Goal: Task Accomplishment & Management: Use online tool/utility

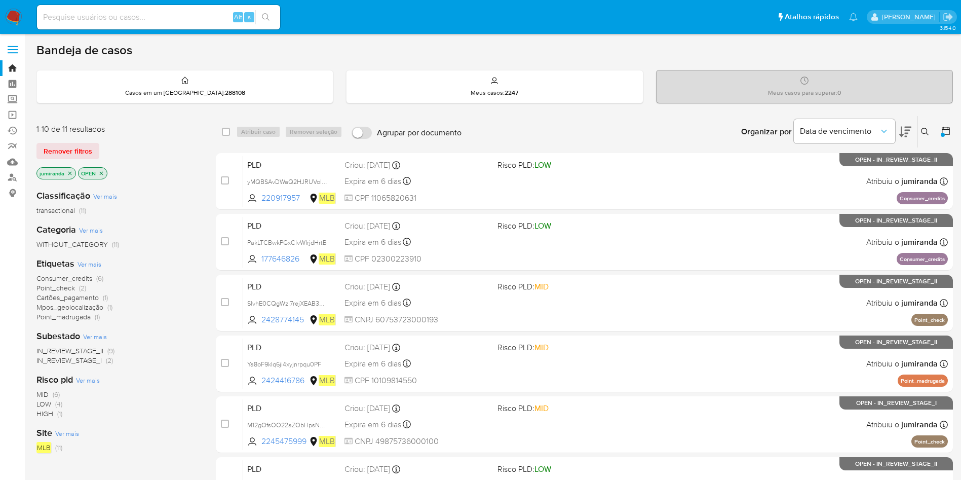
scroll to position [76, 0]
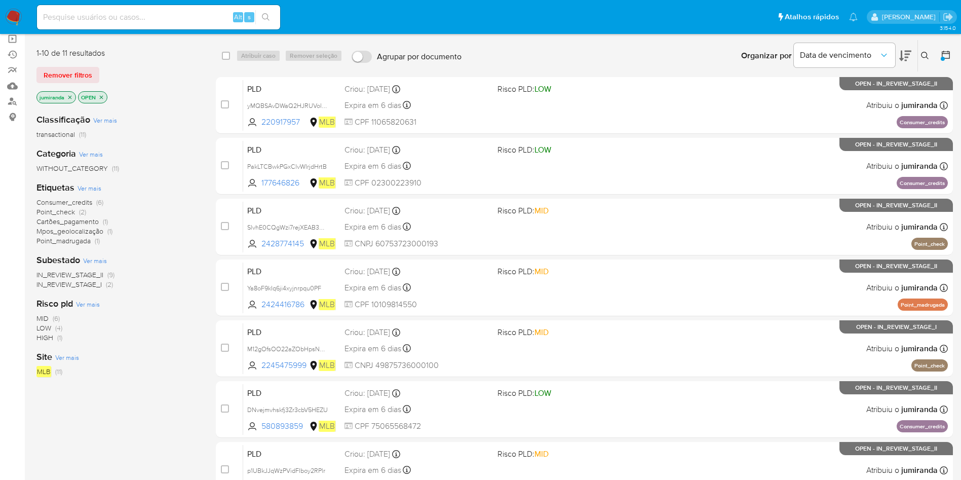
click at [59, 203] on span "Consumer_credits" at bounding box center [64, 202] width 56 height 10
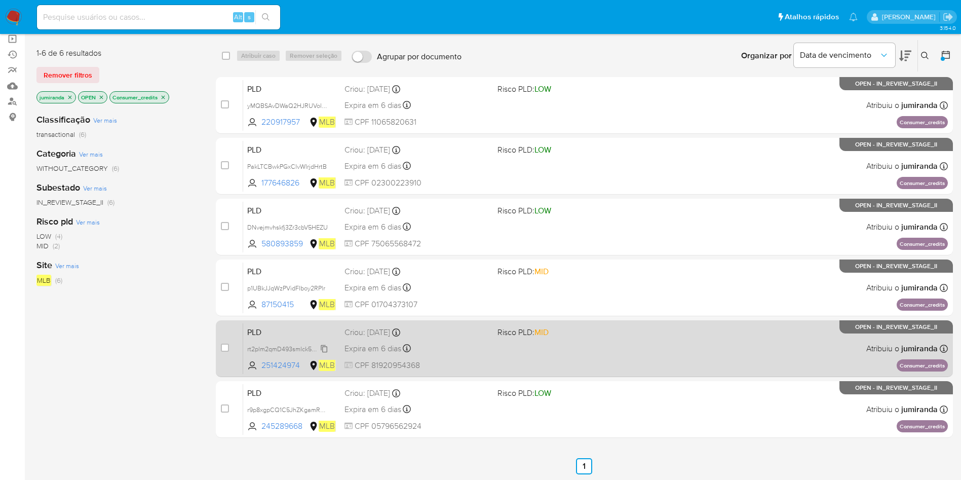
click at [311, 346] on span "rt2plm2qmD493smlck5alFnw" at bounding box center [287, 348] width 81 height 11
click at [496, 346] on div "PLD rt2plm2qmD493smlck5alFnw 251424974 MLB Risco PLD: MID Criou: 12/07/2025 Cri…" at bounding box center [595, 348] width 705 height 51
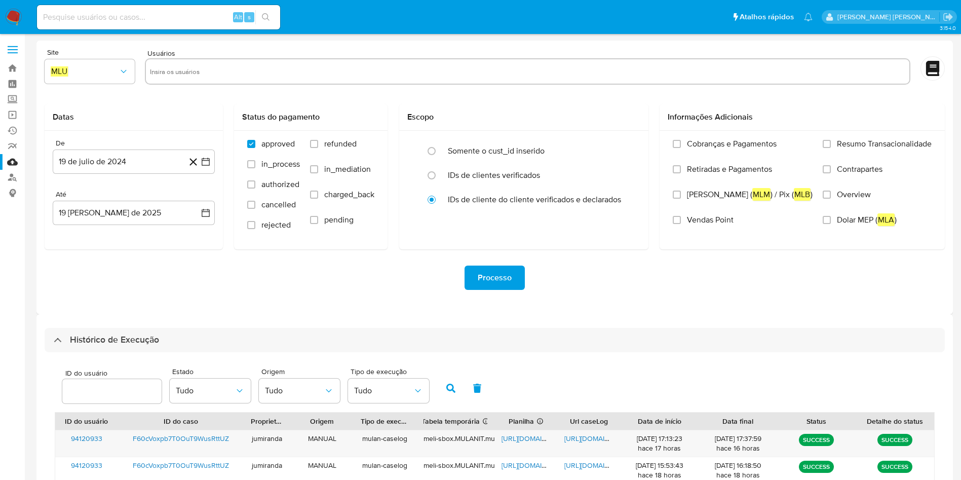
select select "10"
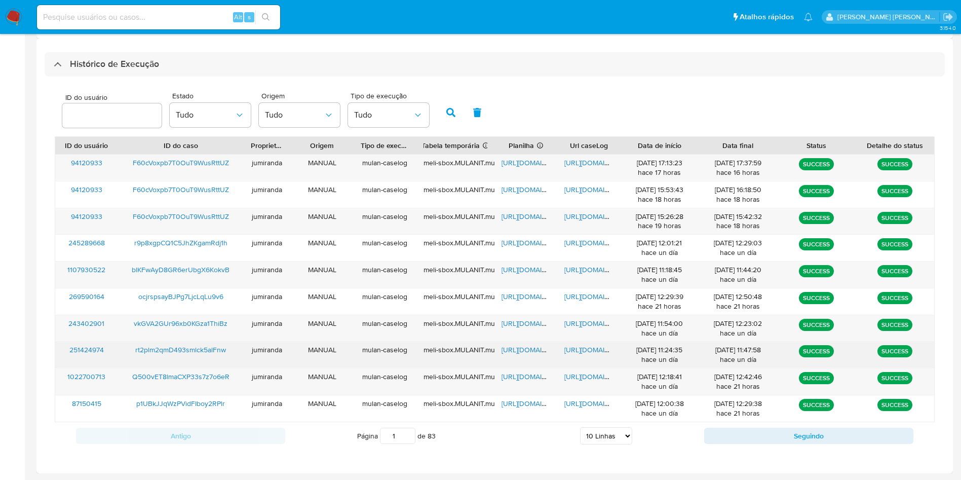
click at [538, 347] on span "https://docs.google.com/spreadsheets/d/1pTTKA9zXg_gHmdoZHLbwNVN0K9ys_viDObiVyHn…" at bounding box center [537, 350] width 70 height 10
click at [579, 352] on span "https://docs.google.com/document/d/1IlLgfk0SlTlLxweS_k-oHt8VWokdSbuvIcgOGEx2lUM…" at bounding box center [599, 350] width 70 height 10
click at [197, 349] on span "rt2plm2qmD493smlck5alFnw" at bounding box center [180, 350] width 91 height 10
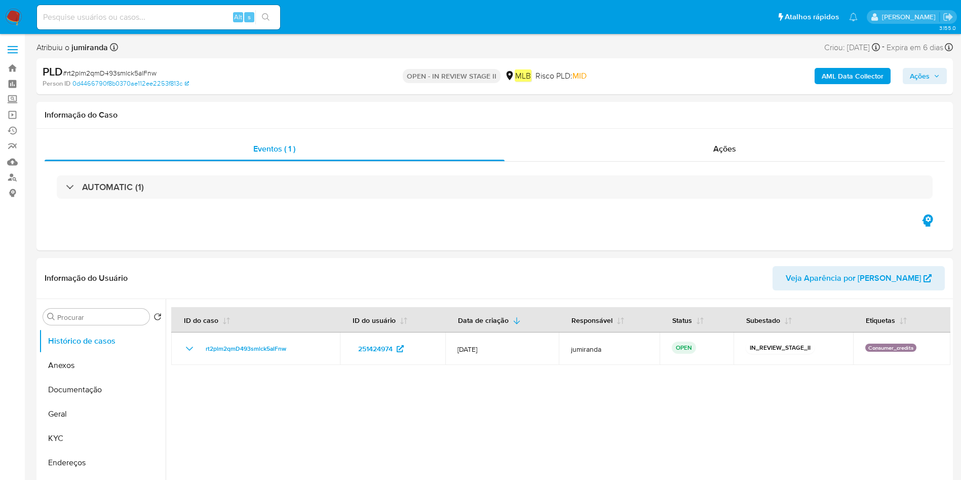
select select "10"
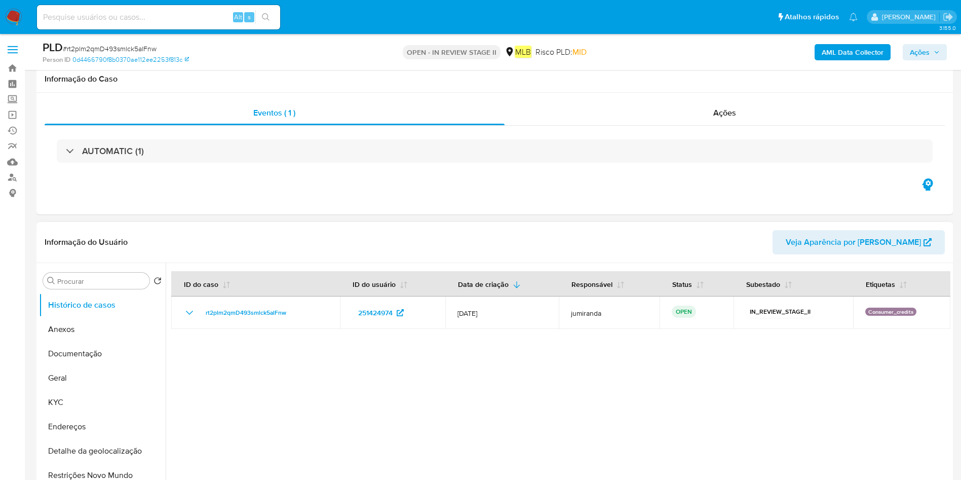
scroll to position [76, 0]
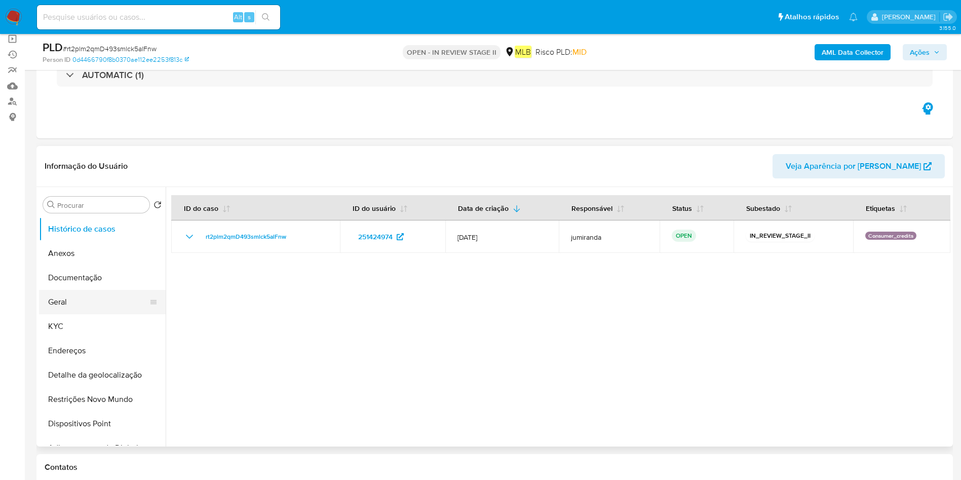
click at [71, 297] on button "Geral" at bounding box center [98, 302] width 119 height 24
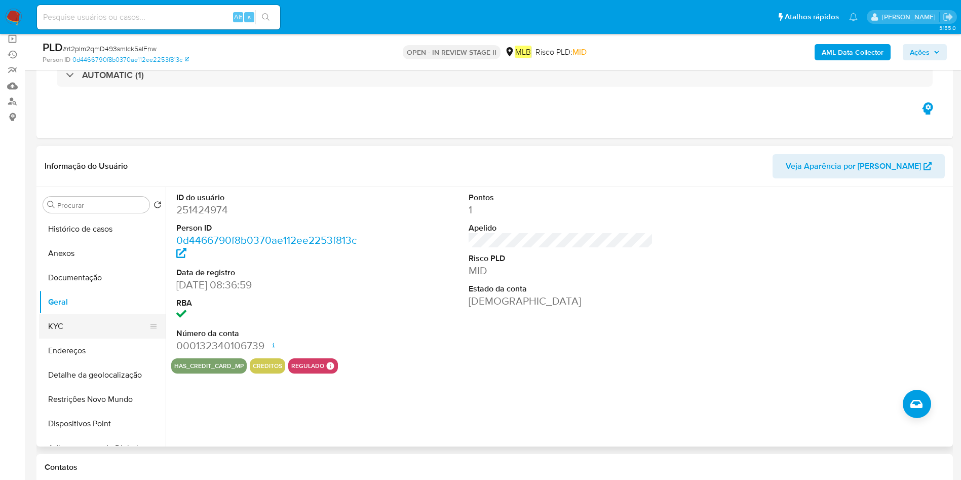
click at [83, 327] on button "KYC" at bounding box center [98, 326] width 119 height 24
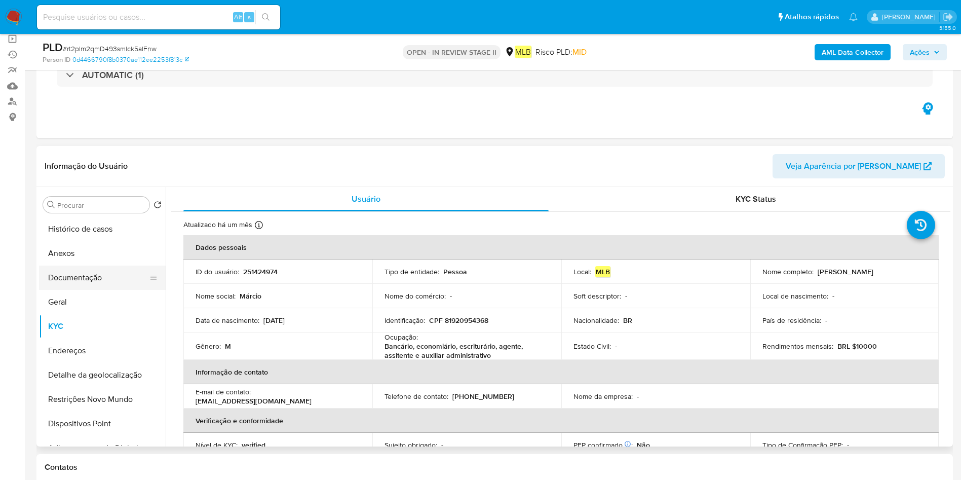
click at [89, 275] on button "Documentação" at bounding box center [98, 278] width 119 height 24
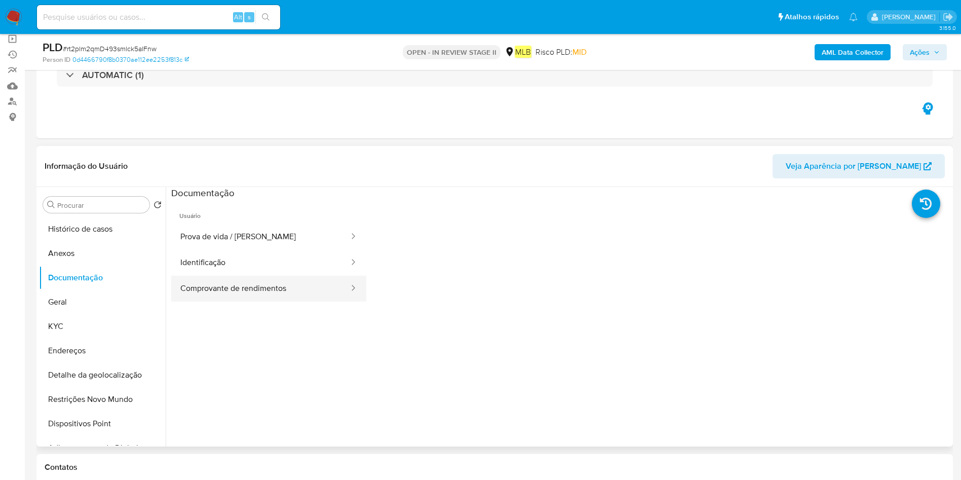
click at [320, 298] on button "Comprovante de rendimentos" at bounding box center [260, 289] width 179 height 26
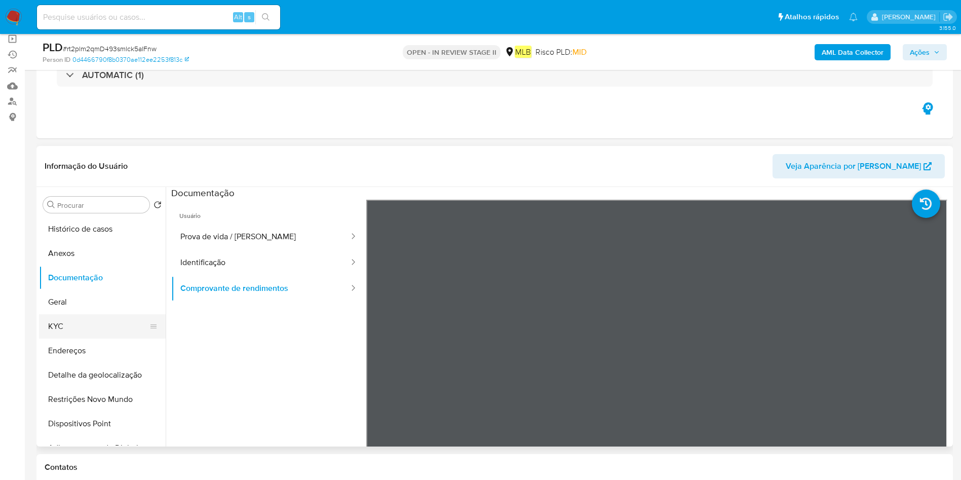
drag, startPoint x: 72, startPoint y: 325, endPoint x: 79, endPoint y: 325, distance: 6.6
click at [72, 325] on button "KYC" at bounding box center [98, 326] width 119 height 24
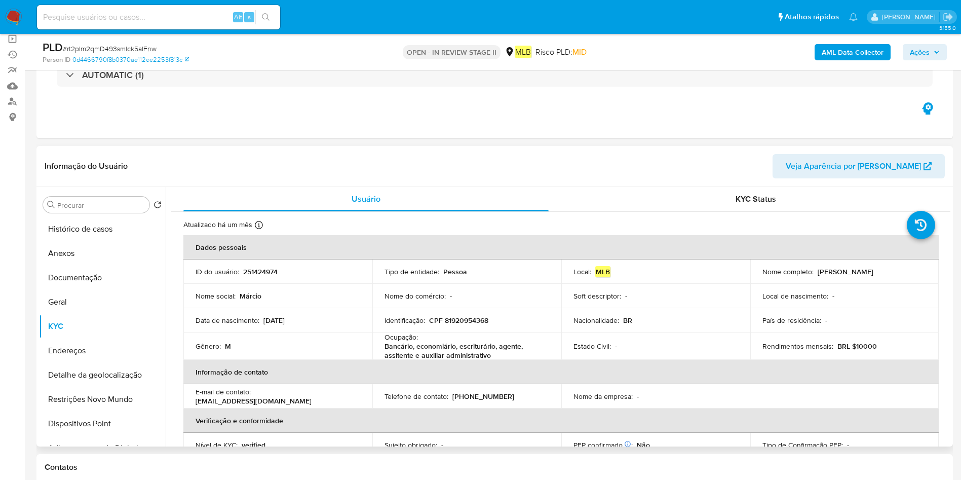
click at [451, 349] on p "Bancário, economiário, escriturário, agente, assitente e auxiliar administrativo" at bounding box center [465, 351] width 161 height 18
click at [452, 349] on p "Bancário, economiário, escriturário, agente, assitente e auxiliar administrativo" at bounding box center [465, 351] width 161 height 18
copy div "Ocupação : Bancário, economiário, escriturário, agente, assitente e auxiliar ad…"
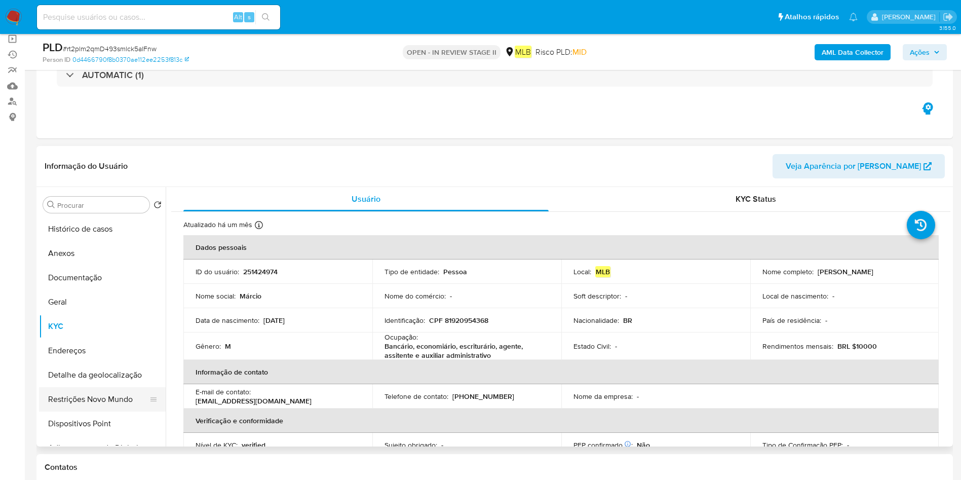
click at [110, 398] on button "Restrições Novo Mundo" at bounding box center [98, 399] width 119 height 24
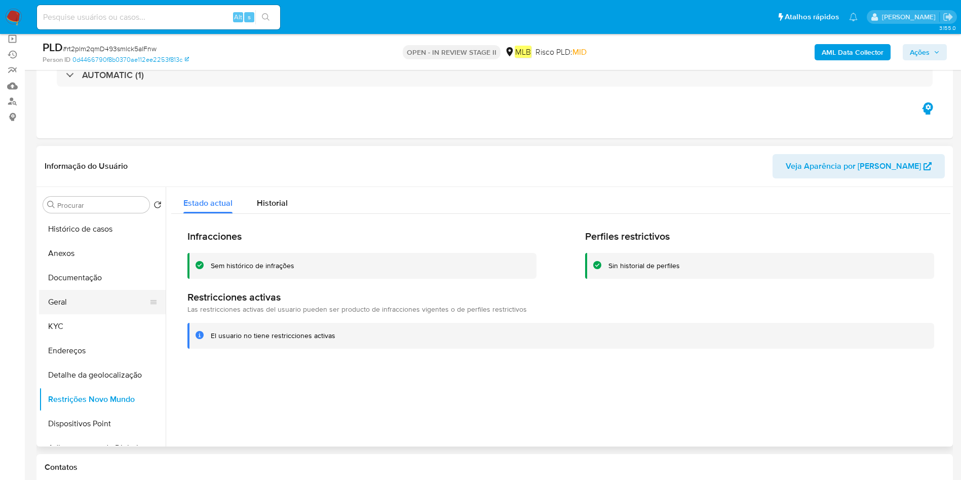
click at [61, 303] on button "Geral" at bounding box center [98, 302] width 119 height 24
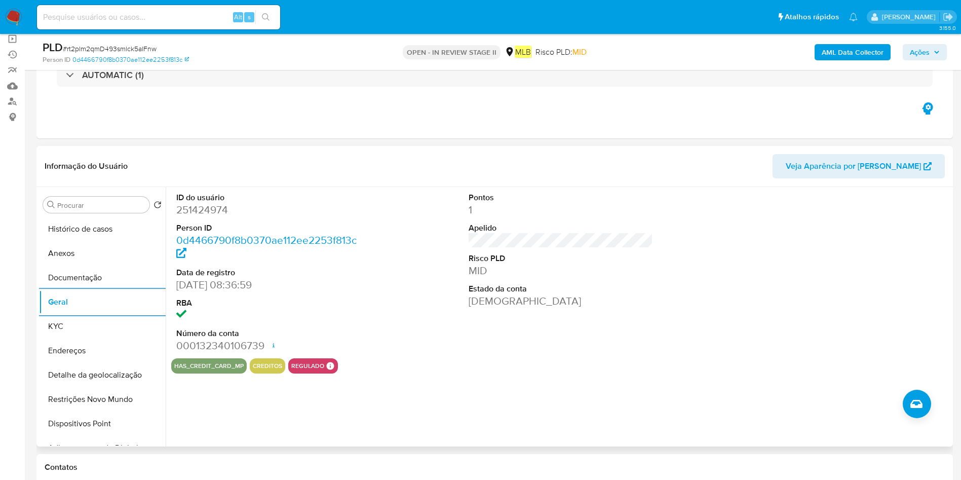
click at [62, 321] on button "KYC" at bounding box center [102, 326] width 127 height 24
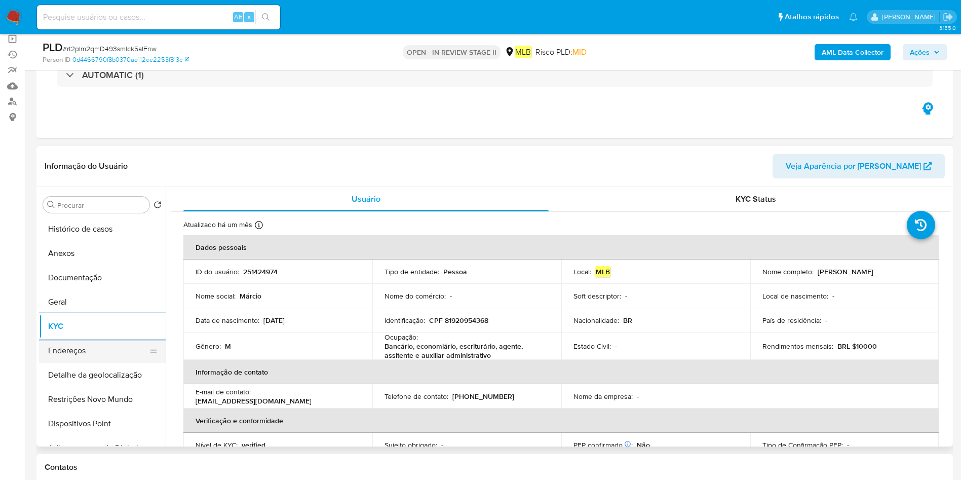
click at [107, 349] on button "Endereços" at bounding box center [98, 350] width 119 height 24
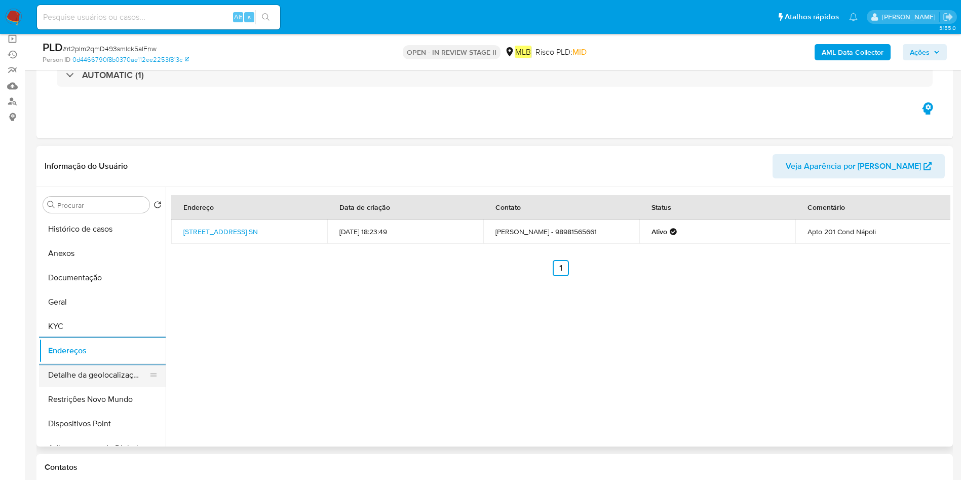
click at [83, 373] on button "Detalhe da geolocalização" at bounding box center [98, 375] width 119 height 24
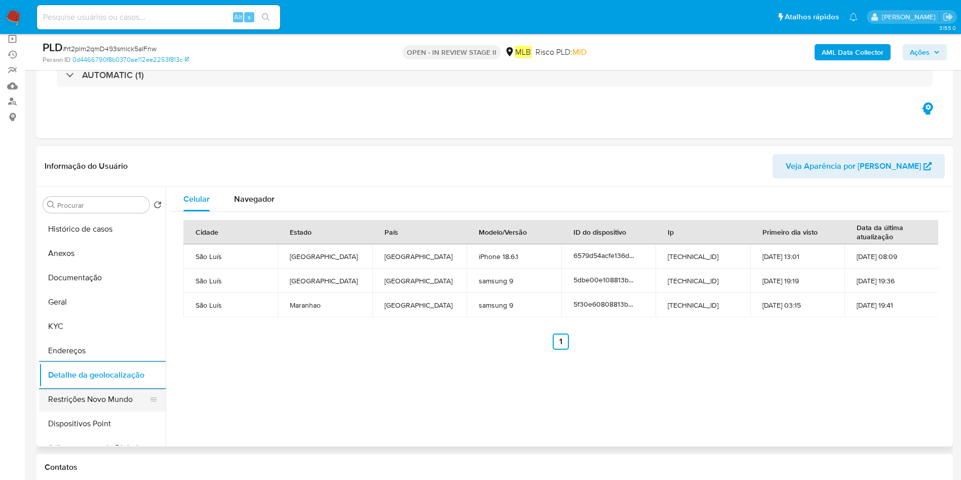
click at [99, 390] on button "Restrições Novo Mundo" at bounding box center [98, 399] width 119 height 24
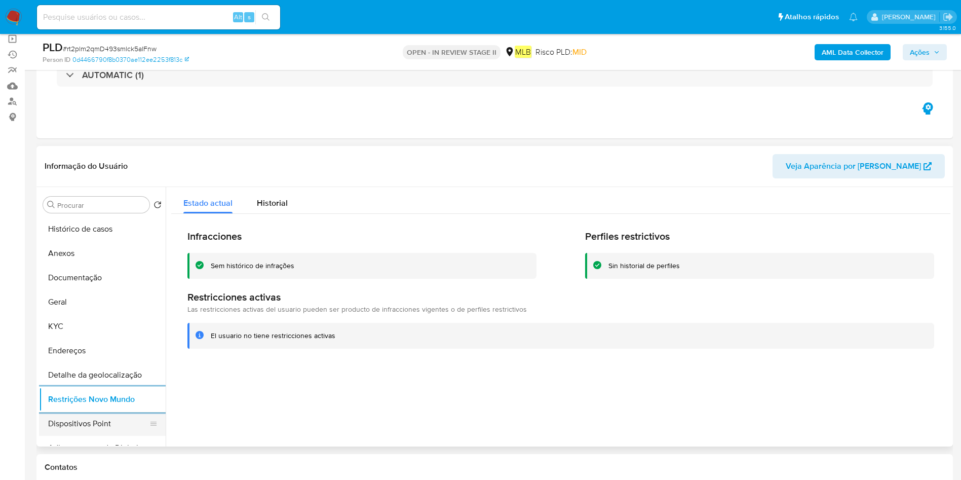
click at [69, 417] on button "Dispositivos Point" at bounding box center [98, 423] width 119 height 24
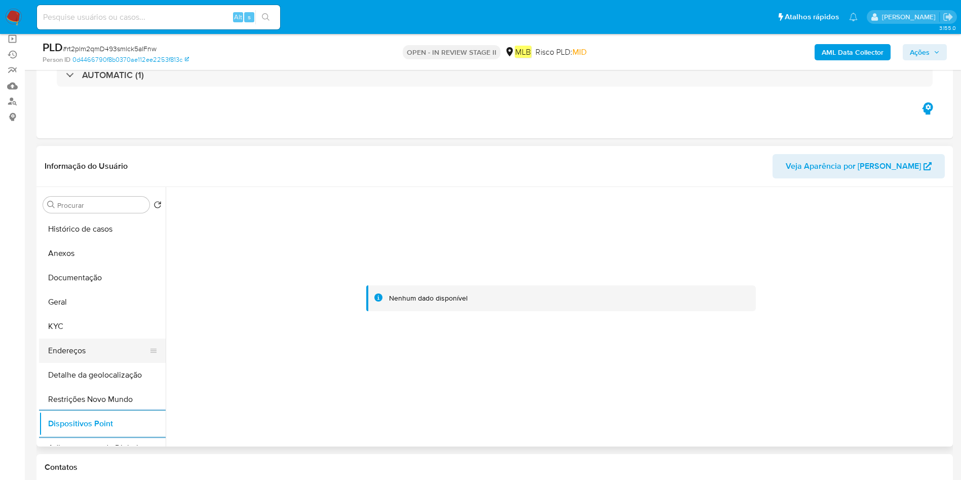
click at [67, 349] on button "Endereços" at bounding box center [98, 350] width 119 height 24
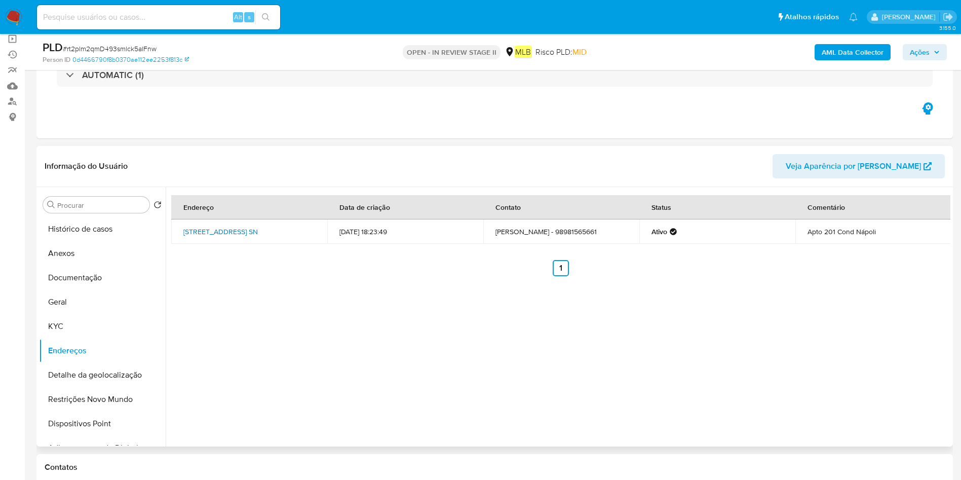
drag, startPoint x: 181, startPoint y: 223, endPoint x: 196, endPoint y: 233, distance: 17.4
click at [196, 233] on td "Rua Das Macaubas Quadra 76 Sn, São Luís, Maranhão, 65076180, Brasil SN" at bounding box center [249, 231] width 156 height 24
copy link "Rua Das Macaubas Quadra 76 Sn, São Luís"
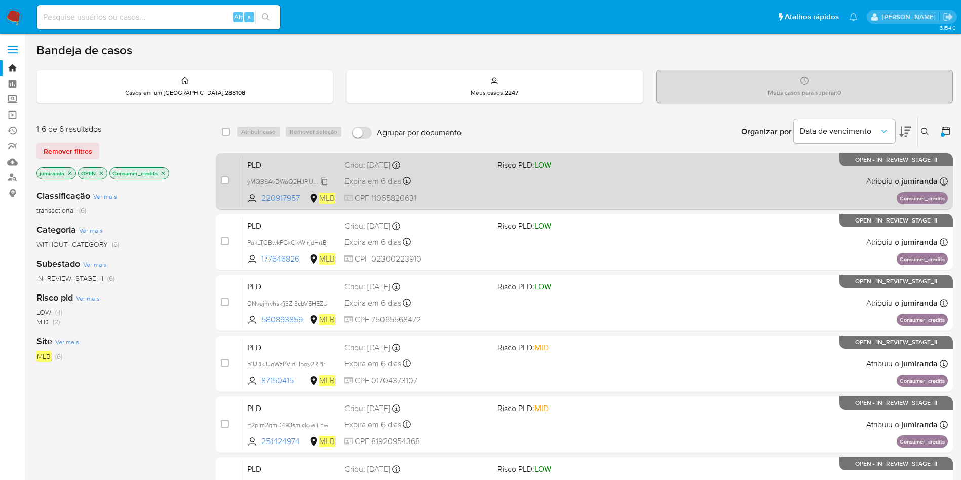
click at [292, 181] on span "yMQBSAvDWaQ2HJRUVolahXbM" at bounding box center [294, 180] width 94 height 11
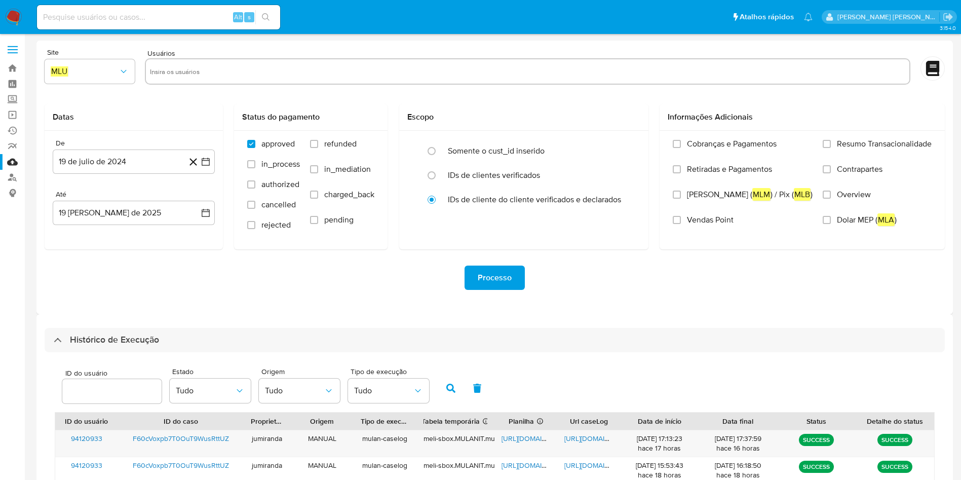
select select "10"
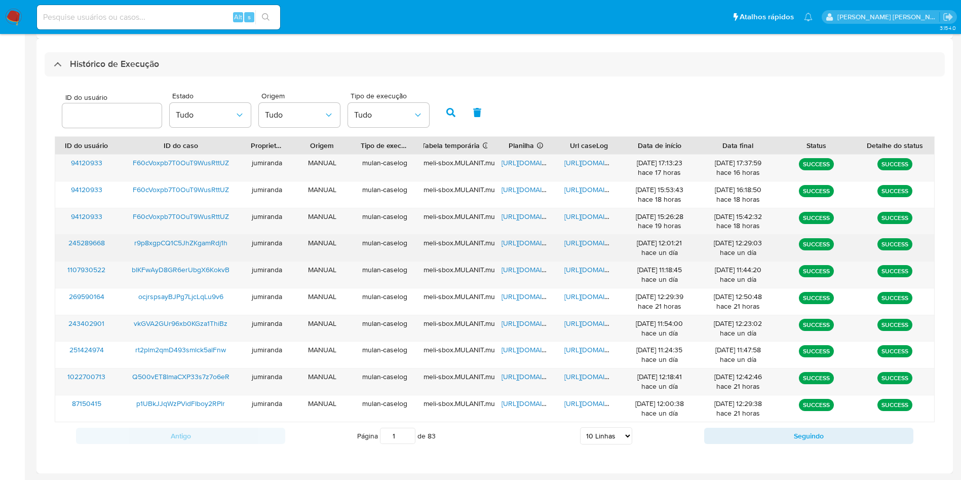
click at [537, 248] on div "[URL][DOMAIN_NAME]" at bounding box center [526, 248] width 63 height 26
click at [537, 243] on span "https://docs.google.com/spreadsheets/d/19IV-cvzGGV9_vJr9VZ1ICBWATBTPEQxmftanguz…" at bounding box center [537, 243] width 70 height 10
click at [582, 243] on span "https://docs.google.com/document/d/1Z_c_xKuxdI8YeAUv4FIlM5wdHOHubyzA1a3PJxZhxtg…" at bounding box center [599, 243] width 70 height 10
click at [166, 242] on span "r9p8xgpCQ1C5JhZKgamRdj1h" at bounding box center [180, 243] width 93 height 10
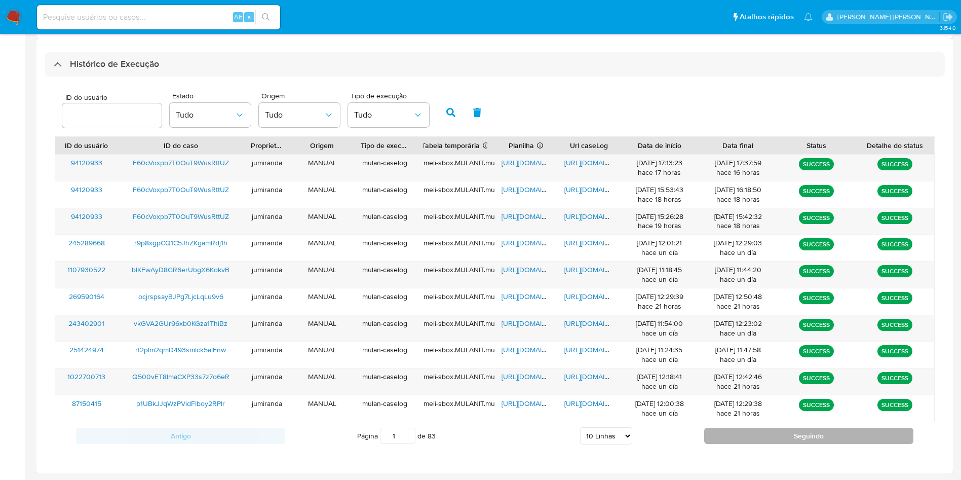
click at [782, 433] on button "Seguindo" at bounding box center [808, 436] width 209 height 16
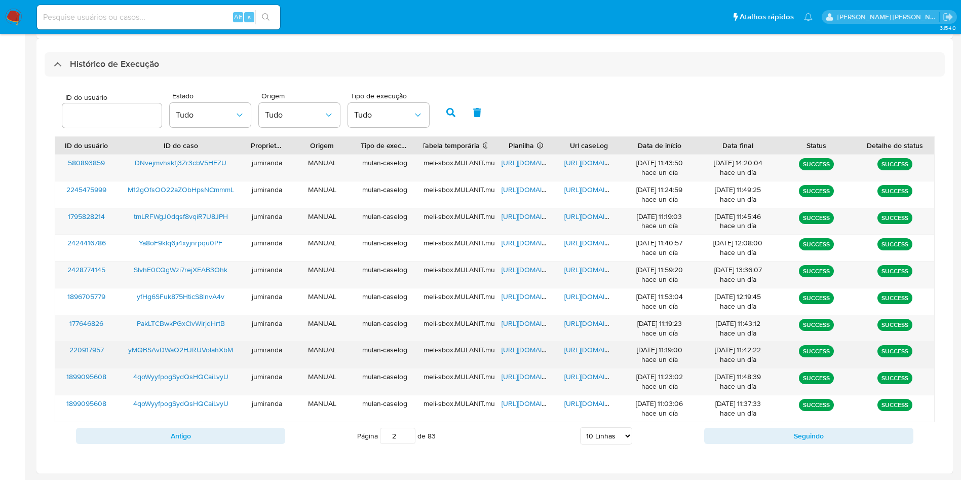
click at [538, 347] on span "https://docs.google.com/spreadsheets/d/1OWqJnusfD3sKs643sfjF0ZABUiGoH9S330hv6PE…" at bounding box center [537, 350] width 70 height 10
click at [582, 350] on span "https://docs.google.com/document/d/1-1Or_l2vYDSEt08UWAkbod68Vdq87JBrAsRYqaIDLiM…" at bounding box center [599, 350] width 70 height 10
click at [211, 346] on span "yMQBSAvDWaQ2HJRUVolahXbM" at bounding box center [180, 350] width 105 height 10
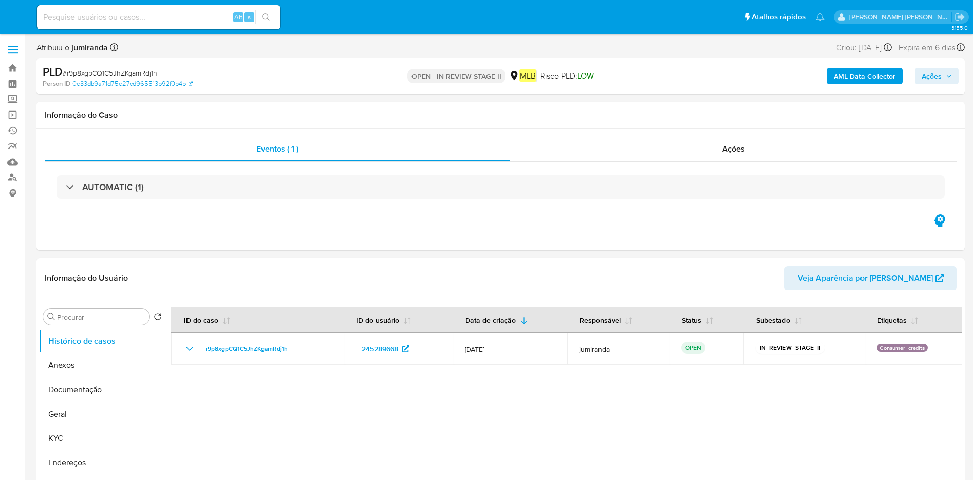
select select "10"
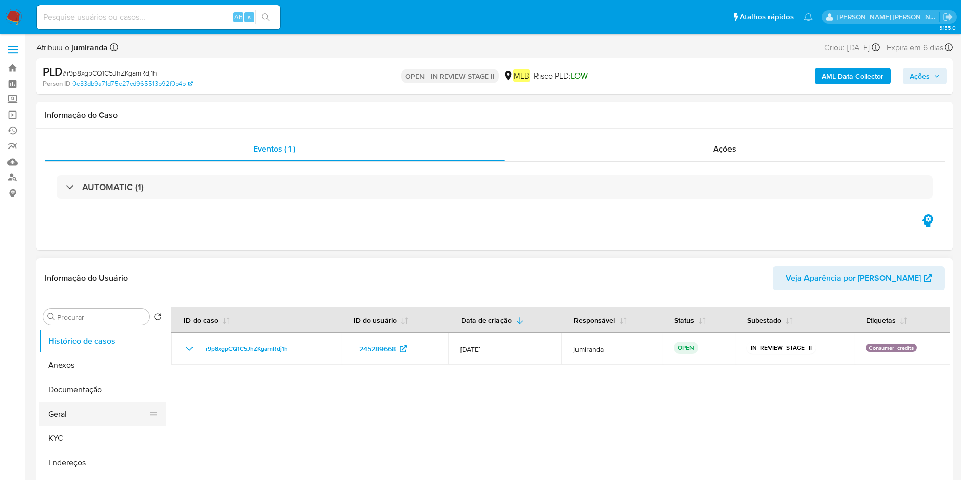
click at [79, 411] on button "Geral" at bounding box center [98, 414] width 119 height 24
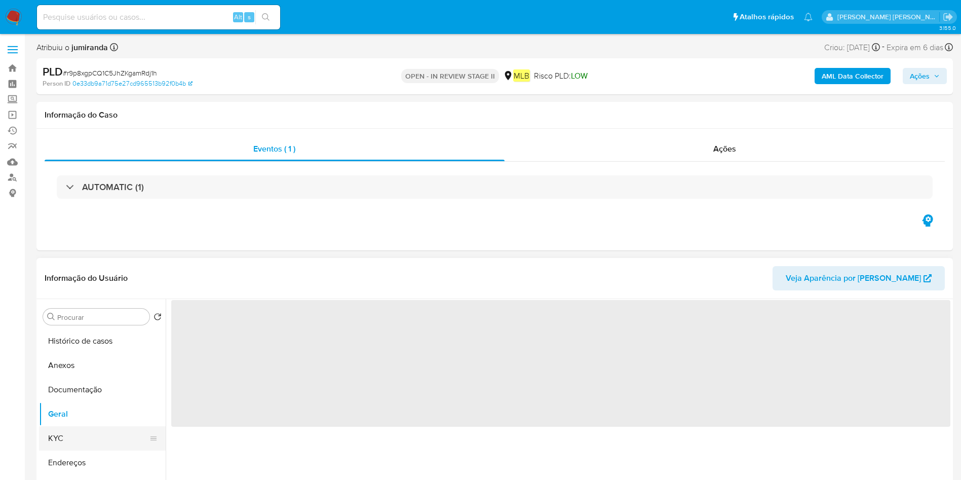
click at [72, 446] on button "KYC" at bounding box center [98, 438] width 119 height 24
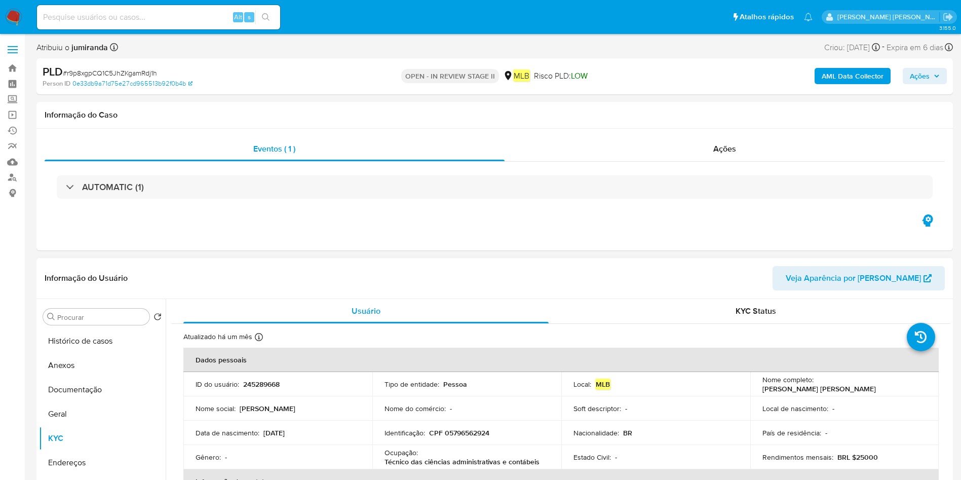
click at [407, 452] on p "Ocupação :" at bounding box center [401, 452] width 33 height 9
copy div "Ocupação : Técnico das ciências administrativas e contábeis"
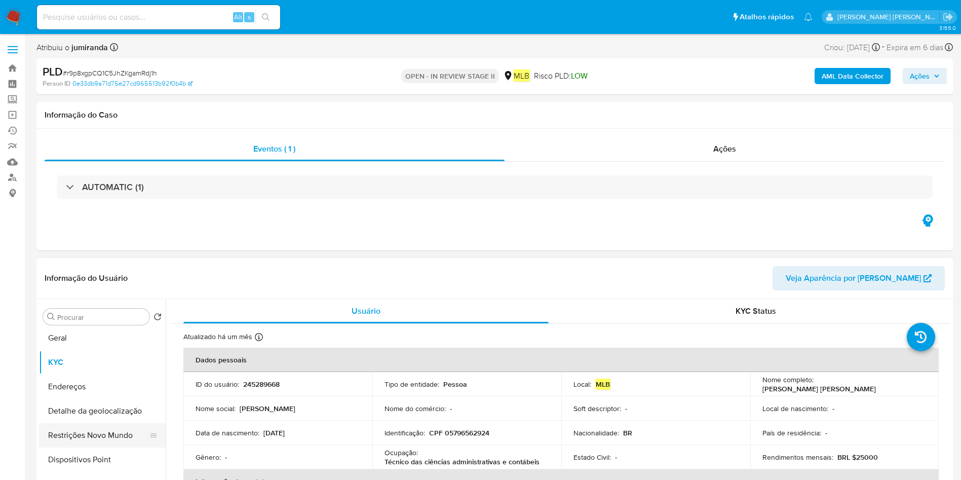
click at [90, 438] on button "Restrições Novo Mundo" at bounding box center [98, 435] width 119 height 24
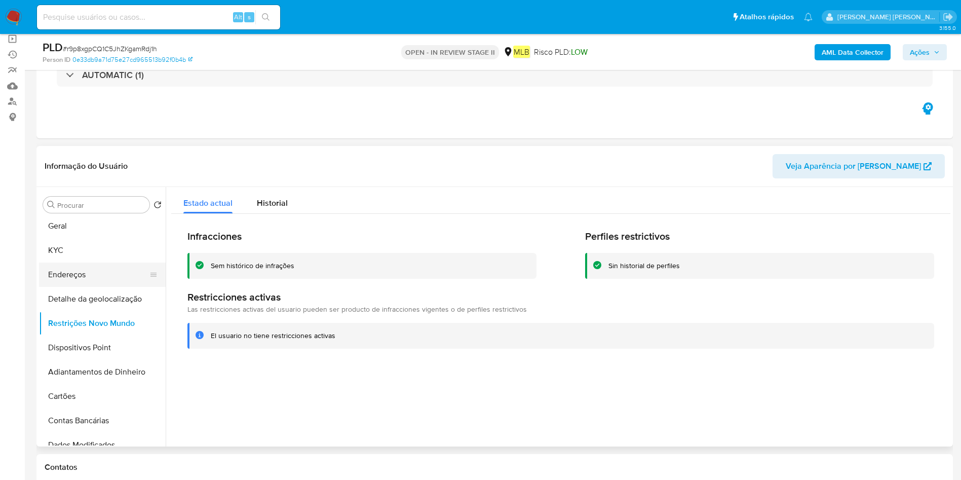
scroll to position [0, 0]
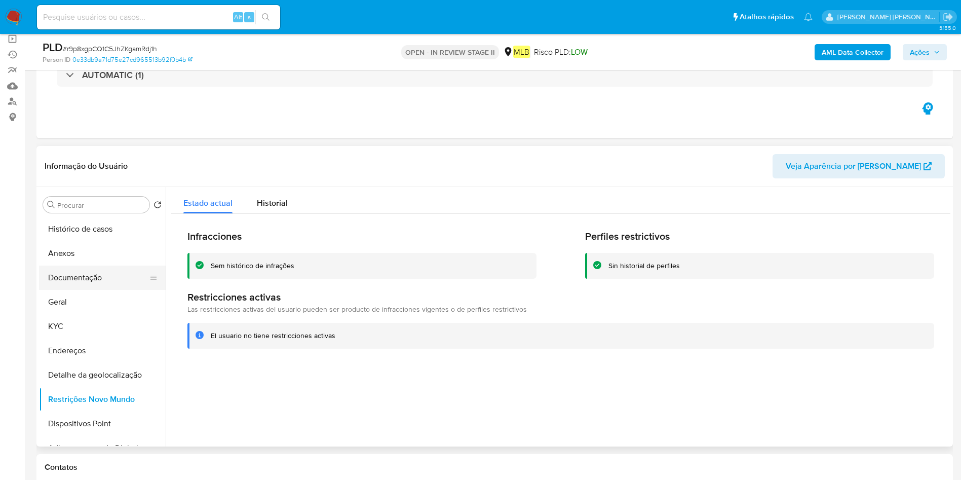
click at [98, 270] on button "Documentação" at bounding box center [98, 278] width 119 height 24
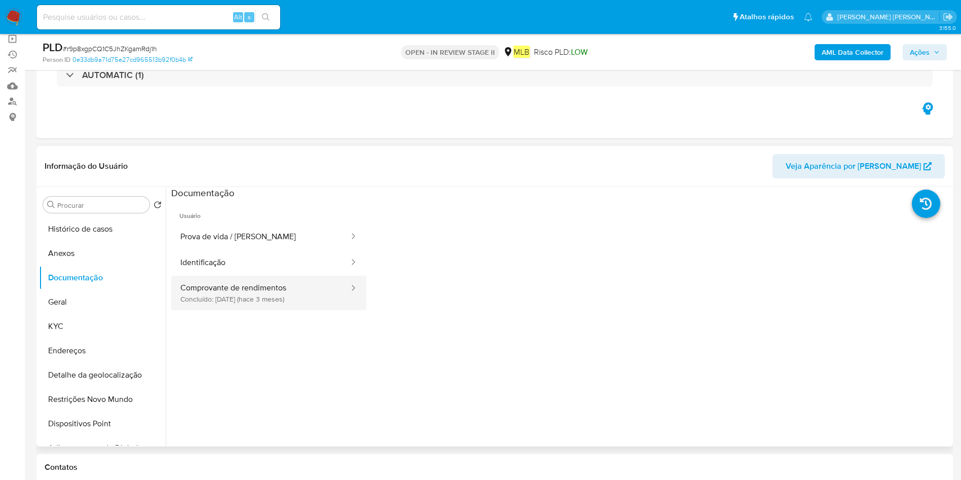
click at [274, 300] on button "Comprovante de rendimentos Concluído: 27/05/2025 (hace 3 meses)" at bounding box center [260, 293] width 179 height 34
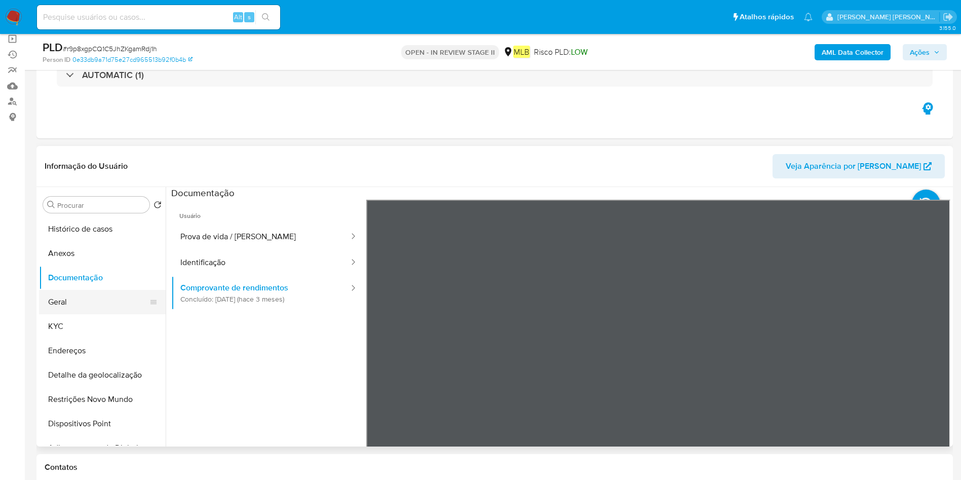
drag, startPoint x: 72, startPoint y: 302, endPoint x: 99, endPoint y: 298, distance: 27.2
click at [72, 302] on button "Geral" at bounding box center [98, 302] width 119 height 24
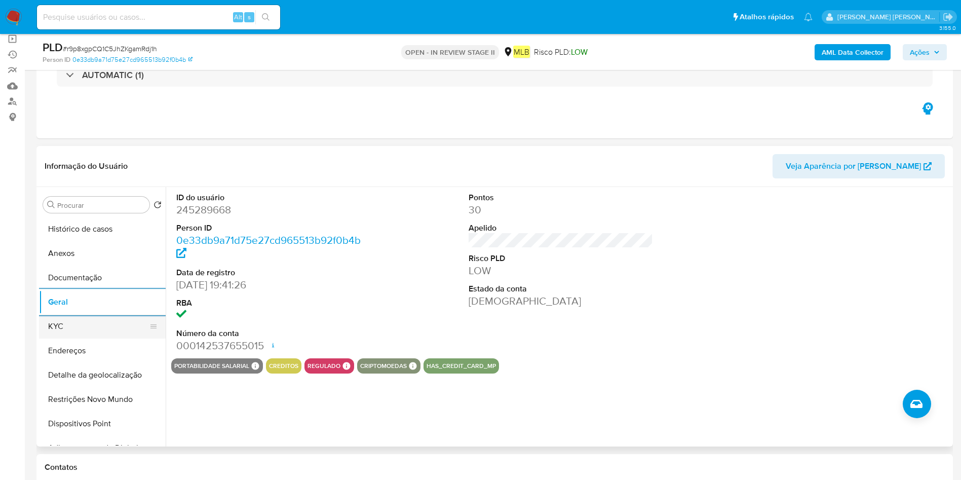
click at [76, 327] on button "KYC" at bounding box center [98, 326] width 119 height 24
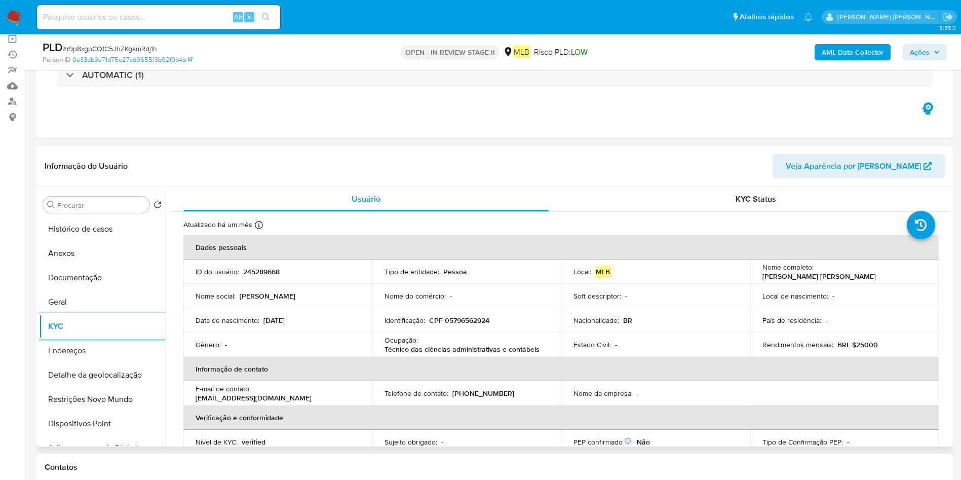
click at [394, 342] on p "Ocupação :" at bounding box center [401, 339] width 33 height 9
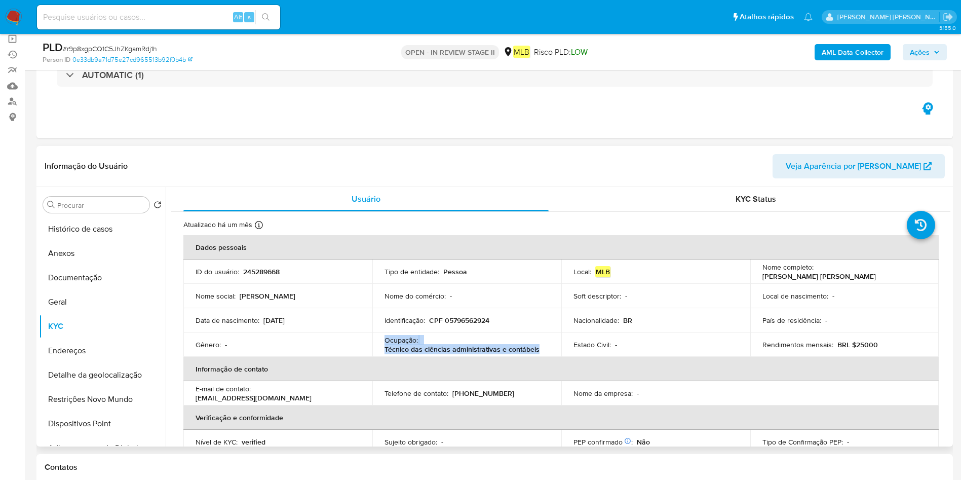
click at [394, 342] on p "Ocupação :" at bounding box center [401, 339] width 33 height 9
copy div "Ocupação : Técnico das ciências administrativas e contábeis"
click at [60, 346] on button "Endereços" at bounding box center [98, 350] width 119 height 24
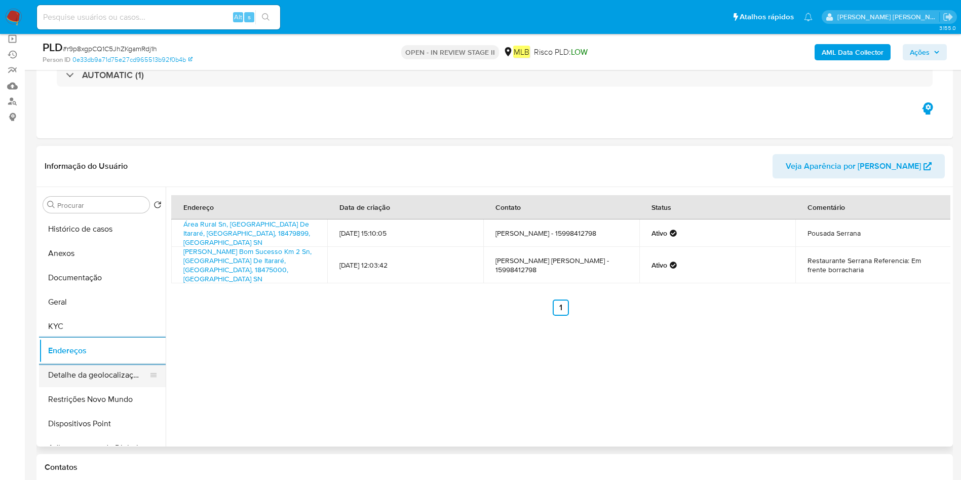
click at [78, 366] on button "Detalhe da geolocalização" at bounding box center [98, 375] width 119 height 24
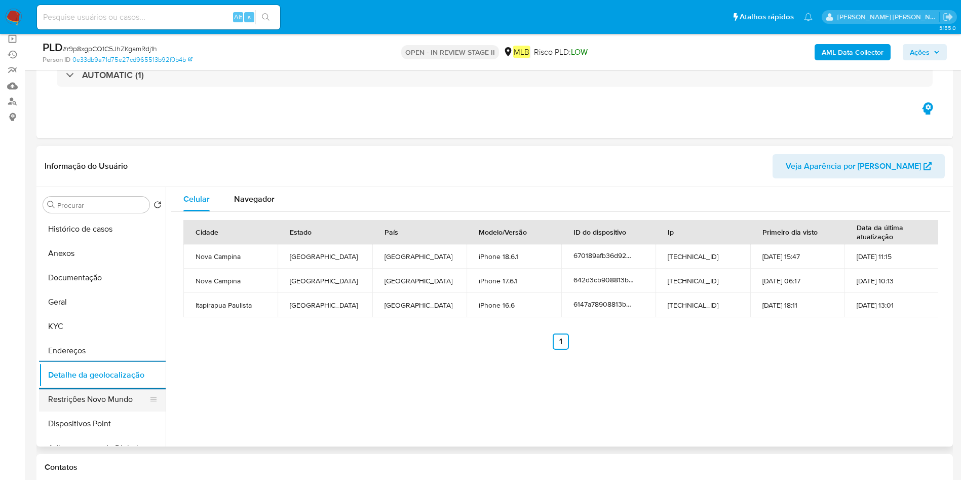
click at [68, 398] on button "Restrições Novo Mundo" at bounding box center [98, 399] width 119 height 24
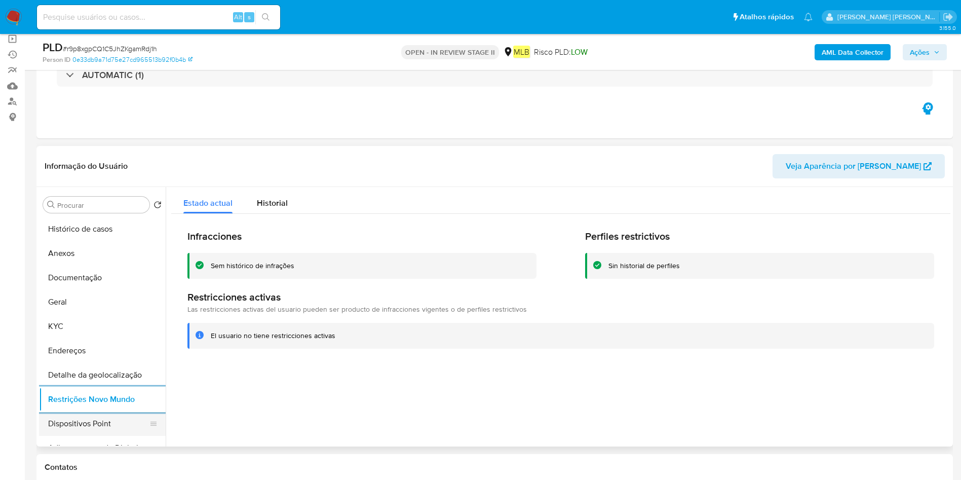
click at [70, 421] on button "Dispositivos Point" at bounding box center [98, 423] width 119 height 24
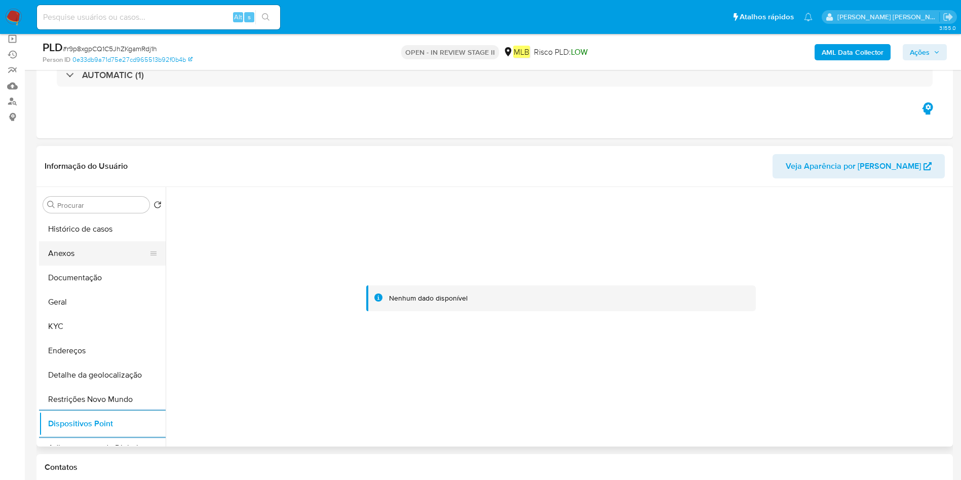
click at [110, 259] on button "Anexos" at bounding box center [98, 253] width 119 height 24
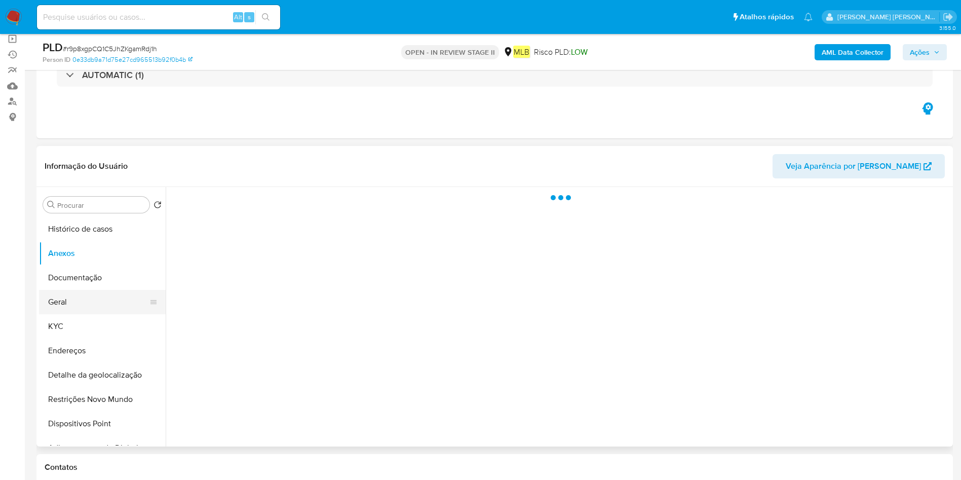
click at [97, 306] on button "Geral" at bounding box center [98, 302] width 119 height 24
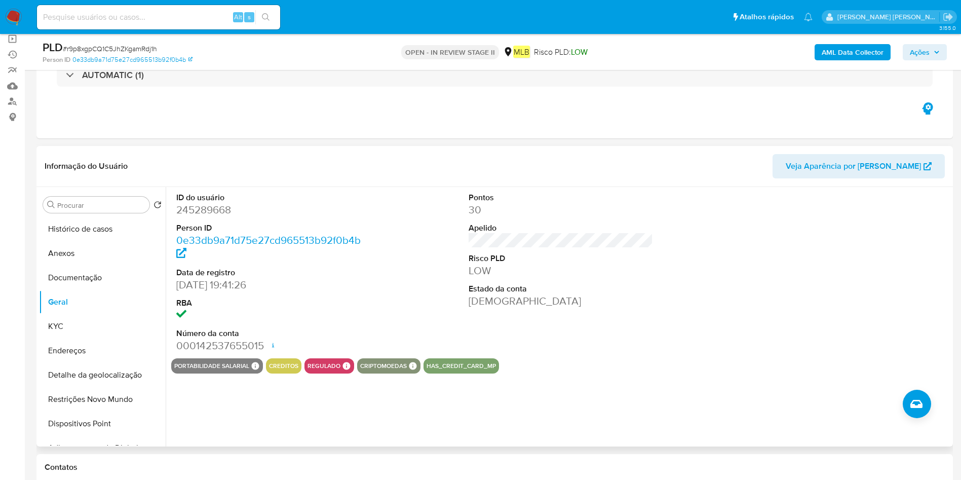
drag, startPoint x: 93, startPoint y: 350, endPoint x: 524, endPoint y: 337, distance: 431.4
click at [98, 352] on button "Endereços" at bounding box center [102, 350] width 127 height 24
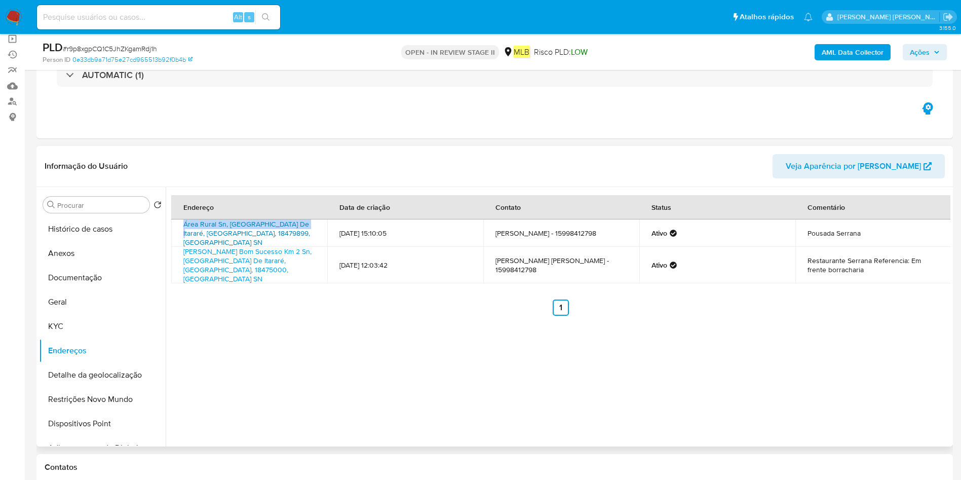
drag, startPoint x: 175, startPoint y: 224, endPoint x: 304, endPoint y: 230, distance: 128.8
click at [303, 229] on td "Área Rural Sn, Bom Sucesso De Itararé, São Paulo, 18479899, Brasil SN" at bounding box center [249, 232] width 156 height 27
copy link "Área Rural Sn, Bom Sucesso De Itararé"
click at [161, 59] on link "0e33db9a71d75e27cd965513b92f0b4b" at bounding box center [132, 59] width 120 height 9
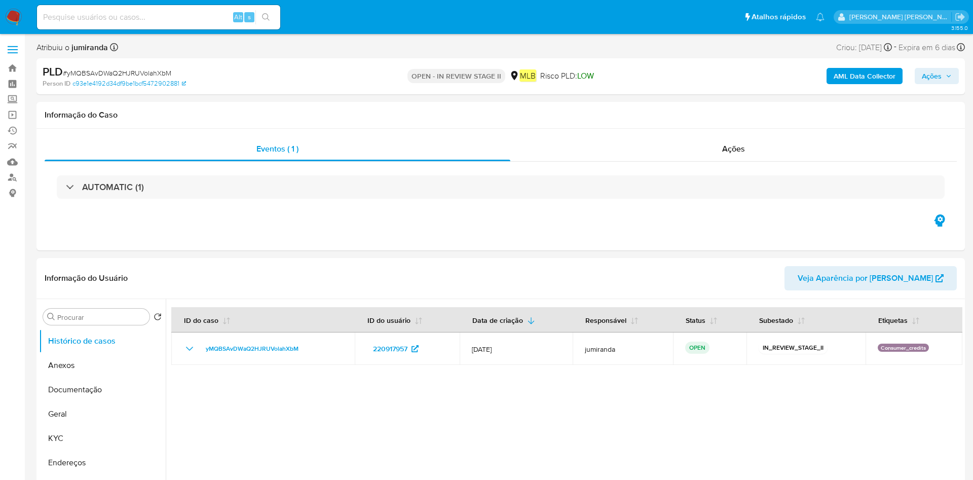
select select "10"
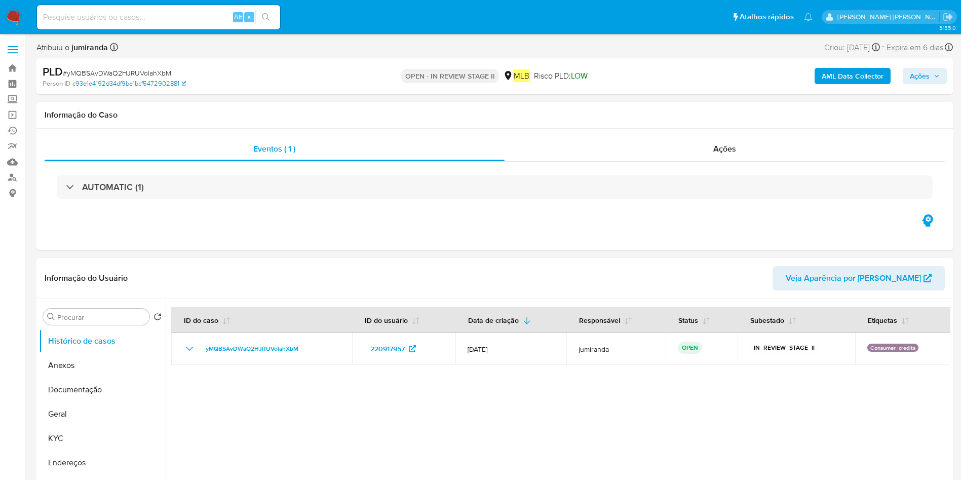
click at [138, 83] on link "c93e1e4192d34df9be1bcf5472902881" at bounding box center [128, 83] width 113 height 9
click at [925, 72] on span "Ações" at bounding box center [920, 76] width 20 height 16
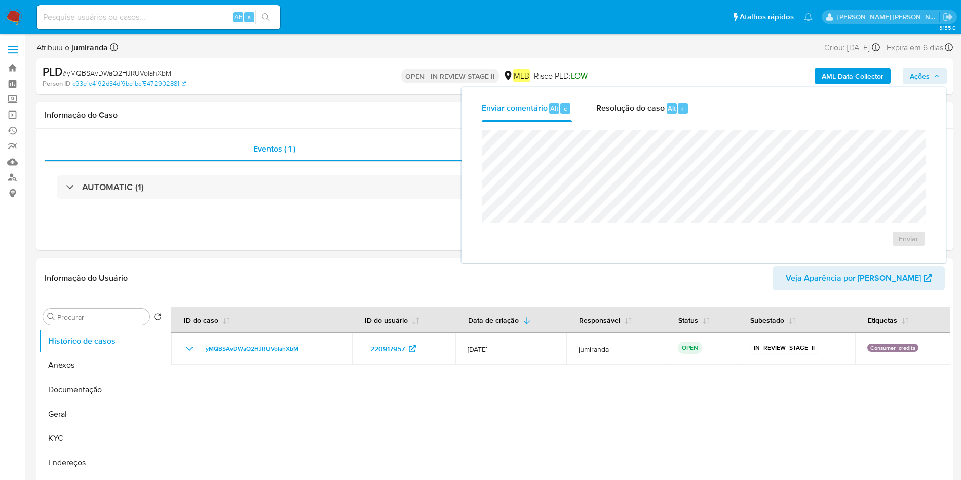
click at [925, 72] on span "Ações" at bounding box center [920, 76] width 20 height 16
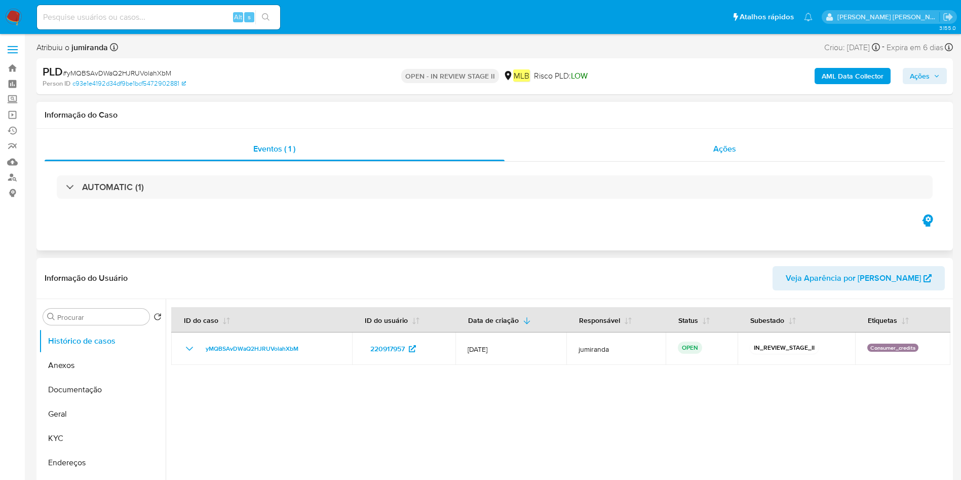
click at [631, 153] on div "Ações" at bounding box center [725, 149] width 441 height 24
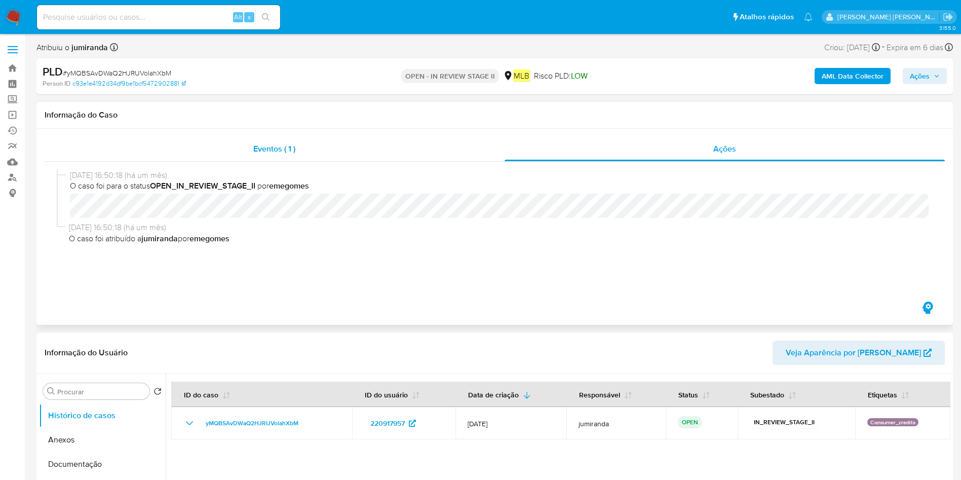
click at [382, 156] on div "Eventos ( 1 )" at bounding box center [275, 149] width 460 height 24
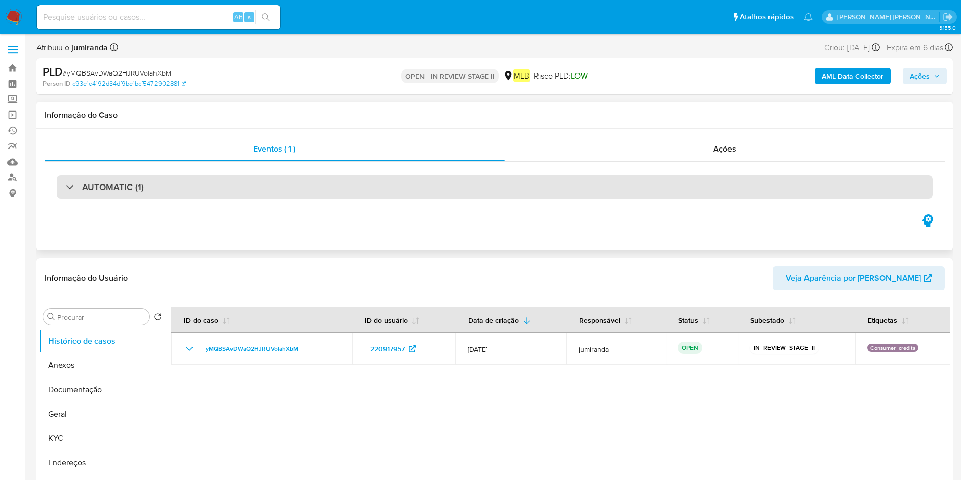
click at [189, 192] on div "AUTOMATIC (1)" at bounding box center [495, 186] width 876 height 23
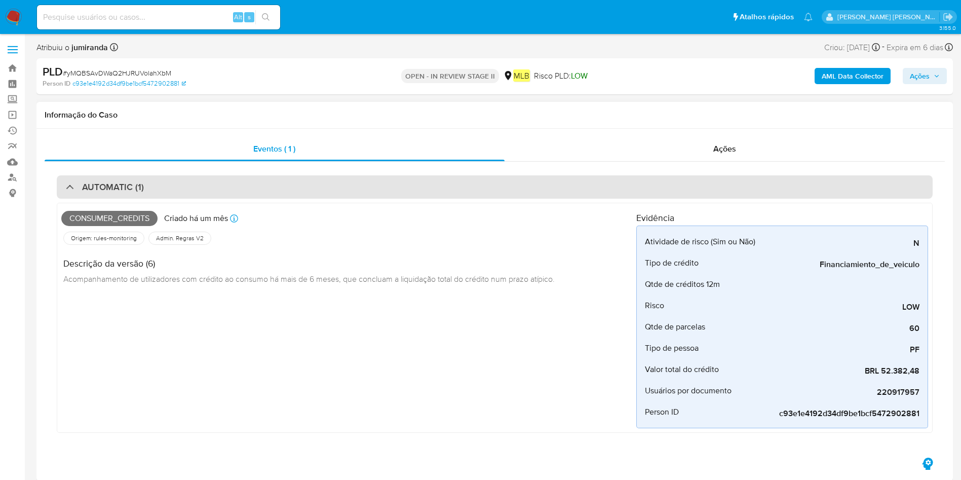
click at [64, 188] on div "AUTOMATIC (1)" at bounding box center [495, 186] width 876 height 23
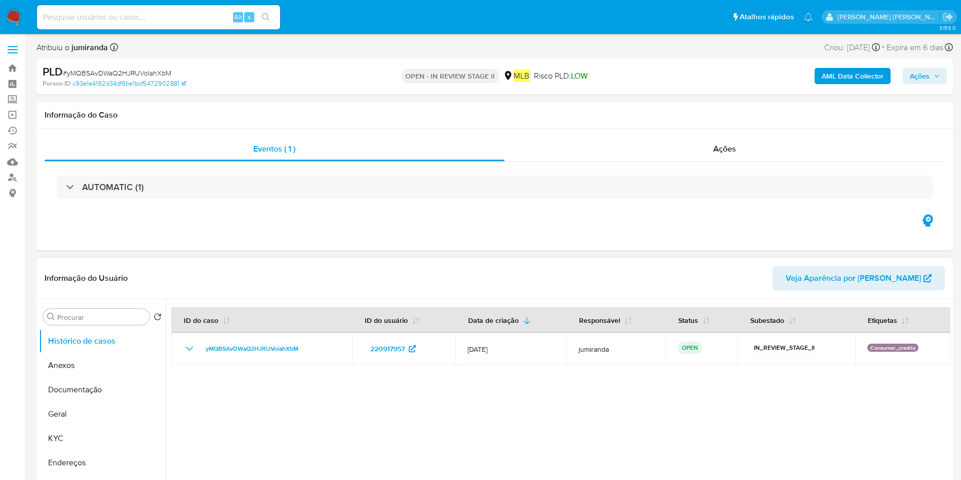
drag, startPoint x: 97, startPoint y: 363, endPoint x: 261, endPoint y: 339, distance: 166.5
click at [97, 364] on button "Anexos" at bounding box center [102, 365] width 127 height 24
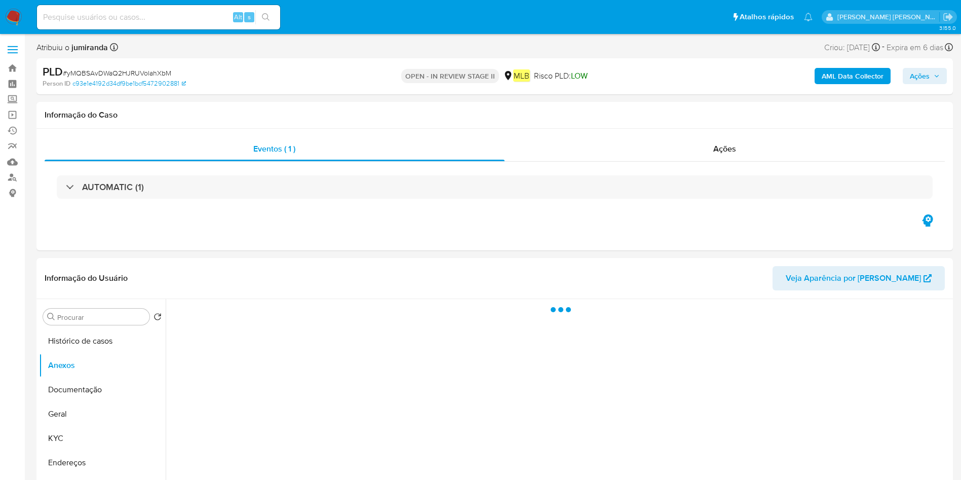
click at [869, 79] on b "AML Data Collector" at bounding box center [853, 76] width 62 height 16
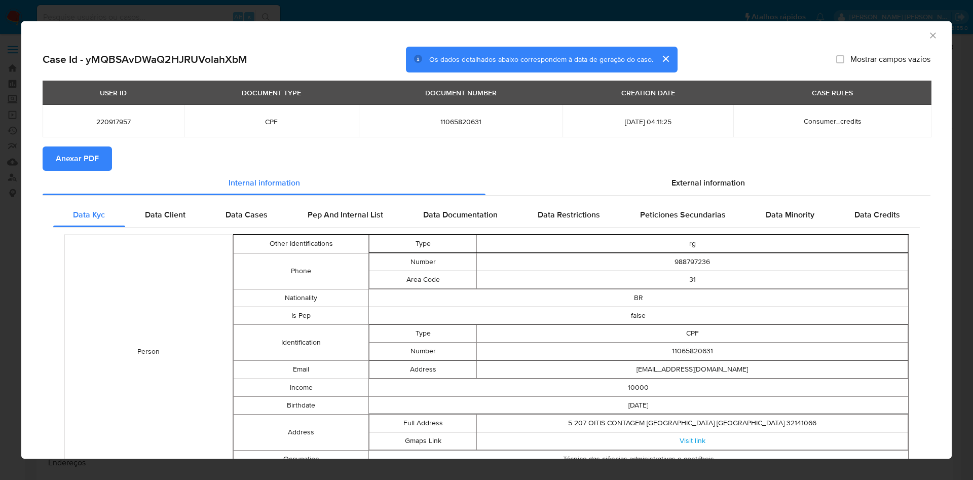
click at [103, 154] on button "Anexar PDF" at bounding box center [77, 158] width 69 height 24
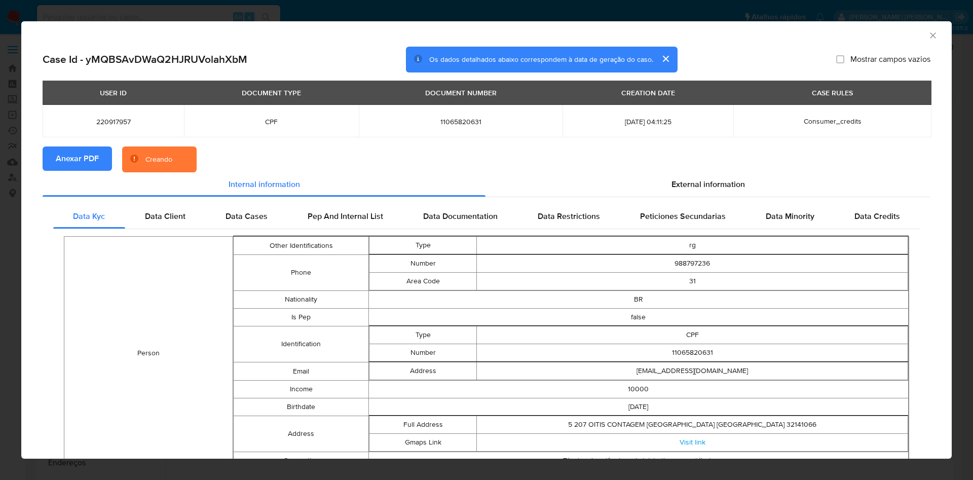
click at [928, 32] on icon "Fechar a janela" at bounding box center [933, 35] width 10 height 10
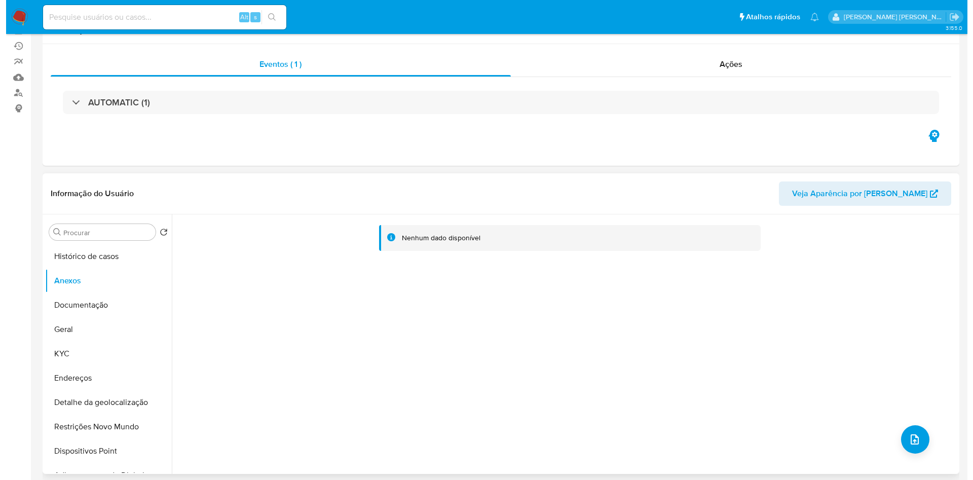
scroll to position [152, 0]
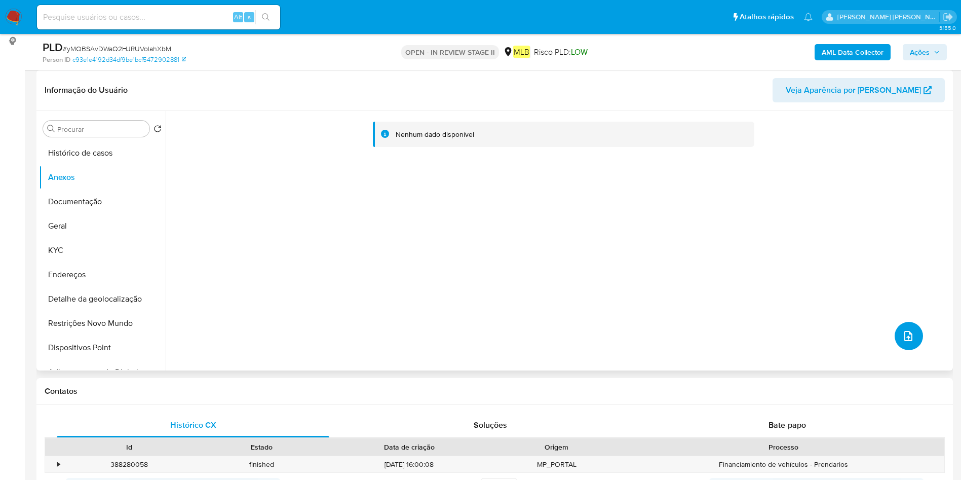
click at [912, 343] on button "upload-file" at bounding box center [909, 336] width 28 height 28
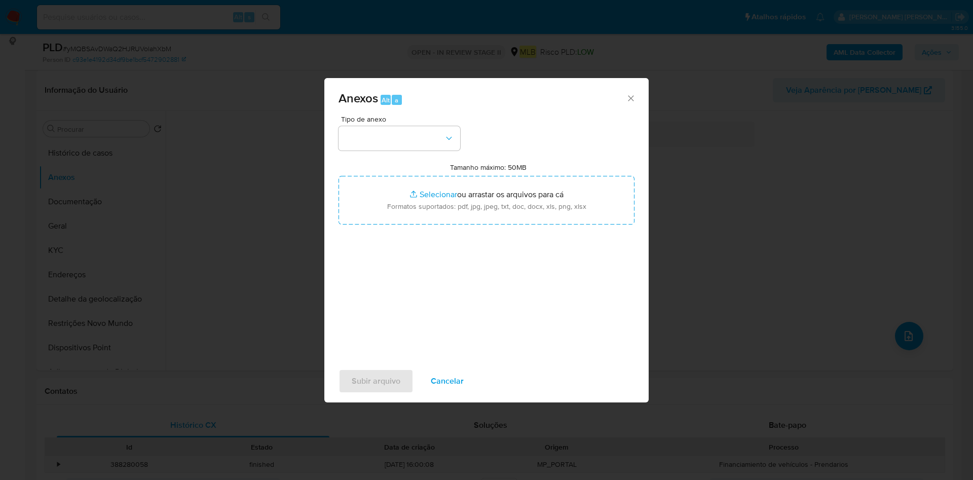
click at [421, 131] on button "button" at bounding box center [399, 138] width 122 height 24
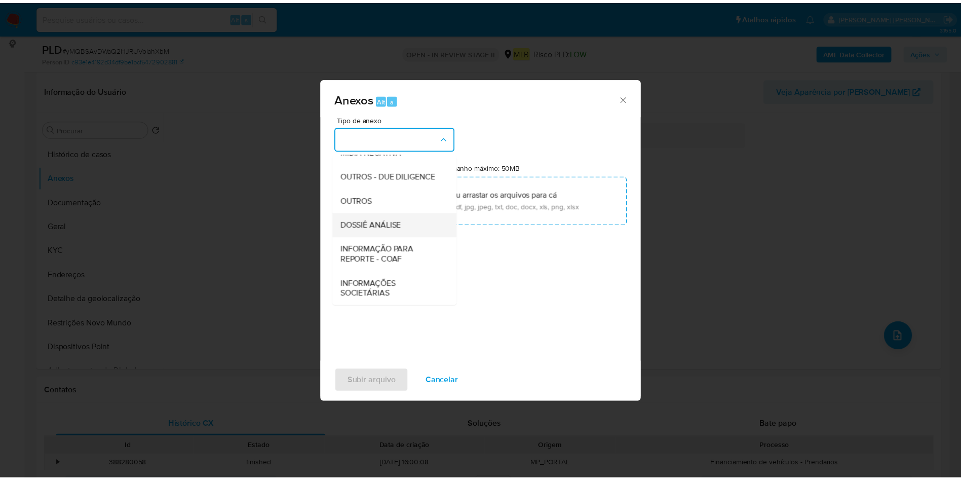
scroll to position [156, 0]
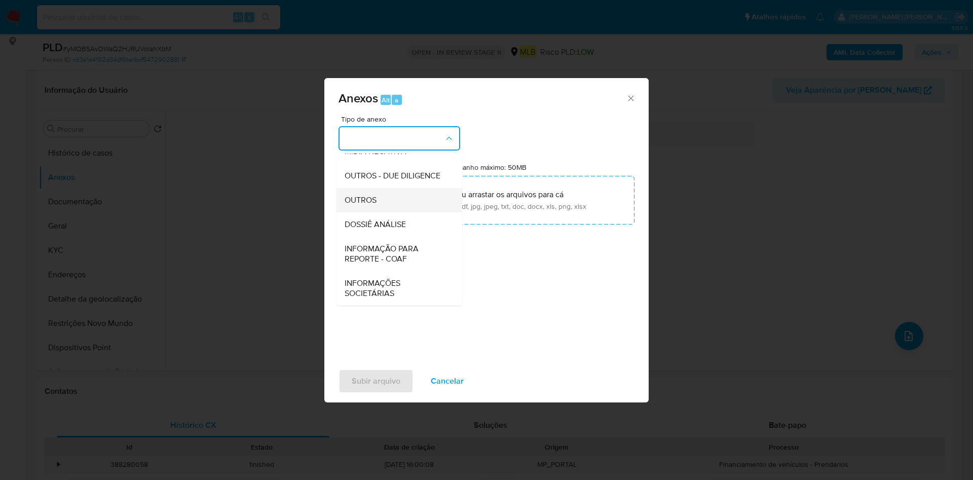
click at [400, 204] on div "OUTROS" at bounding box center [396, 200] width 103 height 24
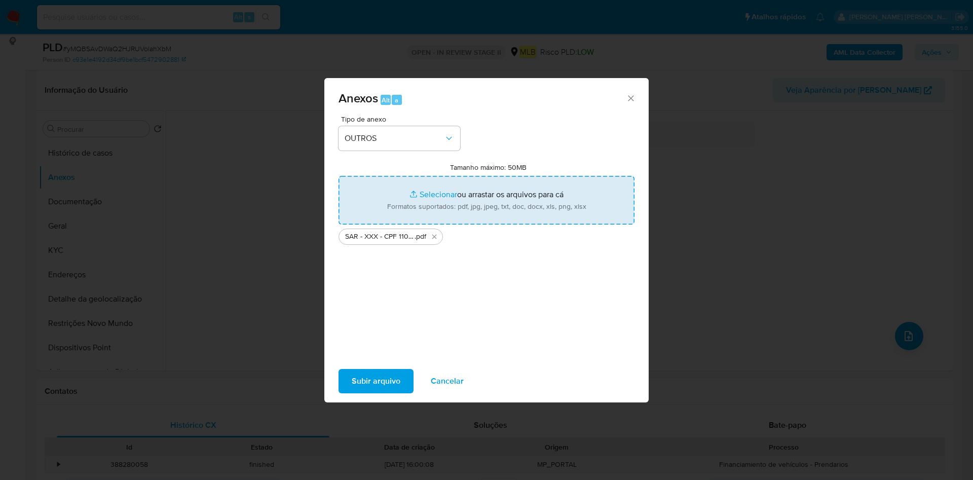
type input "C:\fakepath\Mulan 220917957_2025_08_18_10_38_29.xlsx"
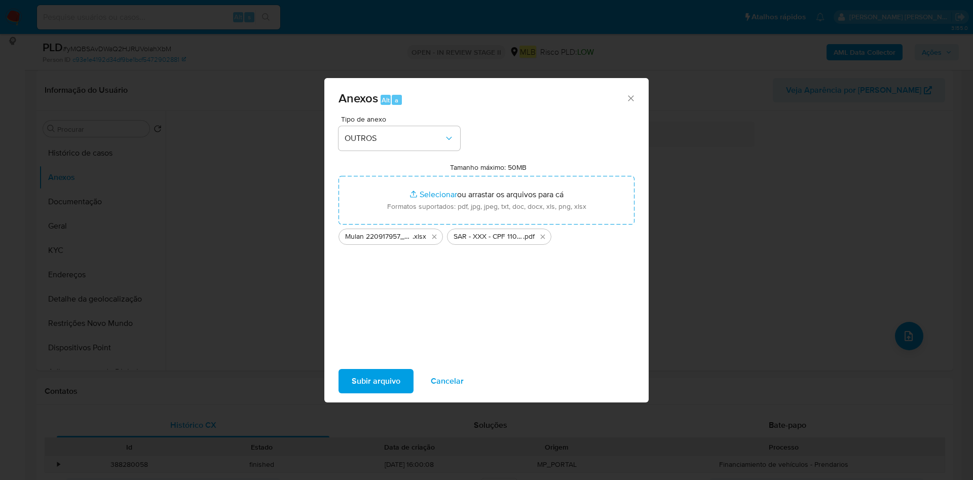
click at [359, 383] on span "Subir arquivo" at bounding box center [376, 381] width 49 height 22
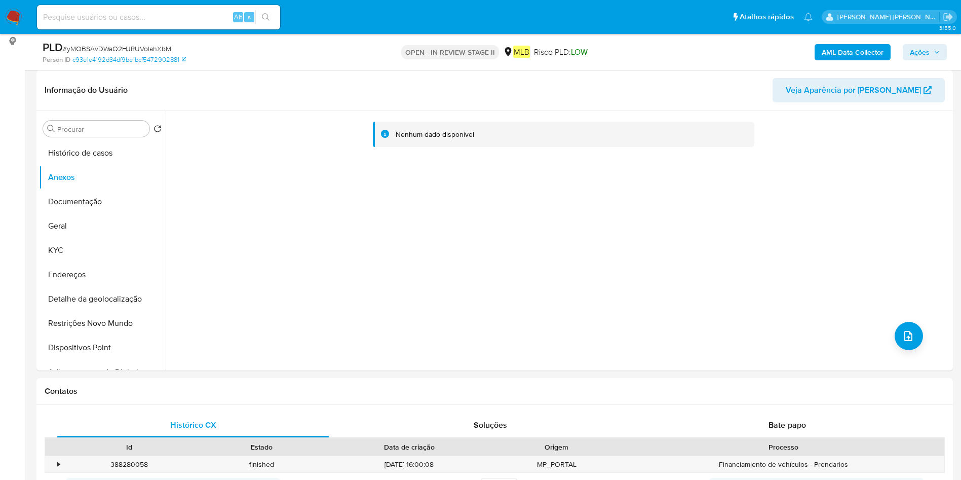
click at [937, 48] on span "Ações" at bounding box center [925, 52] width 30 height 14
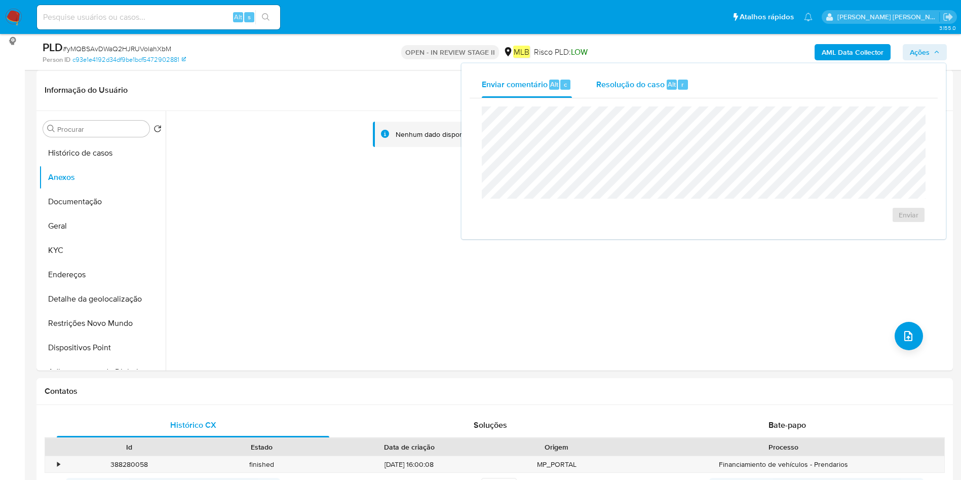
click at [624, 80] on span "Resolução do caso" at bounding box center [630, 84] width 68 height 12
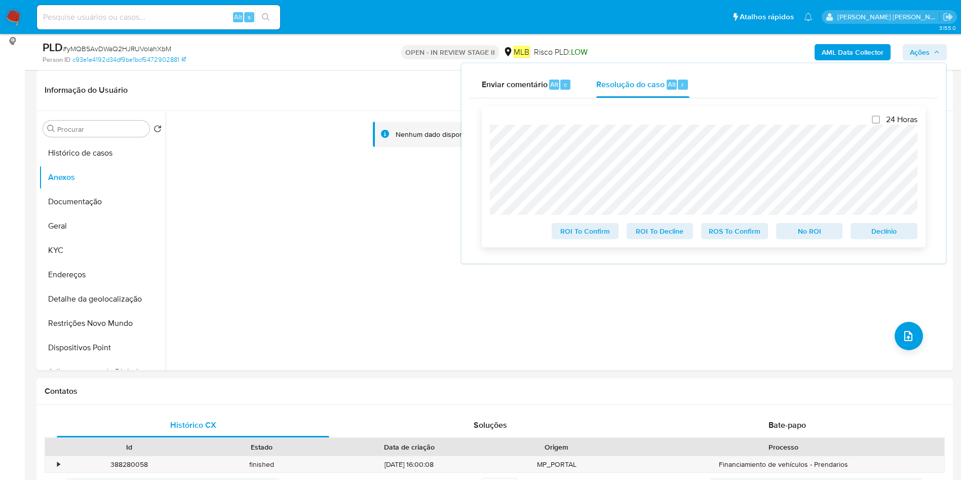
click at [758, 230] on span "ROS To Confirm" at bounding box center [734, 231] width 53 height 14
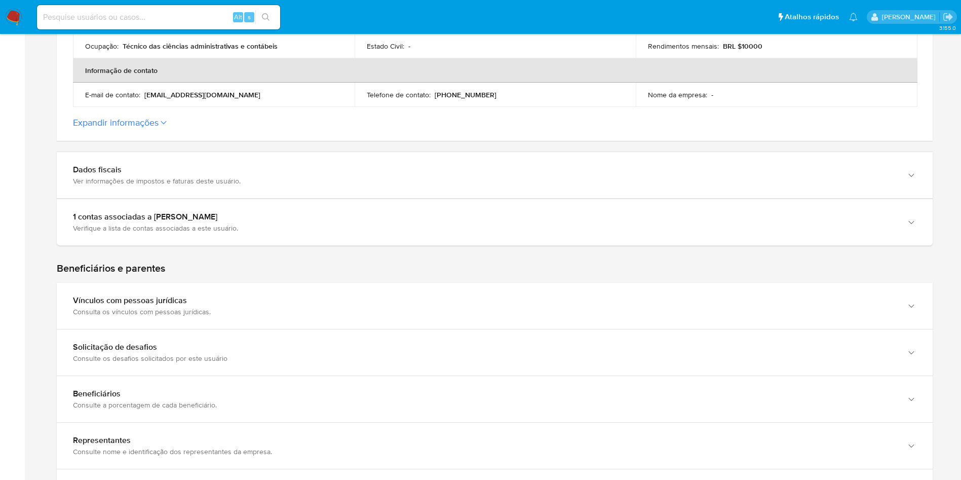
scroll to position [813, 0]
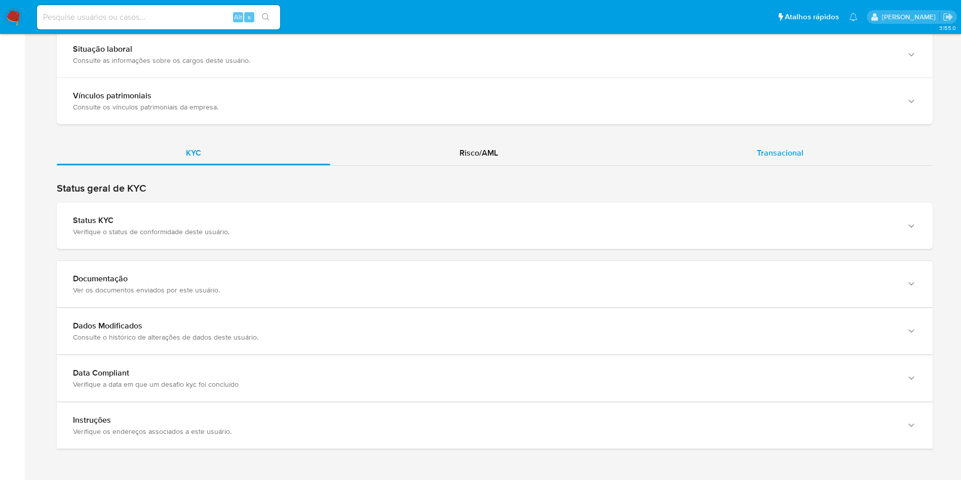
click at [769, 145] on div "Transacional" at bounding box center [780, 153] width 305 height 24
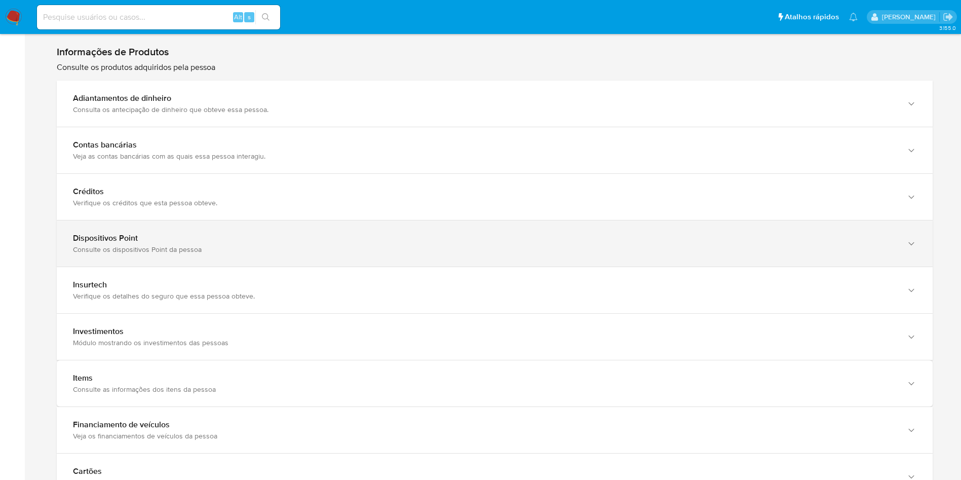
scroll to position [1117, 0]
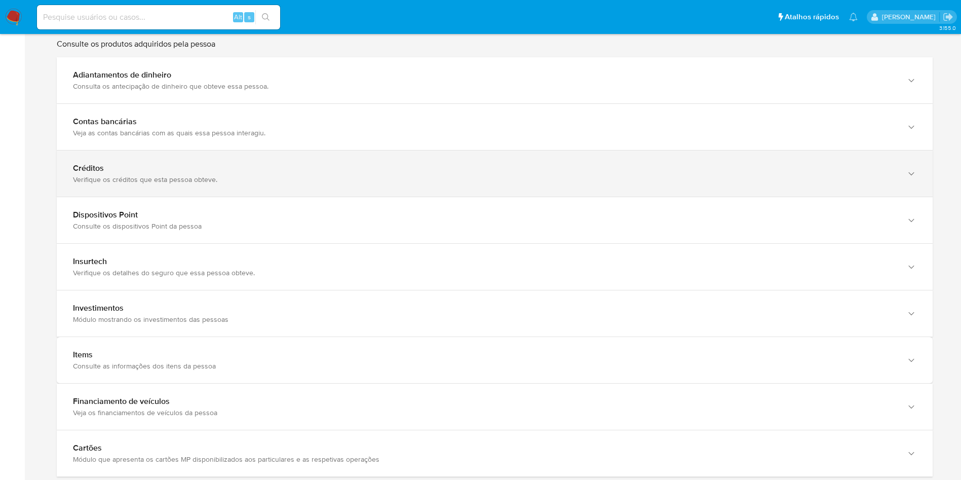
click at [334, 180] on div "Verifique os créditos que esta pessoa obteve." at bounding box center [484, 179] width 823 height 9
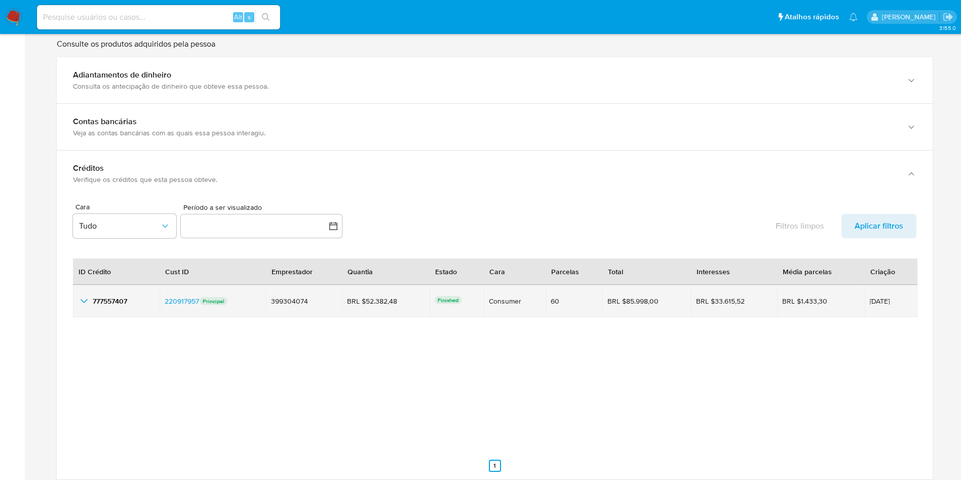
click at [86, 305] on icon "button_show_hidden_detail_by_id_0" at bounding box center [84, 301] width 12 height 12
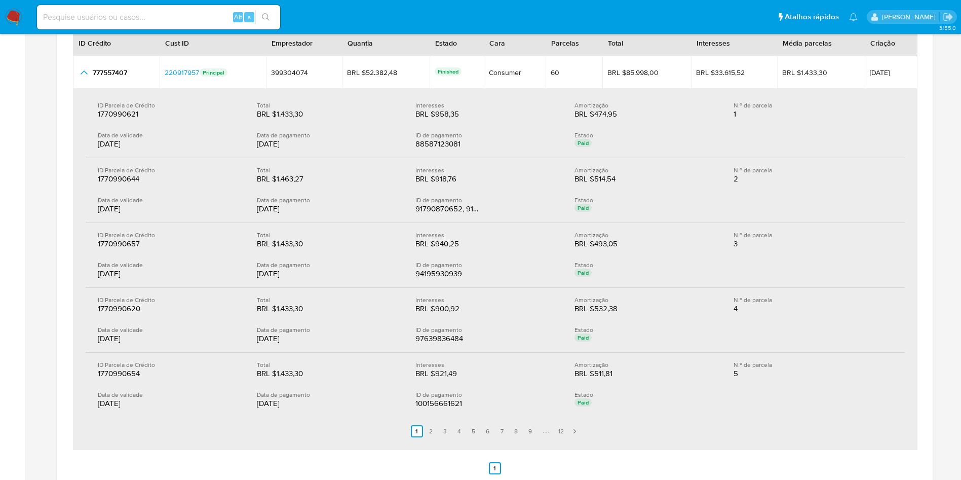
scroll to position [1269, 0]
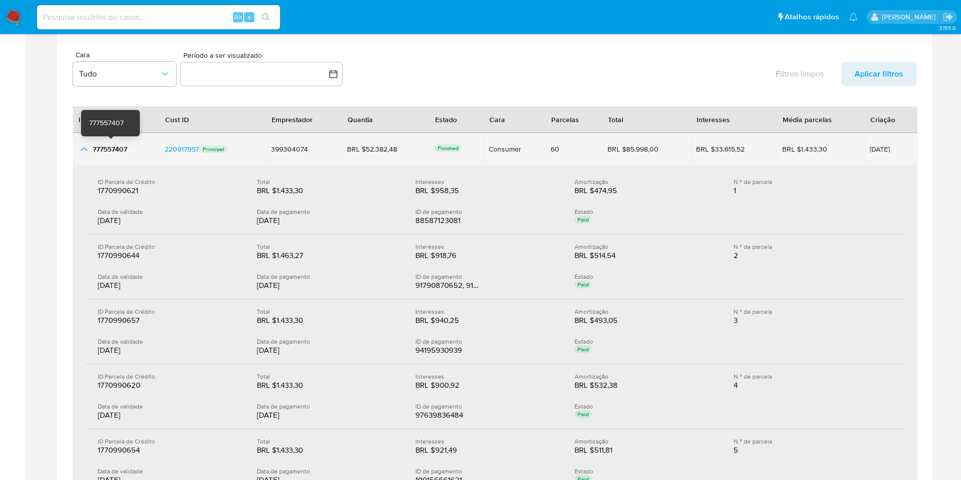
click at [121, 149] on span "777557407" at bounding box center [110, 149] width 34 height 10
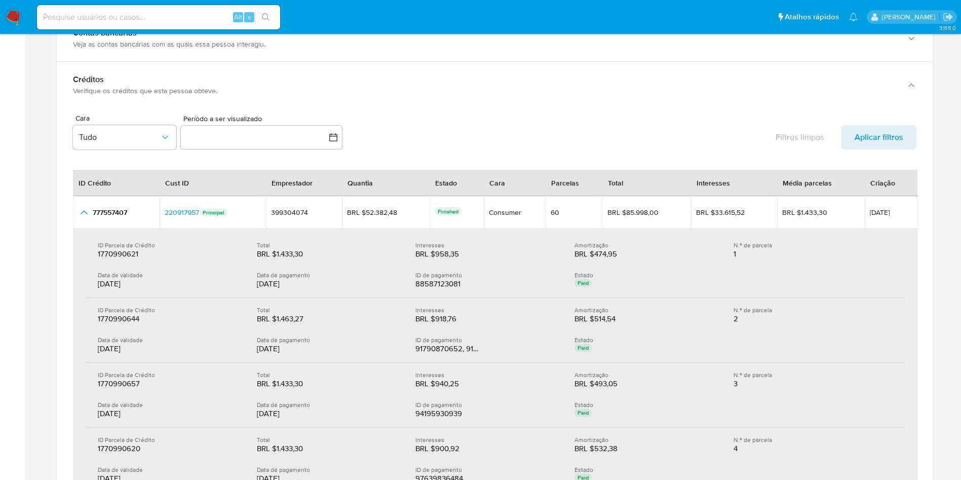
scroll to position [1193, 0]
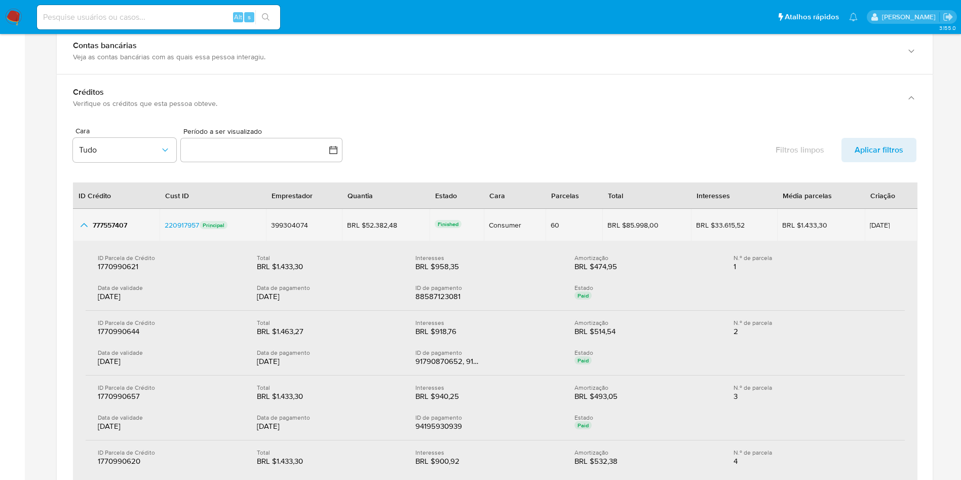
click at [117, 231] on div "777557407 777557407" at bounding box center [116, 225] width 77 height 12
click at [113, 230] on div "777557407 777557407" at bounding box center [116, 225] width 77 height 12
click at [881, 223] on span "[DATE]" at bounding box center [891, 224] width 43 height 7
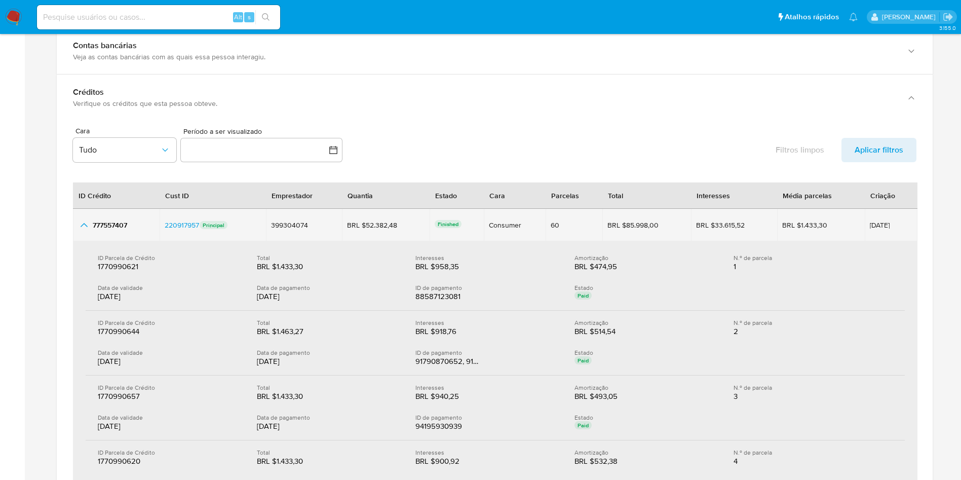
click at [880, 230] on td "[DATE]" at bounding box center [891, 225] width 53 height 32
click at [875, 222] on span "[DATE]" at bounding box center [891, 224] width 43 height 7
click at [874, 224] on span "[DATE]" at bounding box center [891, 224] width 43 height 7
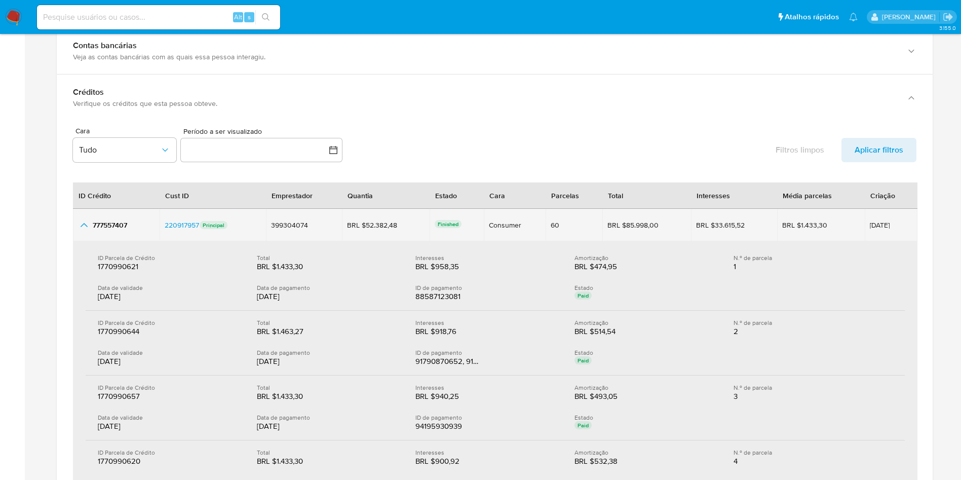
click at [875, 221] on span "[DATE]" at bounding box center [891, 224] width 43 height 7
click at [876, 221] on span "[DATE]" at bounding box center [891, 224] width 43 height 7
click at [876, 220] on td "[DATE]" at bounding box center [891, 225] width 53 height 32
click at [876, 220] on td "27/08/2024" at bounding box center [891, 225] width 53 height 32
click at [876, 223] on span "27/08/2024" at bounding box center [891, 224] width 43 height 7
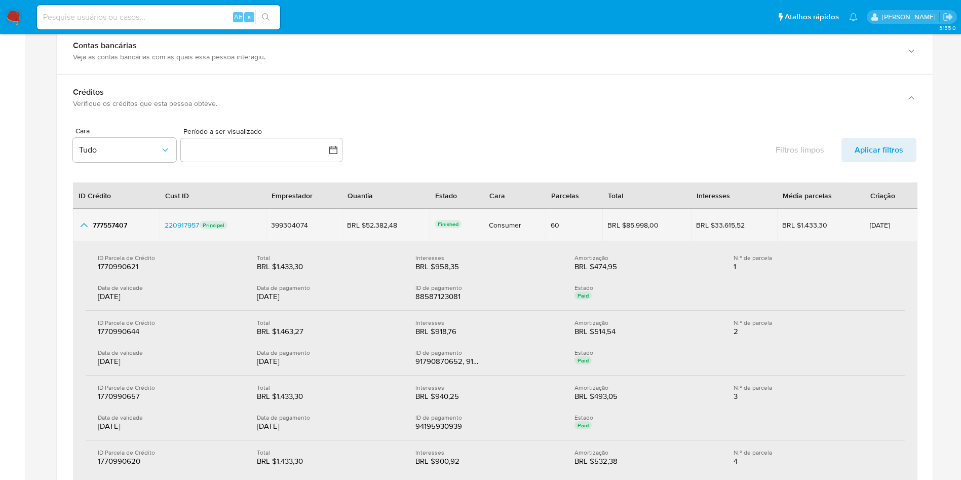
click at [876, 223] on span "27/08/2024" at bounding box center [891, 224] width 43 height 7
click at [358, 222] on div "BRL $52.382,48" at bounding box center [375, 224] width 57 height 9
click at [360, 221] on div "BRL $52.382,48" at bounding box center [375, 224] width 57 height 9
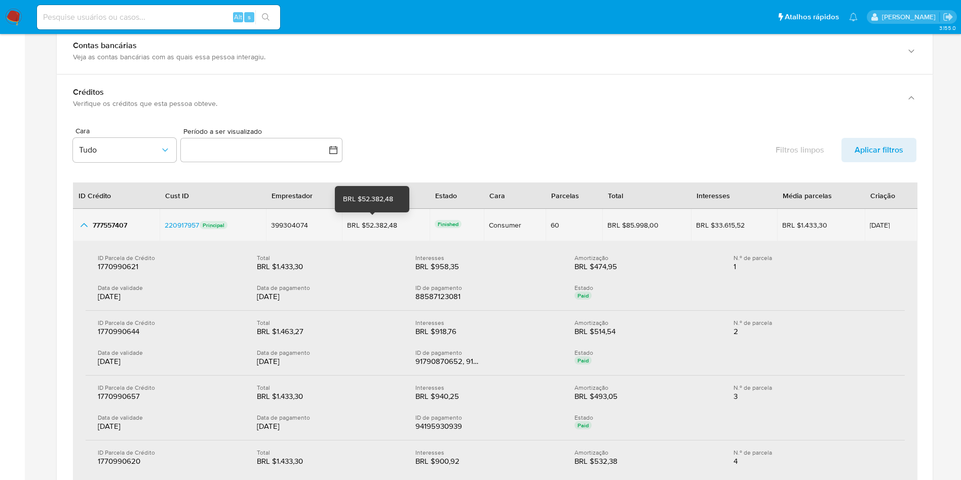
click at [360, 221] on div "BRL $52.382,48" at bounding box center [375, 224] width 57 height 9
click at [409, 227] on div "BRL $52.382,48 BRL $52.382,48" at bounding box center [386, 224] width 78 height 9
click at [398, 225] on div "BRL $52.382,48" at bounding box center [375, 224] width 57 height 9
click at [390, 225] on div "BRL $52.382,48" at bounding box center [375, 224] width 57 height 9
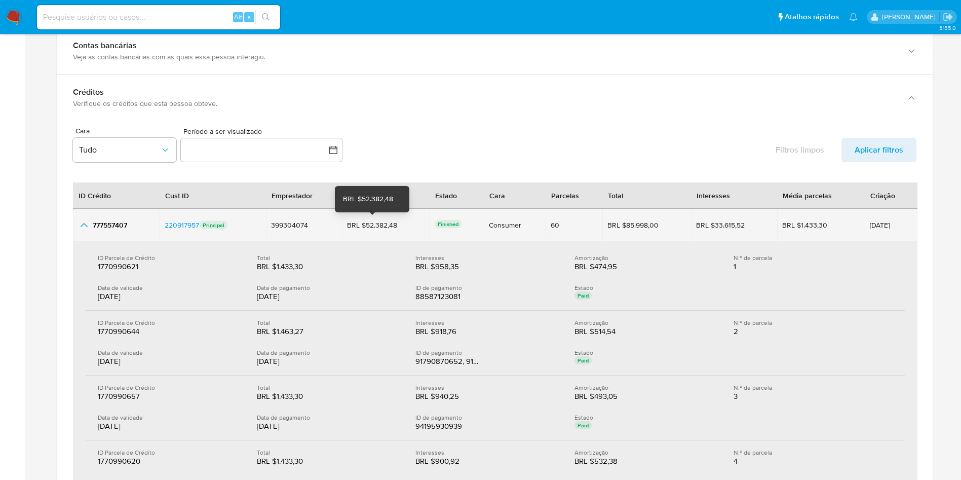
drag, startPoint x: 401, startPoint y: 222, endPoint x: 362, endPoint y: 221, distance: 39.0
click at [362, 221] on div "BRL $52.382,48 BRL $52.382,48" at bounding box center [386, 224] width 78 height 9
click at [551, 225] on div "60" at bounding box center [574, 224] width 47 height 9
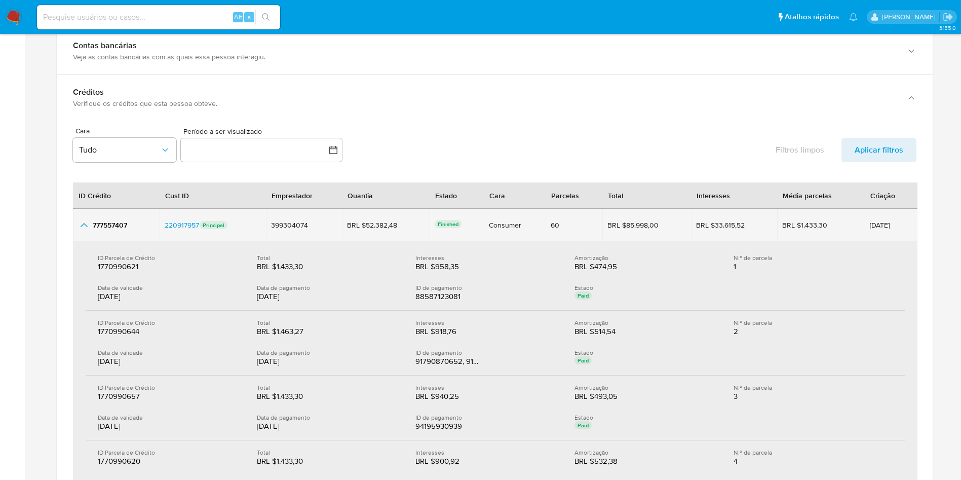
click at [551, 225] on div "60" at bounding box center [574, 224] width 47 height 9
drag, startPoint x: 818, startPoint y: 229, endPoint x: 797, endPoint y: 225, distance: 21.6
click at [818, 229] on div "BRL $1.433,30" at bounding box center [810, 224] width 57 height 9
click at [787, 221] on div "BRL $1.433,30" at bounding box center [810, 224] width 57 height 9
click at [787, 220] on div "BRL $1.433,30" at bounding box center [810, 224] width 57 height 9
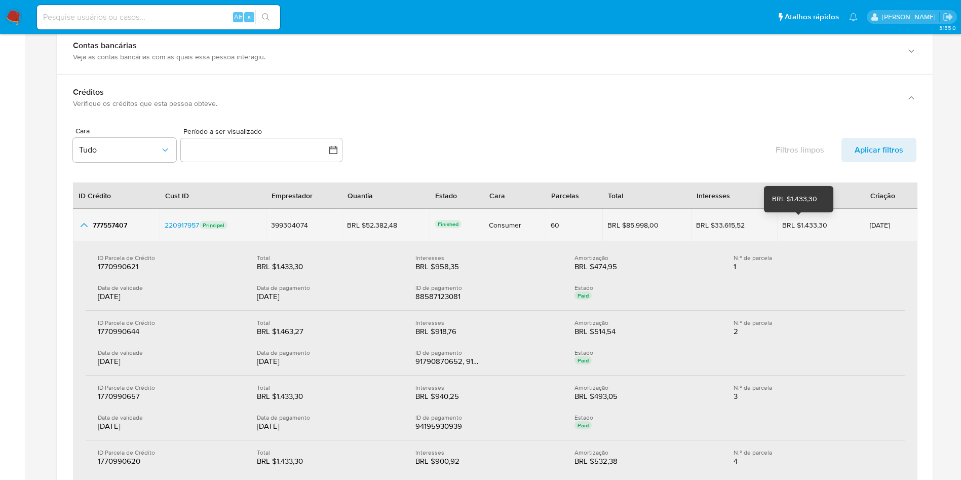
click at [787, 220] on div "BRL $1.433,30" at bounding box center [810, 224] width 57 height 9
click at [798, 215] on td "BRL $1.433,30 BRL $1.433,30" at bounding box center [821, 225] width 88 height 32
click at [814, 221] on div "BRL $1.433,30" at bounding box center [810, 224] width 57 height 9
drag, startPoint x: 816, startPoint y: 224, endPoint x: 789, endPoint y: 228, distance: 27.6
click at [789, 228] on div "BRL $1.433,30" at bounding box center [810, 224] width 57 height 9
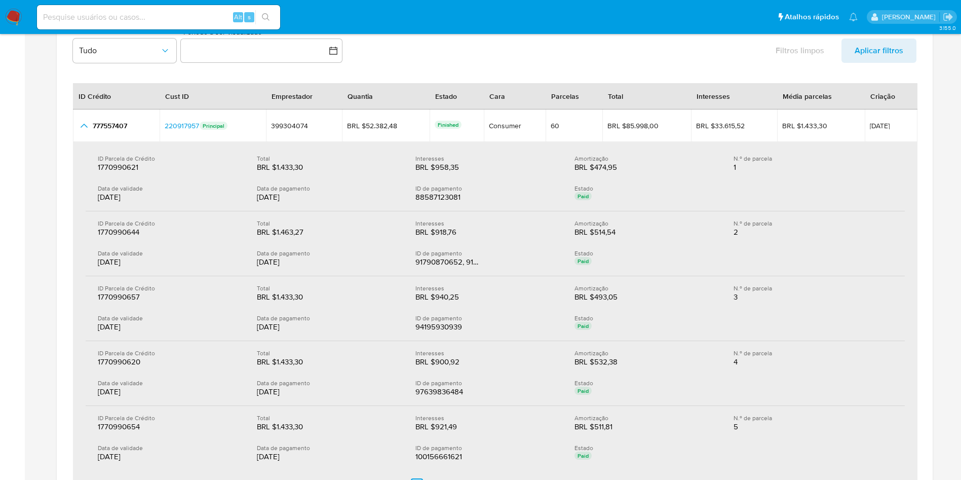
scroll to position [1269, 0]
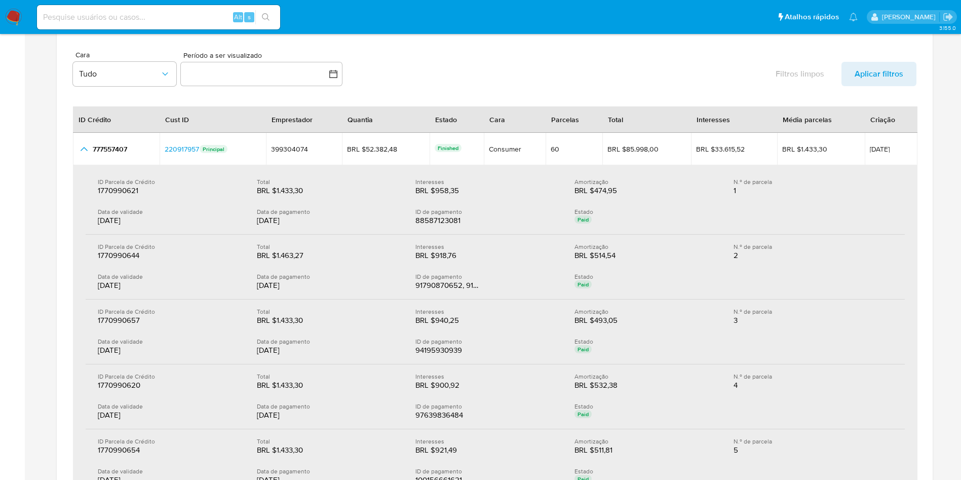
drag, startPoint x: 146, startPoint y: 222, endPoint x: 83, endPoint y: 217, distance: 64.0
click at [83, 217] on td "ID Parcela de Crédito 1770990621 1770990621 Total BRL $1.433,30 BRL $1.433,30 I…" at bounding box center [495, 345] width 845 height 361
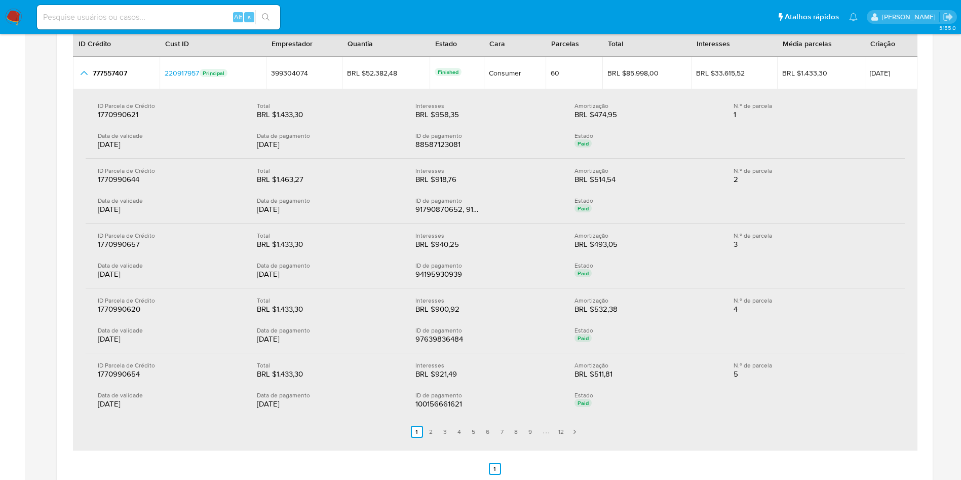
scroll to position [1421, 0]
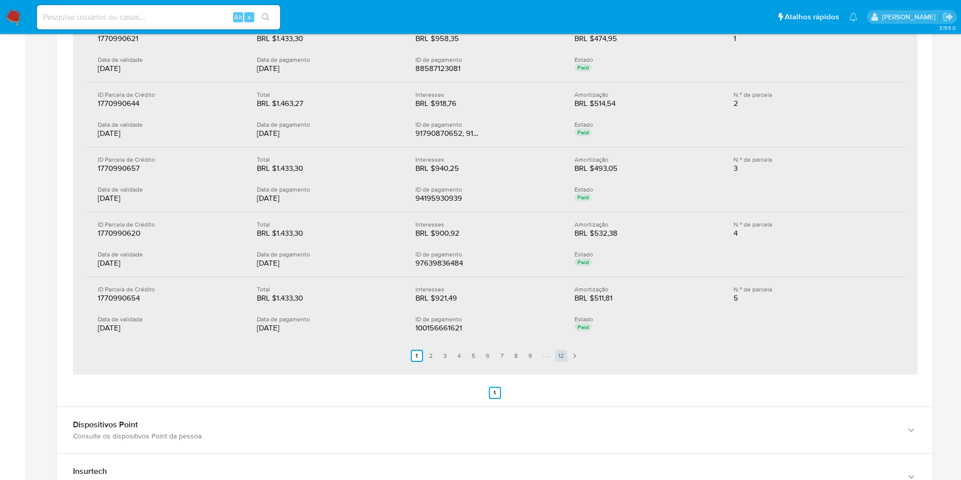
click at [557, 356] on link "12" at bounding box center [561, 356] width 12 height 12
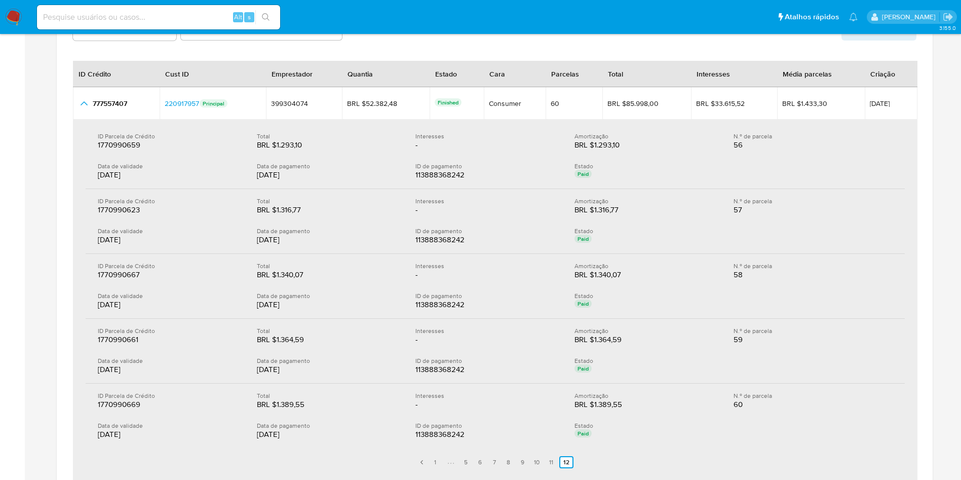
scroll to position [1345, 0]
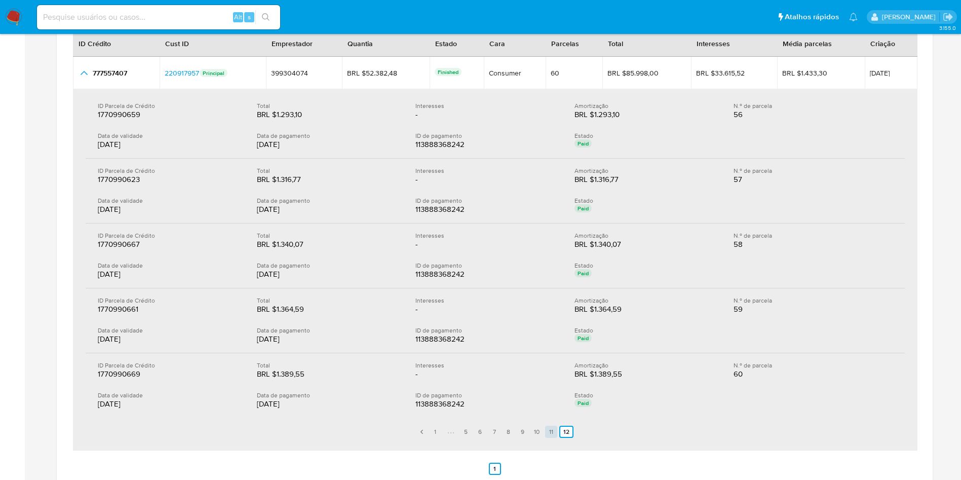
click at [553, 429] on link "11" at bounding box center [551, 432] width 12 height 12
click at [531, 431] on link "10" at bounding box center [531, 432] width 12 height 12
click at [562, 430] on link "12" at bounding box center [561, 432] width 12 height 12
click at [556, 429] on link "11" at bounding box center [551, 432] width 12 height 12
click at [534, 433] on link "10" at bounding box center [531, 432] width 12 height 12
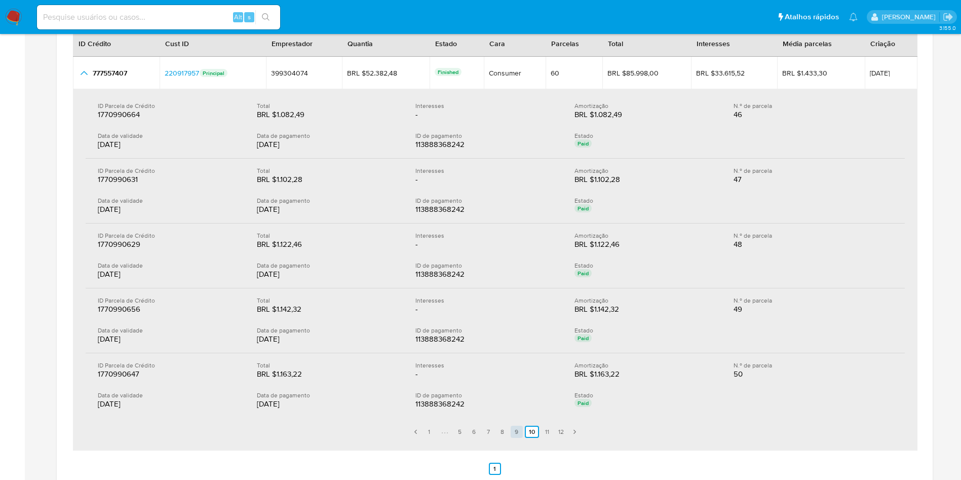
click at [515, 430] on link "9" at bounding box center [517, 432] width 12 height 12
click at [508, 433] on link "8" at bounding box center [504, 432] width 12 height 12
click at [507, 430] on link "7" at bounding box center [508, 432] width 12 height 12
click at [496, 432] on link "6" at bounding box center [494, 432] width 12 height 12
click at [480, 432] on link "5" at bounding box center [480, 432] width 12 height 12
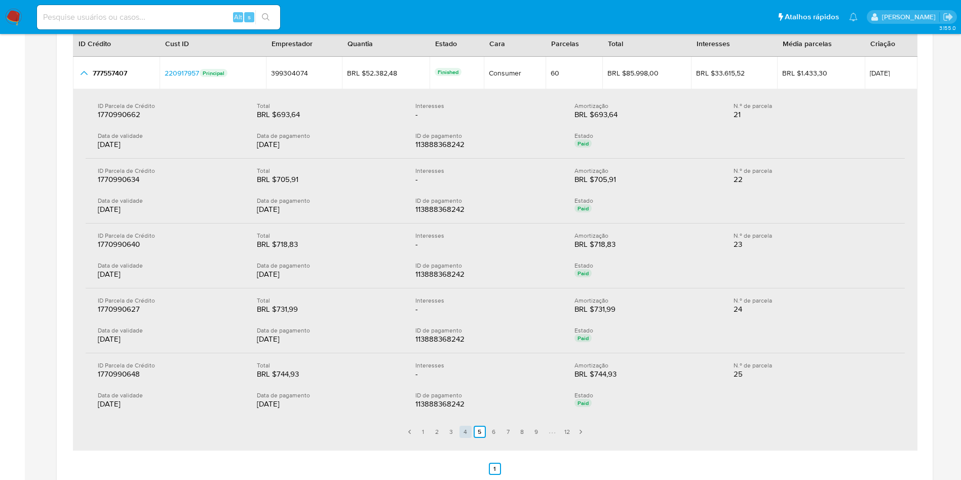
click at [469, 436] on link "4" at bounding box center [466, 432] width 12 height 12
click at [455, 433] on link "3" at bounding box center [451, 432] width 12 height 12
click at [442, 437] on link "2" at bounding box center [437, 432] width 12 height 12
click at [430, 427] on ul "Anterior 1 2 3 4 5 6 7 8 9 12 Siguiente" at bounding box center [495, 432] width 819 height 28
click at [427, 431] on link "1" at bounding box center [423, 432] width 12 height 12
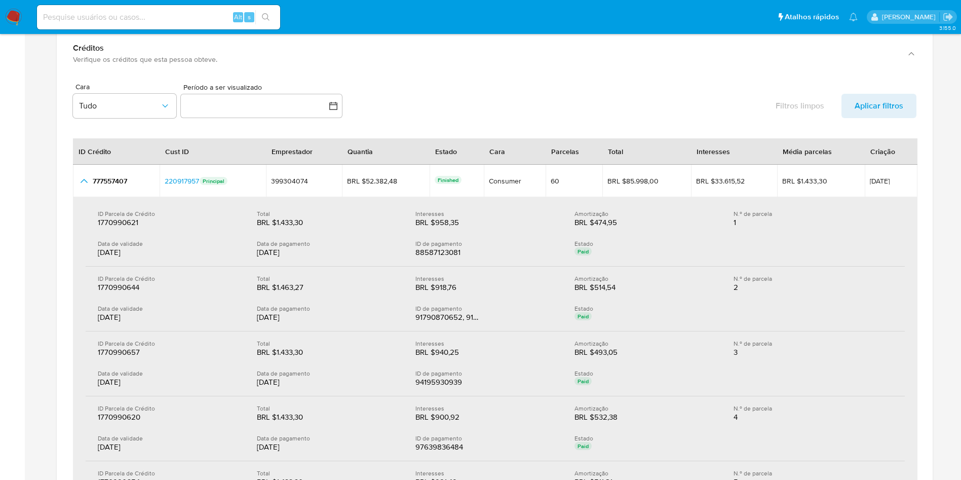
scroll to position [1269, 0]
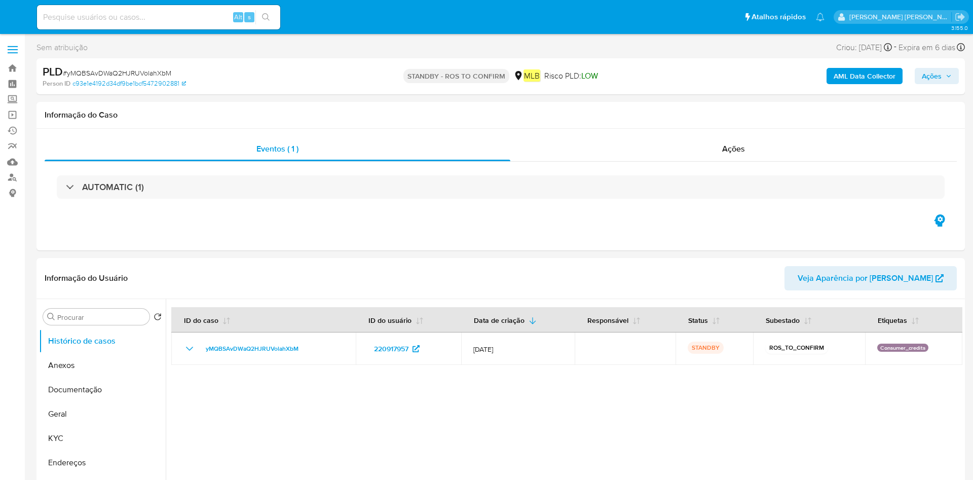
select select "10"
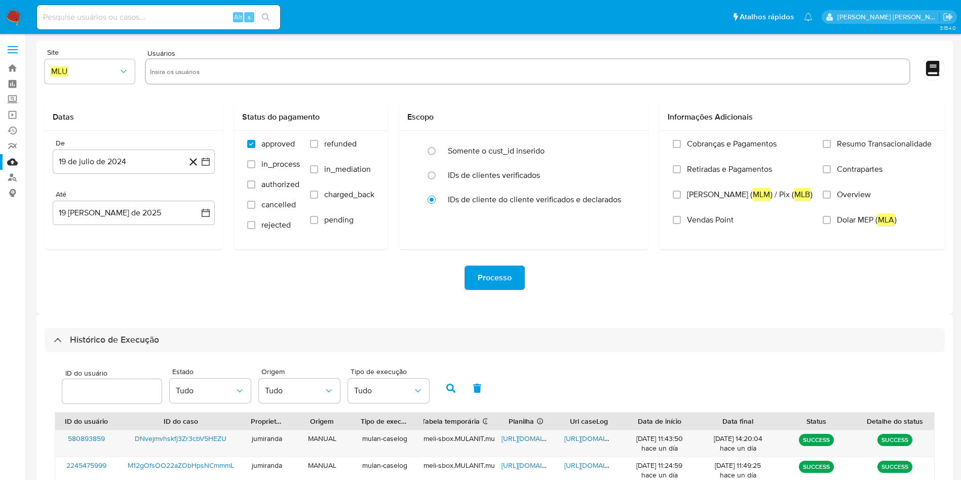
select select "10"
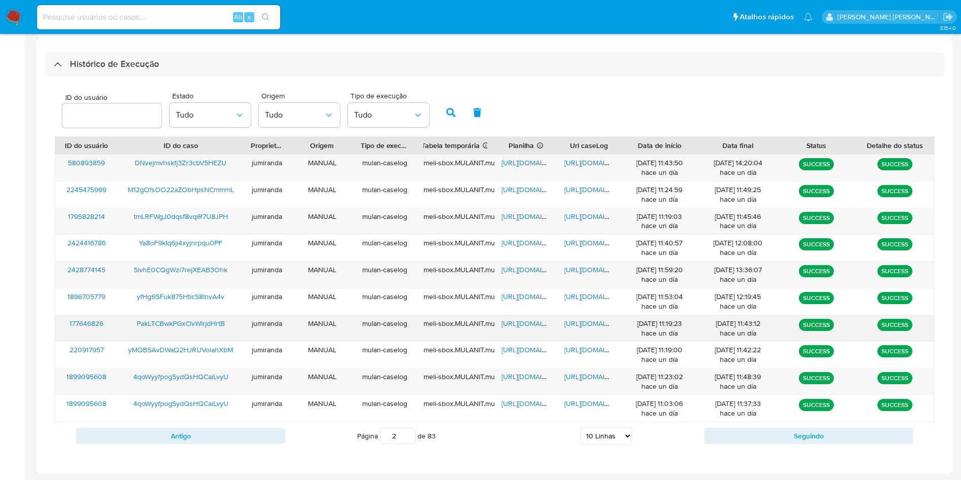
click at [532, 326] on span "[URL][DOMAIN_NAME]" at bounding box center [537, 323] width 70 height 10
click at [584, 322] on span "https://docs.google.com/document/d/1wtSzeotzYEufkFaPOa6qbxBW2DjqXVgaWm7P8C-mcC0…" at bounding box center [599, 323] width 70 height 10
click at [179, 319] on span "PakLTCBwkPGxClvWIrjdHrtB" at bounding box center [181, 323] width 88 height 10
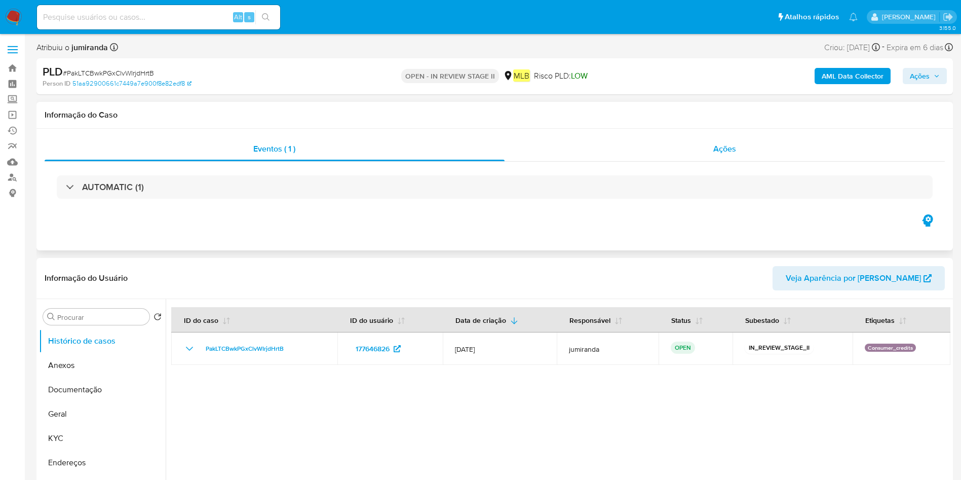
click at [737, 154] on div "Ações" at bounding box center [725, 149] width 441 height 24
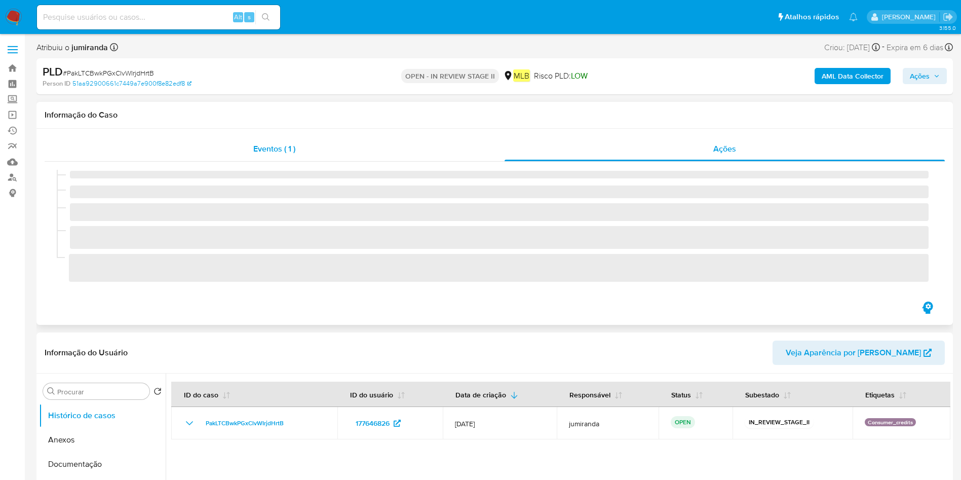
click at [349, 148] on div "Eventos ( 1 )" at bounding box center [275, 149] width 460 height 24
select select "10"
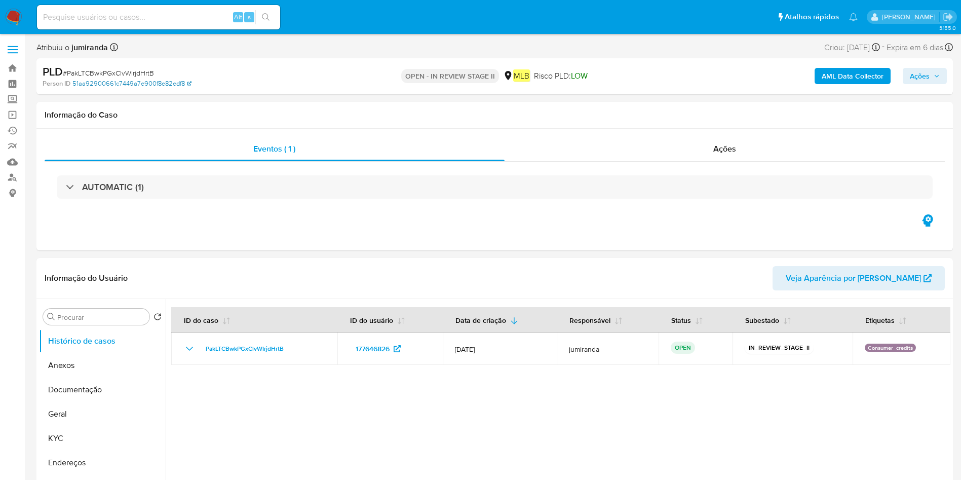
click at [149, 83] on link "51aa92900661c7449a7e900f8e82edf8" at bounding box center [131, 83] width 119 height 9
click at [85, 400] on button "Documentação" at bounding box center [98, 389] width 119 height 24
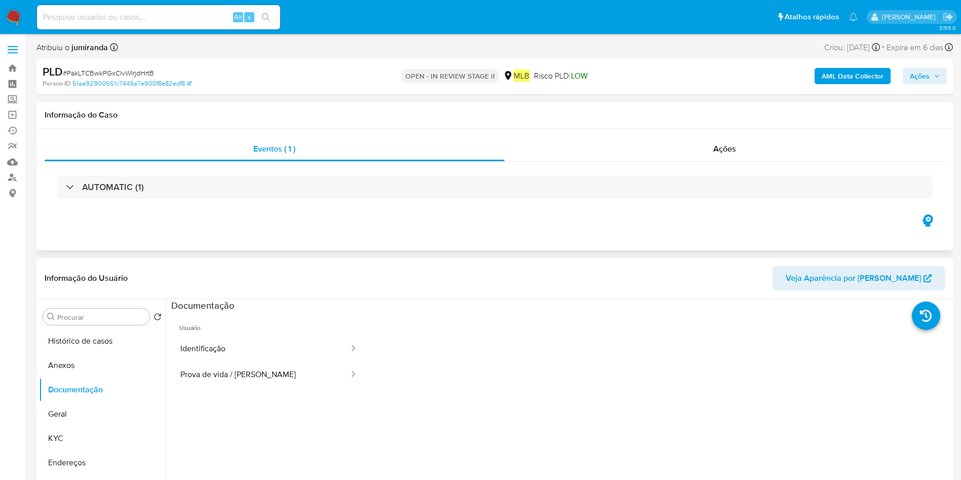
click at [168, 187] on div "AUTOMATIC (1)" at bounding box center [495, 186] width 876 height 23
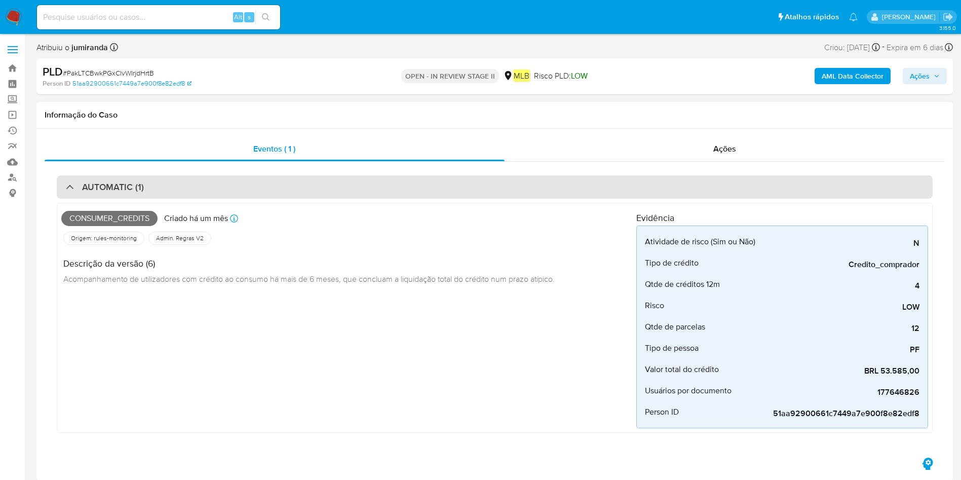
scroll to position [152, 0]
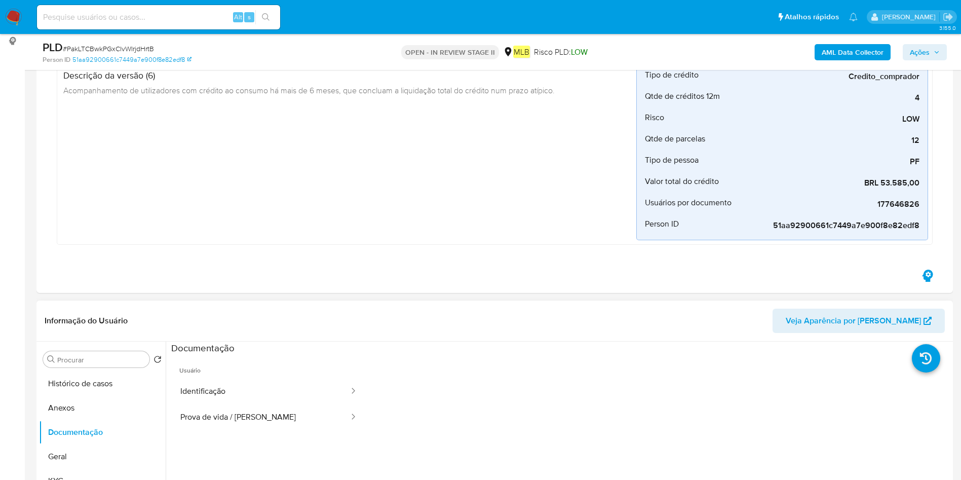
drag, startPoint x: 81, startPoint y: 410, endPoint x: 197, endPoint y: 365, distance: 124.7
click at [81, 410] on button "Anexos" at bounding box center [102, 408] width 127 height 24
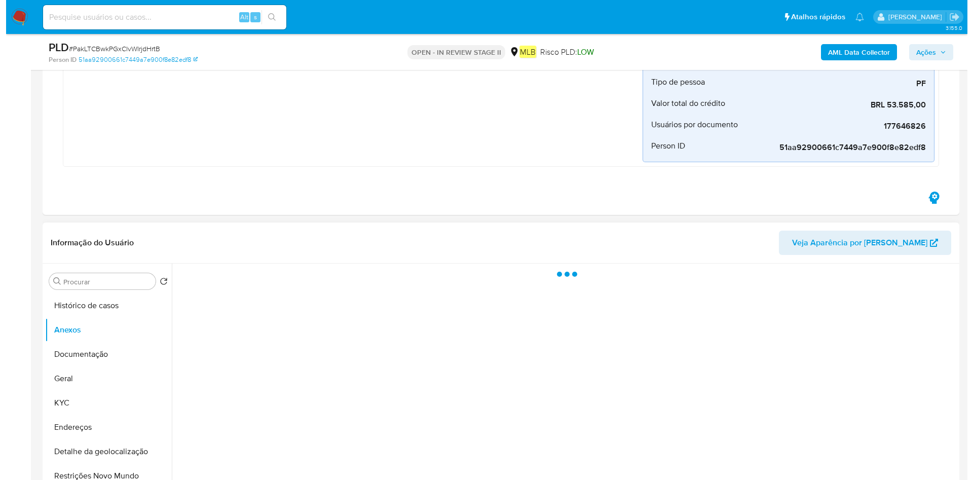
scroll to position [304, 0]
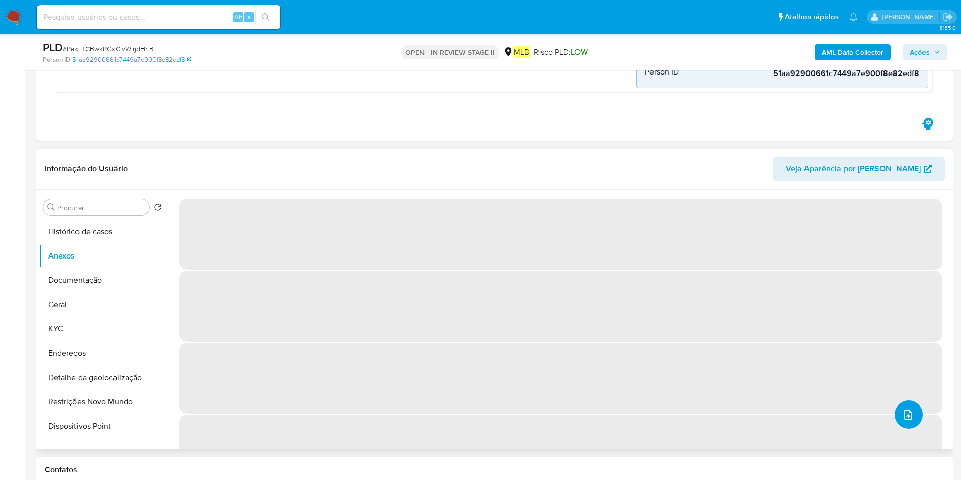
click at [903, 416] on icon "upload-file" at bounding box center [908, 414] width 12 height 12
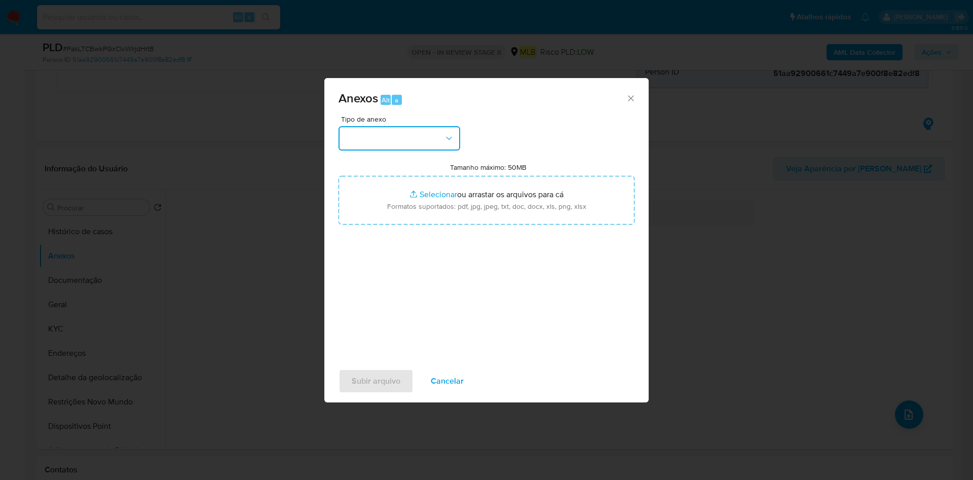
drag, startPoint x: 410, startPoint y: 142, endPoint x: 413, endPoint y: 133, distance: 10.1
click at [413, 133] on button "button" at bounding box center [399, 138] width 122 height 24
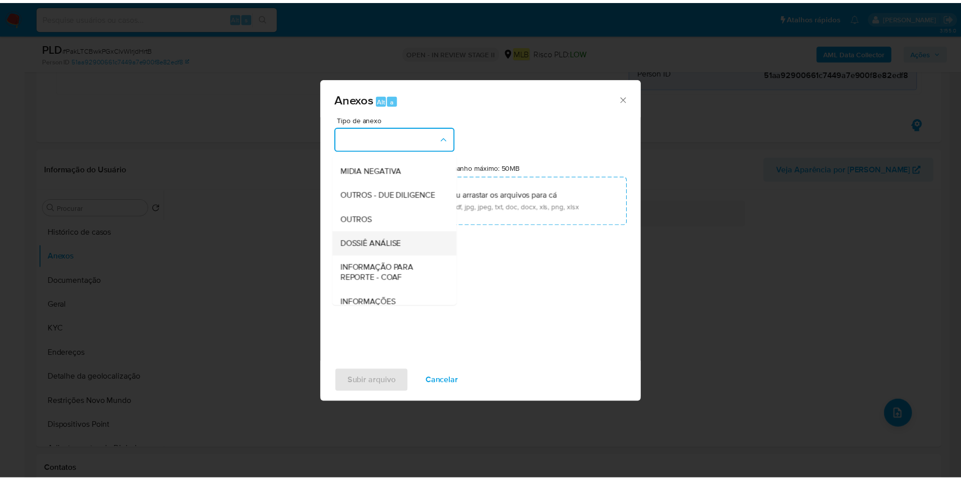
scroll to position [156, 0]
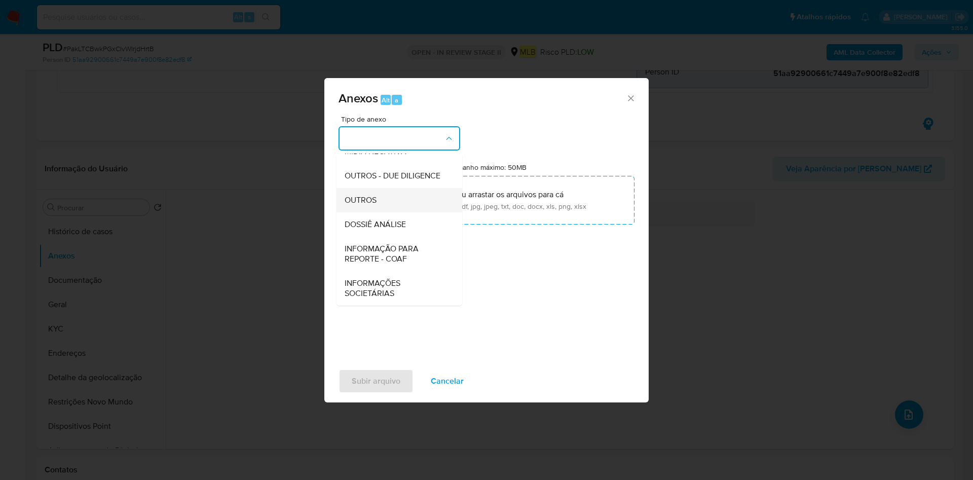
click at [419, 200] on div "OUTROS" at bounding box center [396, 200] width 103 height 24
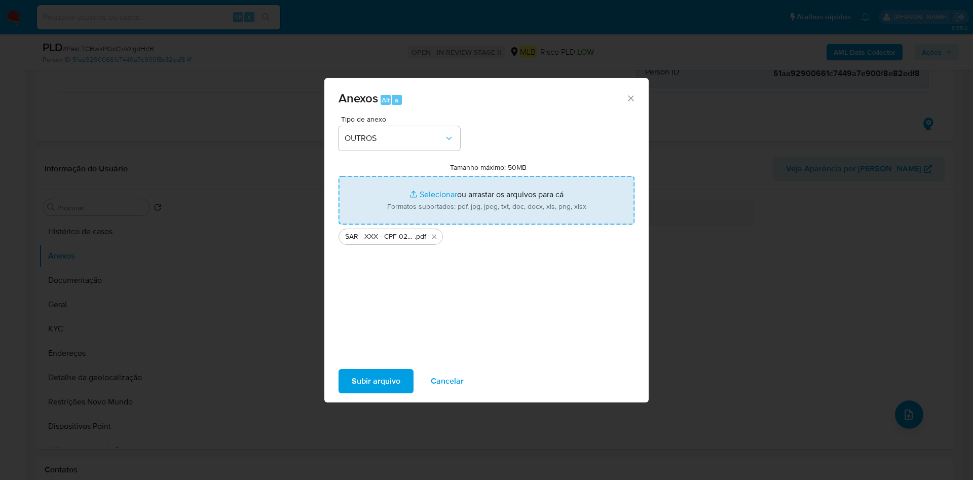
type input "C:\fakepath\Mulan 177646826_2025_08_18_10_38_54.xlsx"
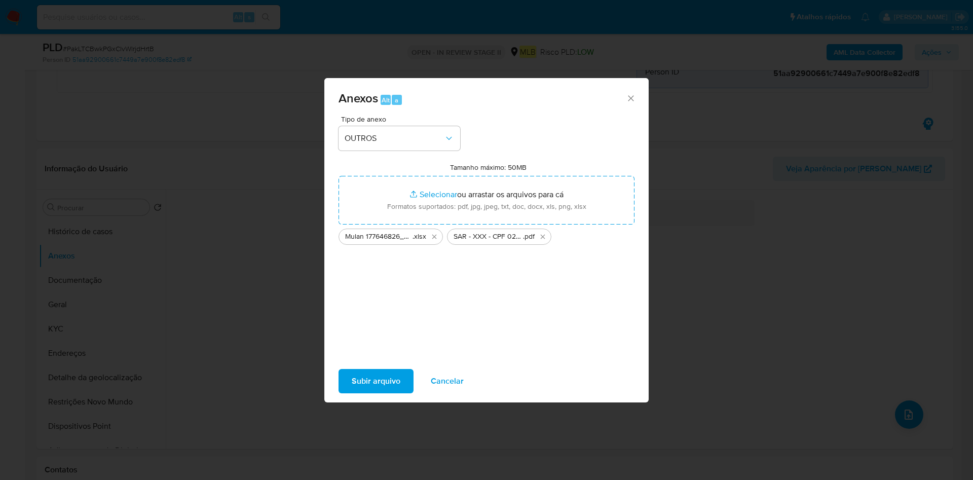
click at [354, 379] on span "Subir arquivo" at bounding box center [376, 381] width 49 height 22
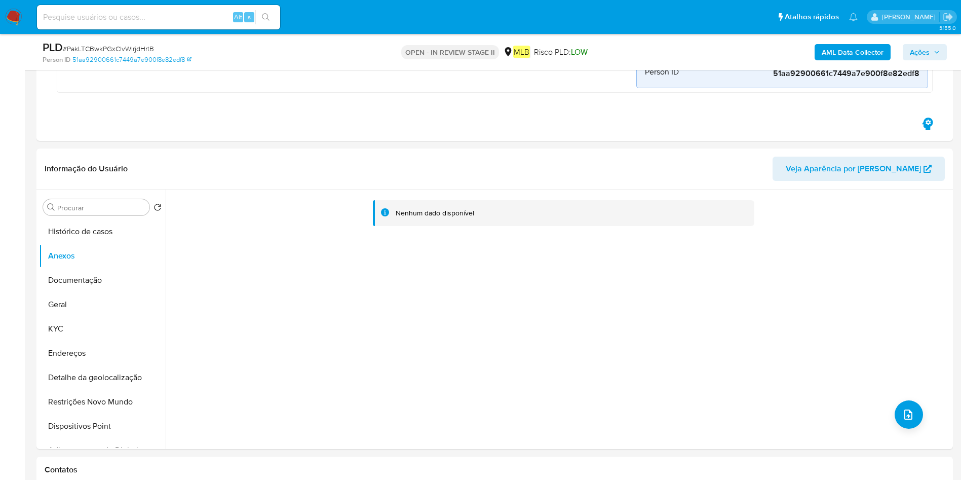
click at [852, 49] on b "AML Data Collector" at bounding box center [853, 52] width 62 height 16
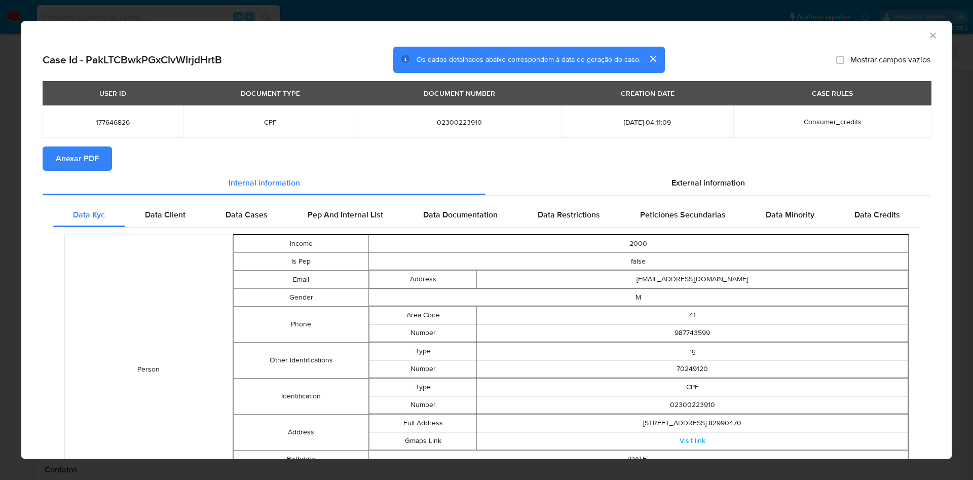
click at [109, 160] on button "Anexar PDF" at bounding box center [77, 158] width 69 height 24
click at [926, 33] on div "AML Data Collector" at bounding box center [486, 33] width 930 height 25
click at [916, 35] on div "AML Data Collector" at bounding box center [486, 33] width 930 height 25
click at [928, 33] on icon "Fechar a janela" at bounding box center [933, 35] width 10 height 10
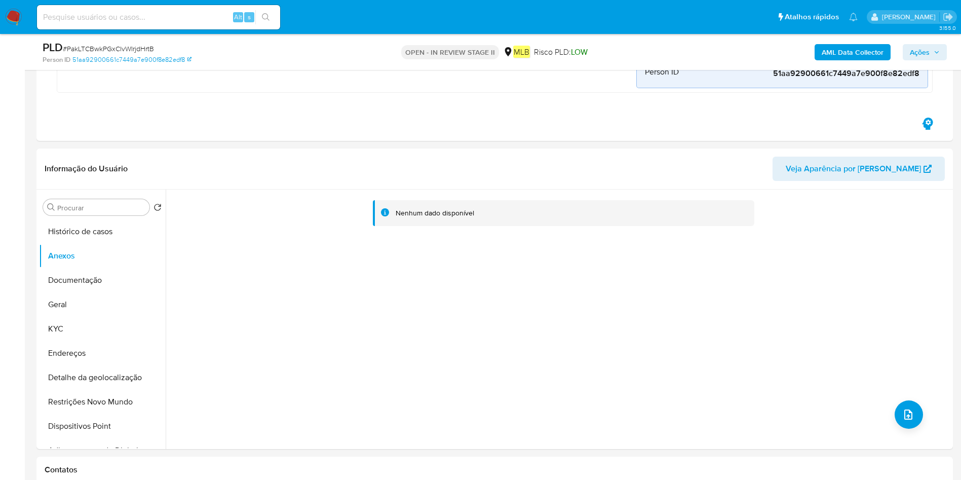
click at [942, 59] on button "Ações" at bounding box center [925, 52] width 44 height 16
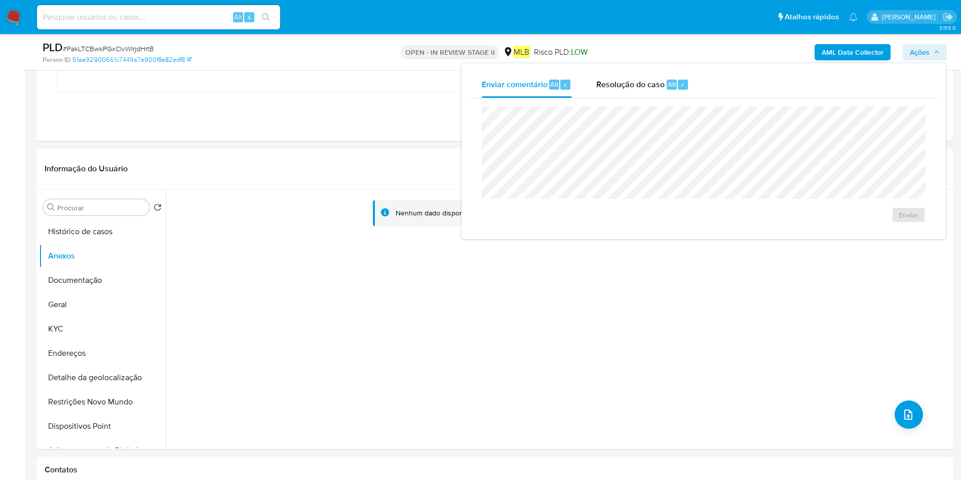
drag, startPoint x: 640, startPoint y: 85, endPoint x: 635, endPoint y: 105, distance: 20.8
click at [639, 85] on span "Resolução do caso" at bounding box center [630, 84] width 68 height 12
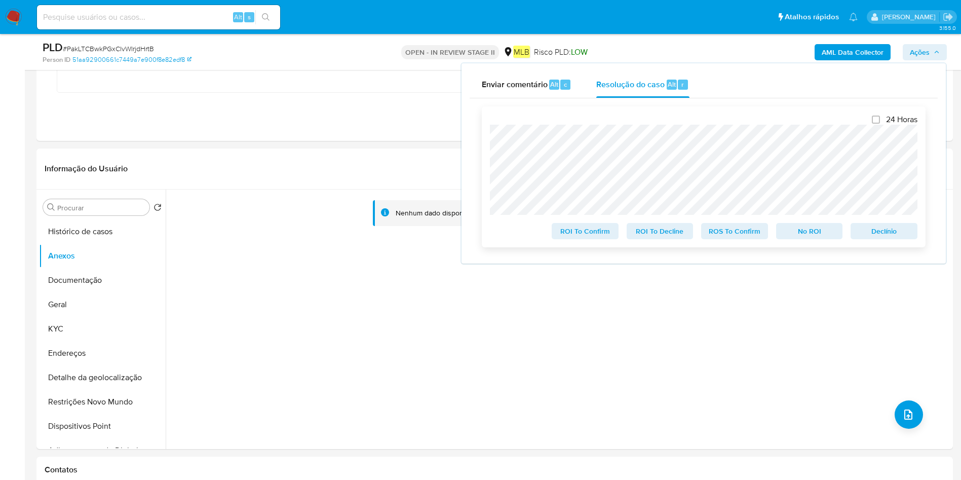
click at [733, 236] on span "ROS To Confirm" at bounding box center [734, 231] width 53 height 14
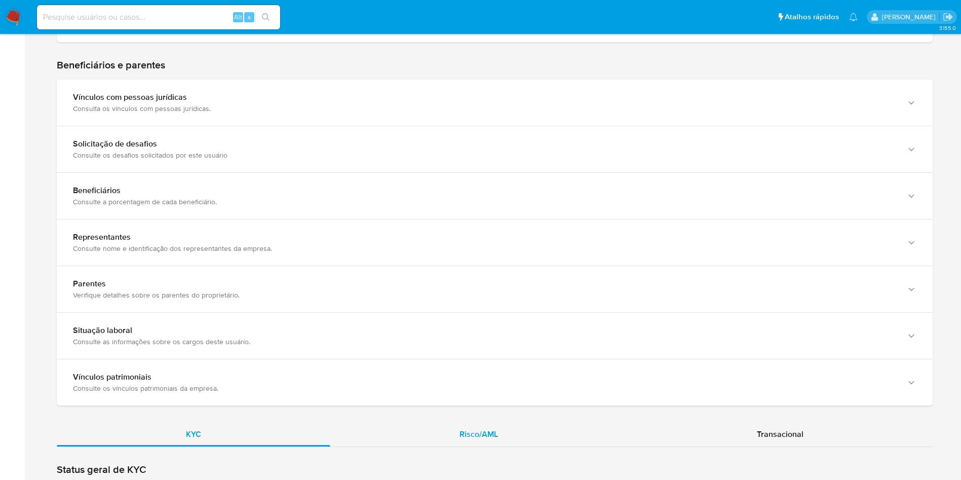
scroll to position [684, 0]
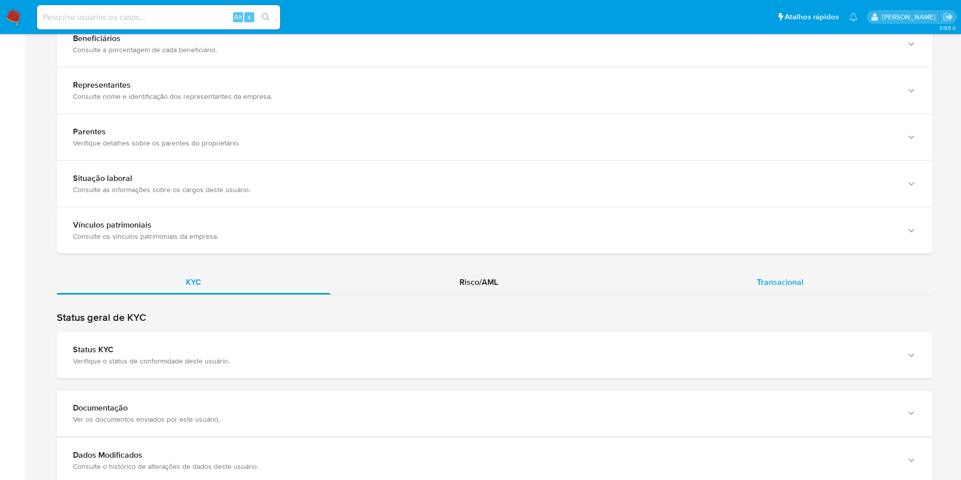
click at [796, 284] on span "Transacional" at bounding box center [780, 282] width 47 height 12
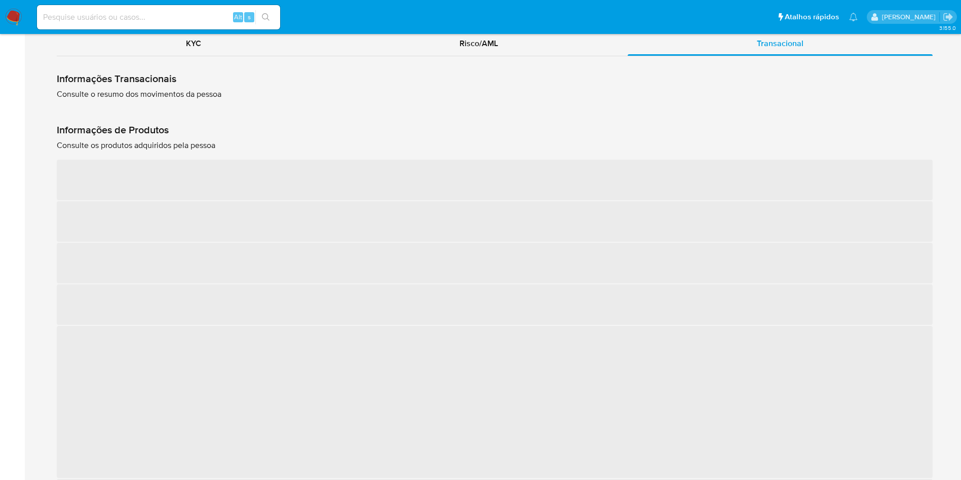
scroll to position [1064, 0]
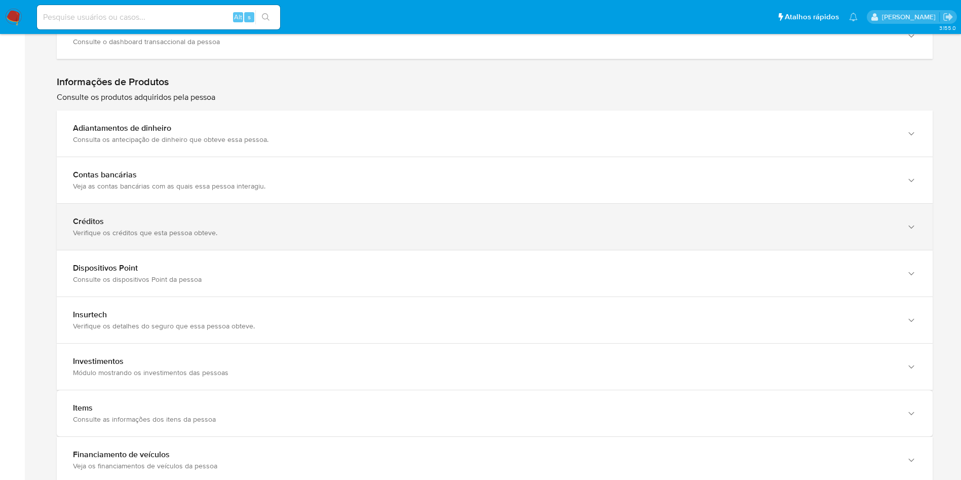
click at [187, 232] on div "Verifique os créditos que esta pessoa obteve." at bounding box center [484, 232] width 823 height 9
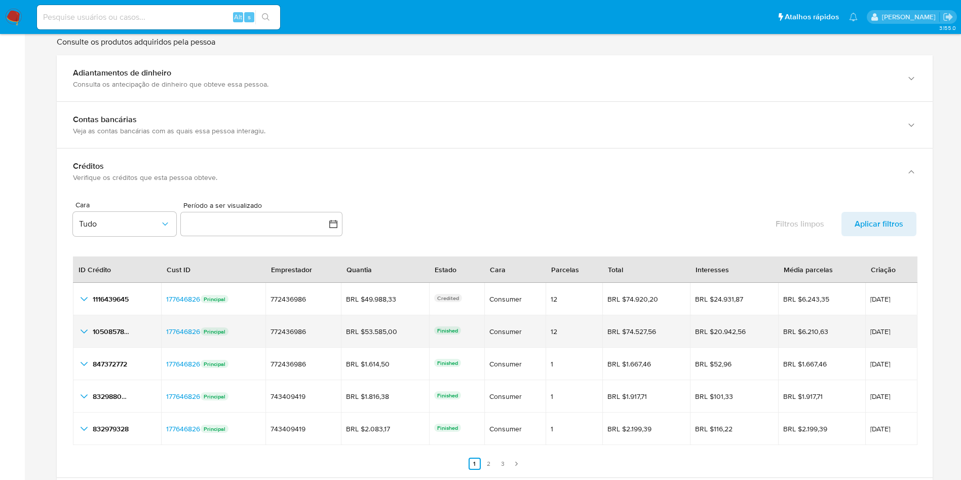
scroll to position [1140, 0]
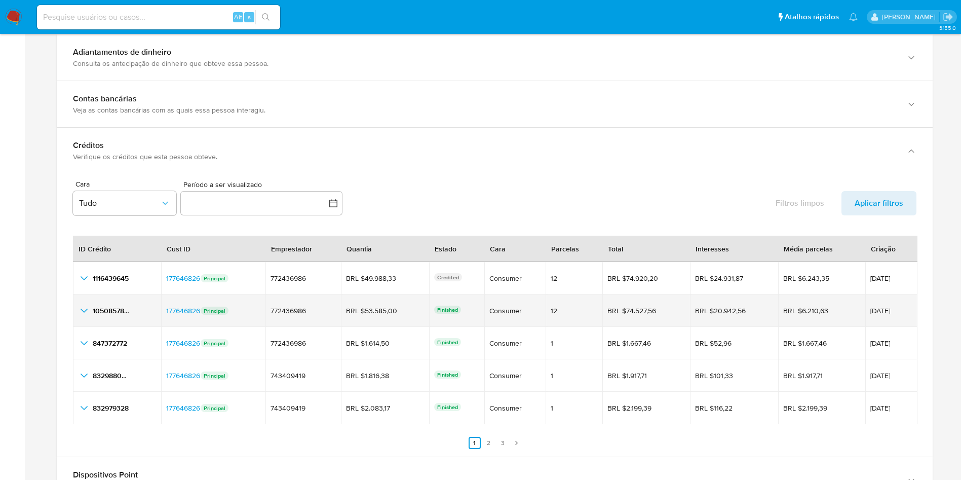
click at [84, 311] on icon "button_show_hidden_detail_by_id_1" at bounding box center [84, 311] width 12 height 12
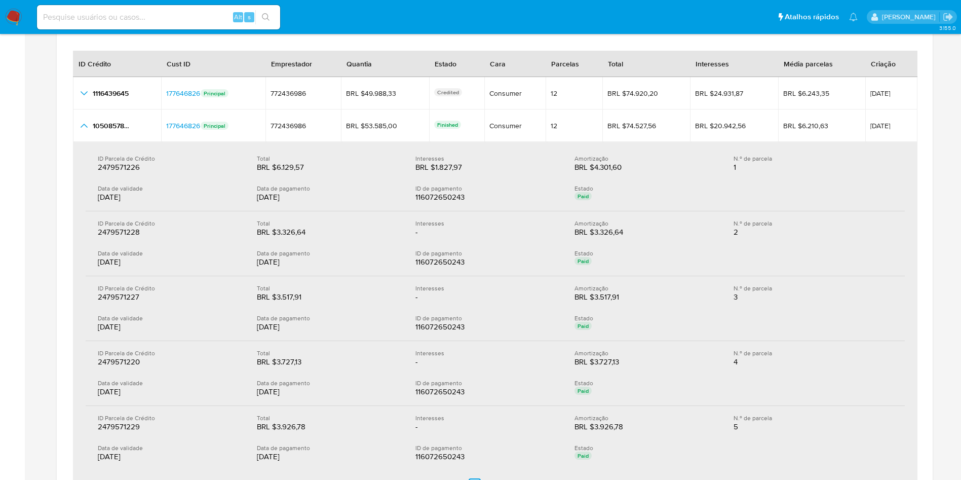
scroll to position [1292, 0]
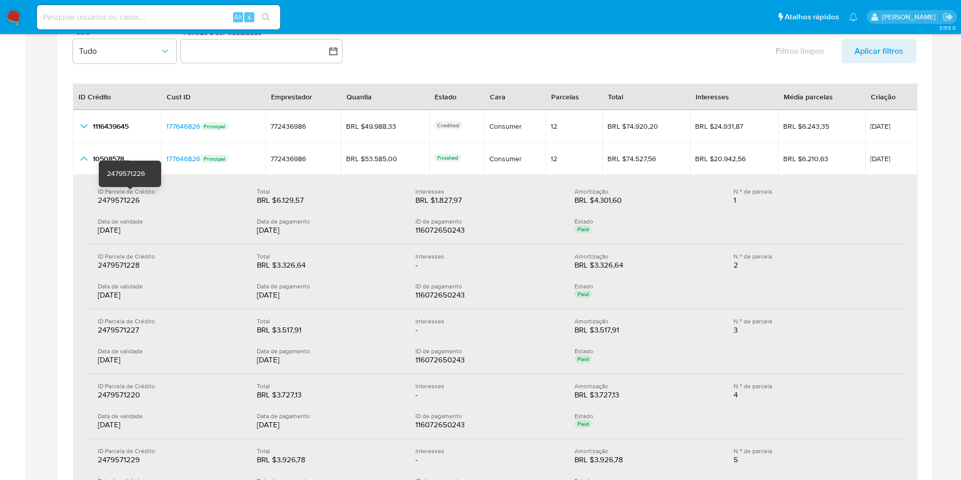
click at [111, 203] on span "2479571226" at bounding box center [119, 200] width 42 height 11
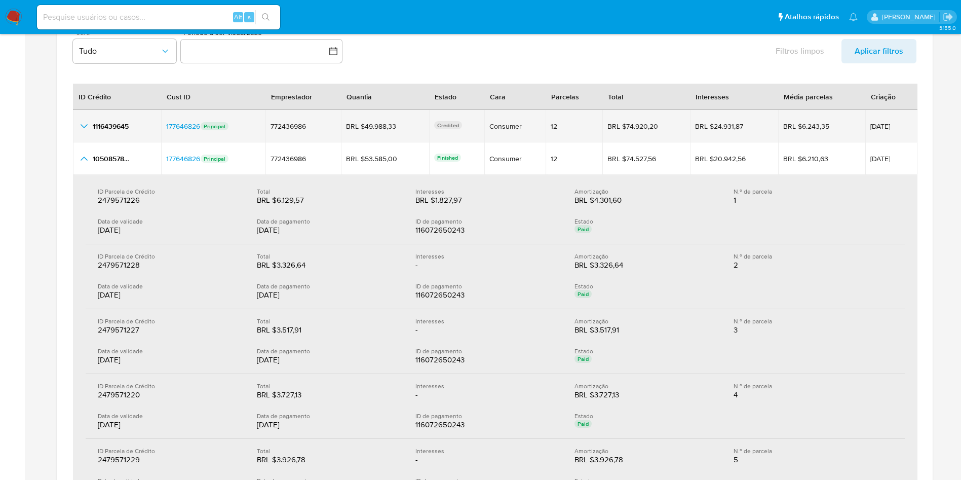
click at [878, 126] on span "15/08/2025" at bounding box center [892, 126] width 42 height 7
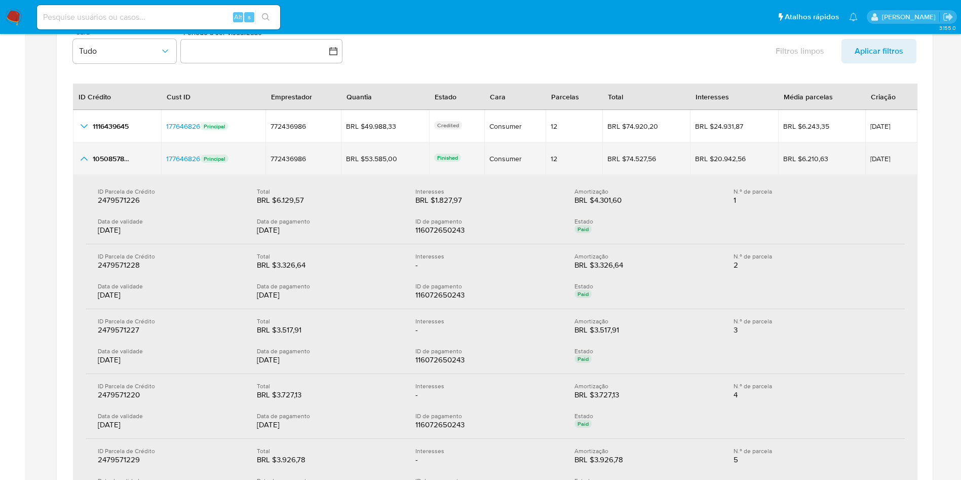
click at [871, 159] on span "09/06/2025" at bounding box center [892, 158] width 42 height 7
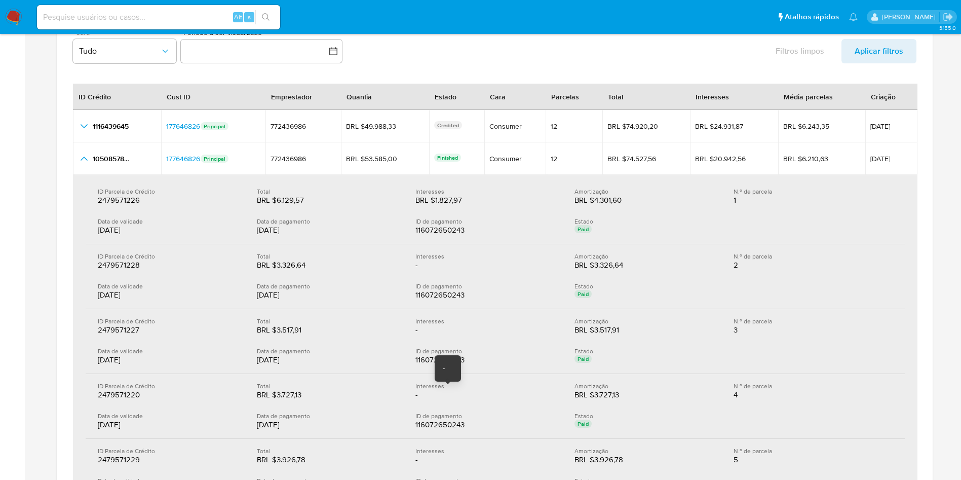
click at [449, 377] on div "ID Parcela de Crédito 2479571220 2479571220 Total BRL $3.727,13 BRL $3.727,13 I…" at bounding box center [495, 406] width 819 height 65
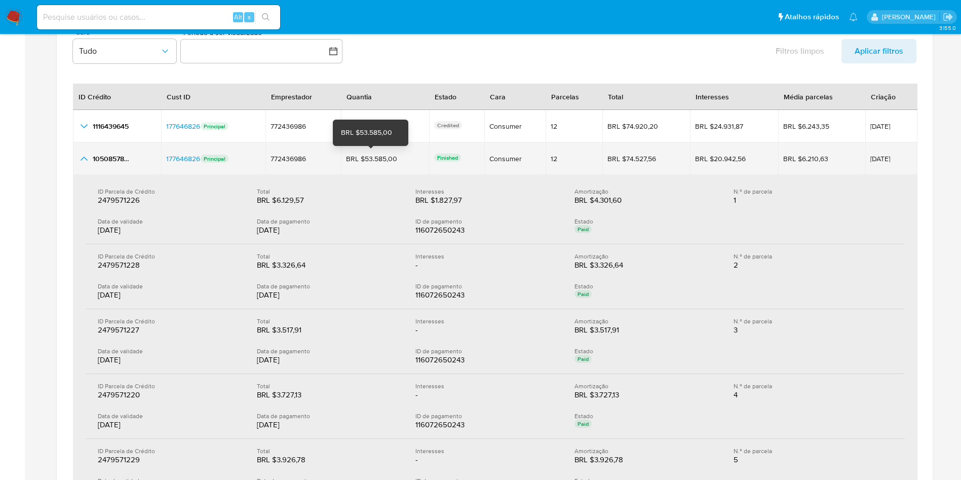
click at [381, 158] on div "BRL $53.585,00" at bounding box center [374, 158] width 57 height 9
click at [386, 149] on td "BRL $53.585,00 BRL $53.585,00" at bounding box center [385, 158] width 88 height 32
click at [385, 157] on div "BRL $53.585,00" at bounding box center [374, 158] width 57 height 9
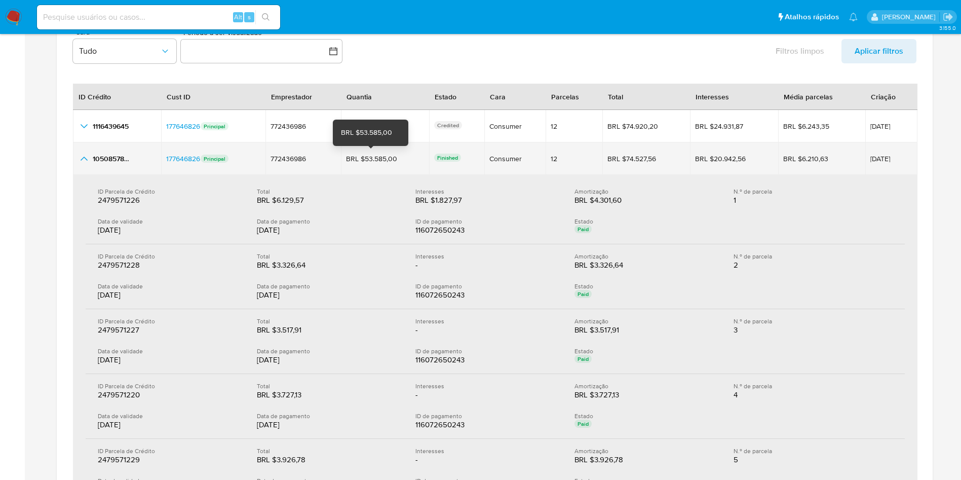
click at [385, 157] on div "BRL $53.585,00" at bounding box center [374, 158] width 57 height 9
click at [385, 158] on div "BRL $53.585,00" at bounding box center [374, 158] width 57 height 9
drag, startPoint x: 400, startPoint y: 159, endPoint x: 359, endPoint y: 158, distance: 41.1
click at [359, 158] on div "BRL $53.585,00 BRL $53.585,00" at bounding box center [385, 158] width 78 height 9
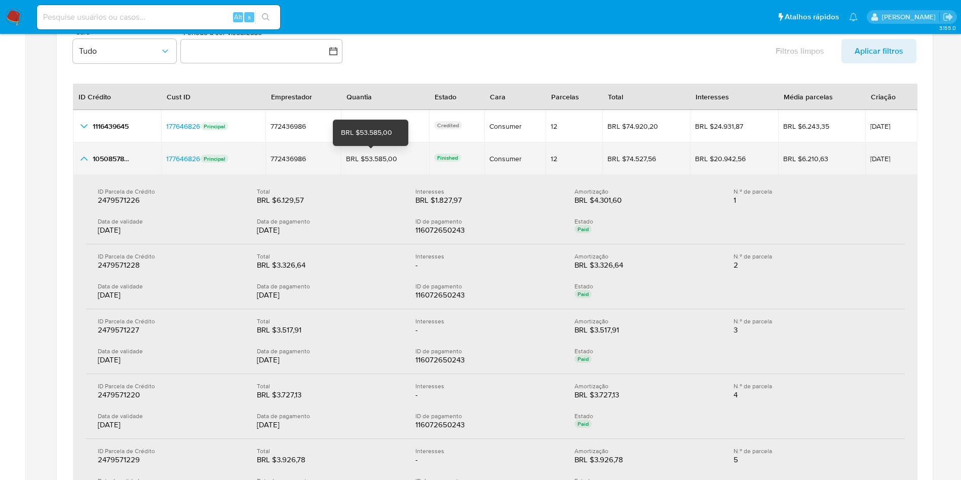
click at [363, 158] on div "BRL $53.585,00" at bounding box center [374, 158] width 57 height 9
click at [388, 156] on div "BRL $53.585,00" at bounding box center [374, 158] width 57 height 9
drag, startPoint x: 392, startPoint y: 156, endPoint x: 360, endPoint y: 160, distance: 32.2
click at [360, 160] on div "BRL $53.585,00" at bounding box center [374, 158] width 57 height 9
click at [802, 159] on div "BRL $6.210,63" at bounding box center [811, 158] width 57 height 9
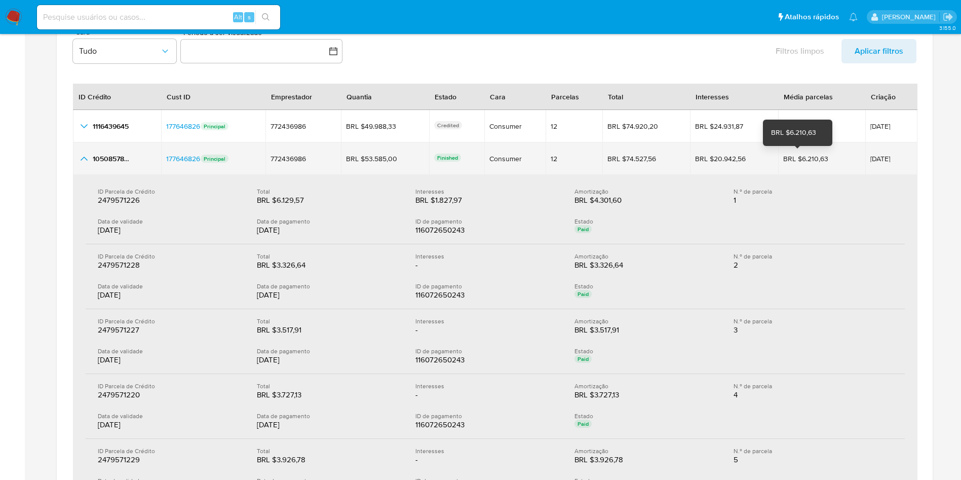
click at [802, 159] on div "BRL $6.210,63" at bounding box center [811, 158] width 57 height 9
click at [822, 153] on td "BRL $6.210,63 BRL $6.210,63" at bounding box center [821, 158] width 87 height 32
drag, startPoint x: 817, startPoint y: 155, endPoint x: 789, endPoint y: 163, distance: 28.5
click at [789, 163] on td "BRL $6.210,63 BRL $6.210,63" at bounding box center [821, 158] width 87 height 32
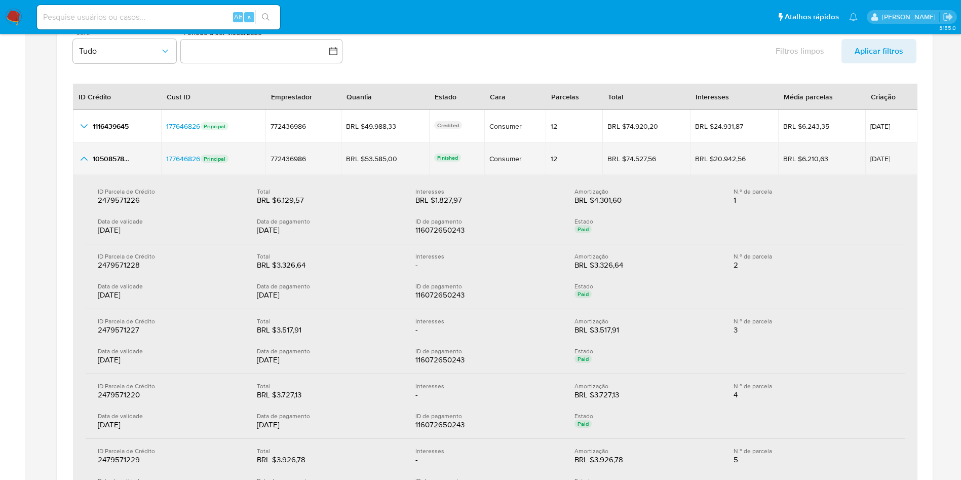
click at [385, 164] on td "BRL $53.585,00 BRL $53.585,00" at bounding box center [385, 158] width 88 height 32
drag, startPoint x: 404, startPoint y: 159, endPoint x: 355, endPoint y: 161, distance: 48.7
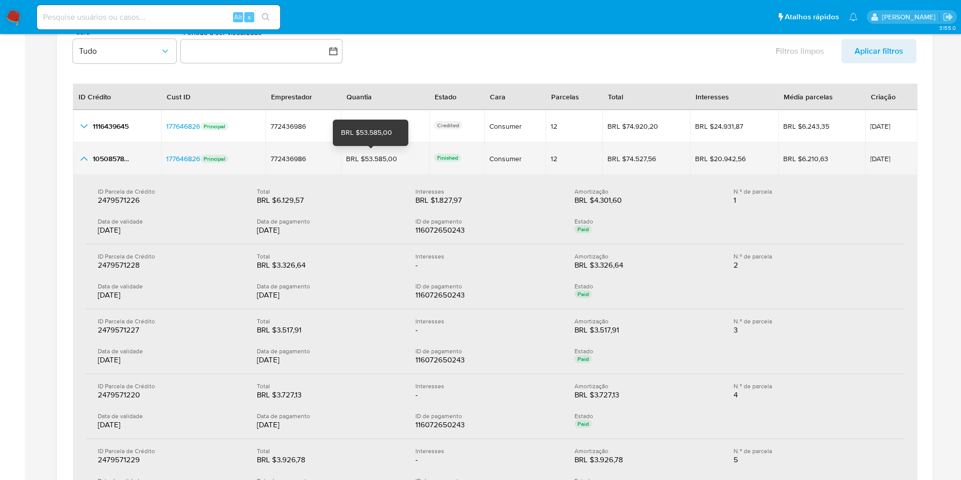
click at [355, 161] on div "BRL $53.585,00 BRL $53.585,00" at bounding box center [385, 158] width 78 height 9
click at [370, 158] on div "BRL $53.585,00" at bounding box center [374, 158] width 57 height 9
drag, startPoint x: 392, startPoint y: 155, endPoint x: 361, endPoint y: 156, distance: 31.4
click at [361, 156] on div "BRL $53.585,00" at bounding box center [374, 158] width 57 height 9
click at [551, 157] on div "12" at bounding box center [574, 158] width 46 height 9
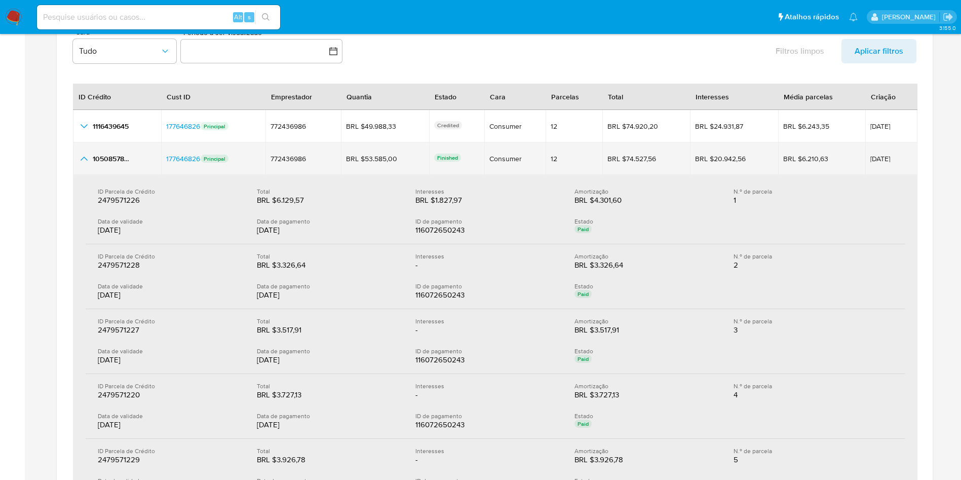
click at [551, 157] on div "12" at bounding box center [574, 158] width 46 height 9
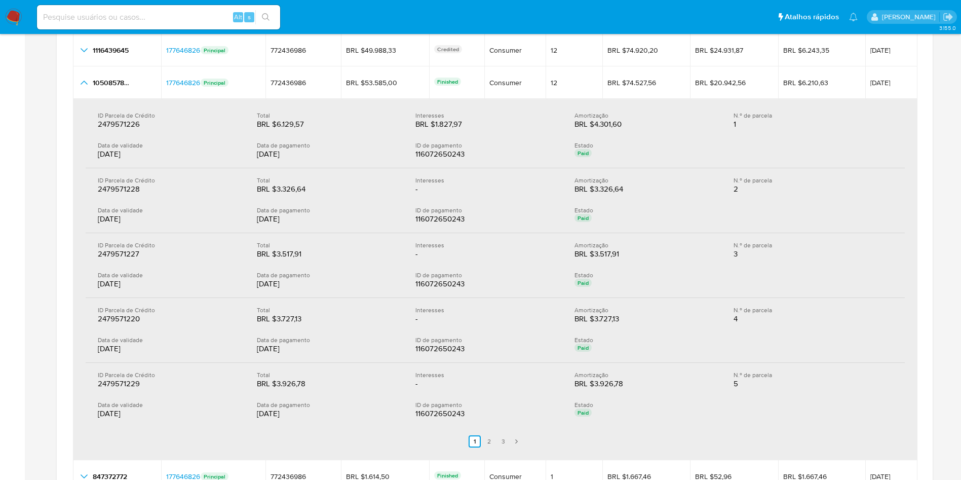
scroll to position [1444, 0]
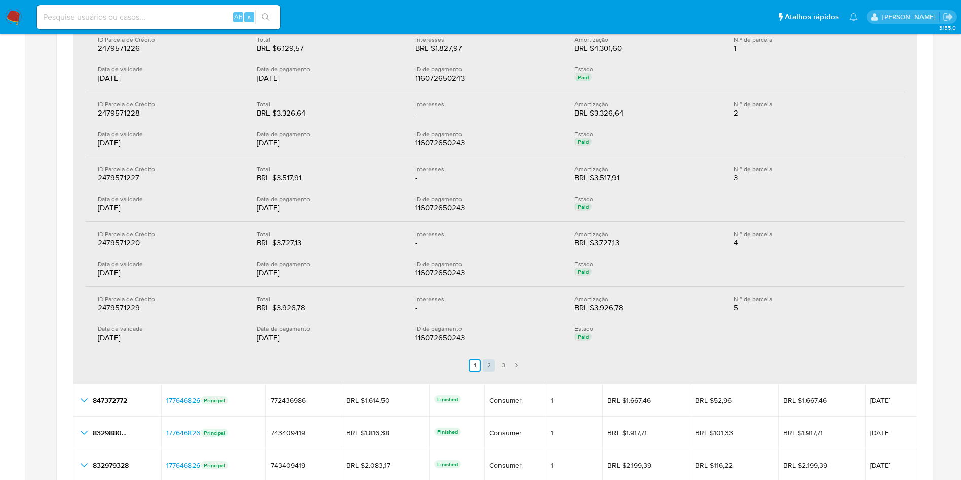
click at [493, 363] on link "2" at bounding box center [489, 365] width 12 height 12
click at [511, 362] on link "3" at bounding box center [509, 365] width 12 height 12
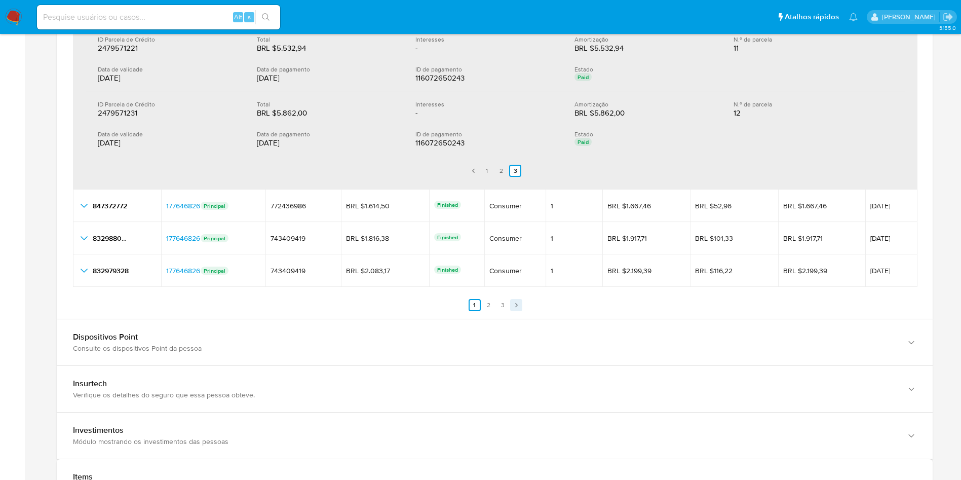
click at [510, 302] on link "Siguiente" at bounding box center [516, 305] width 12 height 12
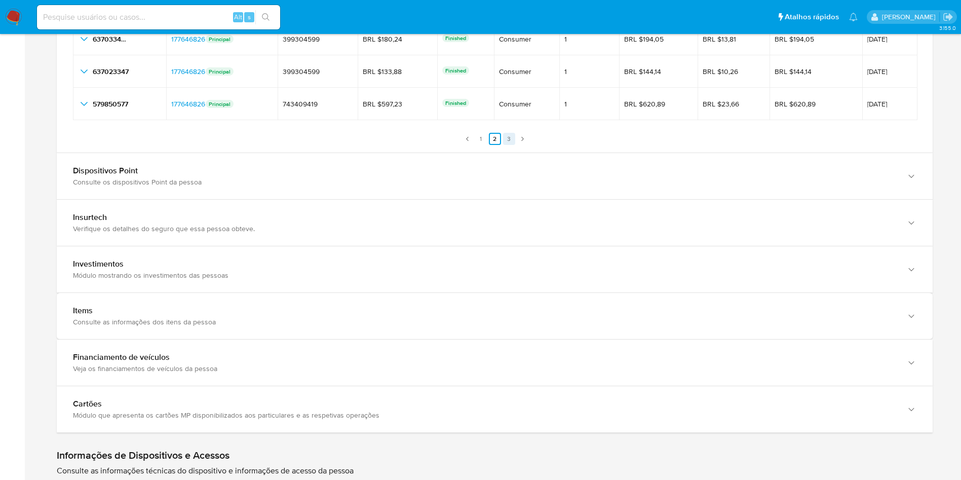
click at [509, 138] on link "3" at bounding box center [509, 139] width 12 height 12
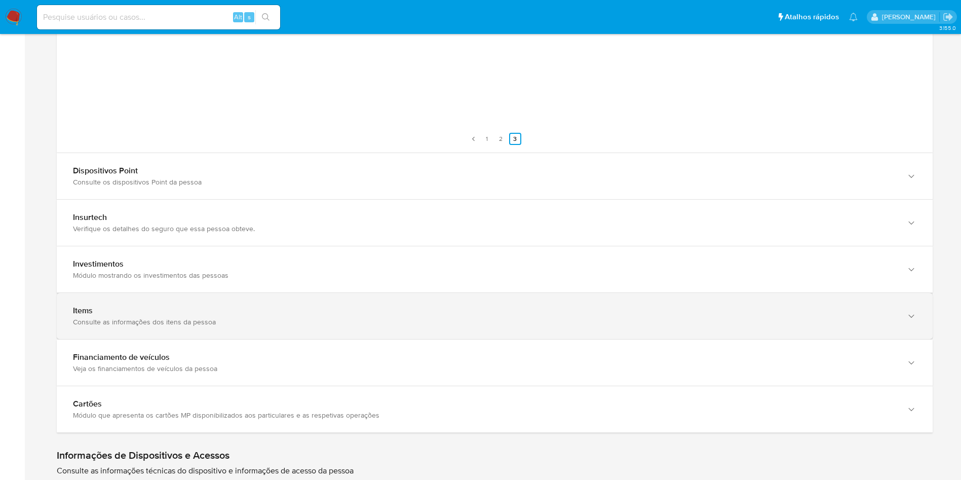
scroll to position [1292, 0]
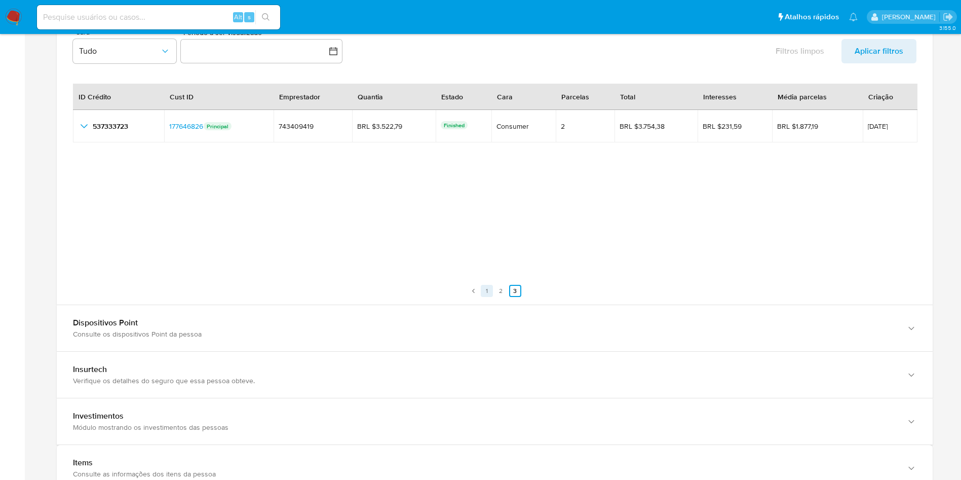
click at [489, 293] on link "1" at bounding box center [487, 291] width 12 height 12
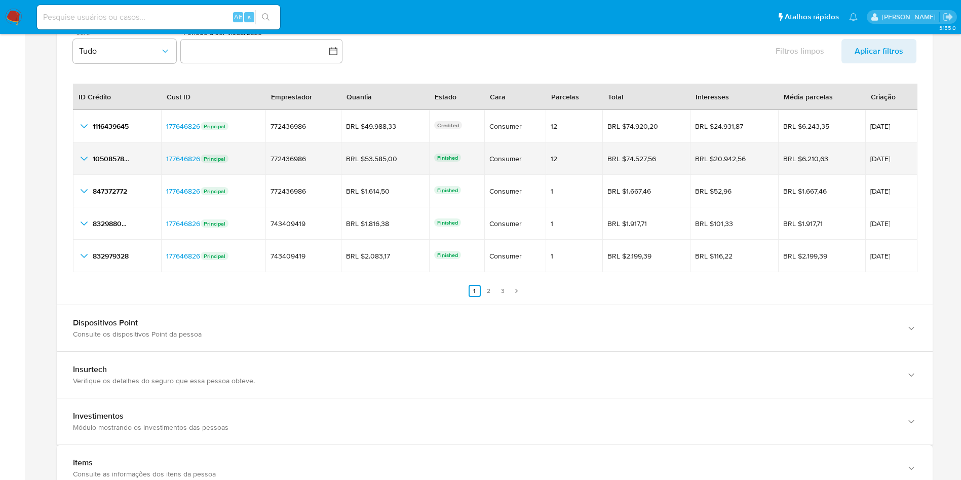
click at [92, 163] on div "1050857847 1050857847" at bounding box center [117, 159] width 78 height 12
click at [91, 158] on div "1050857847 1050857847" at bounding box center [117, 159] width 78 height 12
click at [87, 158] on icon "button_show_hidden_detail_by_id_1" at bounding box center [84, 159] width 12 height 12
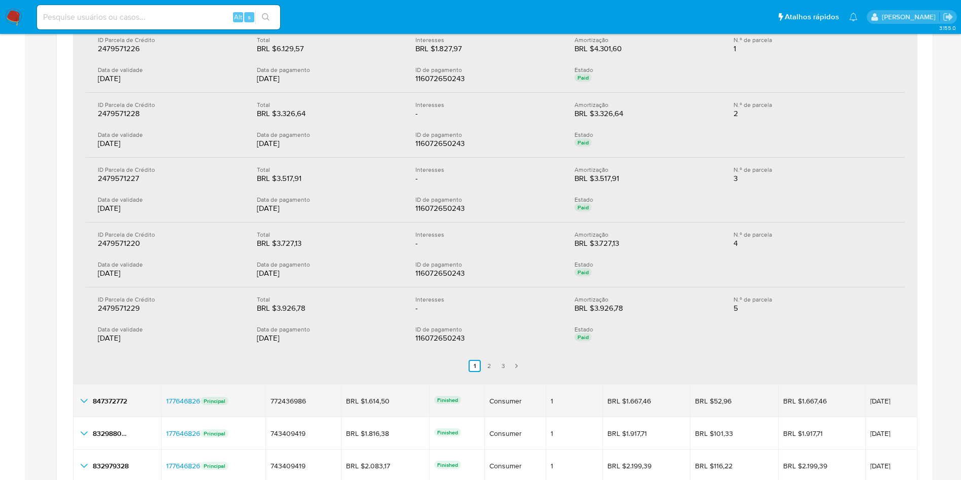
scroll to position [1444, 0]
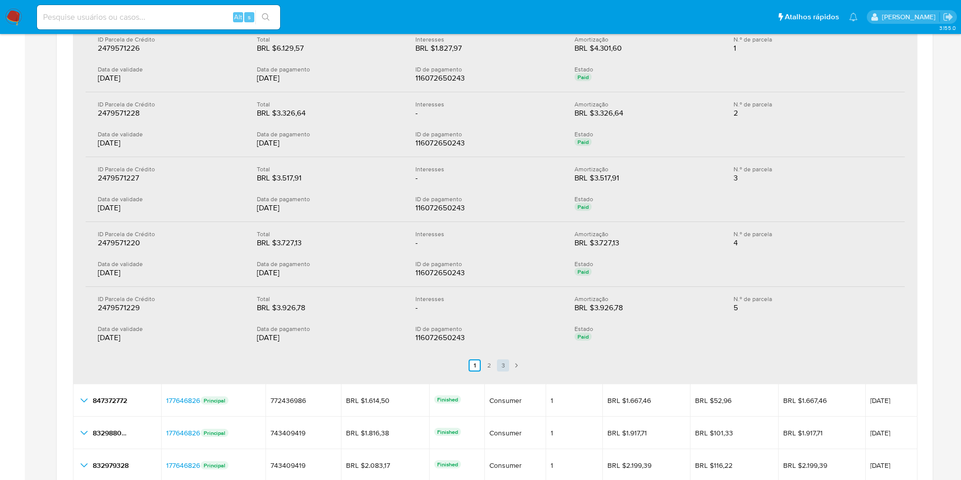
click at [502, 364] on link "3" at bounding box center [503, 365] width 12 height 12
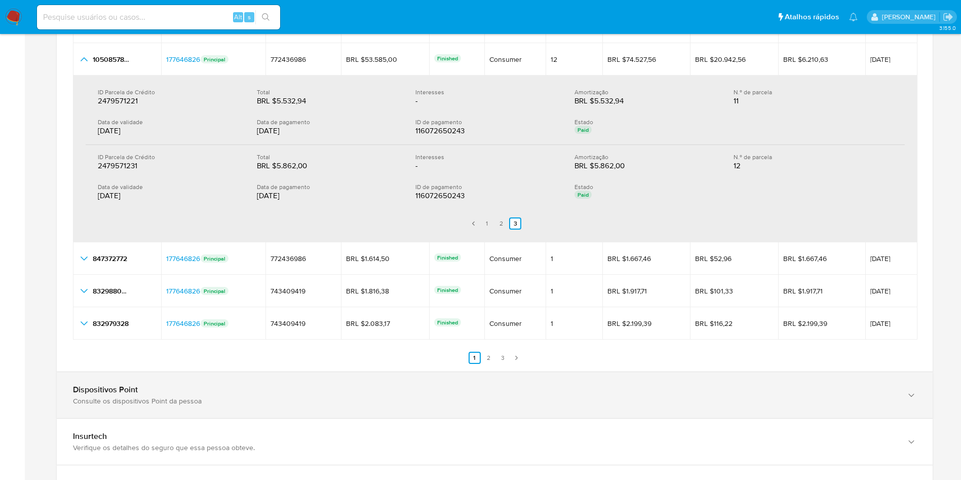
scroll to position [1368, 0]
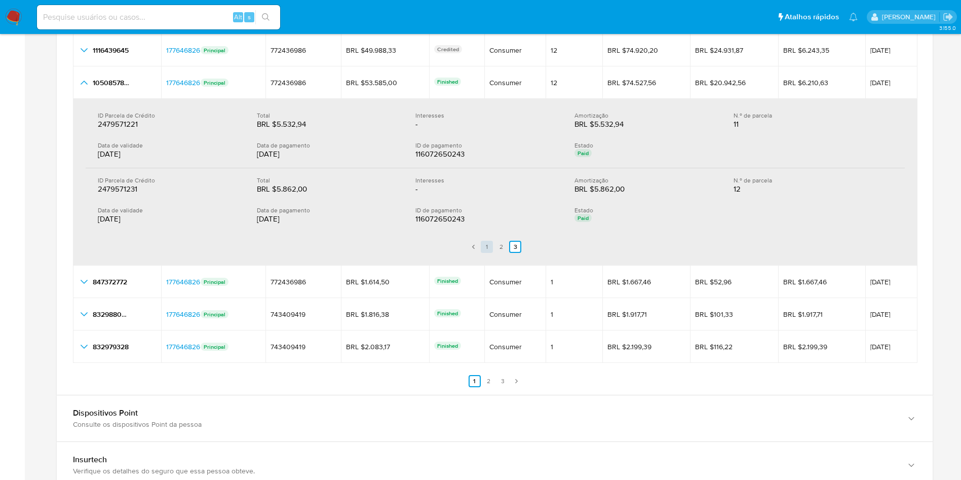
click at [484, 249] on link "1" at bounding box center [487, 247] width 12 height 12
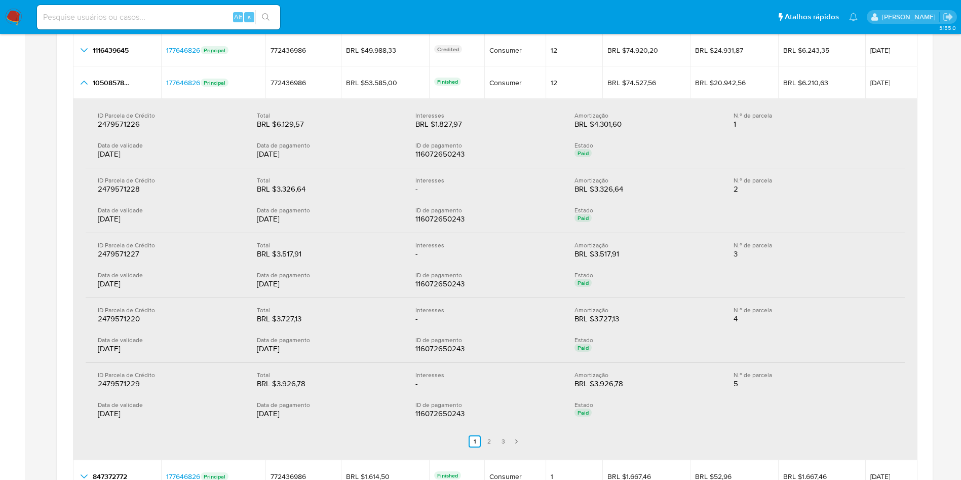
click at [118, 153] on div "27/06/2025" at bounding box center [169, 154] width 143 height 10
click at [161, 155] on div "27/06/2025" at bounding box center [169, 154] width 143 height 10
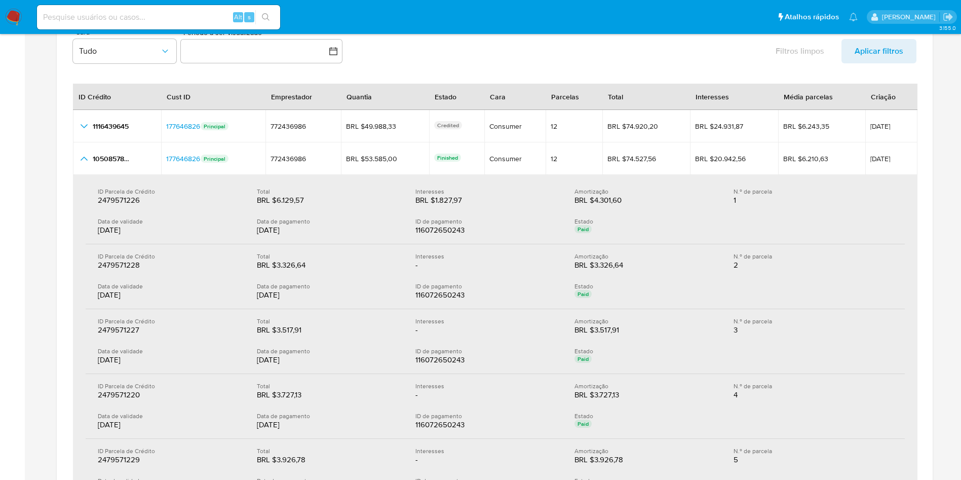
click at [175, 222] on div "Data de validade" at bounding box center [169, 221] width 143 height 8
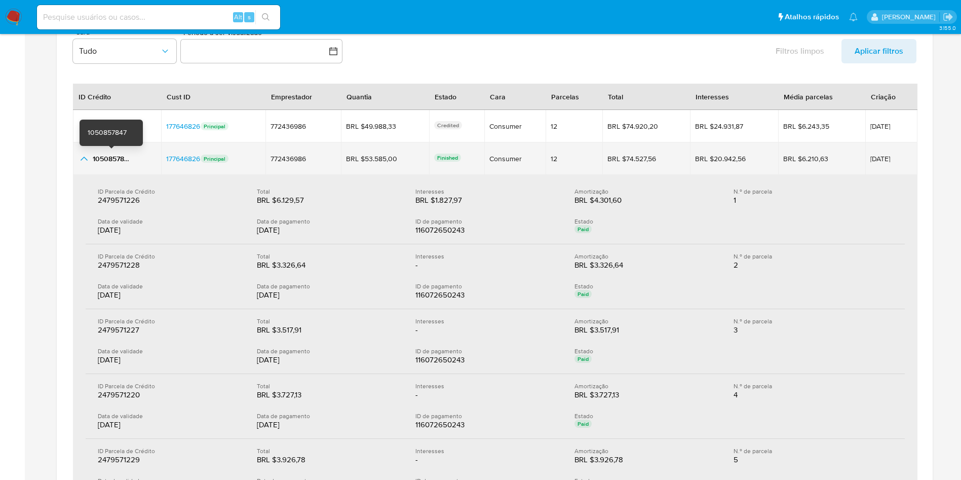
click at [115, 156] on span "1050857847" at bounding box center [112, 159] width 39 height 10
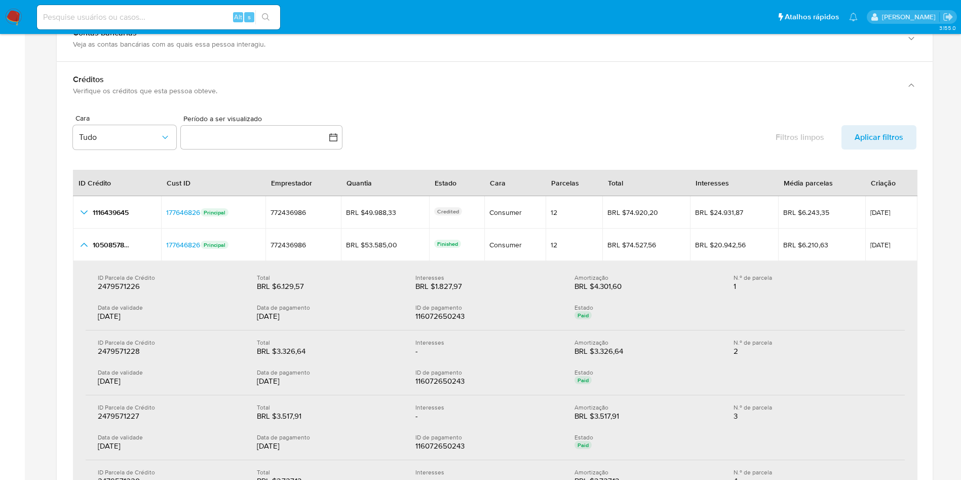
scroll to position [1140, 0]
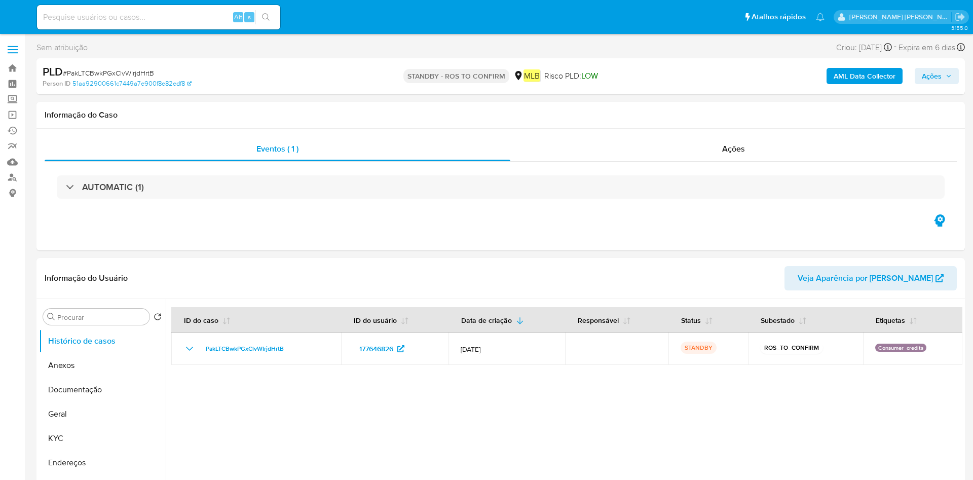
select select "10"
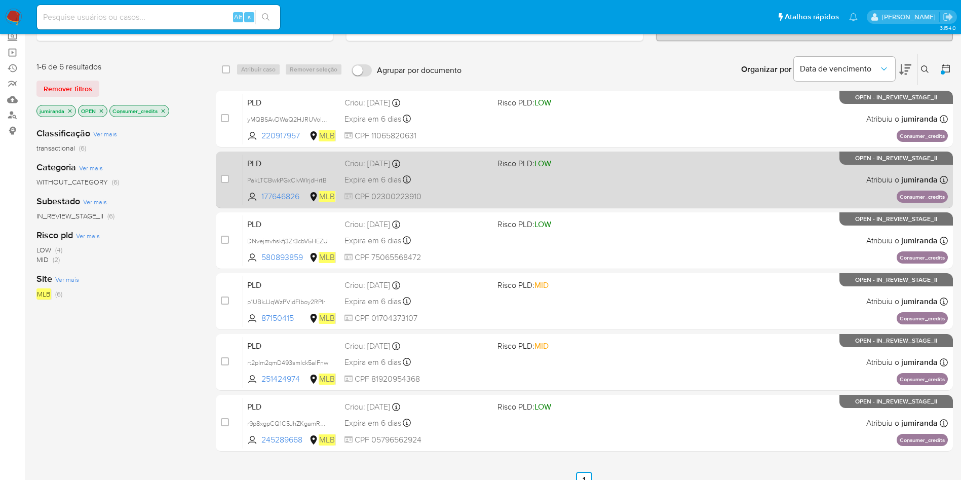
scroll to position [76, 0]
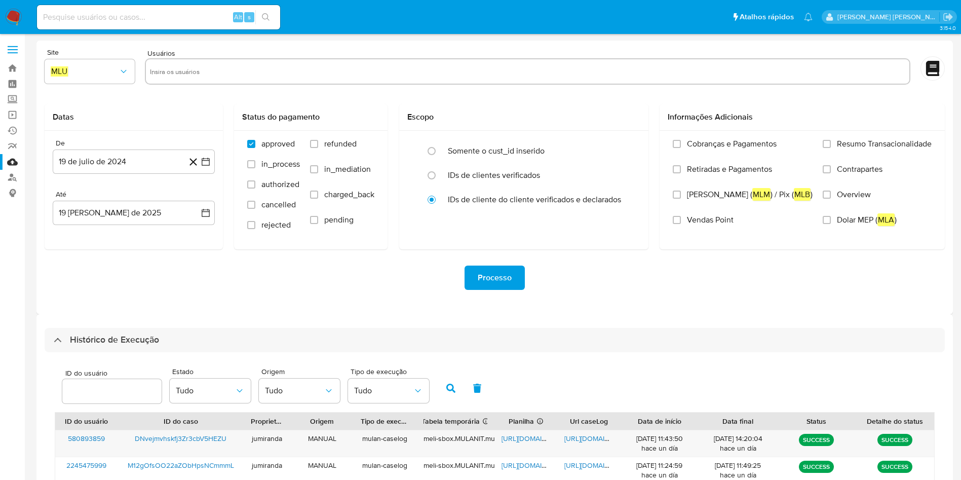
select select "10"
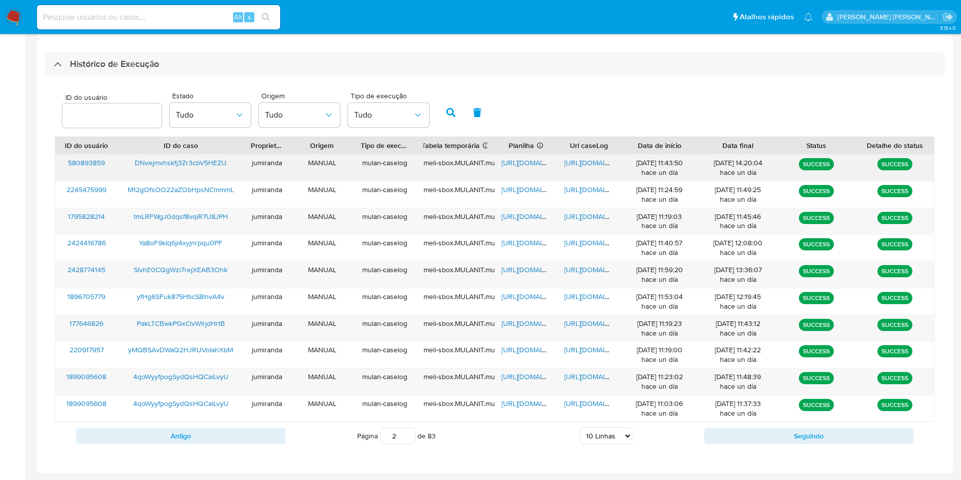
click at [539, 162] on span "[URL][DOMAIN_NAME]" at bounding box center [537, 163] width 70 height 10
click at [596, 159] on span "[URL][DOMAIN_NAME]" at bounding box center [599, 163] width 70 height 10
click at [179, 161] on span "DNvejmvhskfj3Zr3cbV5HEZU" at bounding box center [181, 163] width 92 height 10
click at [255, 437] on button "Antigo" at bounding box center [180, 436] width 209 height 16
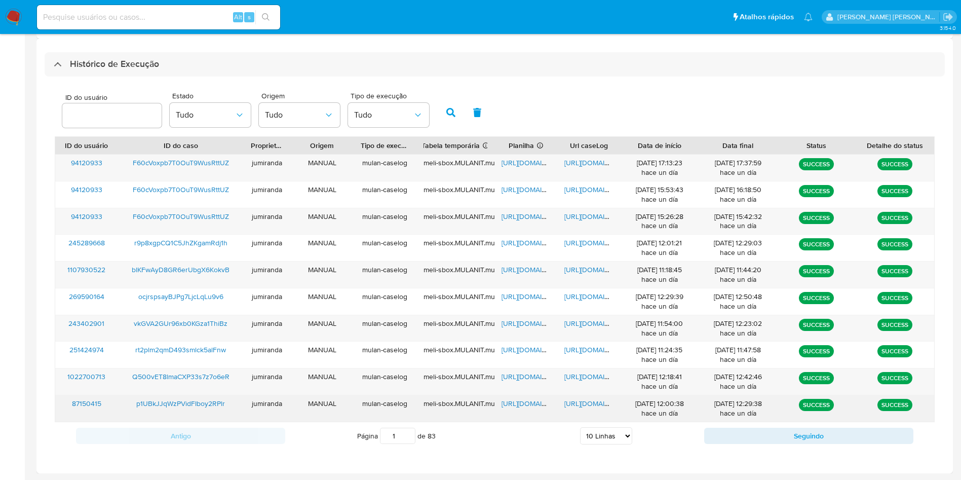
click at [533, 407] on span "[URL][DOMAIN_NAME]" at bounding box center [537, 403] width 70 height 10
click at [570, 403] on span "[URL][DOMAIN_NAME]" at bounding box center [599, 403] width 70 height 10
click at [198, 401] on span "p1UBkJJqWzPVidFIboy2RPlr" at bounding box center [180, 403] width 89 height 10
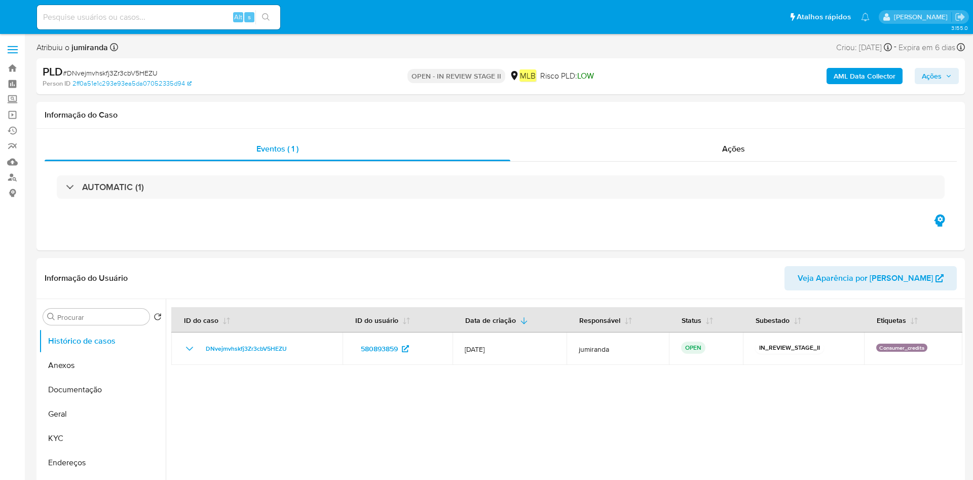
select select "10"
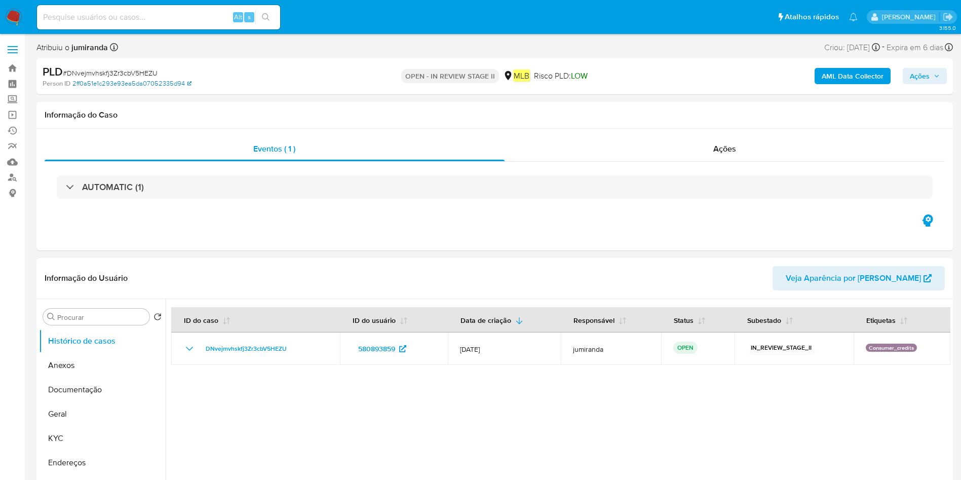
click at [166, 82] on link "2ff0a51e1c293e93ea5da07052335d94" at bounding box center [131, 83] width 119 height 9
click at [68, 393] on button "Documentação" at bounding box center [98, 389] width 119 height 24
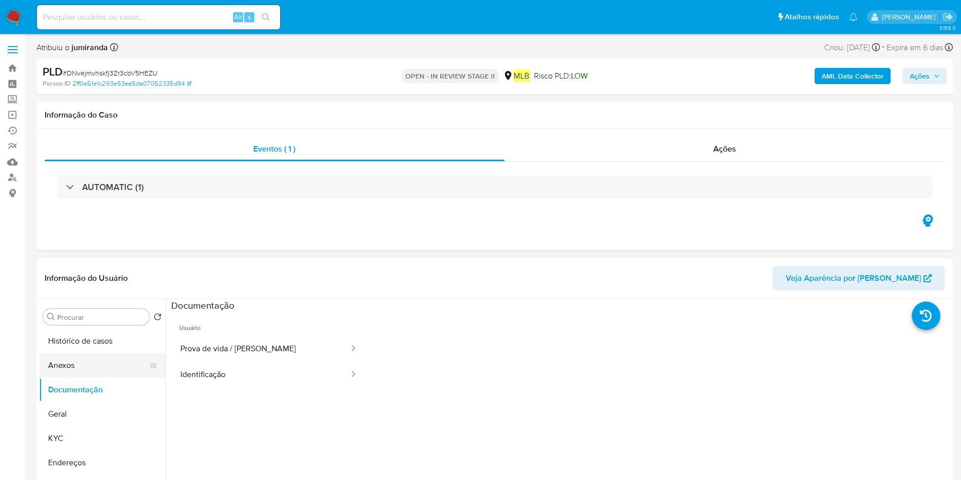
click at [76, 368] on button "Anexos" at bounding box center [98, 365] width 119 height 24
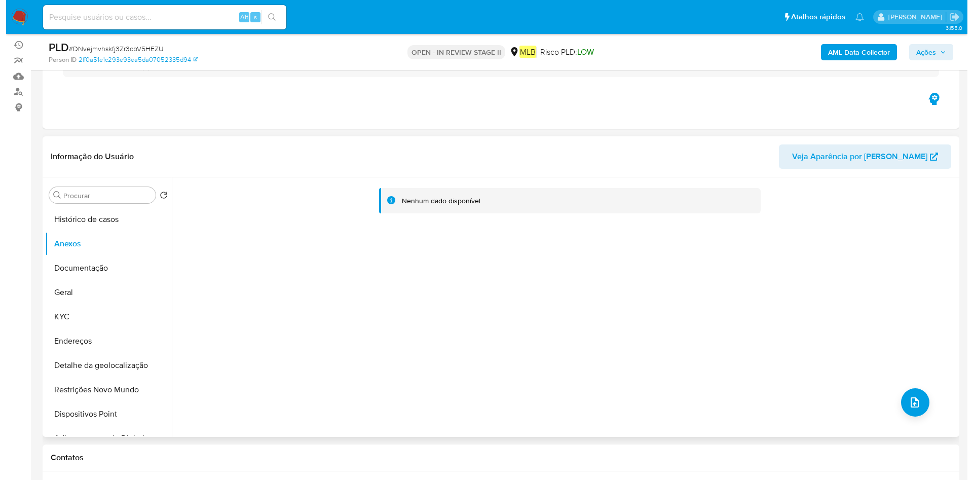
scroll to position [152, 0]
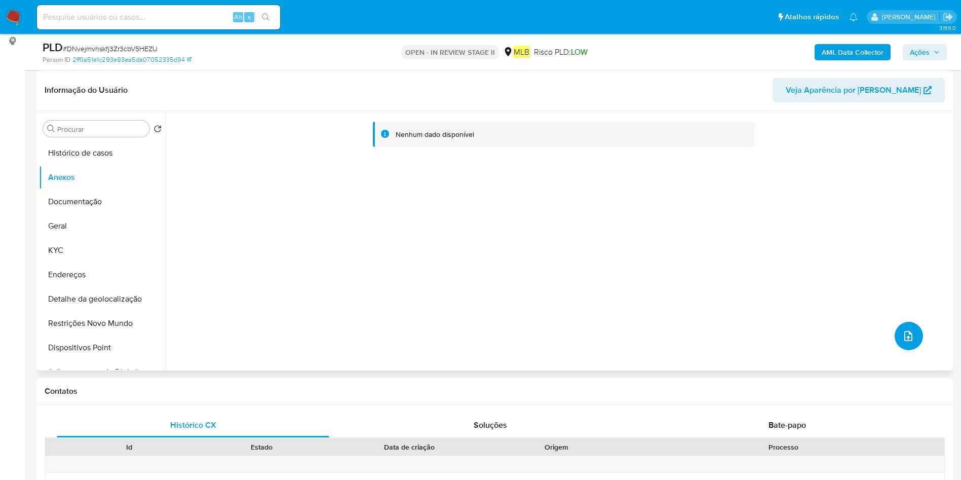
click at [913, 338] on button "upload-file" at bounding box center [909, 336] width 28 height 28
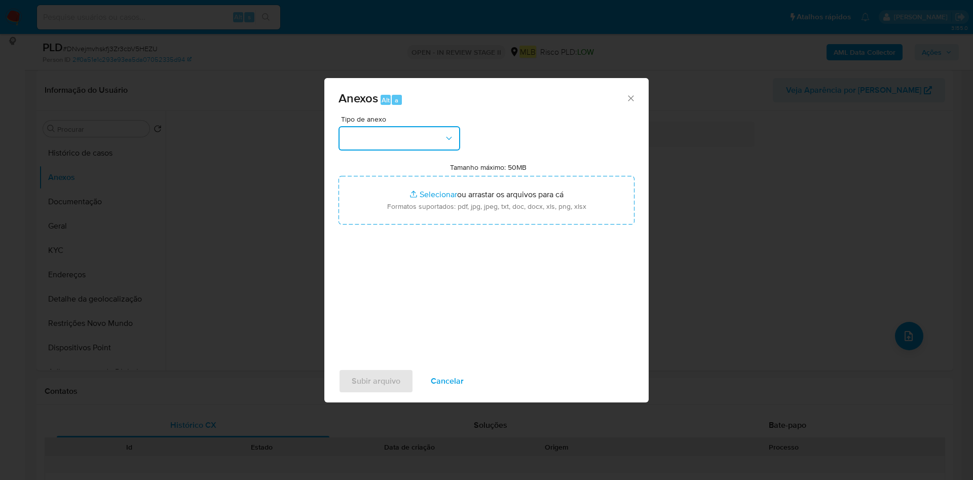
click at [384, 141] on button "button" at bounding box center [399, 138] width 122 height 24
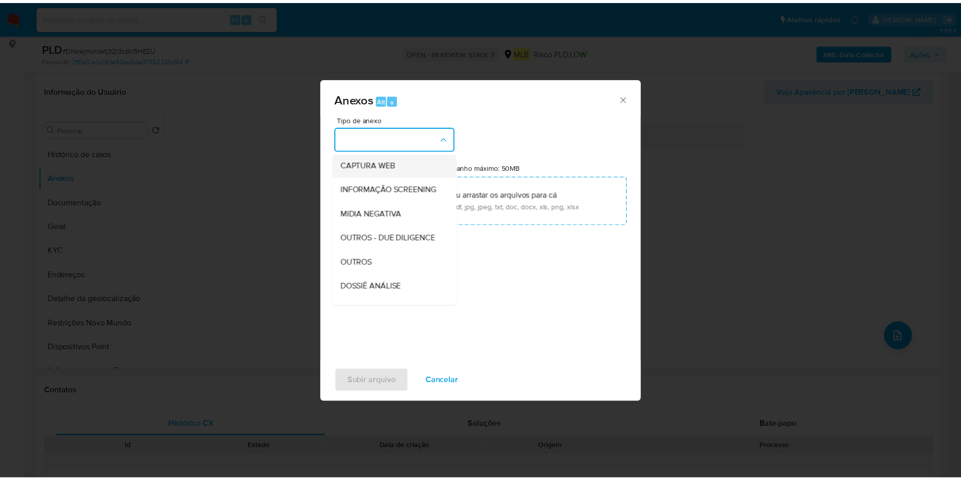
scroll to position [156, 0]
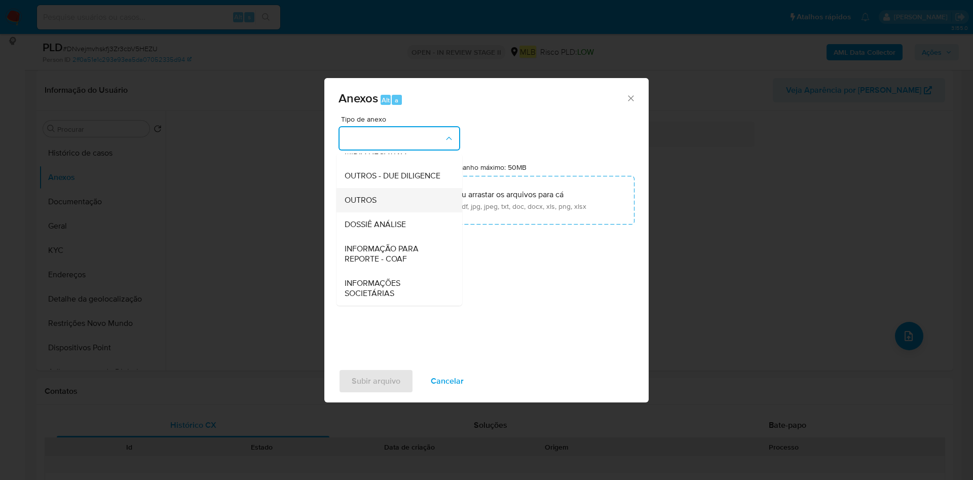
click at [392, 198] on div "OUTROS" at bounding box center [396, 200] width 103 height 24
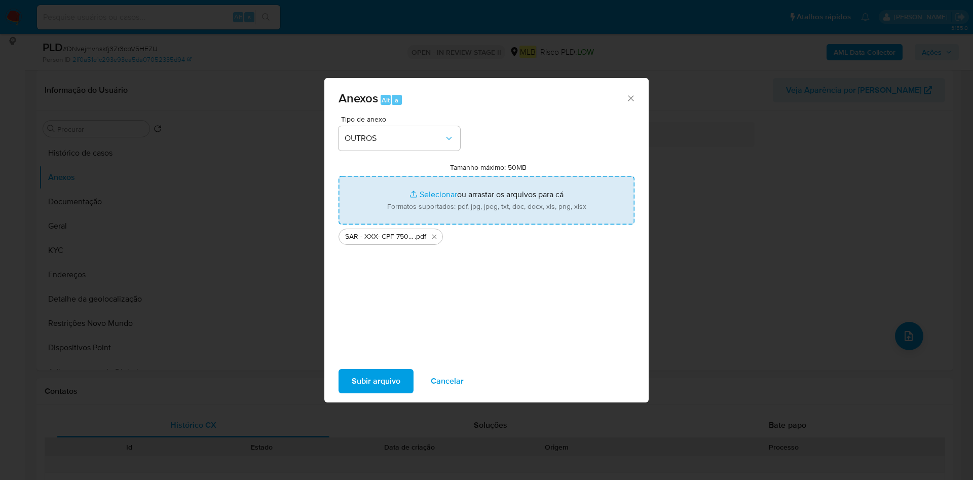
type input "C:\fakepath\Mulan 580893859_2025_08_18_13_16_57.xlsx"
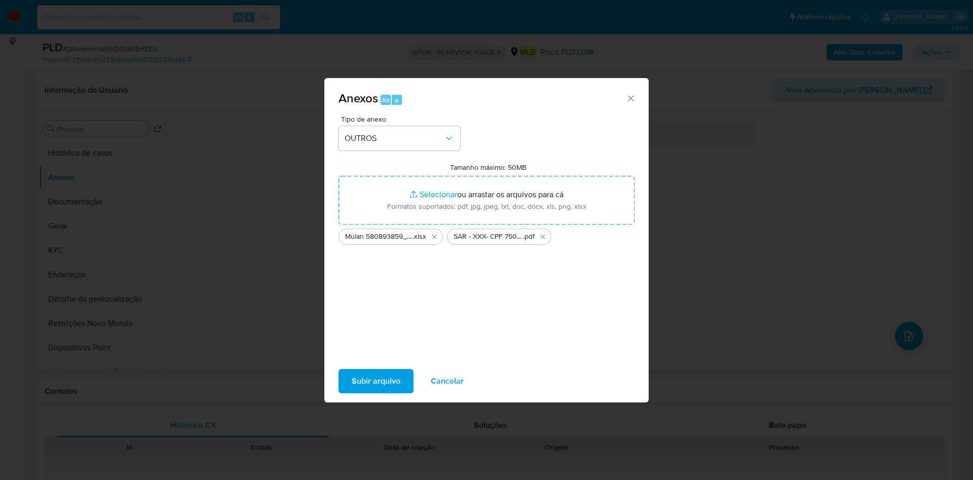
click at [368, 374] on span "Subir arquivo" at bounding box center [376, 381] width 49 height 22
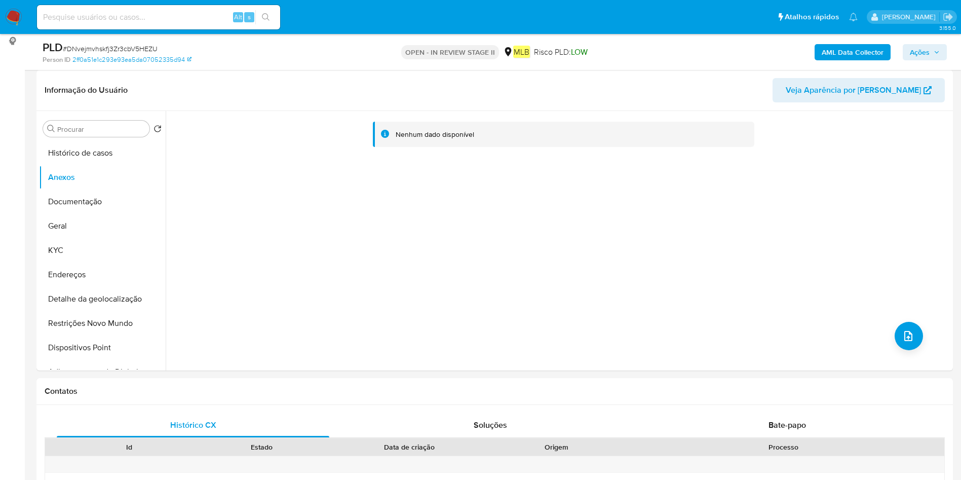
click at [873, 50] on b "AML Data Collector" at bounding box center [853, 52] width 62 height 16
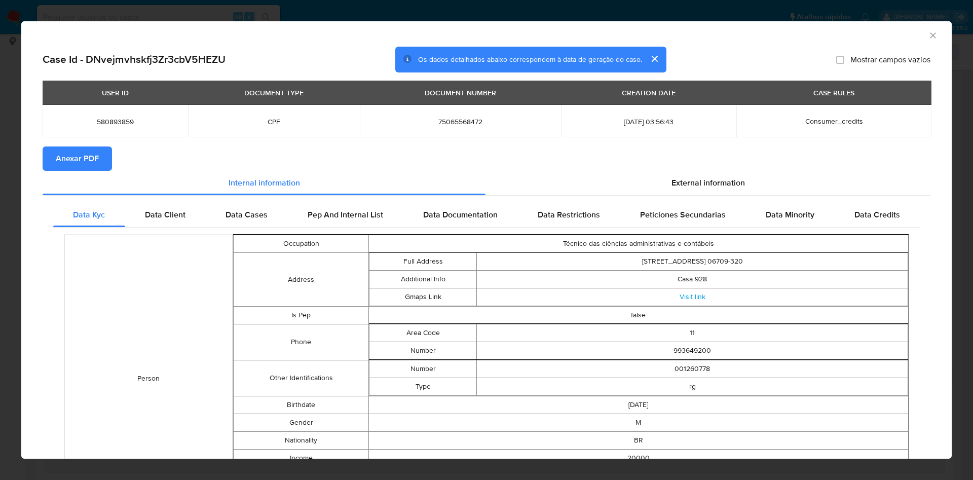
click at [95, 156] on span "Anexar PDF" at bounding box center [77, 158] width 43 height 22
click at [918, 29] on div "AML Data Collector" at bounding box center [486, 33] width 930 height 25
click at [928, 33] on icon "Fechar a janela" at bounding box center [933, 35] width 10 height 10
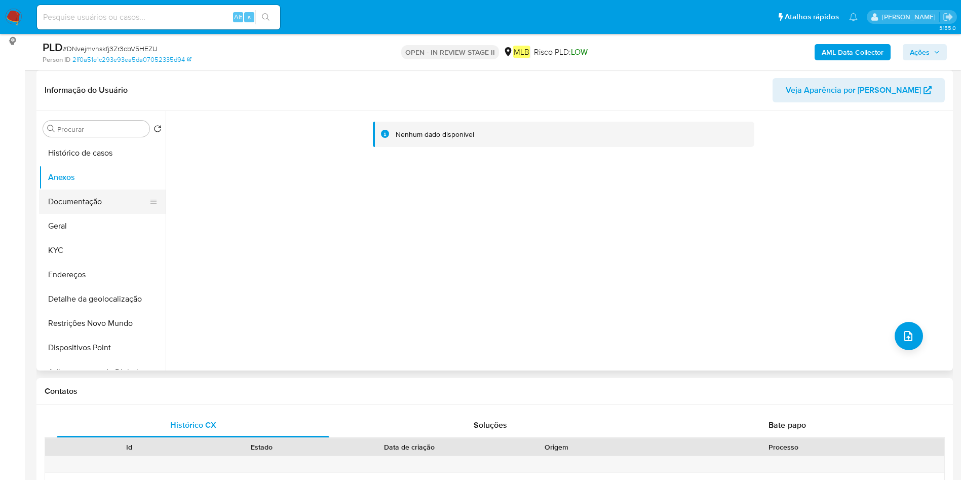
click at [49, 195] on button "Documentação" at bounding box center [98, 202] width 119 height 24
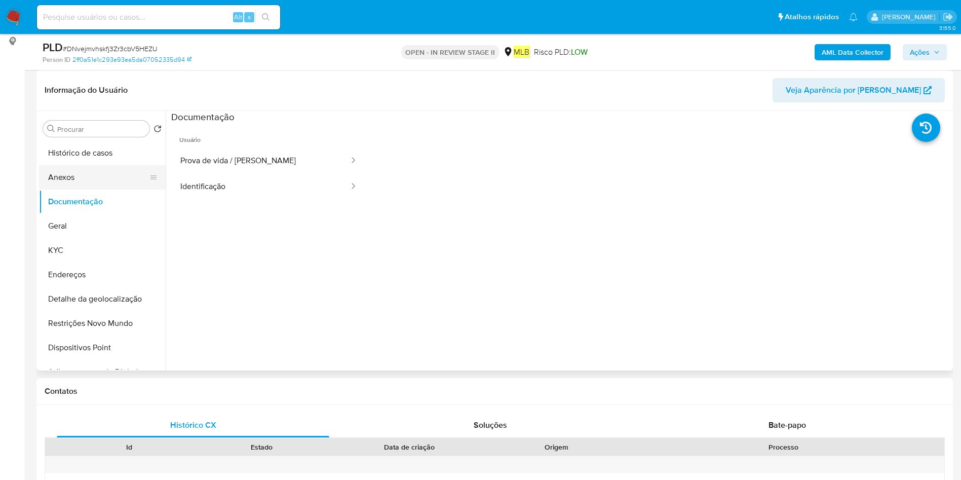
click at [67, 181] on button "Anexos" at bounding box center [98, 177] width 119 height 24
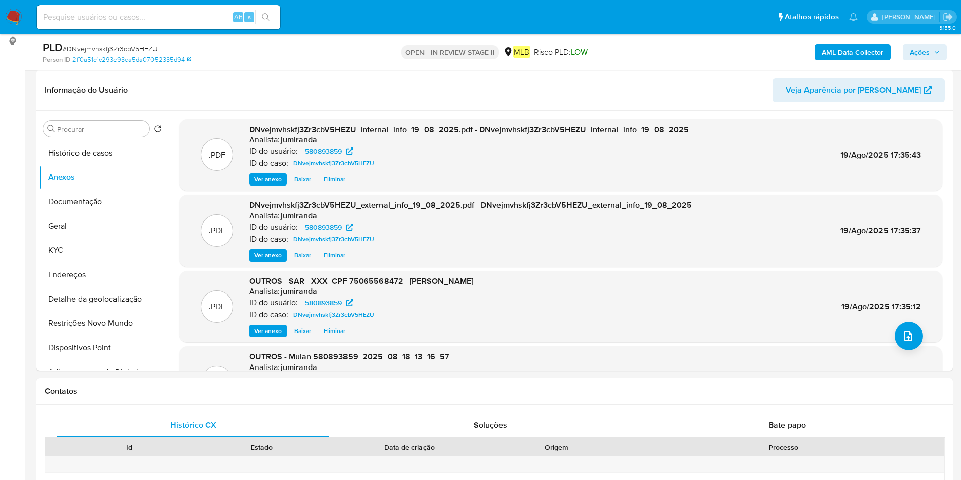
click at [911, 50] on span "Ações" at bounding box center [920, 52] width 20 height 16
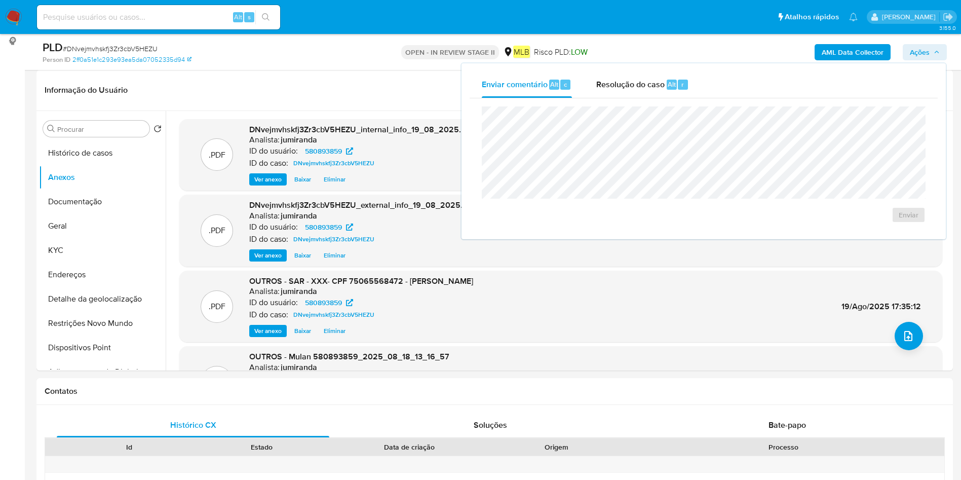
click at [658, 94] on div "Resolução do caso Alt r" at bounding box center [642, 84] width 93 height 26
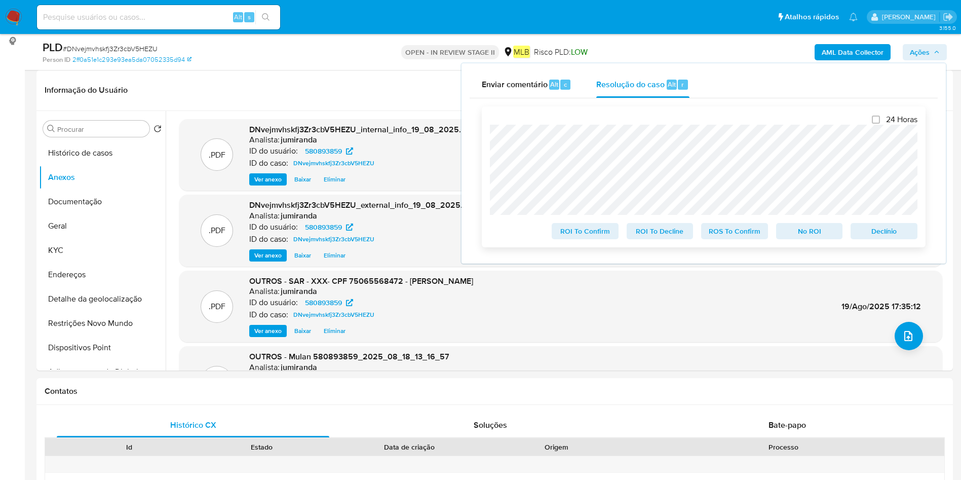
click at [748, 234] on span "ROS To Confirm" at bounding box center [734, 231] width 53 height 14
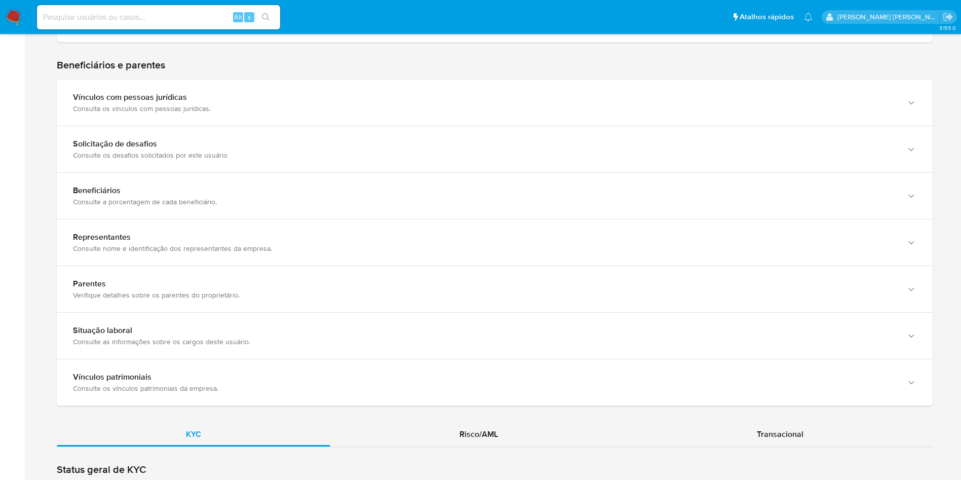
scroll to position [684, 0]
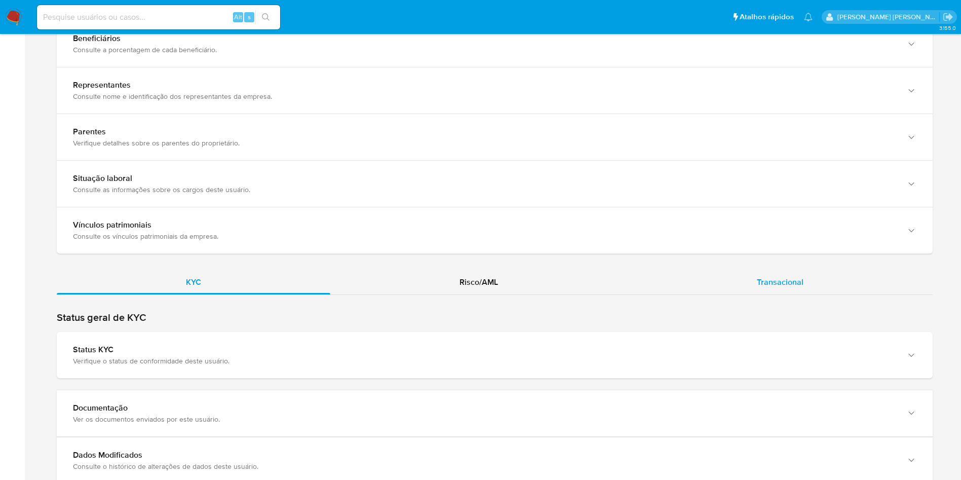
click at [707, 280] on div "Transacional" at bounding box center [780, 282] width 305 height 24
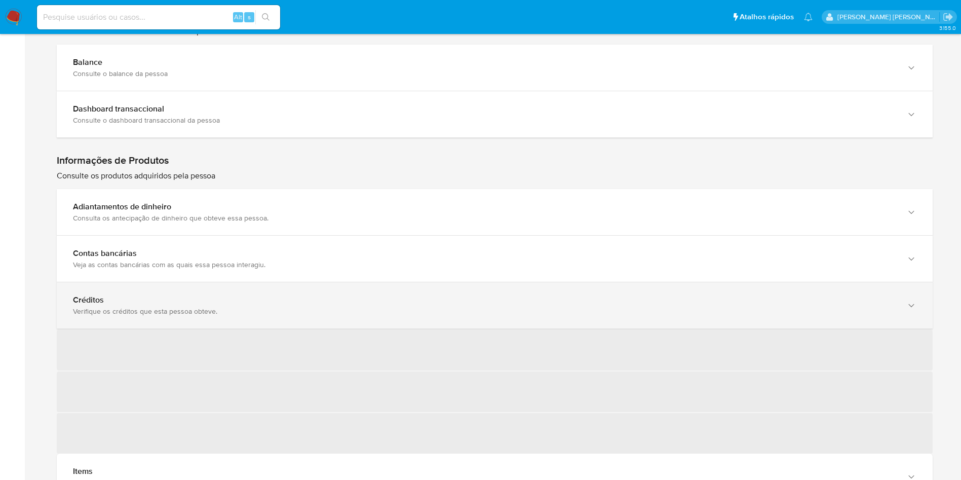
scroll to position [988, 0]
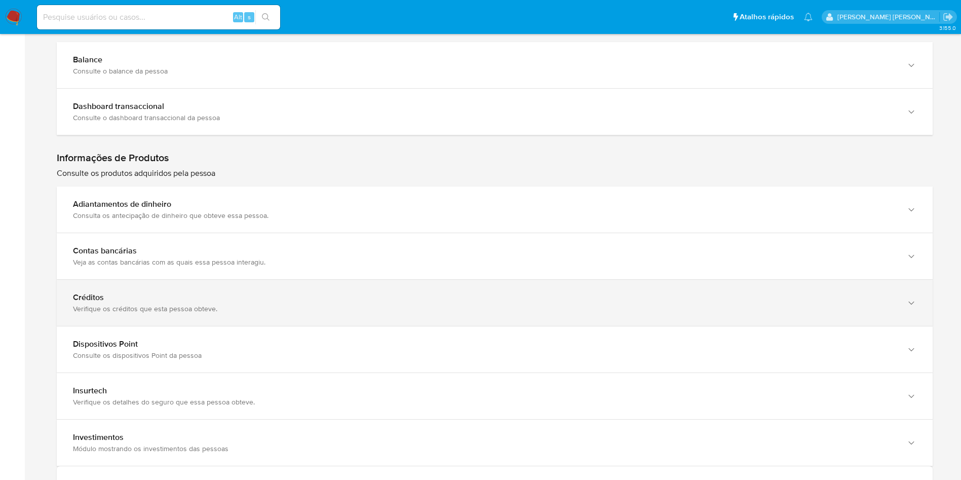
click at [161, 305] on div "Verifique os créditos que esta pessoa obteve." at bounding box center [484, 308] width 823 height 9
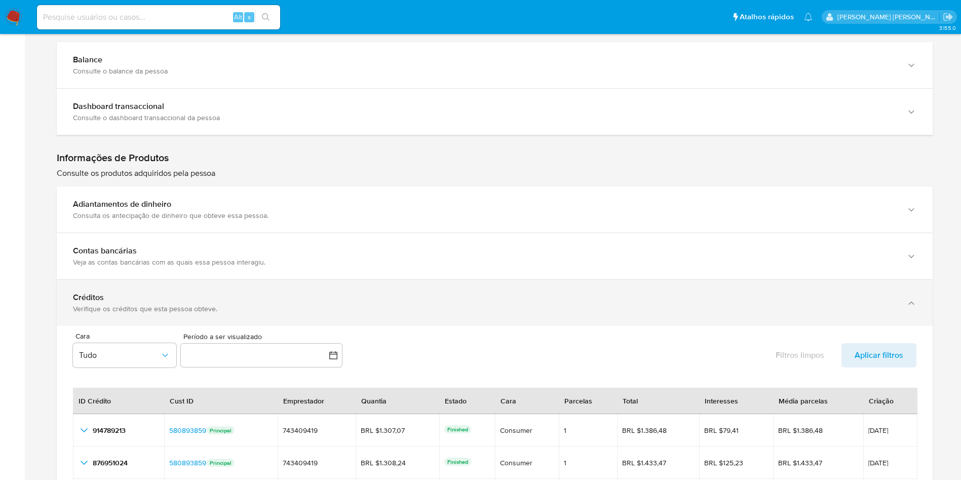
scroll to position [1216, 0]
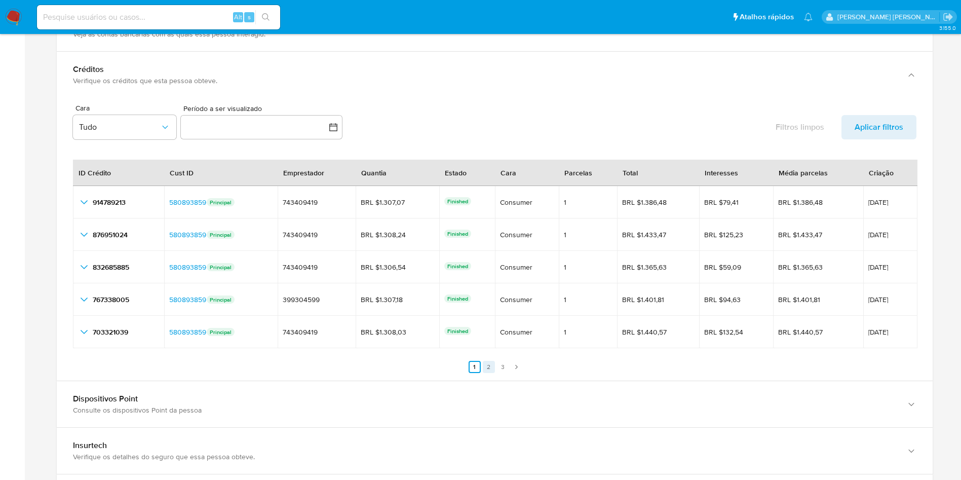
click at [487, 369] on link "2" at bounding box center [489, 367] width 12 height 12
click at [505, 363] on link "3" at bounding box center [509, 367] width 12 height 12
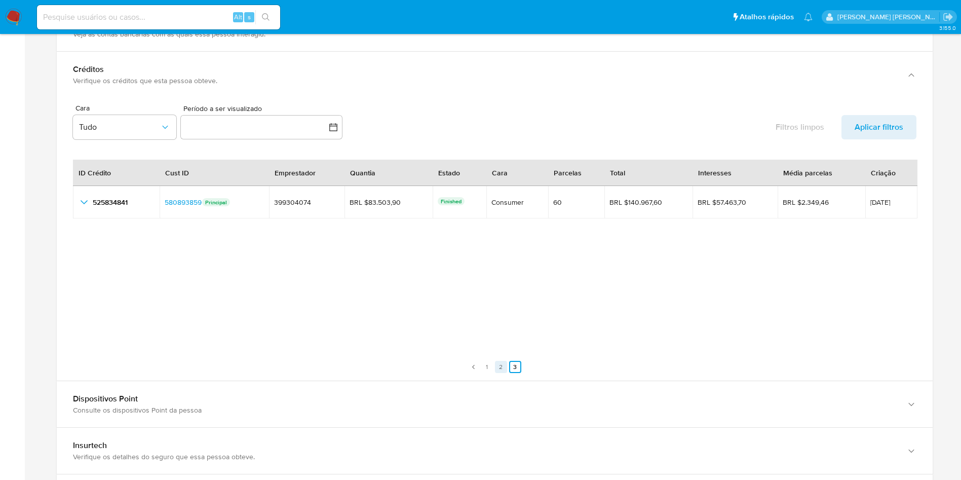
click at [501, 367] on link "2" at bounding box center [501, 367] width 12 height 12
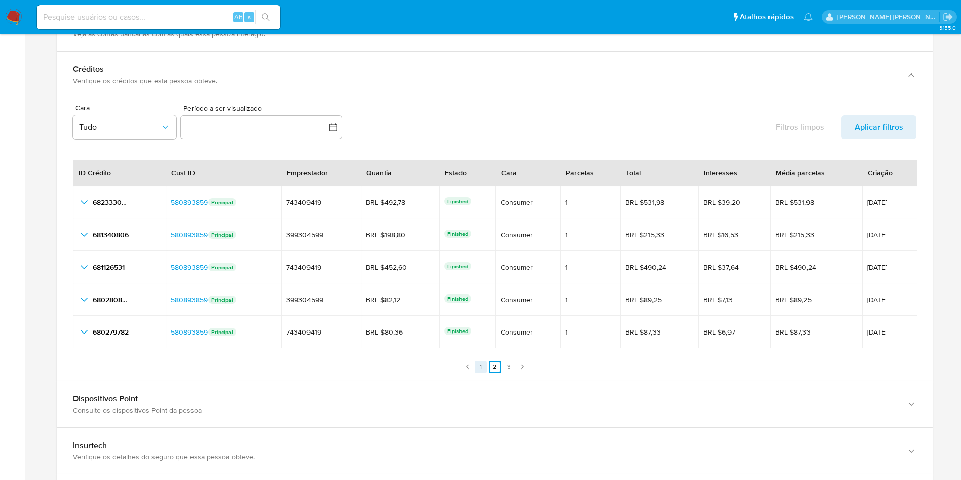
click at [481, 371] on link "1" at bounding box center [481, 367] width 12 height 12
click at [492, 365] on link "2" at bounding box center [489, 367] width 12 height 12
click at [505, 365] on link "3" at bounding box center [509, 367] width 12 height 12
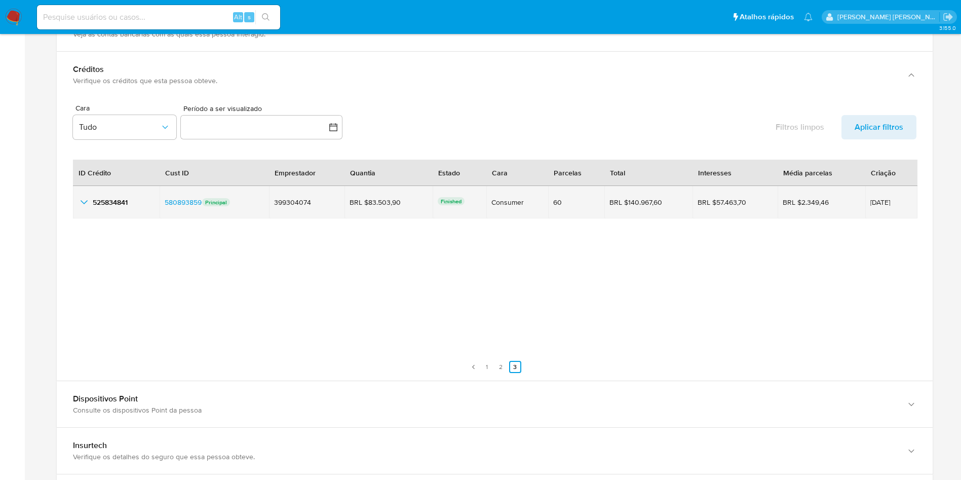
click at [87, 203] on icon "button_show_hidden_detail_by_id_0" at bounding box center [84, 202] width 12 height 12
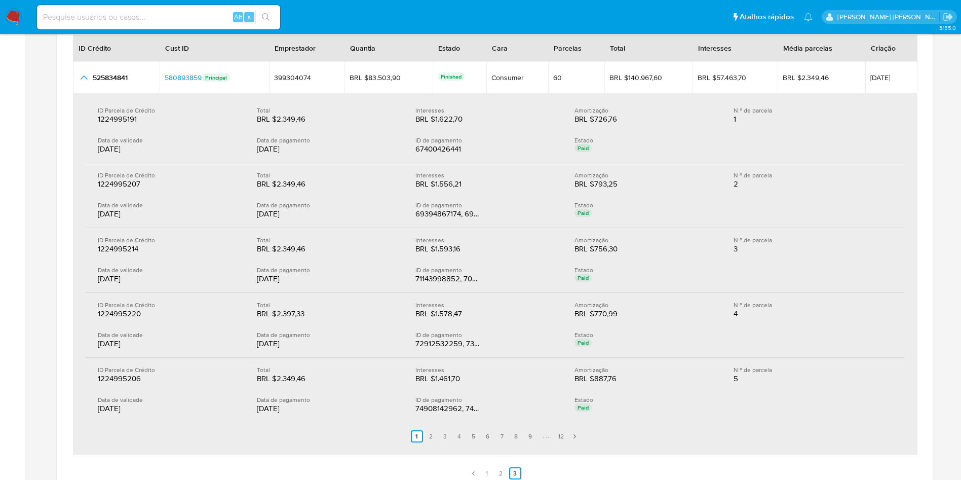
scroll to position [1444, 0]
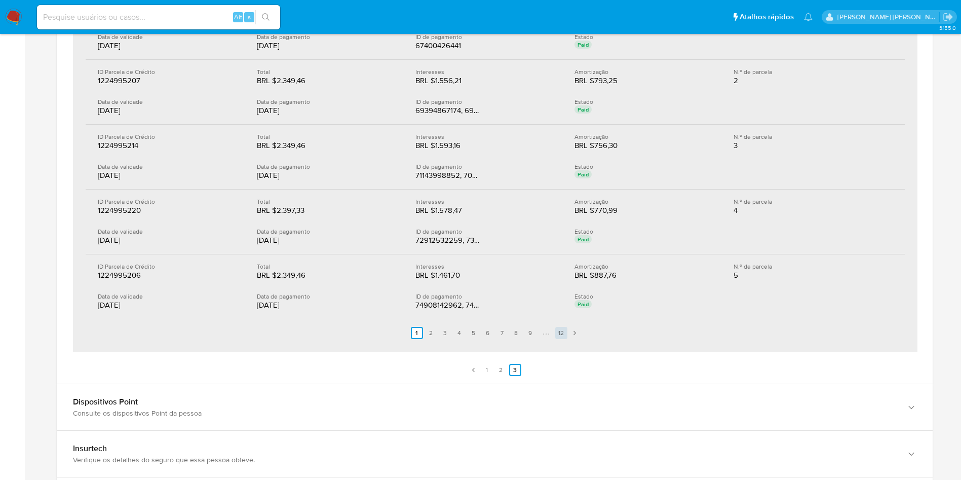
click at [558, 335] on link "12" at bounding box center [561, 333] width 12 height 12
click at [550, 335] on link "11" at bounding box center [551, 333] width 12 height 12
click at [534, 334] on link "10" at bounding box center [531, 333] width 12 height 12
click at [560, 331] on link "12" at bounding box center [561, 333] width 12 height 12
click at [554, 333] on link "11" at bounding box center [551, 333] width 12 height 12
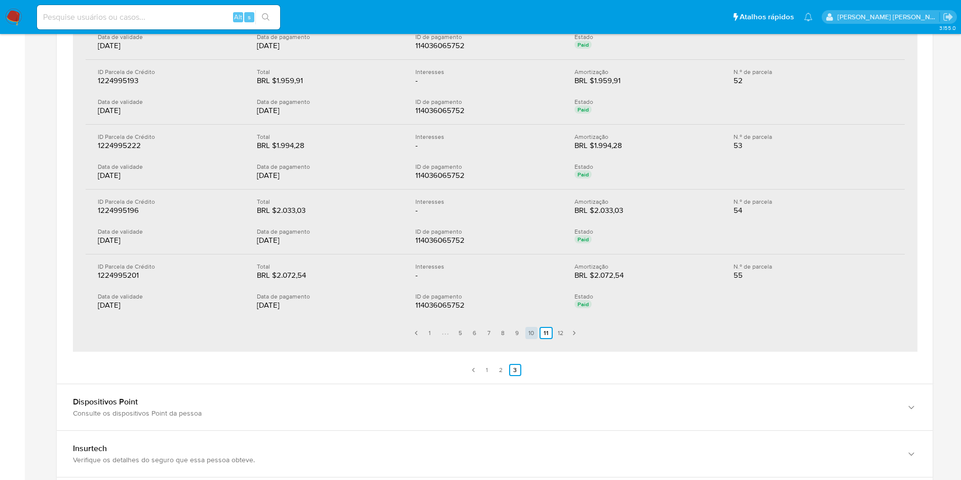
click at [531, 333] on link "10" at bounding box center [531, 333] width 12 height 12
click at [518, 333] on link "9" at bounding box center [517, 333] width 12 height 12
click at [501, 328] on link "8" at bounding box center [504, 333] width 12 height 12
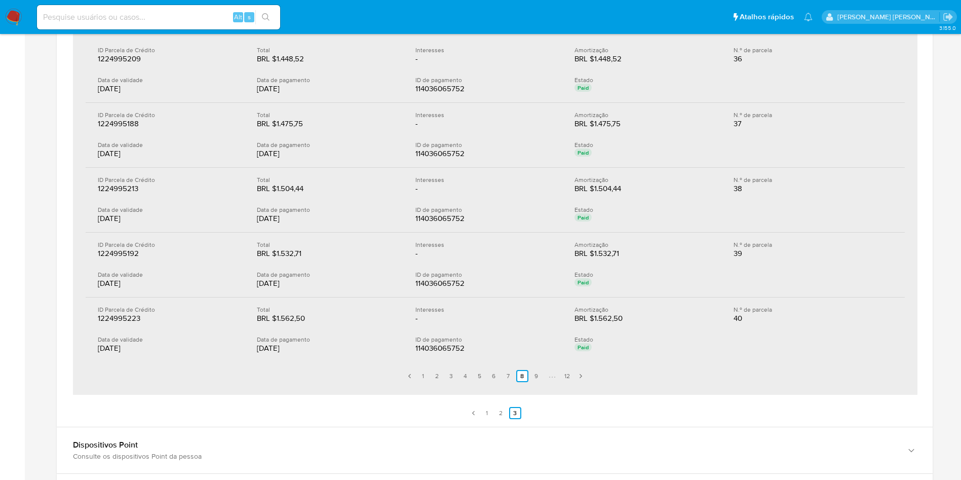
scroll to position [1368, 0]
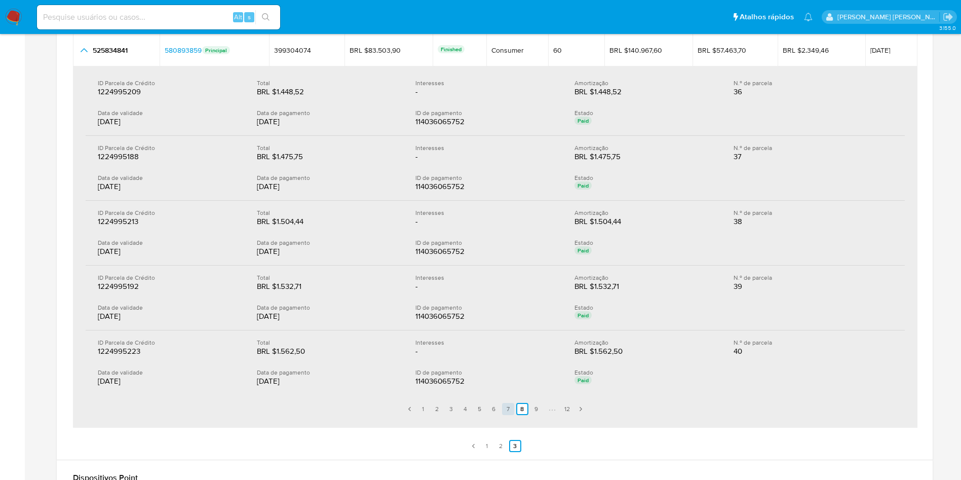
click at [508, 410] on link "7" at bounding box center [508, 409] width 12 height 12
click at [496, 410] on link "6" at bounding box center [494, 409] width 12 height 12
click at [483, 412] on link "5" at bounding box center [480, 409] width 12 height 12
click at [466, 407] on link "4" at bounding box center [466, 409] width 12 height 12
click at [482, 406] on link "5" at bounding box center [480, 409] width 12 height 12
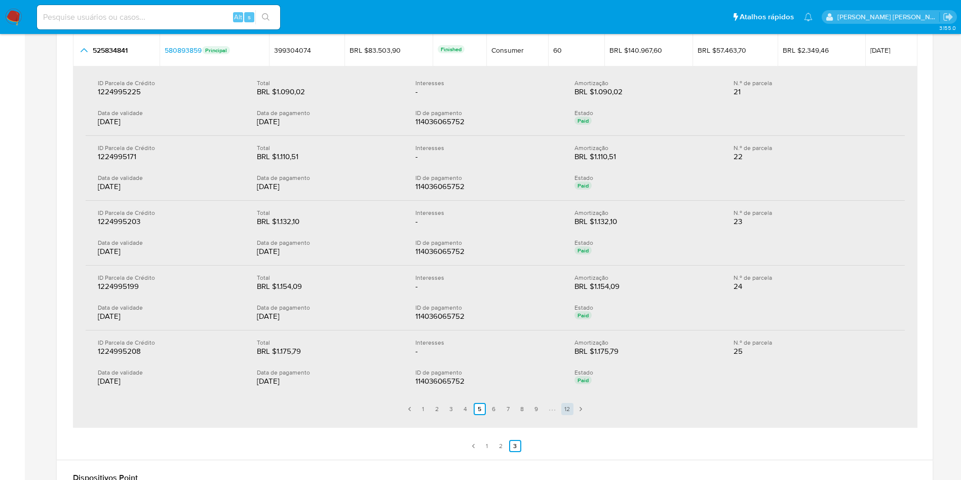
click at [572, 407] on link "12" at bounding box center [567, 409] width 12 height 12
click at [551, 413] on link "11" at bounding box center [551, 409] width 12 height 12
click at [532, 407] on link "10" at bounding box center [531, 409] width 12 height 12
click at [515, 409] on link "9" at bounding box center [517, 409] width 12 height 12
click at [503, 408] on link "8" at bounding box center [504, 409] width 12 height 12
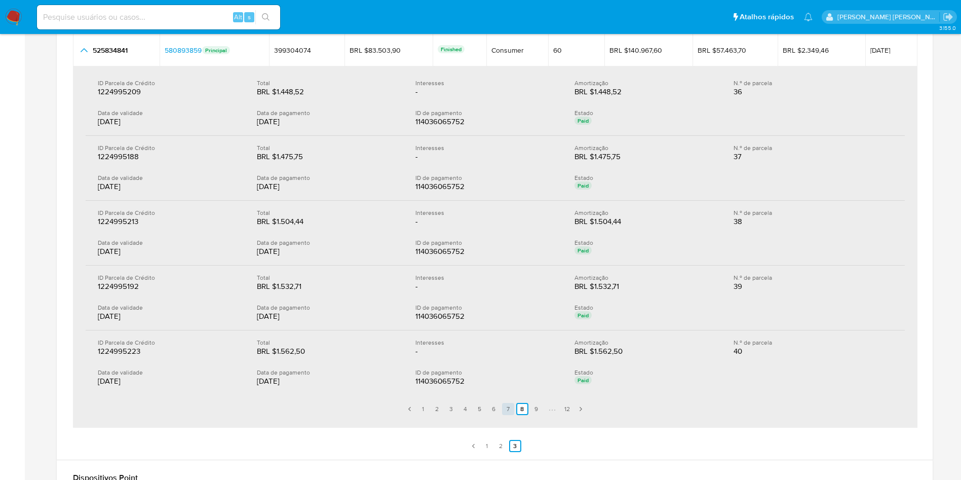
click at [506, 406] on link "7" at bounding box center [508, 409] width 12 height 12
click at [493, 405] on link "6" at bounding box center [494, 409] width 12 height 12
click at [479, 406] on link "5" at bounding box center [480, 409] width 12 height 12
click at [465, 409] on link "4" at bounding box center [466, 409] width 12 height 12
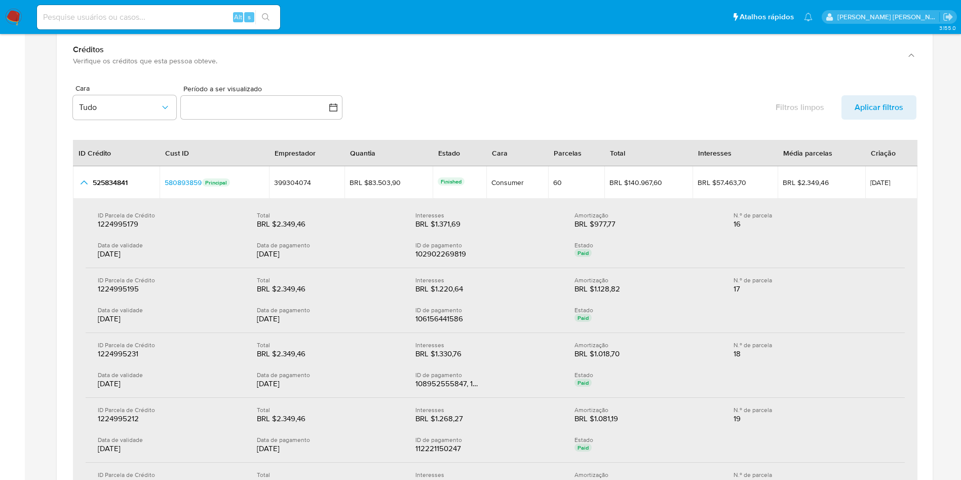
scroll to position [1216, 0]
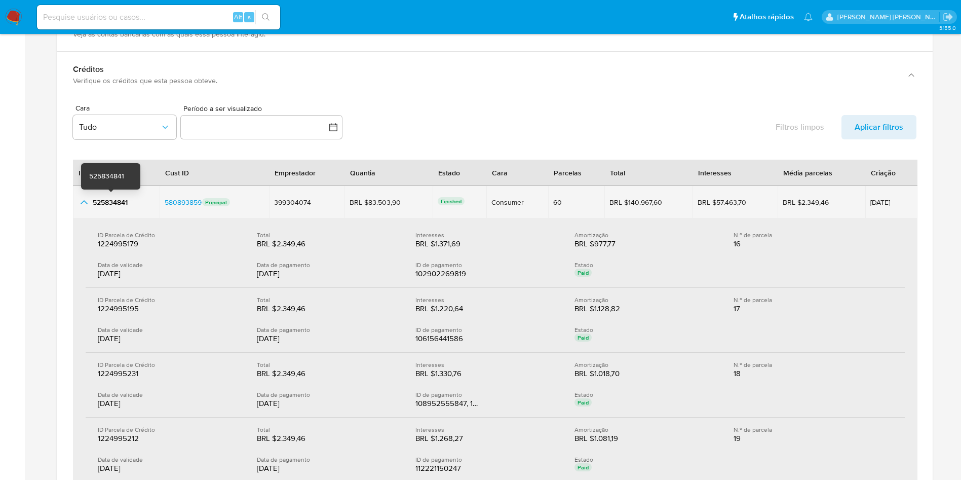
click at [104, 204] on span "525834841" at bounding box center [110, 202] width 35 height 10
click at [886, 205] on span "24/10/2023" at bounding box center [892, 202] width 42 height 7
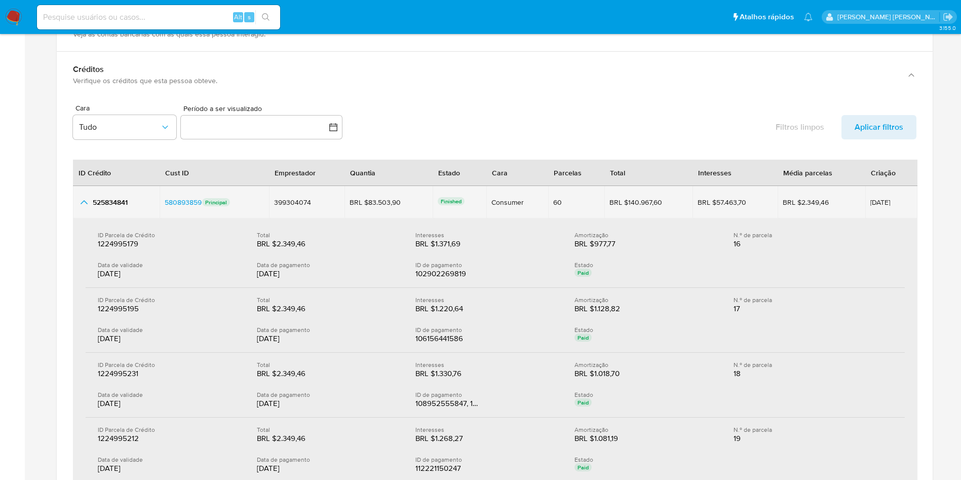
click at [886, 205] on span "24/10/2023" at bounding box center [892, 202] width 42 height 7
click at [397, 206] on div "BRL $83.503,90" at bounding box center [378, 202] width 57 height 9
click at [556, 199] on div "60" at bounding box center [576, 202] width 47 height 9
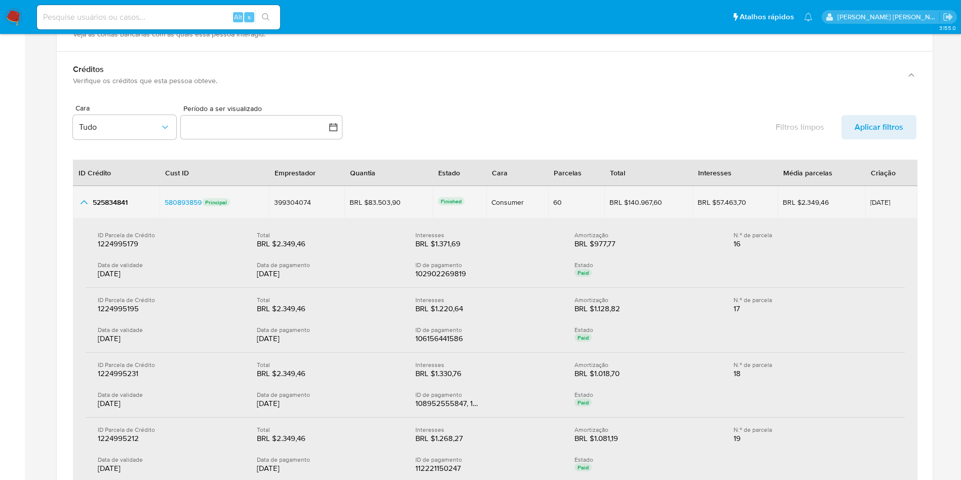
click at [556, 199] on div "60" at bounding box center [576, 202] width 47 height 9
click at [795, 204] on div "BRL $2.349,46" at bounding box center [811, 202] width 57 height 9
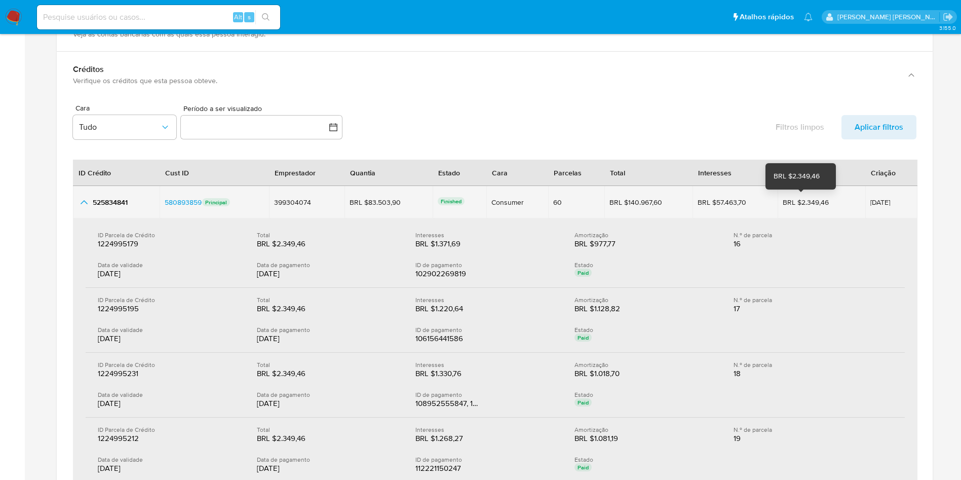
click at [810, 208] on td "BRL $2.349,46 BRL $2.349,46" at bounding box center [821, 202] width 87 height 32
click at [820, 203] on div "BRL $2.349,46" at bounding box center [811, 202] width 57 height 9
drag, startPoint x: 820, startPoint y: 203, endPoint x: 799, endPoint y: 206, distance: 22.0
click at [799, 206] on div "BRL $2.349,46" at bounding box center [811, 202] width 57 height 9
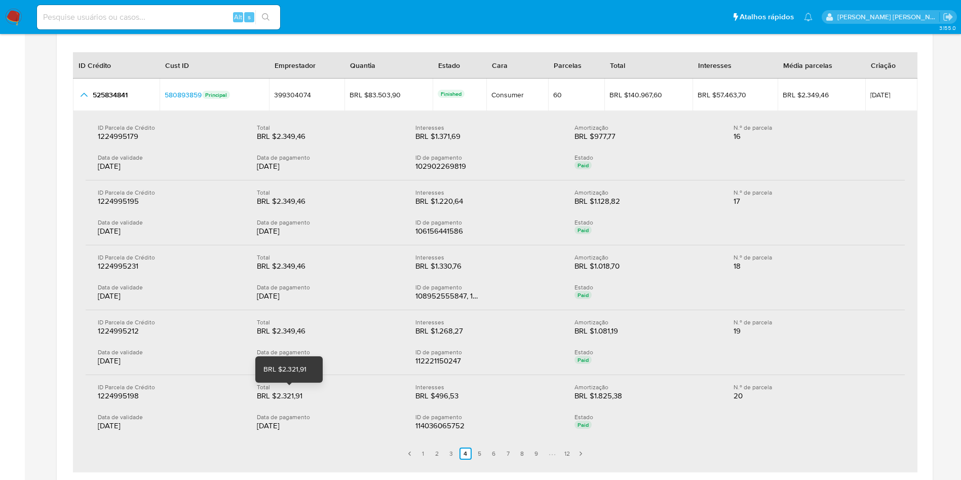
scroll to position [1368, 0]
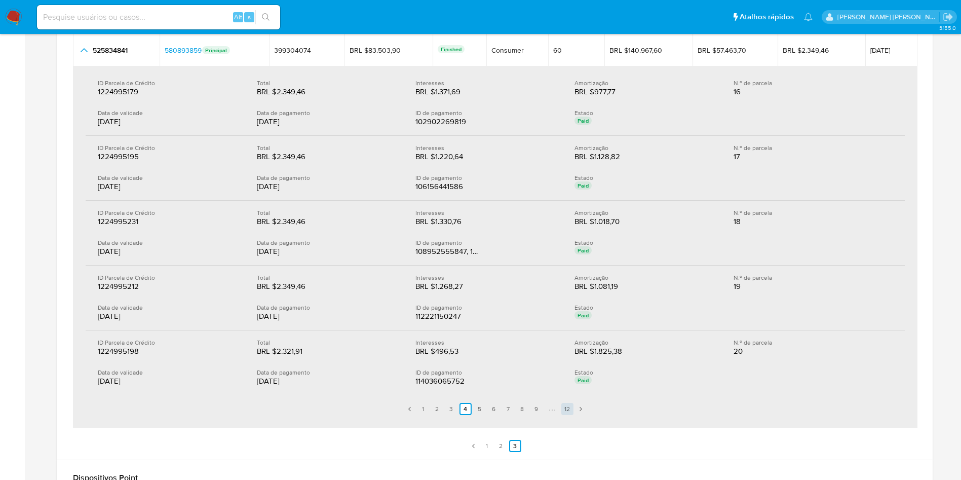
click at [571, 411] on link "12" at bounding box center [567, 409] width 12 height 12
click at [435, 412] on link "1" at bounding box center [435, 409] width 12 height 12
click at [121, 125] on div "24/11/2023" at bounding box center [169, 122] width 143 height 10
click at [124, 118] on div "24/11/2023" at bounding box center [169, 122] width 143 height 10
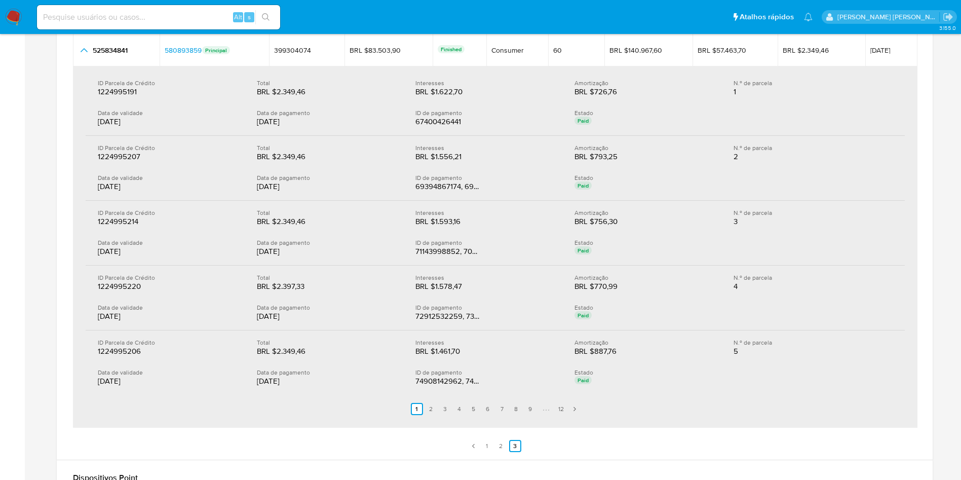
click at [124, 118] on div "24/11/2023" at bounding box center [169, 122] width 143 height 10
click at [559, 409] on link "12" at bounding box center [561, 409] width 12 height 12
click at [124, 187] on div "05/06/2025" at bounding box center [169, 186] width 143 height 10
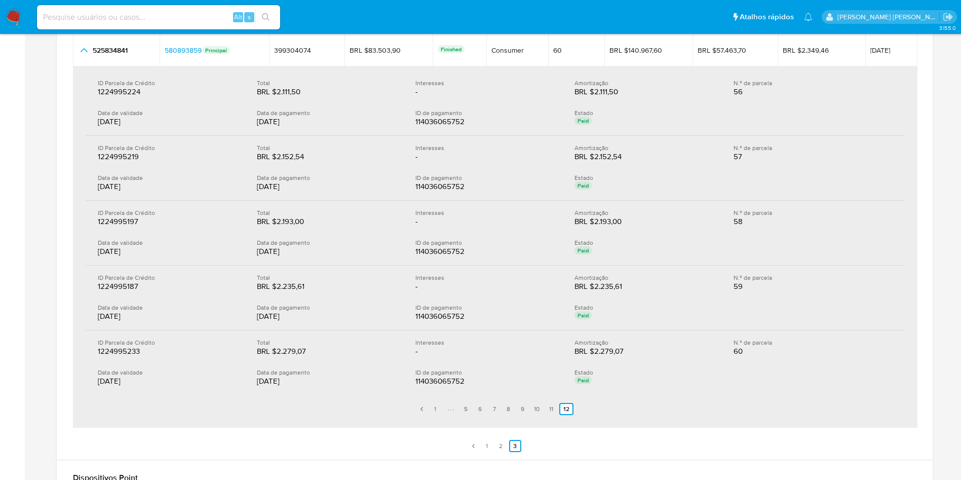
click at [124, 187] on div "05/06/2025" at bounding box center [169, 186] width 143 height 10
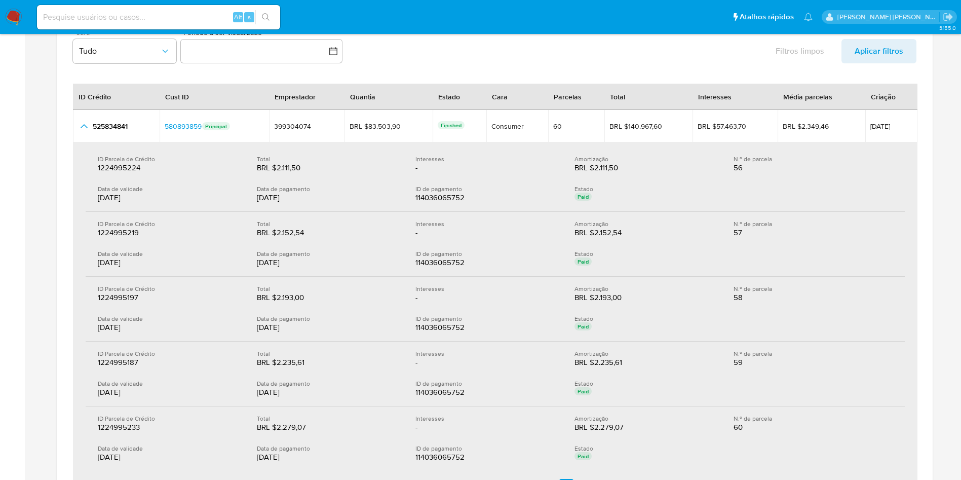
scroll to position [1444, 0]
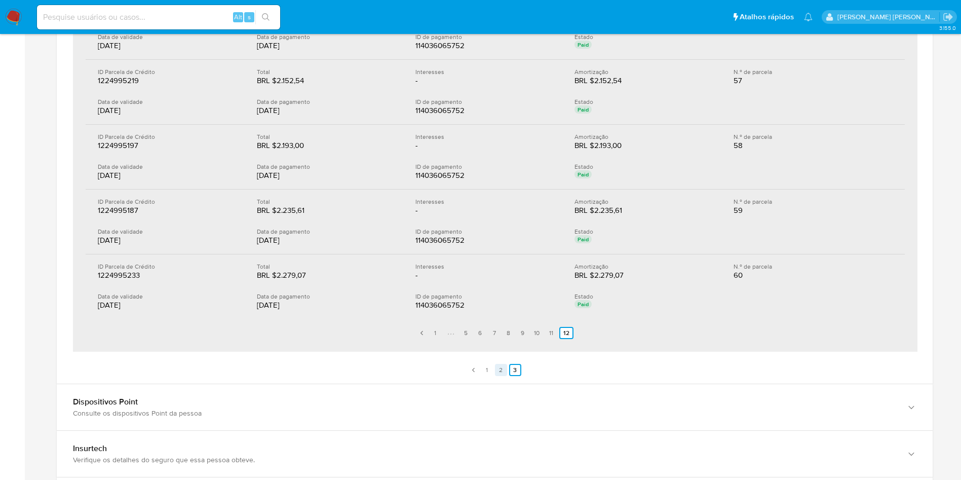
click at [499, 371] on link "2" at bounding box center [501, 370] width 12 height 12
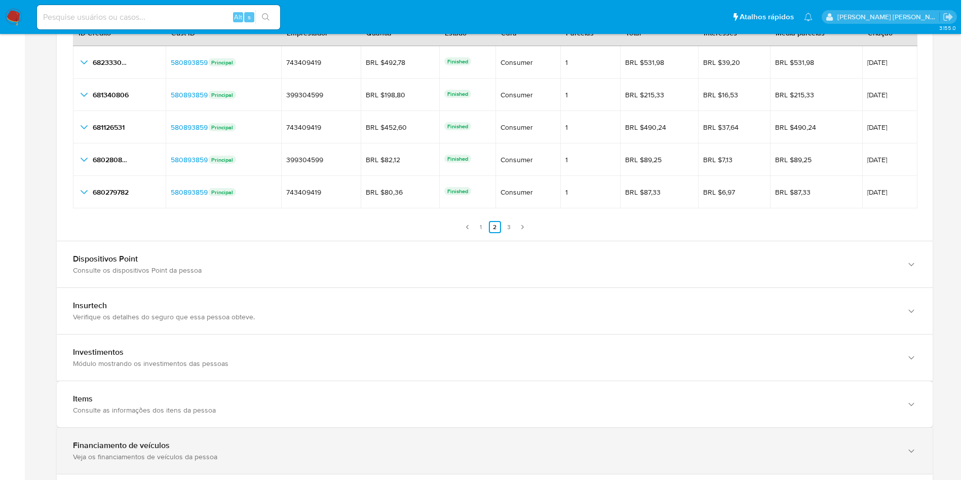
scroll to position [1292, 0]
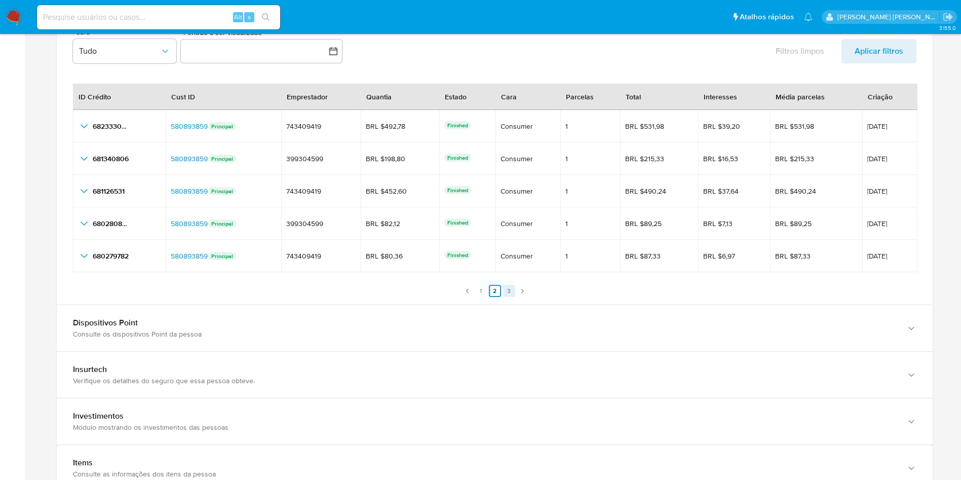
click at [506, 290] on link "3" at bounding box center [509, 291] width 12 height 12
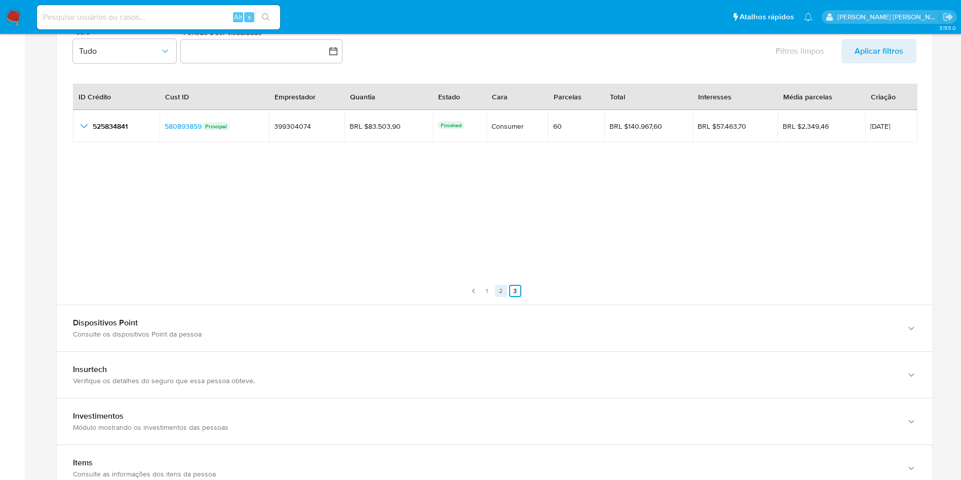
click at [499, 286] on link "2" at bounding box center [501, 291] width 12 height 12
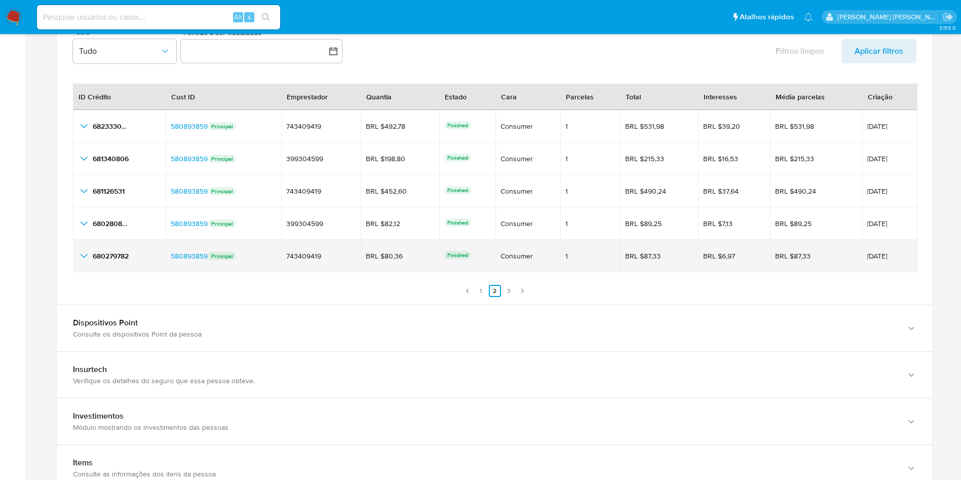
click at [90, 265] on td "680279782 680279782" at bounding box center [119, 256] width 93 height 32
click at [84, 255] on icon "button_show_hidden_detail_by_id_4" at bounding box center [84, 256] width 12 height 12
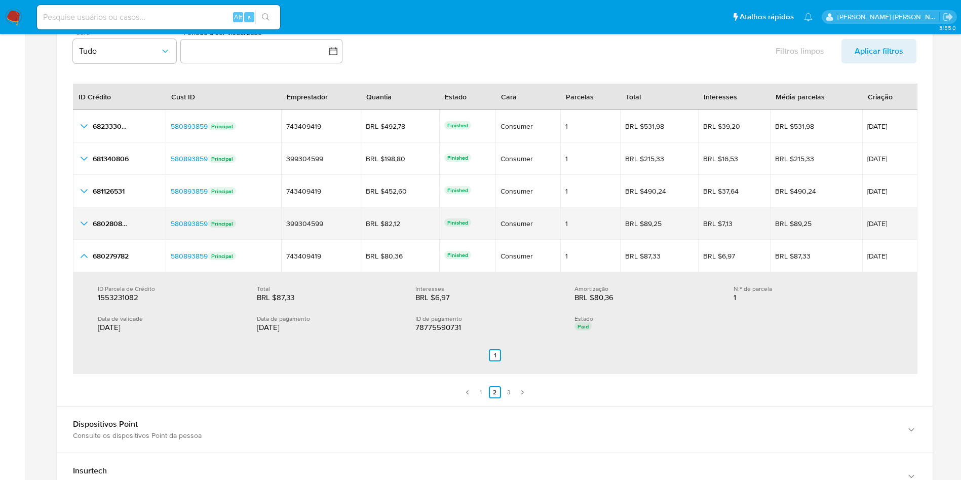
click at [86, 230] on td "680280804 680280804" at bounding box center [119, 223] width 93 height 32
click at [85, 228] on icon "button_show_hidden_detail_by_id_3" at bounding box center [84, 223] width 12 height 12
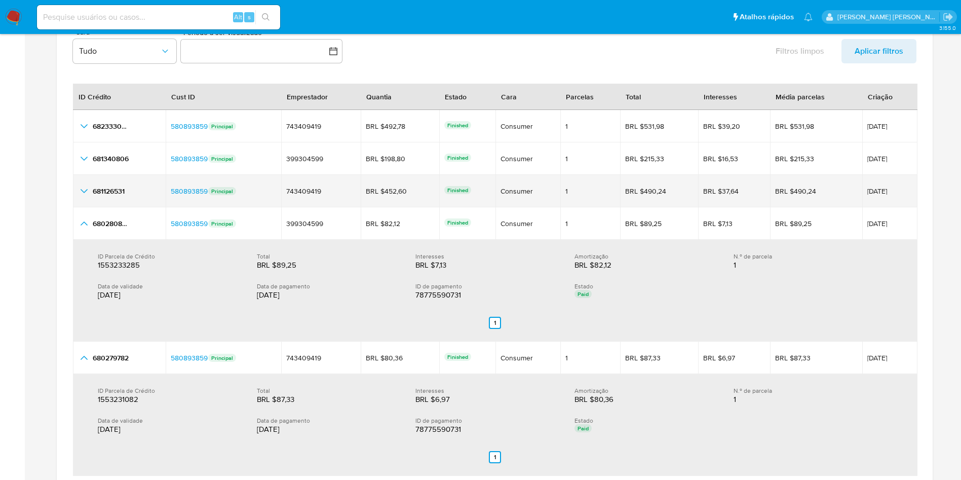
click at [83, 191] on icon "button_show_hidden_detail_by_id_2" at bounding box center [84, 191] width 7 height 4
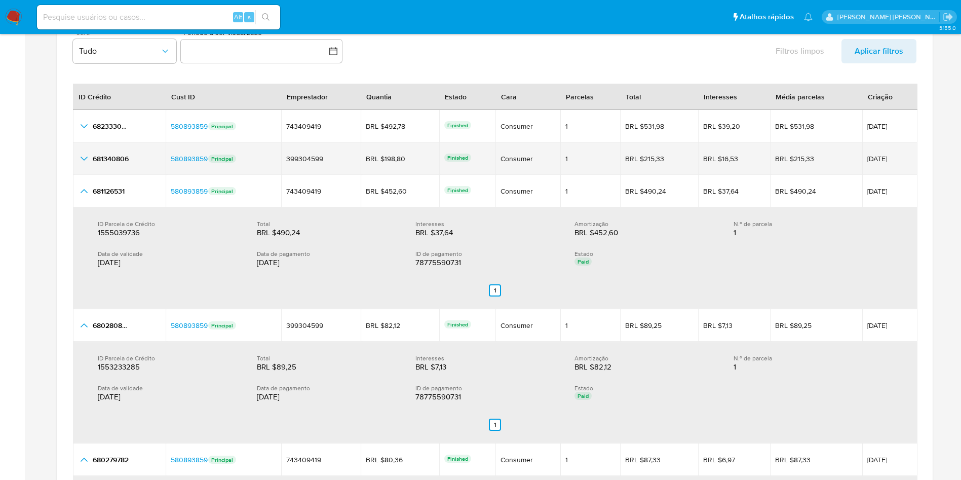
click at [85, 154] on icon "button_show_hidden_detail_by_id_1" at bounding box center [84, 159] width 12 height 12
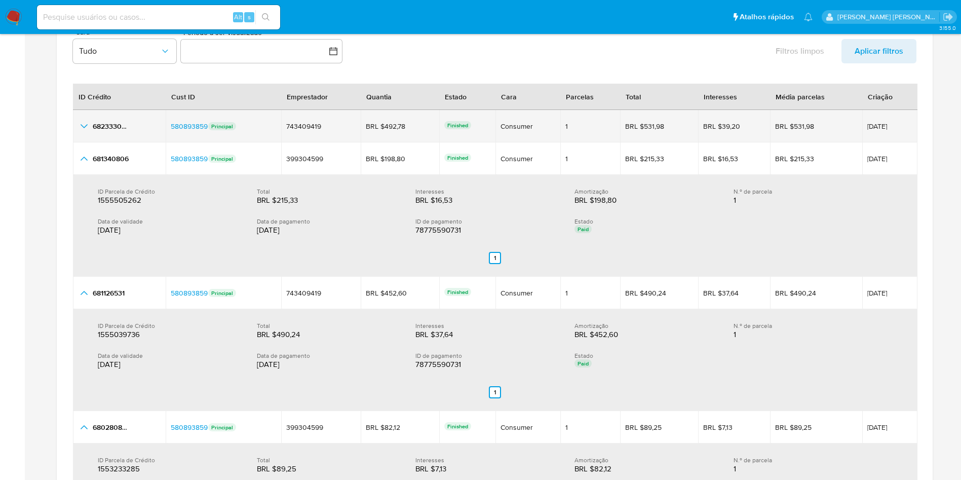
click at [85, 118] on td "682333056 682333056" at bounding box center [119, 126] width 93 height 32
click at [83, 121] on icon "button_show_hidden_detail_by_id_0" at bounding box center [84, 126] width 12 height 12
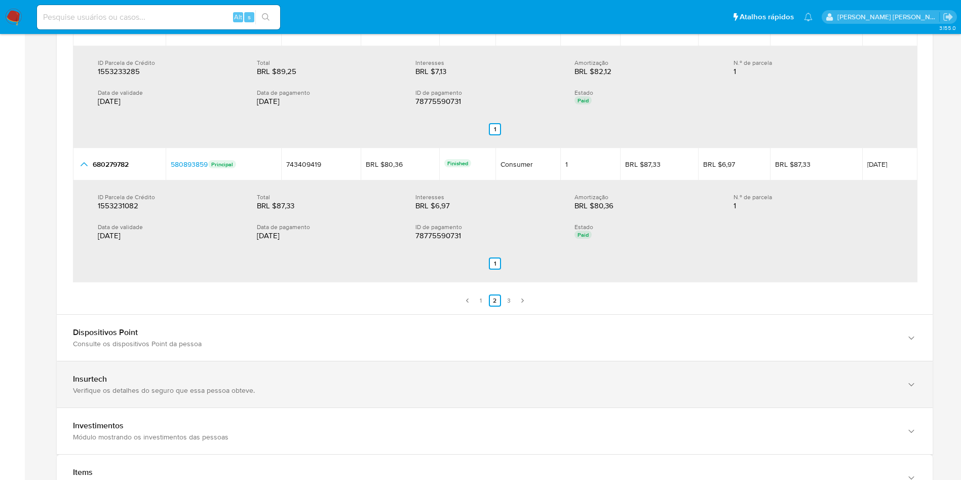
scroll to position [1824, 0]
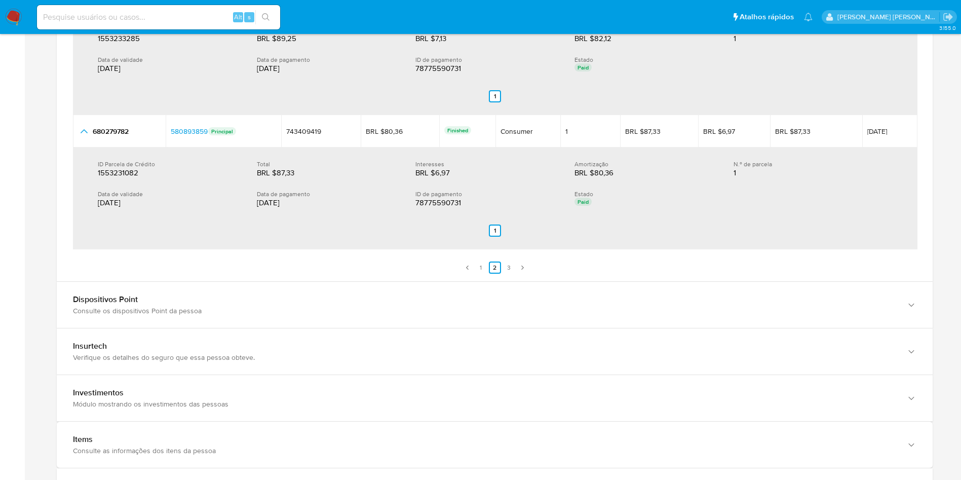
click at [487, 264] on ul "Anterior 1 2 3 Siguiente" at bounding box center [495, 261] width 844 height 24
click at [485, 267] on link "1" at bounding box center [481, 267] width 12 height 12
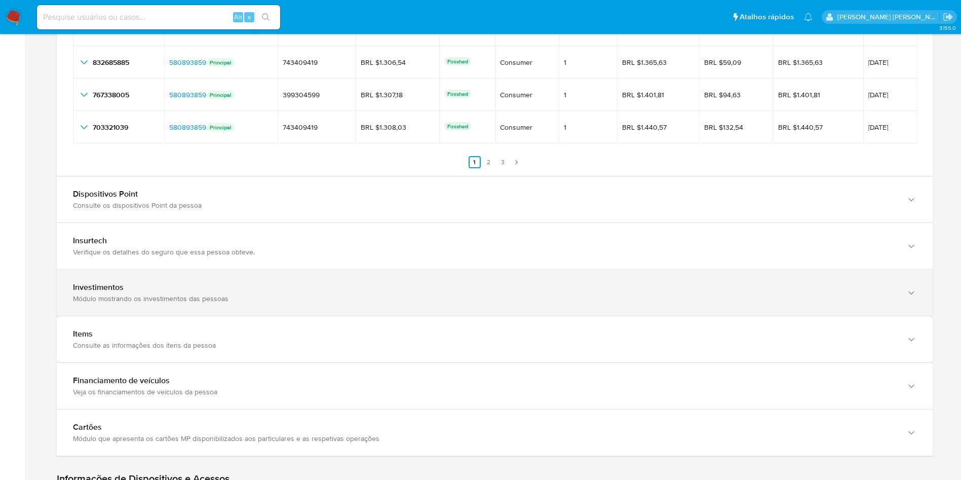
scroll to position [1345, 0]
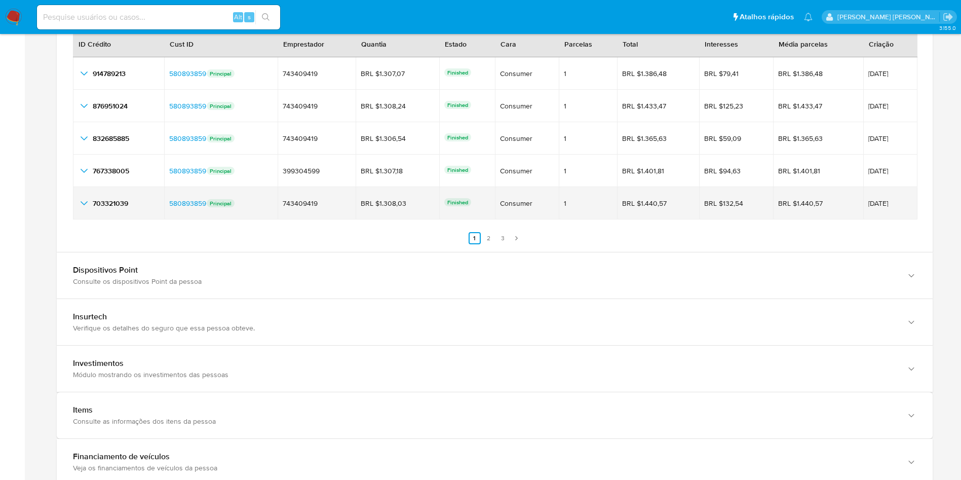
click at [85, 205] on icon "button_show_hidden_detail_by_id_4" at bounding box center [84, 203] width 12 height 12
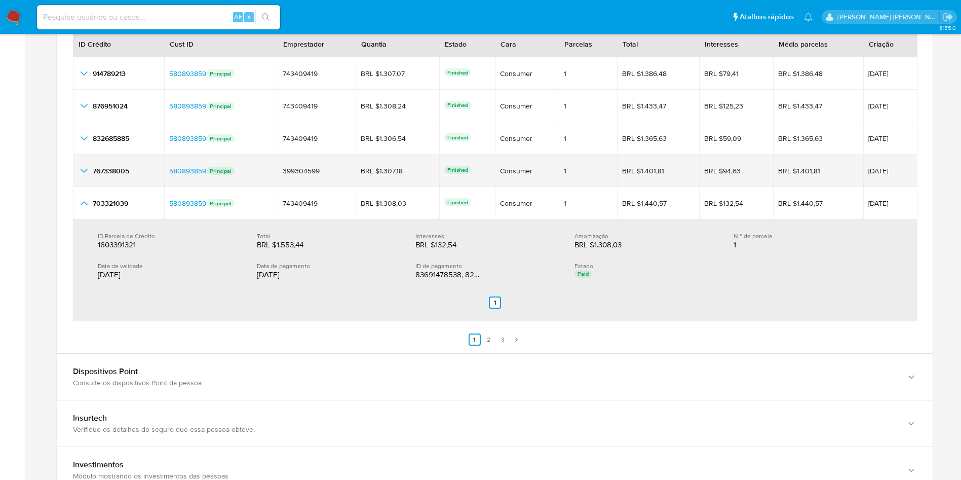
click at [85, 164] on td "767338005 767338005" at bounding box center [118, 171] width 91 height 32
click at [82, 165] on icon "button_show_hidden_detail_by_id_3" at bounding box center [84, 171] width 12 height 12
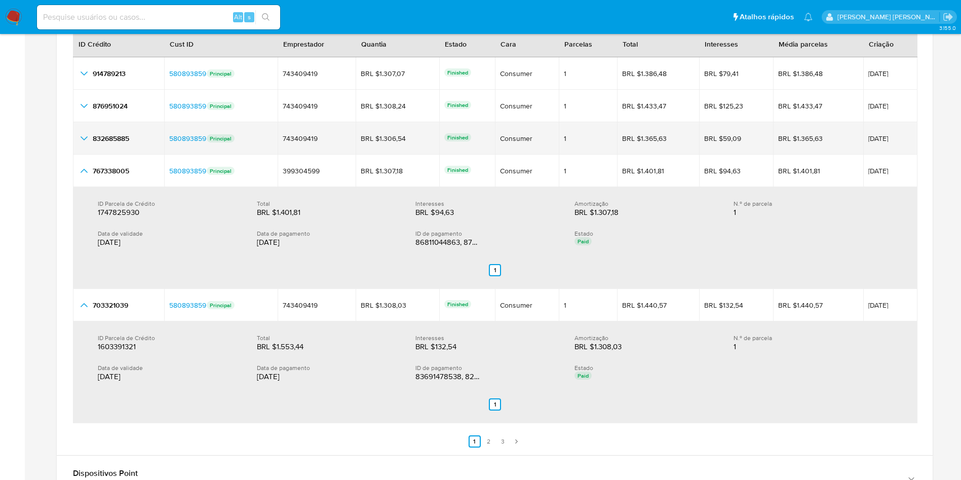
click at [80, 137] on icon "button_show_hidden_detail_by_id_2" at bounding box center [84, 138] width 12 height 12
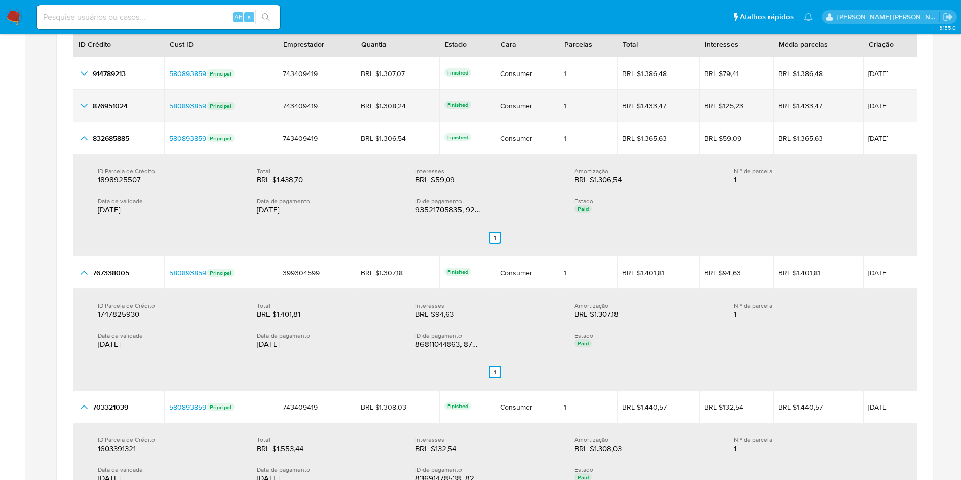
click at [84, 106] on icon "button_show_hidden_detail_by_id_1" at bounding box center [84, 106] width 12 height 12
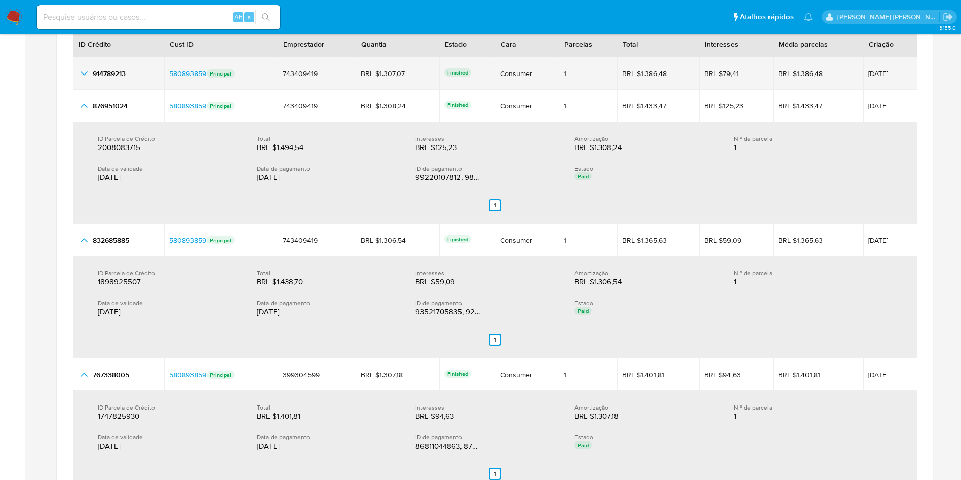
click at [86, 76] on icon "button_show_hidden_detail_by_id_0" at bounding box center [84, 73] width 12 height 12
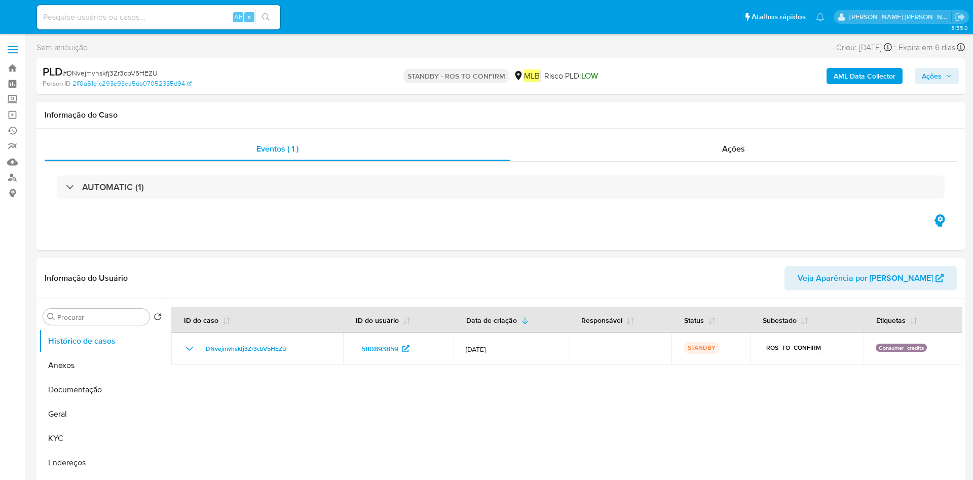
select select "10"
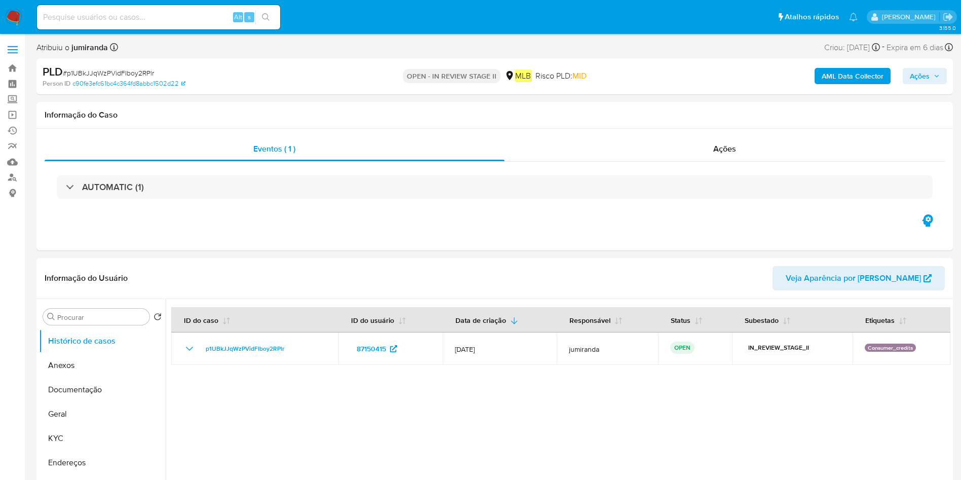
select select "10"
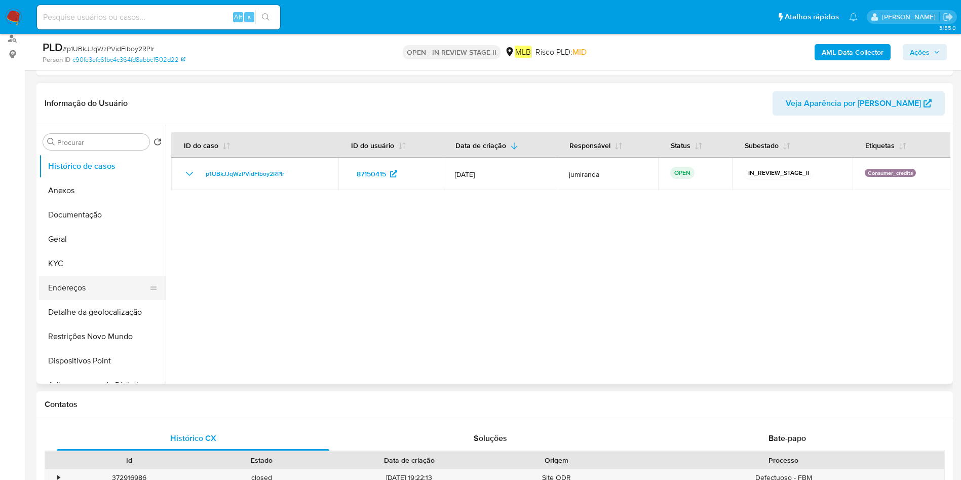
scroll to position [152, 0]
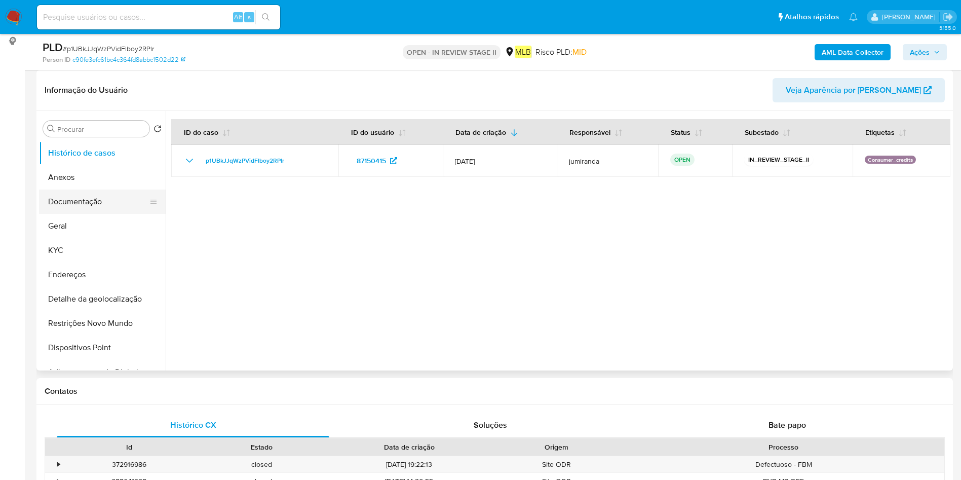
click at [89, 193] on button "Documentação" at bounding box center [98, 202] width 119 height 24
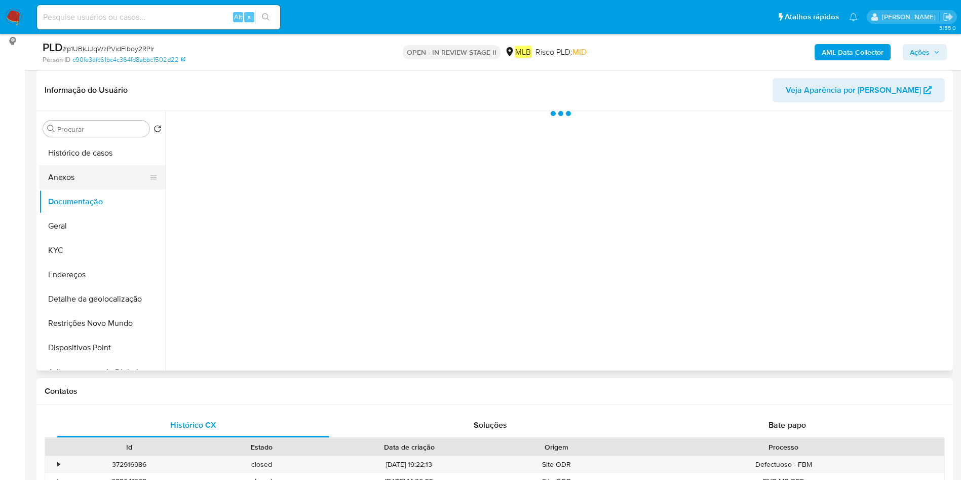
click at [92, 181] on button "Anexos" at bounding box center [98, 177] width 119 height 24
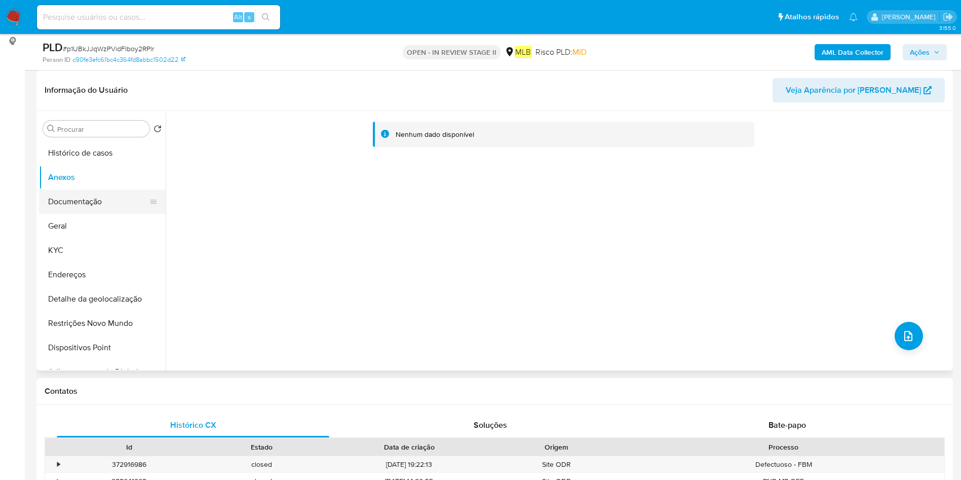
click at [109, 207] on button "Documentação" at bounding box center [98, 202] width 119 height 24
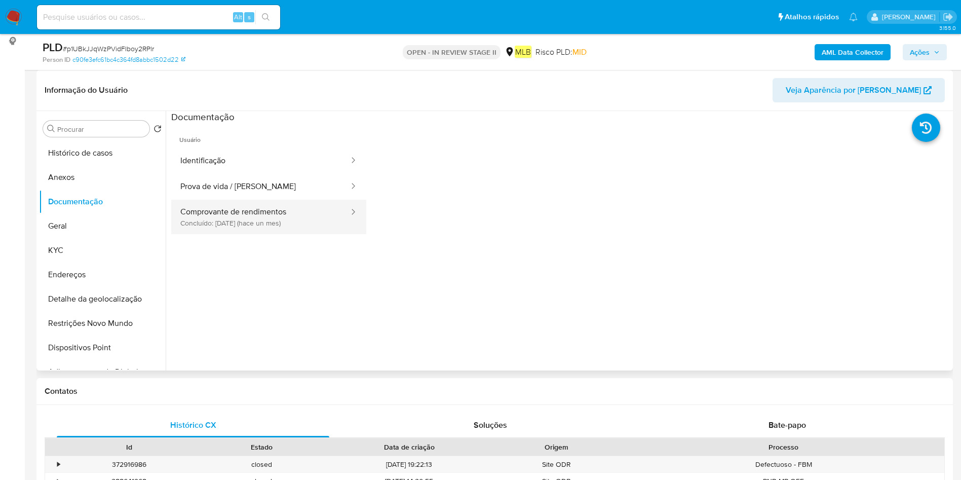
click at [270, 231] on button "Comprovante de rendimentos Concluído: 18/07/2025 (hace un mes)" at bounding box center [260, 217] width 179 height 34
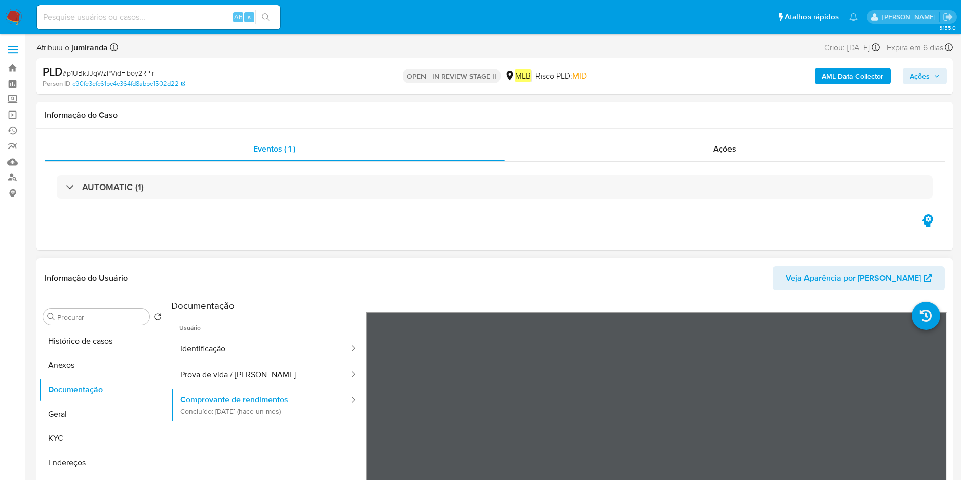
scroll to position [228, 0]
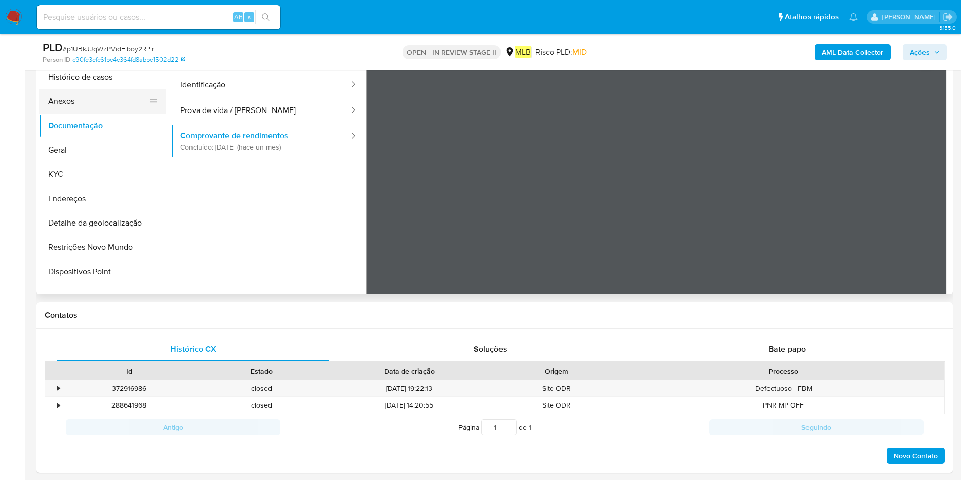
drag, startPoint x: 101, startPoint y: 97, endPoint x: 108, endPoint y: 95, distance: 6.9
click at [101, 97] on button "Anexos" at bounding box center [98, 101] width 119 height 24
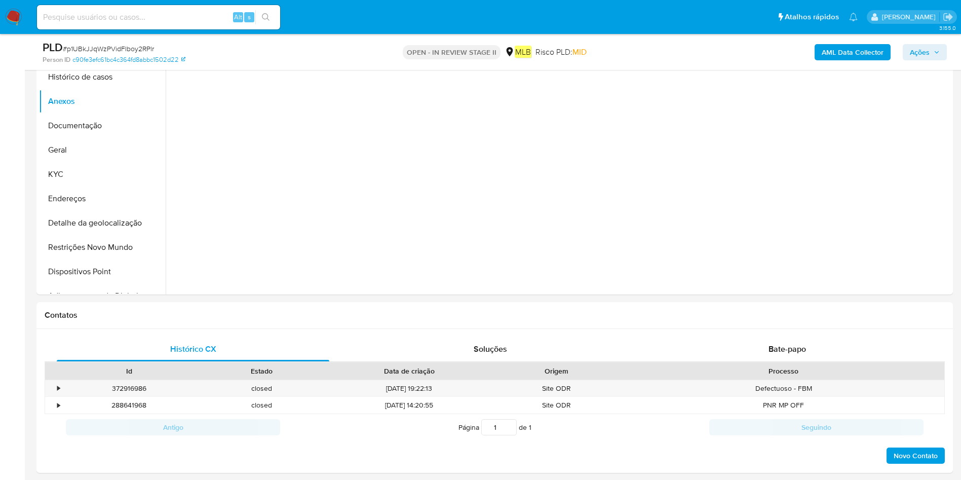
click at [836, 57] on b "AML Data Collector" at bounding box center [853, 52] width 62 height 16
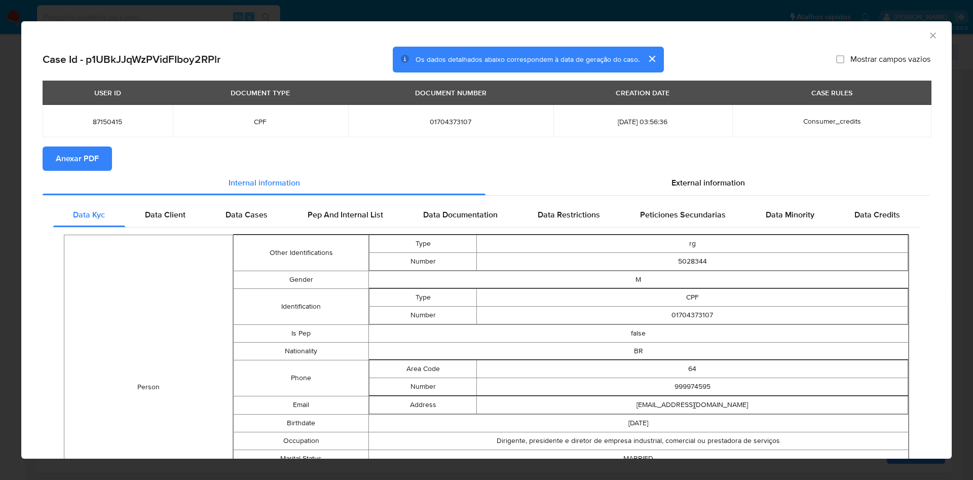
click at [80, 158] on span "Anexar PDF" at bounding box center [77, 158] width 43 height 22
click at [928, 30] on icon "Fechar a janela" at bounding box center [933, 35] width 10 height 10
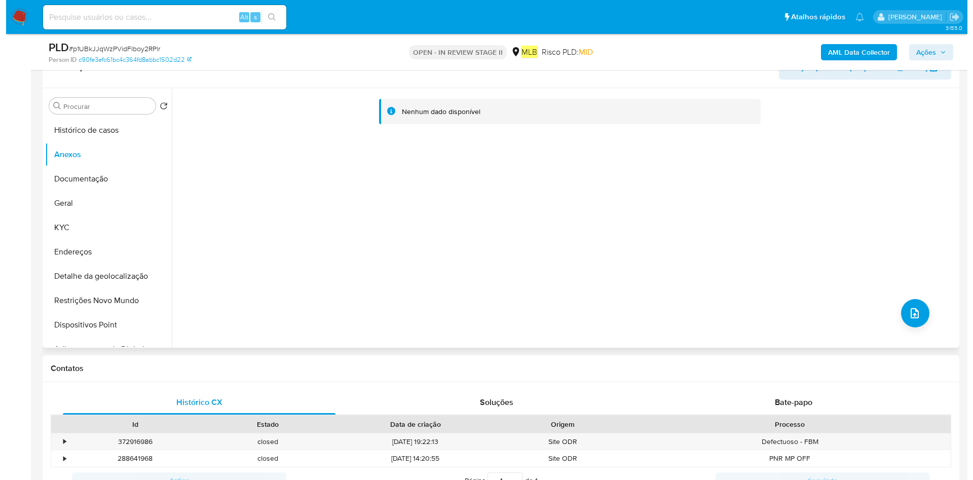
scroll to position [152, 0]
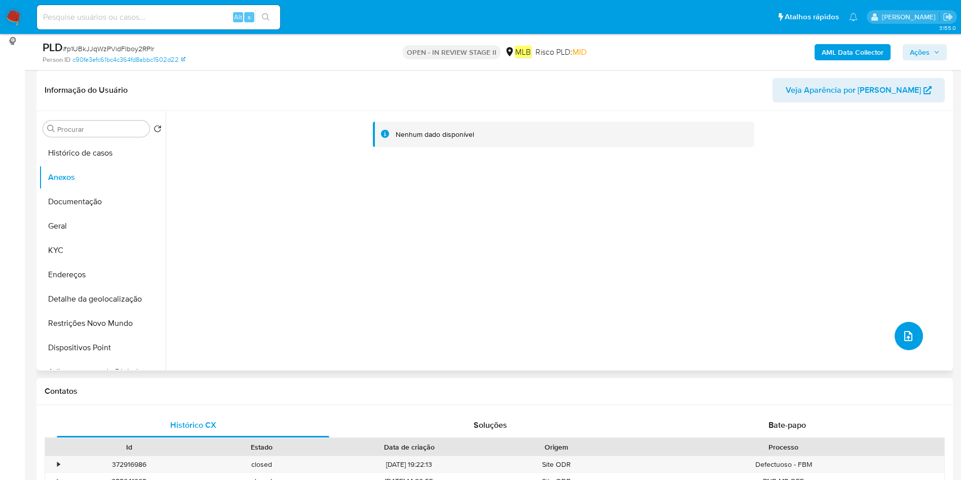
click at [906, 327] on button "upload-file" at bounding box center [909, 336] width 28 height 28
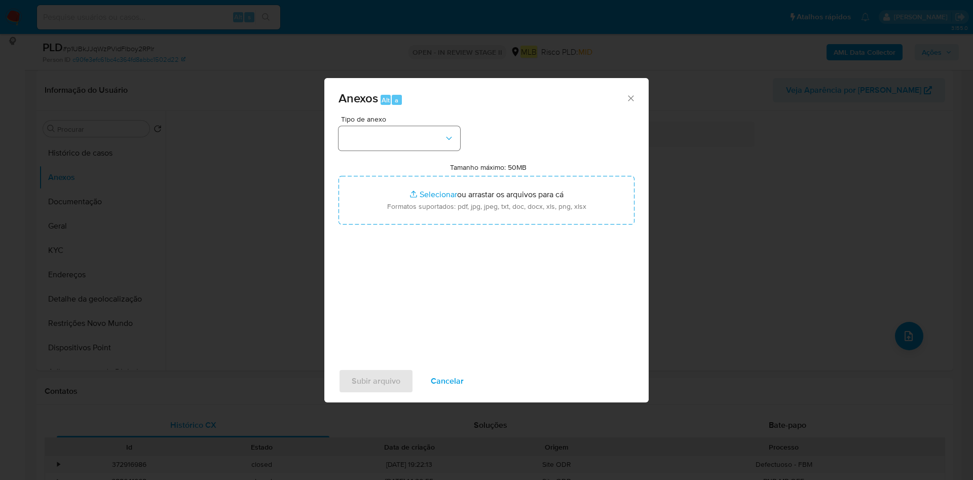
click at [435, 150] on div "Tipo de anexo Tamanho máximo: 50MB Selecionar arquivos Selecionar ou arrastar o…" at bounding box center [486, 235] width 296 height 239
click at [438, 141] on button "button" at bounding box center [399, 138] width 122 height 24
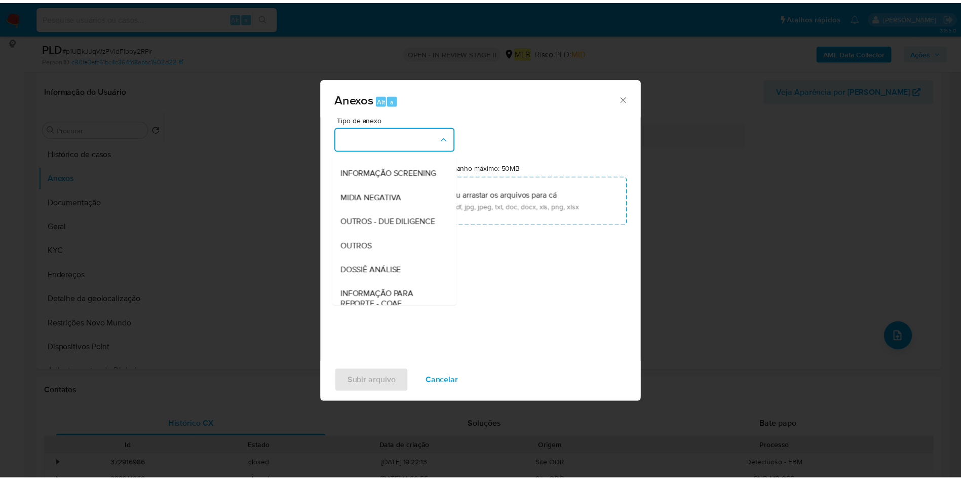
scroll to position [156, 0]
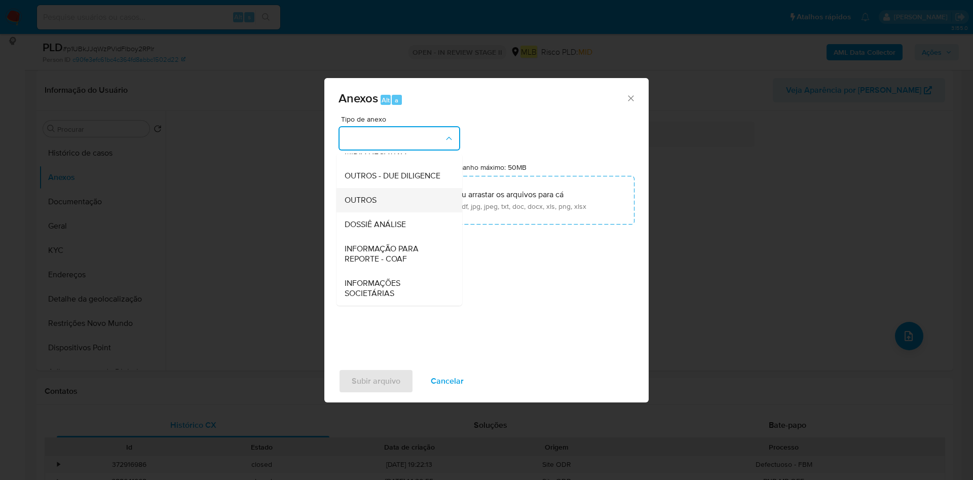
click at [422, 204] on div "OUTROS" at bounding box center [396, 200] width 103 height 24
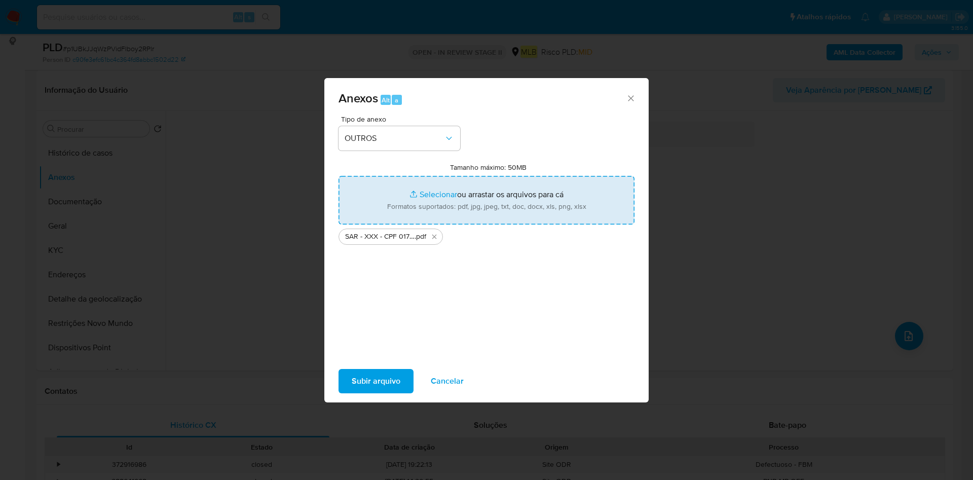
type input "C:\fakepath\Mulan 87150415_2025_08_18_11_25_58.xlsx"
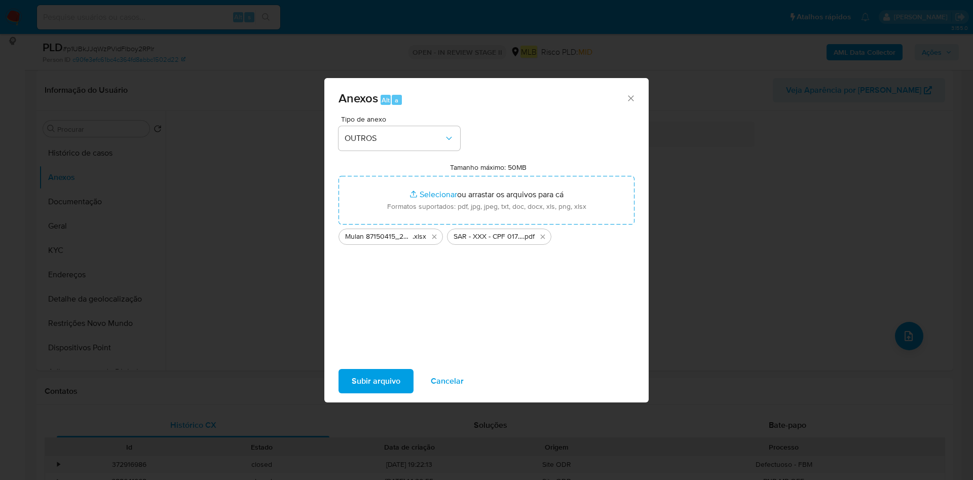
click at [397, 379] on span "Subir arquivo" at bounding box center [376, 381] width 49 height 22
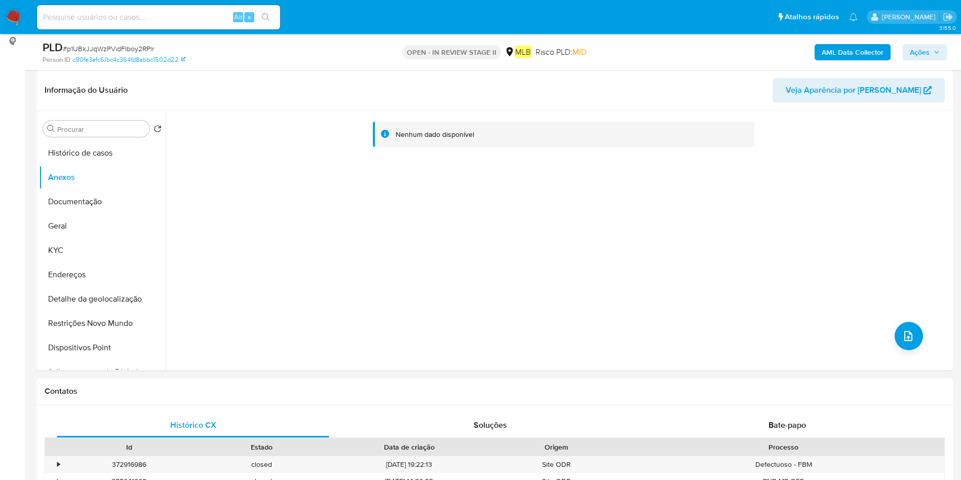
click at [94, 153] on button "Histórico de casos" at bounding box center [102, 153] width 127 height 24
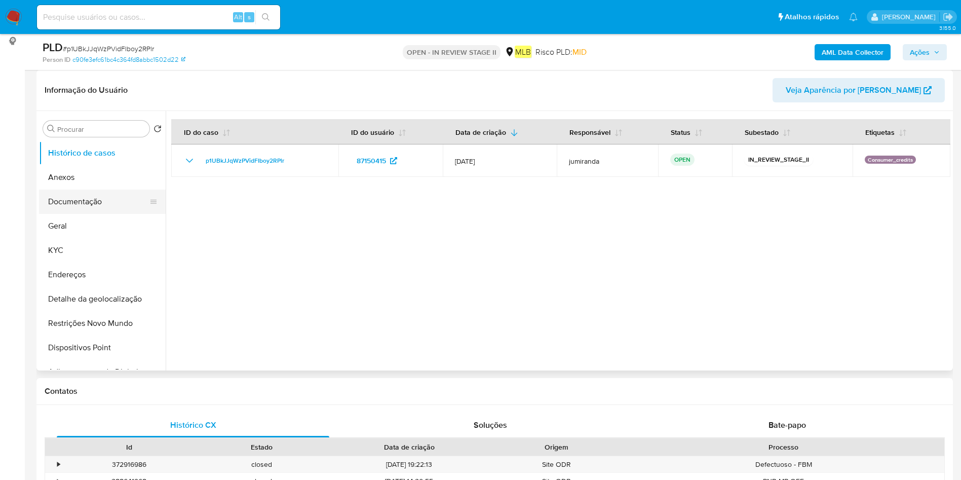
click at [86, 203] on button "Documentação" at bounding box center [98, 202] width 119 height 24
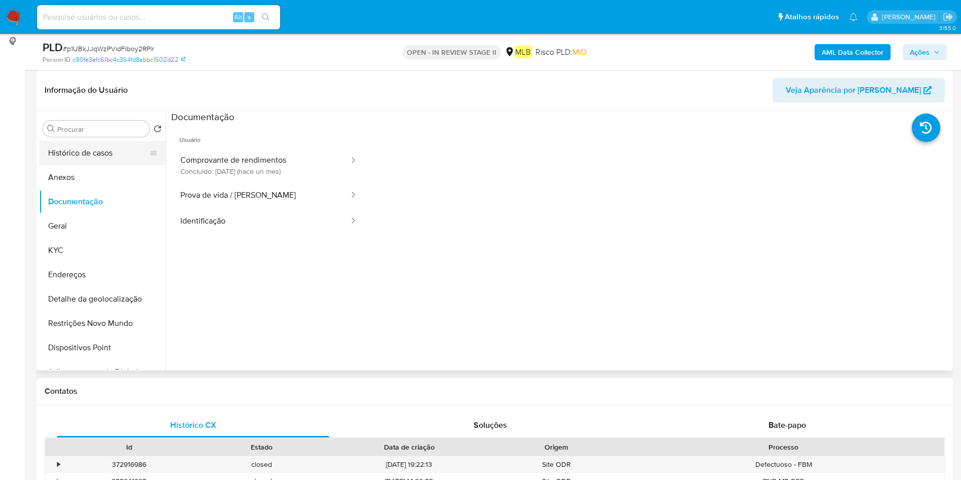
click at [132, 154] on button "Histórico de casos" at bounding box center [98, 153] width 119 height 24
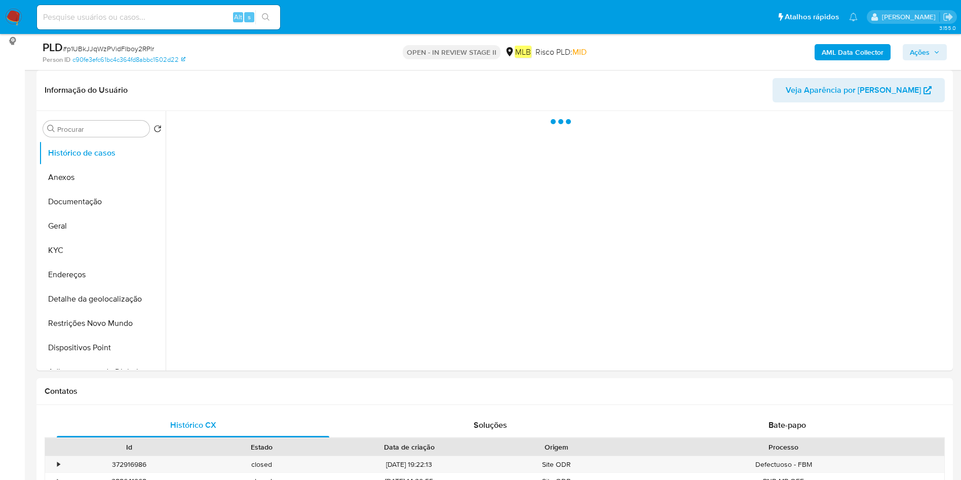
click at [938, 54] on icon "button" at bounding box center [937, 52] width 6 height 6
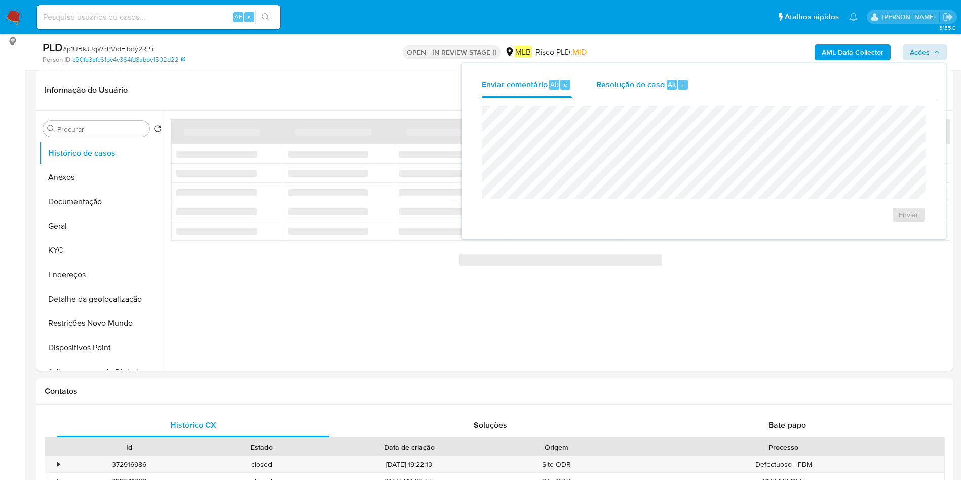
click at [647, 91] on div "Resolução do caso Alt r" at bounding box center [642, 84] width 93 height 26
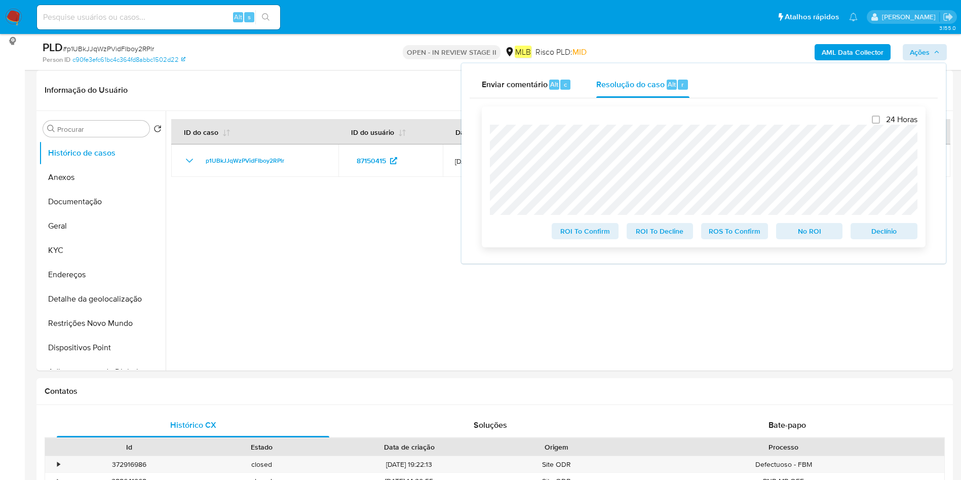
click at [737, 232] on span "ROS To Confirm" at bounding box center [734, 231] width 53 height 14
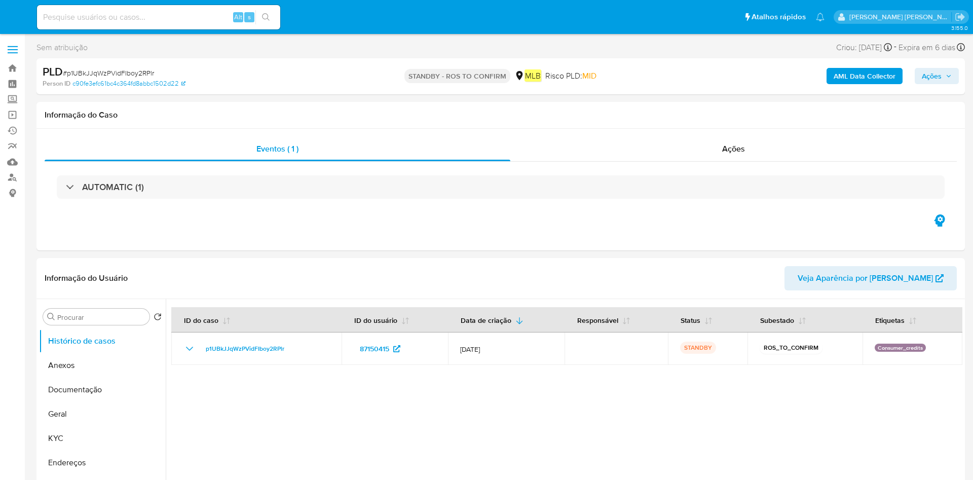
select select "10"
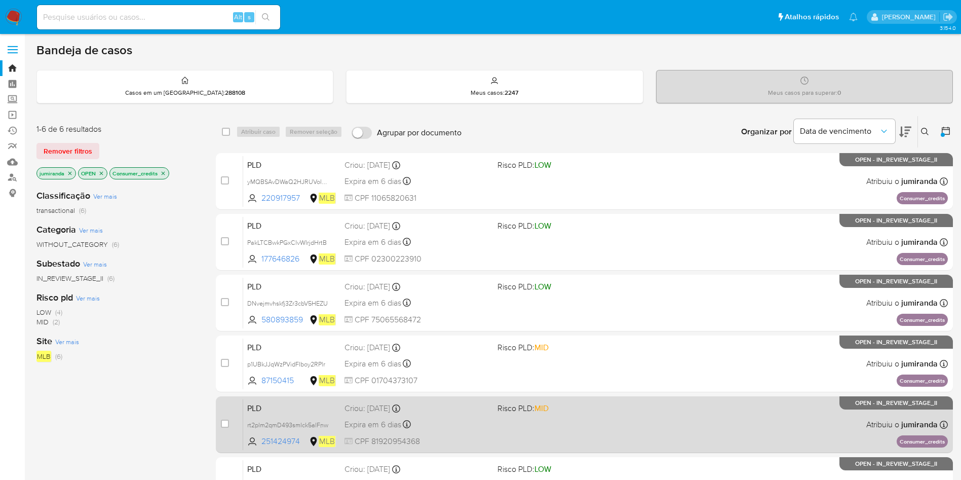
scroll to position [76, 0]
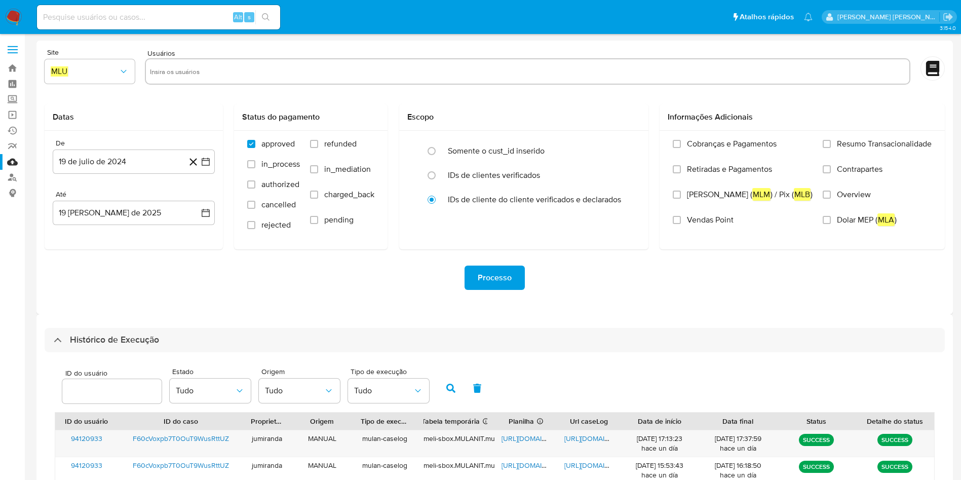
select select "10"
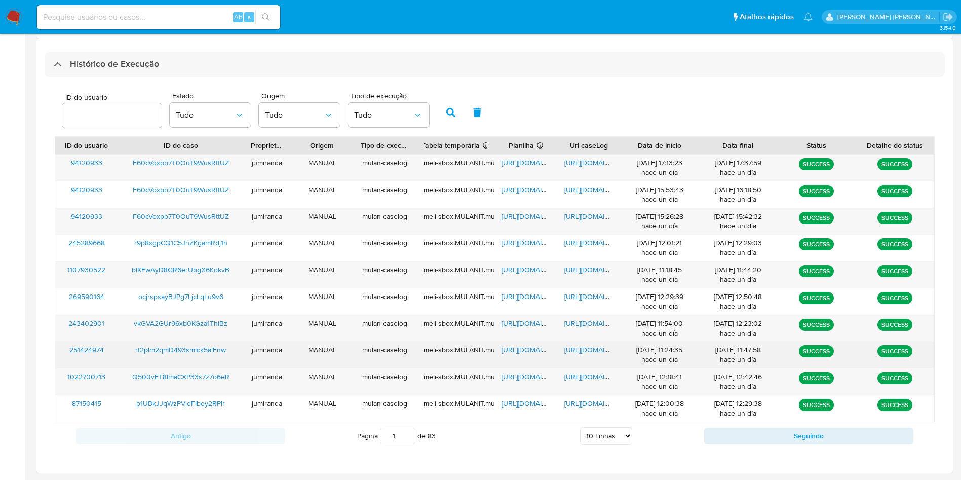
click at [522, 352] on span "[URL][DOMAIN_NAME]" at bounding box center [537, 350] width 70 height 10
click at [573, 349] on span "[URL][DOMAIN_NAME]" at bounding box center [599, 350] width 70 height 10
click at [214, 350] on span "rt2plm2qmD493smlck5alFnw" at bounding box center [180, 350] width 91 height 10
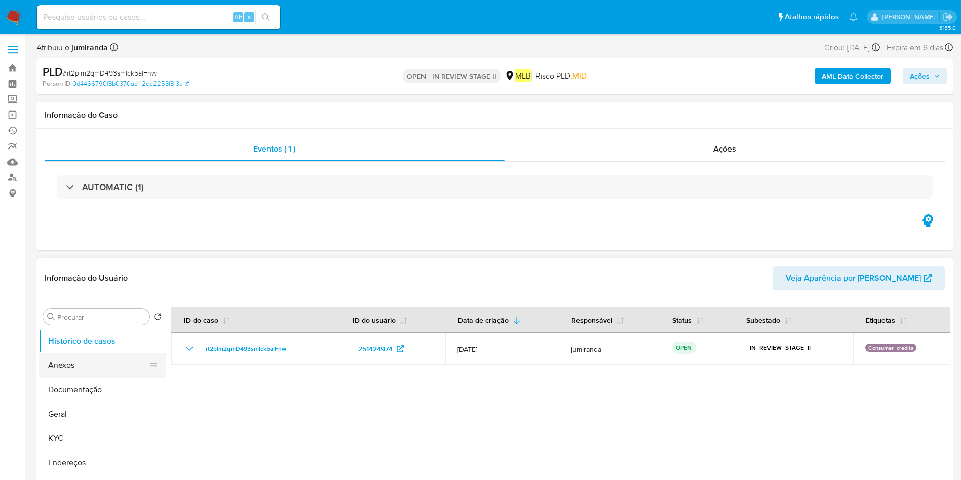
click at [54, 362] on button "Anexos" at bounding box center [98, 365] width 119 height 24
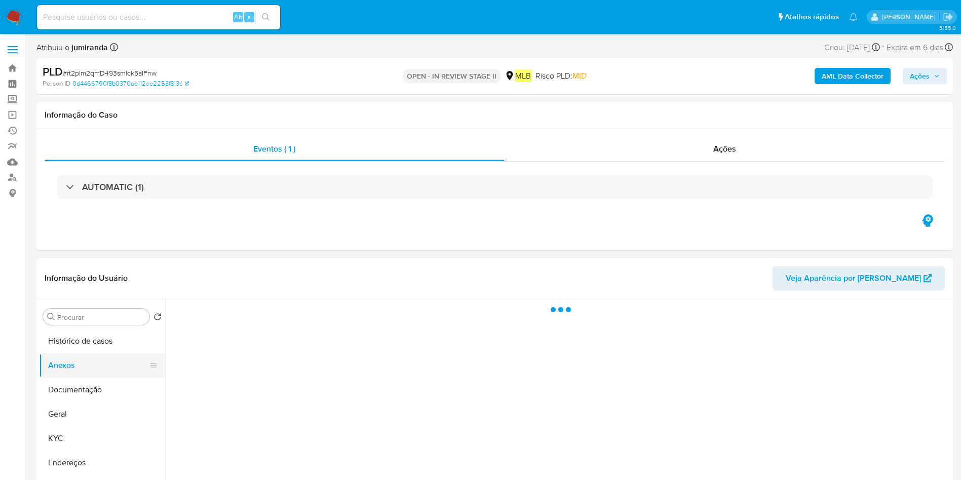
select select "10"
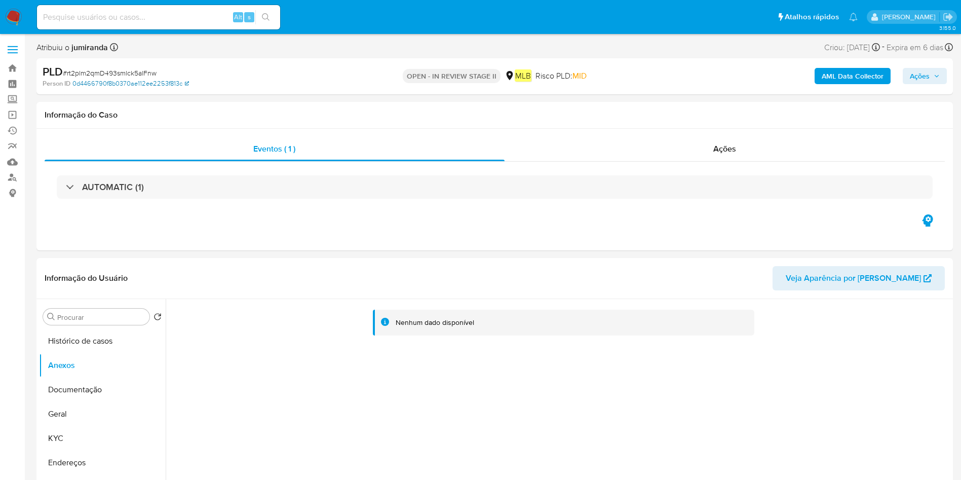
click at [133, 83] on link "0d4466790f8b0370ae112ee2253f813c" at bounding box center [130, 83] width 117 height 9
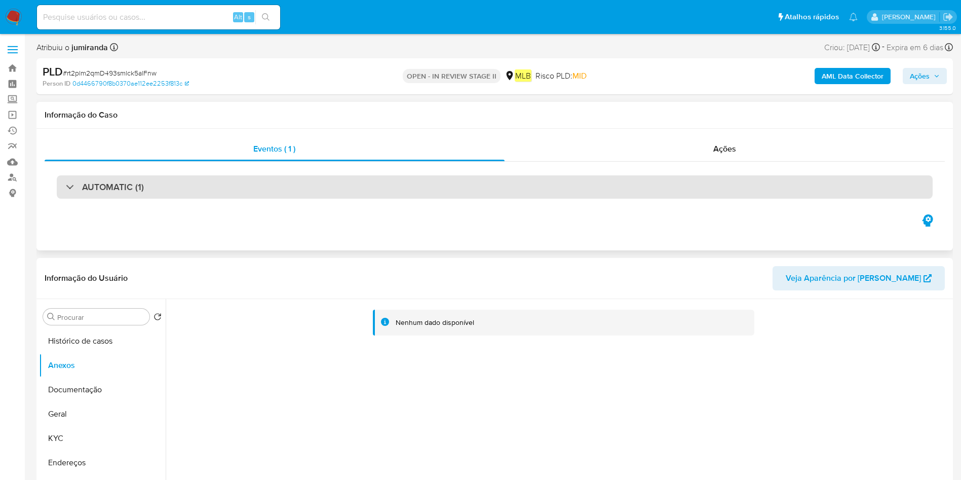
click at [404, 199] on div "AUTOMATIC (1)" at bounding box center [495, 187] width 900 height 51
click at [429, 185] on div "AUTOMATIC (1)" at bounding box center [495, 186] width 876 height 23
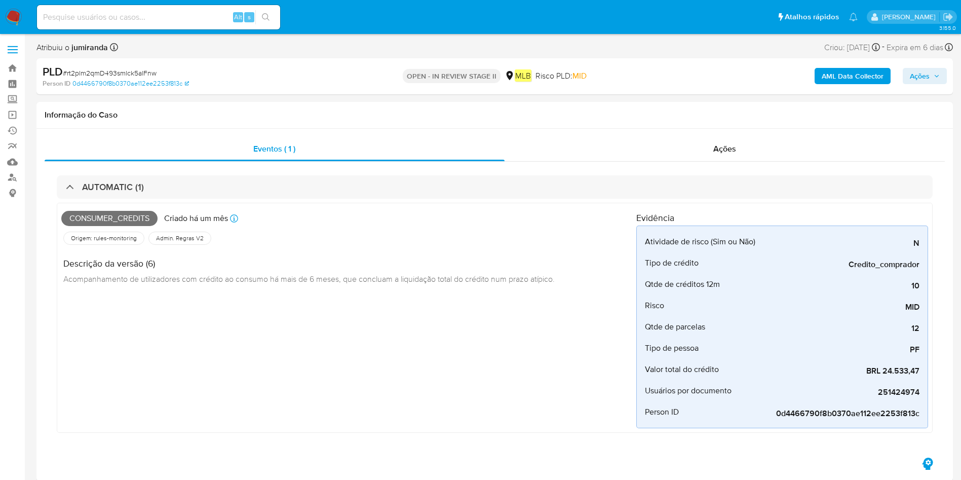
click at [830, 77] on b "AML Data Collector" at bounding box center [853, 76] width 62 height 16
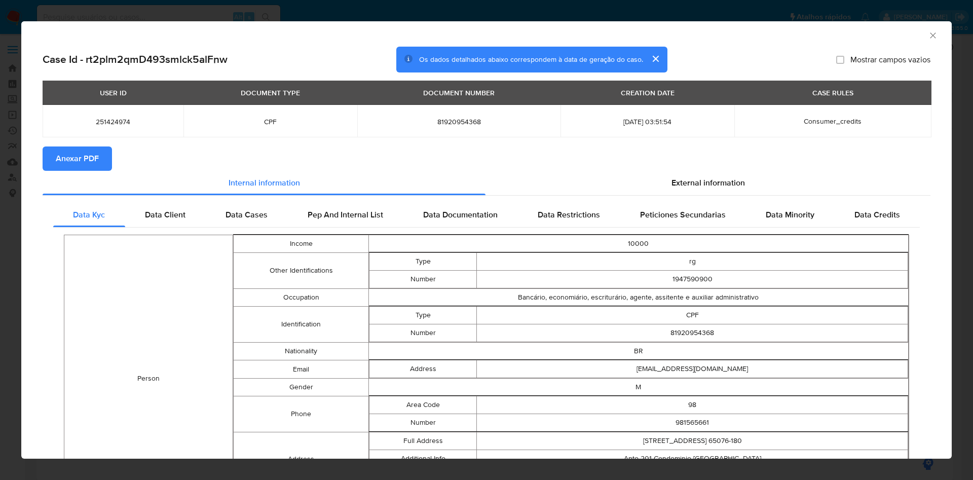
click at [94, 158] on span "Anexar PDF" at bounding box center [77, 158] width 43 height 22
click at [928, 32] on icon "Fechar a janela" at bounding box center [933, 35] width 10 height 10
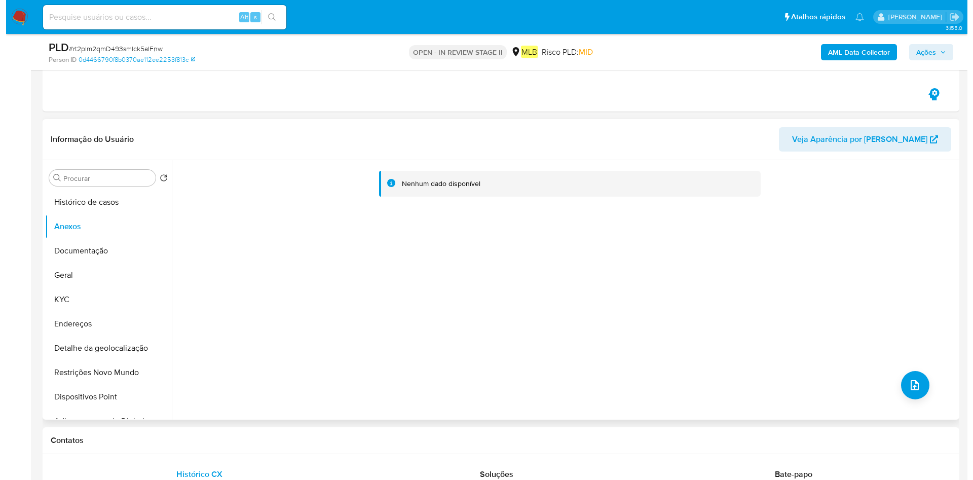
scroll to position [380, 0]
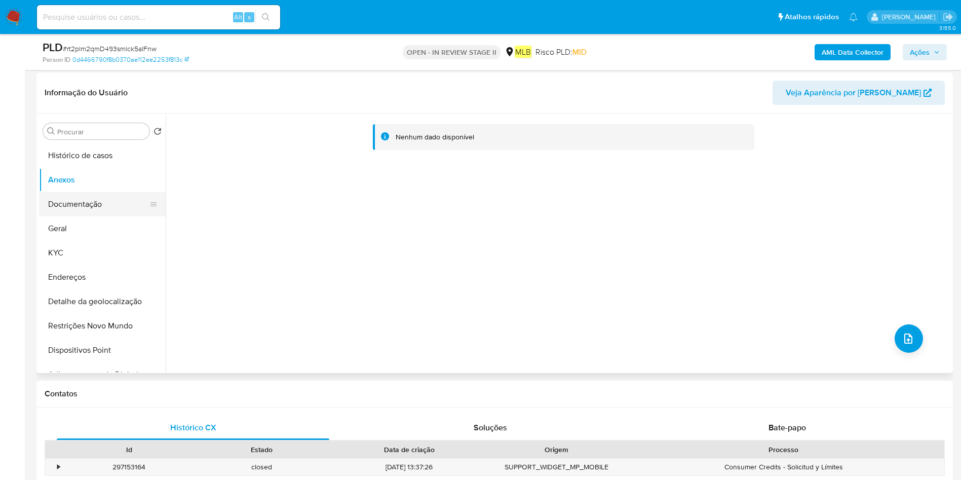
click at [102, 196] on button "Documentação" at bounding box center [98, 204] width 119 height 24
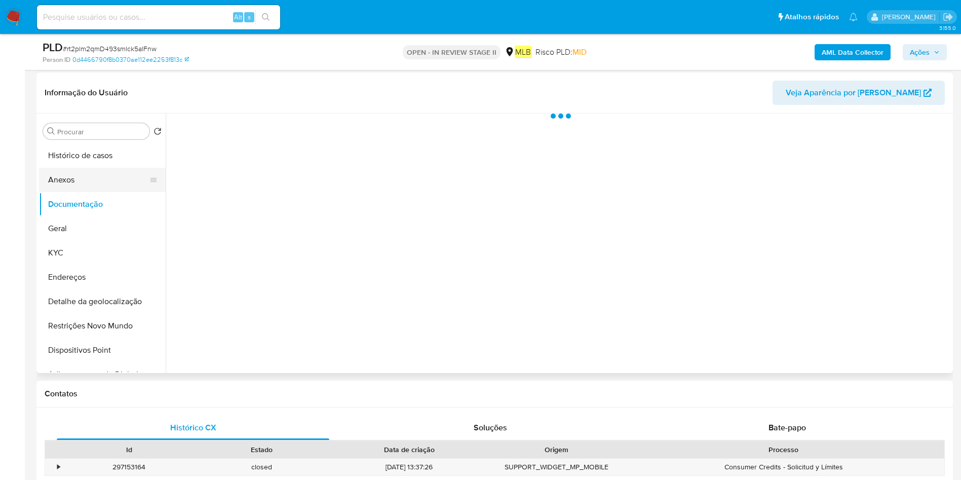
click at [107, 186] on button "Anexos" at bounding box center [98, 180] width 119 height 24
click at [911, 342] on div at bounding box center [558, 242] width 785 height 259
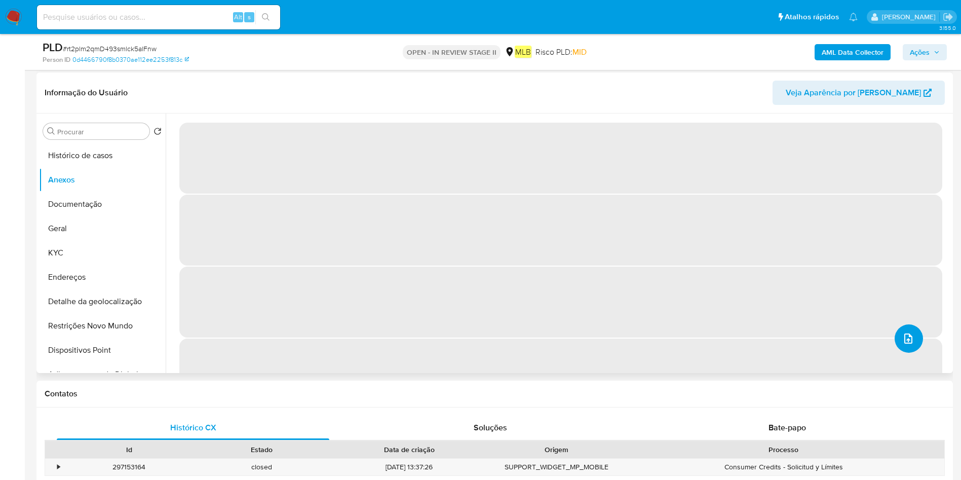
click at [912, 342] on button "upload-file" at bounding box center [909, 338] width 28 height 28
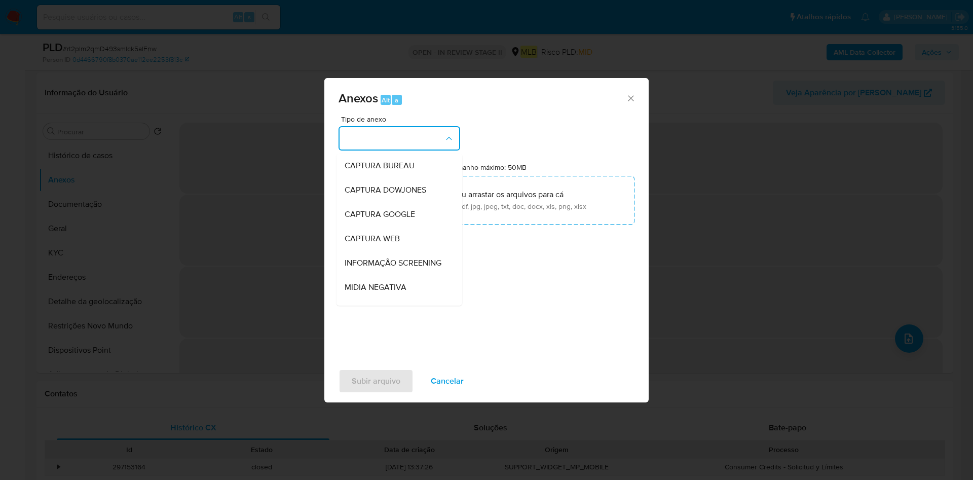
click at [432, 134] on button "button" at bounding box center [399, 138] width 122 height 24
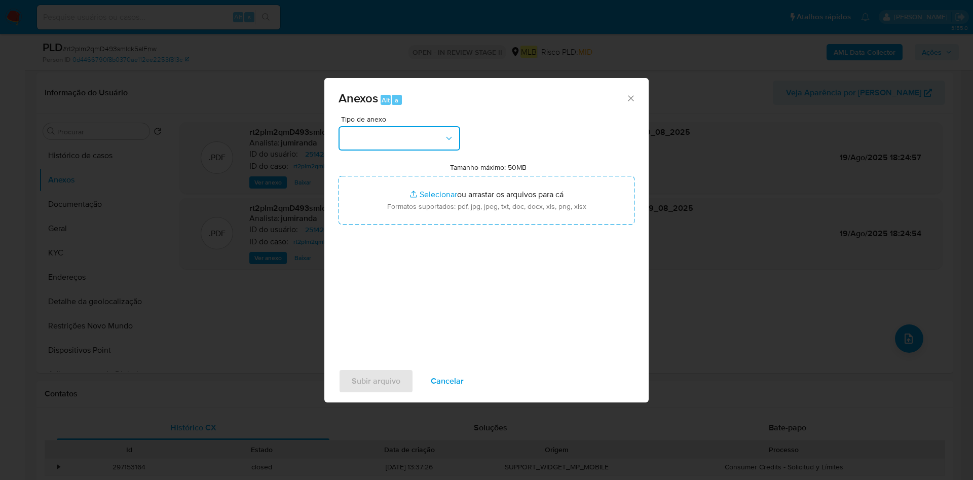
click at [432, 134] on button "button" at bounding box center [399, 138] width 122 height 24
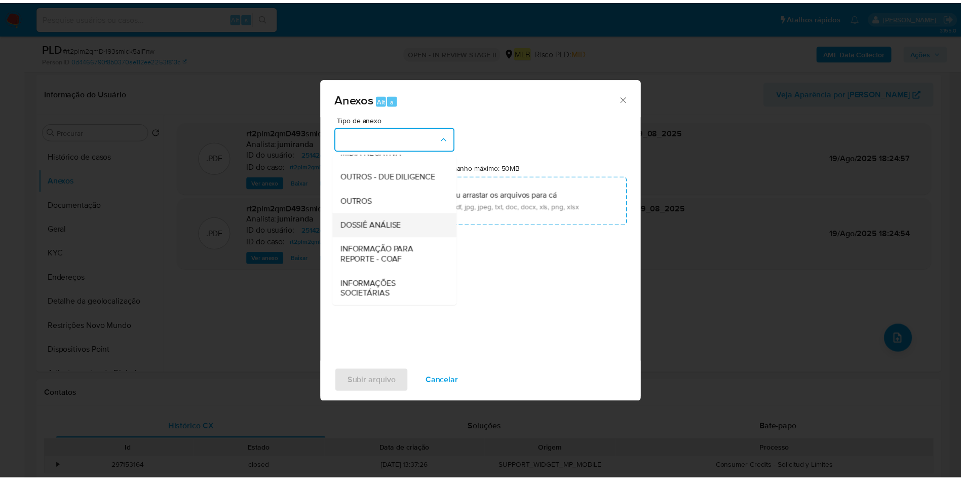
scroll to position [156, 0]
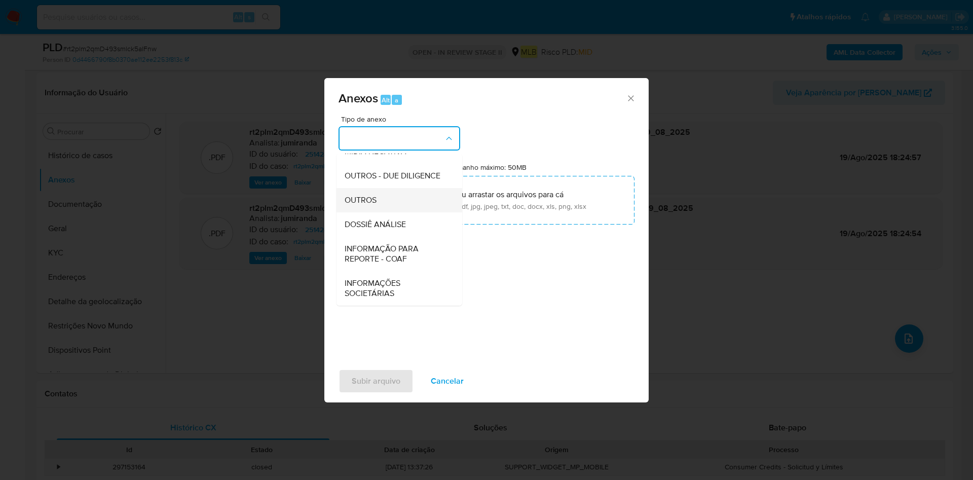
click at [408, 199] on div "OUTROS" at bounding box center [396, 200] width 103 height 24
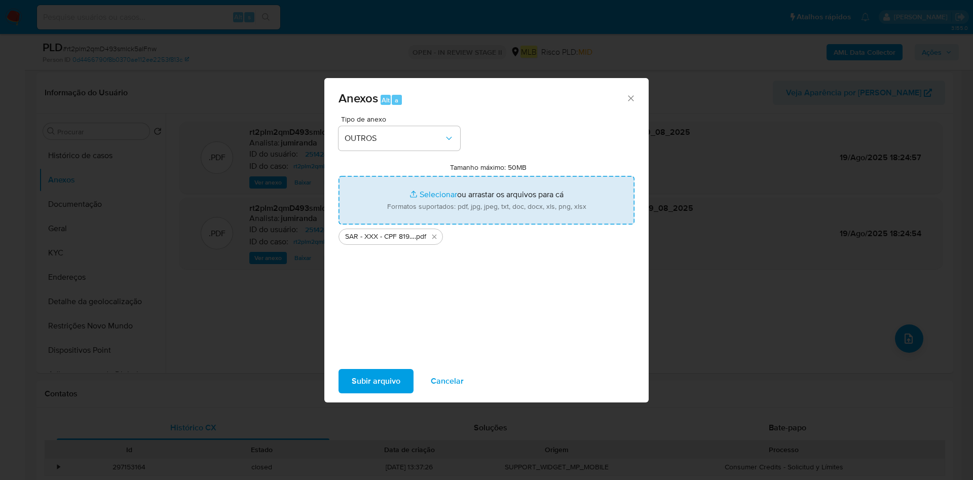
type input "C:\fakepath\Mulan 251424974_2025_08_18_10_43_39.xlsx"
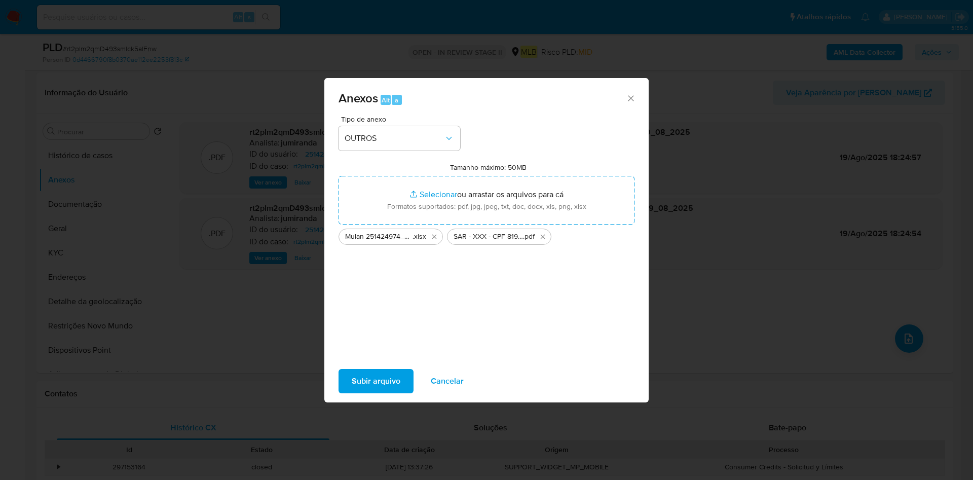
click at [369, 385] on span "Subir arquivo" at bounding box center [376, 381] width 49 height 22
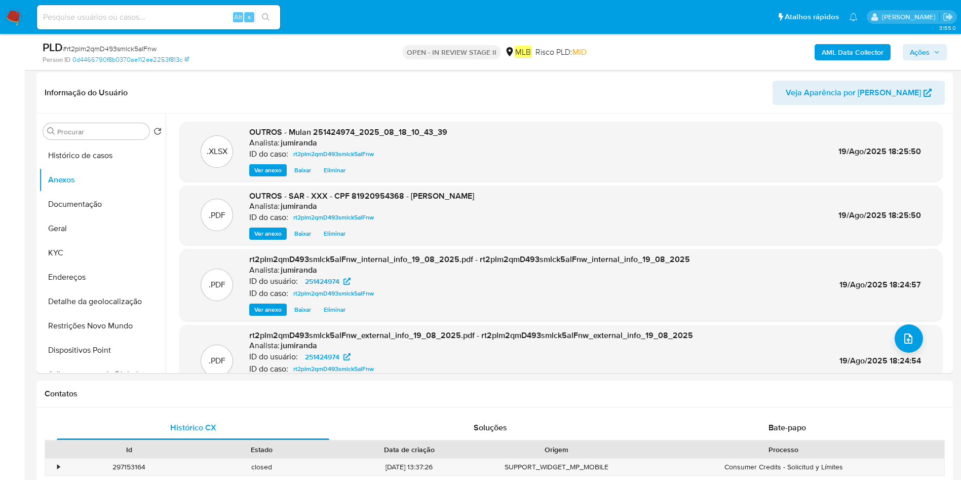
click at [937, 45] on span "Ações" at bounding box center [925, 52] width 30 height 14
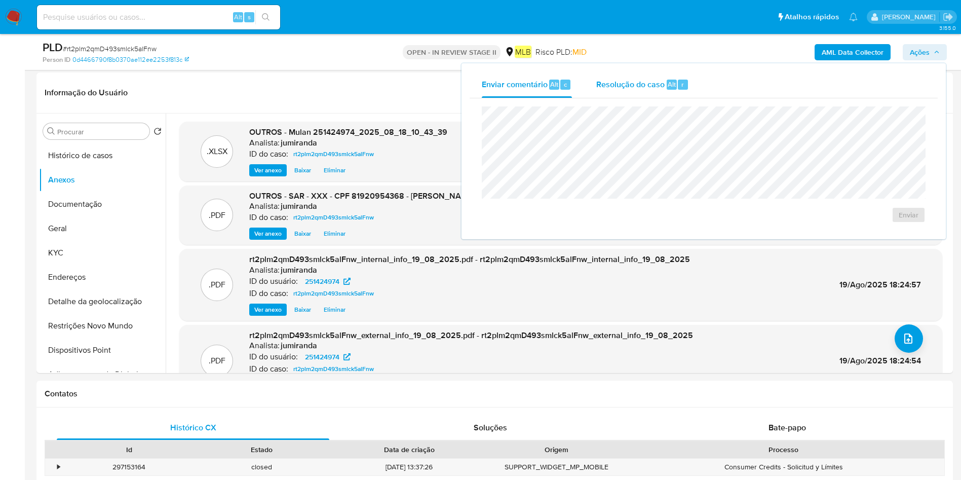
click at [645, 90] on div "Resolução do caso Alt r" at bounding box center [642, 84] width 93 height 26
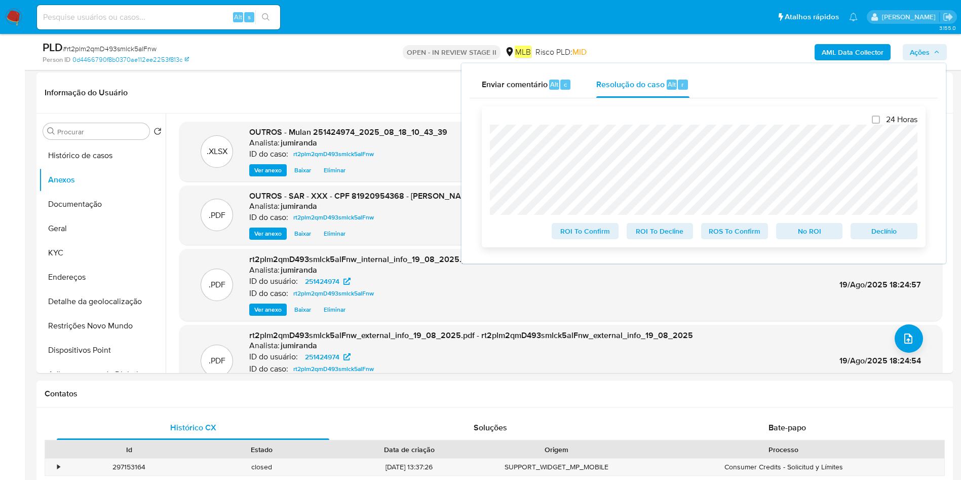
click at [747, 233] on span "ROS To Confirm" at bounding box center [734, 231] width 53 height 14
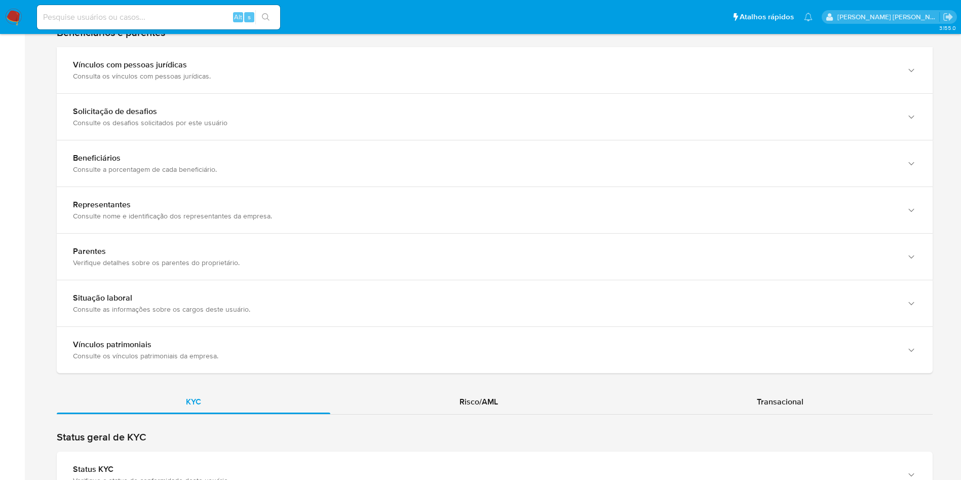
scroll to position [813, 0]
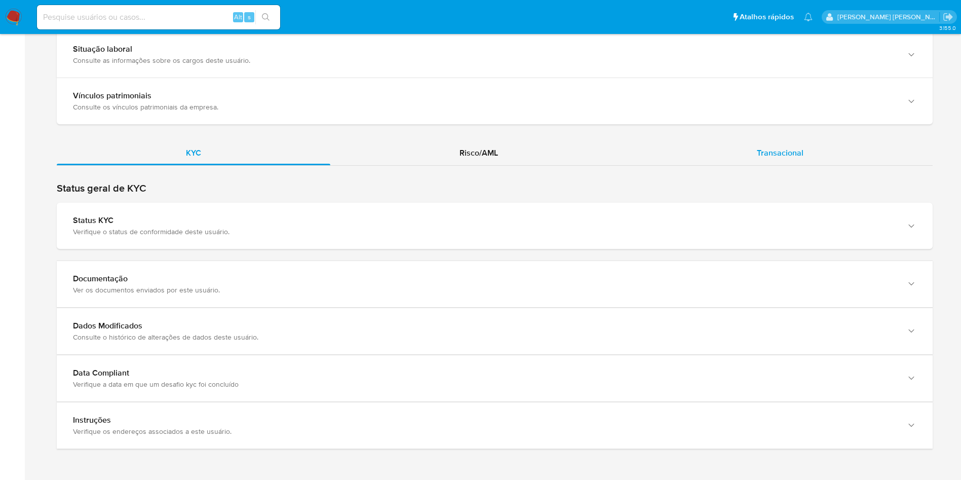
click at [768, 156] on span "Transacional" at bounding box center [780, 153] width 47 height 12
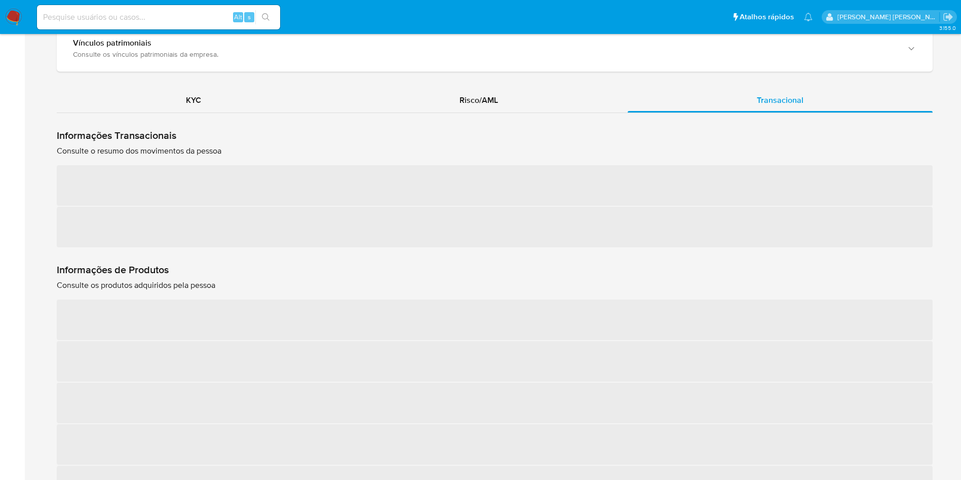
scroll to position [889, 0]
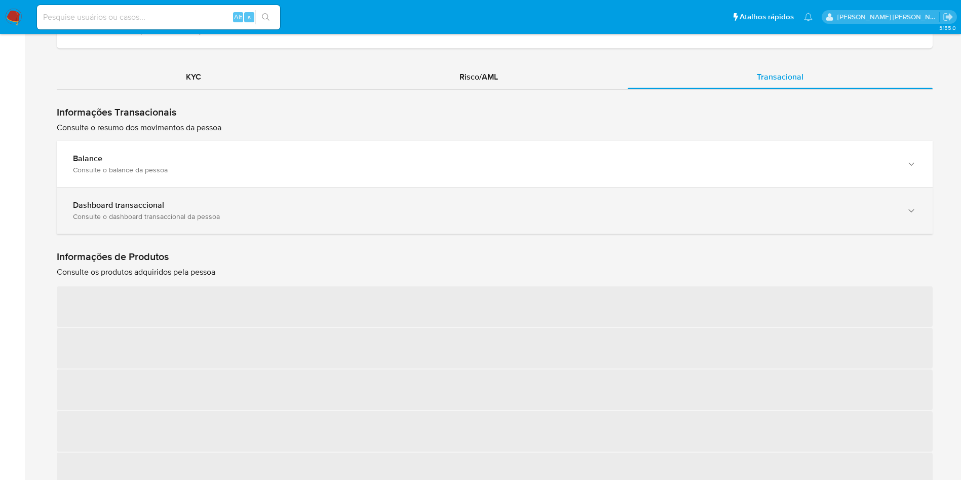
click at [310, 204] on div "Dashboard transaccional" at bounding box center [484, 205] width 823 height 10
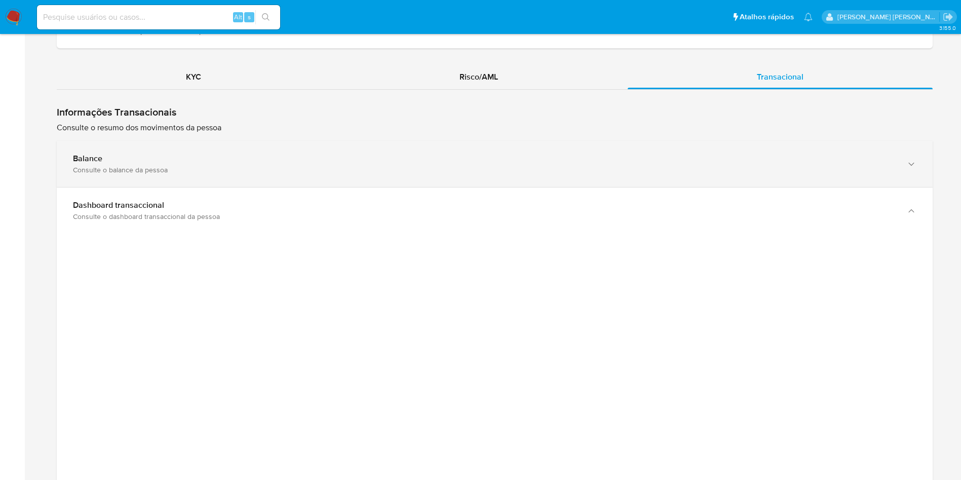
click at [220, 167] on div "Consulte o balance da pessoa" at bounding box center [484, 169] width 823 height 9
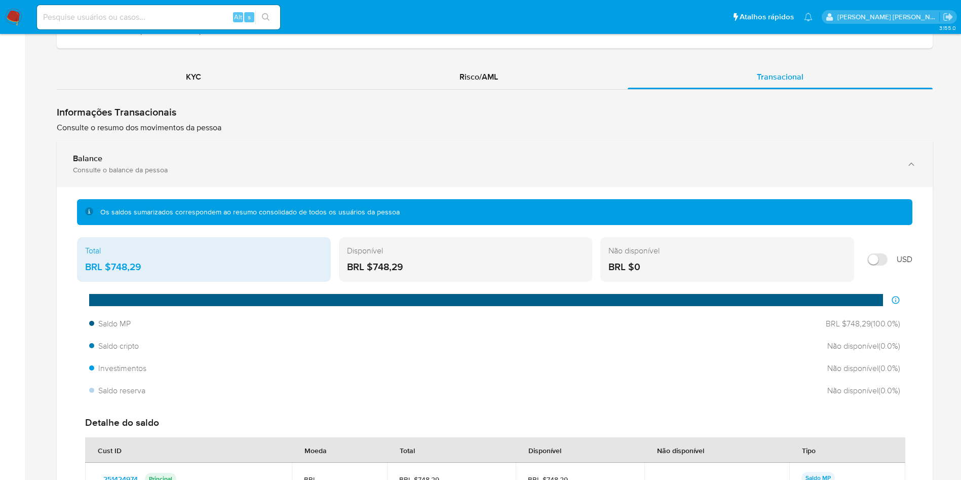
click at [222, 170] on div "Consulte o balance da pessoa" at bounding box center [484, 169] width 823 height 9
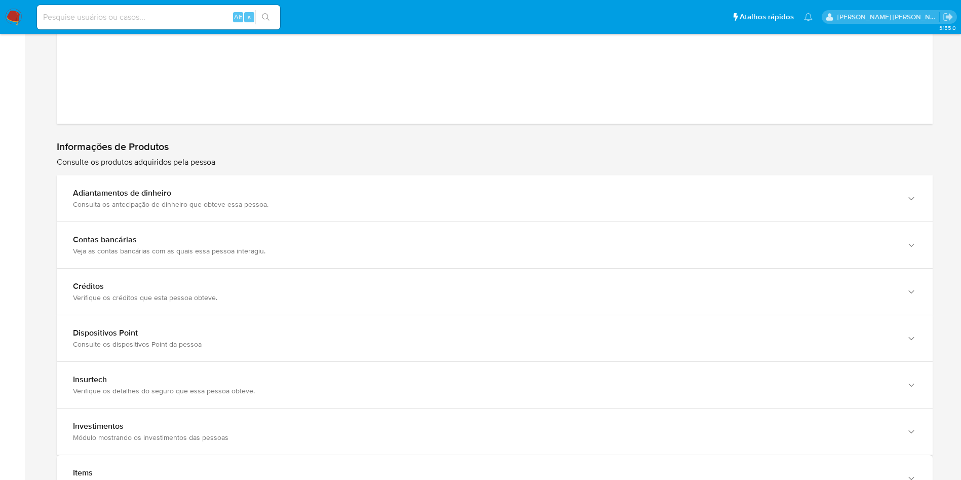
scroll to position [1649, 0]
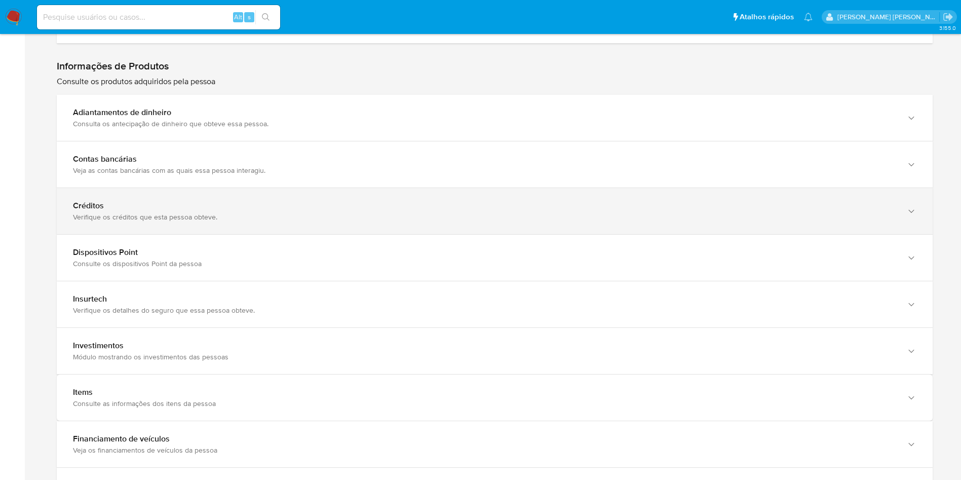
click at [191, 216] on div "Verifique os créditos que esta pessoa obteve." at bounding box center [484, 216] width 823 height 9
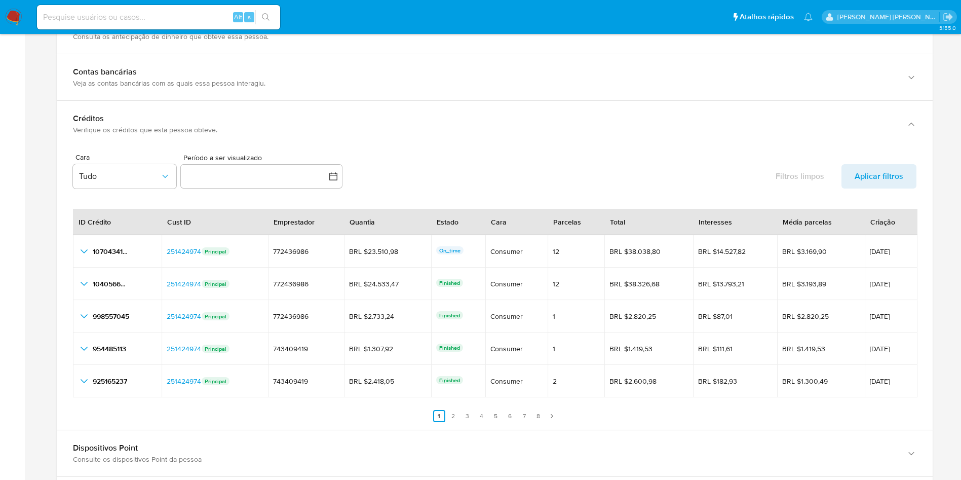
scroll to position [1801, 0]
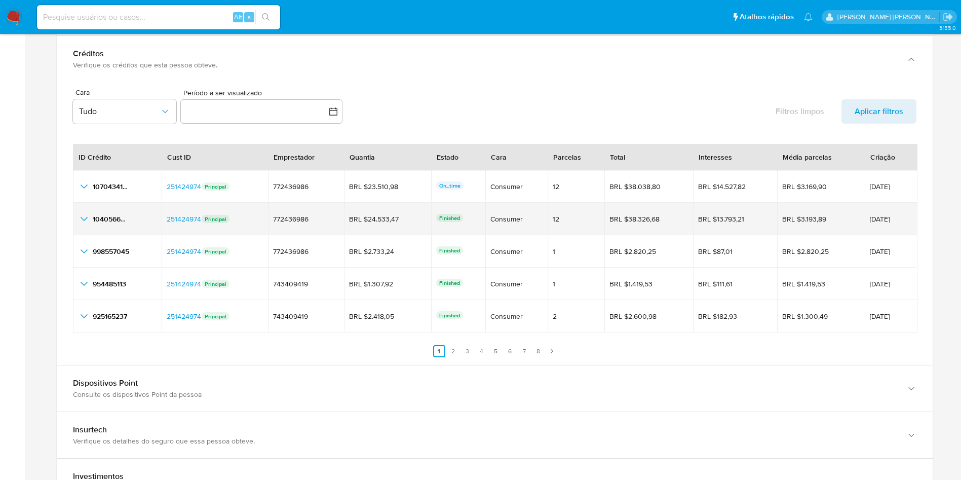
click at [83, 218] on icon "button_show_hidden_detail_by_id_1" at bounding box center [84, 219] width 7 height 4
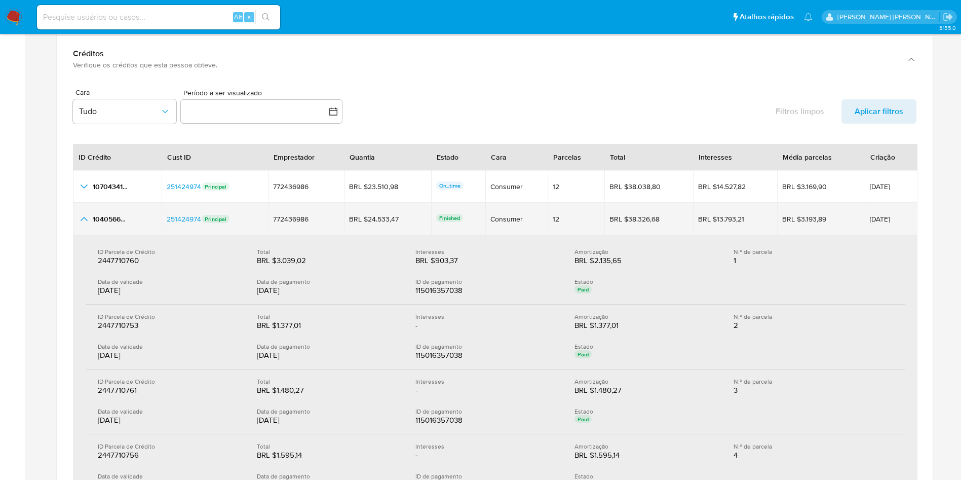
click at [875, 216] on span "29/05/2025" at bounding box center [891, 218] width 43 height 7
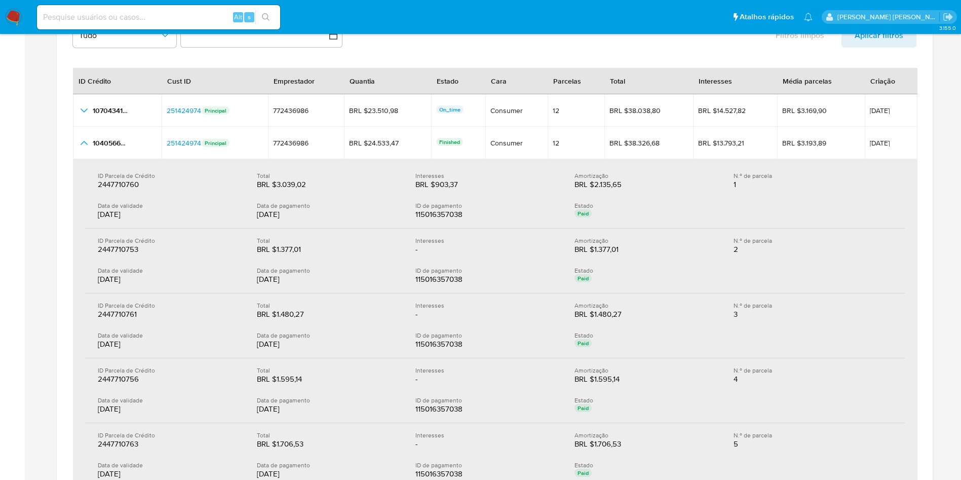
scroll to position [2105, 0]
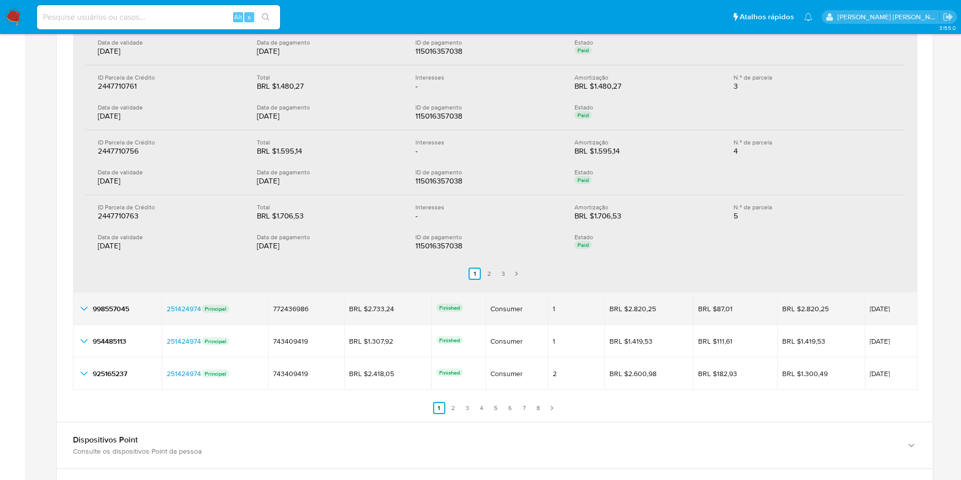
click at [87, 310] on icon "button_show_hidden_detail_by_id_2" at bounding box center [84, 308] width 12 height 12
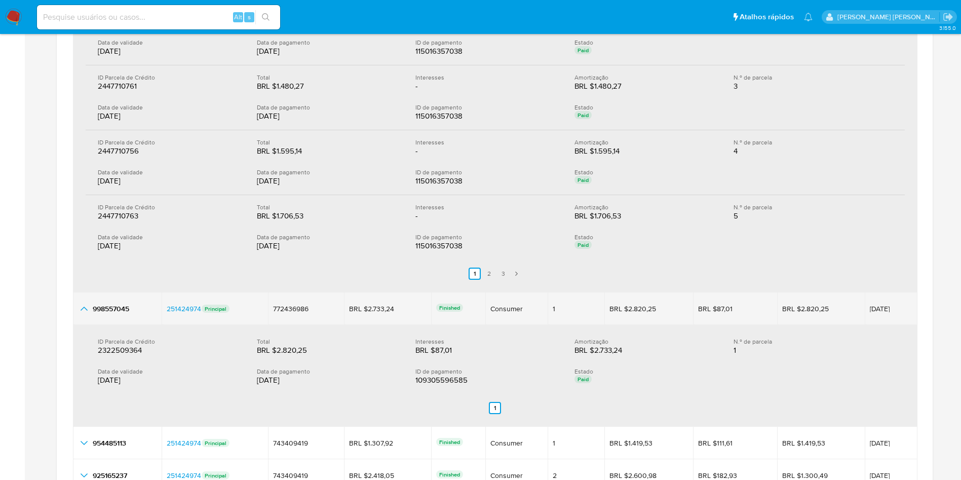
click at [87, 310] on icon "button_show_hidden_detail_by_id_2" at bounding box center [84, 308] width 12 height 12
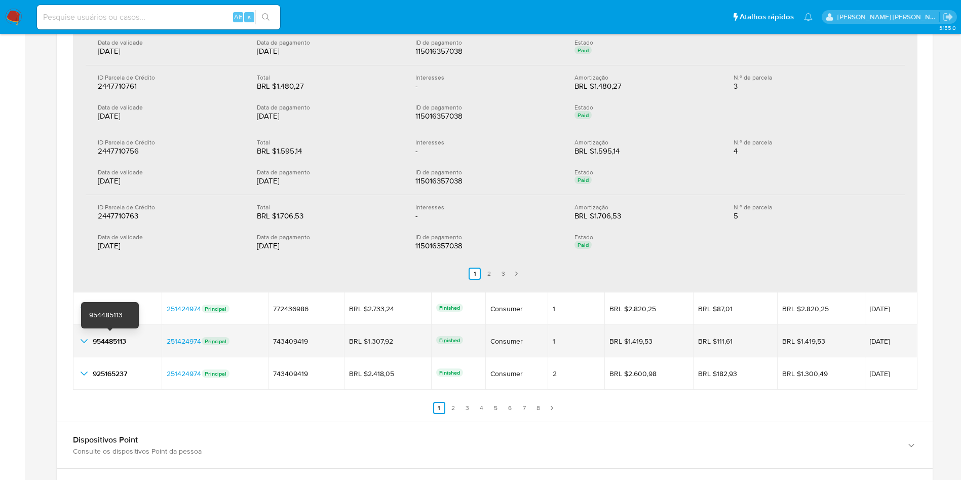
click at [90, 346] on div "954485113 954485113" at bounding box center [117, 341] width 79 height 12
click at [84, 341] on icon "button_show_hidden_detail_by_id_3" at bounding box center [84, 341] width 12 height 12
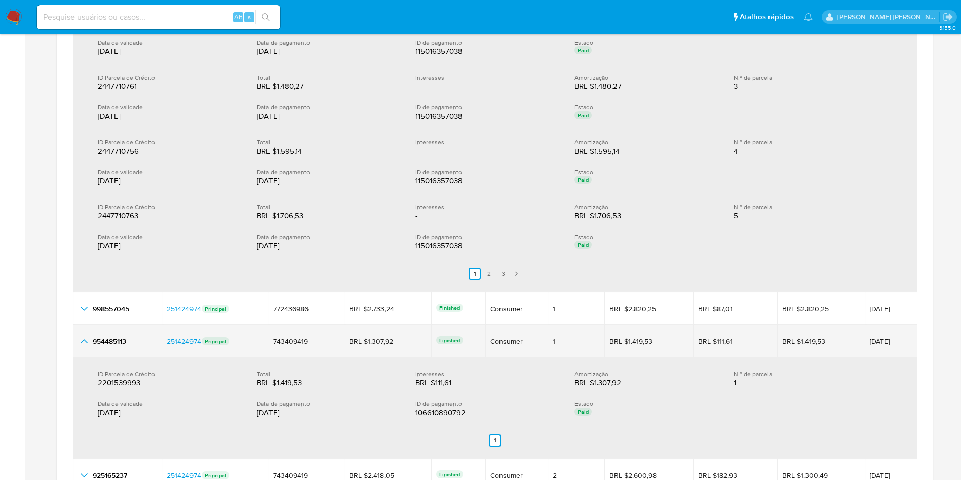
click at [84, 341] on icon "button_show_hidden_detail_by_id_3" at bounding box center [84, 341] width 12 height 12
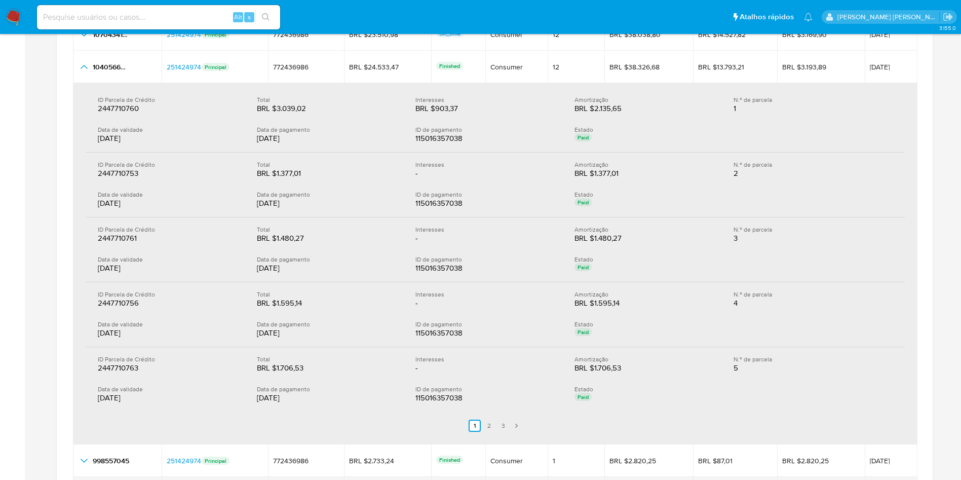
scroll to position [1801, 0]
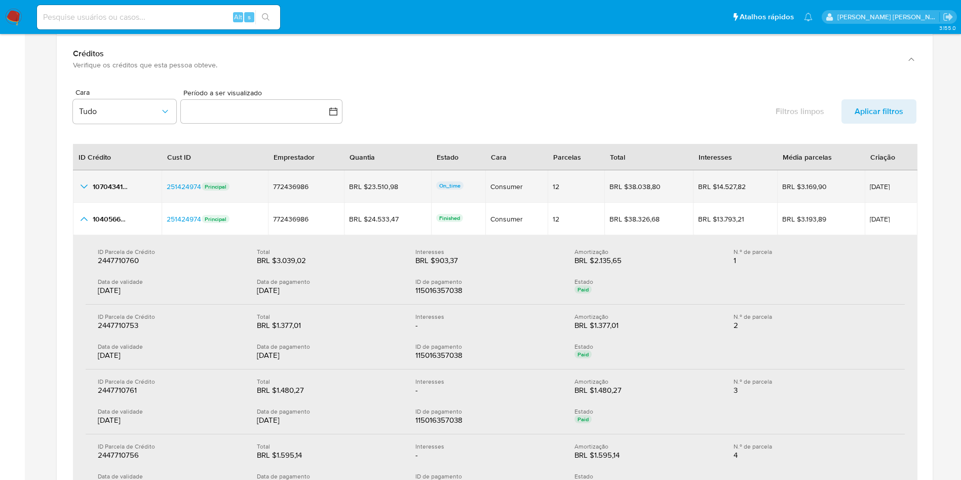
click at [86, 188] on icon "button_show_hidden_detail_by_id_0" at bounding box center [84, 186] width 12 height 12
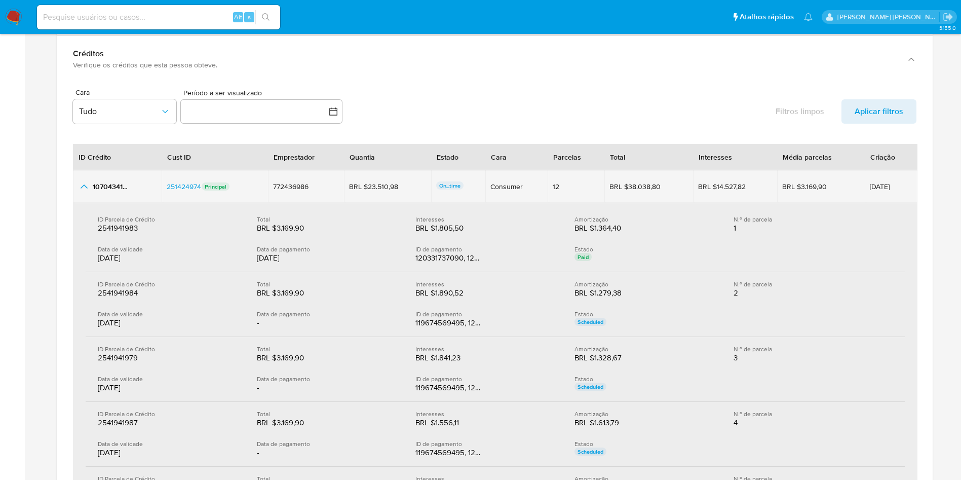
click at [86, 188] on icon "button_show_hidden_detail_by_id_0" at bounding box center [84, 186] width 12 height 12
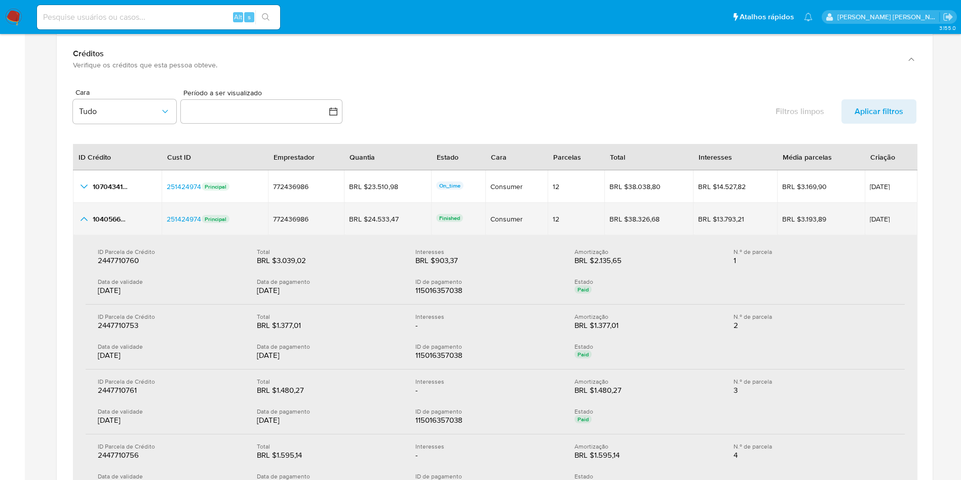
click at [870, 220] on span "29/05/2025" at bounding box center [891, 218] width 43 height 7
click at [108, 215] on span "1040566244" at bounding box center [113, 219] width 40 height 10
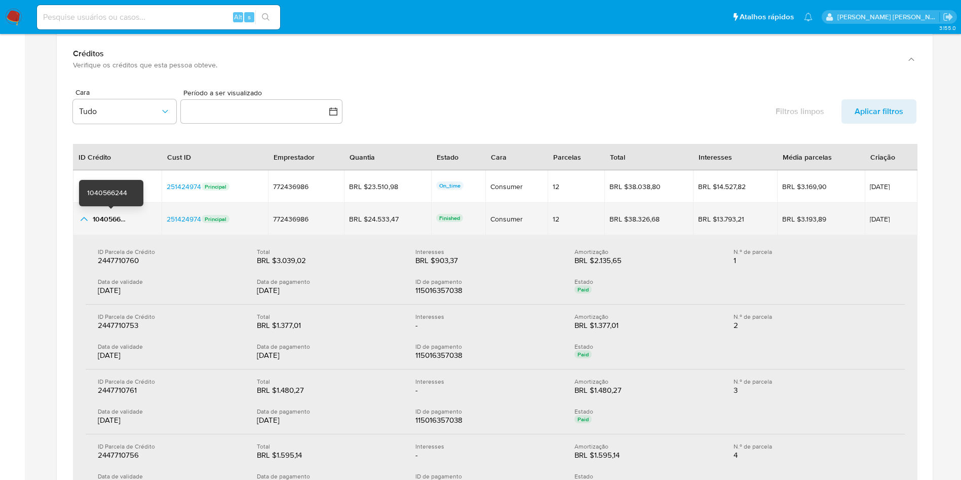
click at [108, 215] on span "1040566244" at bounding box center [113, 219] width 40 height 10
click at [374, 221] on div "BRL $24.533,47" at bounding box center [377, 218] width 57 height 9
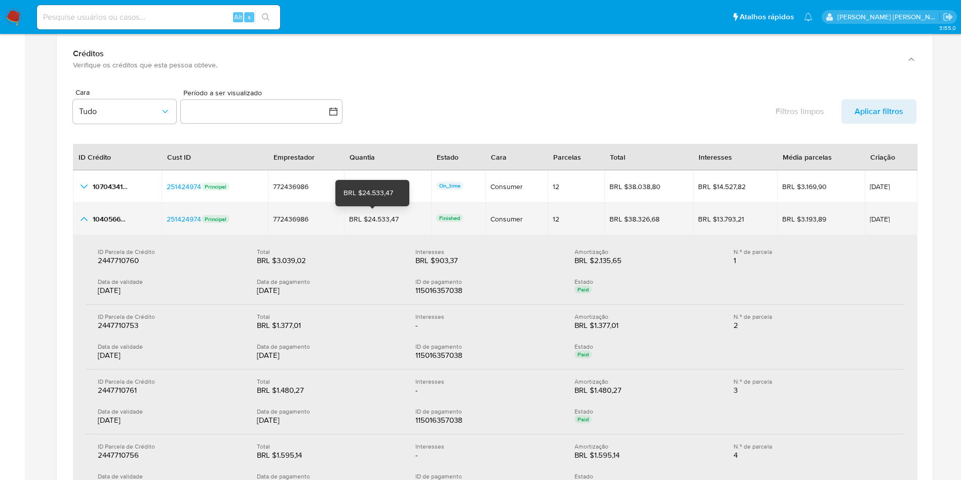
click at [374, 221] on div "BRL $24.533,47" at bounding box center [377, 218] width 57 height 9
click at [407, 224] on td "BRL $24.533,47 BRL $24.533,47" at bounding box center [387, 219] width 87 height 32
click at [363, 220] on div "BRL $24.533,47 BRL $24.533,47" at bounding box center [387, 218] width 77 height 9
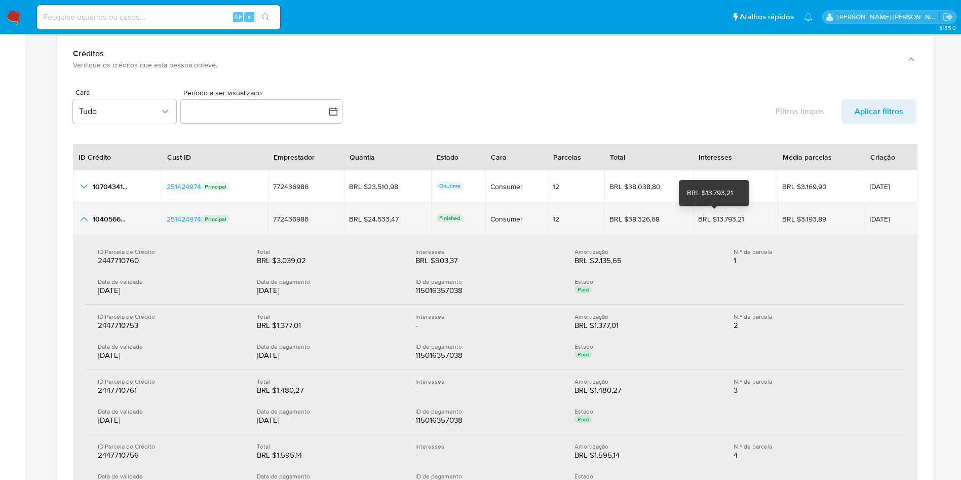
click at [708, 218] on div "BRL $13.793,21" at bounding box center [726, 218] width 57 height 9
click at [630, 224] on td "BRL $38.326,68 BRL $38.326,68" at bounding box center [648, 219] width 89 height 32
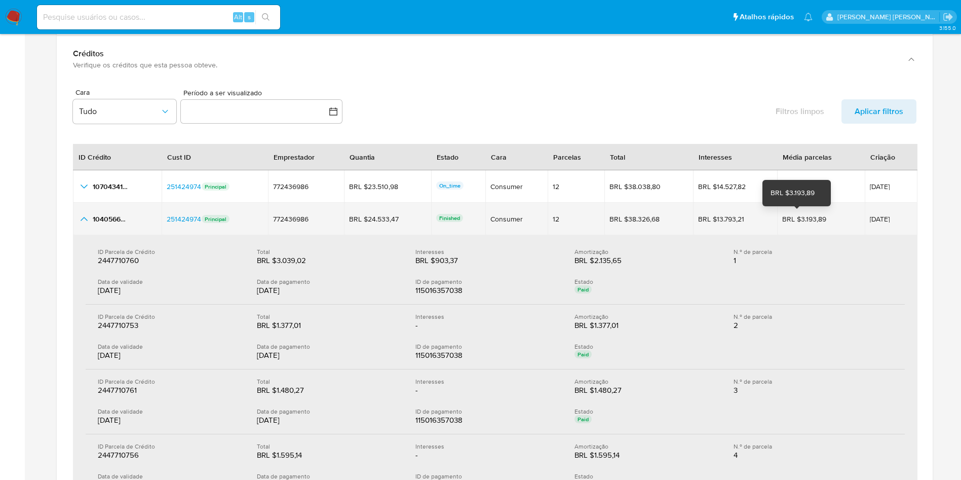
click at [782, 222] on div "BRL $3.193,89" at bounding box center [810, 218] width 57 height 9
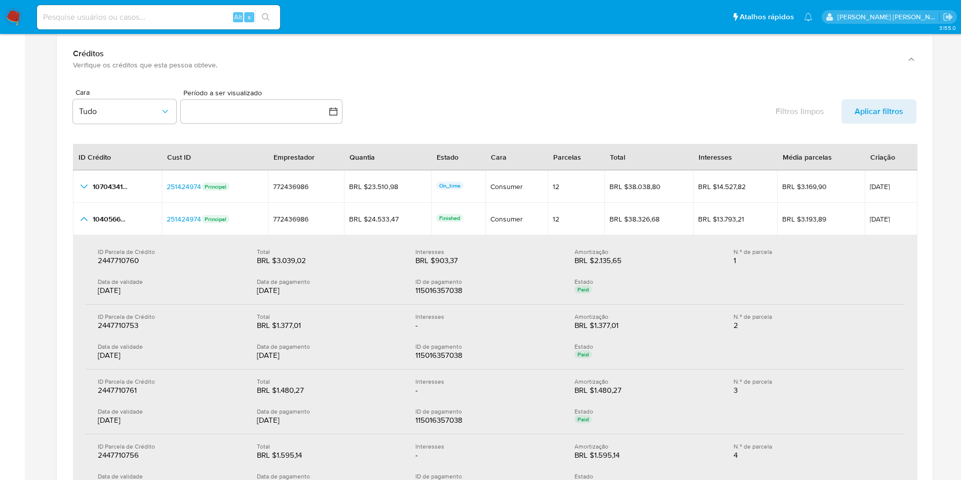
click at [124, 288] on div "13/06/2025" at bounding box center [169, 290] width 143 height 10
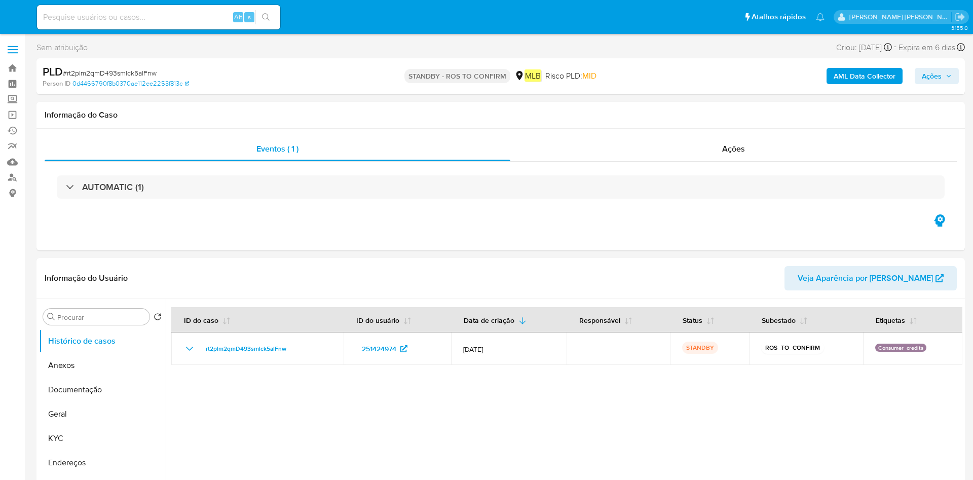
select select "10"
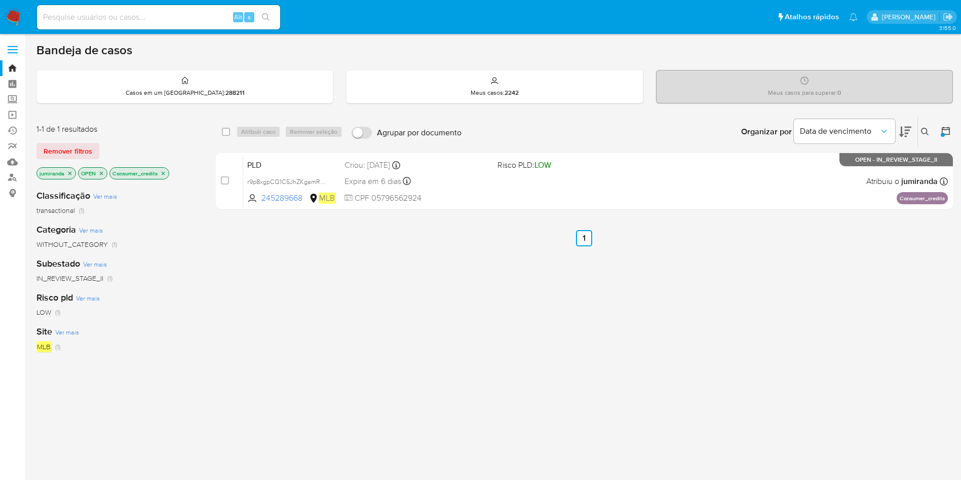
click at [162, 173] on icon "close-filter" at bounding box center [163, 173] width 6 height 6
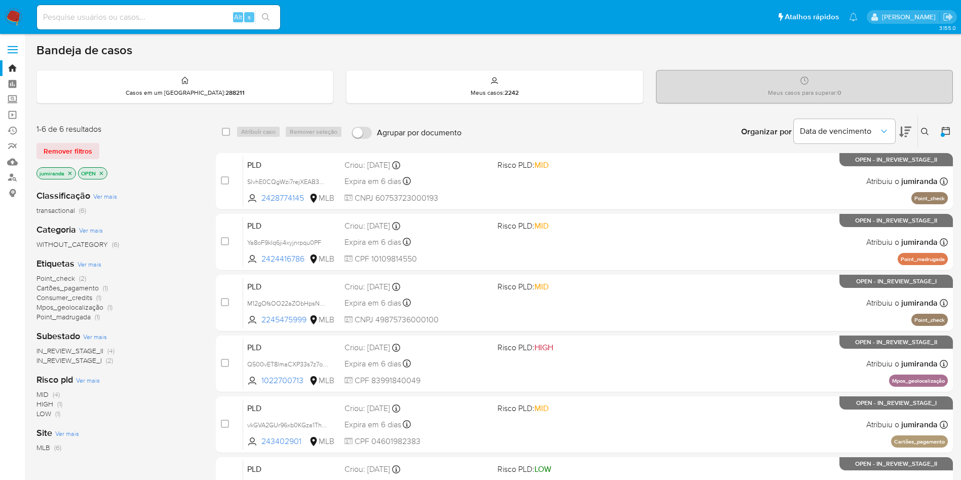
click at [85, 286] on span "Cartões_pagamento" at bounding box center [67, 288] width 62 height 10
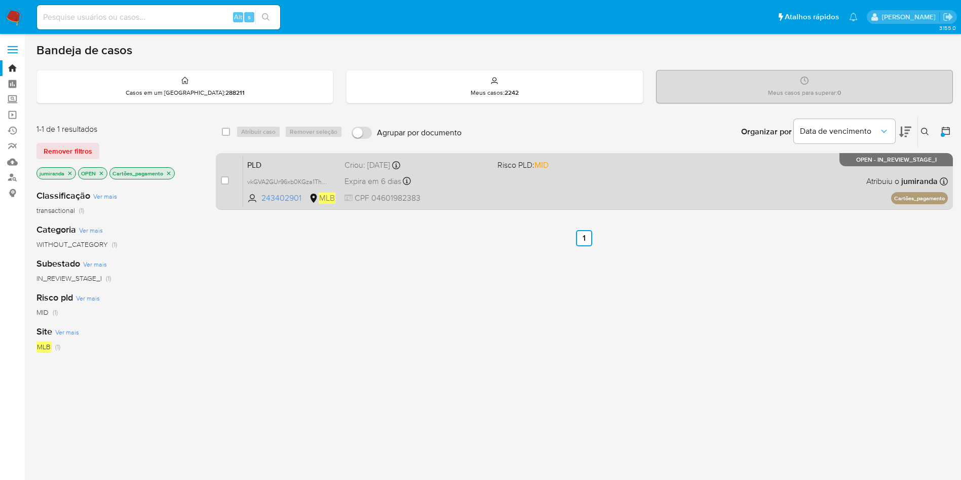
click at [524, 181] on div "PLD vkGVA2GUr96xb0KGza1ThiBz 243402901 MLB Risco PLD: MID Criou: 12/07/2025 Cri…" at bounding box center [595, 181] width 705 height 51
click at [292, 180] on span "vkGVA2GUr96xb0KGza1ThiBz" at bounding box center [288, 180] width 83 height 11
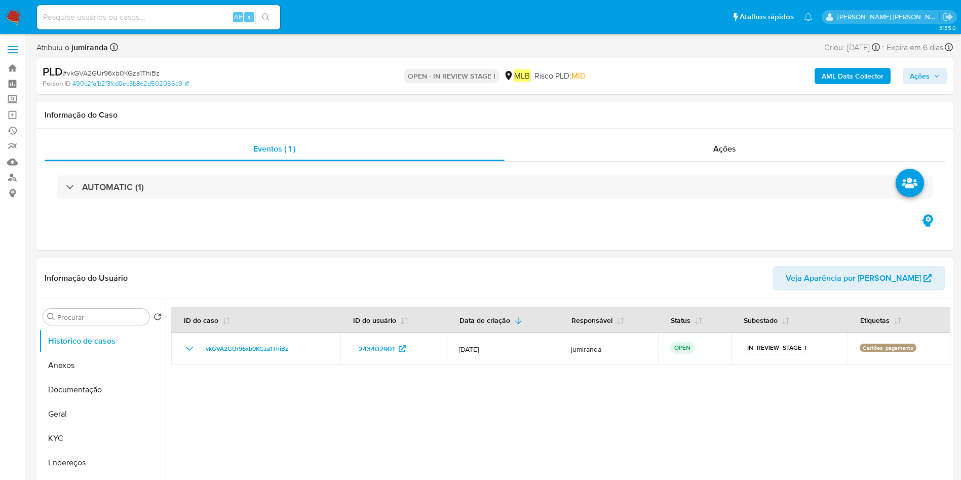
select select "10"
click at [9, 165] on link "Mulan" at bounding box center [60, 162] width 121 height 16
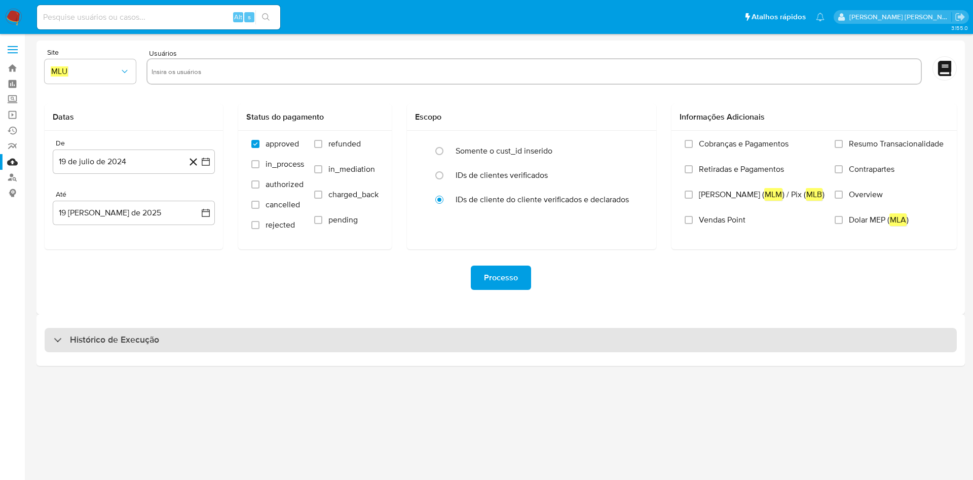
click at [163, 343] on div "Histórico de Execução" at bounding box center [501, 340] width 912 height 24
select select "10"
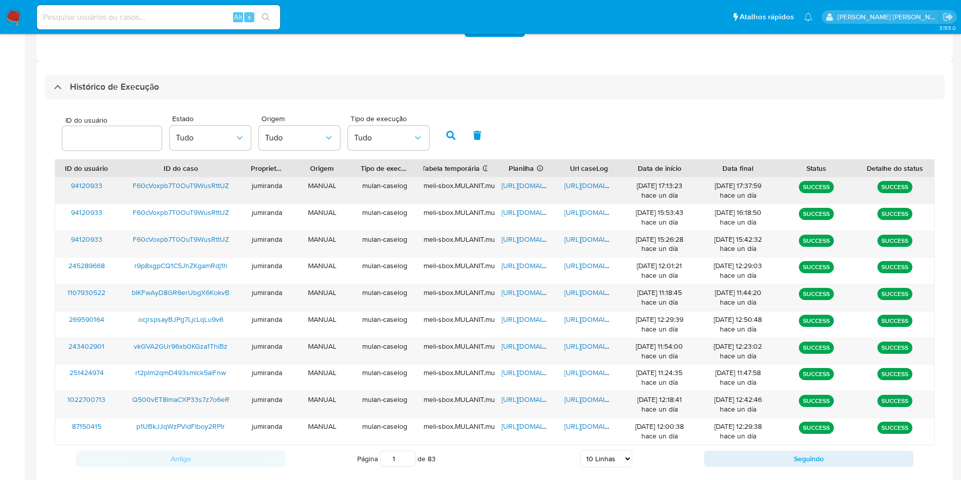
scroll to position [276, 0]
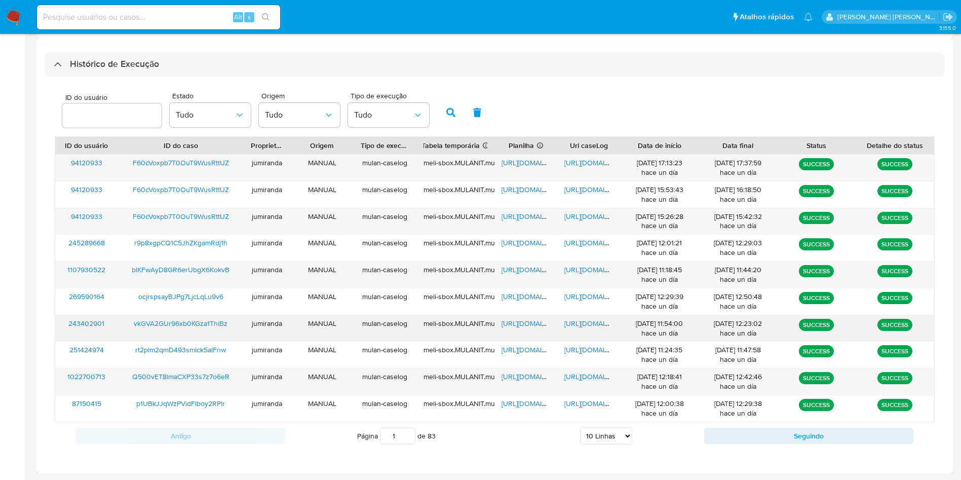
click at [523, 324] on span "https://docs.google.com/spreadsheets/d/1-xbWUwFDUCmkdQY9c6f-s9vXpZb-cBHRBiJuzcW…" at bounding box center [537, 323] width 70 height 10
click at [580, 323] on span "https://docs.google.com/document/d/1974BbZ_H5jwvRKMtE32_tNZ-ggFlHFrQmaRvZvjxQI4…" at bounding box center [599, 323] width 70 height 10
click at [207, 322] on span "vkGVA2GUr96xb0KGza1ThiBz" at bounding box center [181, 323] width 94 height 10
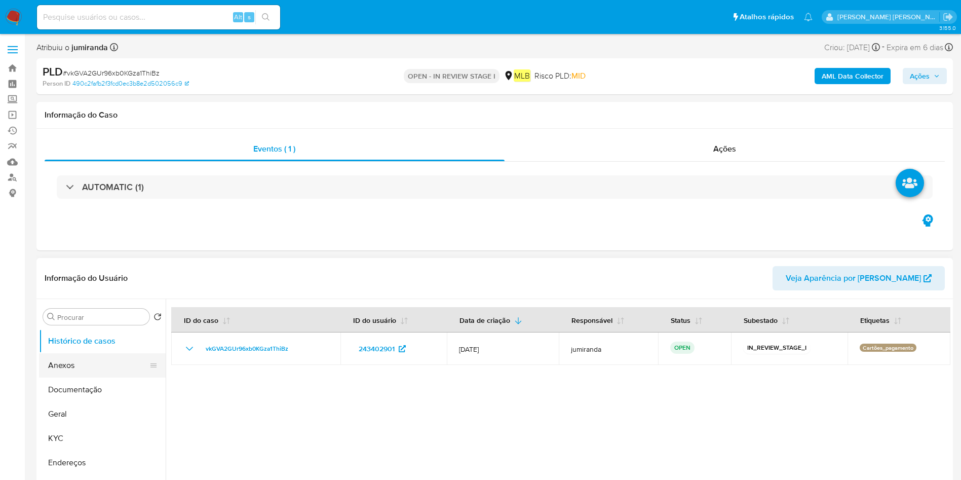
click at [83, 372] on button "Anexos" at bounding box center [98, 365] width 119 height 24
select select "10"
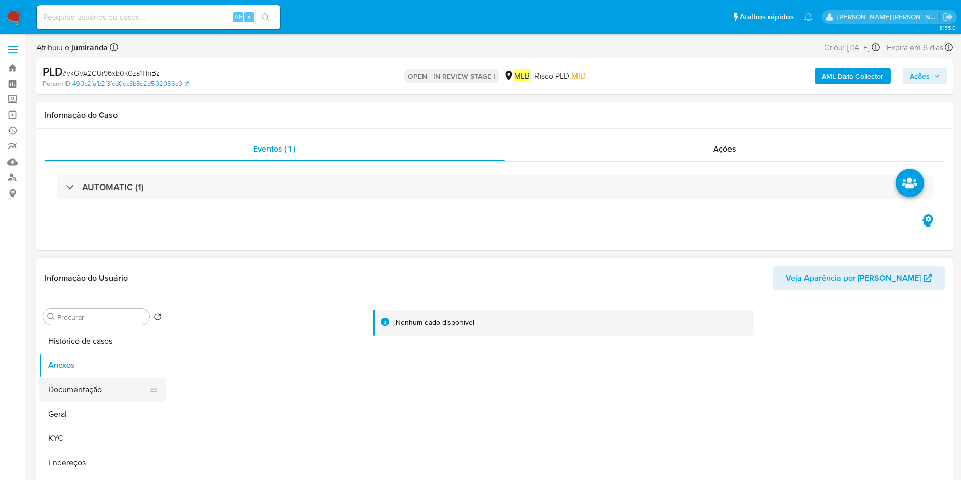
click at [95, 391] on button "Documentação" at bounding box center [98, 389] width 119 height 24
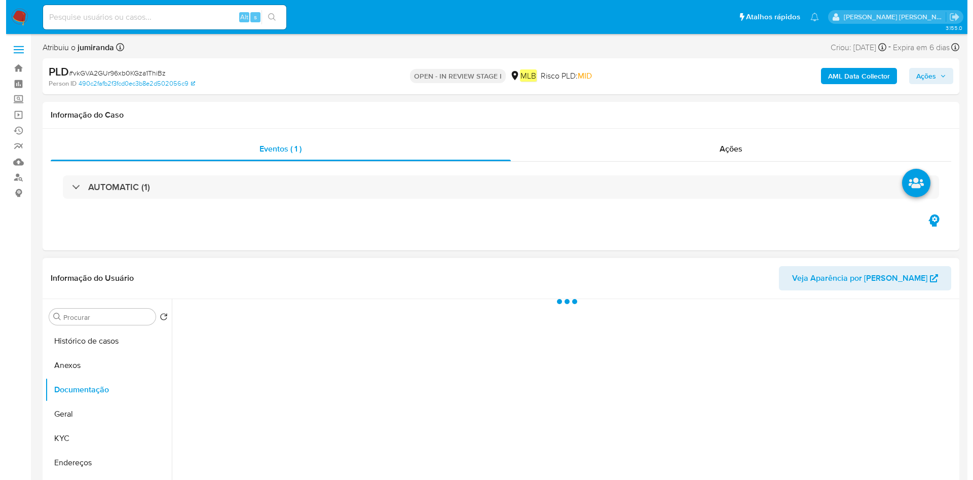
scroll to position [152, 0]
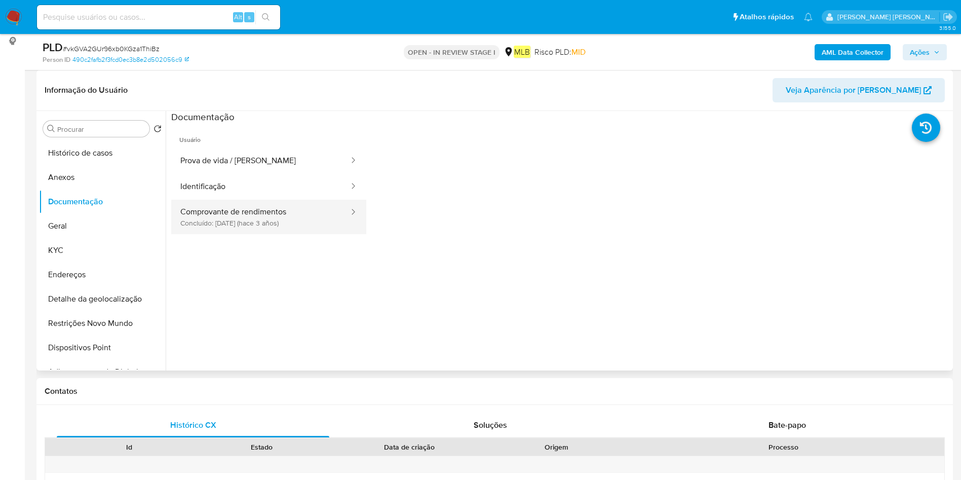
click at [255, 213] on button "Comprovante de rendimentos Concluído: 29/06/2022 (hace 3 años)" at bounding box center [260, 217] width 179 height 34
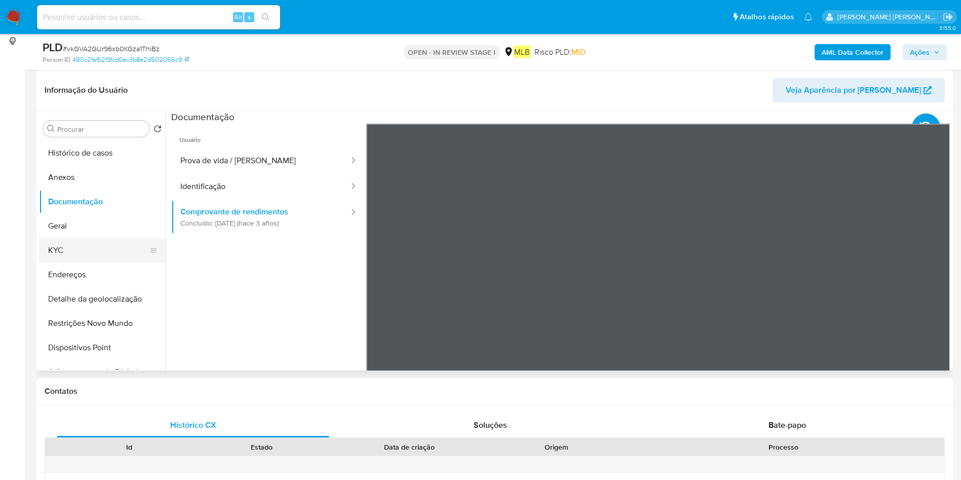
click at [69, 254] on button "KYC" at bounding box center [98, 250] width 119 height 24
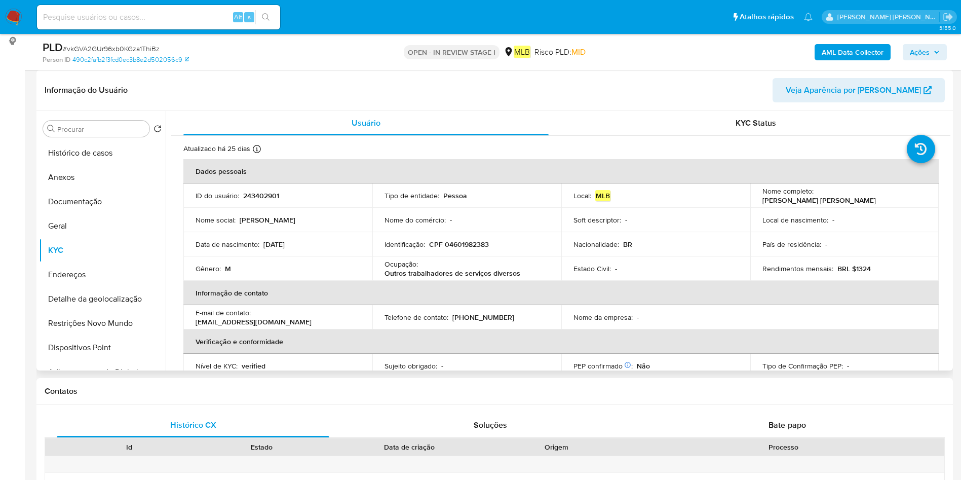
click at [463, 275] on p "Outros trabalhadores de serviços diversos" at bounding box center [453, 273] width 136 height 9
copy div "Ocupação : Outros trabalhadores de serviços diversos"
click at [447, 271] on p "Outros trabalhadores de serviços diversos" at bounding box center [453, 273] width 136 height 9
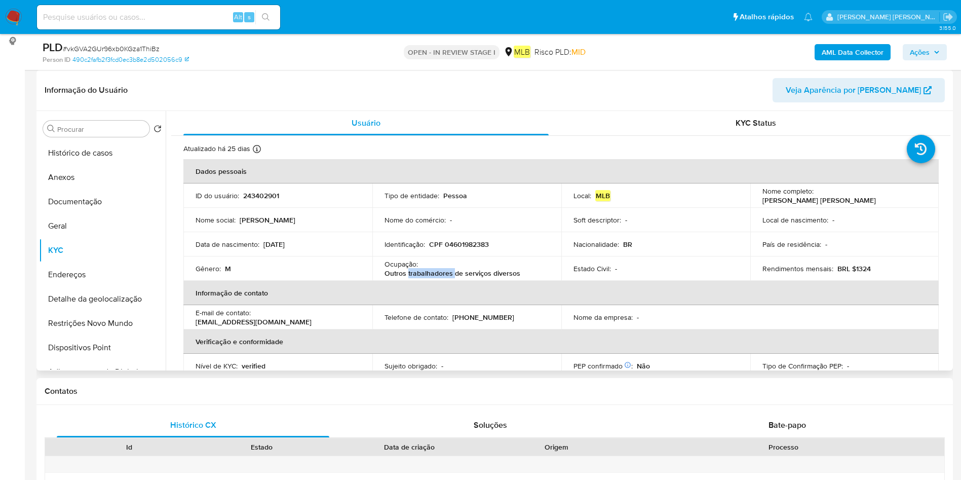
click at [447, 271] on p "Outros trabalhadores de serviços diversos" at bounding box center [453, 273] width 136 height 9
copy div "Ocupação : Outros trabalhadores de serviços diversos"
click at [97, 223] on button "Geral" at bounding box center [98, 226] width 119 height 24
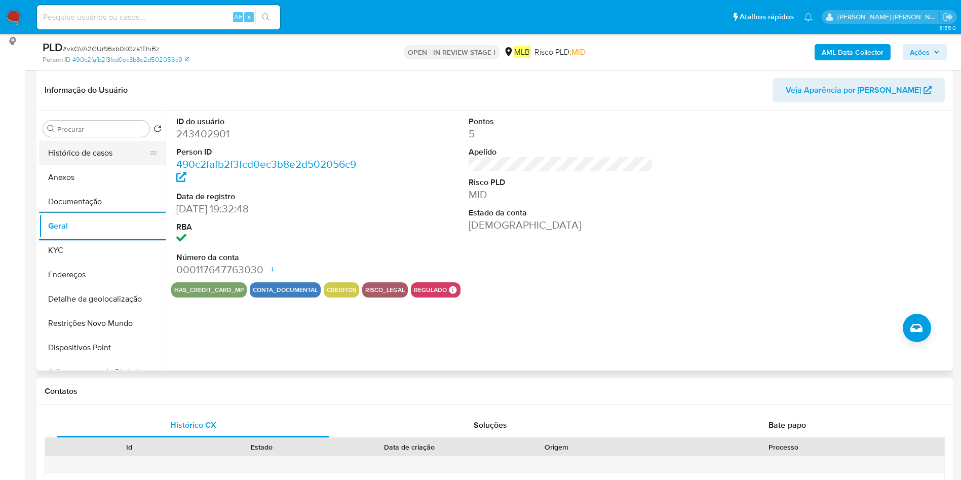
click at [110, 152] on button "Histórico de casos" at bounding box center [98, 153] width 119 height 24
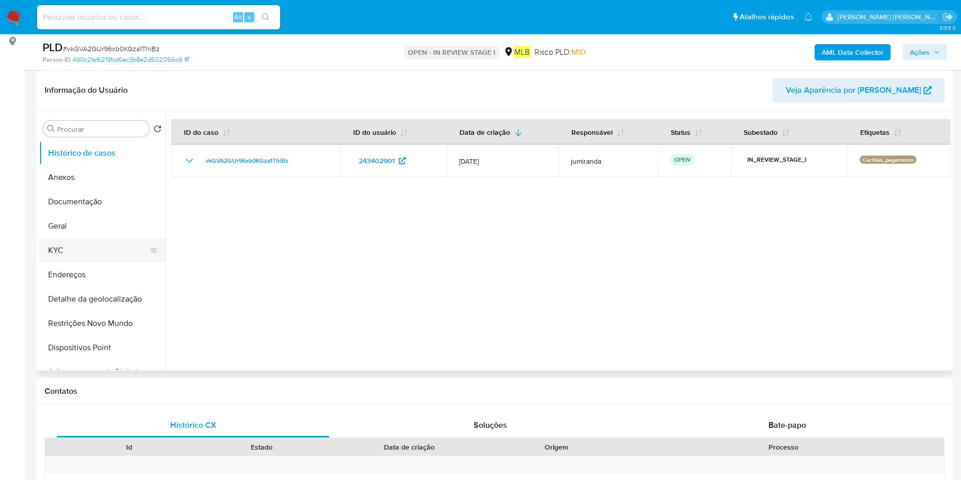
click at [91, 240] on button "KYC" at bounding box center [98, 250] width 119 height 24
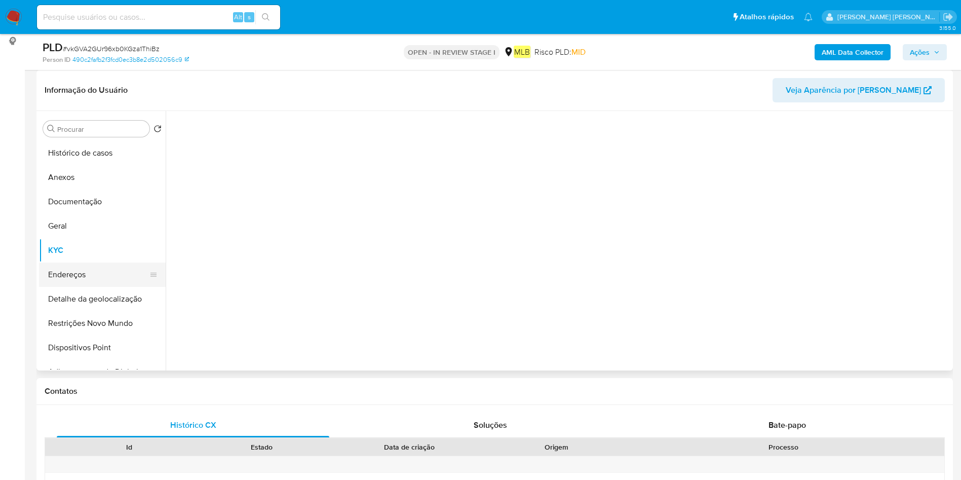
click at [86, 273] on button "Endereços" at bounding box center [98, 274] width 119 height 24
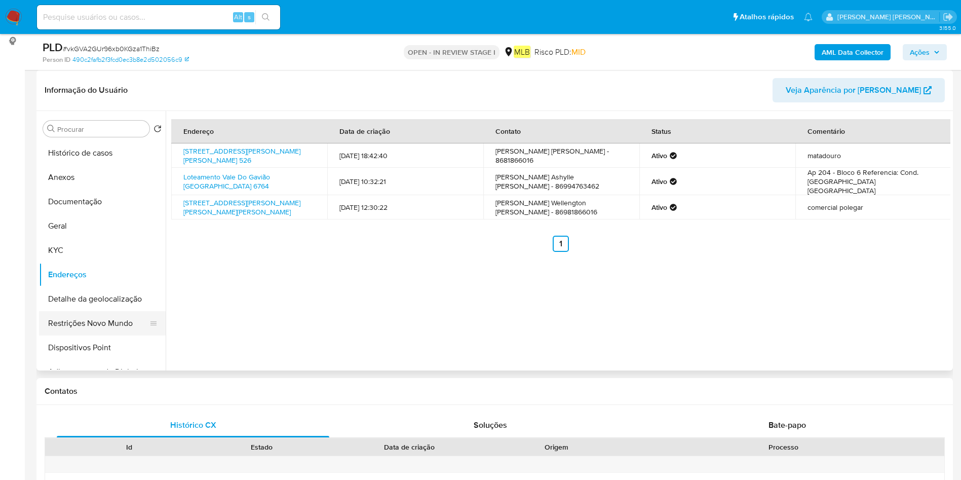
click at [87, 324] on button "Restrições Novo Mundo" at bounding box center [98, 323] width 119 height 24
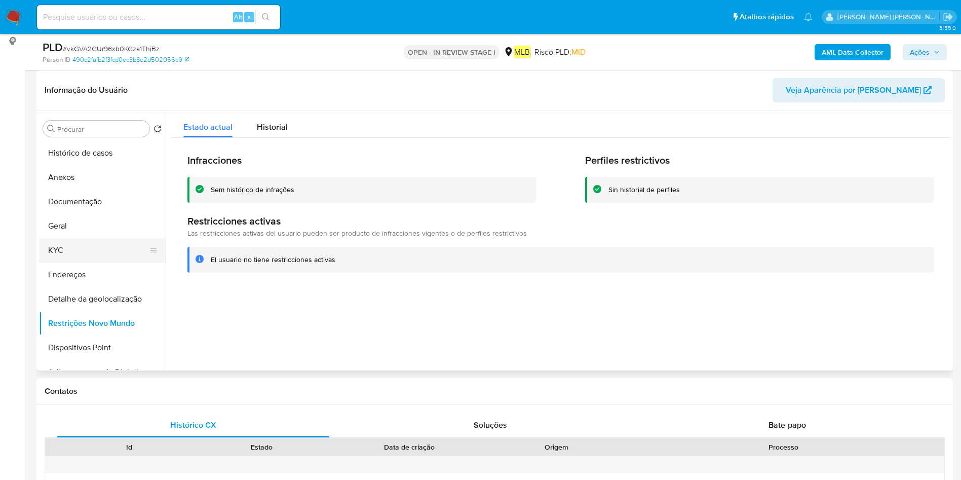
click at [78, 240] on button "KYC" at bounding box center [98, 250] width 119 height 24
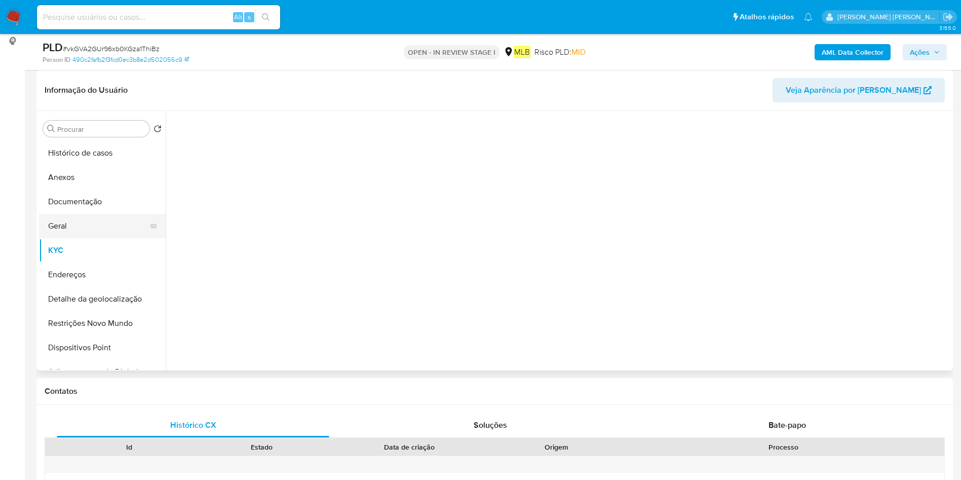
click at [103, 230] on button "Geral" at bounding box center [98, 226] width 119 height 24
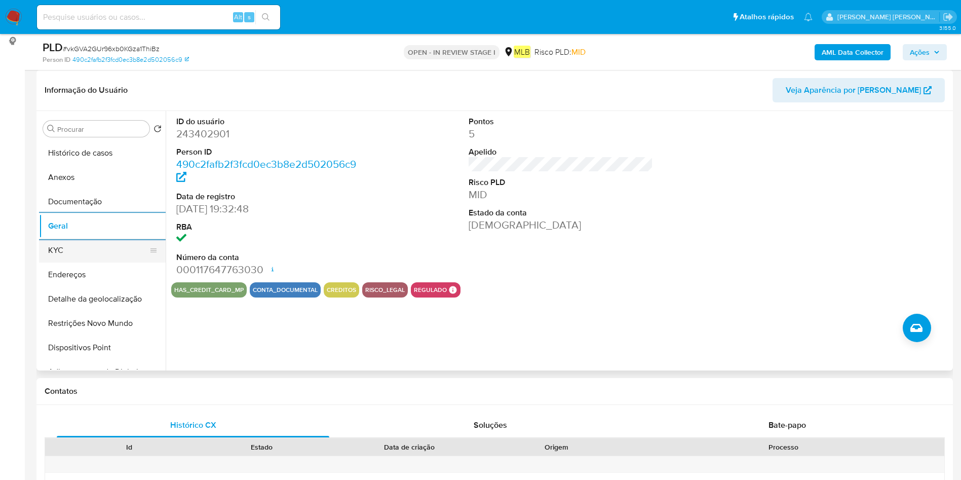
drag, startPoint x: 98, startPoint y: 256, endPoint x: 108, endPoint y: 256, distance: 9.6
click at [98, 256] on button "KYC" at bounding box center [98, 250] width 119 height 24
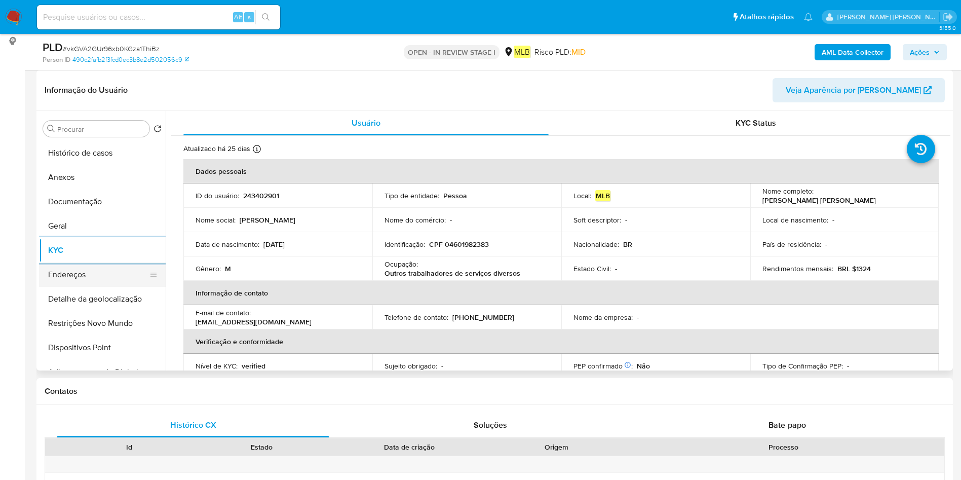
click at [97, 273] on button "Endereços" at bounding box center [98, 274] width 119 height 24
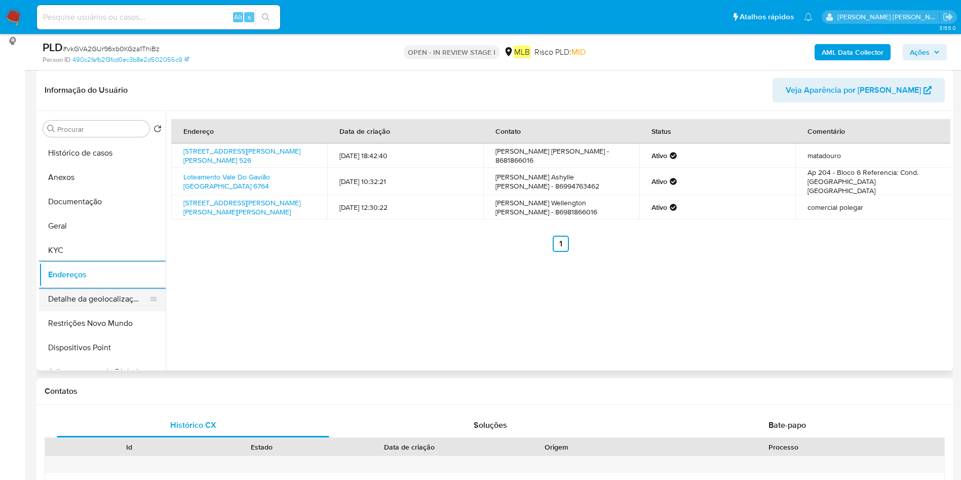
click at [82, 295] on button "Detalhe da geolocalização" at bounding box center [98, 299] width 119 height 24
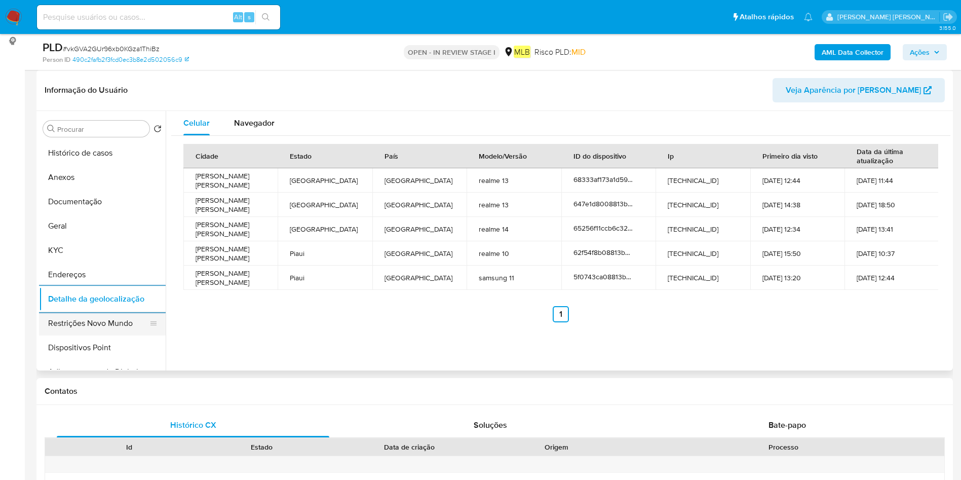
click at [76, 317] on button "Restrições Novo Mundo" at bounding box center [98, 323] width 119 height 24
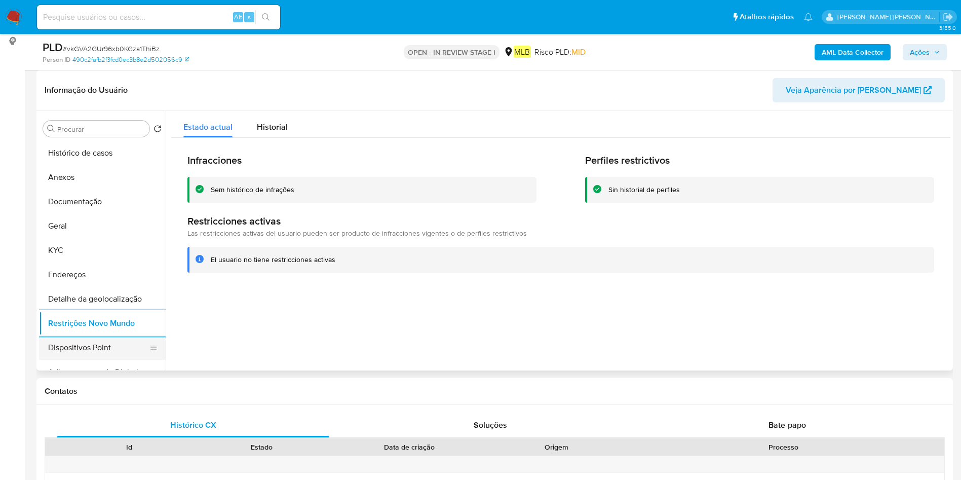
click at [64, 345] on button "Dispositivos Point" at bounding box center [98, 347] width 119 height 24
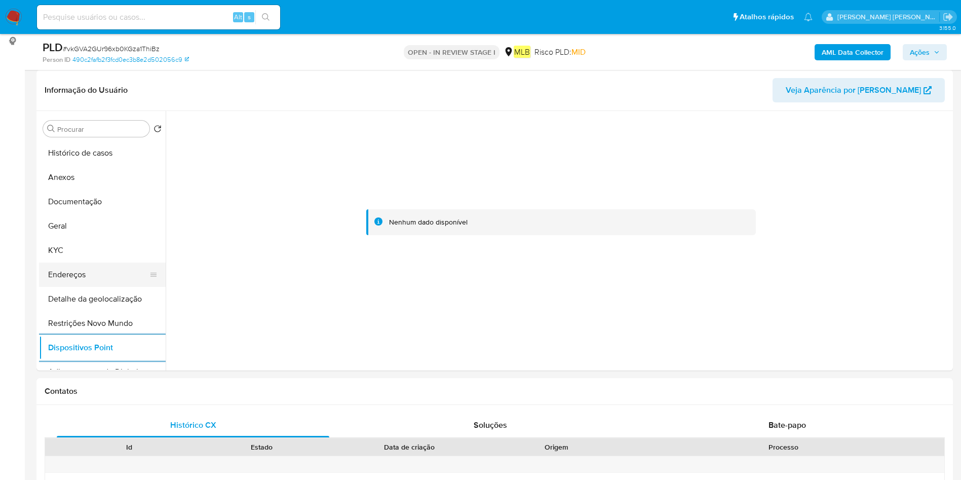
drag, startPoint x: 99, startPoint y: 274, endPoint x: 115, endPoint y: 274, distance: 15.2
click at [98, 275] on button "Endereços" at bounding box center [98, 274] width 119 height 24
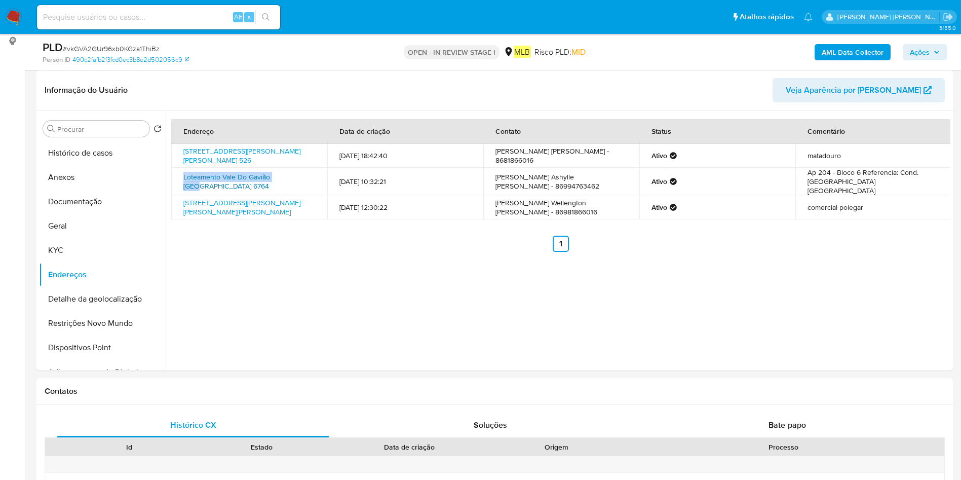
drag, startPoint x: 181, startPoint y: 173, endPoint x: 287, endPoint y: 178, distance: 105.5
click at [287, 178] on td "Loteamento Vale Do Gavião 6764, Teresina, Piauí, 64069430, Brasil 6764" at bounding box center [249, 181] width 156 height 27
click at [163, 61] on link "490c2fafb2f3fcd0ec3b8e2d502056c9" at bounding box center [130, 59] width 117 height 9
click at [864, 48] on b "AML Data Collector" at bounding box center [853, 52] width 62 height 16
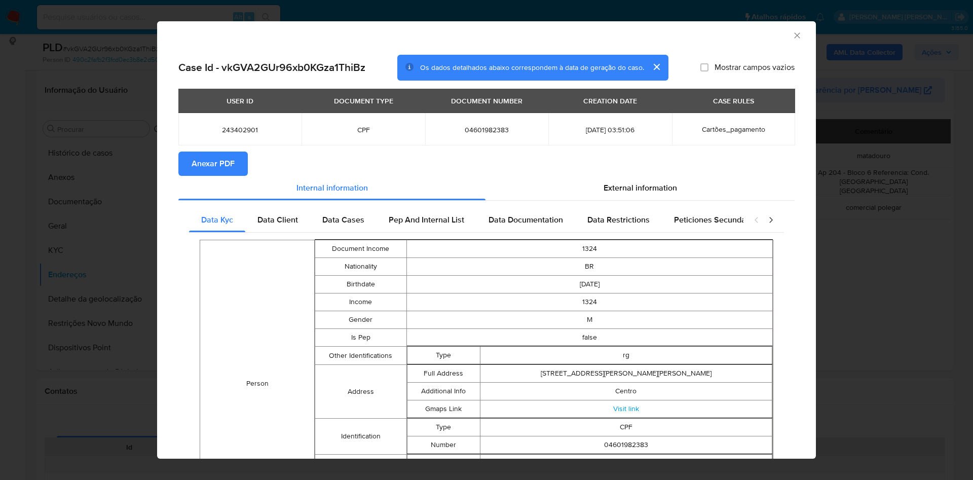
click at [218, 167] on span "Anexar PDF" at bounding box center [213, 164] width 43 height 22
click at [792, 33] on icon "Fechar a janela" at bounding box center [797, 35] width 10 height 10
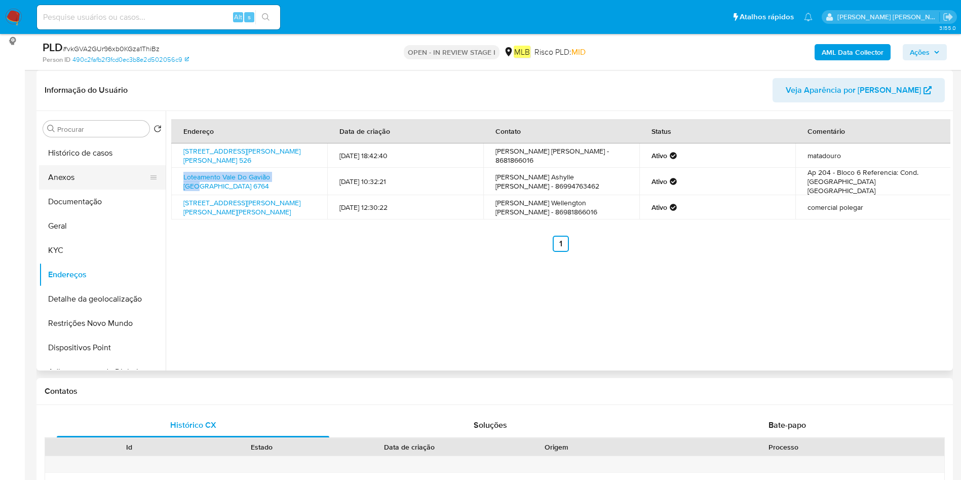
click at [88, 181] on button "Anexos" at bounding box center [98, 177] width 119 height 24
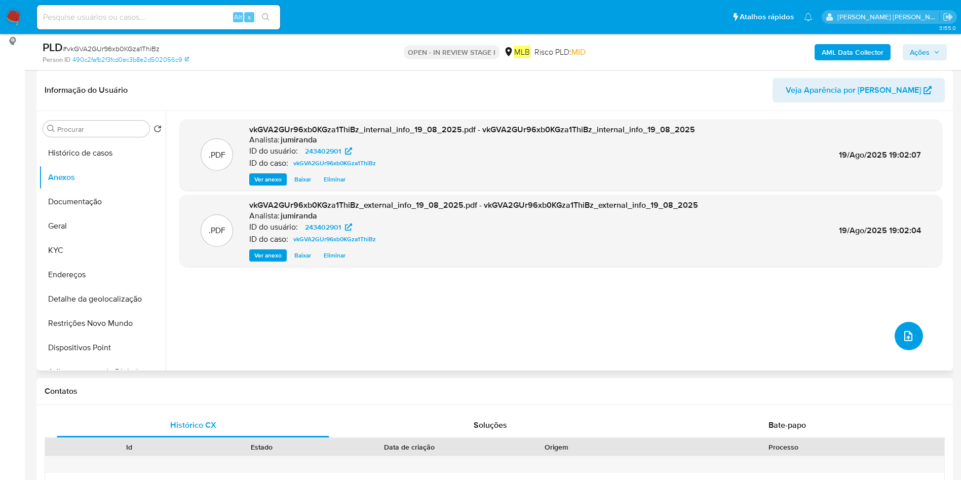
click at [903, 330] on icon "upload-file" at bounding box center [908, 336] width 12 height 12
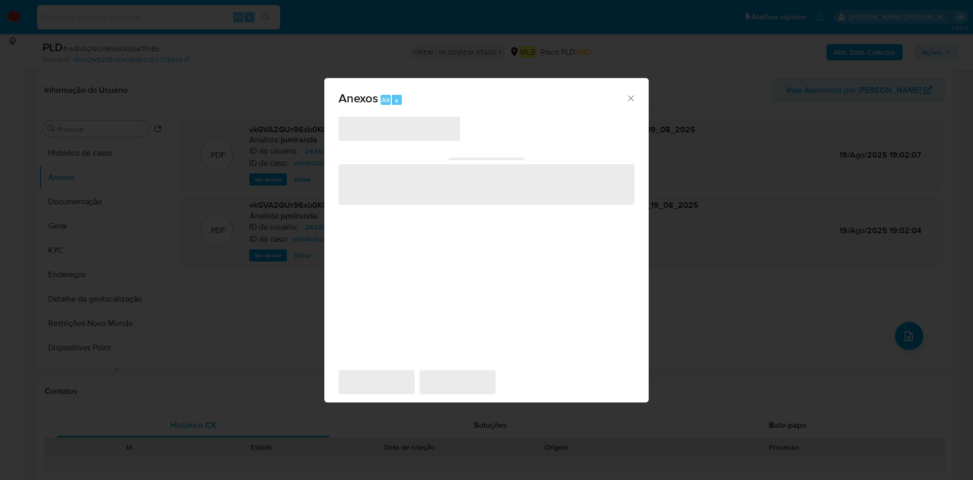
click at [407, 131] on span "‌" at bounding box center [399, 129] width 122 height 24
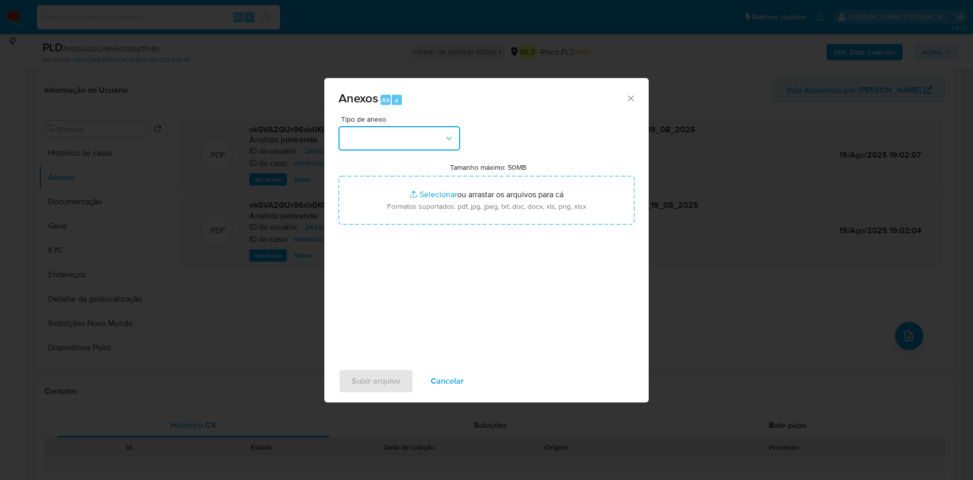
click at [420, 140] on button "button" at bounding box center [399, 138] width 122 height 24
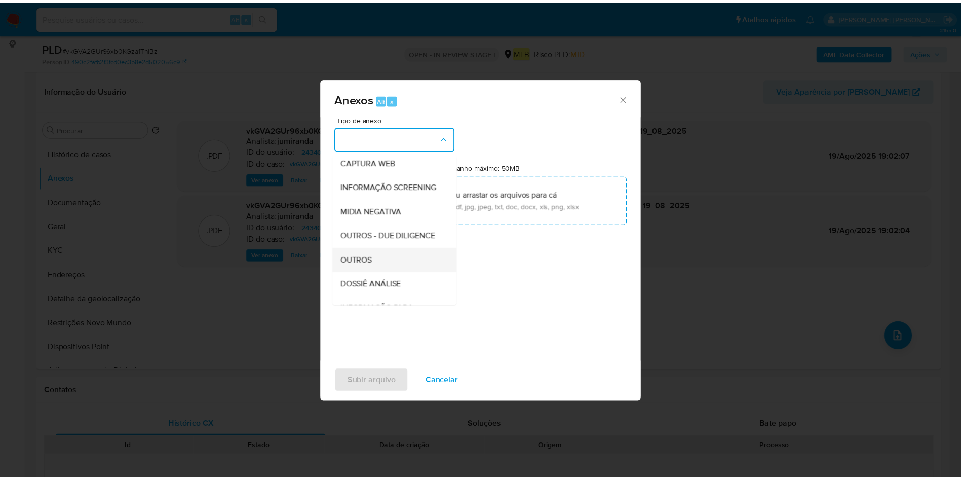
scroll to position [156, 0]
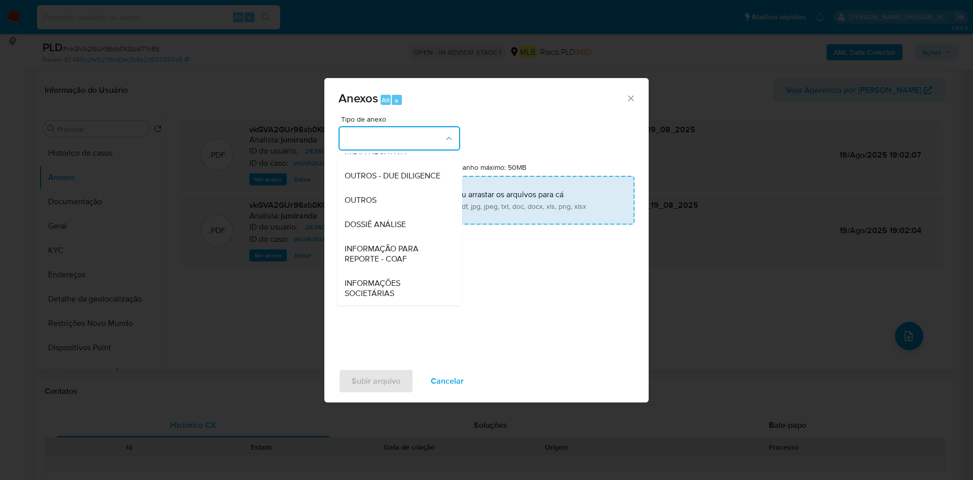
click at [414, 199] on div "OUTROS" at bounding box center [396, 200] width 103 height 24
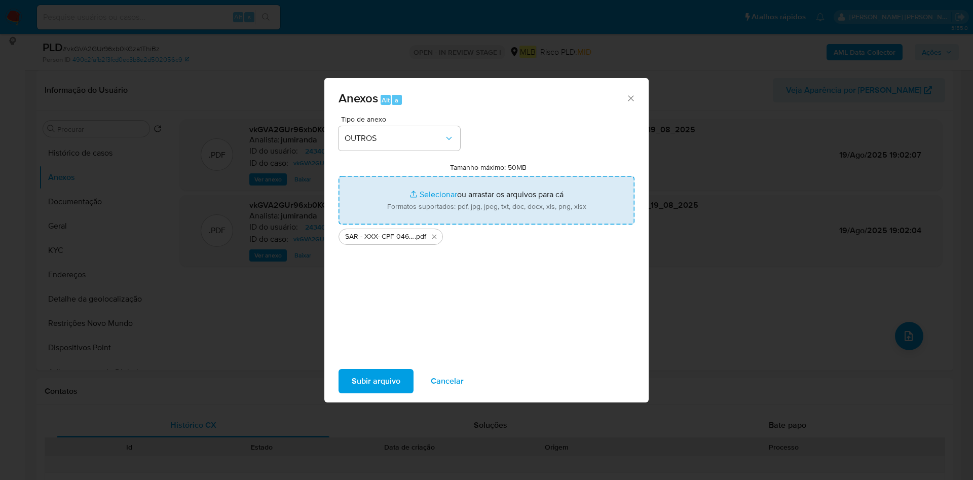
type input "C:\fakepath\Mulan 243402901_2025_08_18_11_18_17.xlsx"
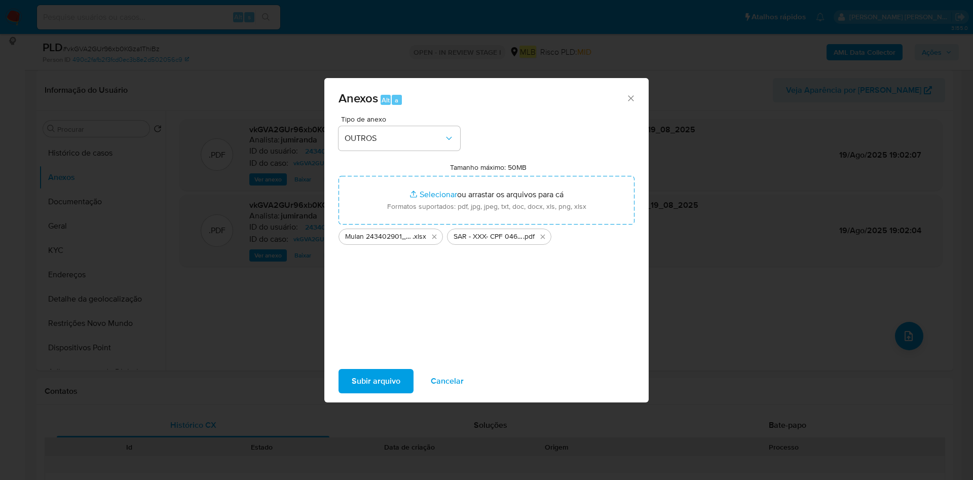
click at [387, 378] on span "Subir arquivo" at bounding box center [376, 381] width 49 height 22
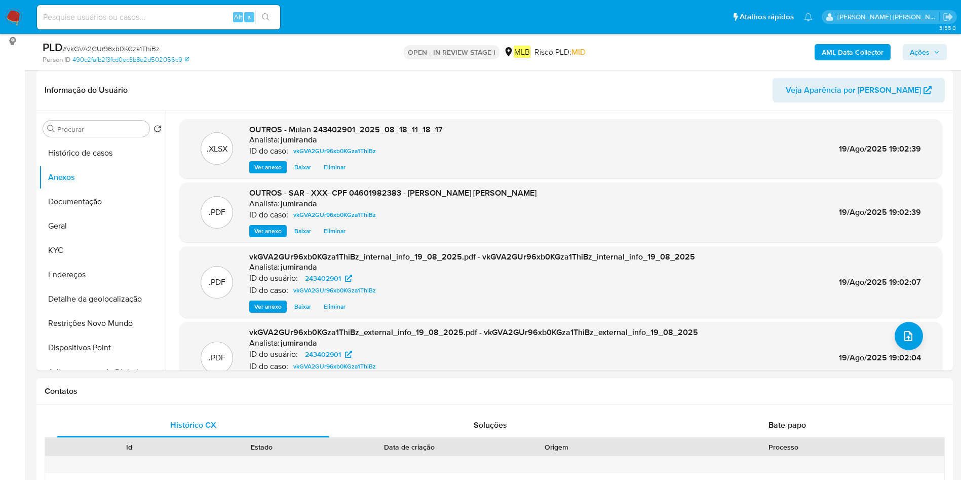
click at [937, 54] on icon "button" at bounding box center [937, 52] width 6 height 6
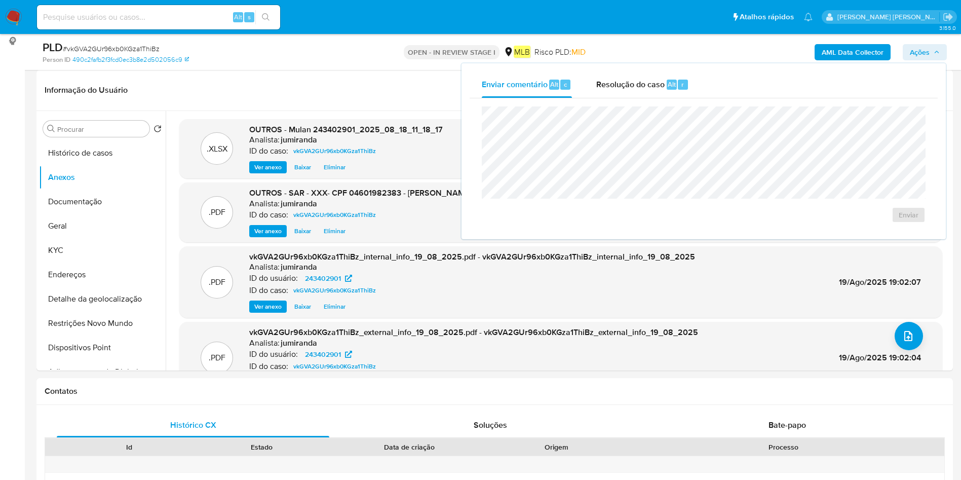
drag, startPoint x: 672, startPoint y: 92, endPoint x: 671, endPoint y: 102, distance: 10.2
click at [671, 92] on div "Resolução do caso Alt r" at bounding box center [642, 84] width 93 height 26
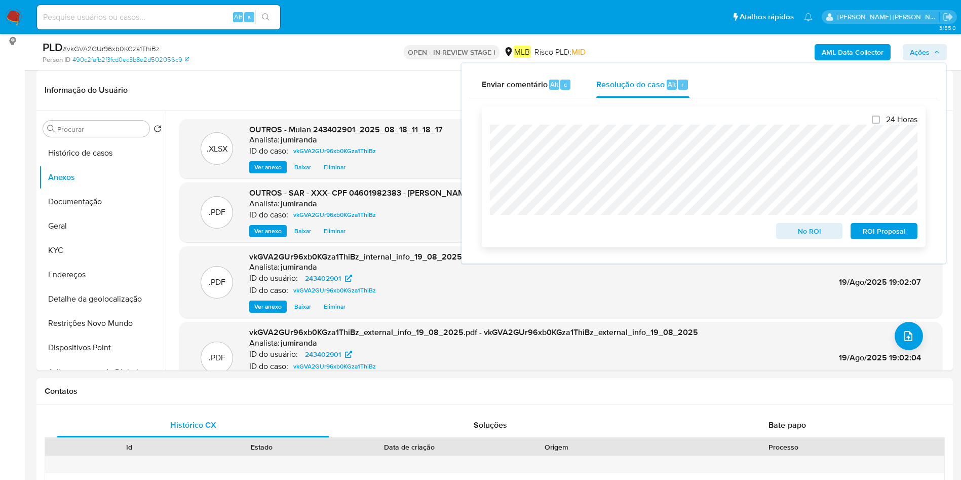
click at [906, 234] on span "ROI Proposal" at bounding box center [884, 231] width 53 height 14
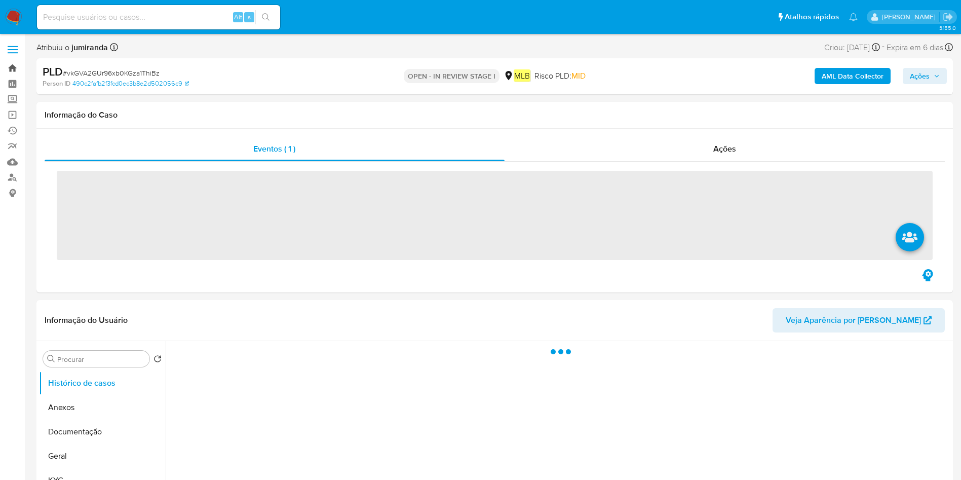
drag, startPoint x: 0, startPoint y: 0, endPoint x: 15, endPoint y: 67, distance: 69.0
click at [15, 67] on link "Bandeja" at bounding box center [60, 68] width 121 height 16
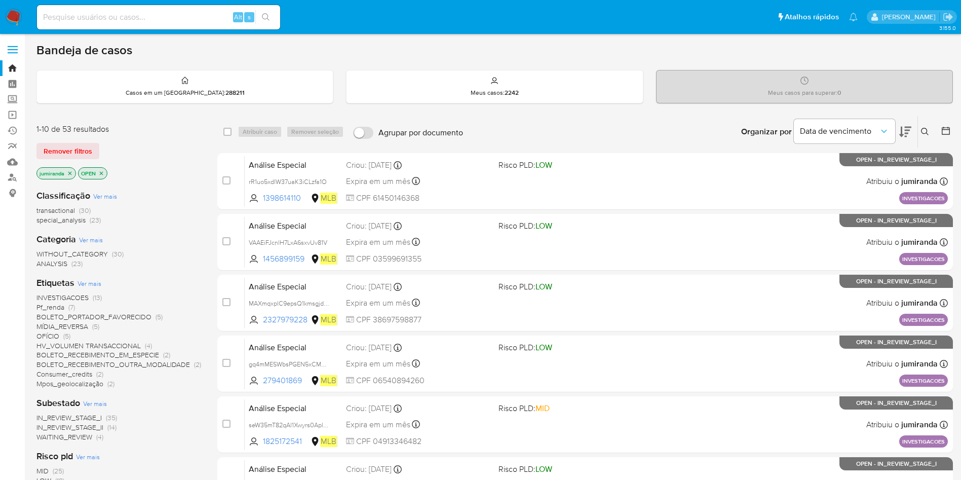
click at [100, 174] on icon "close-filter" at bounding box center [101, 173] width 6 height 6
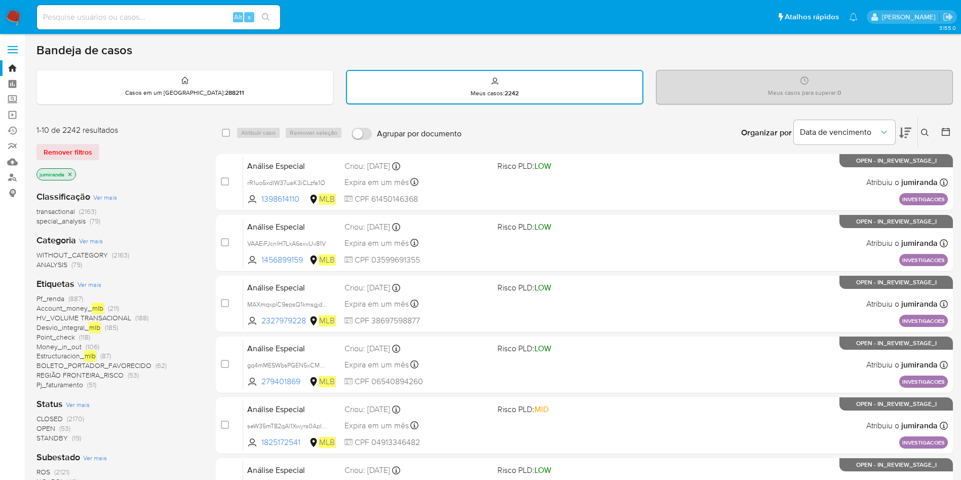
click at [70, 173] on icon "close-filter" at bounding box center [70, 174] width 6 height 6
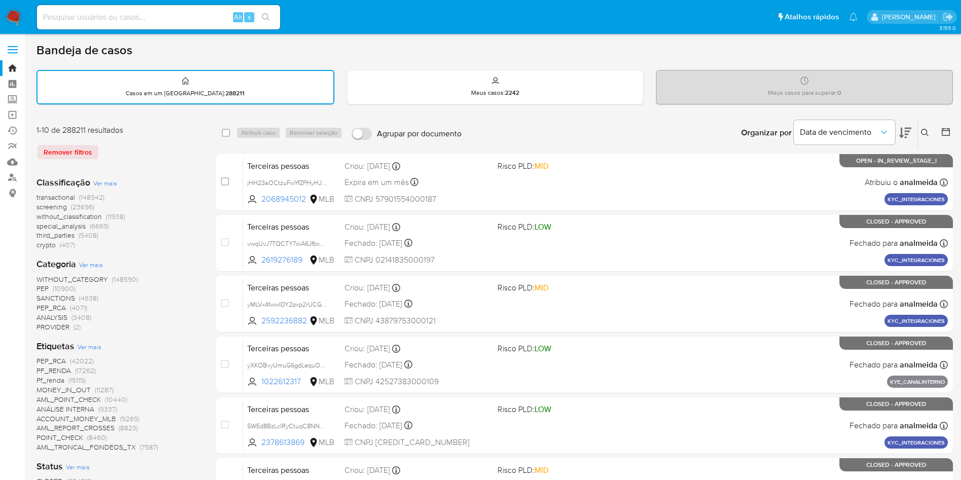
click at [95, 342] on span "Ver mais" at bounding box center [90, 346] width 24 height 9
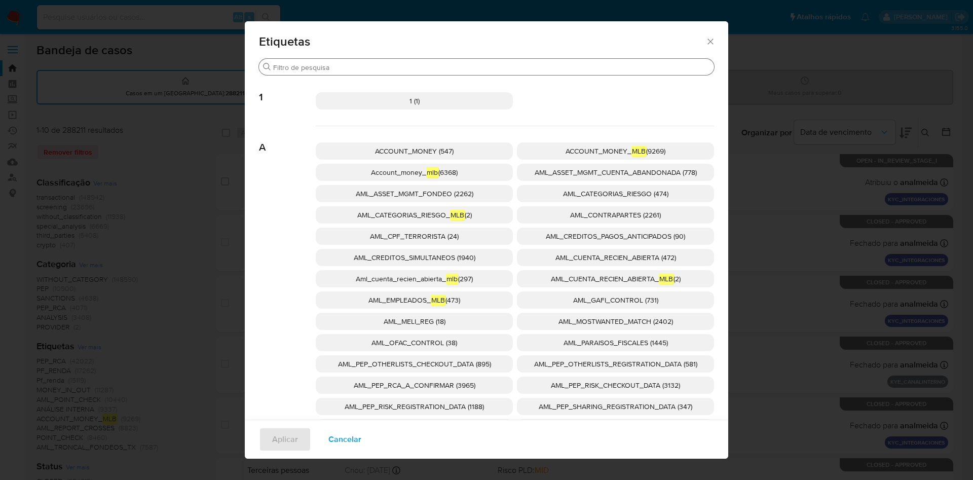
click at [346, 61] on div "Procurar" at bounding box center [486, 67] width 455 height 16
click at [347, 63] on input "Procurar" at bounding box center [491, 67] width 437 height 9
type input "x"
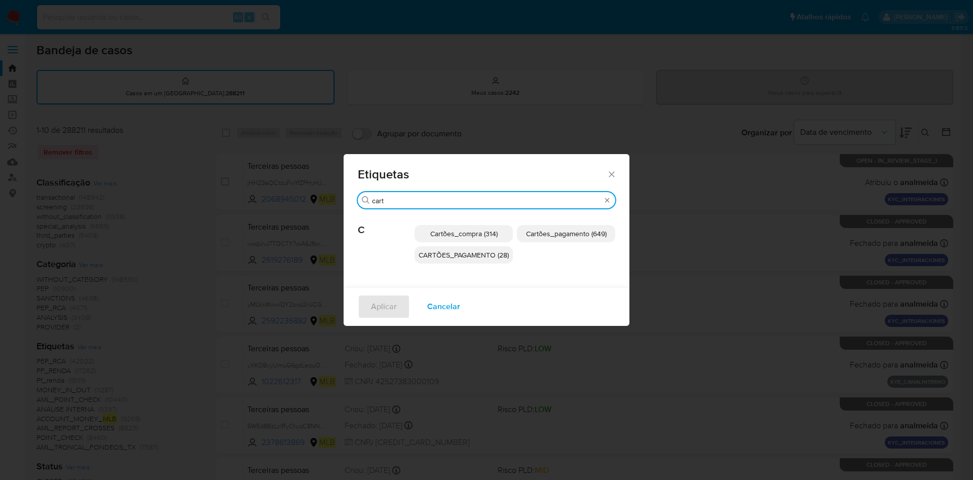
type input "cart"
click at [566, 231] on span "Cartões_pagamento (649)" at bounding box center [566, 234] width 81 height 10
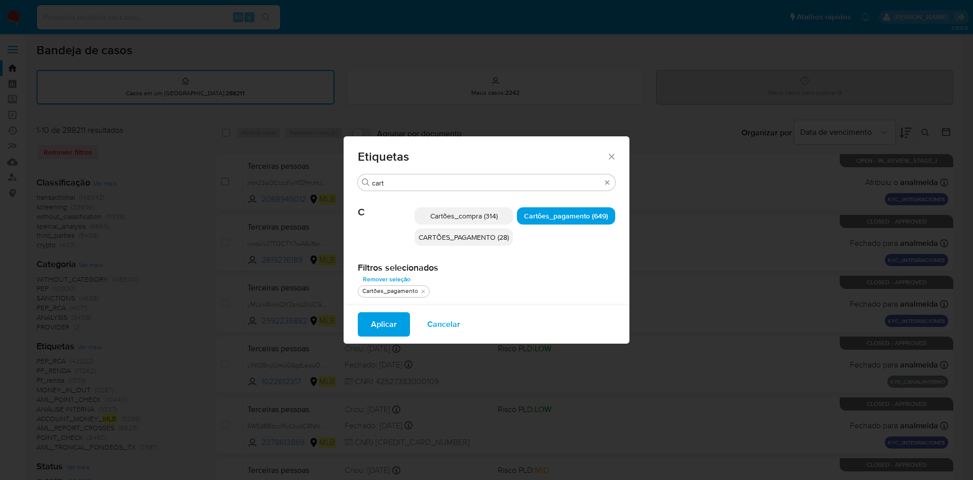
click at [395, 324] on span "Aplicar" at bounding box center [384, 324] width 26 height 22
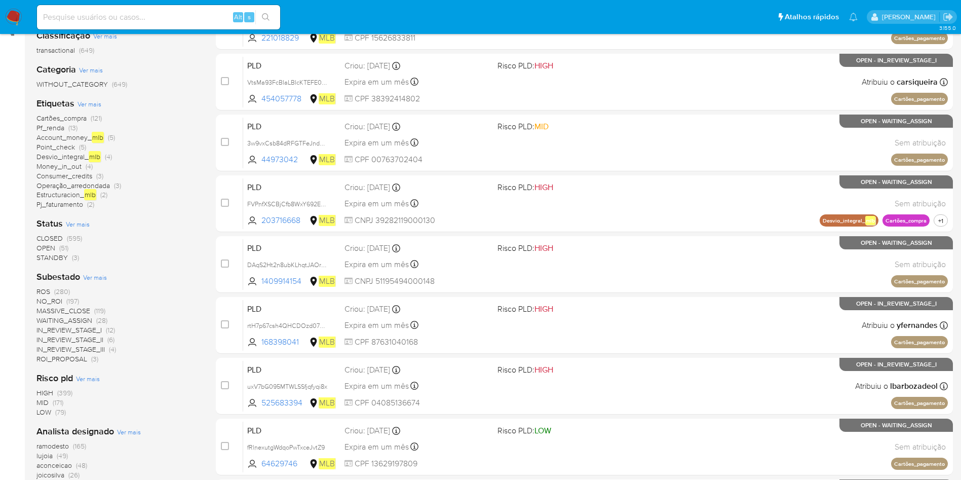
scroll to position [228, 0]
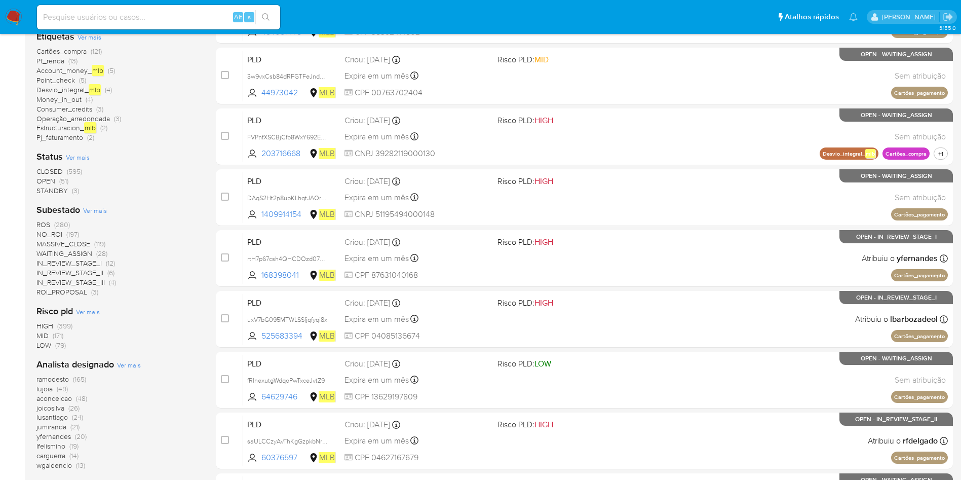
click at [47, 219] on span "ROS" at bounding box center [43, 224] width 14 height 10
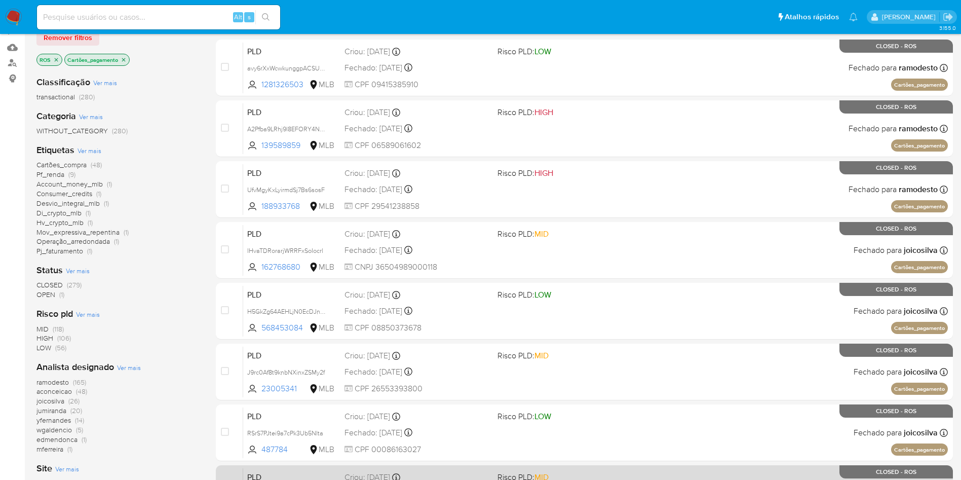
scroll to position [17, 0]
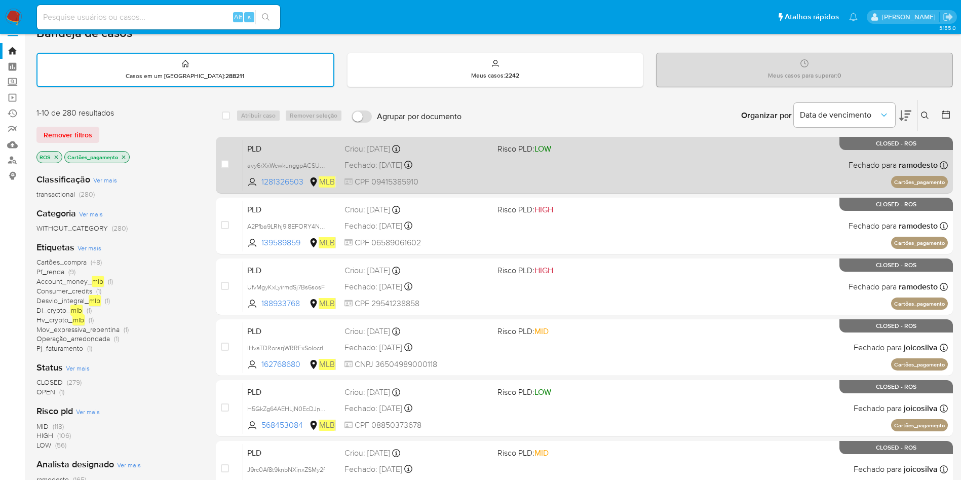
click at [674, 167] on div "PLD avy6rXxWcwkunggpACSU29Qg 1281326503 MLB Risco PLD: LOW Criou: 12/07/2025 Cr…" at bounding box center [595, 164] width 705 height 51
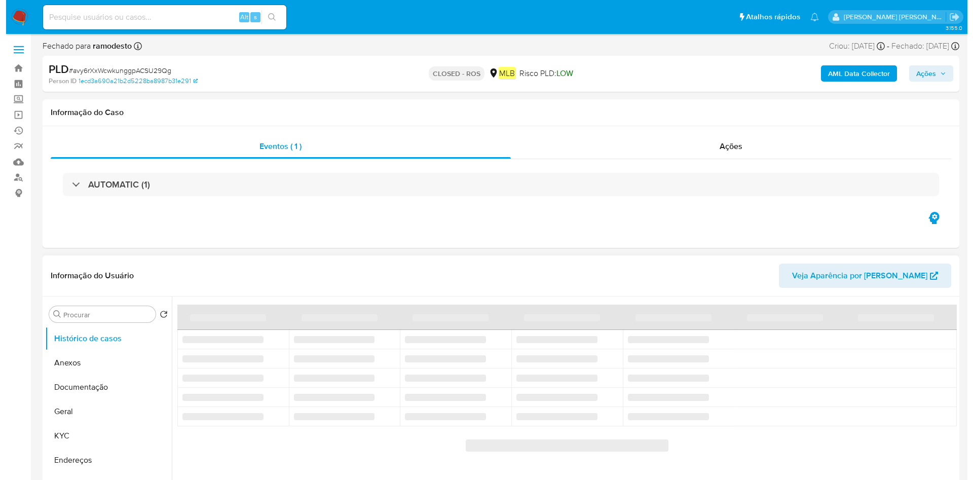
scroll to position [152, 0]
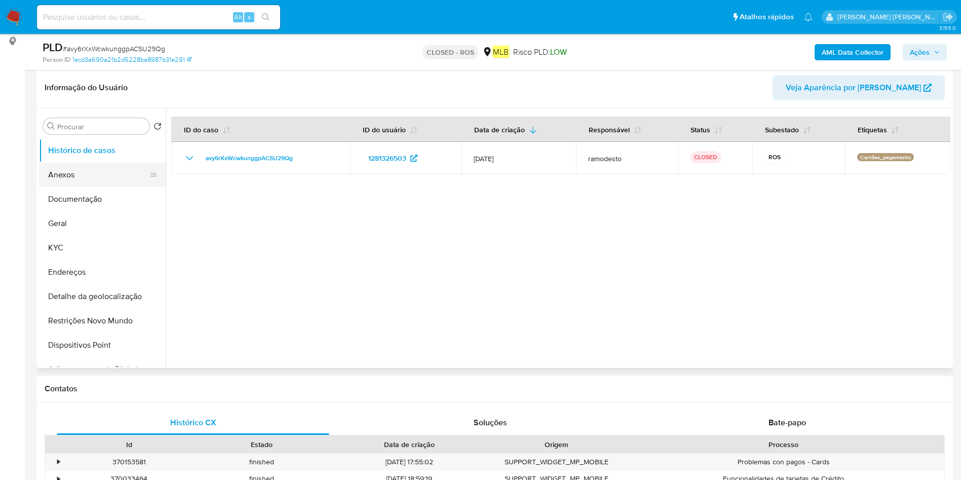
click at [107, 179] on button "Anexos" at bounding box center [98, 175] width 119 height 24
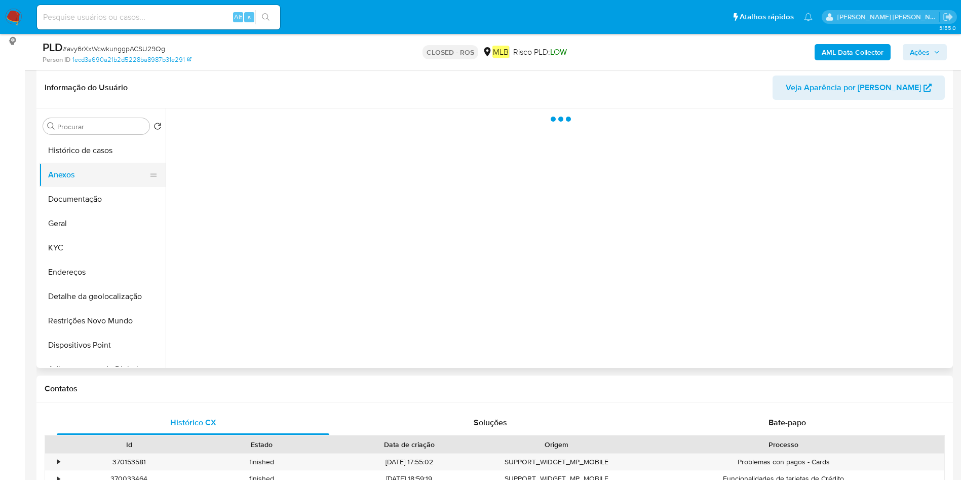
select select "10"
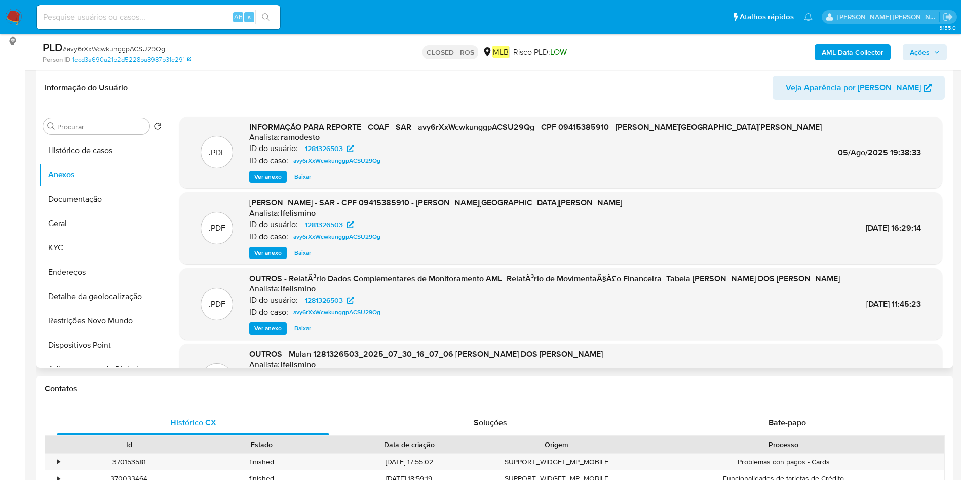
click at [267, 250] on span "Ver anexo" at bounding box center [267, 253] width 27 height 10
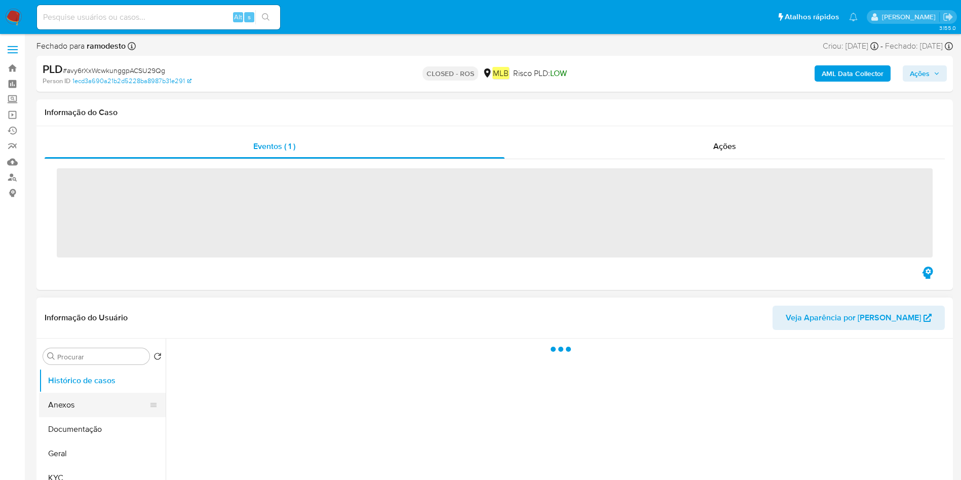
click at [68, 398] on ul "Histórico de casos Anexos Documentação Geral KYC Endereços Detalhe da geolocali…" at bounding box center [102, 482] width 127 height 229
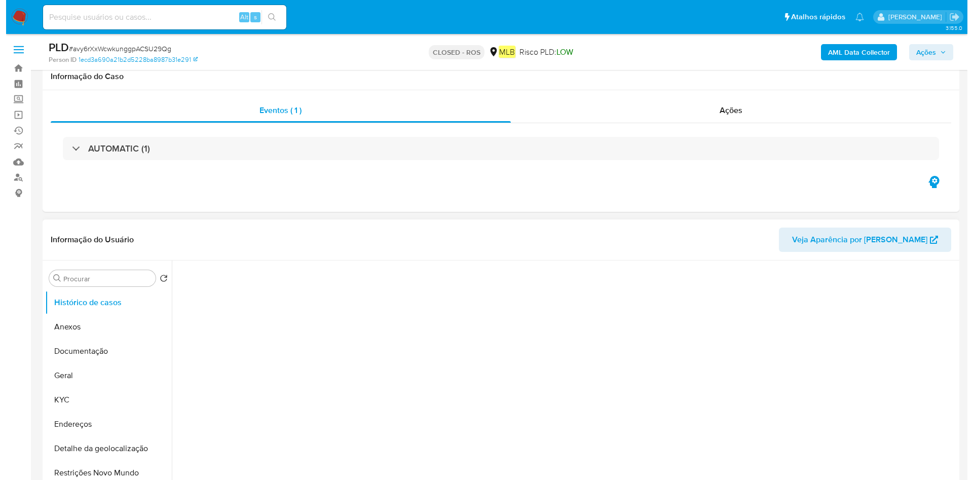
scroll to position [152, 0]
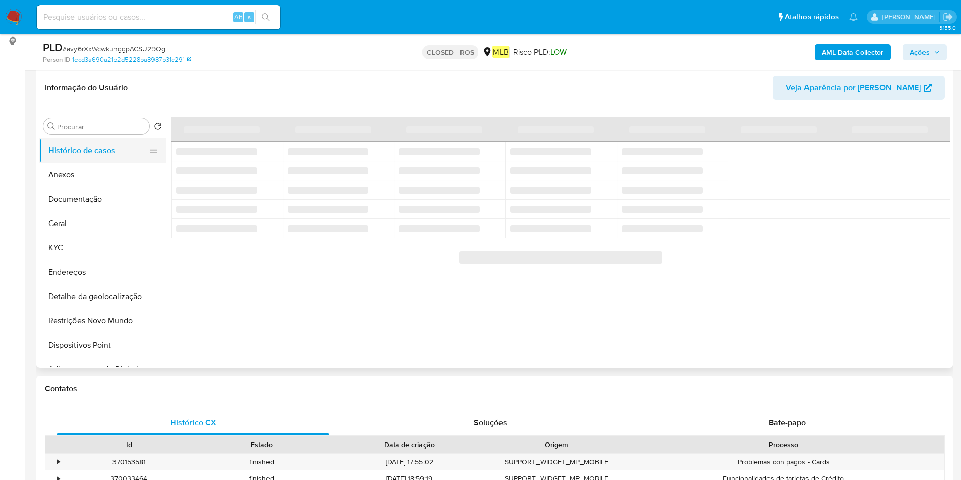
select select "10"
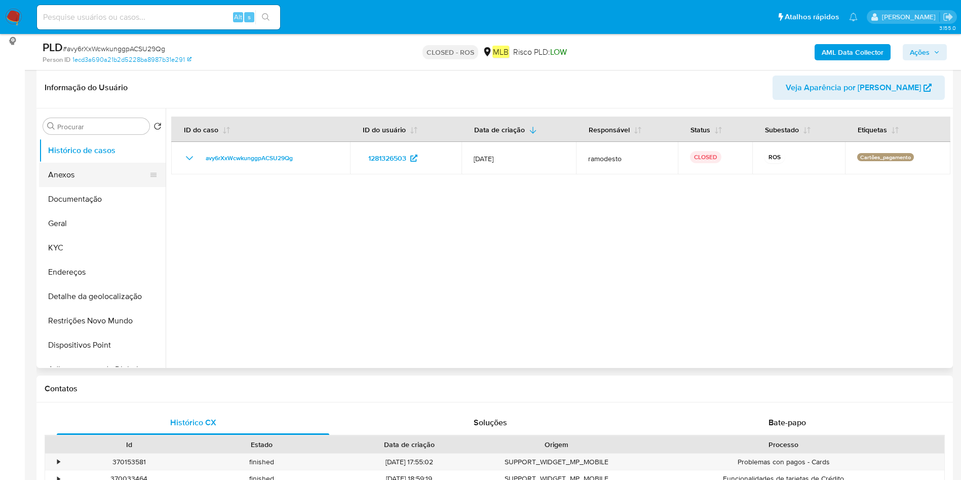
click at [90, 169] on button "Anexos" at bounding box center [98, 175] width 119 height 24
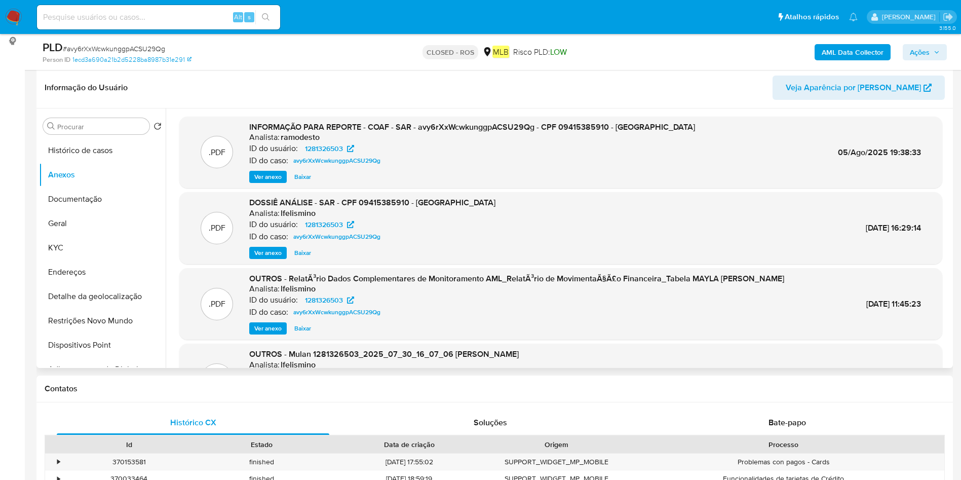
click at [281, 250] on span "Ver anexo" at bounding box center [267, 253] width 27 height 10
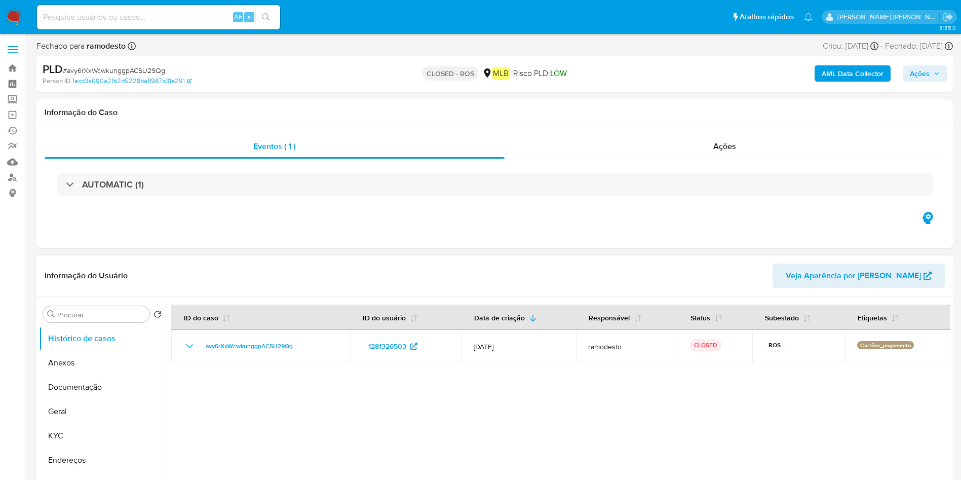
select select "10"
click at [85, 366] on button "Anexos" at bounding box center [98, 363] width 119 height 24
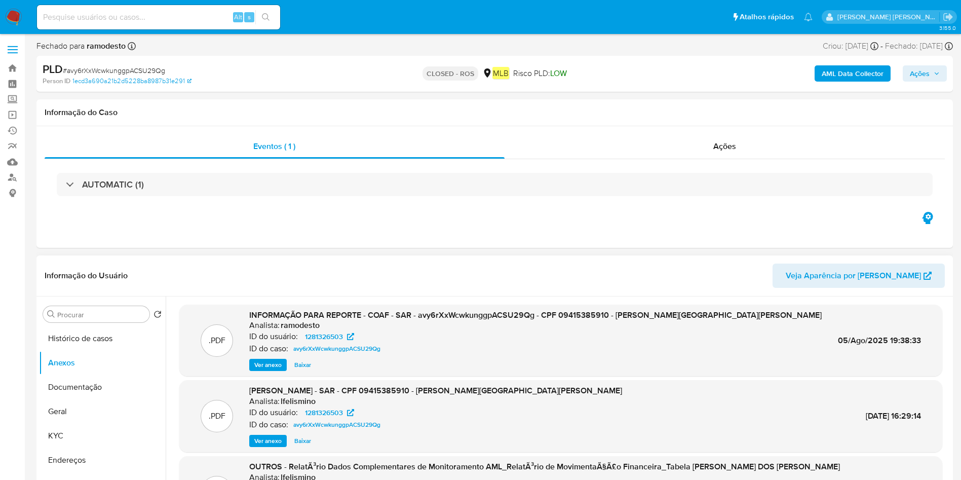
click at [263, 360] on span "Ver anexo" at bounding box center [267, 365] width 27 height 10
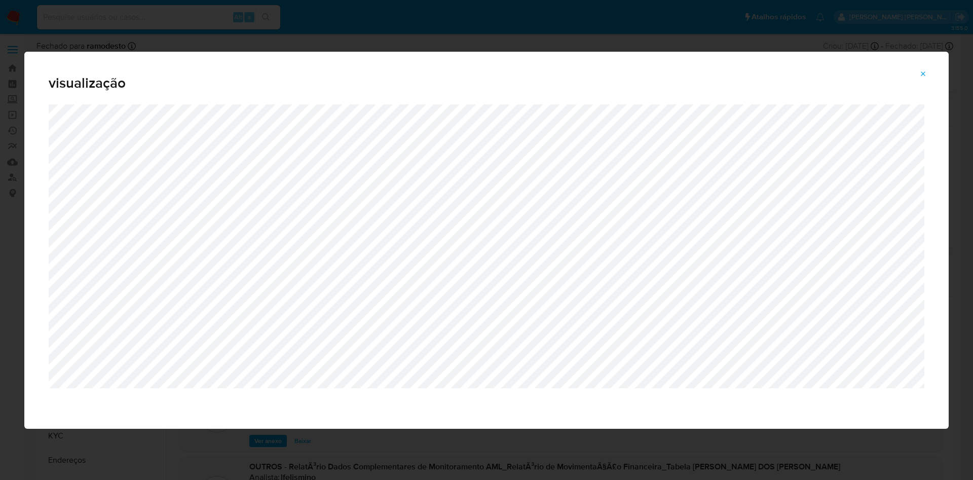
drag, startPoint x: 924, startPoint y: 74, endPoint x: 910, endPoint y: 83, distance: 16.4
click at [924, 74] on icon "Attachment preview" at bounding box center [923, 73] width 5 height 5
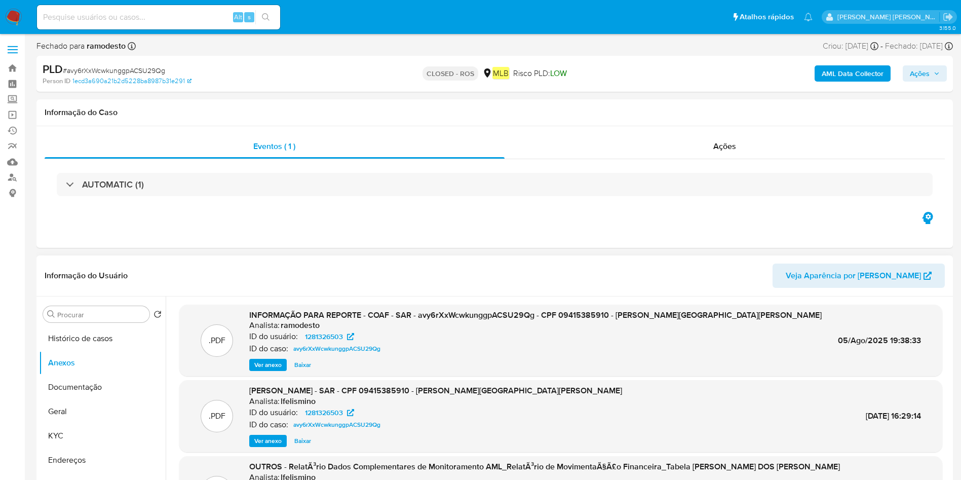
click at [268, 362] on span "Ver anexo" at bounding box center [267, 365] width 27 height 10
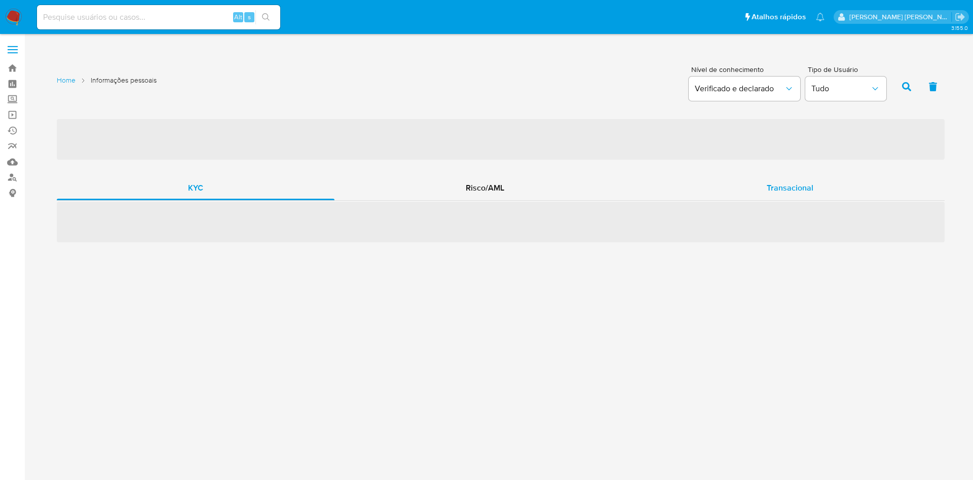
click at [786, 183] on span "Transacional" at bounding box center [790, 188] width 47 height 12
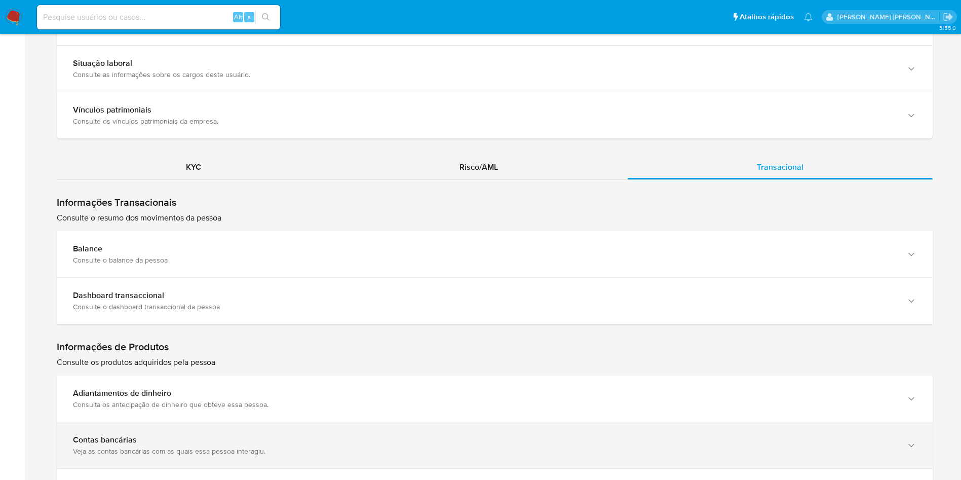
scroll to position [988, 0]
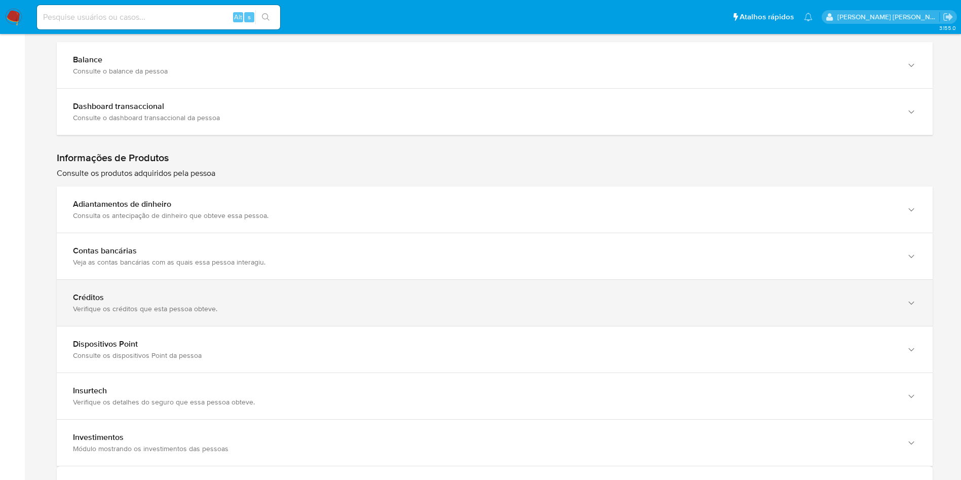
drag, startPoint x: 168, startPoint y: 300, endPoint x: 174, endPoint y: 299, distance: 6.7
click at [167, 300] on div "Créditos" at bounding box center [484, 297] width 823 height 10
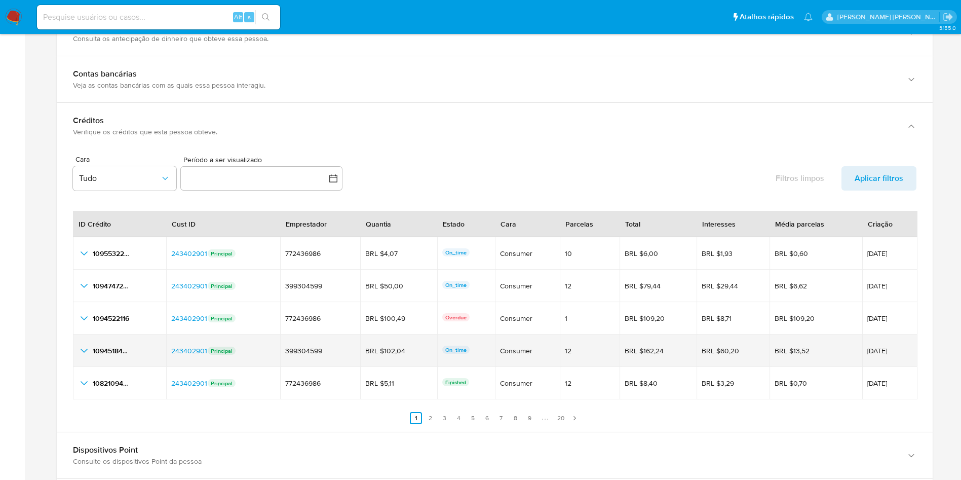
scroll to position [1216, 0]
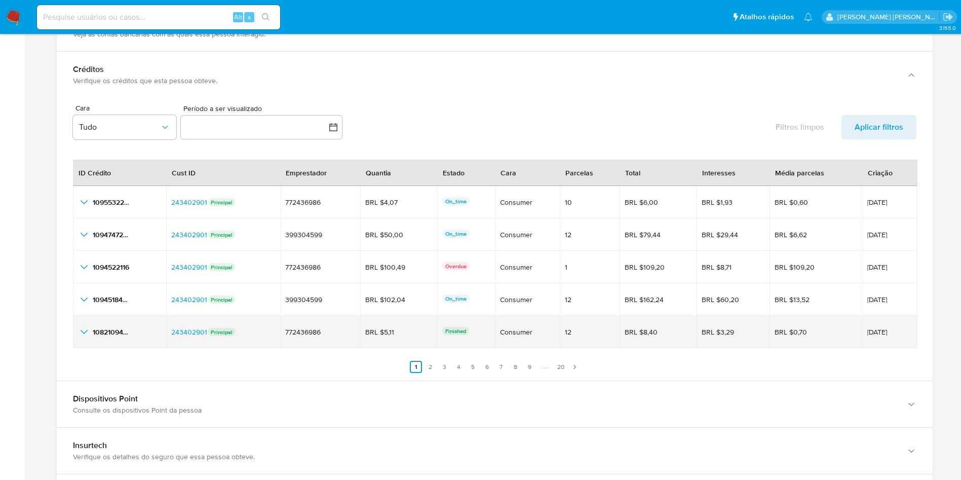
click at [82, 334] on icon "button_show_hidden_detail_by_id_4" at bounding box center [84, 332] width 12 height 12
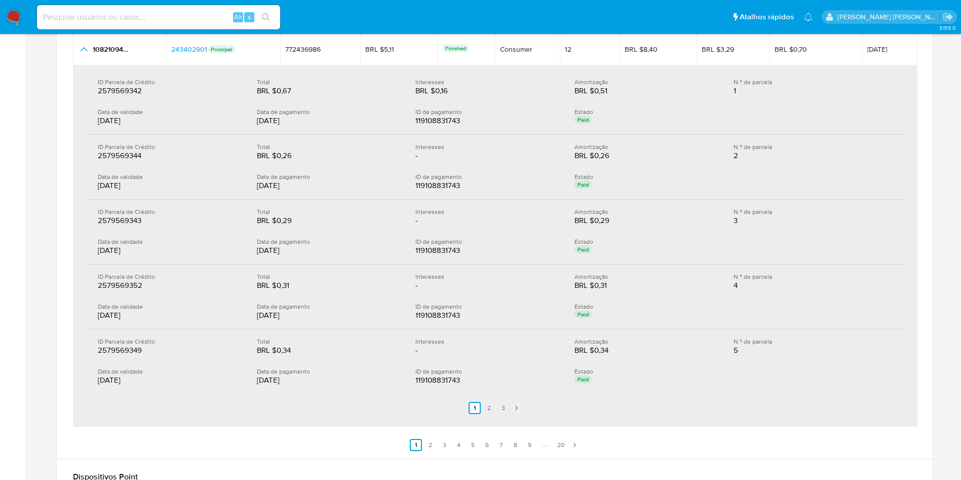
scroll to position [1520, 0]
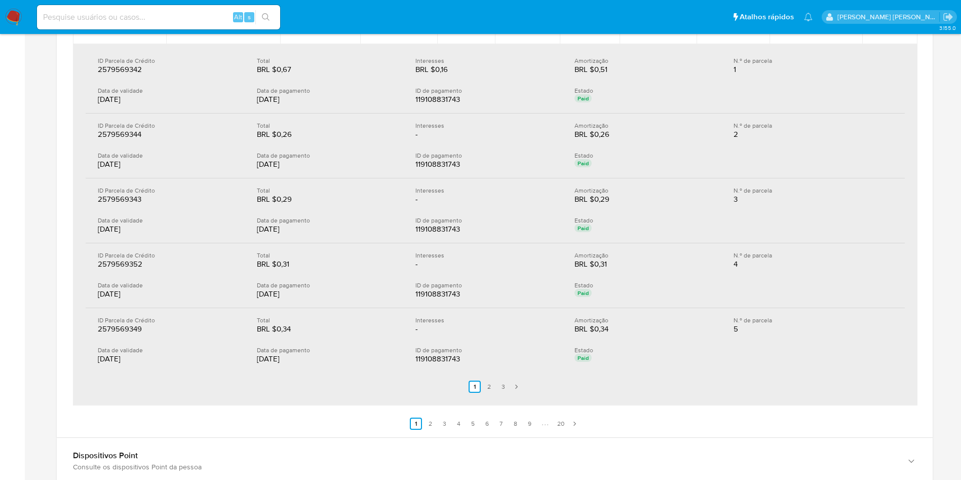
drag, startPoint x: 557, startPoint y: 426, endPoint x: 559, endPoint y: 436, distance: 10.3
click at [557, 426] on link "20" at bounding box center [560, 424] width 13 height 12
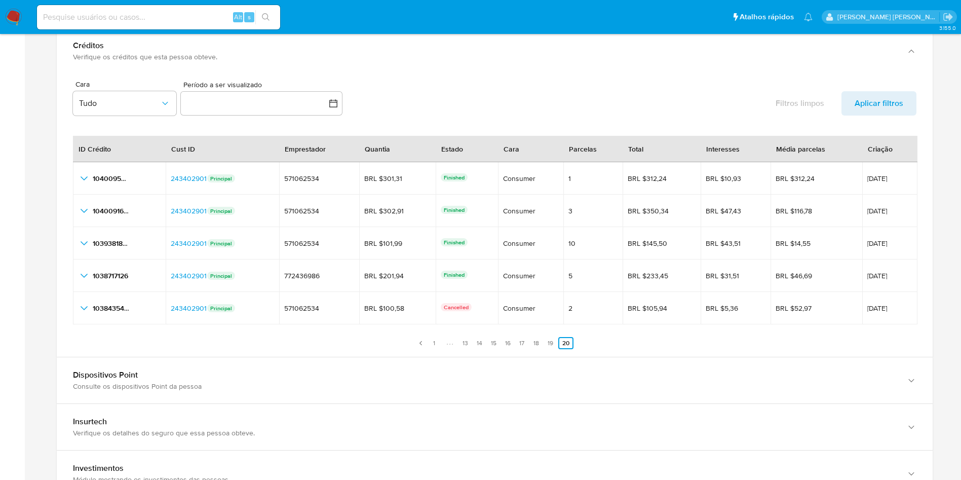
scroll to position [1216, 0]
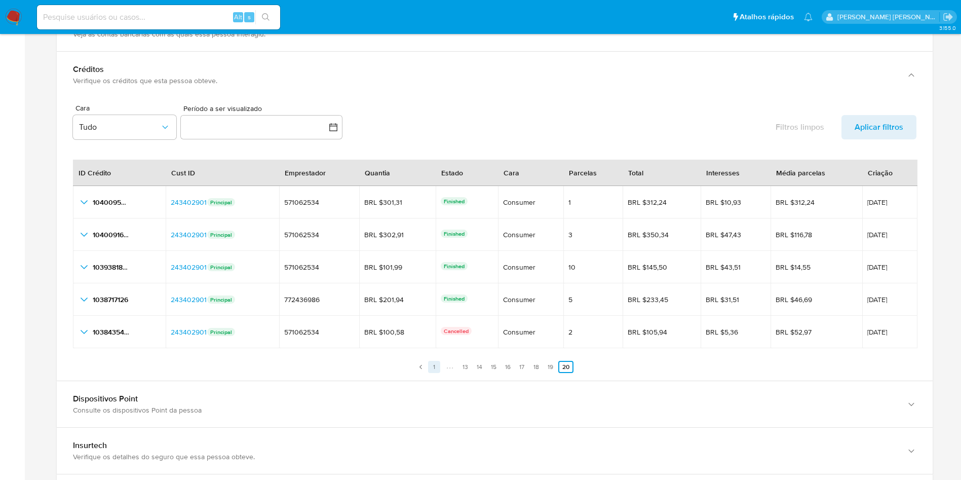
click at [431, 367] on link "1" at bounding box center [434, 367] width 12 height 12
click at [429, 367] on link "2" at bounding box center [430, 367] width 12 height 12
click at [446, 365] on link "3" at bounding box center [450, 367] width 12 height 12
click at [457, 367] on ul "Anterior 1 2 3 4 5 6 7 8 9 20 Siguiente" at bounding box center [495, 361] width 844 height 24
click at [464, 367] on link "4" at bounding box center [465, 367] width 12 height 12
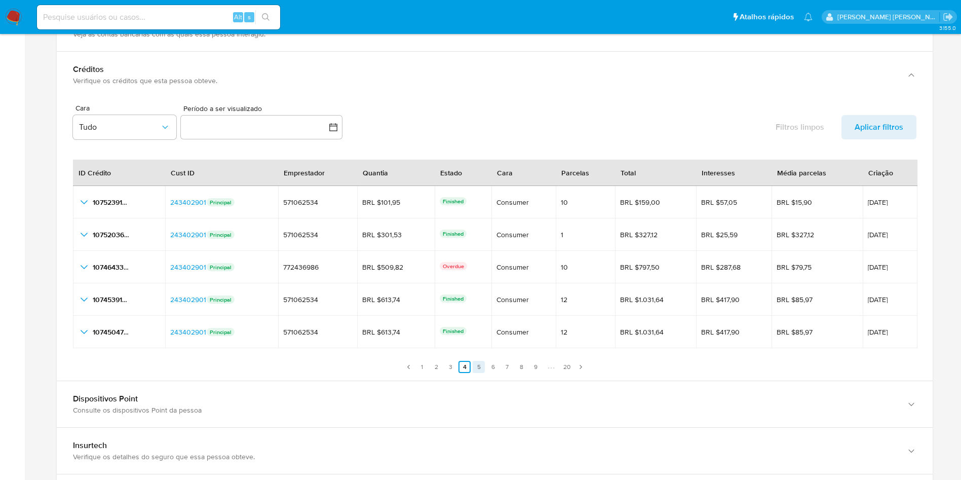
click at [475, 367] on link "5" at bounding box center [479, 367] width 12 height 12
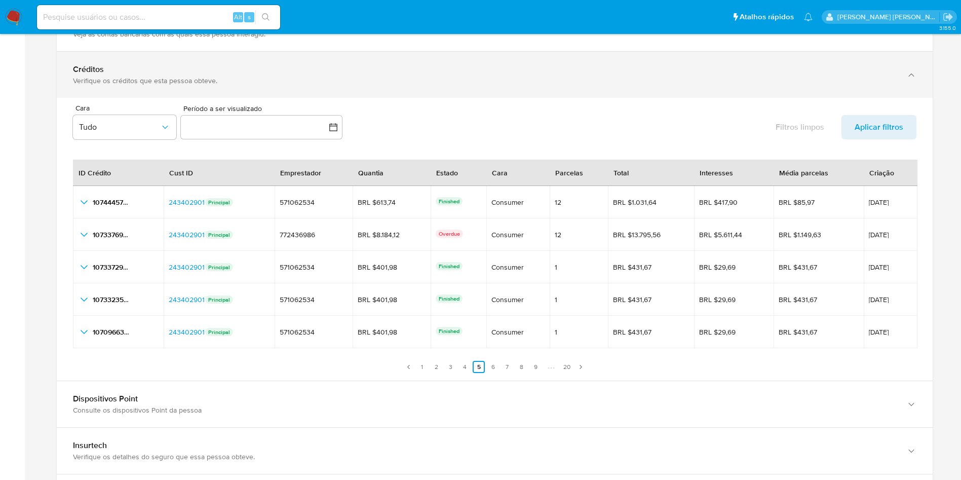
scroll to position [912, 0]
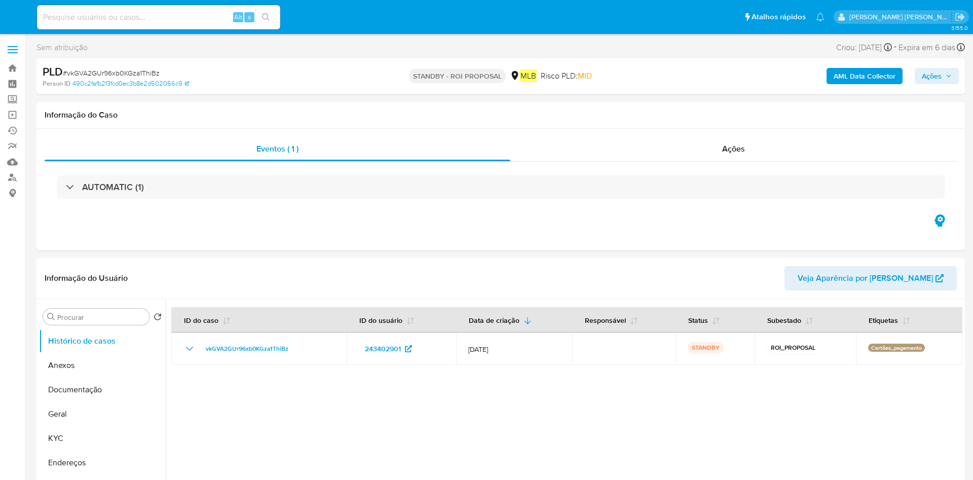
select select "10"
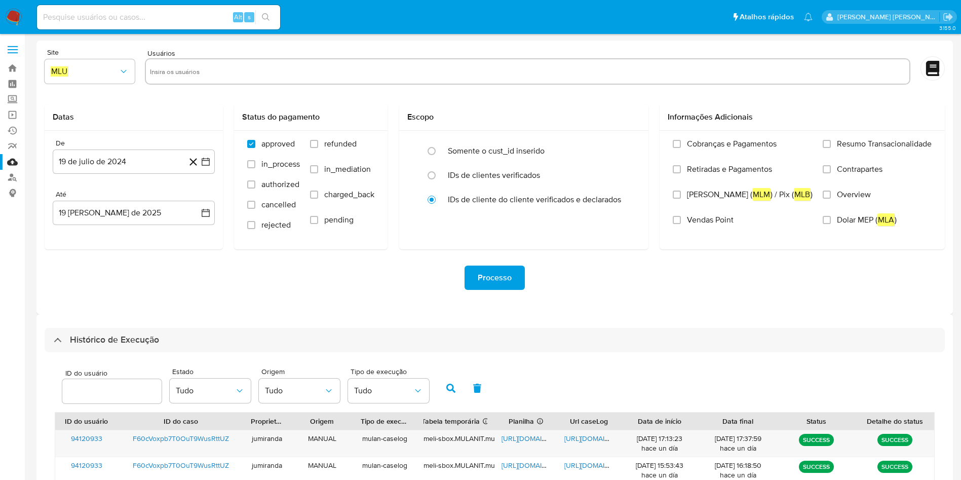
select select "10"
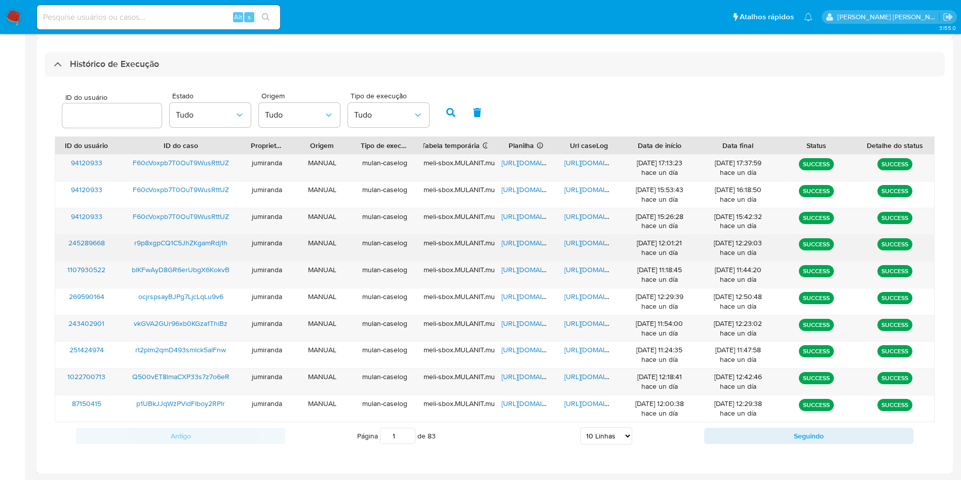
click at [516, 244] on span "[URL][DOMAIN_NAME]" at bounding box center [537, 243] width 70 height 10
click at [591, 241] on span "[URL][DOMAIN_NAME]" at bounding box center [599, 243] width 70 height 10
click at [178, 238] on span "r9p8xgpCQ1C5JhZKgamRdj1h" at bounding box center [180, 243] width 93 height 10
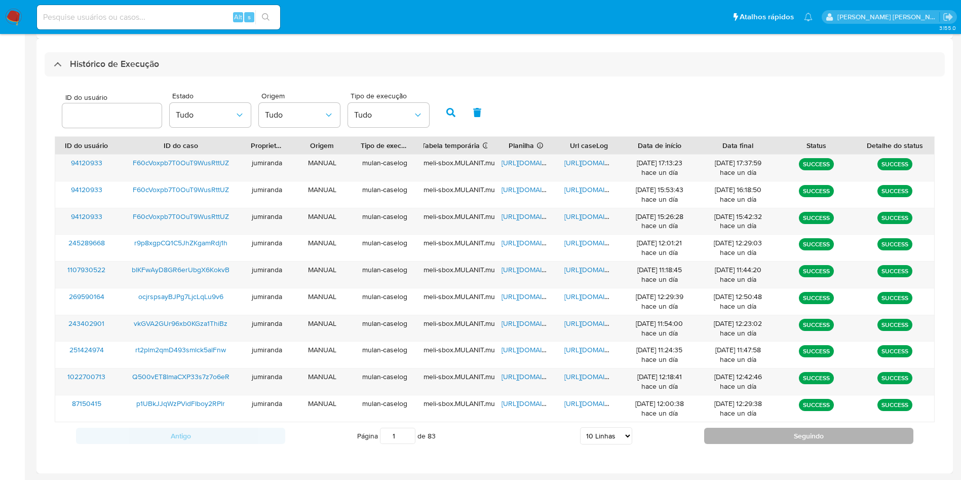
click at [712, 435] on button "Seguindo" at bounding box center [808, 436] width 209 height 16
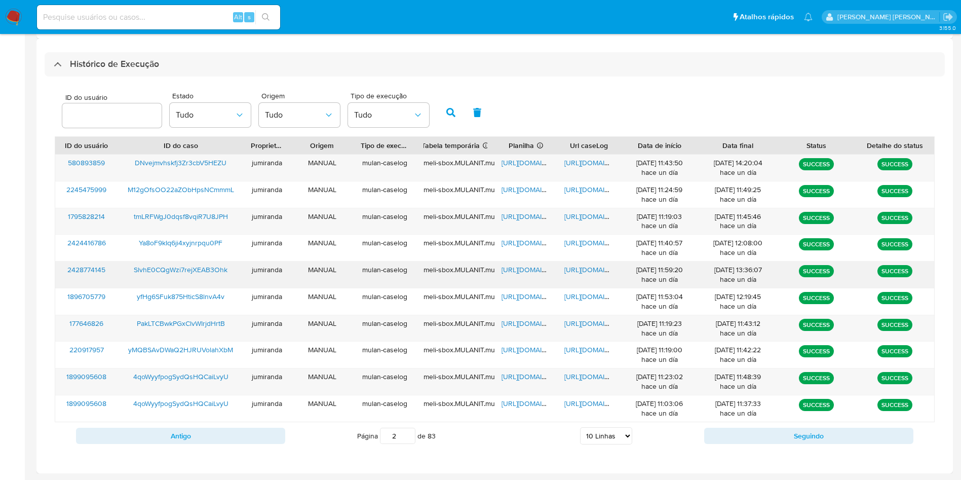
click at [514, 264] on span "[URL][DOMAIN_NAME]" at bounding box center [537, 269] width 70 height 10
click at [579, 271] on span "[URL][DOMAIN_NAME]" at bounding box center [599, 269] width 70 height 10
click at [164, 272] on span "SlvhE0CQgWzi7rejXEAB3Ohk" at bounding box center [181, 269] width 94 height 10
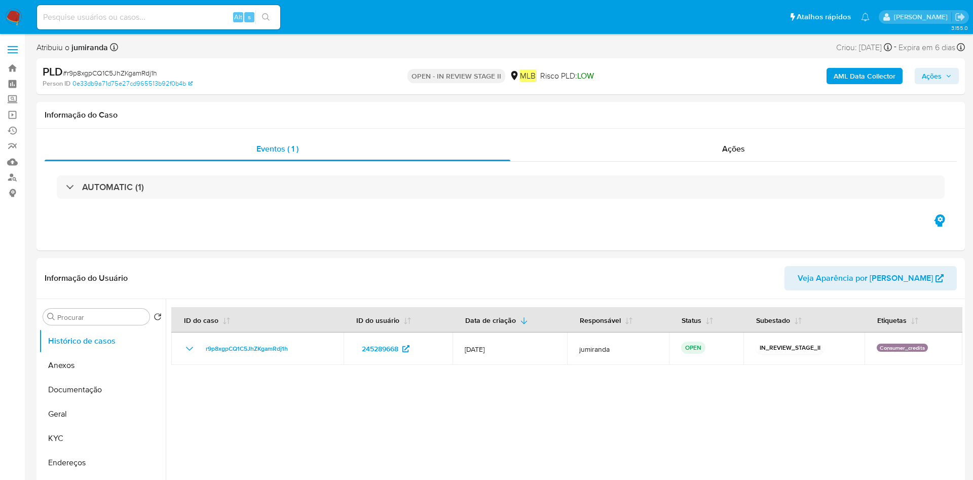
select select "10"
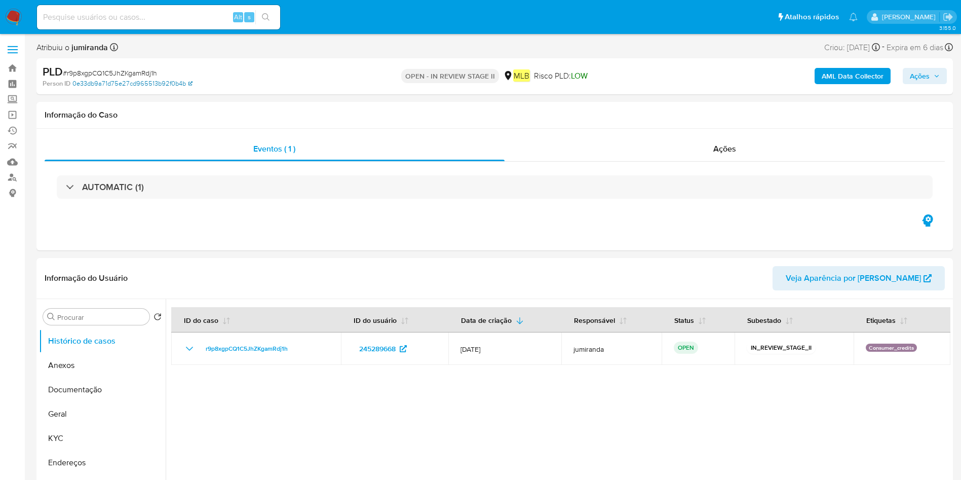
click at [104, 84] on link "0e33db9a71d75e27cd965513b92f0b4b" at bounding box center [132, 83] width 120 height 9
click at [97, 361] on button "Anexos" at bounding box center [98, 365] width 119 height 24
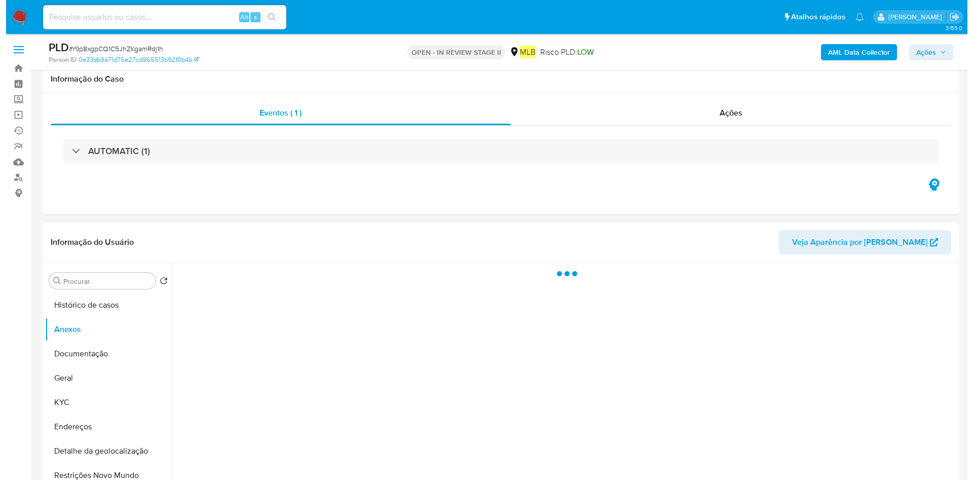
scroll to position [152, 0]
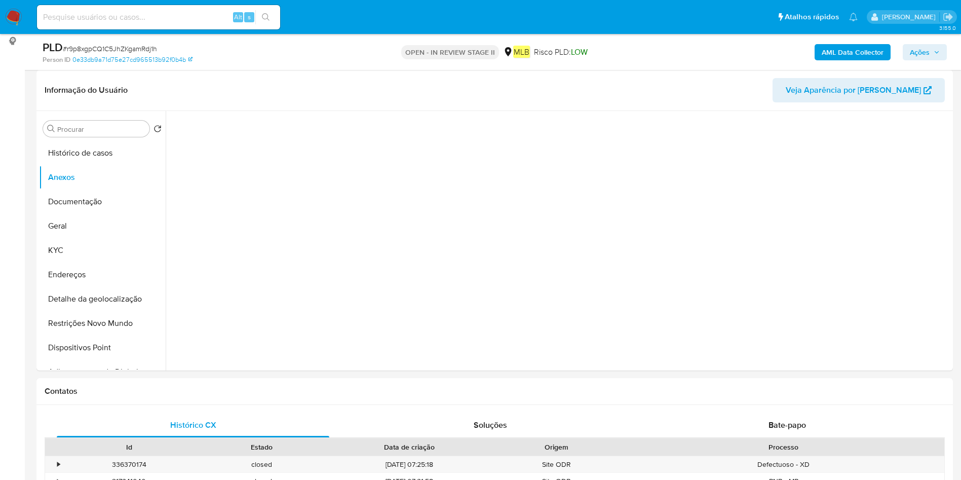
click at [875, 55] on b "AML Data Collector" at bounding box center [853, 52] width 62 height 16
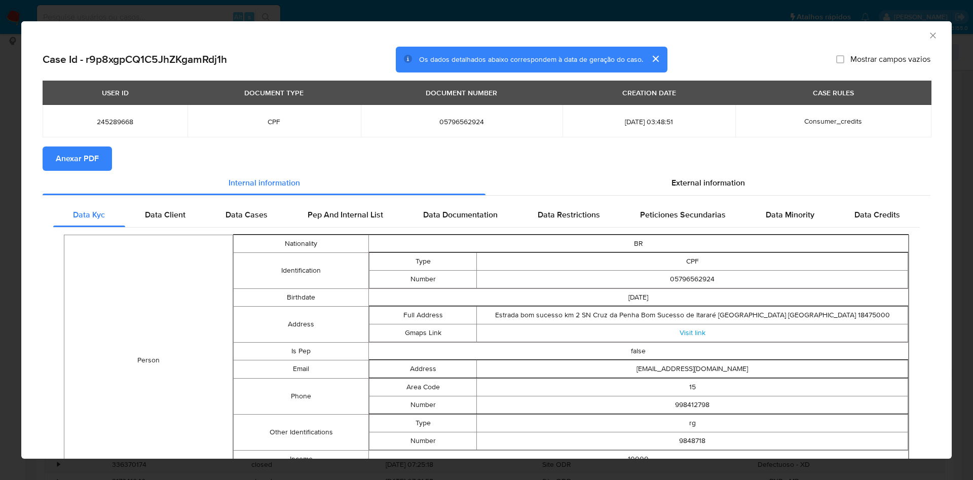
click at [104, 158] on button "Anexar PDF" at bounding box center [77, 158] width 69 height 24
click at [928, 30] on icon "Fechar a janela" at bounding box center [933, 35] width 10 height 10
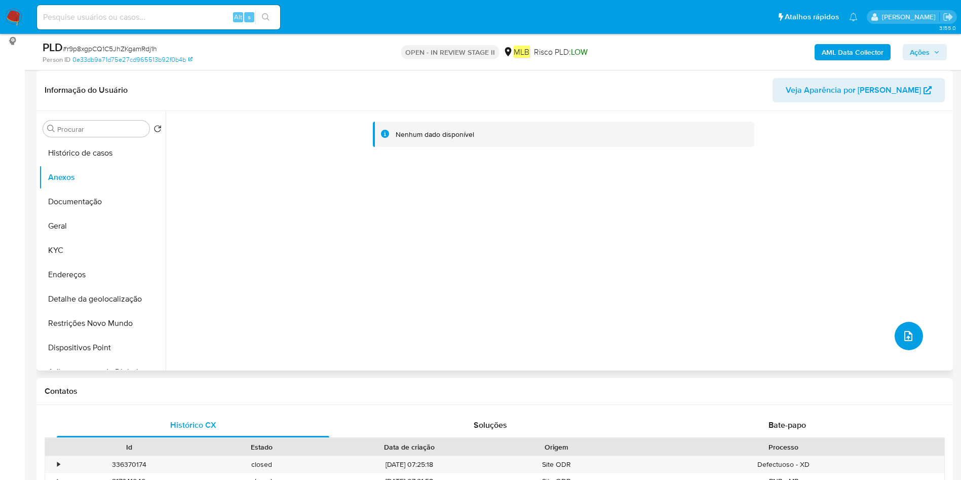
click at [914, 333] on button "upload-file" at bounding box center [909, 336] width 28 height 28
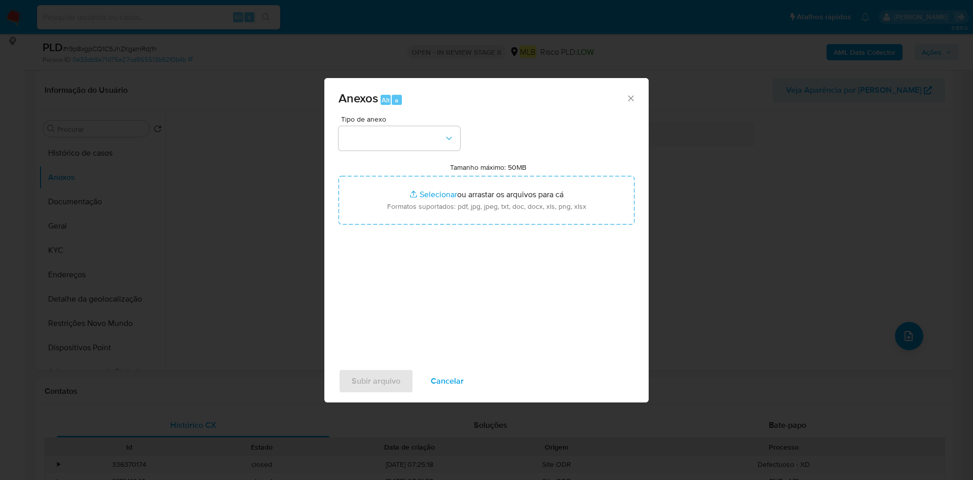
click at [396, 126] on button "button" at bounding box center [399, 138] width 122 height 24
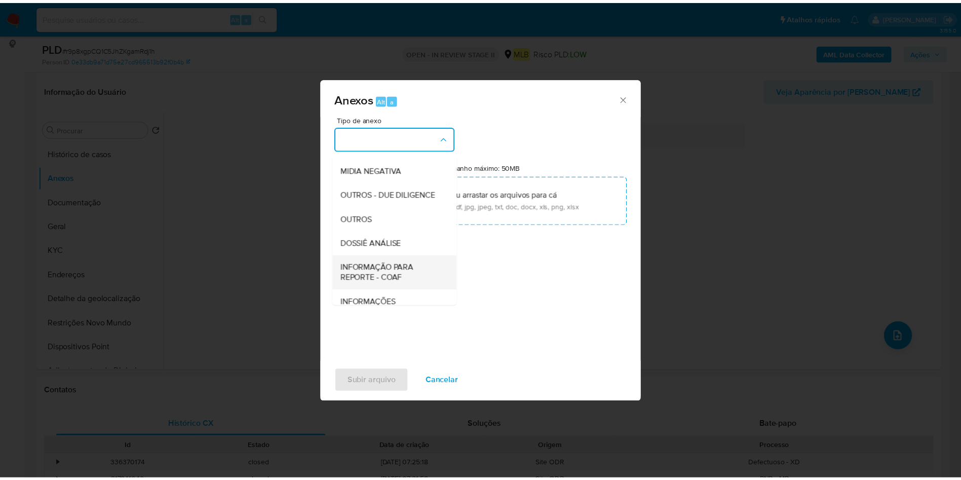
scroll to position [156, 0]
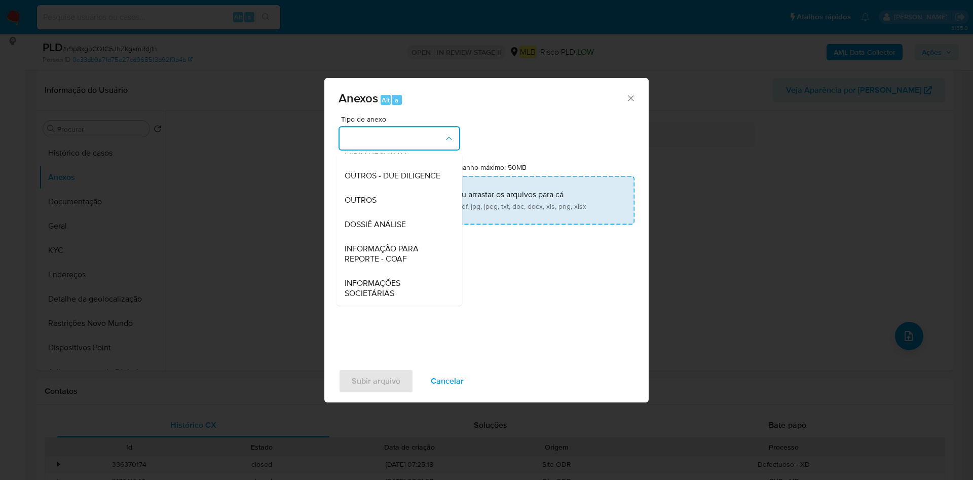
click at [393, 200] on div "OUTROS" at bounding box center [396, 200] width 103 height 24
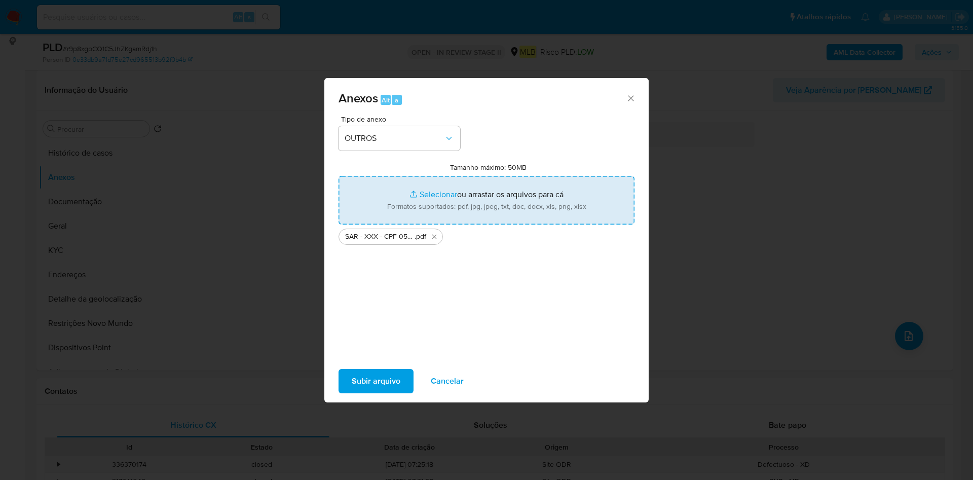
type input "C:\fakepath\Mulan 245289668_2025_08_18_11_25_50.xlsx"
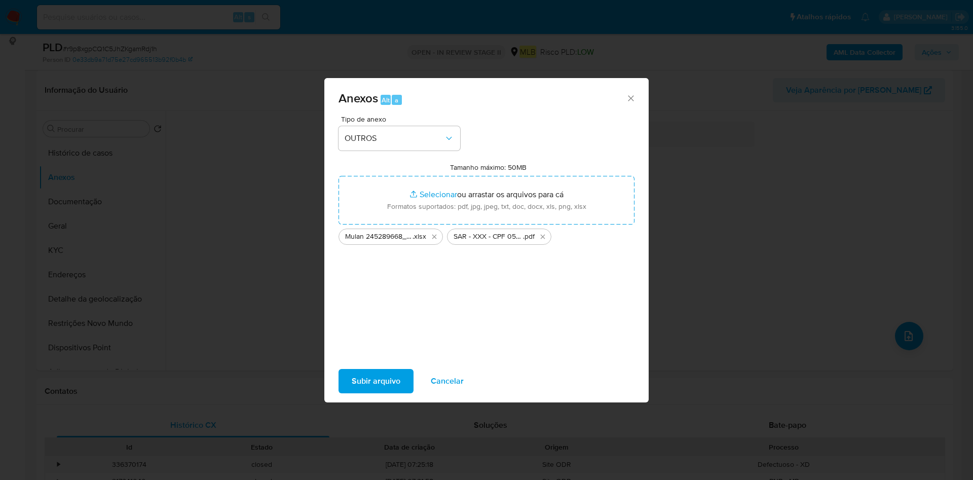
click at [355, 374] on span "Subir arquivo" at bounding box center [376, 381] width 49 height 22
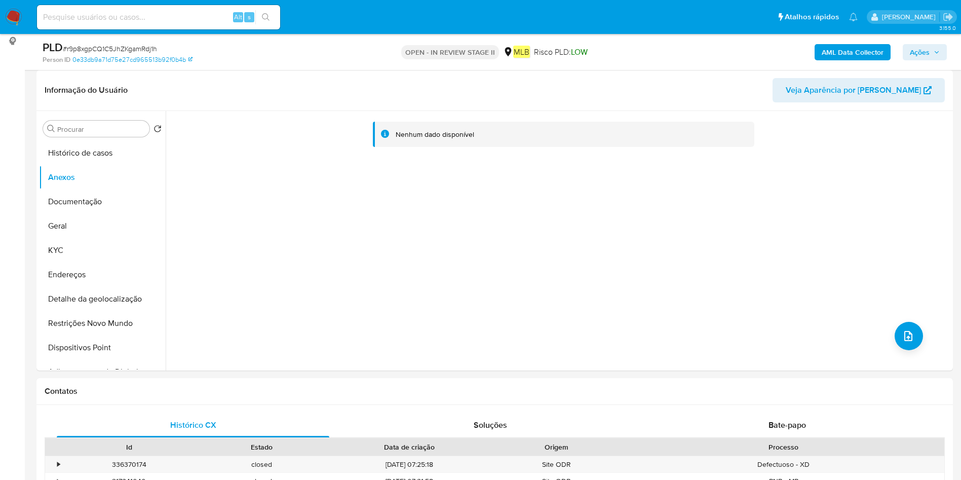
click at [925, 50] on span "Ações" at bounding box center [920, 52] width 20 height 16
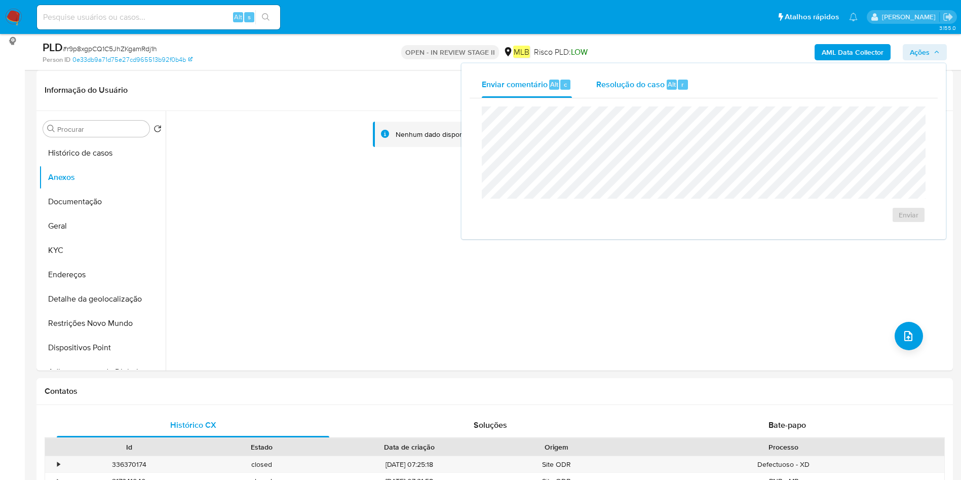
click at [614, 90] on div "Resolução do caso Alt r" at bounding box center [642, 84] width 93 height 26
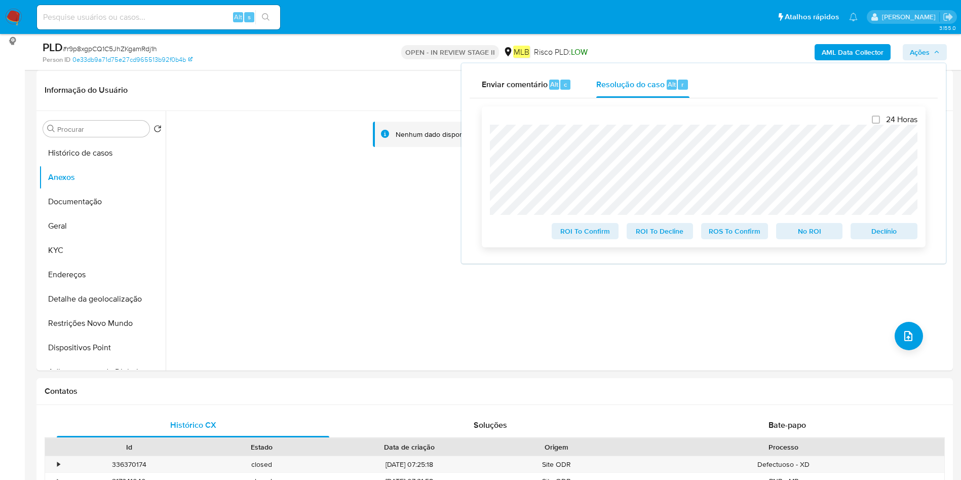
click at [737, 231] on span "ROS To Confirm" at bounding box center [734, 231] width 53 height 14
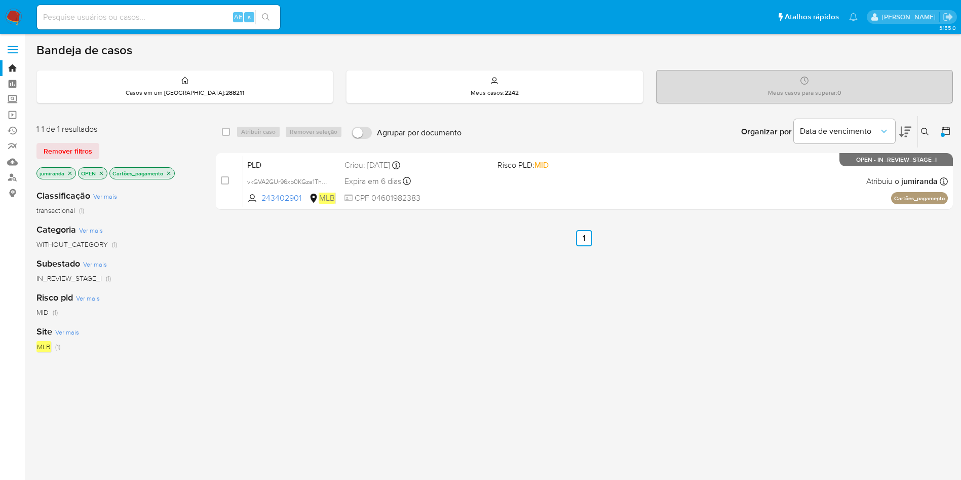
click at [168, 171] on icon "close-filter" at bounding box center [169, 173] width 6 height 6
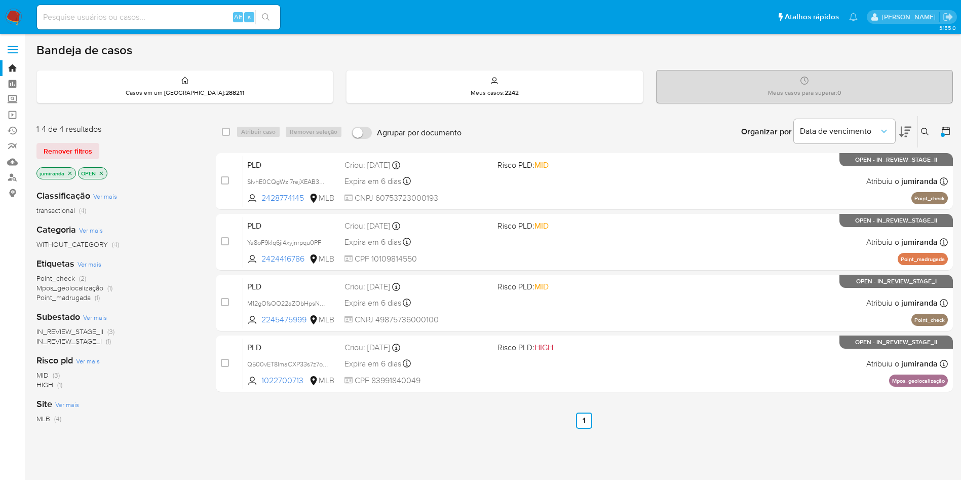
click at [62, 280] on span "Point_check" at bounding box center [55, 278] width 39 height 10
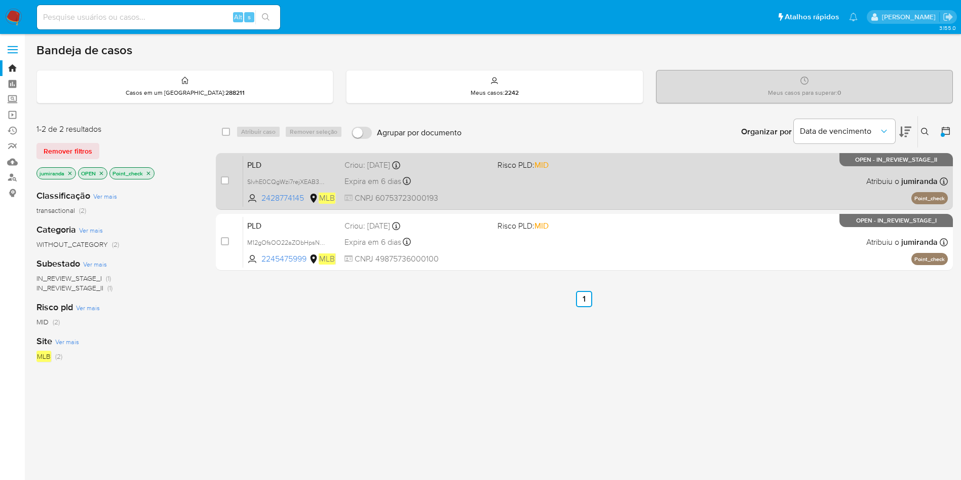
click at [291, 176] on div "SlvhE0CQgWzi7rejXEAB3Ohk" at bounding box center [287, 181] width 81 height 11
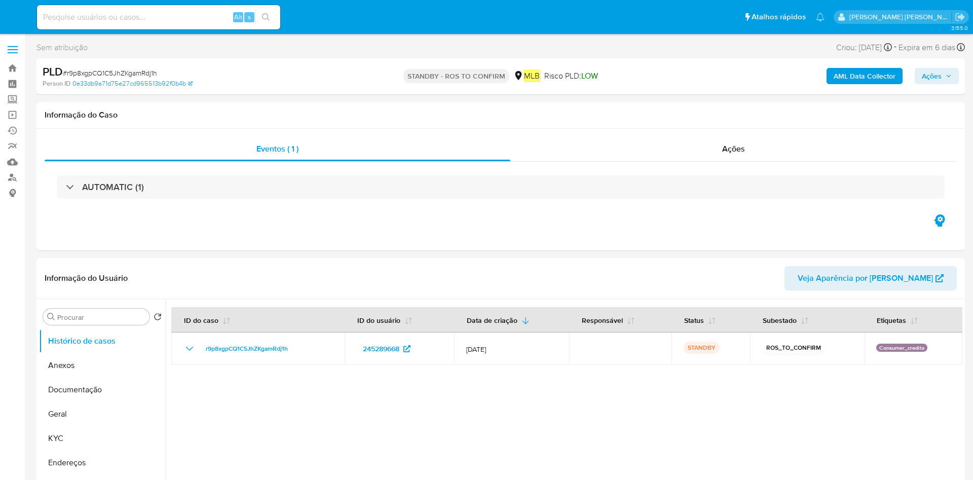
select select "10"
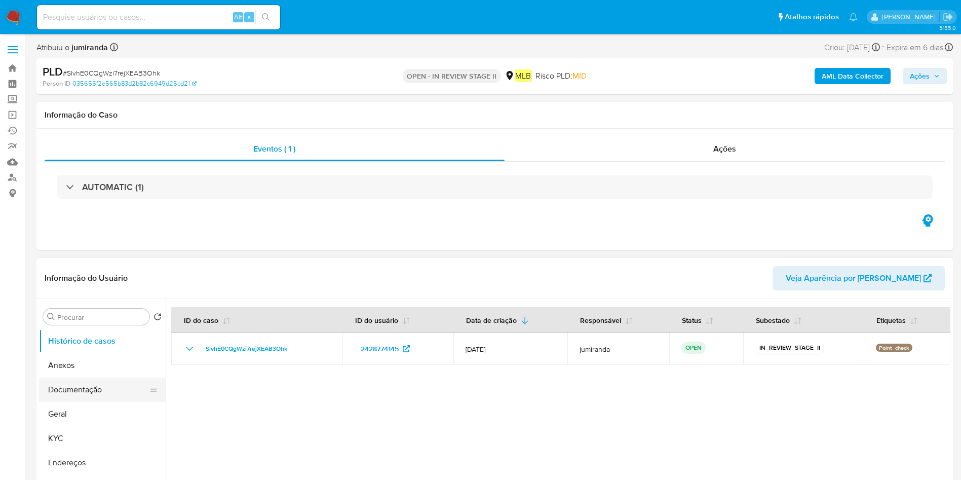
click at [75, 389] on button "Documentação" at bounding box center [98, 389] width 119 height 24
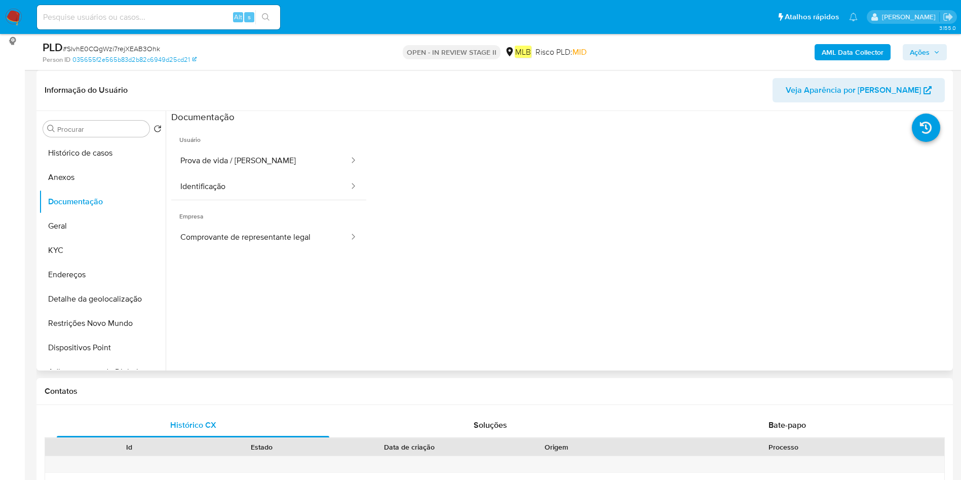
scroll to position [83, 0]
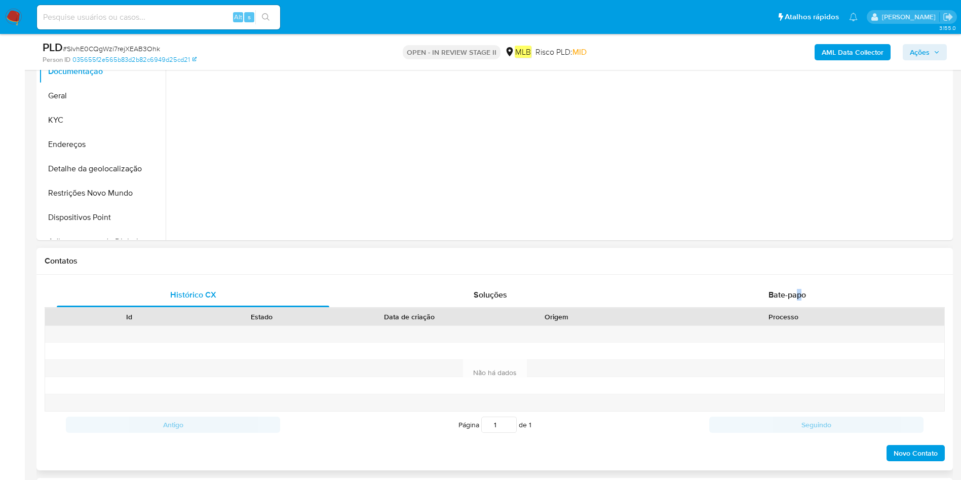
scroll to position [380, 0]
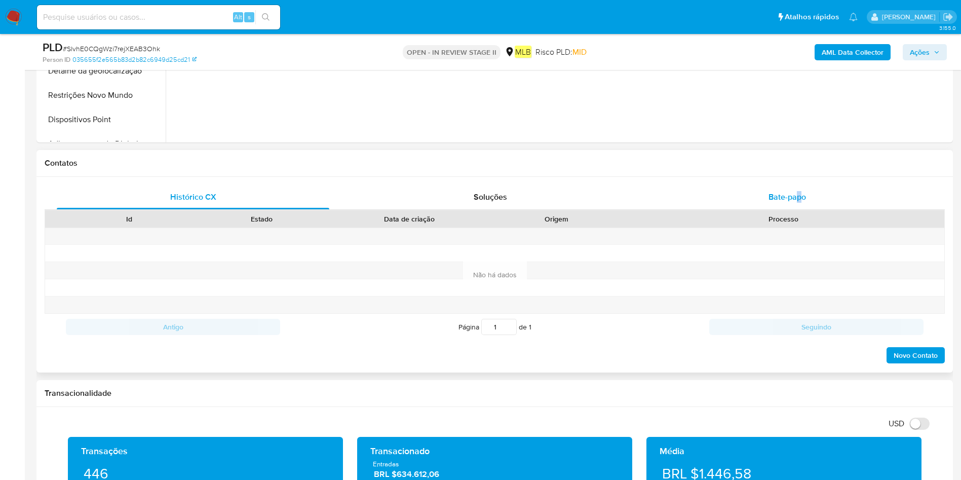
click at [834, 206] on div "Bate-papo" at bounding box center [787, 197] width 273 height 24
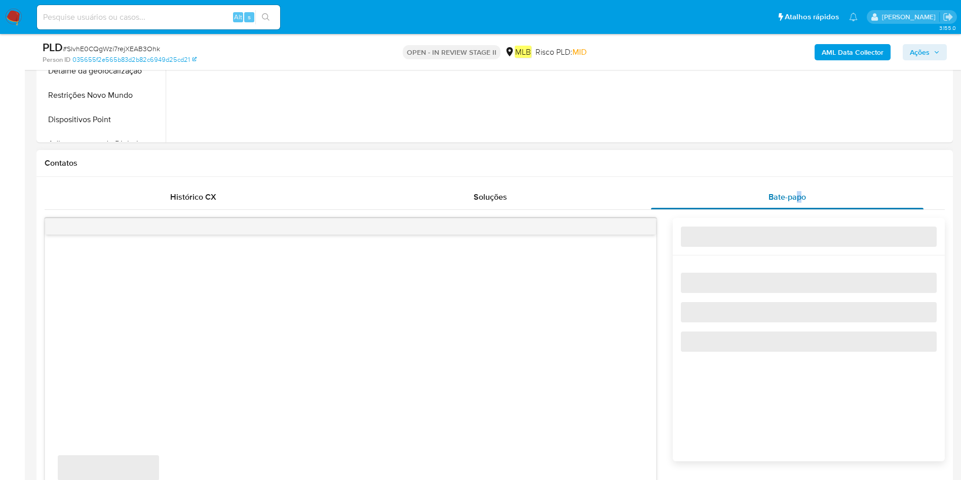
drag, startPoint x: 818, startPoint y: 199, endPoint x: 813, endPoint y: 206, distance: 9.1
click at [817, 198] on div "Bate-papo" at bounding box center [787, 197] width 273 height 24
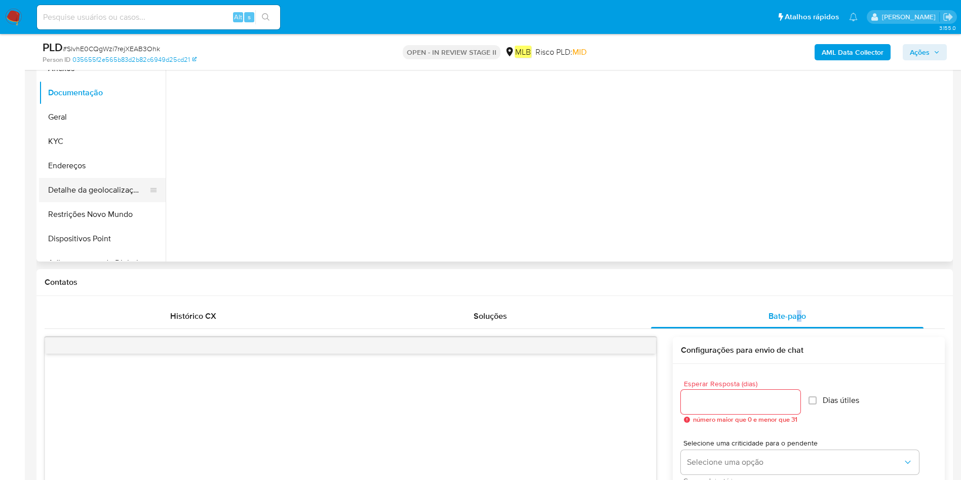
scroll to position [228, 0]
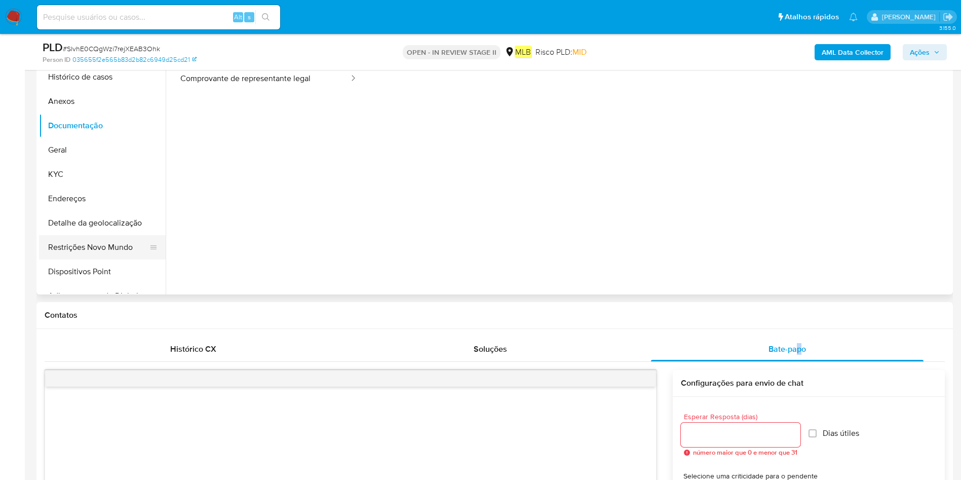
click at [101, 247] on button "Restrições Novo Mundo" at bounding box center [98, 247] width 119 height 24
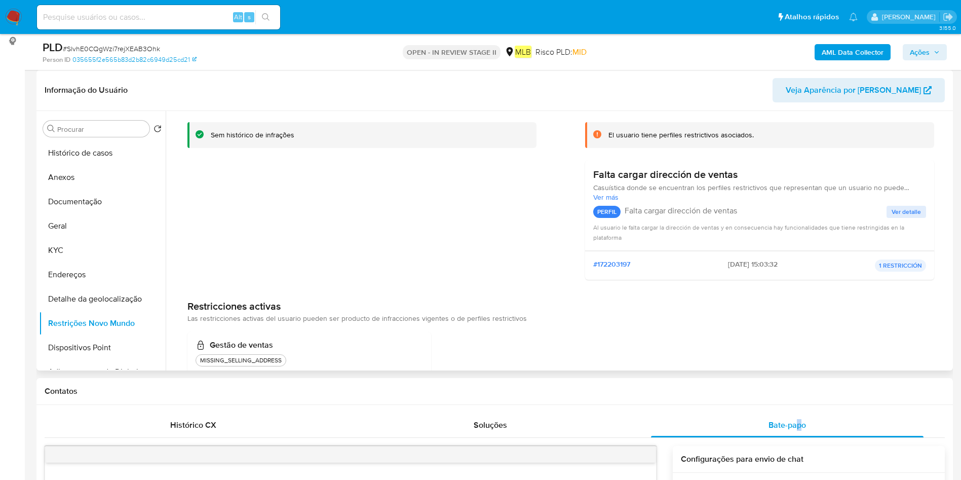
scroll to position [76, 0]
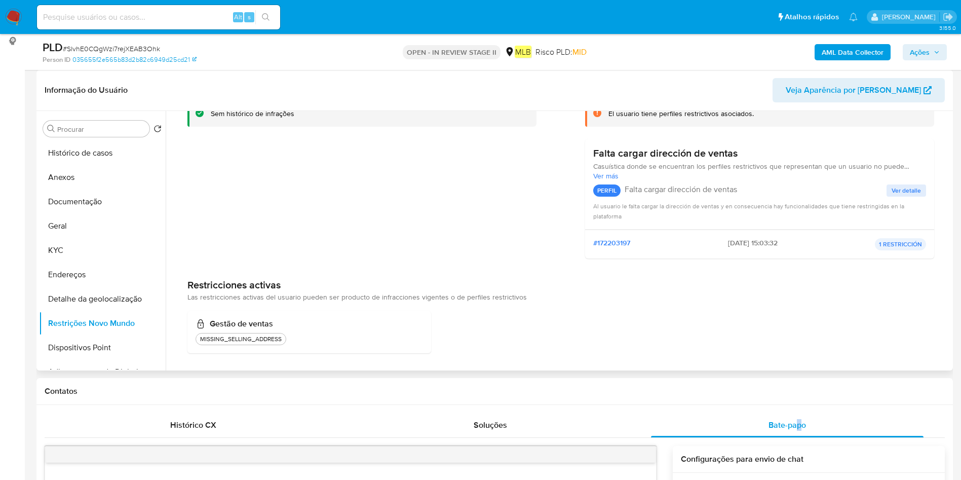
click at [892, 192] on span "Ver detalle" at bounding box center [906, 190] width 29 height 10
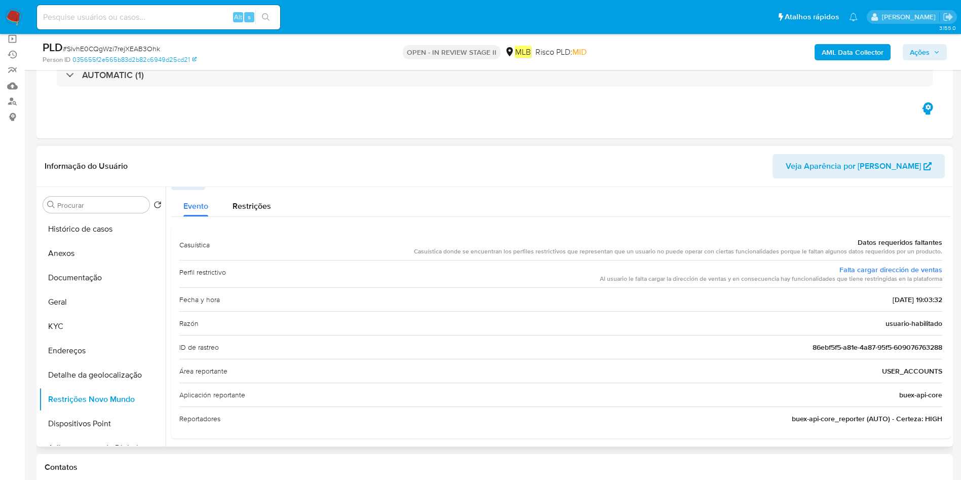
scroll to position [18, 0]
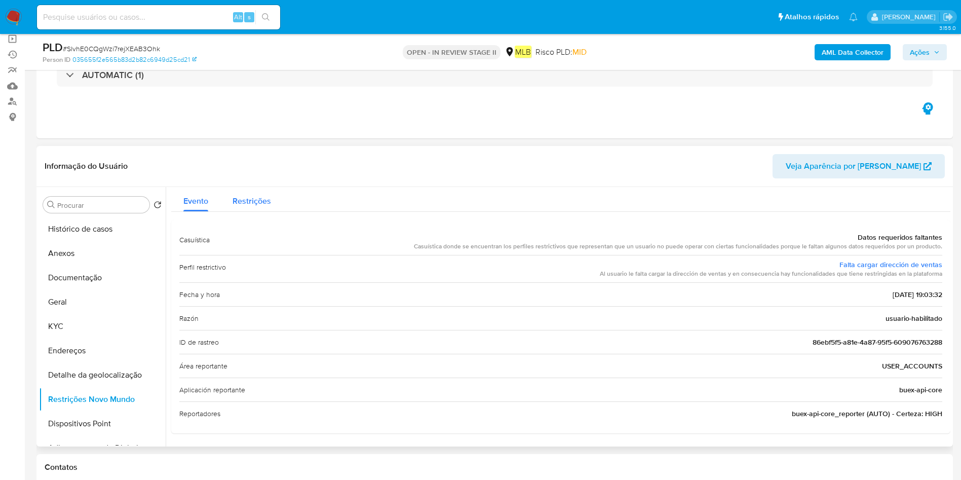
click at [257, 201] on span "Restrições" at bounding box center [252, 201] width 39 height 12
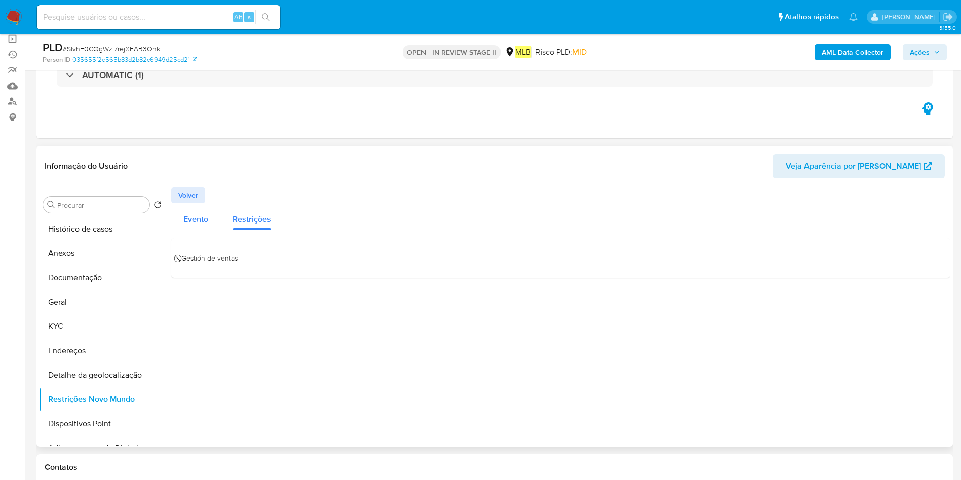
click at [198, 214] on span "Evento" at bounding box center [195, 219] width 25 height 12
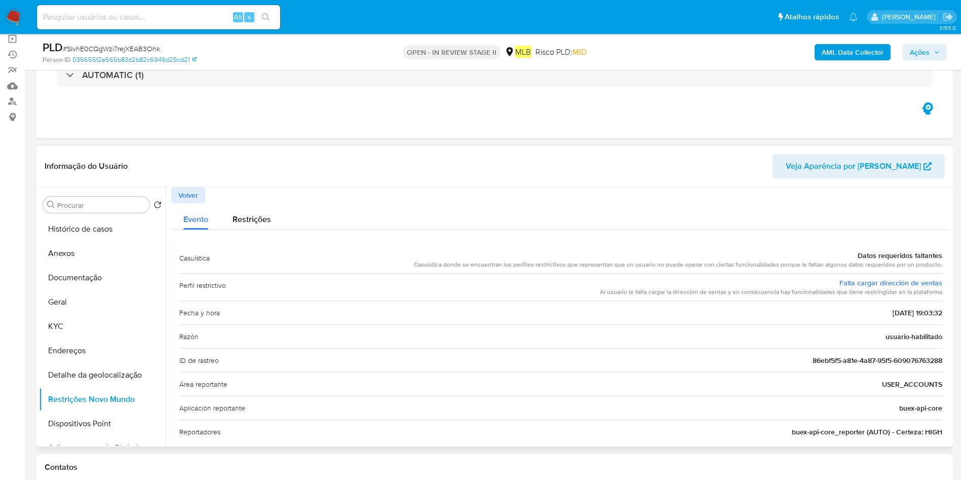
drag, startPoint x: 192, startPoint y: 188, endPoint x: 216, endPoint y: 197, distance: 25.5
click at [191, 188] on span "Volver" at bounding box center [188, 195] width 20 height 14
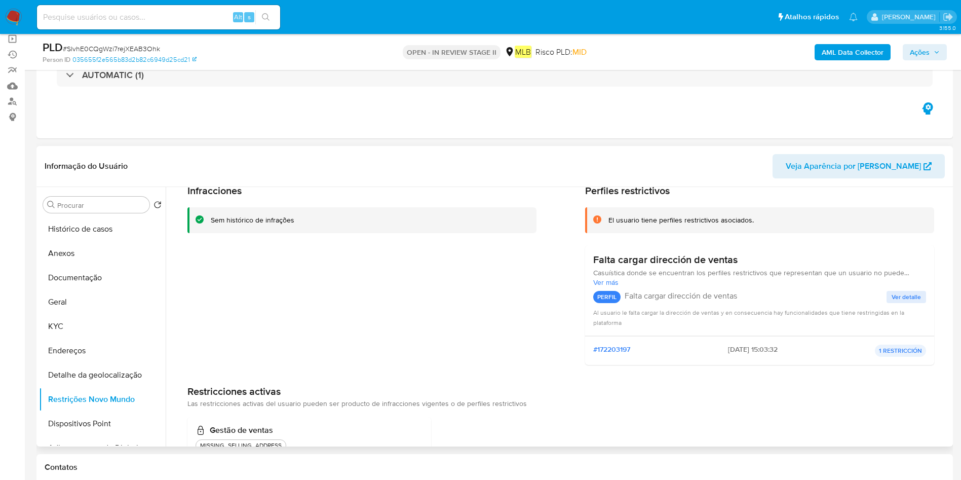
scroll to position [76, 0]
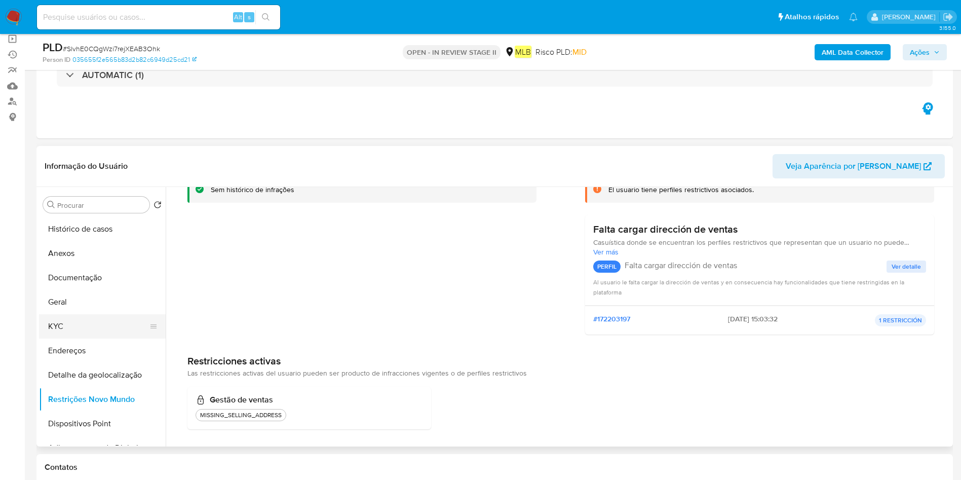
drag, startPoint x: 83, startPoint y: 303, endPoint x: 140, endPoint y: 314, distance: 58.8
click at [82, 303] on button "Geral" at bounding box center [102, 302] width 127 height 24
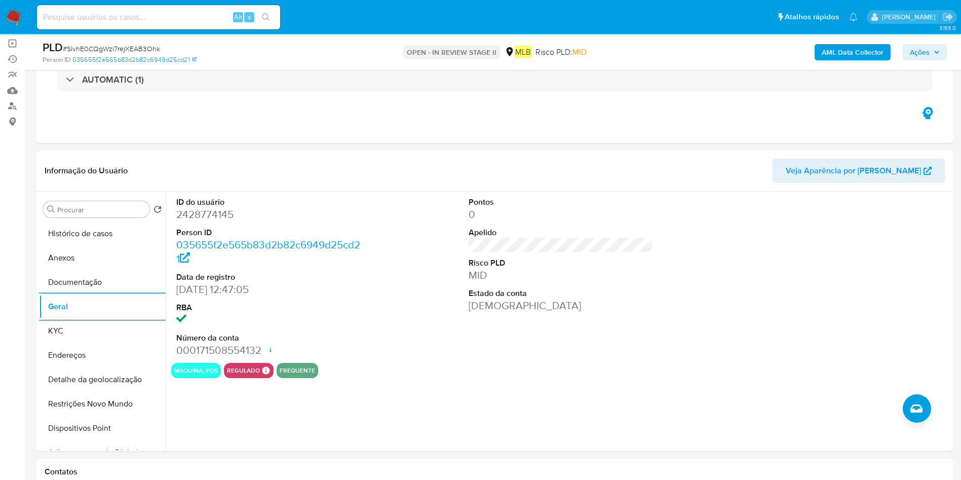
scroll to position [152, 0]
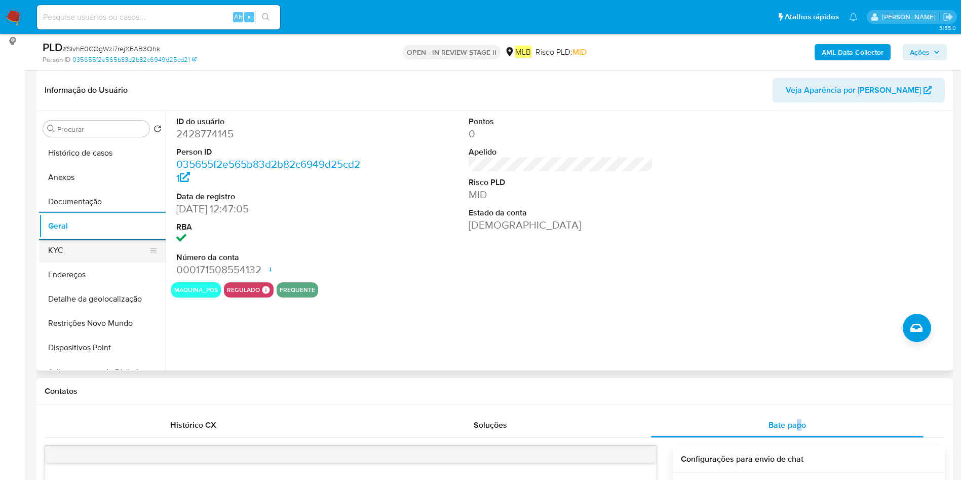
click at [67, 247] on button "KYC" at bounding box center [98, 250] width 119 height 24
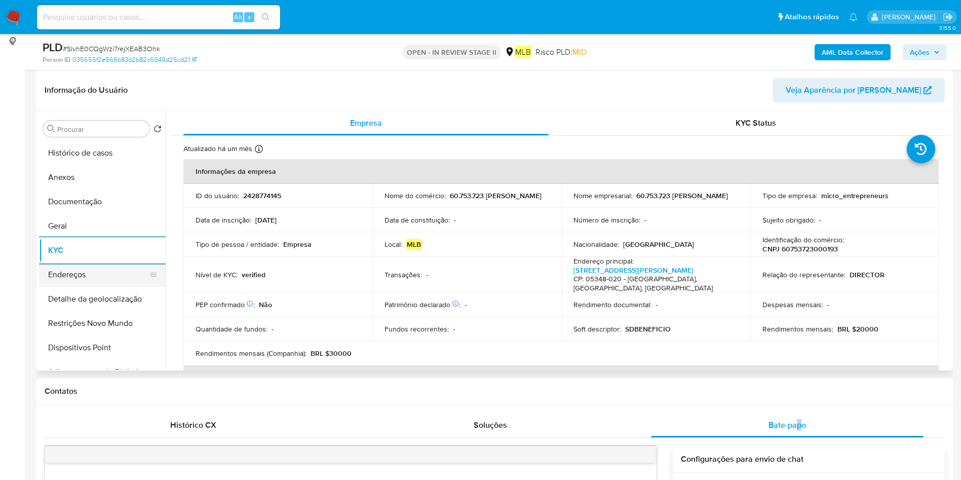
click at [107, 277] on button "Endereços" at bounding box center [98, 274] width 119 height 24
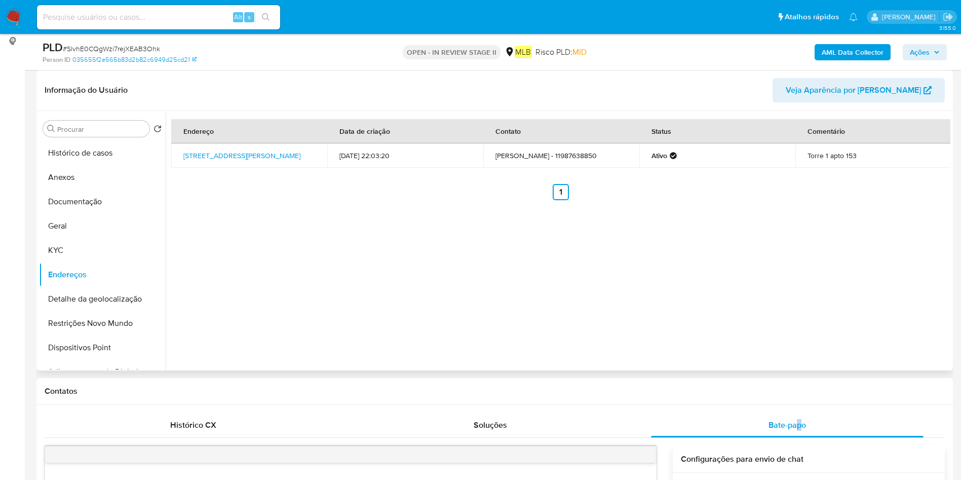
drag, startPoint x: 125, startPoint y: 299, endPoint x: 328, endPoint y: 293, distance: 203.3
click at [123, 299] on button "Detalhe da geolocalização" at bounding box center [102, 299] width 127 height 24
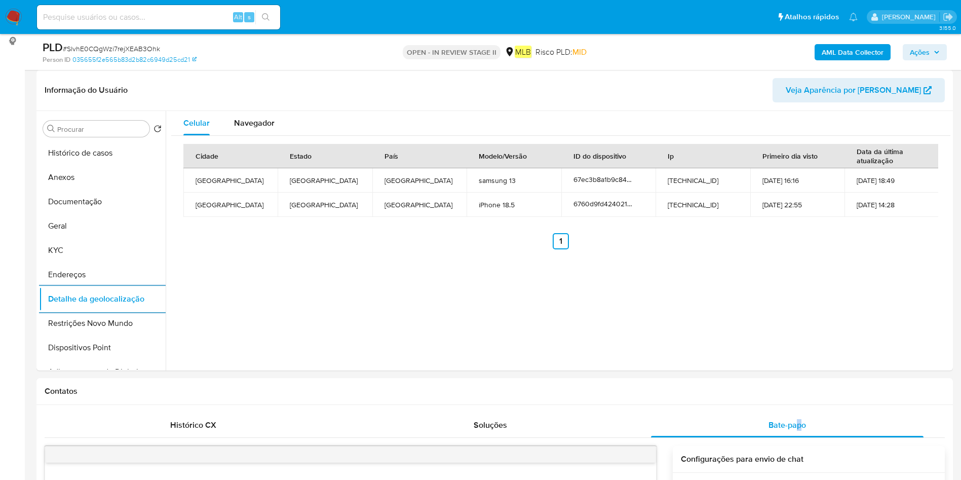
drag, startPoint x: 116, startPoint y: 322, endPoint x: 164, endPoint y: 317, distance: 48.4
click at [116, 320] on button "Restrições Novo Mundo" at bounding box center [102, 323] width 127 height 24
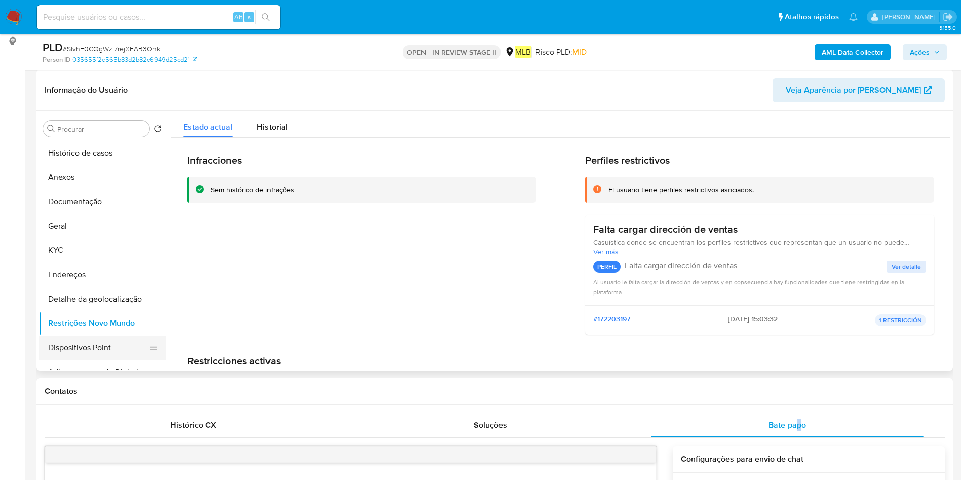
drag, startPoint x: 93, startPoint y: 335, endPoint x: 97, endPoint y: 339, distance: 6.4
click at [92, 335] on ul "Histórico de casos Anexos Documentação Geral KYC Endereços Detalhe da geolocali…" at bounding box center [102, 255] width 127 height 229
click at [106, 345] on button "Dispositivos Point" at bounding box center [98, 347] width 119 height 24
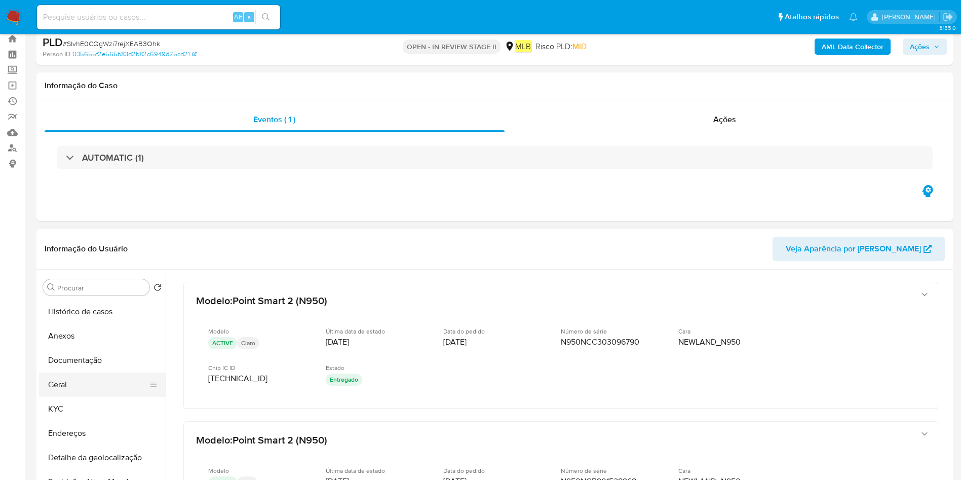
scroll to position [0, 0]
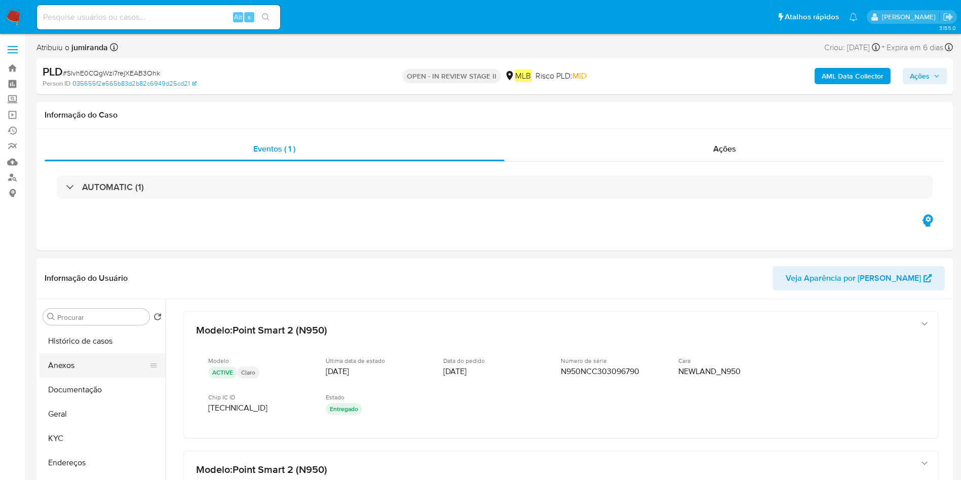
click at [94, 371] on button "Anexos" at bounding box center [98, 365] width 119 height 24
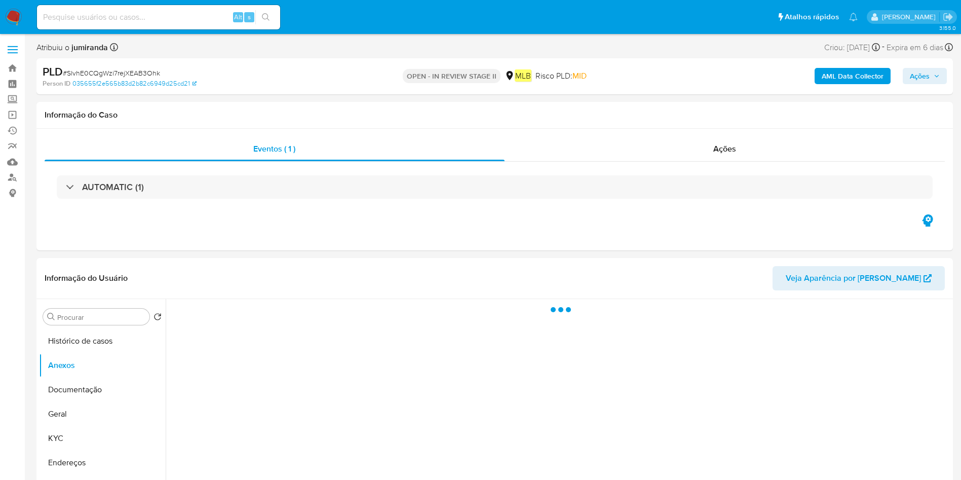
click at [919, 72] on span "Ações" at bounding box center [920, 76] width 20 height 16
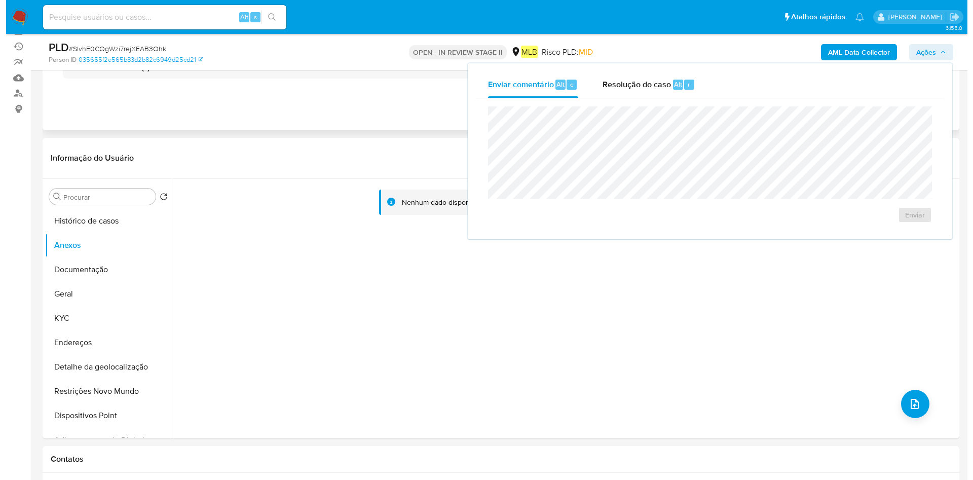
scroll to position [152, 0]
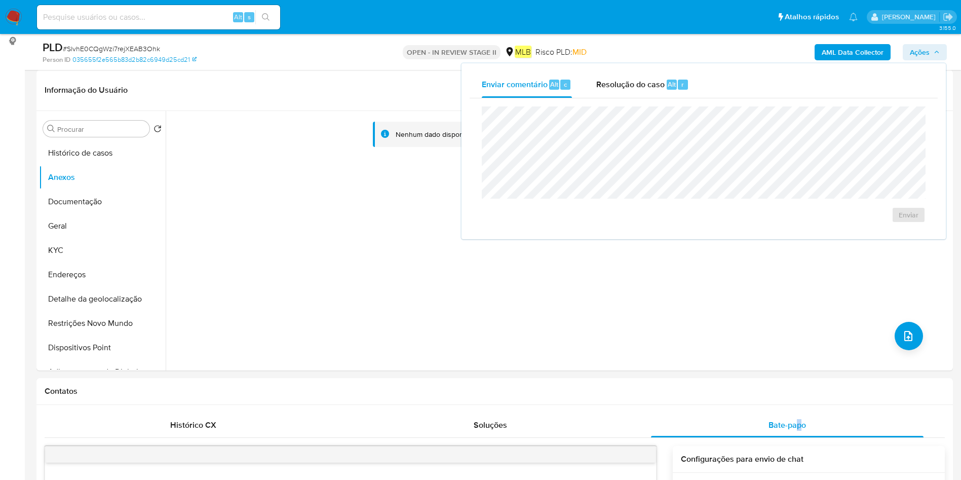
click at [842, 48] on b "AML Data Collector" at bounding box center [853, 52] width 62 height 16
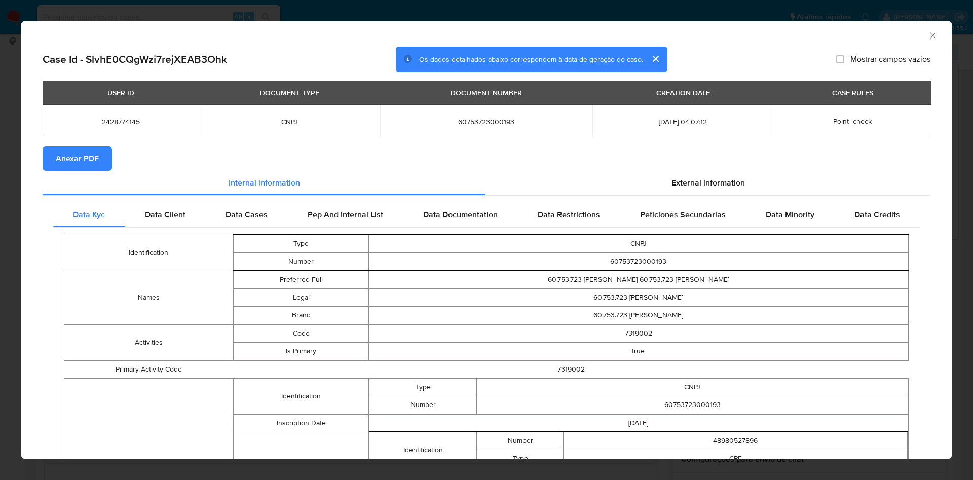
click at [88, 155] on span "Anexar PDF" at bounding box center [77, 158] width 43 height 22
click at [928, 34] on icon "Fechar a janela" at bounding box center [933, 35] width 10 height 10
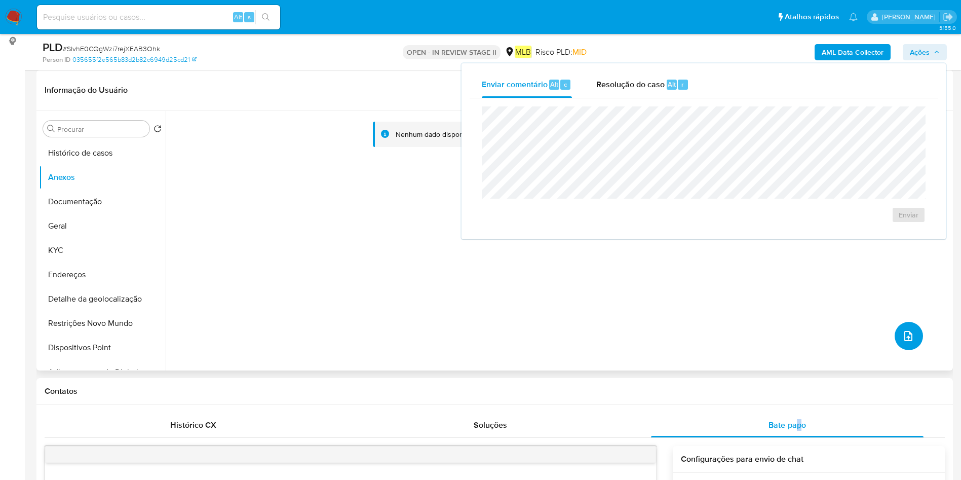
click at [915, 334] on button "upload-file" at bounding box center [909, 336] width 28 height 28
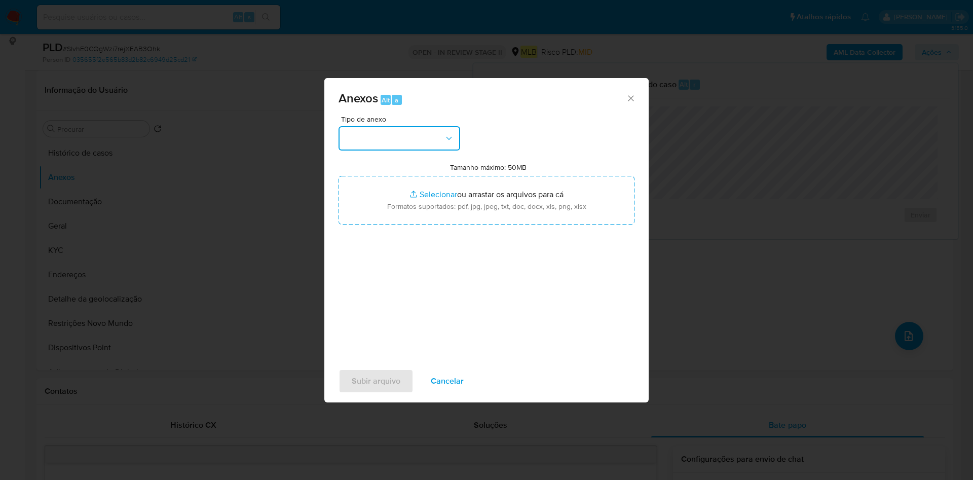
click at [421, 138] on button "button" at bounding box center [399, 138] width 122 height 24
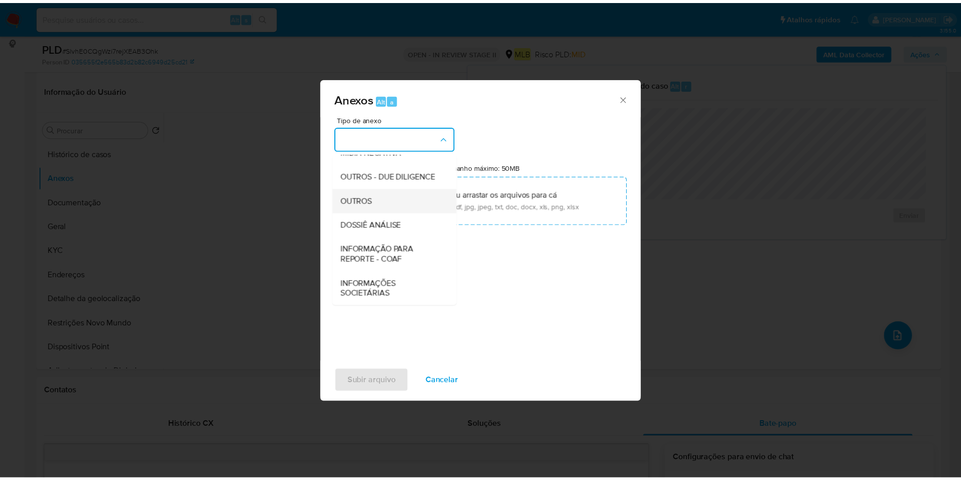
scroll to position [156, 0]
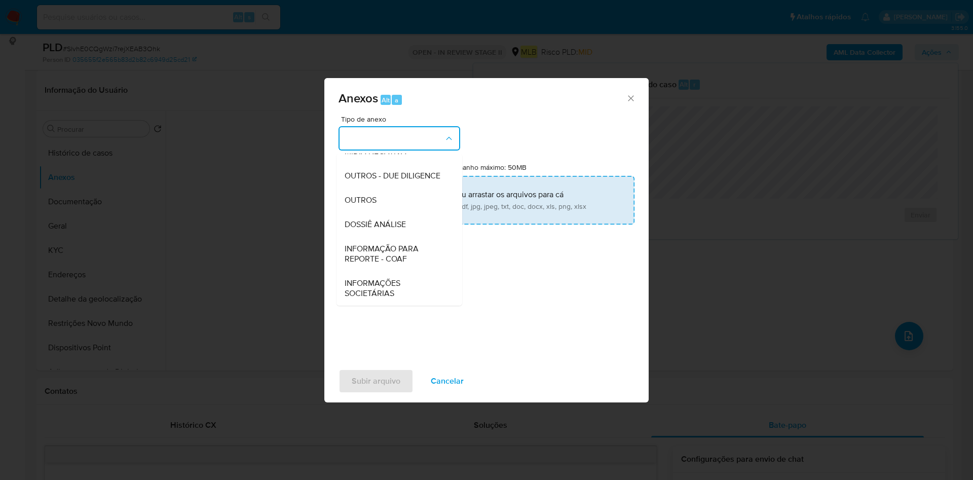
click at [390, 202] on div "OUTROS" at bounding box center [396, 200] width 103 height 24
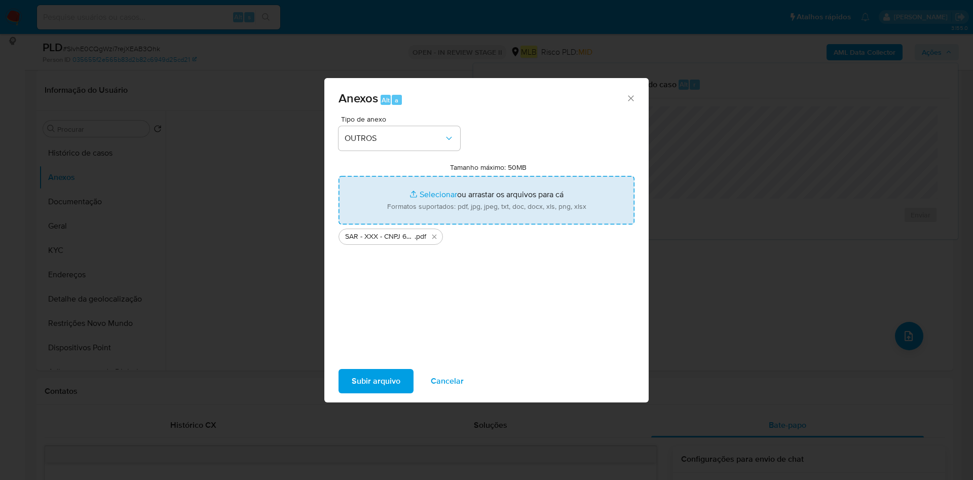
type input "C:\fakepath\Mulan 2428774145_2025_08_18_12_32_48.xlsx"
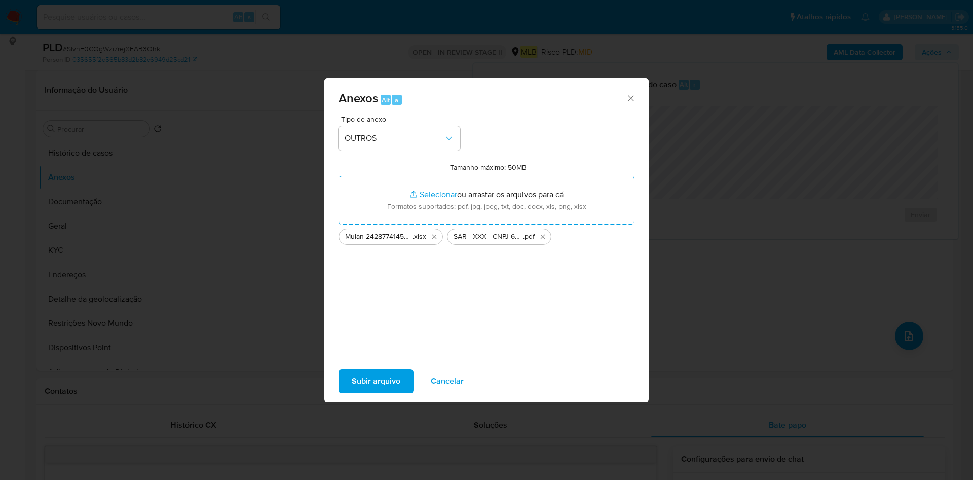
click at [386, 374] on span "Subir arquivo" at bounding box center [376, 381] width 49 height 22
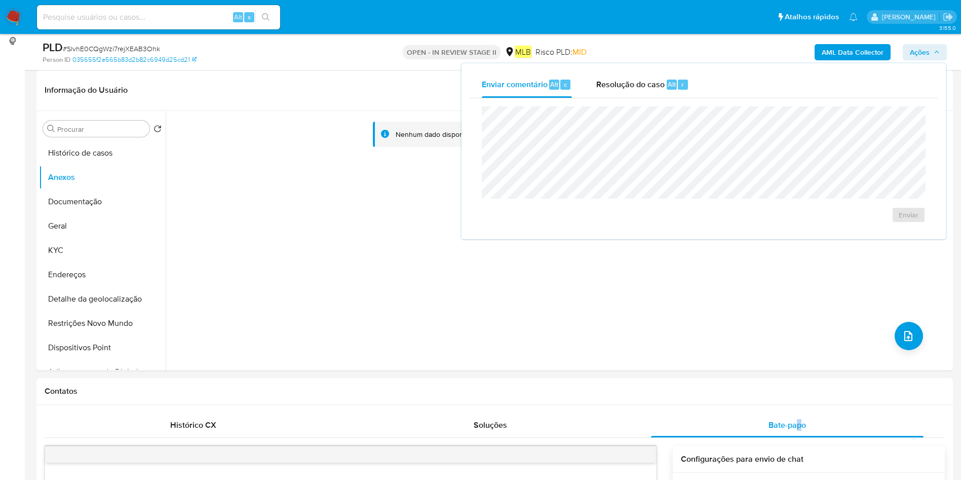
click at [927, 54] on span "Ações" at bounding box center [920, 52] width 20 height 16
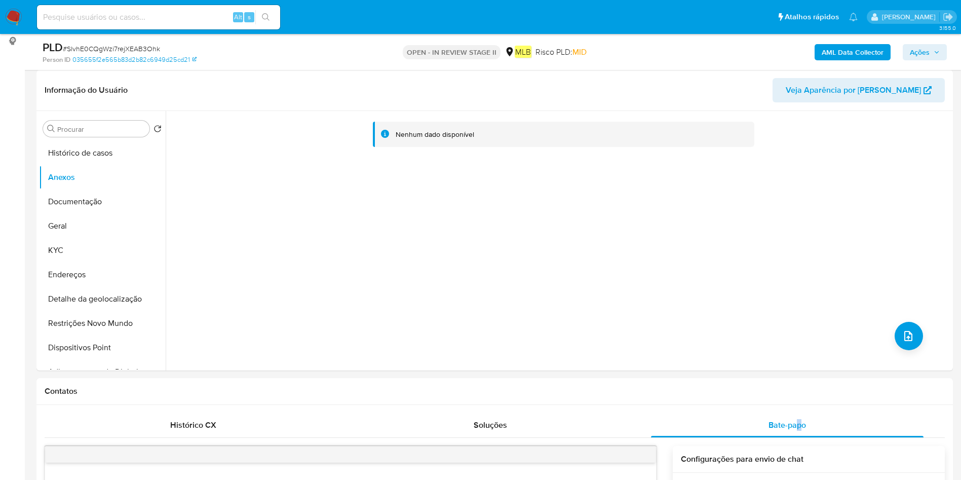
click at [906, 49] on button "Ações" at bounding box center [925, 52] width 44 height 16
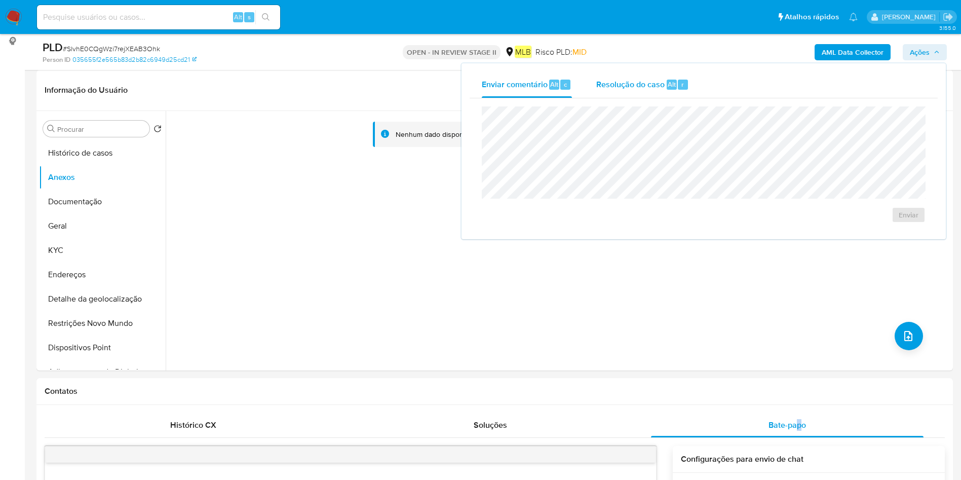
click at [611, 88] on span "Resolução do caso" at bounding box center [630, 84] width 68 height 12
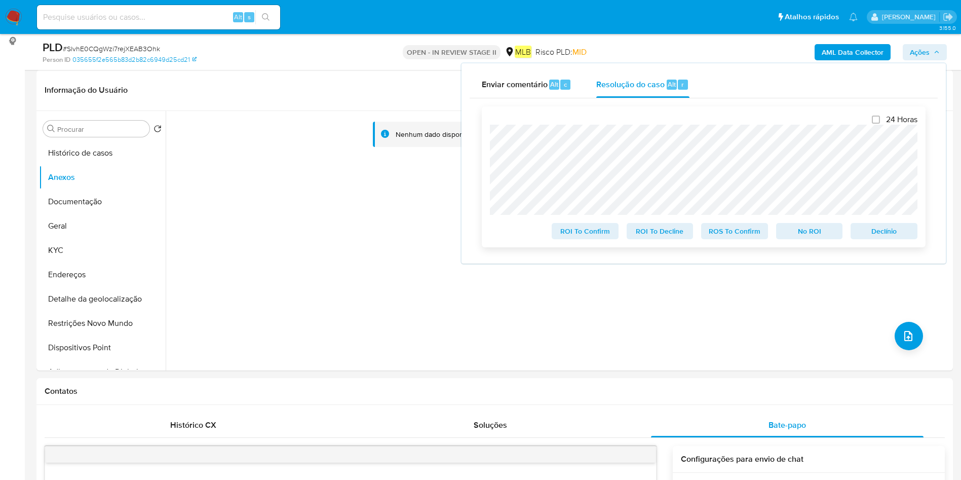
click at [742, 235] on span "ROS To Confirm" at bounding box center [734, 231] width 53 height 14
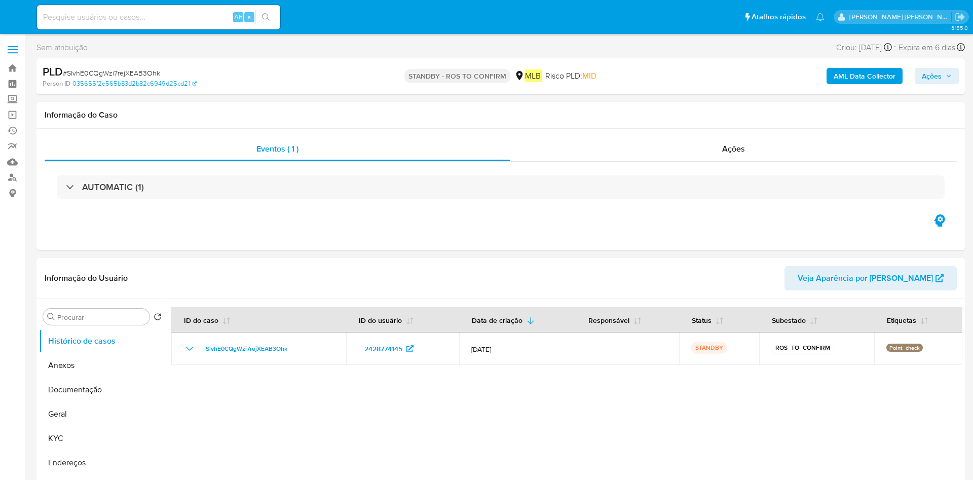
select select "10"
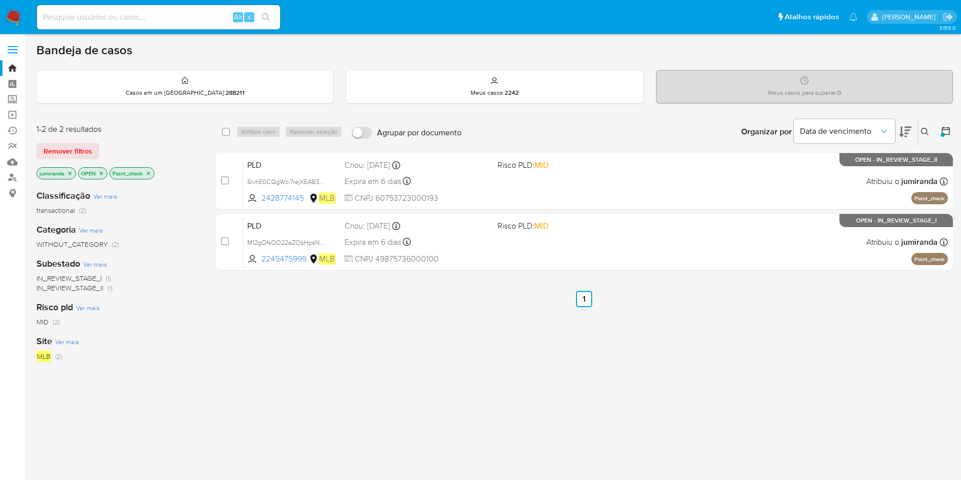
click at [296, 239] on span "M12gOfsOO22aZObHpsNCmmmL" at bounding box center [294, 241] width 95 height 11
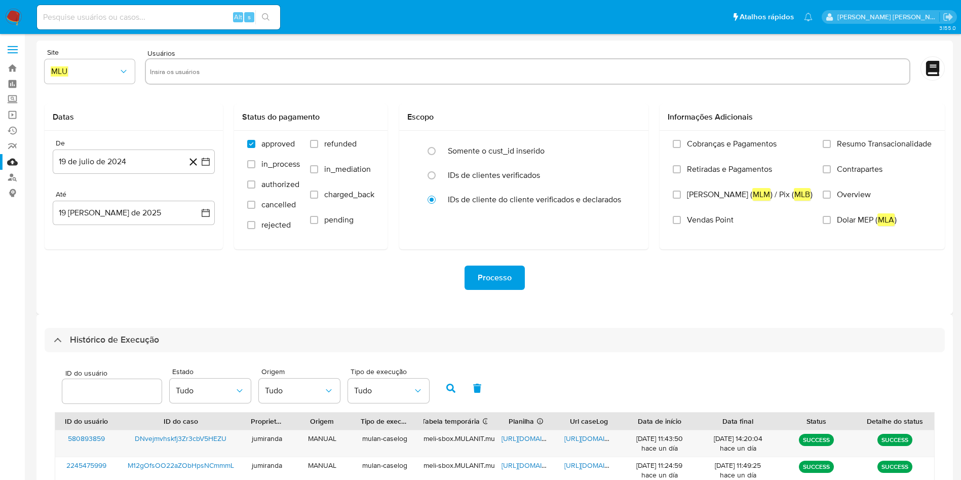
select select "10"
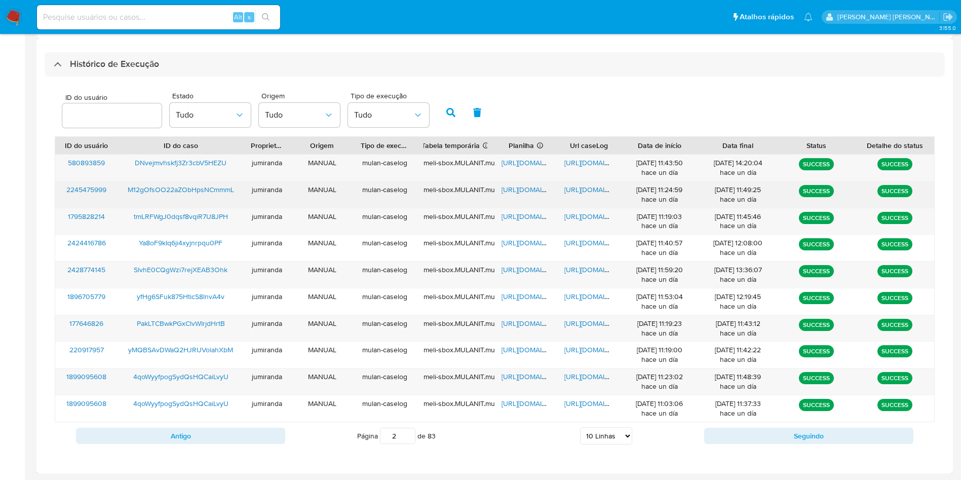
click at [511, 186] on span "[URL][DOMAIN_NAME]" at bounding box center [537, 189] width 70 height 10
drag, startPoint x: 601, startPoint y: 192, endPoint x: 572, endPoint y: 189, distance: 29.0
click at [600, 191] on span "[URL][DOMAIN_NAME]" at bounding box center [599, 189] width 70 height 10
click at [218, 182] on div "M12gOfsOO22aZObHpsNCmmmL" at bounding box center [181, 194] width 126 height 26
click at [218, 186] on span "M12gOfsOO22aZObHpsNCmmmL" at bounding box center [181, 189] width 106 height 10
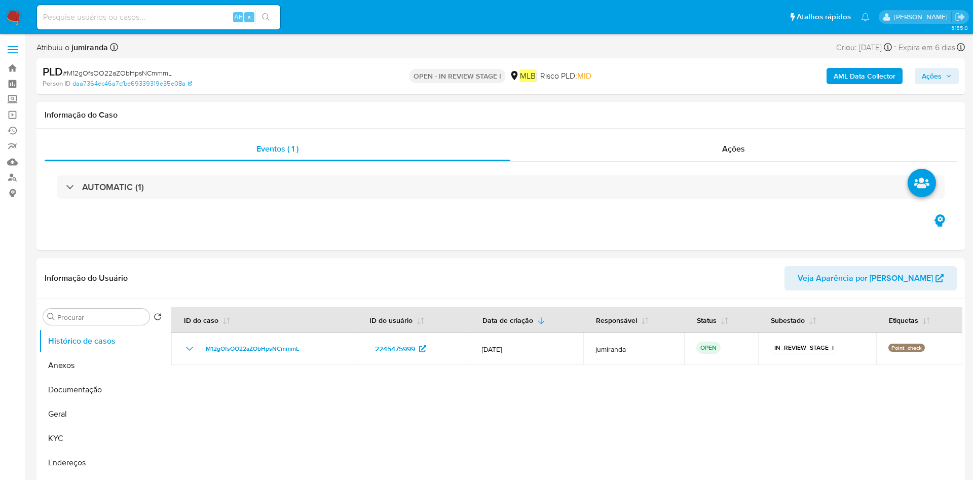
select select "10"
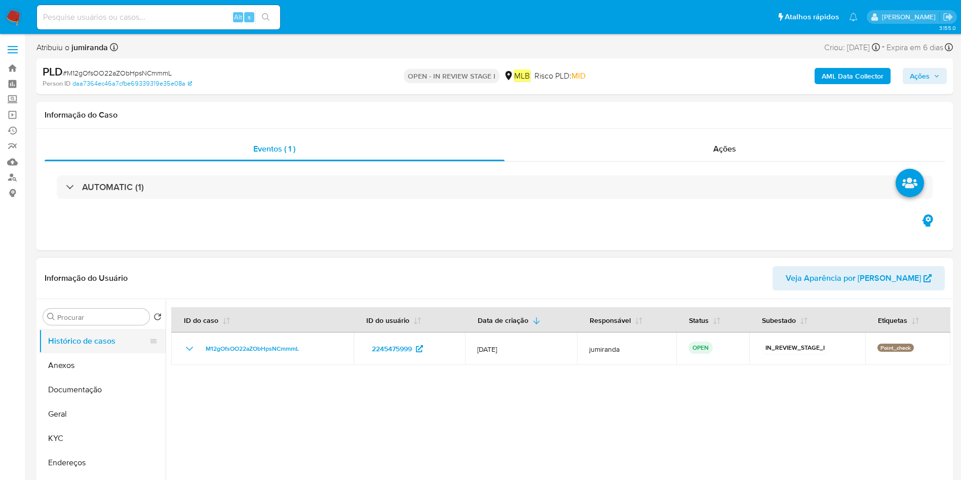
click at [66, 384] on button "Documentação" at bounding box center [102, 389] width 127 height 24
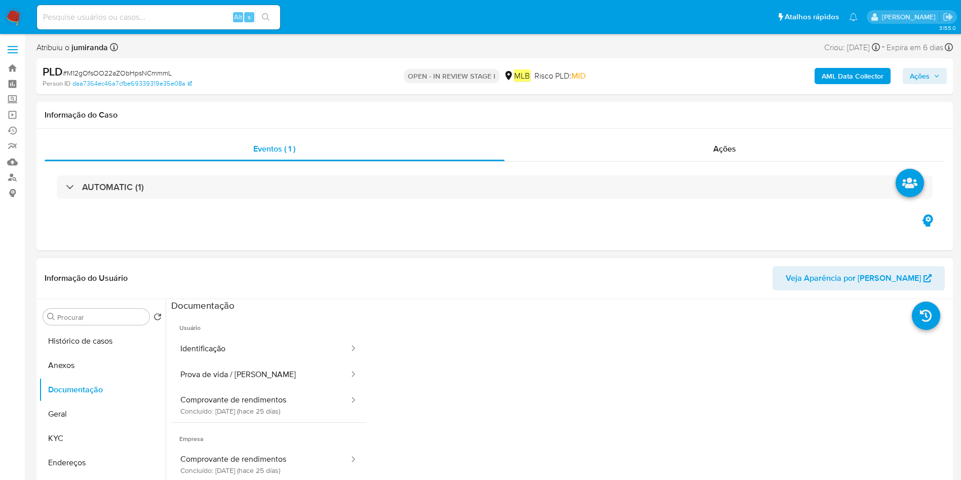
scroll to position [83, 0]
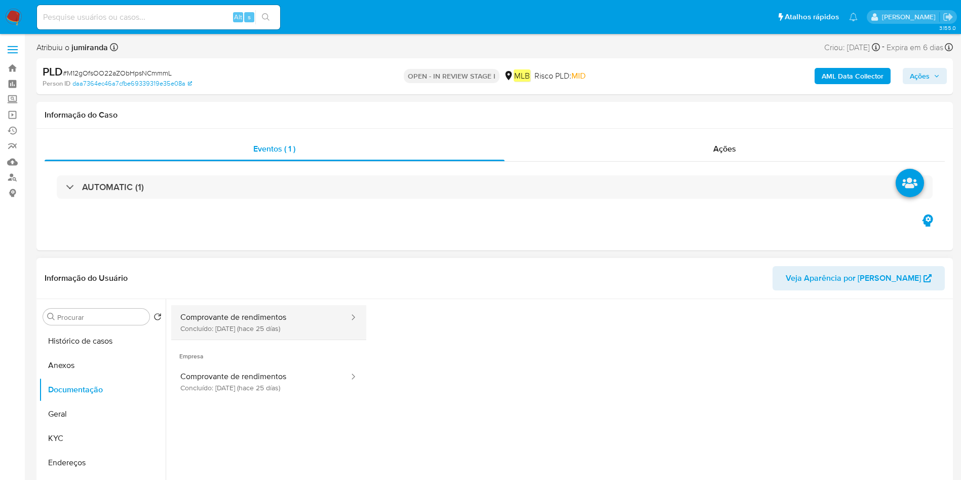
click at [294, 319] on button "Comprovante de rendimentos Concluído: [DATE] (hace 25 días)" at bounding box center [260, 322] width 179 height 34
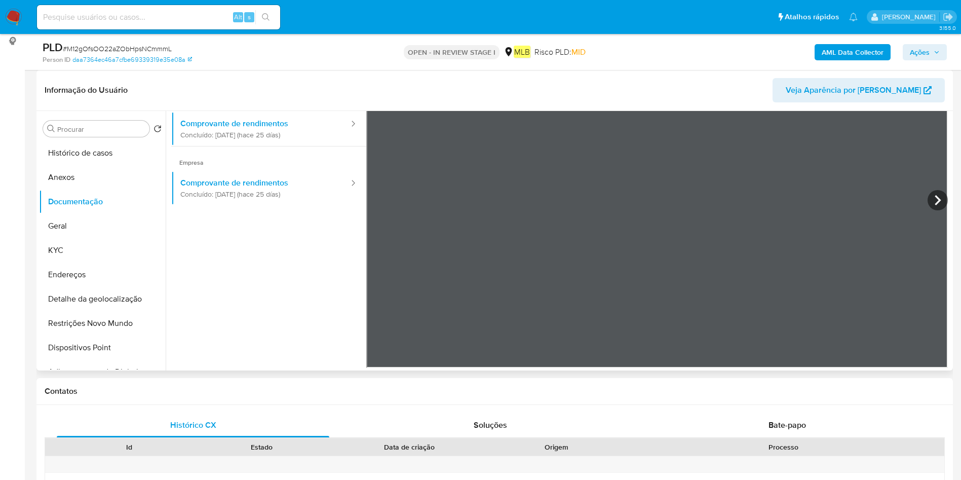
scroll to position [12, 0]
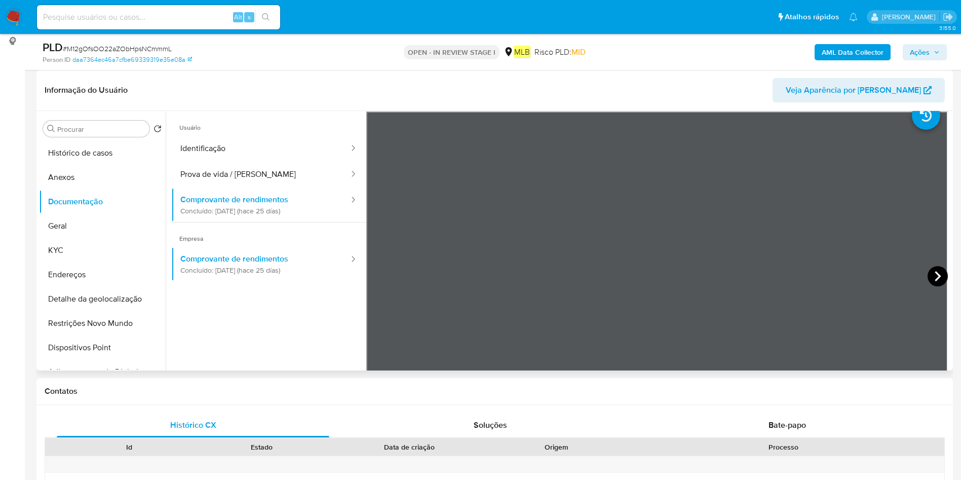
click at [939, 279] on icon at bounding box center [938, 276] width 20 height 20
click at [928, 269] on icon at bounding box center [938, 276] width 20 height 20
click at [936, 274] on icon at bounding box center [938, 276] width 20 height 20
drag, startPoint x: 79, startPoint y: 148, endPoint x: 104, endPoint y: 154, distance: 26.4
click at [79, 148] on button "Histórico de casos" at bounding box center [98, 153] width 119 height 24
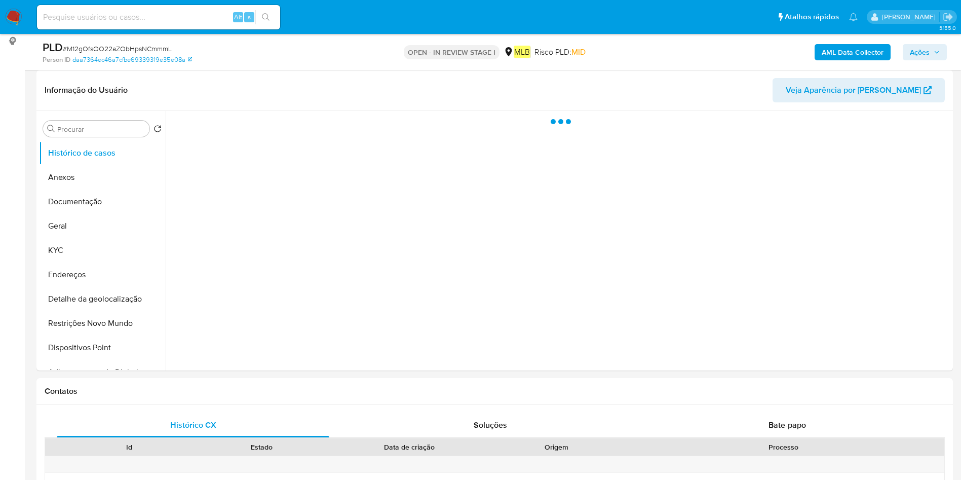
scroll to position [0, 0]
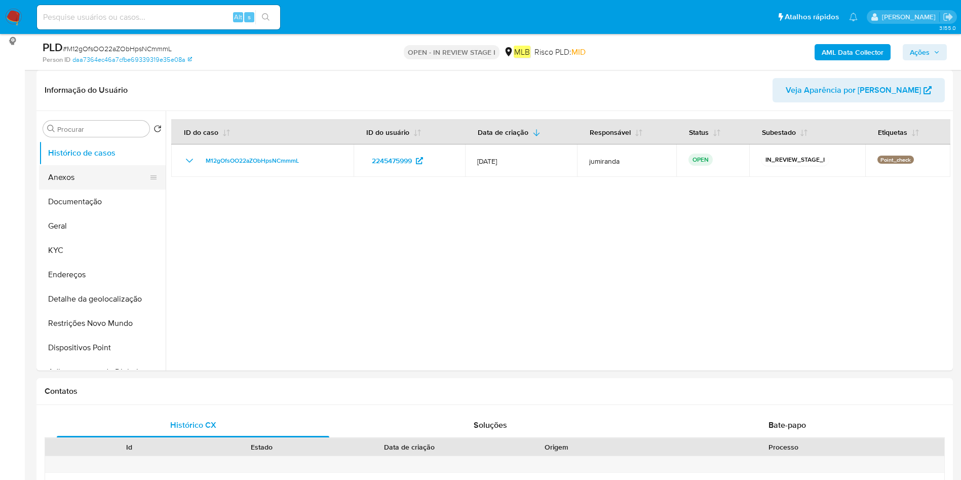
click at [101, 174] on button "Anexos" at bounding box center [98, 177] width 119 height 24
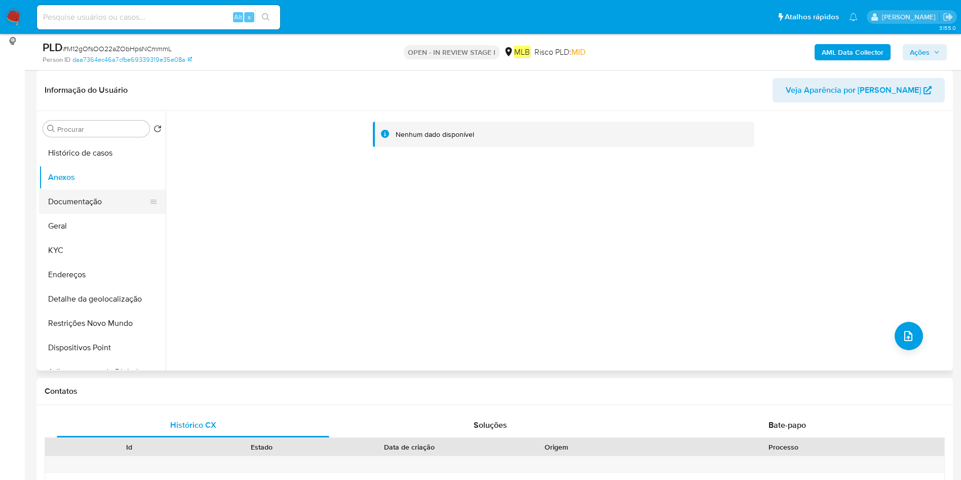
drag, startPoint x: 95, startPoint y: 197, endPoint x: 125, endPoint y: 195, distance: 29.9
click at [95, 196] on button "Documentação" at bounding box center [98, 202] width 119 height 24
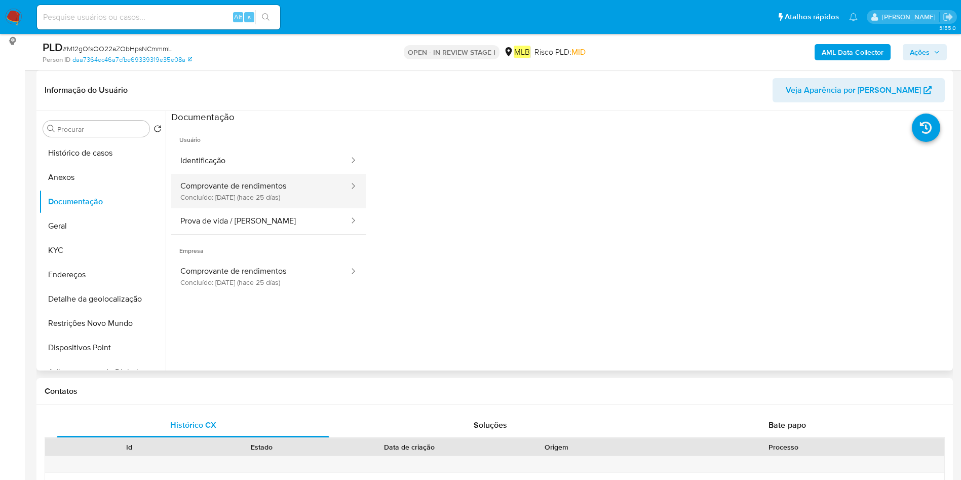
click at [231, 193] on button "Comprovante de rendimentos Concluído: [DATE] (hace 25 días)" at bounding box center [260, 191] width 179 height 34
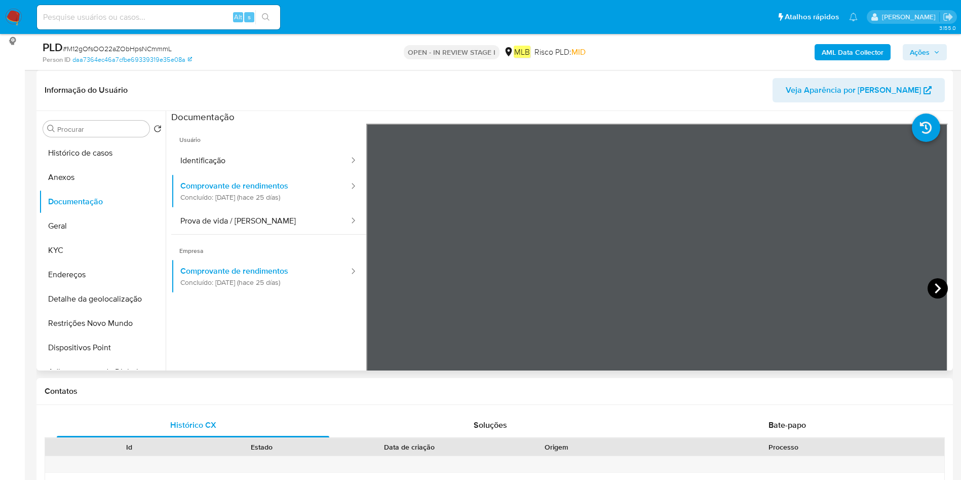
click at [928, 285] on icon at bounding box center [938, 288] width 20 height 20
drag, startPoint x: 77, startPoint y: 225, endPoint x: 85, endPoint y: 224, distance: 8.6
click at [77, 224] on button "Geral" at bounding box center [98, 226] width 119 height 24
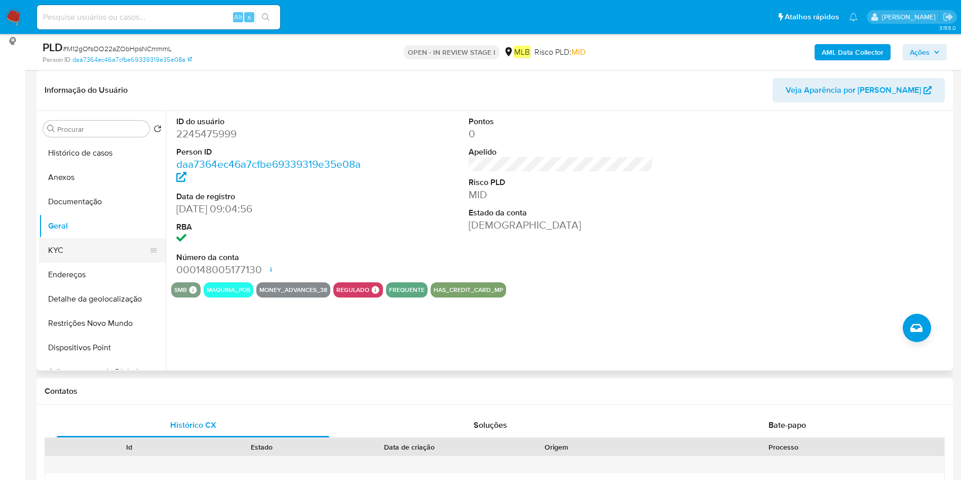
click at [100, 252] on button "KYC" at bounding box center [98, 250] width 119 height 24
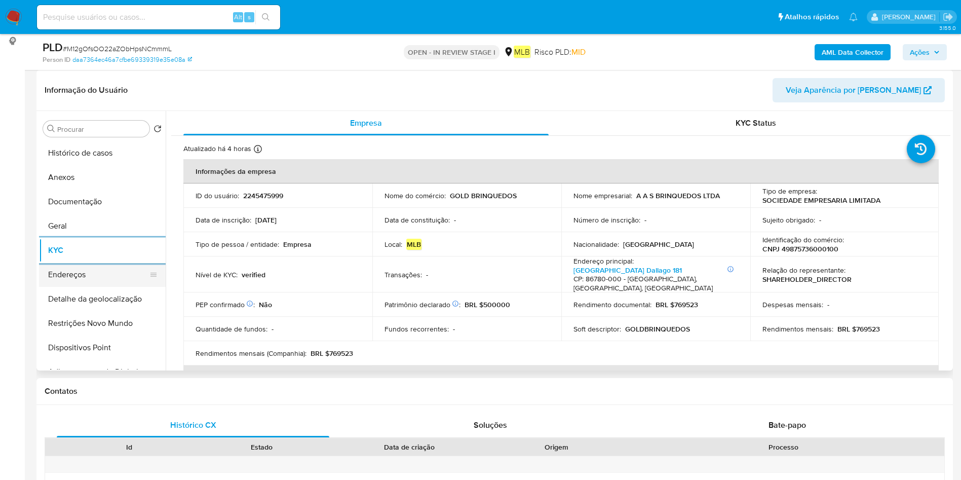
click at [83, 274] on button "Endereços" at bounding box center [98, 274] width 119 height 24
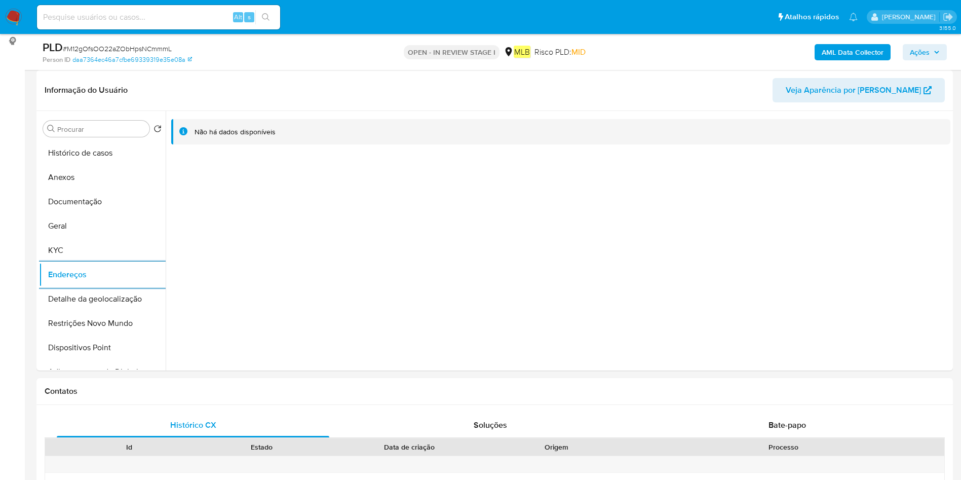
drag, startPoint x: 110, startPoint y: 297, endPoint x: 210, endPoint y: 299, distance: 99.8
click at [109, 296] on button "Detalhe da geolocalização" at bounding box center [102, 299] width 127 height 24
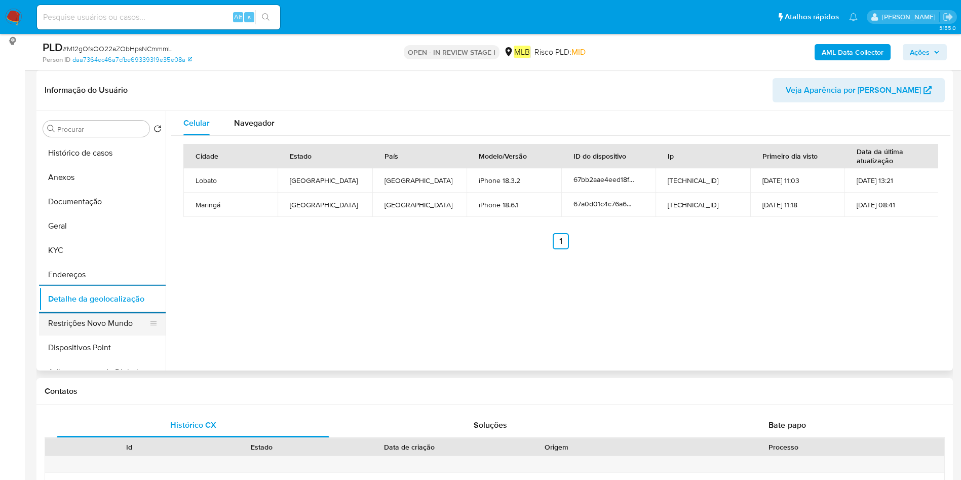
click at [100, 313] on button "Restrições Novo Mundo" at bounding box center [98, 323] width 119 height 24
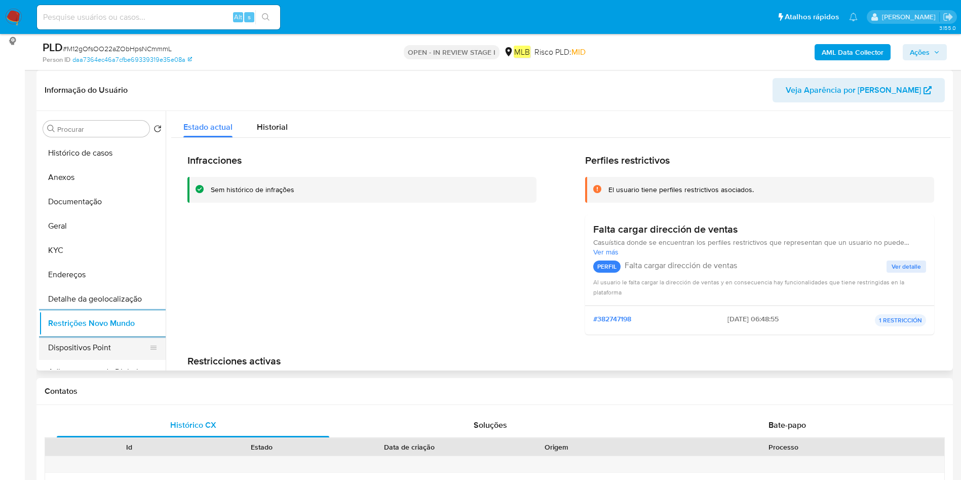
click at [100, 340] on button "Dispositivos Point" at bounding box center [98, 347] width 119 height 24
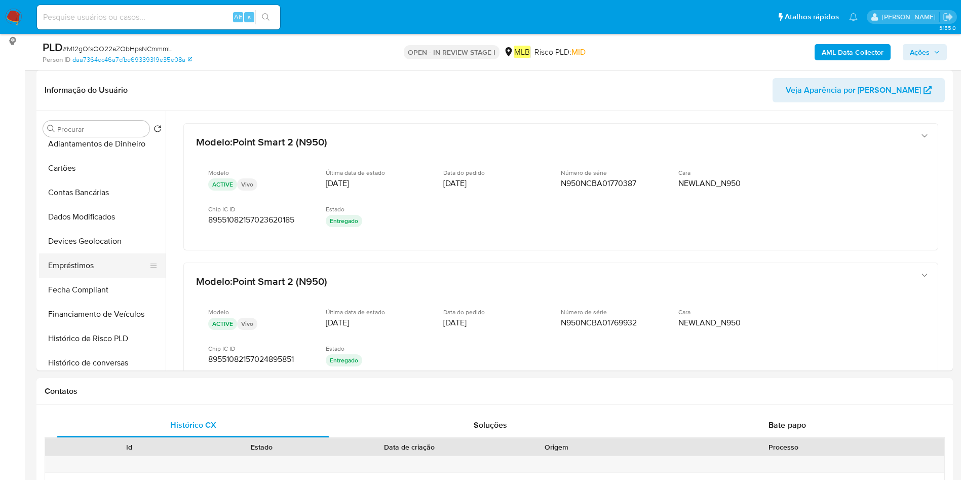
scroll to position [304, 0]
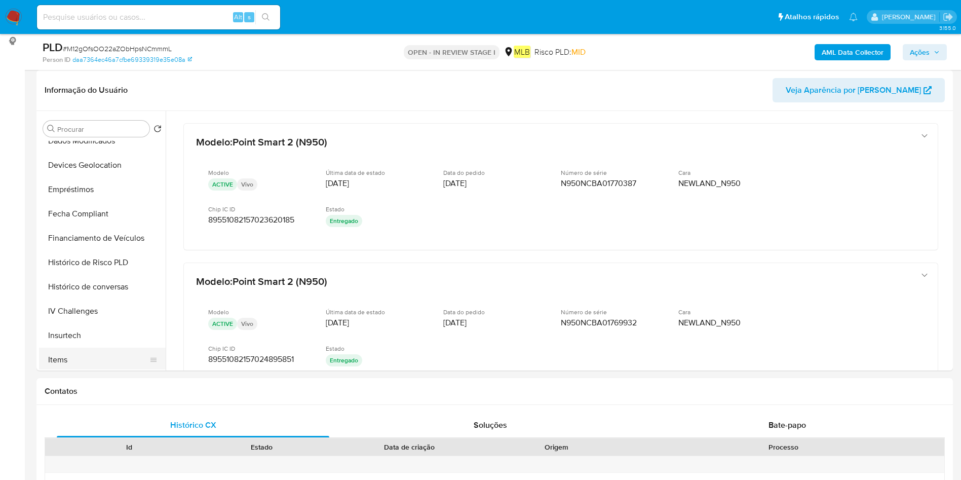
click at [85, 352] on button "Items" at bounding box center [98, 360] width 119 height 24
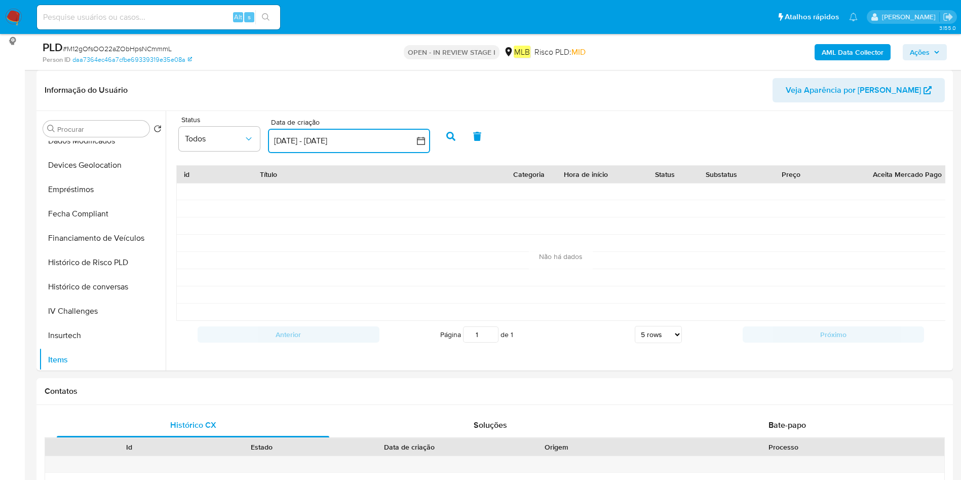
click at [328, 139] on button "20 jul 2025 - 19 ago 2025" at bounding box center [349, 141] width 162 height 24
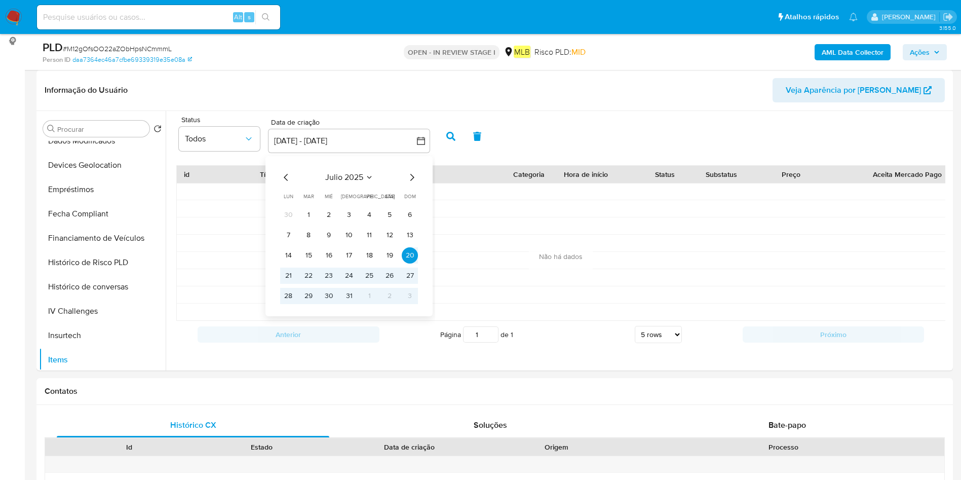
click at [284, 177] on icon "Mes anterior" at bounding box center [286, 177] width 12 height 12
click at [283, 177] on icon "Mes anterior" at bounding box center [286, 177] width 12 height 12
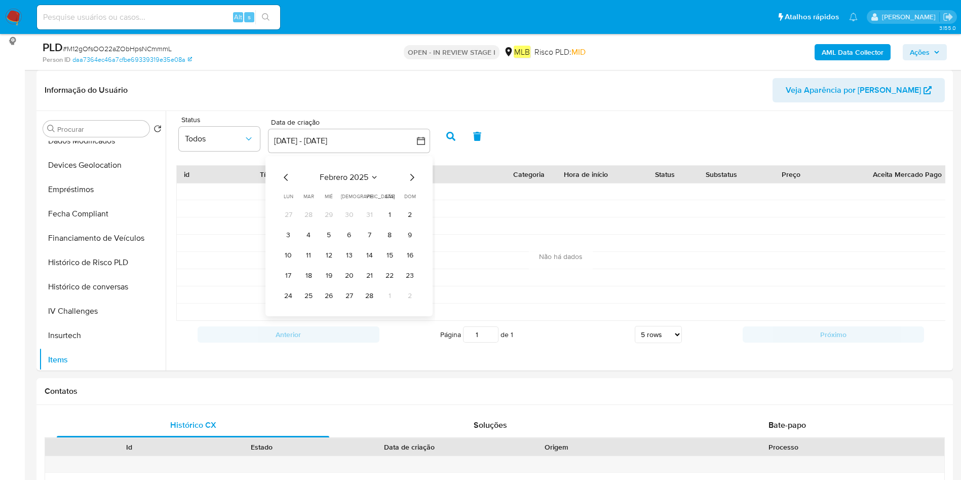
click at [283, 177] on icon "Mes anterior" at bounding box center [286, 177] width 12 height 12
click at [284, 177] on icon "Mes anterior" at bounding box center [286, 177] width 4 height 7
click at [370, 214] on button "1" at bounding box center [369, 215] width 16 height 16
click at [406, 174] on icon "Mes siguiente" at bounding box center [412, 177] width 12 height 12
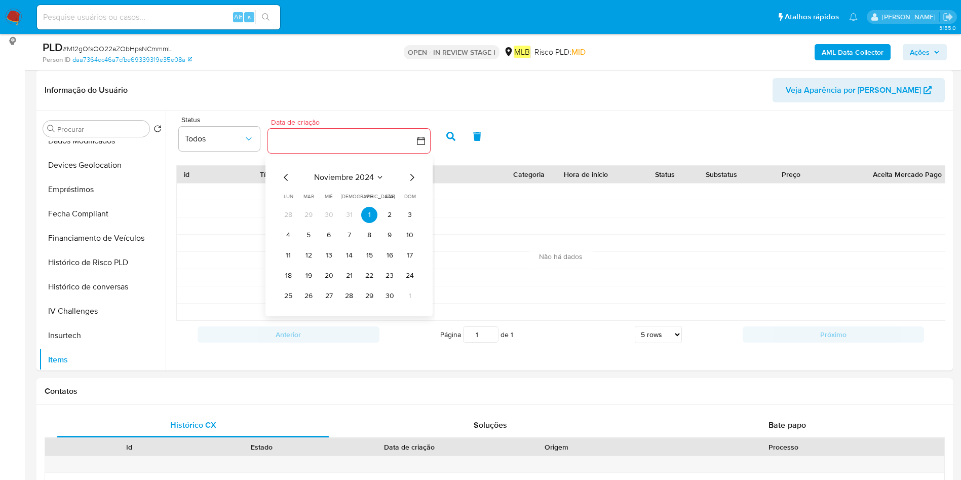
click at [404, 173] on div "noviembre 2024" at bounding box center [349, 177] width 138 height 12
click at [413, 179] on icon "Mes siguiente" at bounding box center [412, 177] width 12 height 12
click at [412, 179] on icon "Mes siguiente" at bounding box center [412, 177] width 12 height 12
click at [412, 179] on icon "Mes siguiente" at bounding box center [412, 177] width 4 height 7
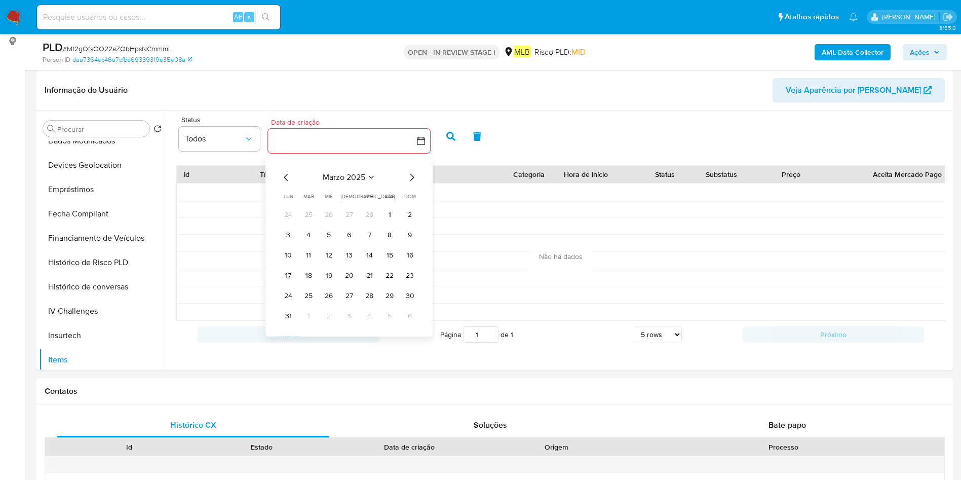
click at [412, 179] on icon "Mes siguiente" at bounding box center [412, 177] width 4 height 7
click at [413, 179] on icon "Mes siguiente" at bounding box center [412, 177] width 12 height 12
click at [414, 180] on icon "Mes siguiente" at bounding box center [412, 177] width 12 height 12
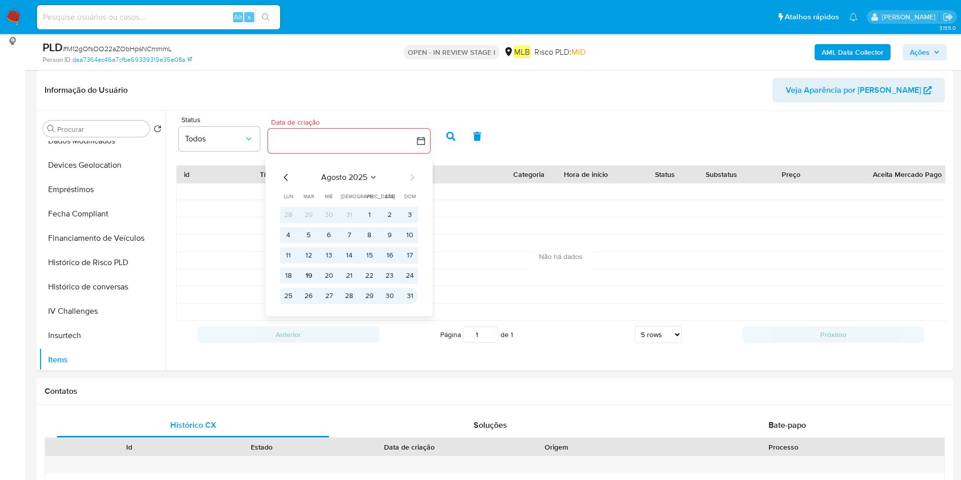
drag, startPoint x: 406, startPoint y: 297, endPoint x: 410, endPoint y: 288, distance: 10.3
click at [405, 296] on button "31" at bounding box center [410, 296] width 16 height 16
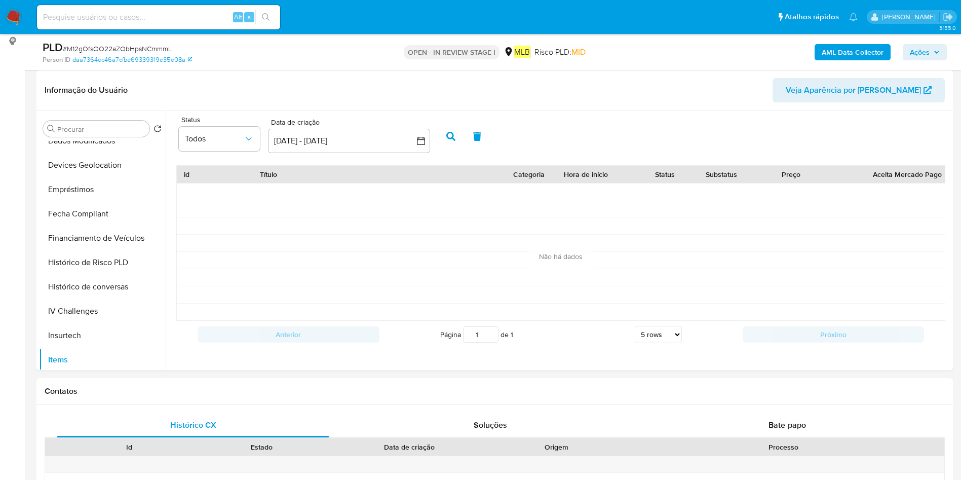
click at [456, 134] on icon "button" at bounding box center [450, 136] width 9 height 9
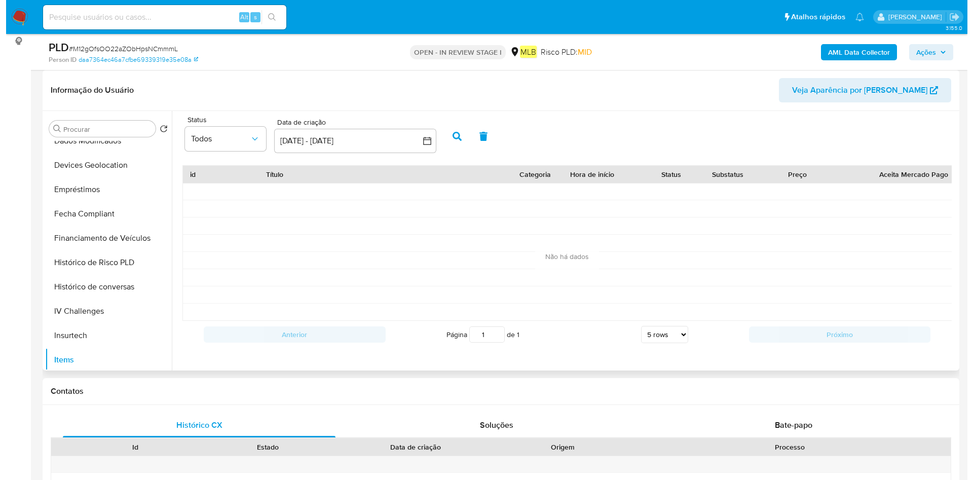
scroll to position [0, 0]
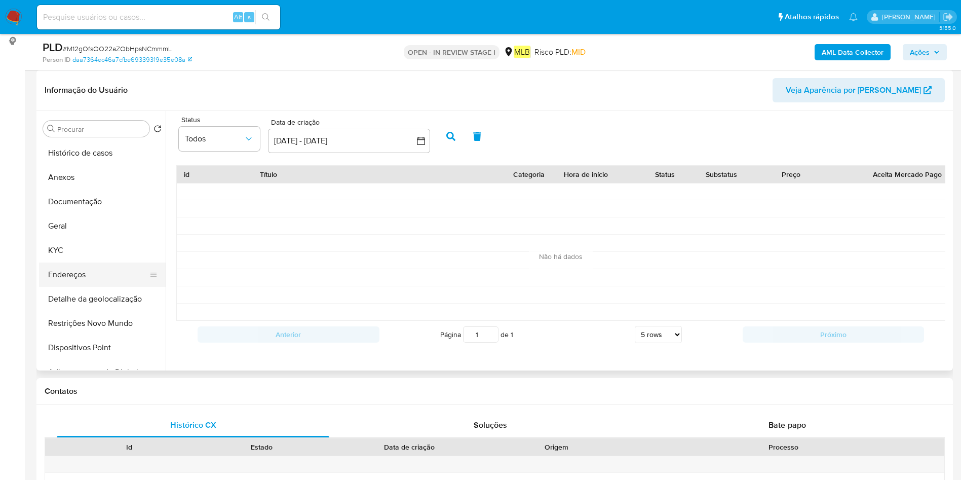
click at [89, 272] on button "Endereços" at bounding box center [98, 274] width 119 height 24
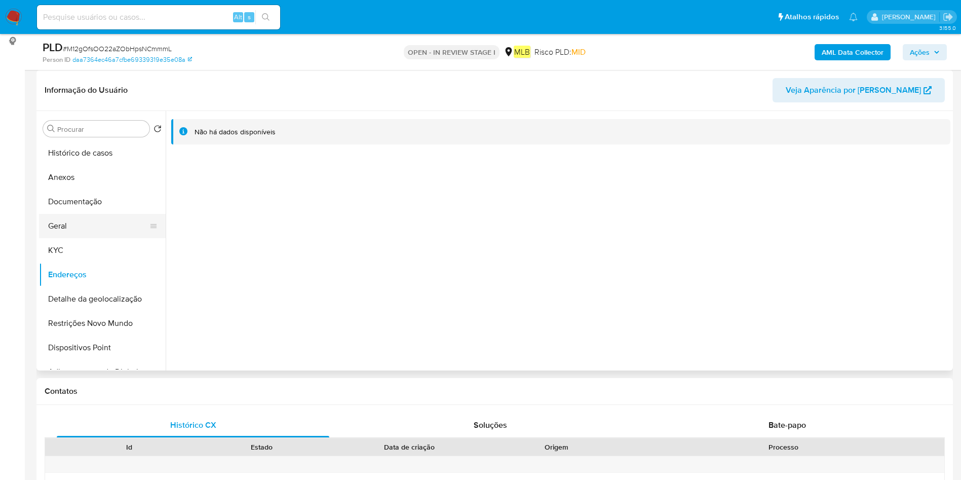
click at [107, 236] on button "Geral" at bounding box center [98, 226] width 119 height 24
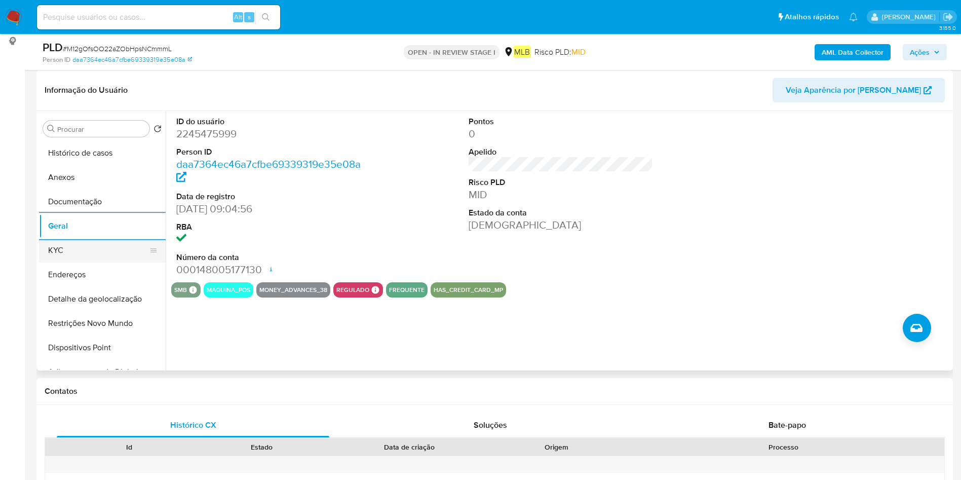
drag, startPoint x: 113, startPoint y: 249, endPoint x: 124, endPoint y: 251, distance: 10.7
click at [113, 249] on button "KYC" at bounding box center [98, 250] width 119 height 24
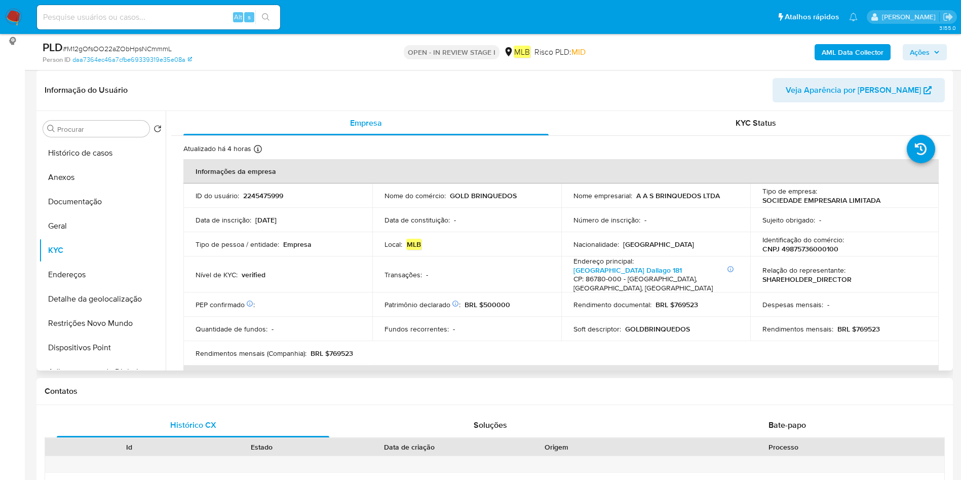
drag, startPoint x: 110, startPoint y: 180, endPoint x: 177, endPoint y: 165, distance: 68.5
click at [109, 180] on button "Anexos" at bounding box center [102, 177] width 127 height 24
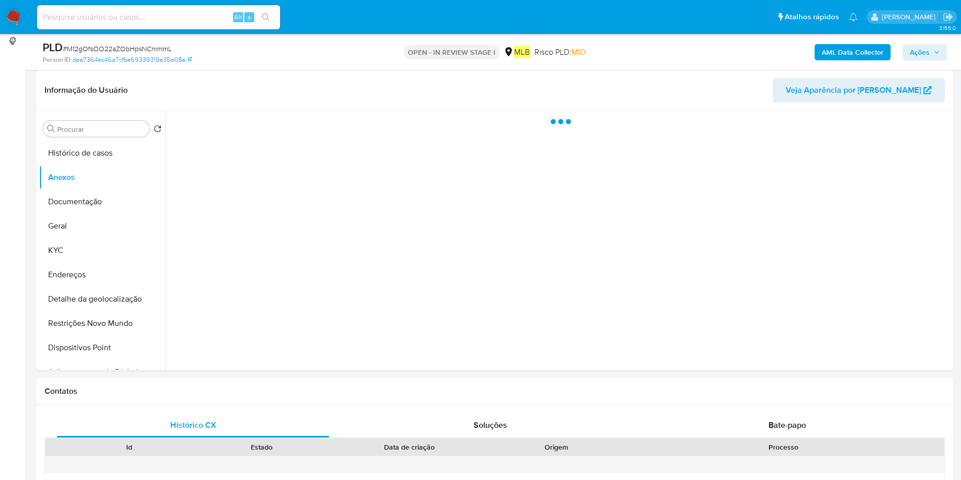
click at [852, 56] on b "AML Data Collector" at bounding box center [853, 52] width 62 height 16
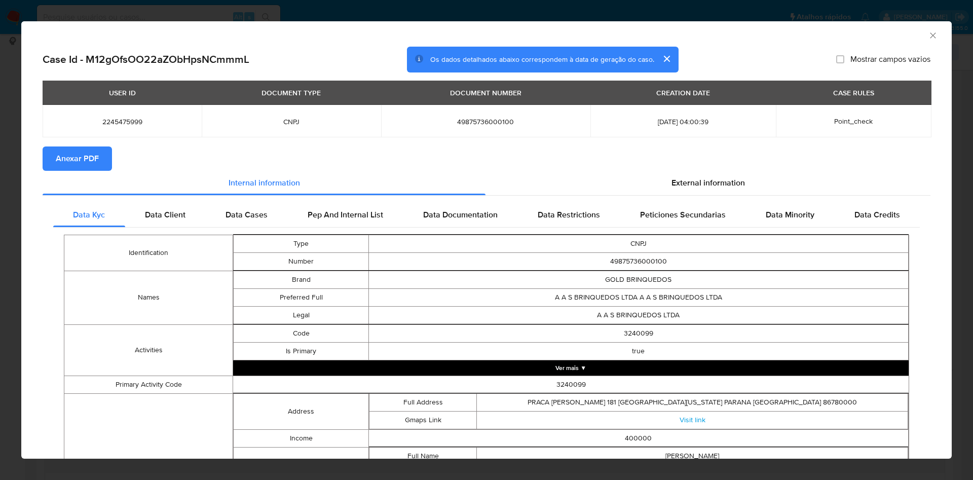
click at [88, 148] on span "Anexar PDF" at bounding box center [77, 158] width 43 height 22
click at [928, 33] on icon "Fechar a janela" at bounding box center [933, 35] width 10 height 10
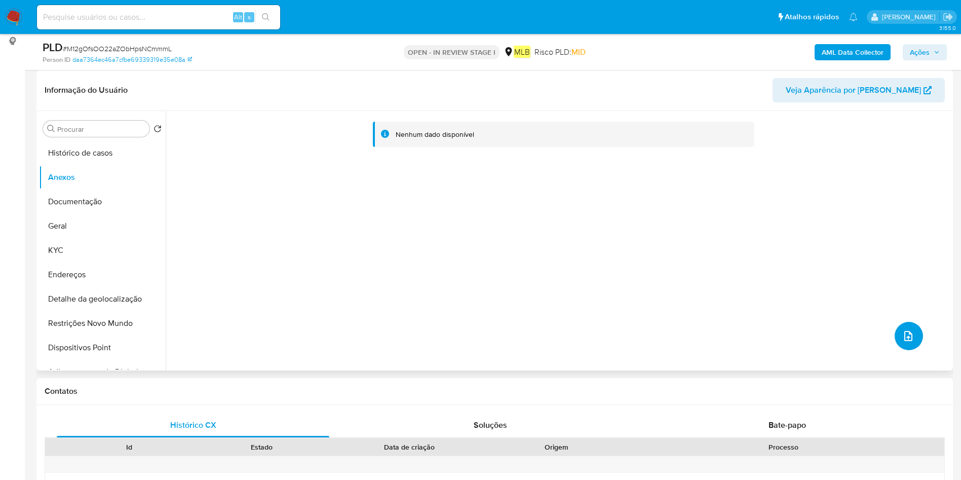
click at [905, 337] on icon "upload-file" at bounding box center [908, 336] width 8 height 10
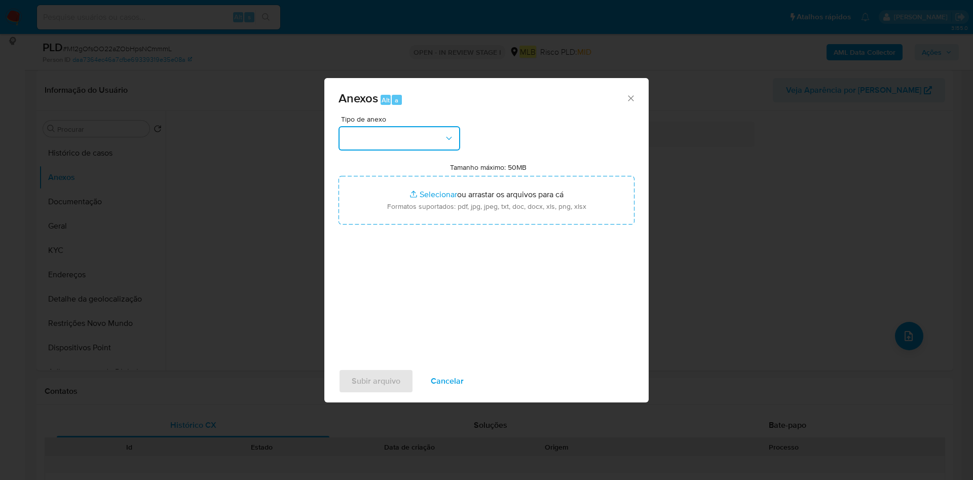
click at [410, 136] on button "button" at bounding box center [399, 138] width 122 height 24
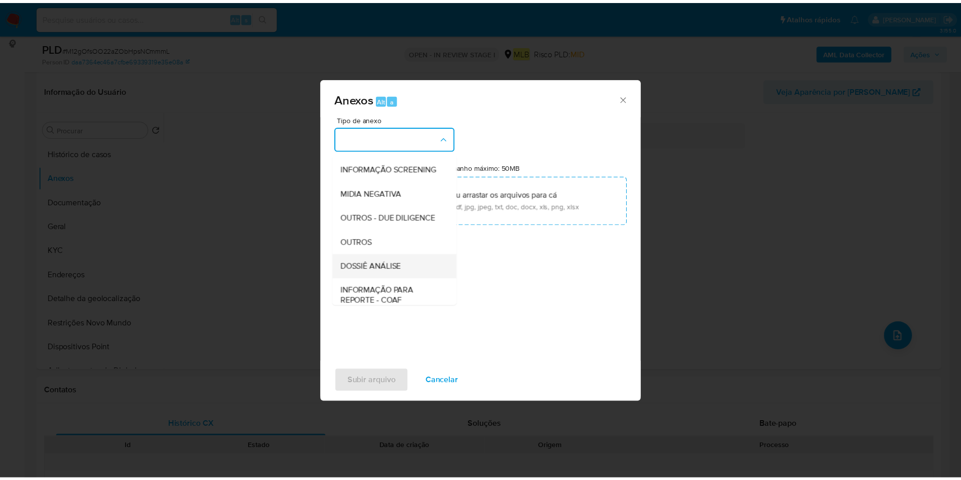
scroll to position [152, 0]
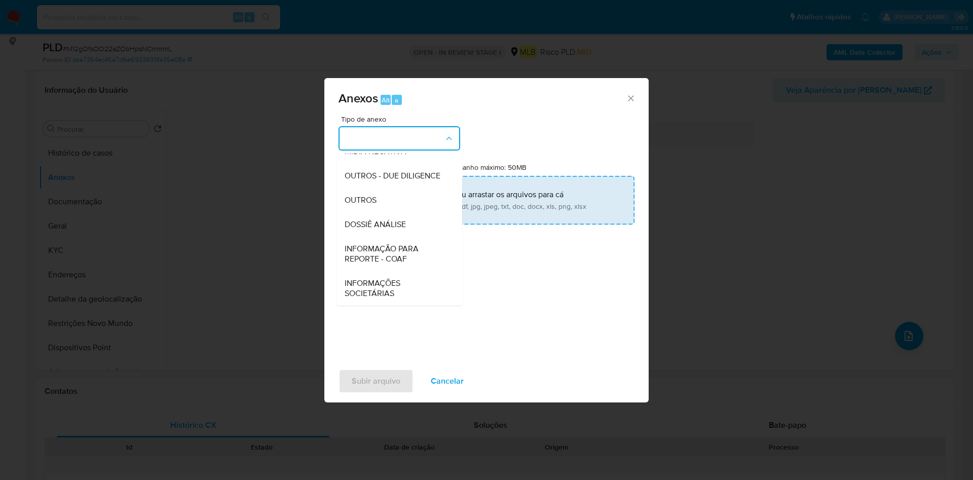
click at [391, 206] on div "OUTROS" at bounding box center [396, 200] width 103 height 24
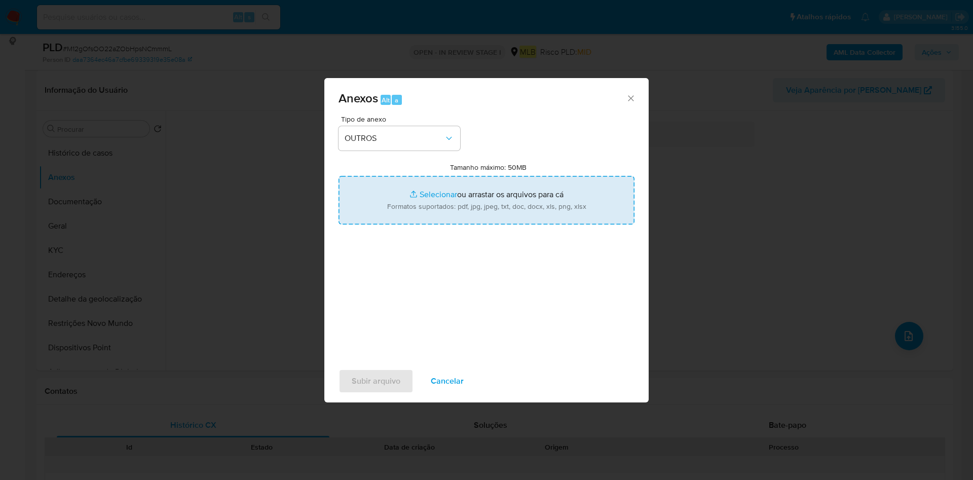
type input "C:\fakepath\Mulan 2245475999_2025_08_18_10_44_21.xlsx"
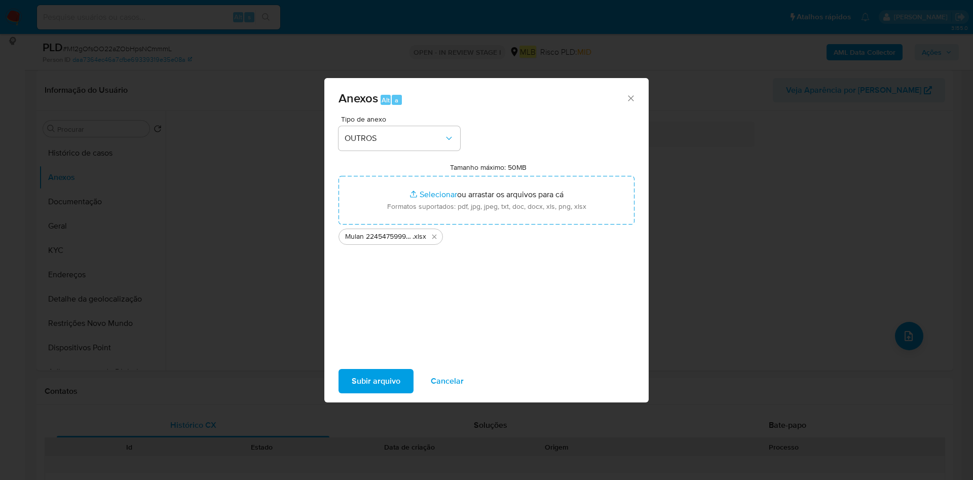
click at [387, 385] on span "Subir arquivo" at bounding box center [376, 381] width 49 height 22
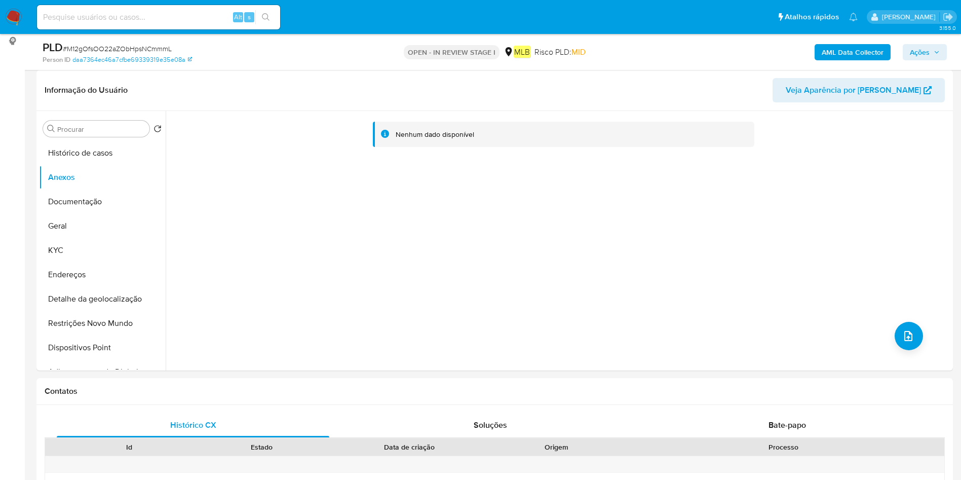
click at [937, 51] on icon "button" at bounding box center [937, 52] width 6 height 6
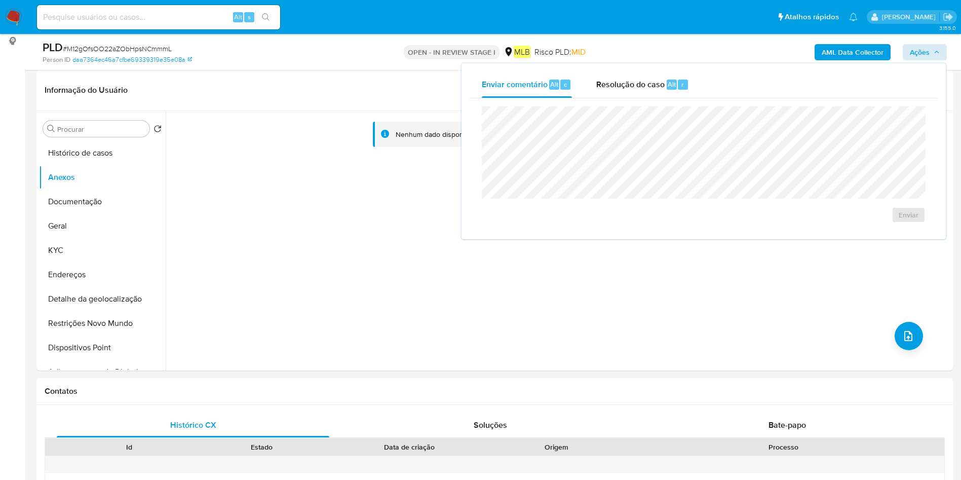
drag, startPoint x: 660, startPoint y: 94, endPoint x: 660, endPoint y: 104, distance: 9.6
click at [659, 94] on div "Resolução do caso Alt r" at bounding box center [642, 84] width 93 height 26
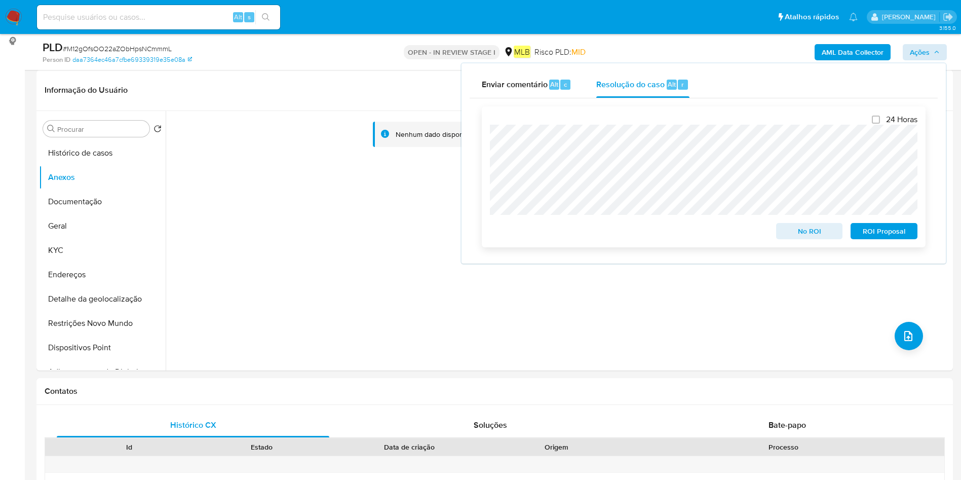
click at [887, 237] on span "ROI Proposal" at bounding box center [884, 231] width 53 height 14
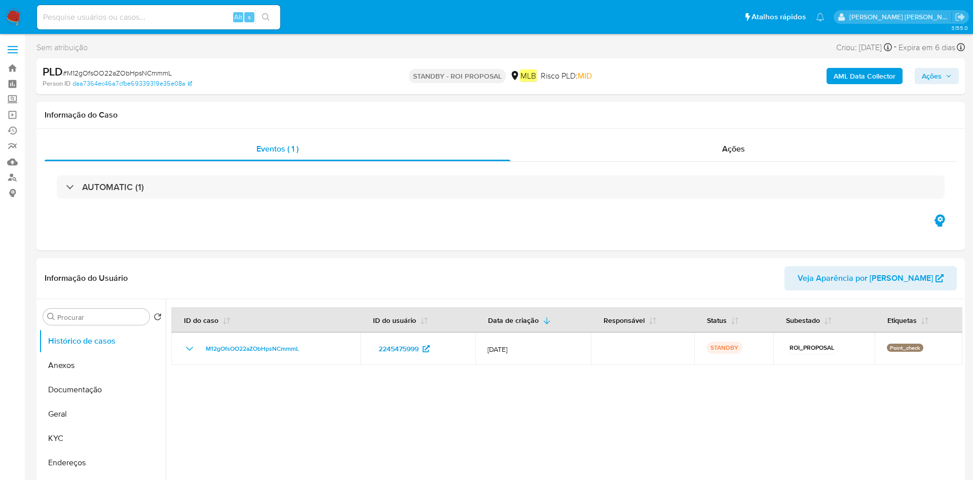
select select "10"
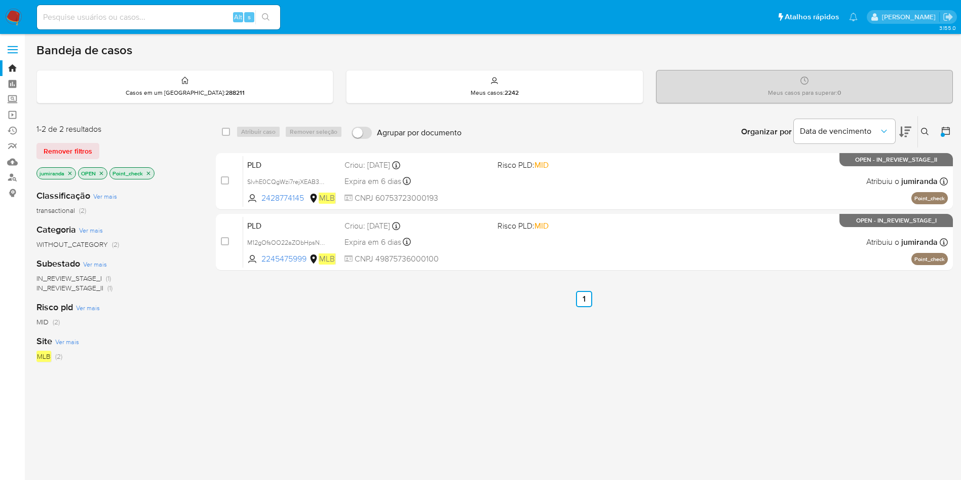
drag, startPoint x: 149, startPoint y: 173, endPoint x: 155, endPoint y: 180, distance: 8.6
click at [149, 173] on icon "close-filter" at bounding box center [149, 173] width 4 height 4
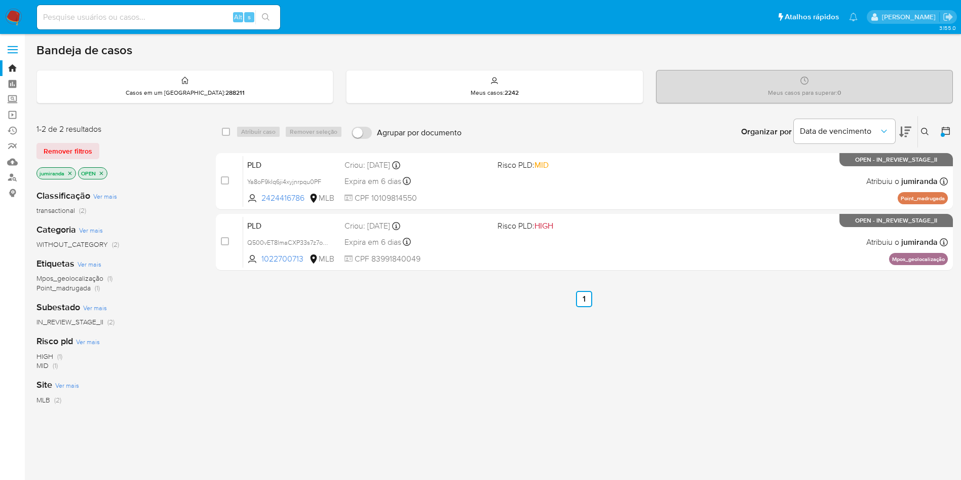
click at [82, 279] on span "Mpos_geolocalização" at bounding box center [69, 278] width 67 height 10
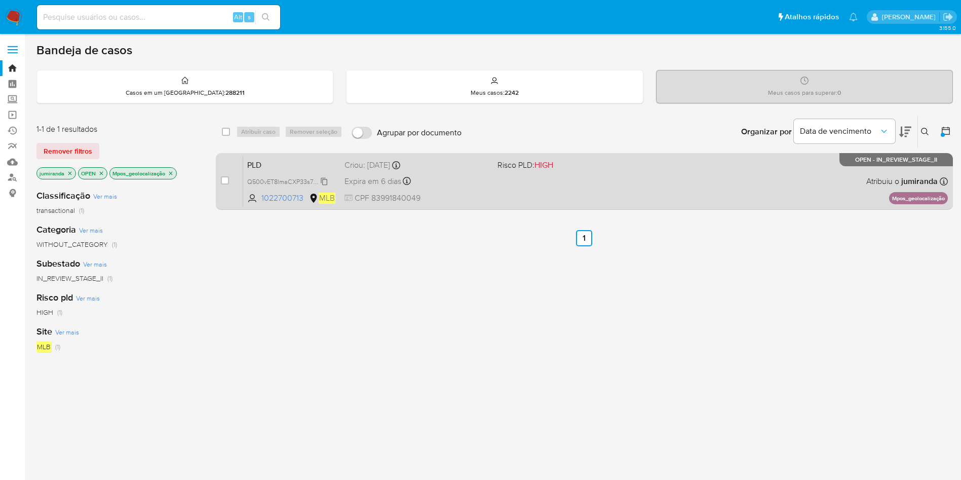
click at [279, 178] on span "Q500vET8lmaCXP33s7z7o6eR" at bounding box center [290, 180] width 87 height 11
click at [459, 191] on div "PLD Q500vET8lmaCXP33s7z7o6eR 1022700713 MLB Risco PLD: HIGH Criou: [DATE] Criou…" at bounding box center [595, 181] width 705 height 51
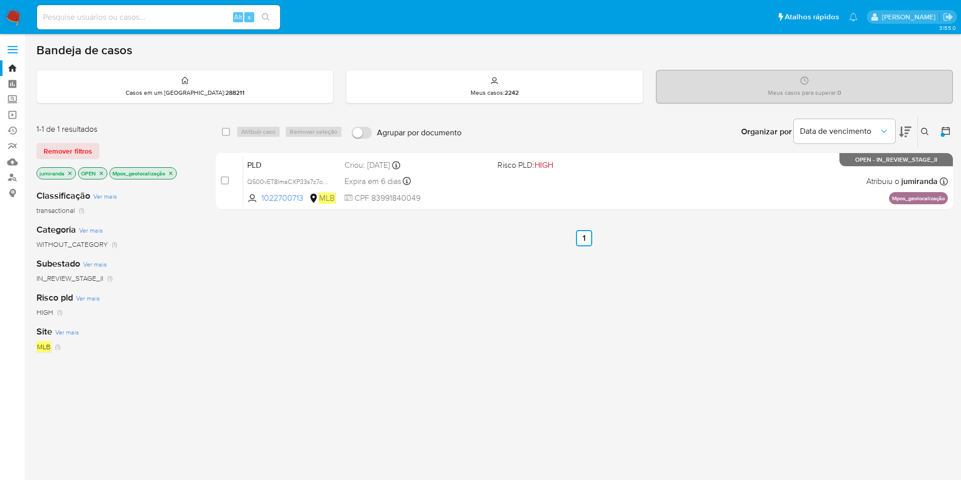
click at [173, 172] on icon "close-filter" at bounding box center [171, 173] width 6 height 6
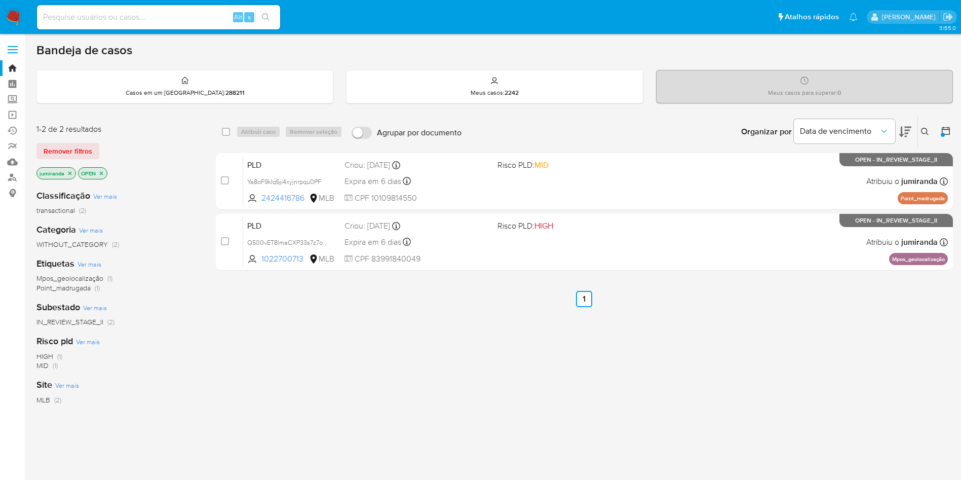
click at [53, 289] on span "Point_madrugada" at bounding box center [63, 288] width 54 height 10
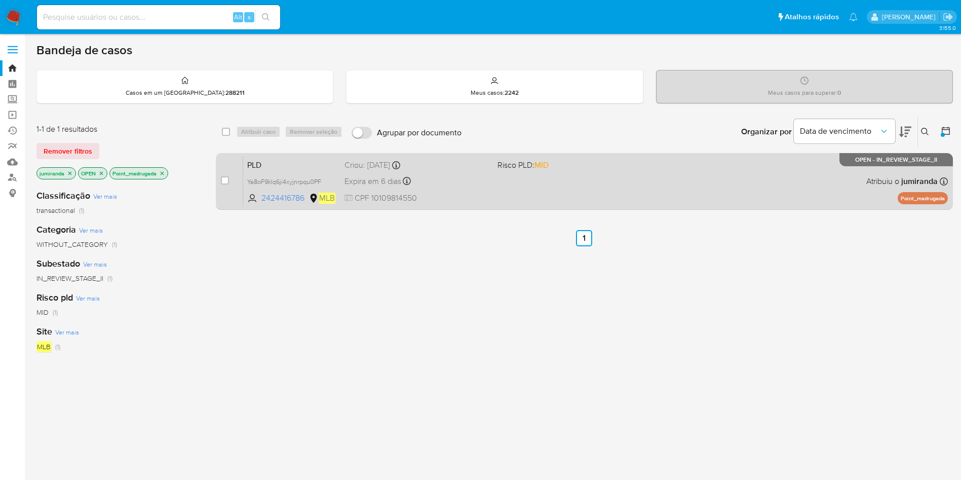
click at [482, 196] on span "CPF 10109814550" at bounding box center [417, 198] width 145 height 11
click at [302, 178] on span "Ya8oF9kIq6ji4xyjnrpqu0PF" at bounding box center [284, 180] width 74 height 11
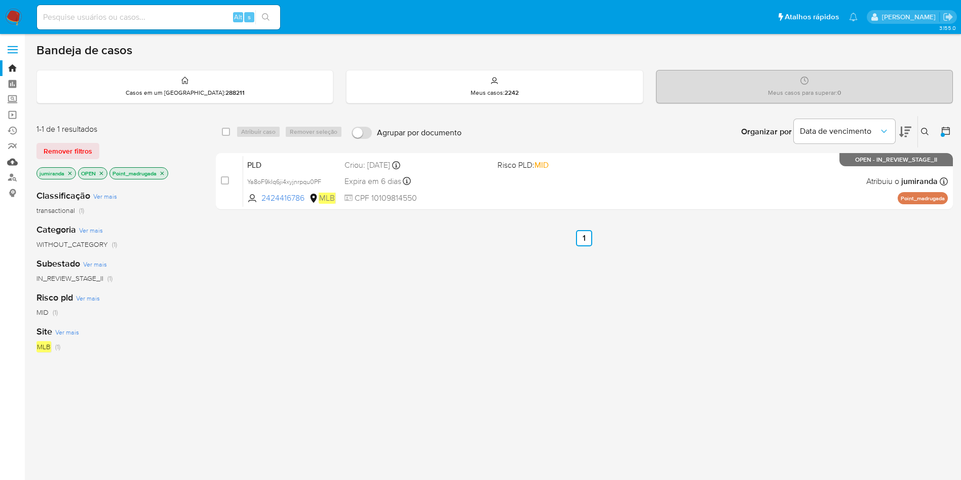
click at [7, 160] on link "Mulan" at bounding box center [60, 162] width 121 height 16
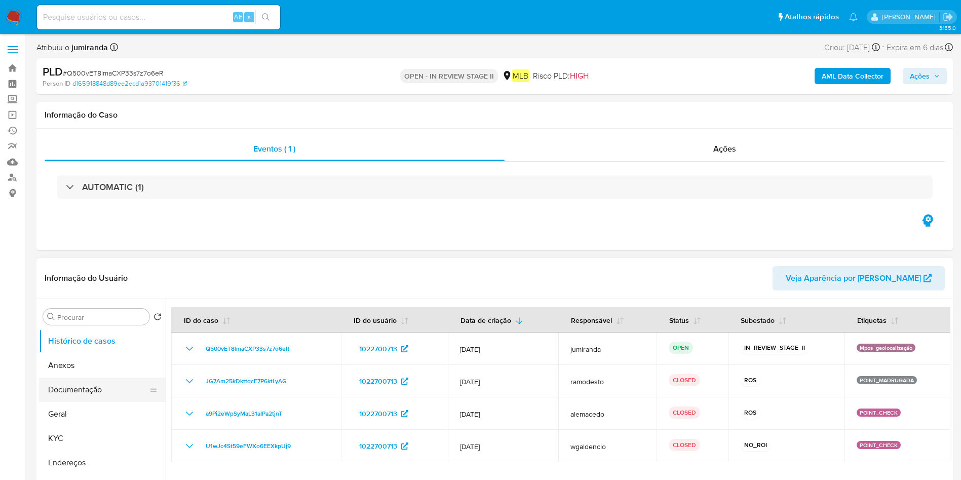
select select "10"
drag, startPoint x: 61, startPoint y: 366, endPoint x: 125, endPoint y: 364, distance: 64.4
click at [60, 319] on button "Anexos" at bounding box center [98, 365] width 119 height 24
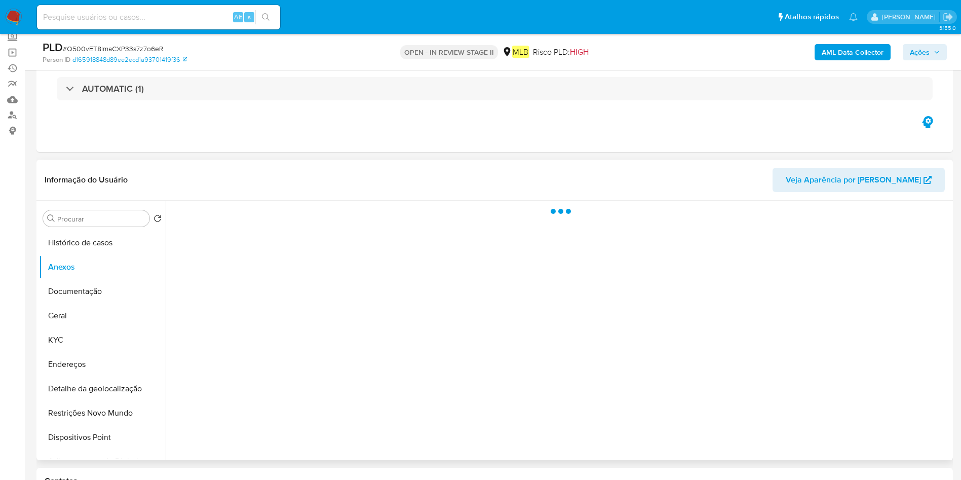
scroll to position [76, 0]
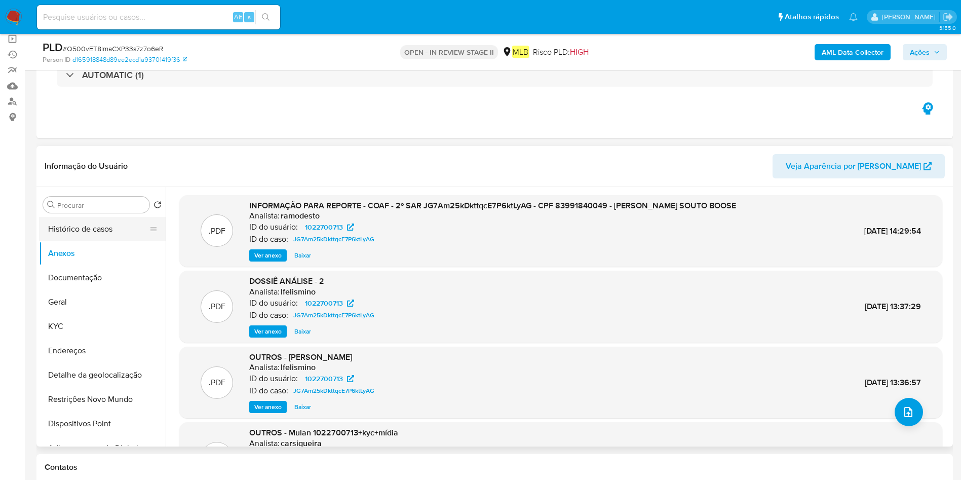
click at [123, 235] on button "Histórico de casos" at bounding box center [98, 229] width 119 height 24
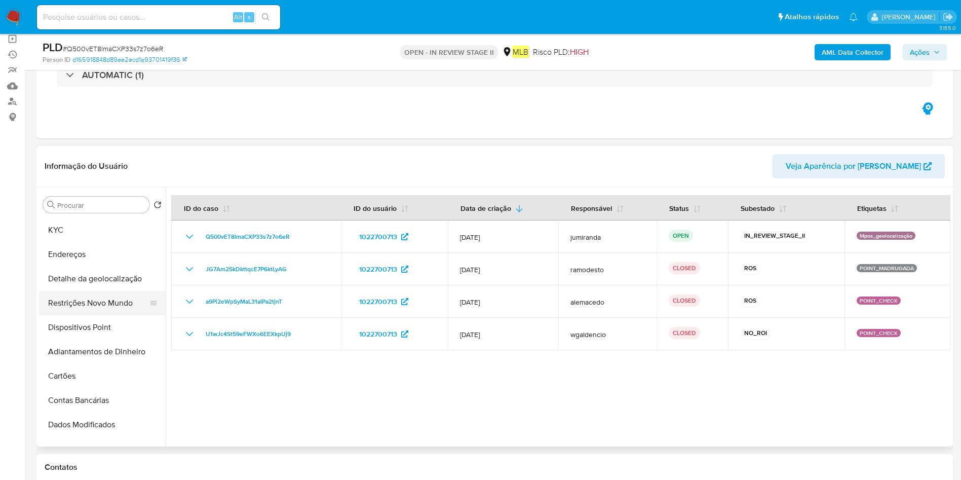
scroll to position [72, 0]
click at [102, 319] on button "Dispositivos Point" at bounding box center [98, 351] width 119 height 24
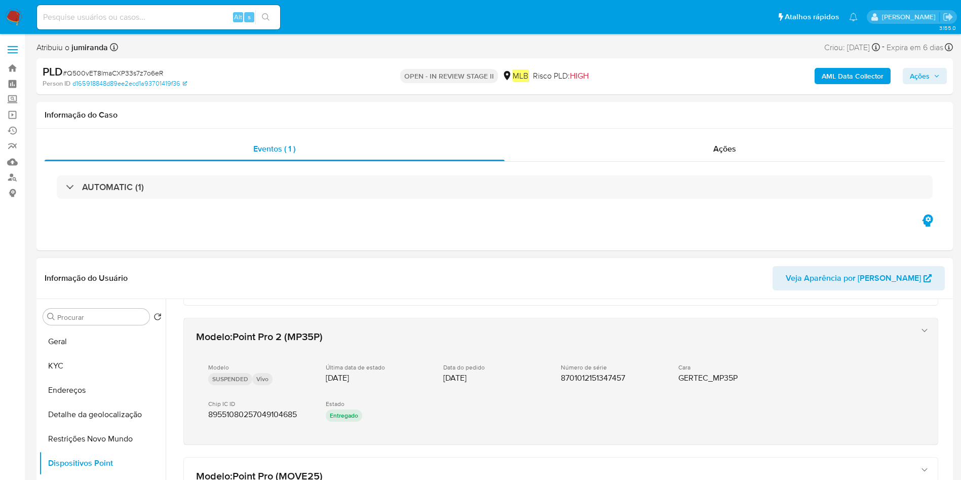
scroll to position [360, 0]
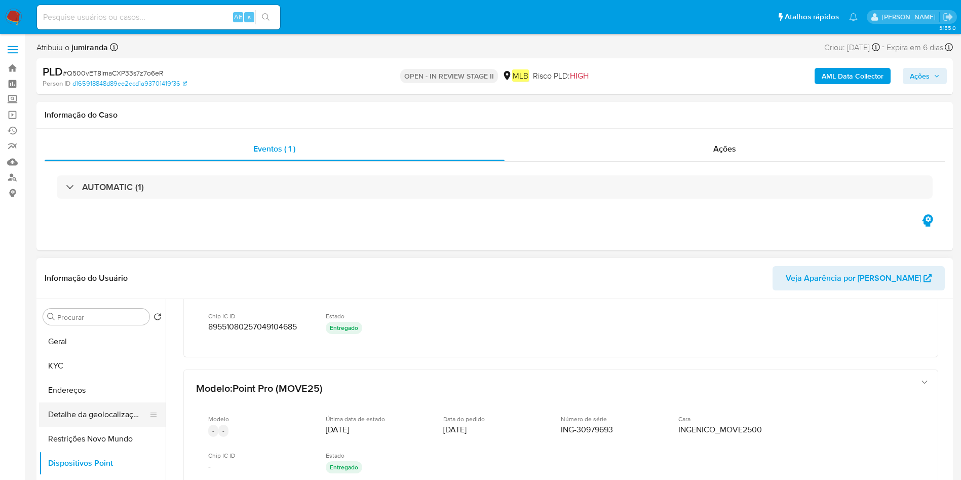
click at [113, 319] on button "Detalhe da geolocalização" at bounding box center [98, 414] width 119 height 24
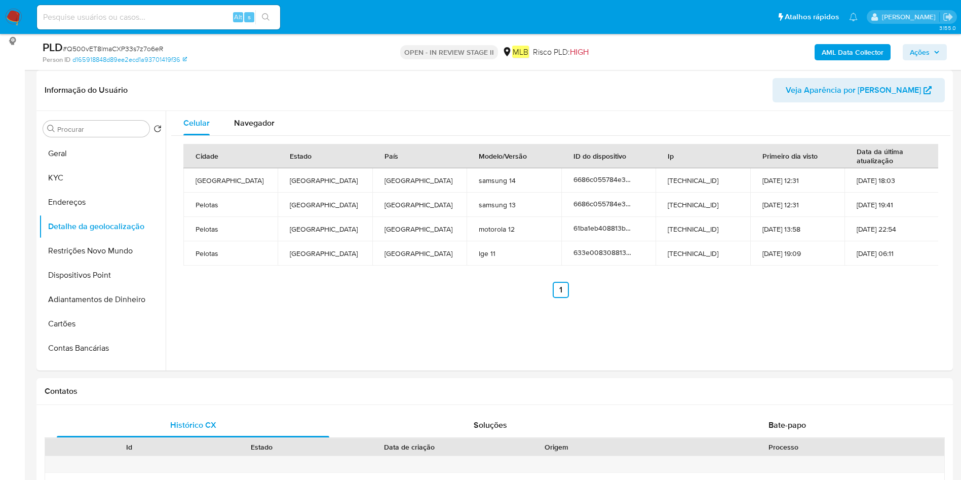
scroll to position [0, 0]
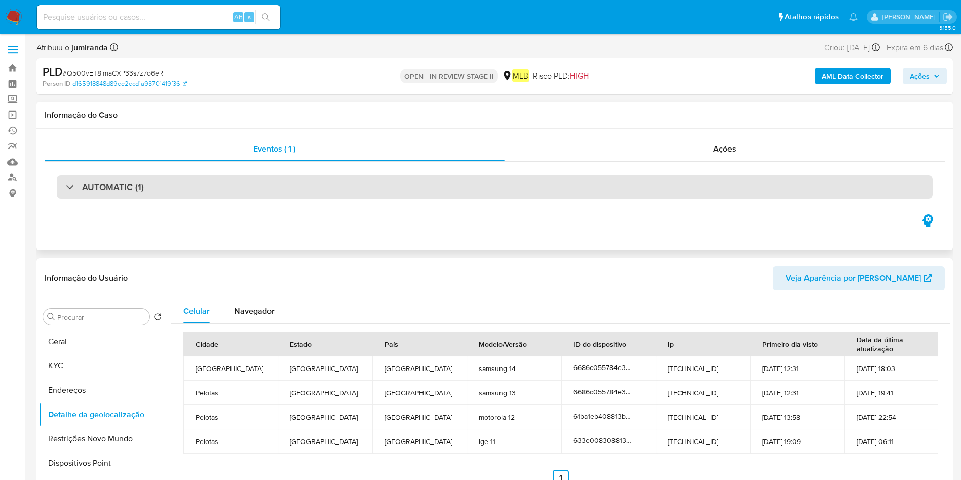
click at [222, 188] on div "AUTOMATIC (1)" at bounding box center [495, 186] width 876 height 23
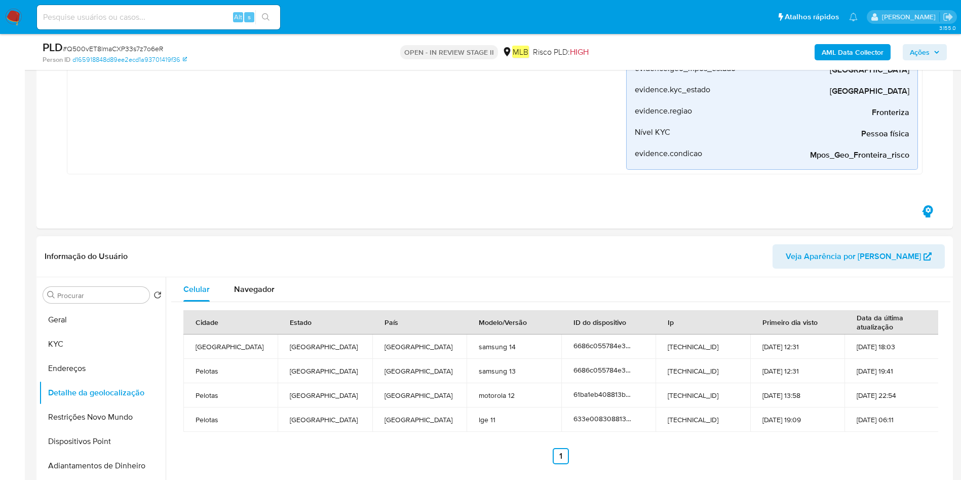
scroll to position [380, 0]
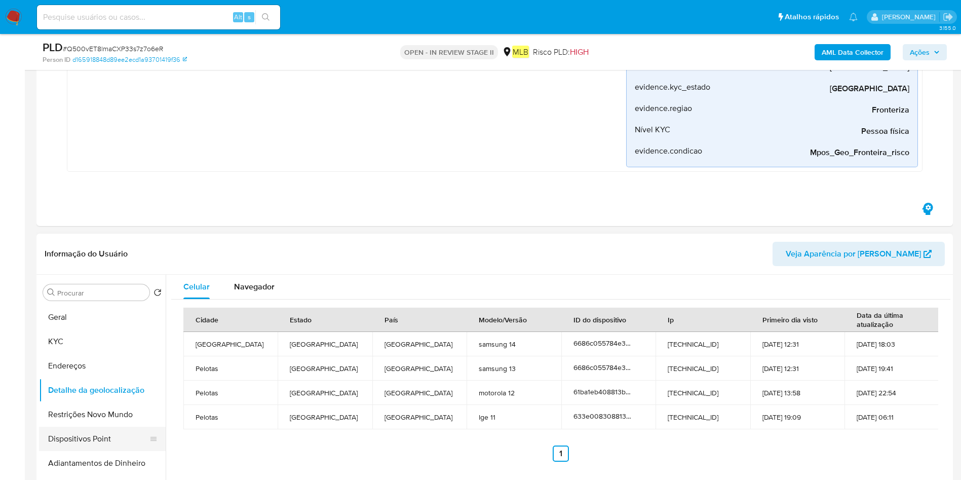
click at [98, 319] on button "Restrições Novo Mundo" at bounding box center [102, 414] width 127 height 24
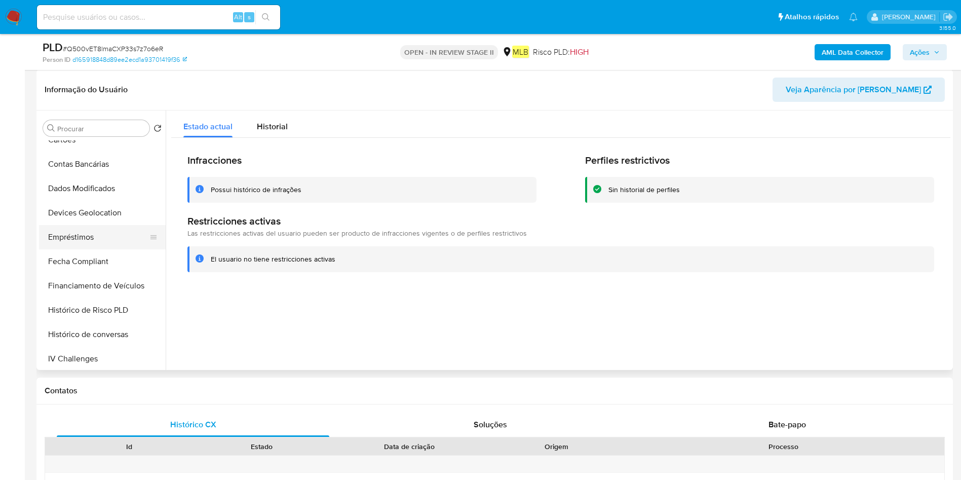
scroll to position [224, 0]
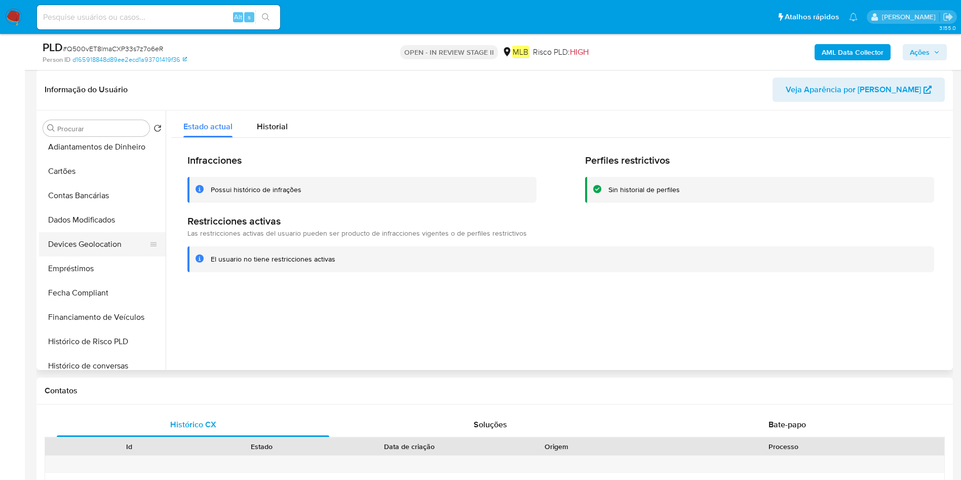
click at [105, 243] on button "Devices Geolocation" at bounding box center [98, 244] width 119 height 24
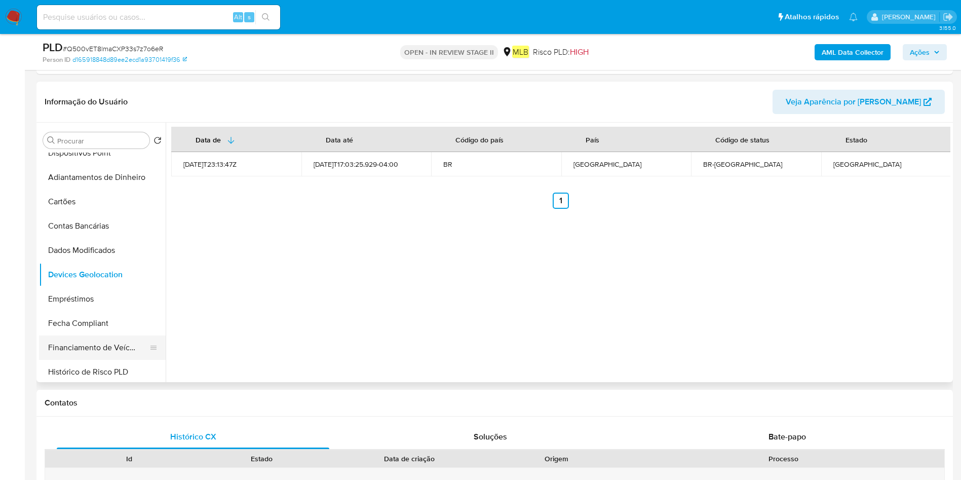
scroll to position [148, 0]
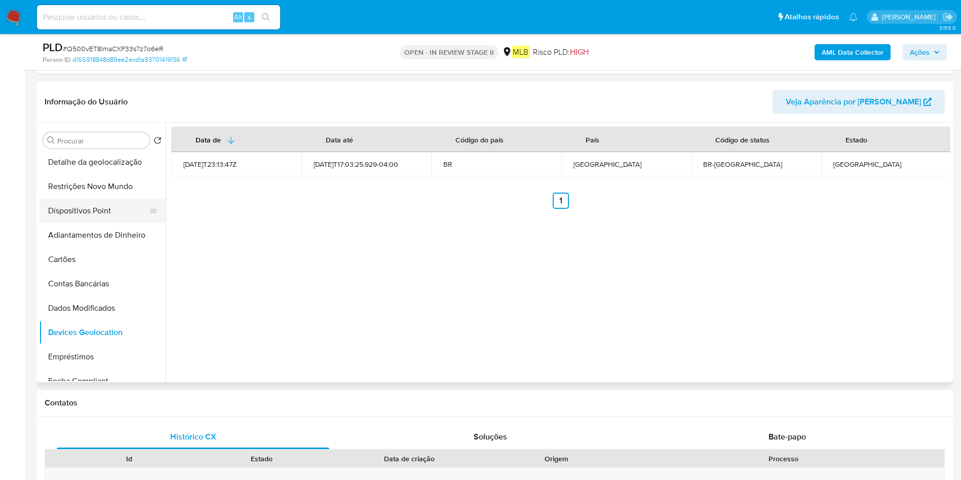
click at [107, 212] on button "Dispositivos Point" at bounding box center [98, 211] width 119 height 24
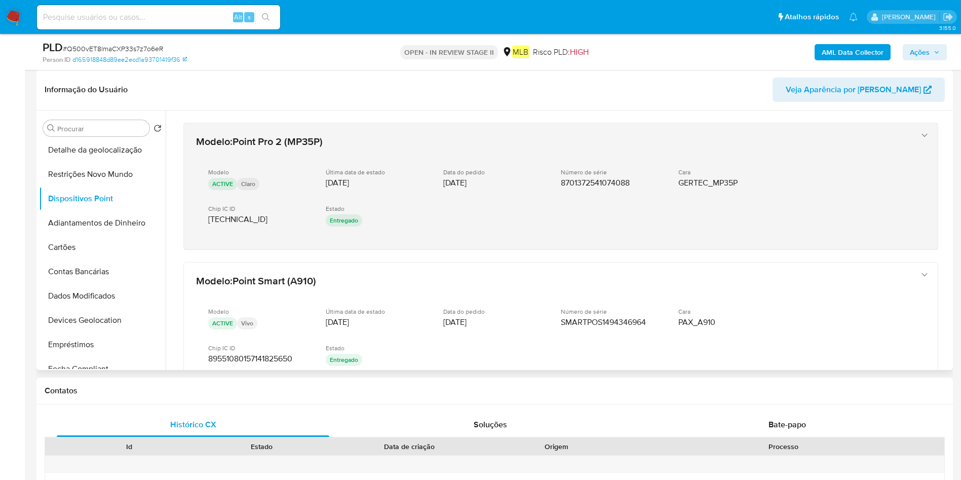
click at [245, 217] on span "89550532370002168708" at bounding box center [237, 219] width 59 height 10
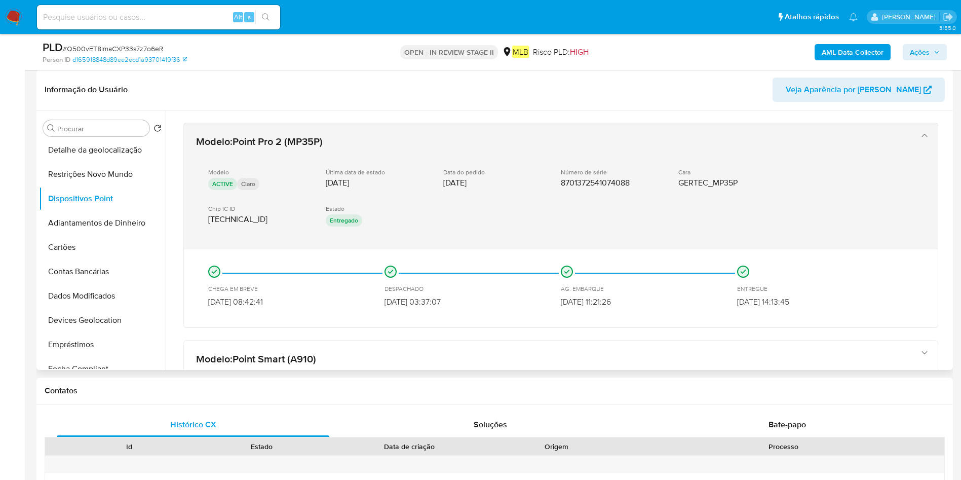
click at [245, 217] on span "89550532370002168708" at bounding box center [237, 219] width 59 height 10
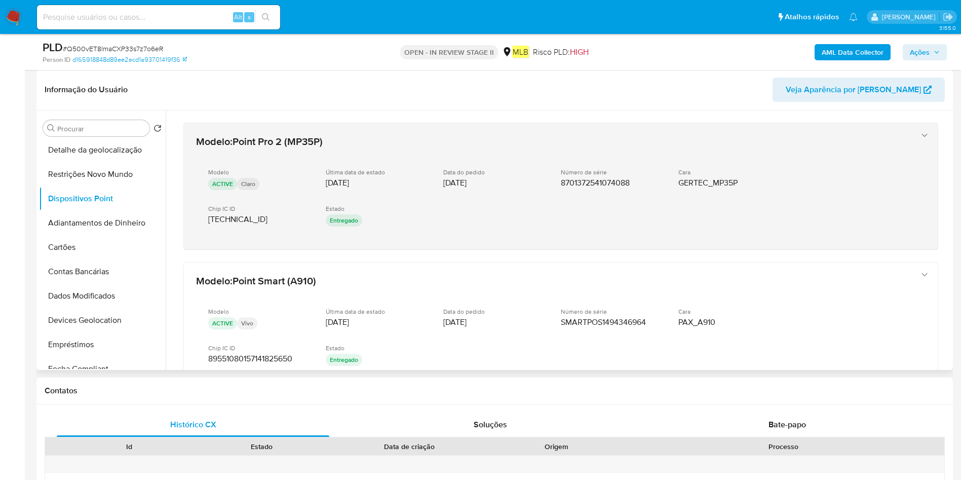
click at [245, 217] on span "89550532370002168708" at bounding box center [237, 219] width 59 height 10
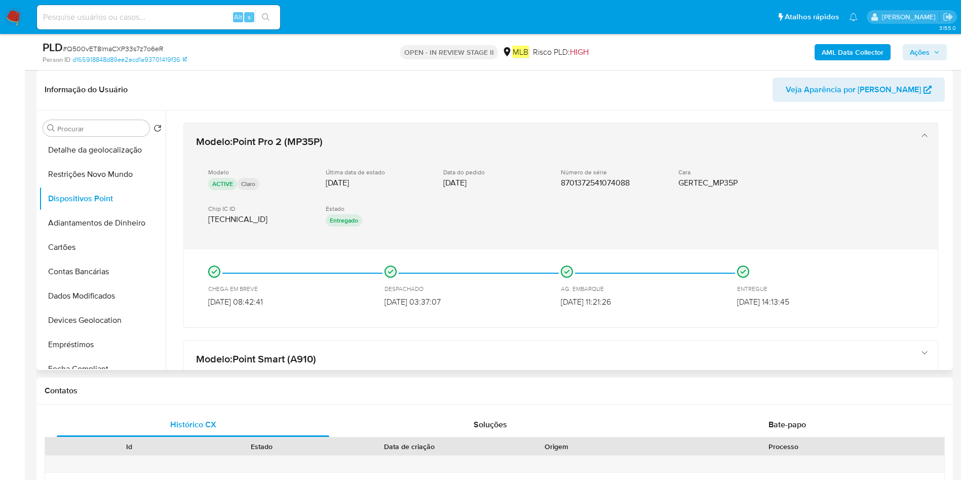
drag, startPoint x: 302, startPoint y: 220, endPoint x: 289, endPoint y: 222, distance: 13.3
click at [251, 222] on div "Chip IC ID 89550532370002168708" at bounding box center [258, 215] width 101 height 20
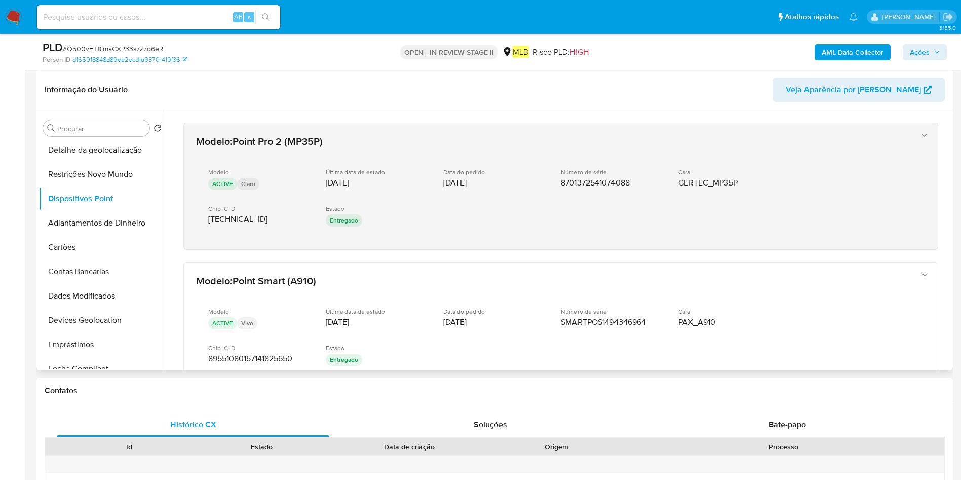
click at [596, 178] on span "8701372541074088" at bounding box center [595, 183] width 69 height 10
drag, startPoint x: 631, startPoint y: 183, endPoint x: 604, endPoint y: 186, distance: 27.0
click at [592, 186] on span "8701372541074088" at bounding box center [595, 183] width 69 height 10
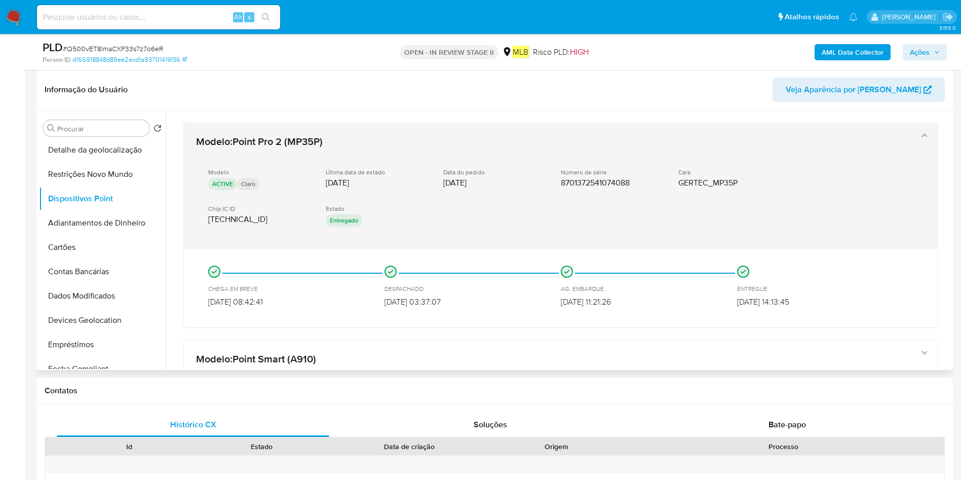
click at [620, 181] on span "8701372541074088" at bounding box center [595, 183] width 69 height 10
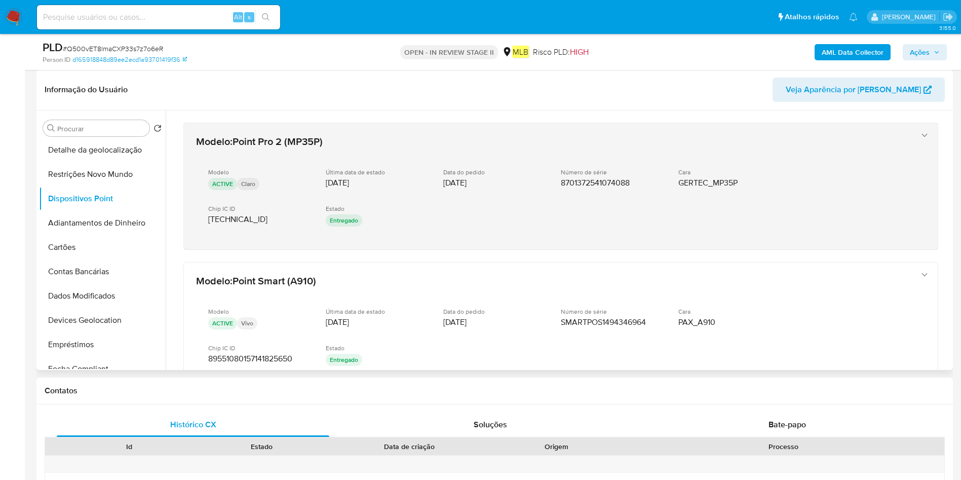
click at [620, 181] on span "8701372541074088" at bounding box center [595, 183] width 69 height 10
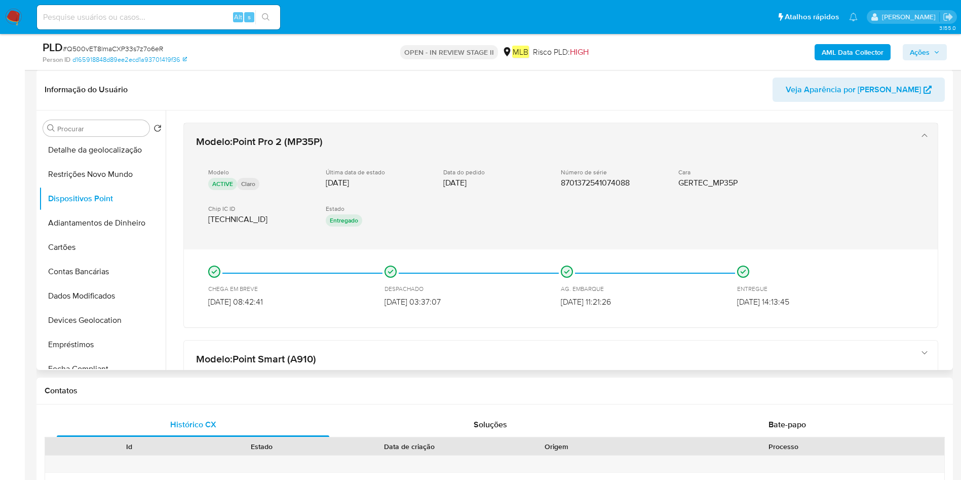
click at [620, 181] on span "8701372541074088" at bounding box center [595, 183] width 69 height 10
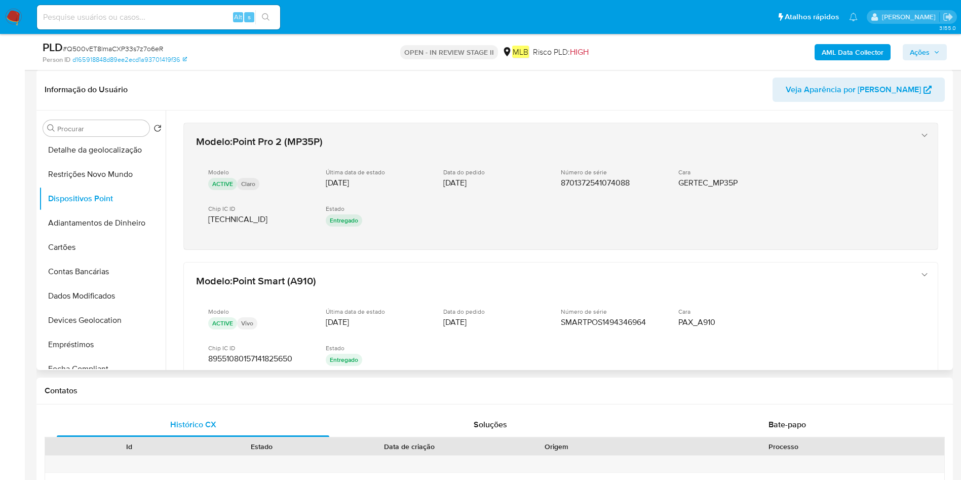
drag, startPoint x: 620, startPoint y: 180, endPoint x: 600, endPoint y: 182, distance: 19.4
click at [600, 182] on span "8701372541074088" at bounding box center [595, 183] width 69 height 10
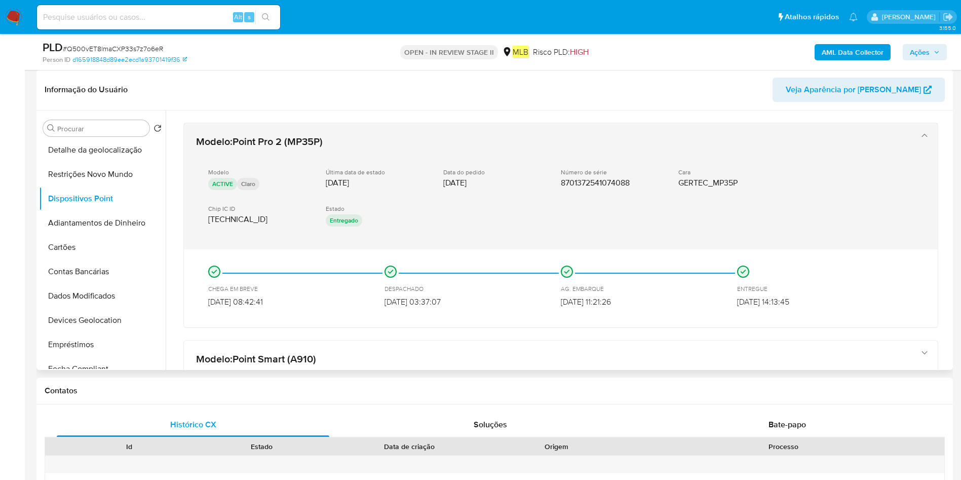
drag, startPoint x: 341, startPoint y: 137, endPoint x: 249, endPoint y: 136, distance: 92.2
click at [228, 138] on div "Modelo : Point Pro 2 (MP35P) Modelo ACTIVE Claro Última data de estado 18/03/20…" at bounding box center [550, 186] width 717 height 112
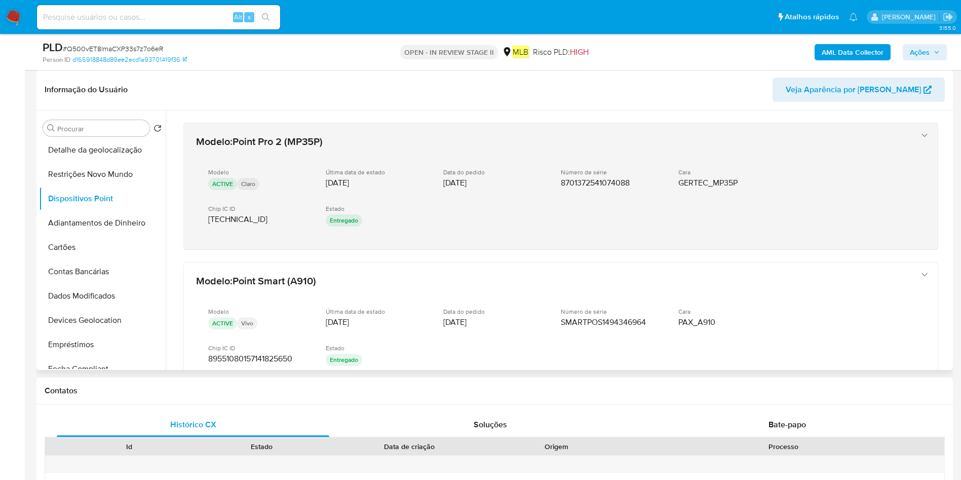
click at [253, 136] on span "Point Pro 2 (MP35P)" at bounding box center [278, 141] width 90 height 15
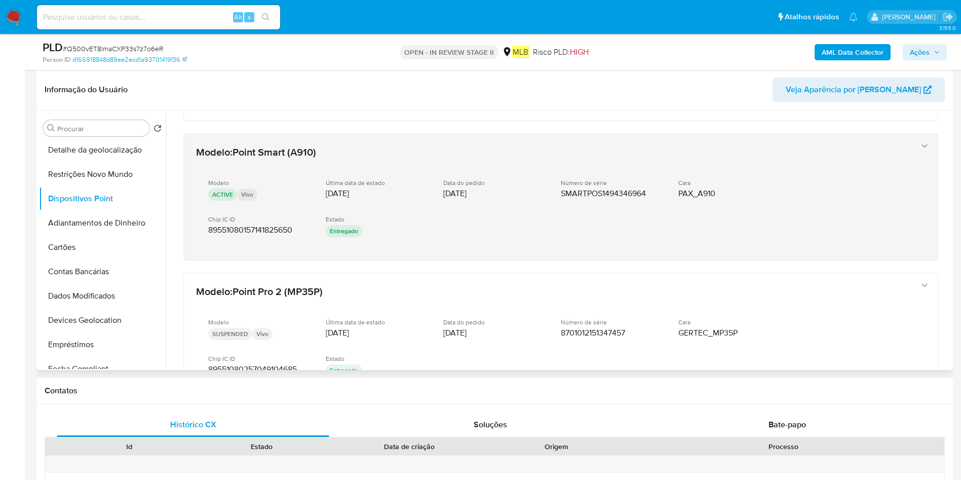
scroll to position [228, 0]
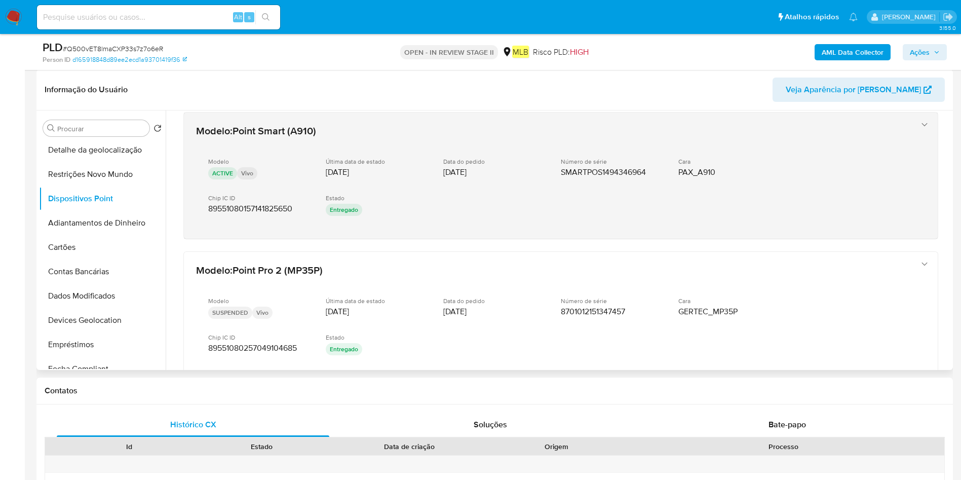
drag, startPoint x: 650, startPoint y: 167, endPoint x: 665, endPoint y: 169, distance: 14.8
click at [582, 174] on div "Número de série SMARTPOS1494346964" at bounding box center [611, 168] width 101 height 20
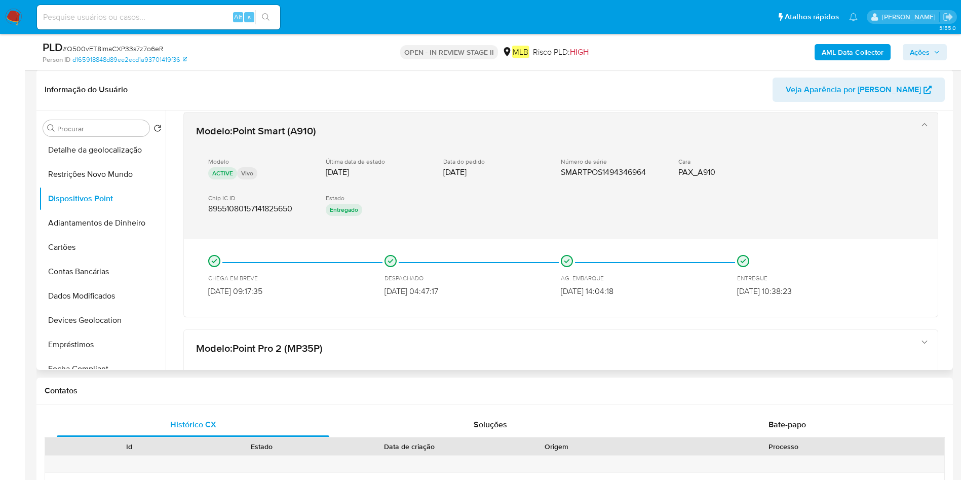
drag, startPoint x: 604, startPoint y: 174, endPoint x: 586, endPoint y: 170, distance: 19.1
drag, startPoint x: 586, startPoint y: 170, endPoint x: 478, endPoint y: 192, distance: 109.6
click at [478, 192] on div "Modelo ACTIVE Vivo Última data de estado 12/02/2024 Data do pedido 06/02/2024 N…" at bounding box center [550, 187] width 709 height 77
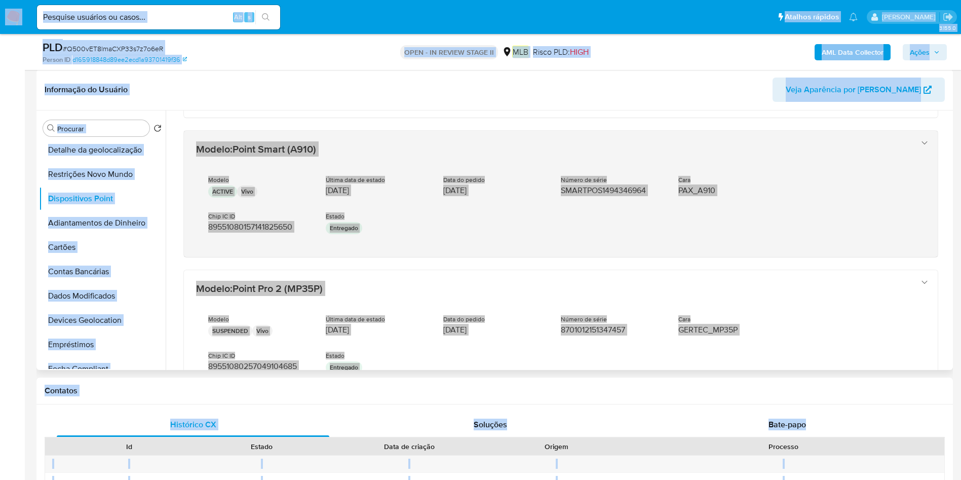
scroll to position [210, 0]
drag, startPoint x: 618, startPoint y: 193, endPoint x: 632, endPoint y: 187, distance: 14.8
click at [632, 187] on span "SMARTPOS1494346964" at bounding box center [603, 190] width 85 height 10
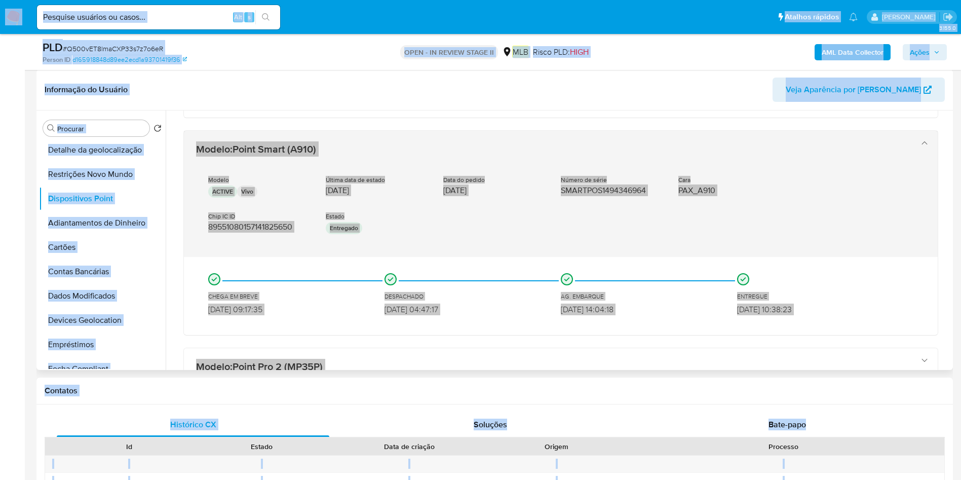
click at [632, 191] on span "SMARTPOS1494346964" at bounding box center [603, 190] width 85 height 10
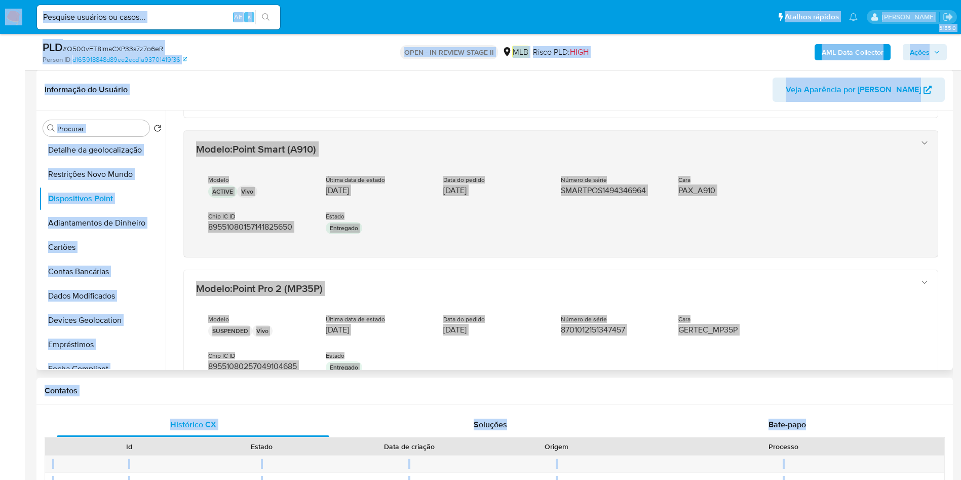
click at [646, 190] on span "SMARTPOS1494346964" at bounding box center [603, 190] width 85 height 10
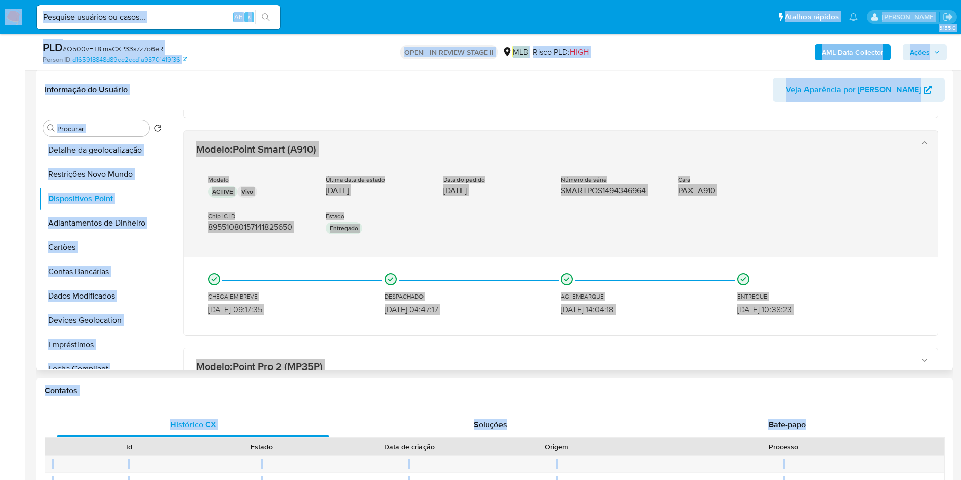
click at [648, 195] on span "PAX_A910" at bounding box center [696, 190] width 37 height 10
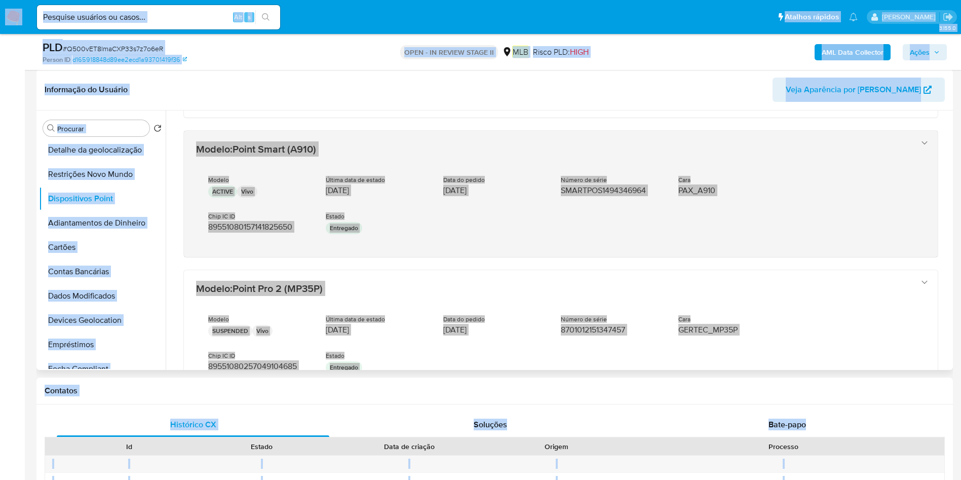
click at [648, 209] on div "Modelo ACTIVE Vivo Última data de estado 12/02/2024 Data do pedido 06/02/2024 N…" at bounding box center [550, 206] width 709 height 77
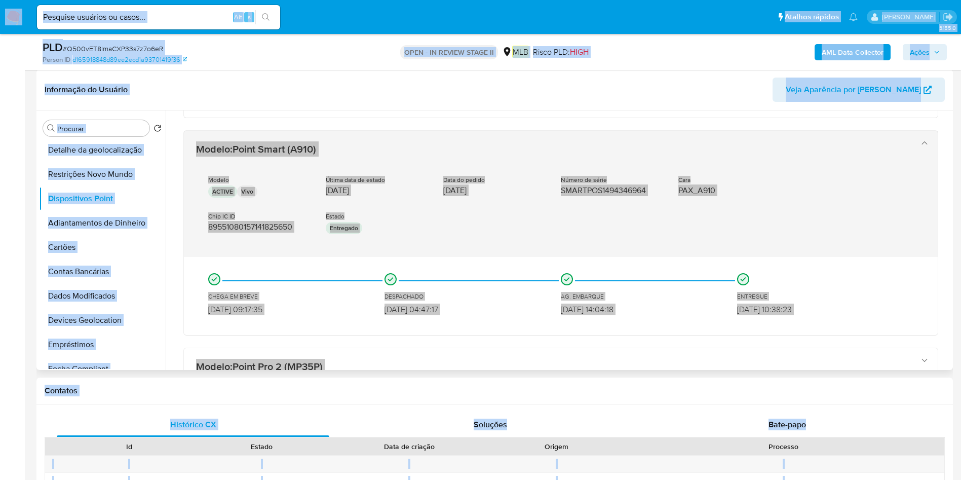
click at [648, 219] on div "Modelo ACTIVE Vivo Última data de estado 12/02/2024 Data do pedido 06/02/2024 N…" at bounding box center [550, 206] width 709 height 77
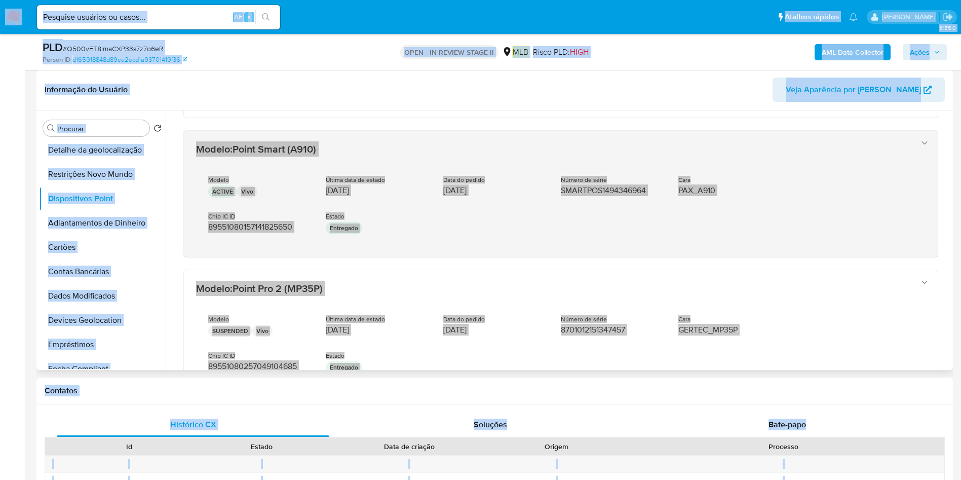
click at [623, 190] on span "SMARTPOS1494346964" at bounding box center [603, 190] width 85 height 10
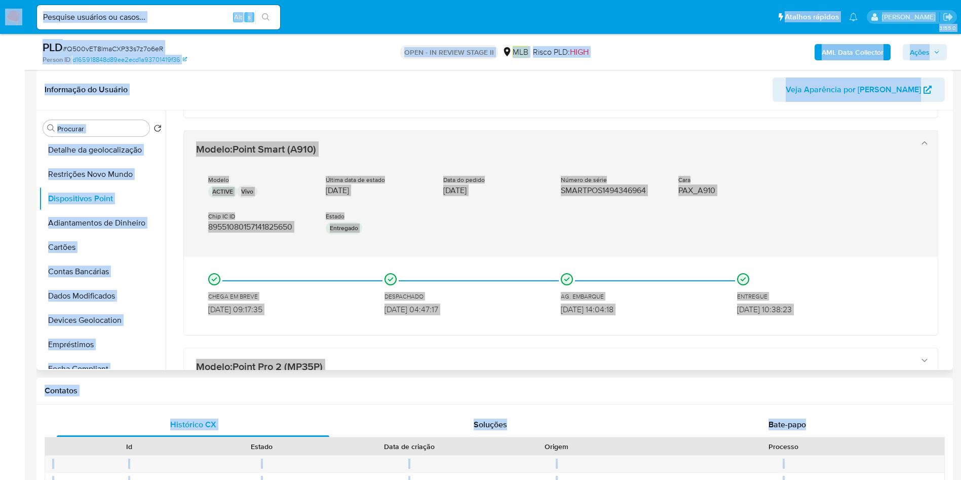
click at [625, 187] on span "SMARTPOS1494346964" at bounding box center [603, 190] width 85 height 10
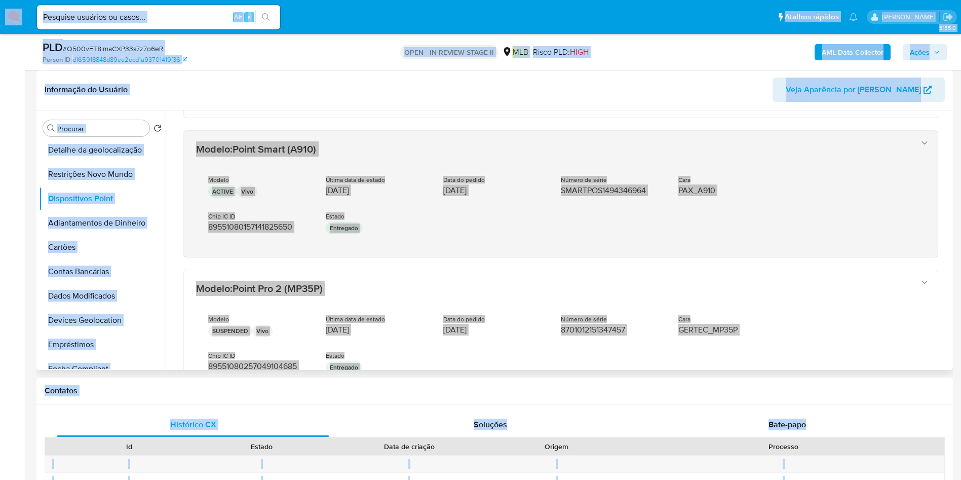
click at [625, 187] on span "SMARTPOS1494346964" at bounding box center [603, 190] width 85 height 10
click at [625, 188] on span "SMARTPOS1494346964" at bounding box center [603, 190] width 85 height 10
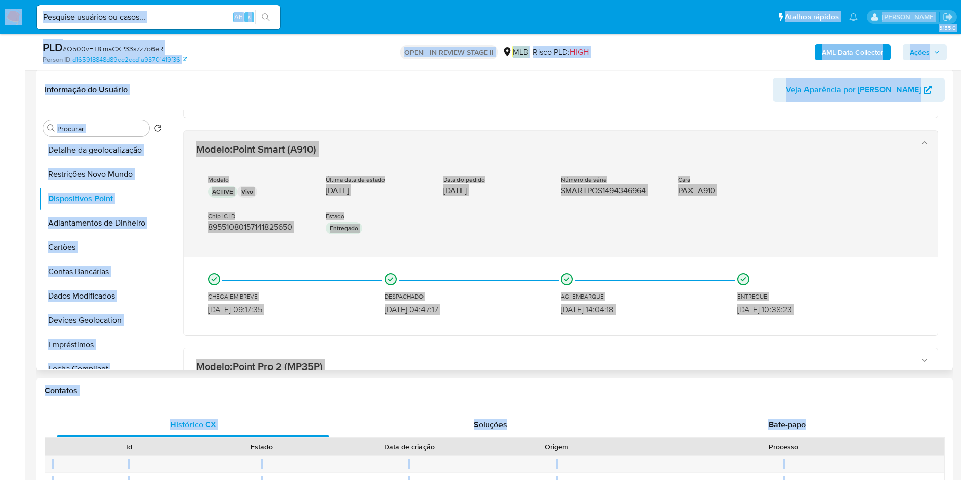
click at [396, 218] on div "Estado Entregado" at bounding box center [376, 224] width 101 height 24
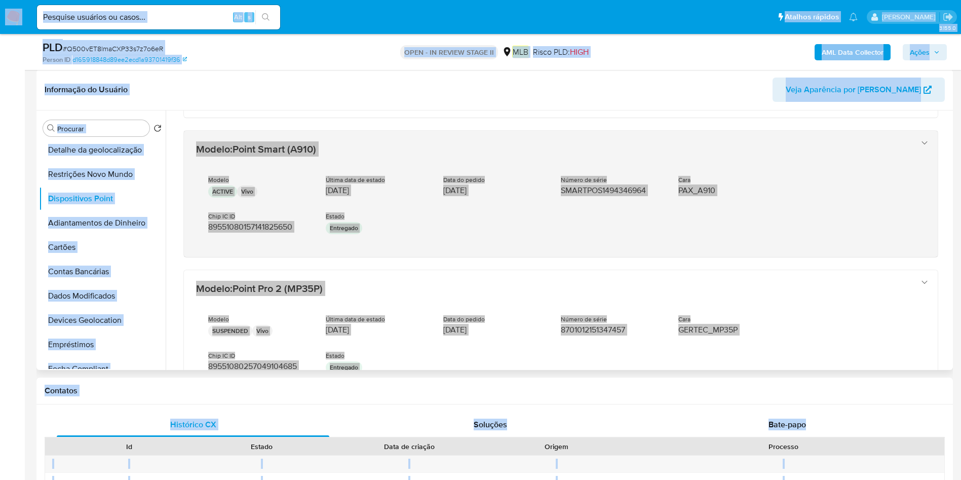
click at [648, 235] on div "Modelo ACTIVE Vivo Última data de estado 12/02/2024 Data do pedido 06/02/2024 N…" at bounding box center [550, 206] width 709 height 77
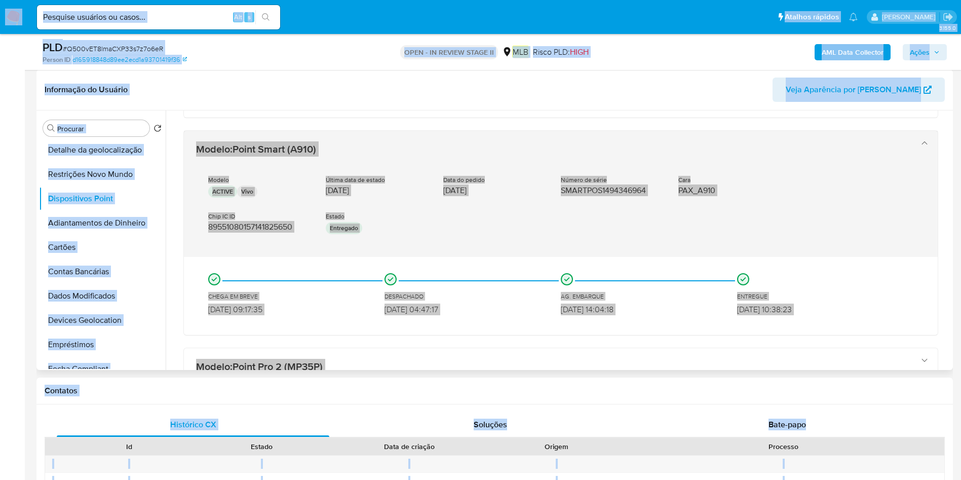
click at [648, 176] on div "Modelo ACTIVE Vivo Última data de estado 12/02/2024 Data do pedido 06/02/2024 N…" at bounding box center [550, 206] width 709 height 77
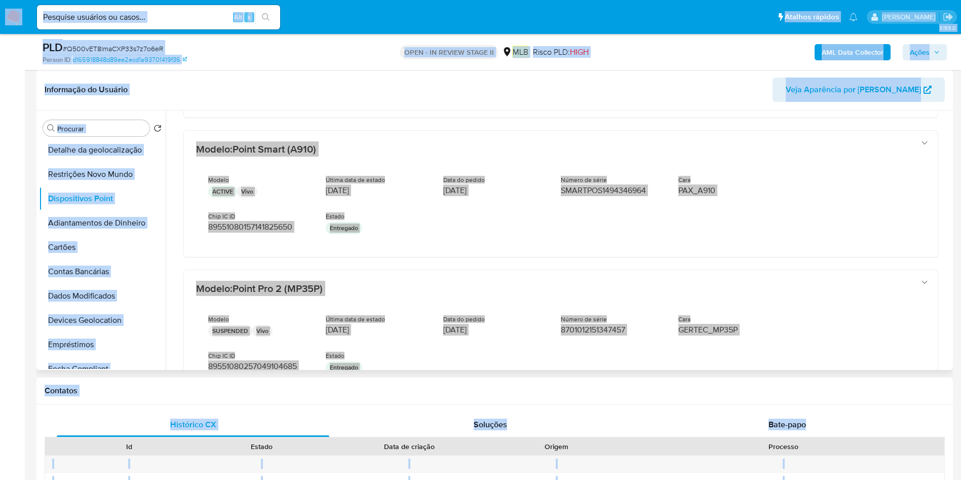
click at [648, 92] on header "Informação do Usuário Veja Aparência por Pessoa" at bounding box center [495, 90] width 900 height 24
click at [576, 50] on span "HIGH" at bounding box center [579, 52] width 19 height 12
click at [574, 49] on span "HIGH" at bounding box center [579, 52] width 19 height 12
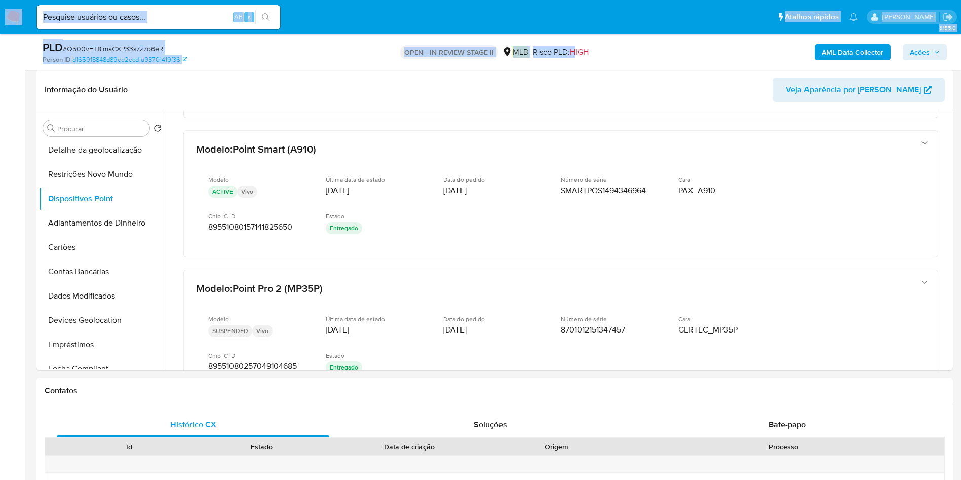
click at [574, 49] on span "HIGH" at bounding box center [579, 52] width 19 height 12
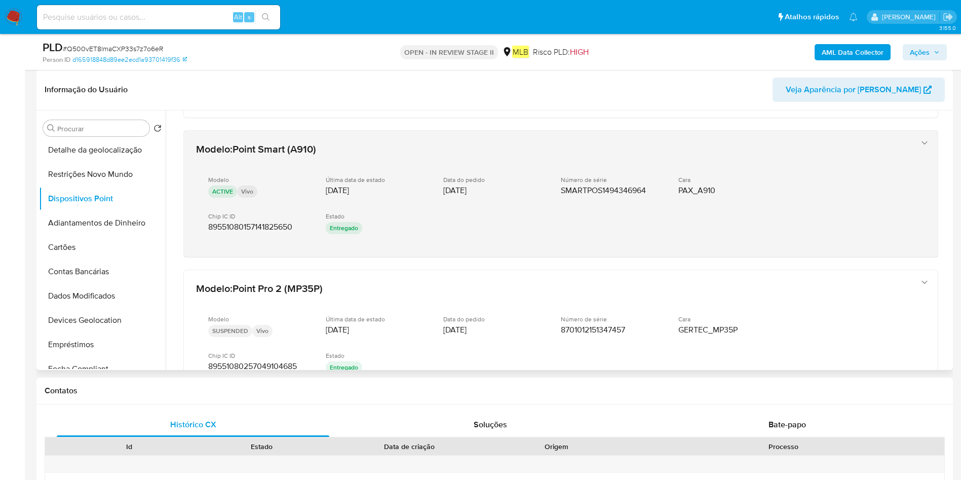
click at [648, 188] on div "Número de série SMARTPOS1494346964" at bounding box center [611, 186] width 101 height 20
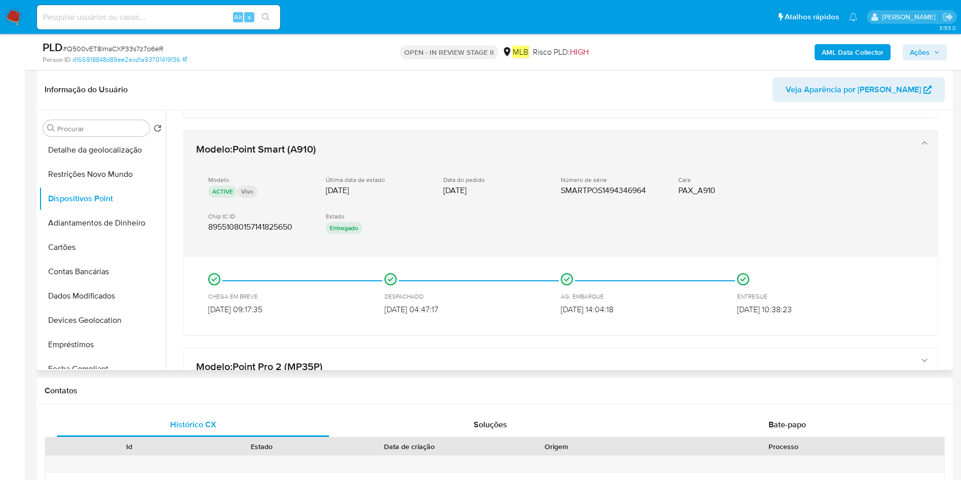
click at [642, 188] on span "SMARTPOS1494346964" at bounding box center [603, 190] width 85 height 10
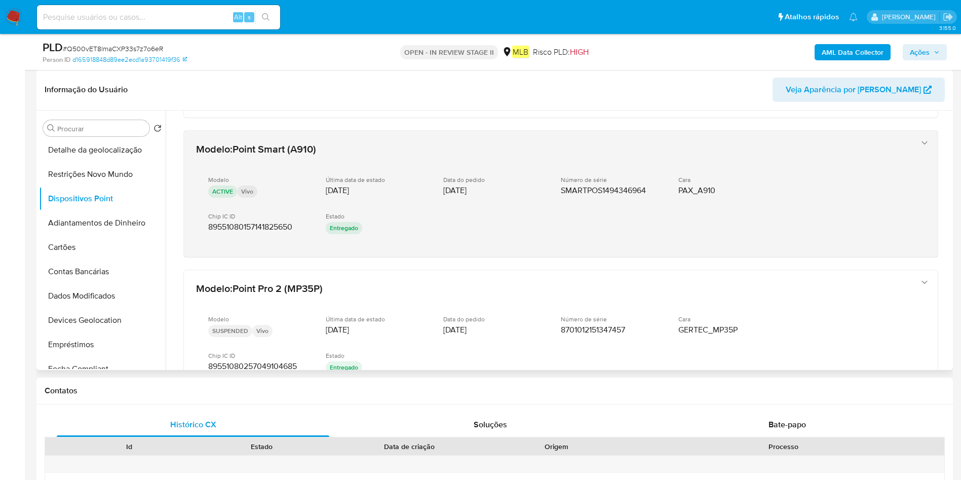
click at [642, 188] on span "SMARTPOS1494346964" at bounding box center [603, 190] width 85 height 10
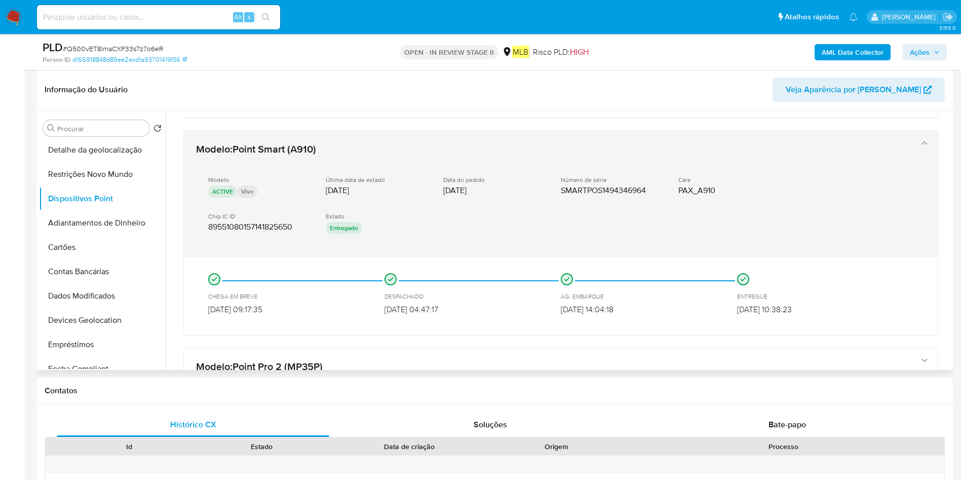
click at [642, 188] on span "SMARTPOS1494346964" at bounding box center [603, 190] width 85 height 10
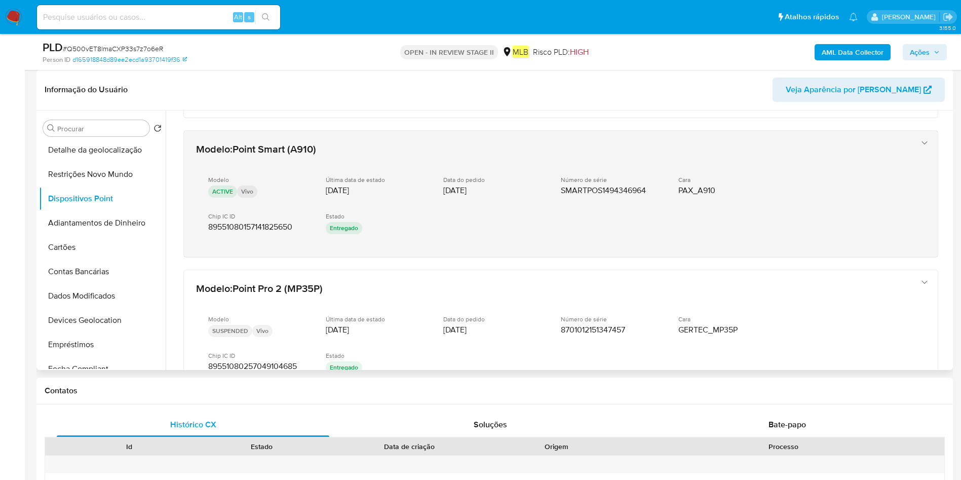
drag, startPoint x: 648, startPoint y: 189, endPoint x: 659, endPoint y: 188, distance: 11.2
click at [621, 185] on div "Número de série SMARTPOS1494346964" at bounding box center [611, 186] width 101 height 20
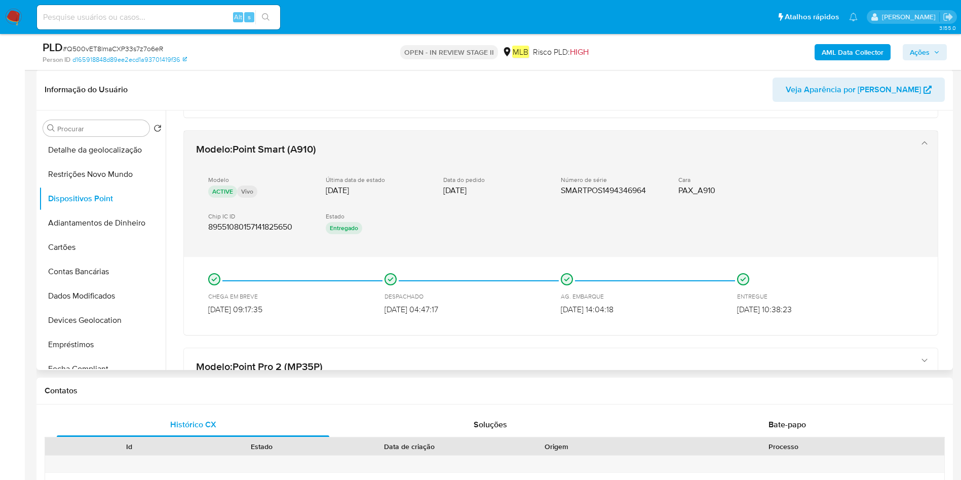
drag, startPoint x: 654, startPoint y: 188, endPoint x: 553, endPoint y: 183, distance: 101.0
drag, startPoint x: 647, startPoint y: 191, endPoint x: 582, endPoint y: 192, distance: 65.4
click at [582, 192] on span "SMARTPOS1494346964" at bounding box center [603, 190] width 85 height 10
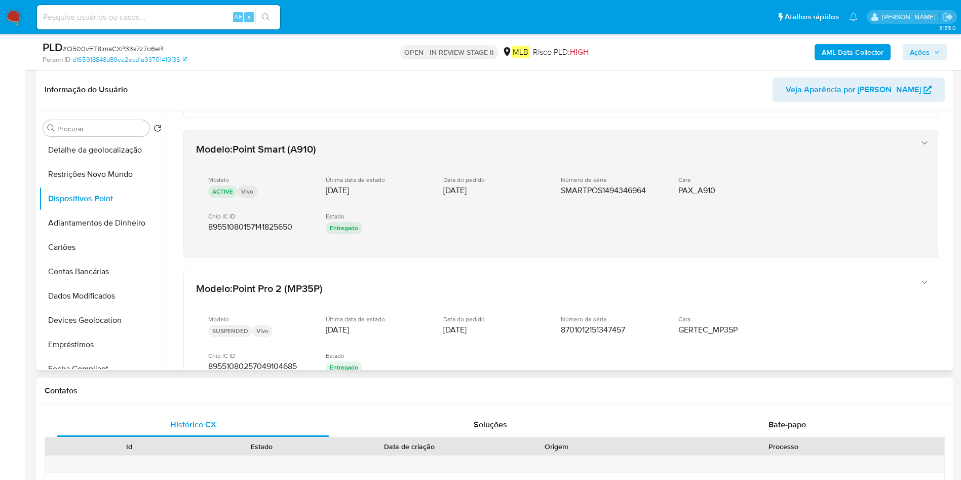
drag, startPoint x: 604, startPoint y: 189, endPoint x: 593, endPoint y: 190, distance: 11.7
click at [593, 190] on span "SMARTPOS1494346964" at bounding box center [603, 190] width 85 height 10
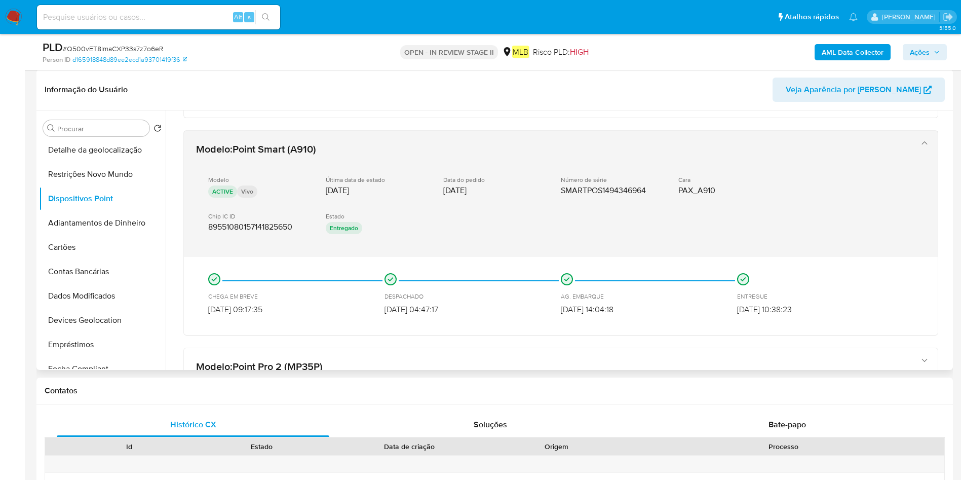
drag, startPoint x: 647, startPoint y: 188, endPoint x: 570, endPoint y: 185, distance: 77.1
click at [568, 185] on span "SMARTPOS1494346964" at bounding box center [603, 190] width 85 height 10
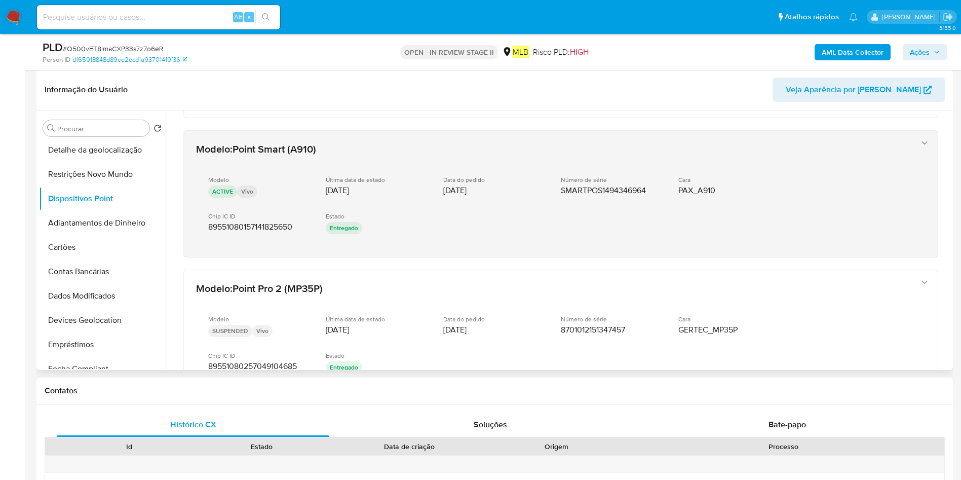
drag, startPoint x: 636, startPoint y: 185, endPoint x: 582, endPoint y: 184, distance: 54.7
click at [565, 181] on div "Número de série SMARTPOS1494346964" at bounding box center [611, 186] width 101 height 20
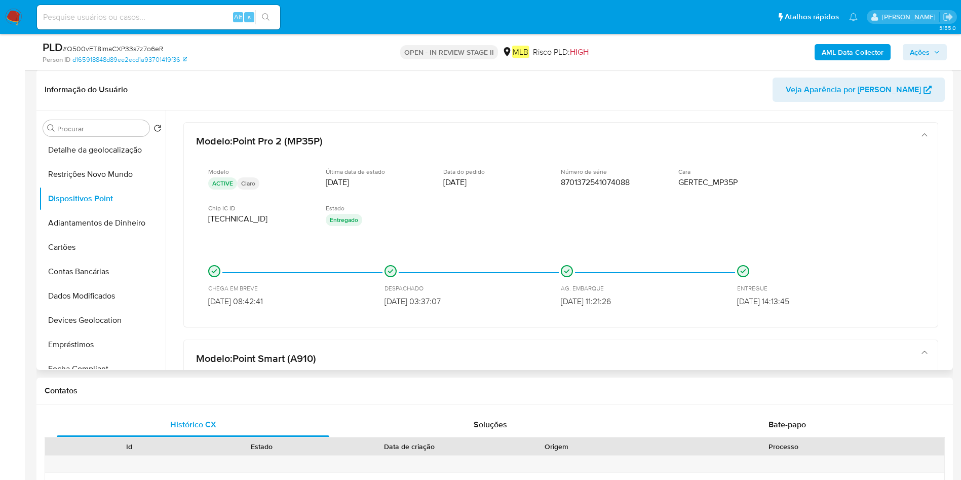
scroll to position [0, 0]
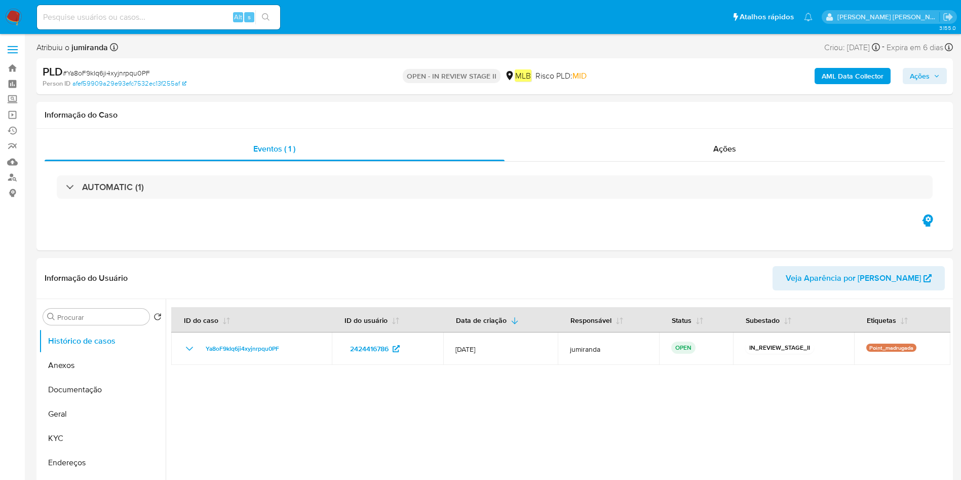
select select "10"
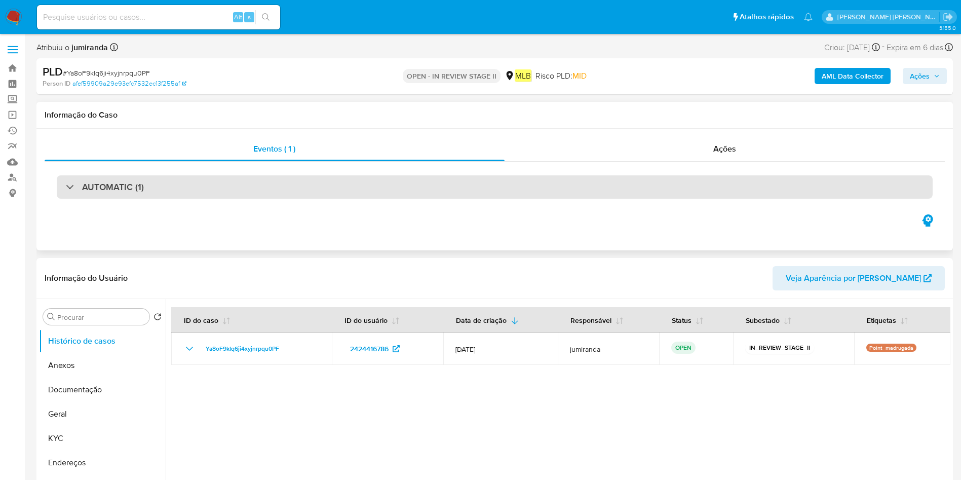
click at [337, 180] on div "AUTOMATIC (1)" at bounding box center [495, 186] width 876 height 23
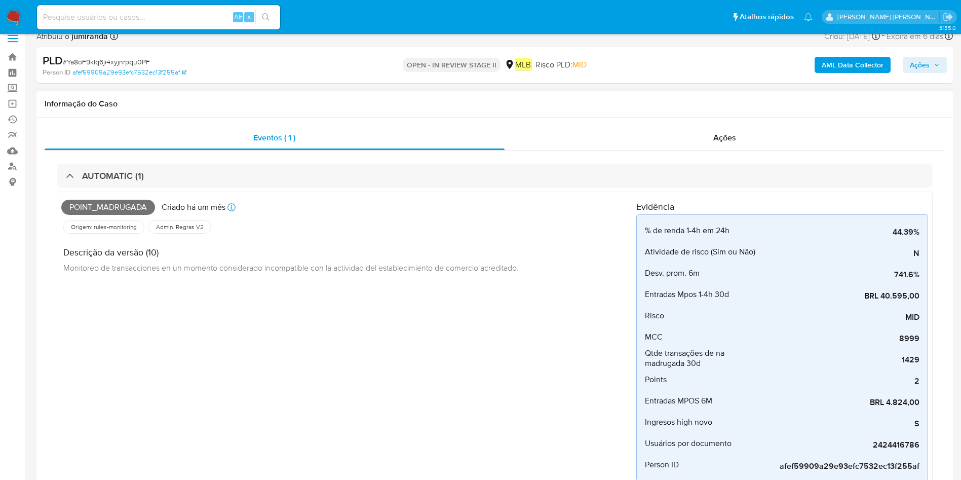
scroll to position [76, 0]
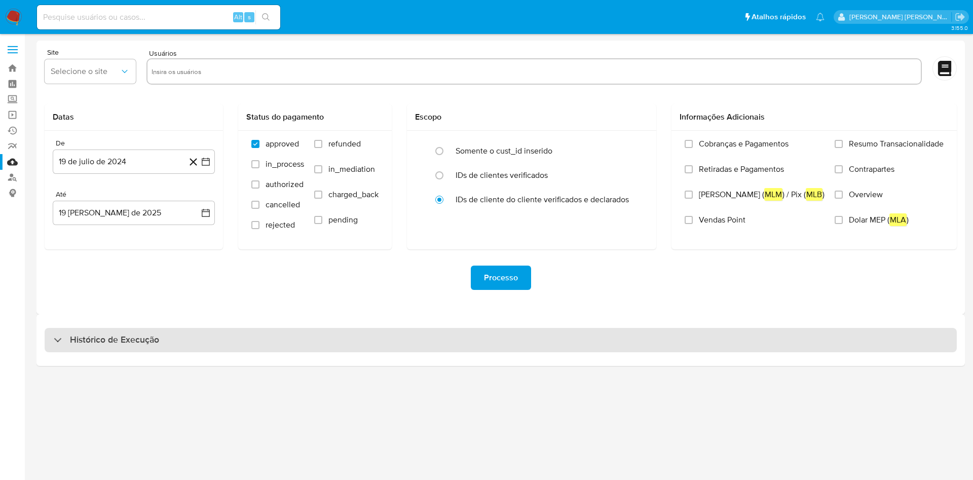
click at [302, 337] on div "Histórico de Execução" at bounding box center [501, 340] width 912 height 24
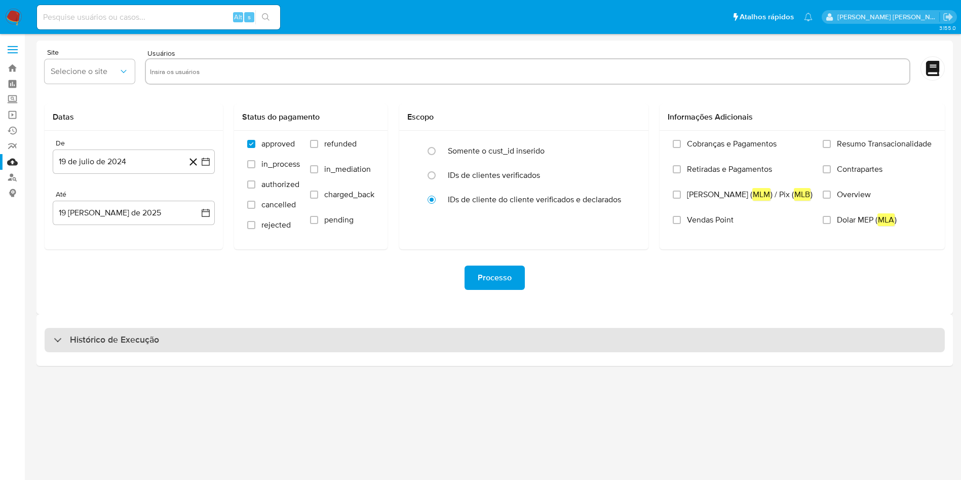
select select "10"
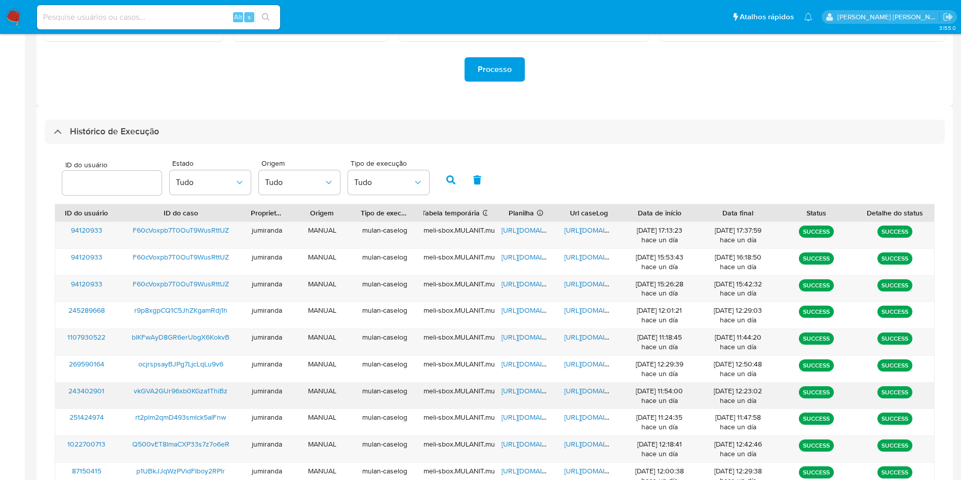
scroll to position [276, 0]
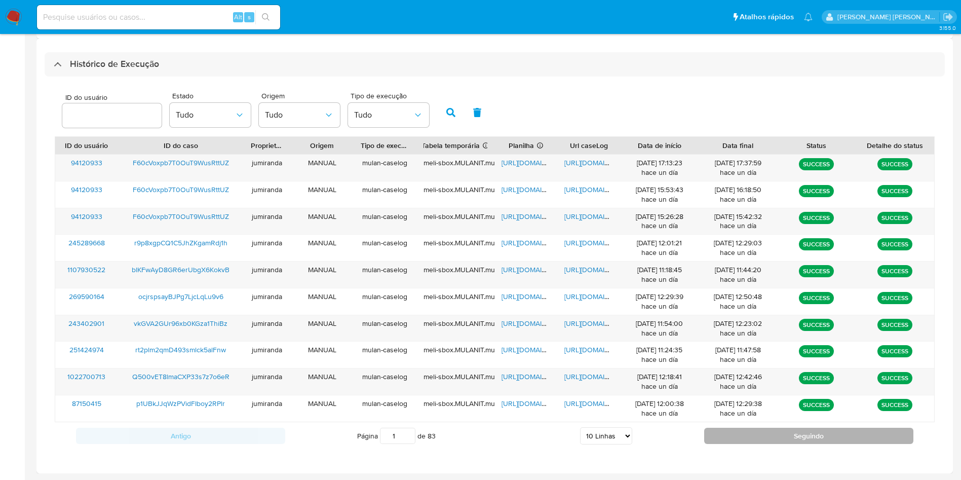
click at [711, 434] on button "Seguindo" at bounding box center [808, 436] width 209 height 16
type input "2"
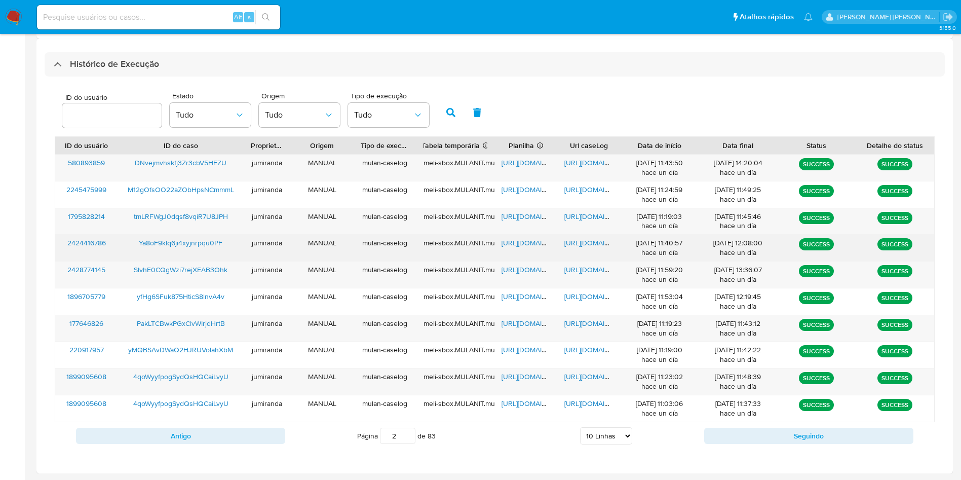
click at [544, 245] on span "[URL][DOMAIN_NAME]" at bounding box center [537, 243] width 70 height 10
click at [561, 238] on div "[URL][DOMAIN_NAME]" at bounding box center [588, 248] width 63 height 26
click at [575, 242] on span "[URL][DOMAIN_NAME]" at bounding box center [599, 243] width 70 height 10
click at [183, 244] on span "Ya8oF9kIq6ji4xyjnrpqu0PF" at bounding box center [181, 243] width 84 height 10
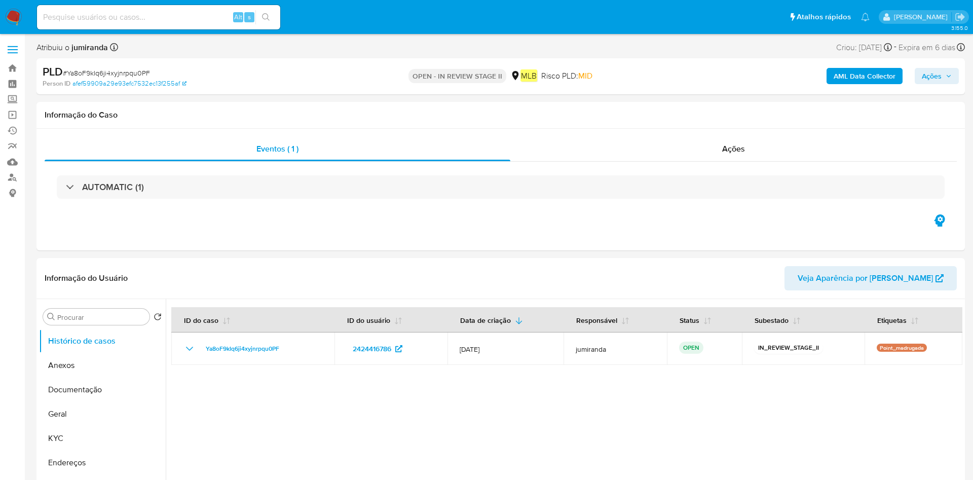
select select "10"
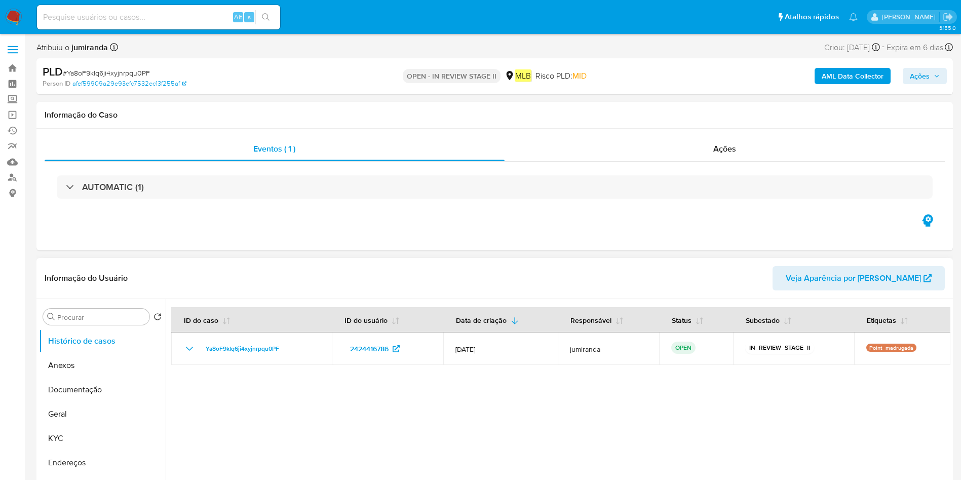
drag, startPoint x: 63, startPoint y: 369, endPoint x: 241, endPoint y: 327, distance: 182.3
click at [63, 369] on button "Anexos" at bounding box center [102, 365] width 127 height 24
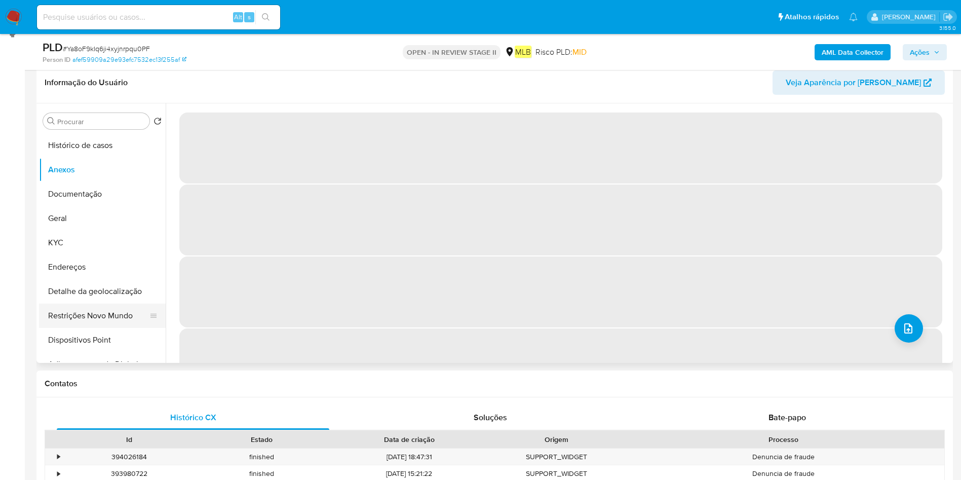
scroll to position [76, 0]
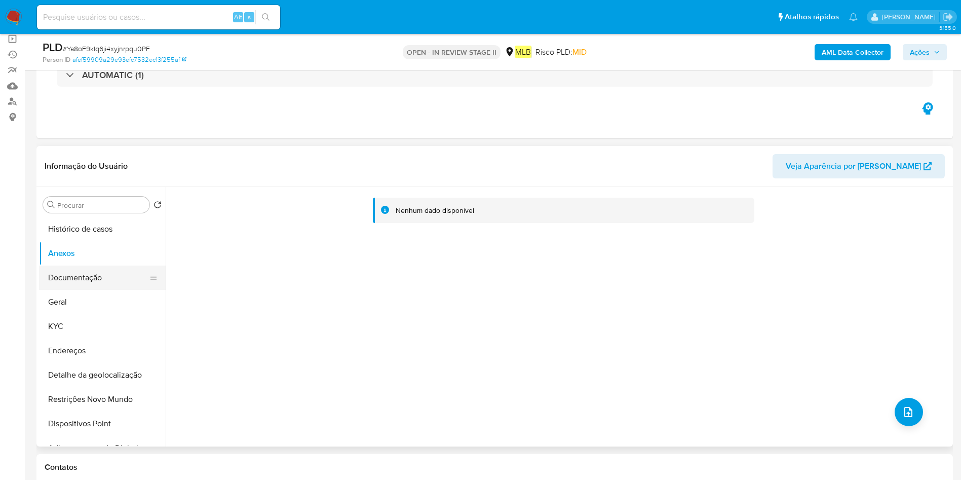
drag, startPoint x: 105, startPoint y: 279, endPoint x: 139, endPoint y: 281, distance: 34.0
click at [104, 279] on button "Documentação" at bounding box center [98, 278] width 119 height 24
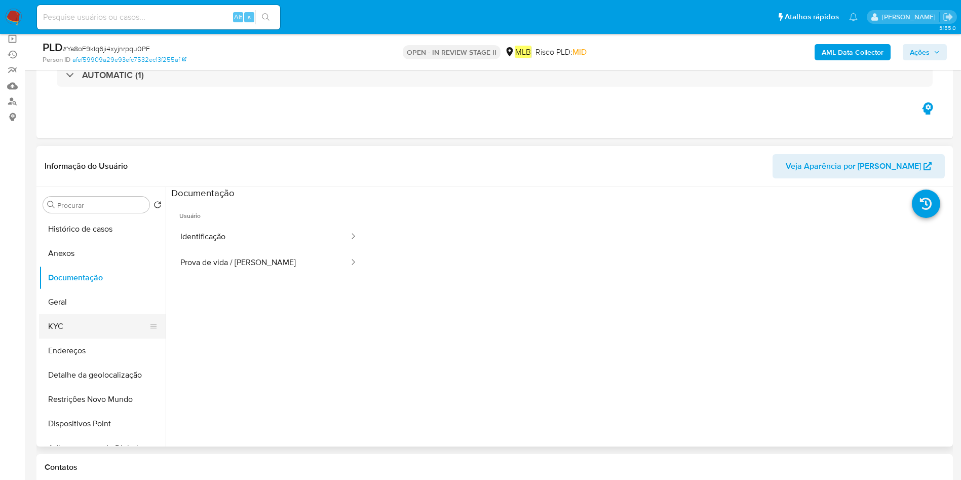
drag, startPoint x: 87, startPoint y: 327, endPoint x: 135, endPoint y: 316, distance: 49.3
click at [87, 326] on button "KYC" at bounding box center [98, 326] width 119 height 24
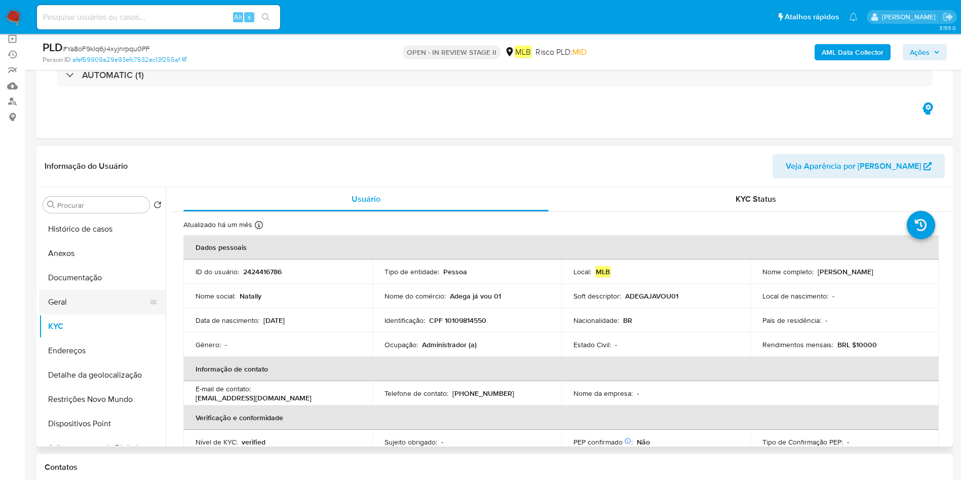
click at [97, 304] on button "Geral" at bounding box center [98, 302] width 119 height 24
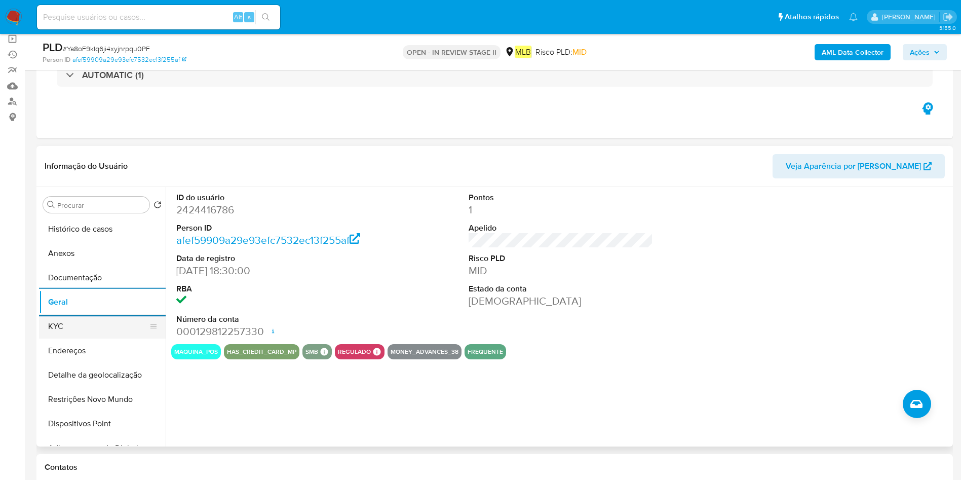
click at [102, 337] on ul "Histórico de casos Anexos Documentação Geral KYC Endereços Detalhe da geolocali…" at bounding box center [102, 331] width 127 height 229
click at [106, 329] on button "KYC" at bounding box center [98, 326] width 119 height 24
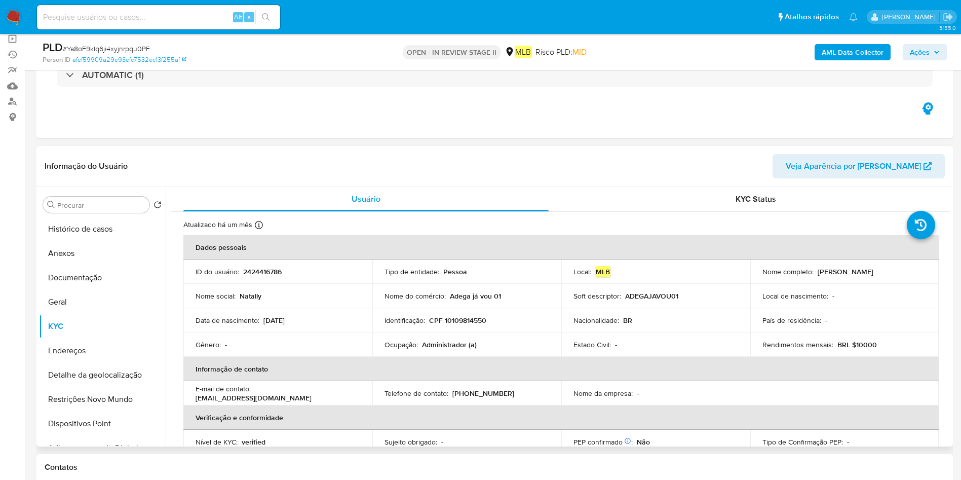
click at [464, 346] on p "Administrador (a)" at bounding box center [449, 344] width 55 height 9
copy div "Ocupação : Administrador (a)"
click at [75, 390] on button "Restrições Novo Mundo" at bounding box center [98, 399] width 119 height 24
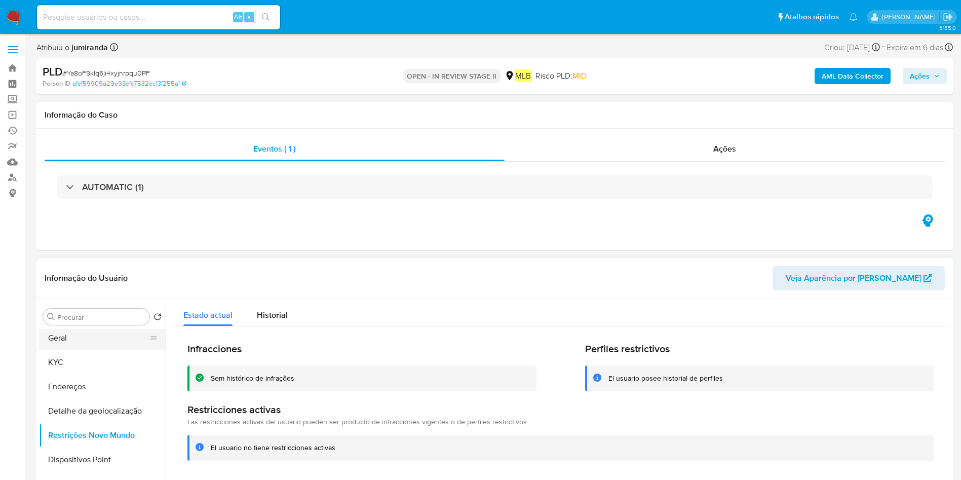
click at [119, 342] on button "Geral" at bounding box center [98, 338] width 119 height 24
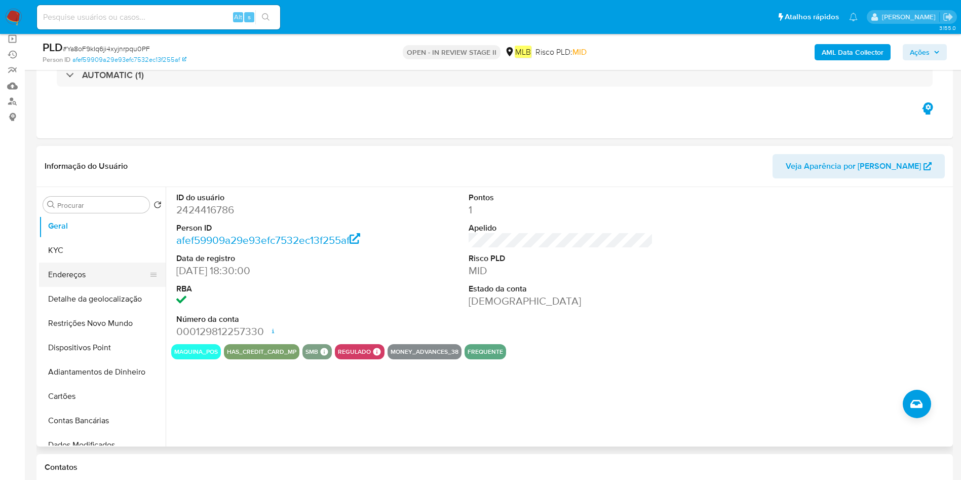
drag, startPoint x: 99, startPoint y: 255, endPoint x: 159, endPoint y: 271, distance: 61.8
click at [98, 254] on button "KYC" at bounding box center [102, 250] width 127 height 24
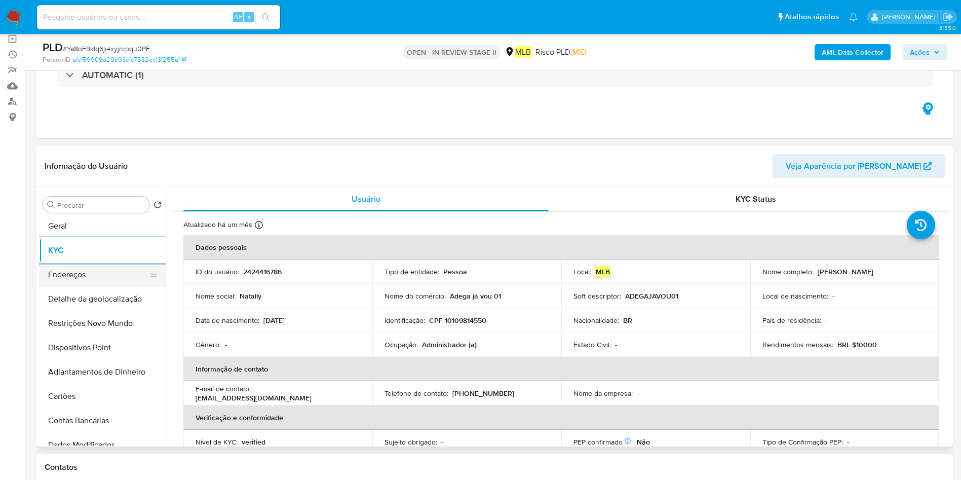
click at [104, 276] on button "Endereços" at bounding box center [98, 274] width 119 height 24
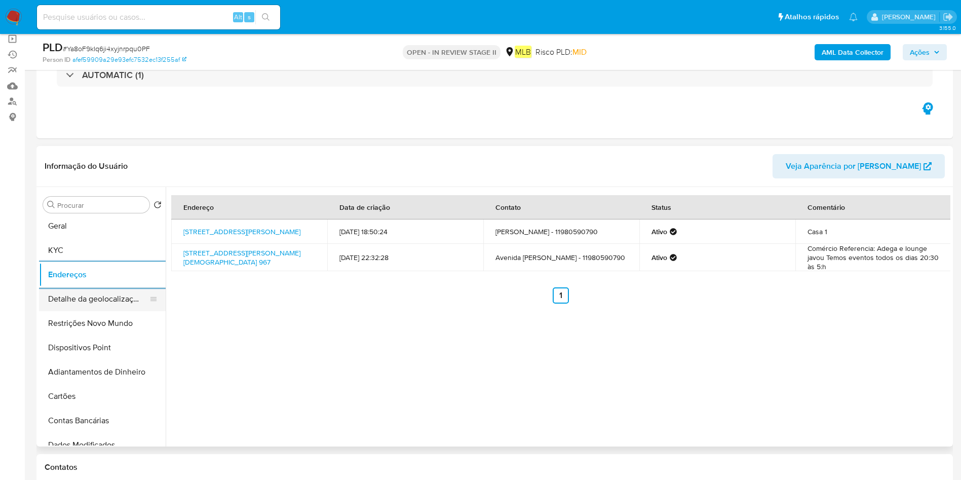
click at [105, 299] on button "Detalhe da geolocalização" at bounding box center [98, 299] width 119 height 24
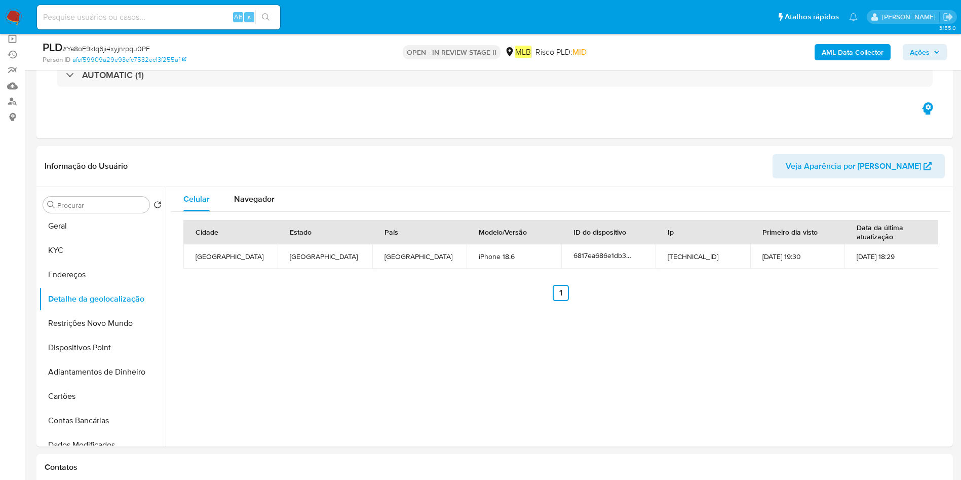
click at [73, 329] on button "Restrições Novo Mundo" at bounding box center [102, 323] width 127 height 24
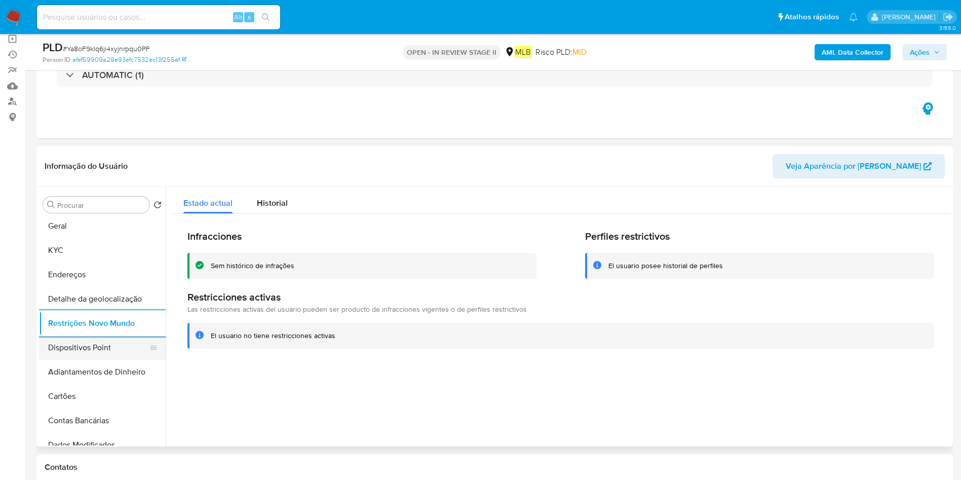
drag, startPoint x: 79, startPoint y: 351, endPoint x: 97, endPoint y: 352, distance: 18.8
click at [78, 352] on button "Dispositivos Point" at bounding box center [98, 347] width 119 height 24
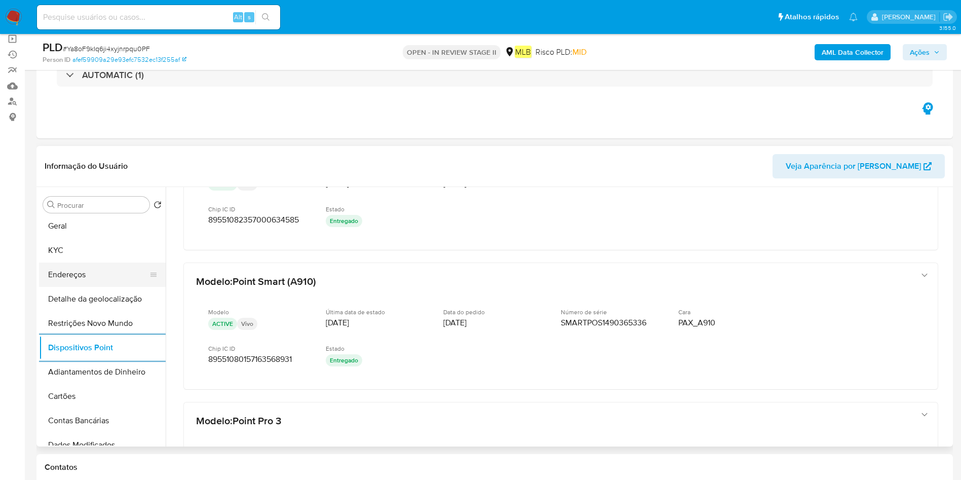
click at [89, 271] on button "Endereços" at bounding box center [98, 274] width 119 height 24
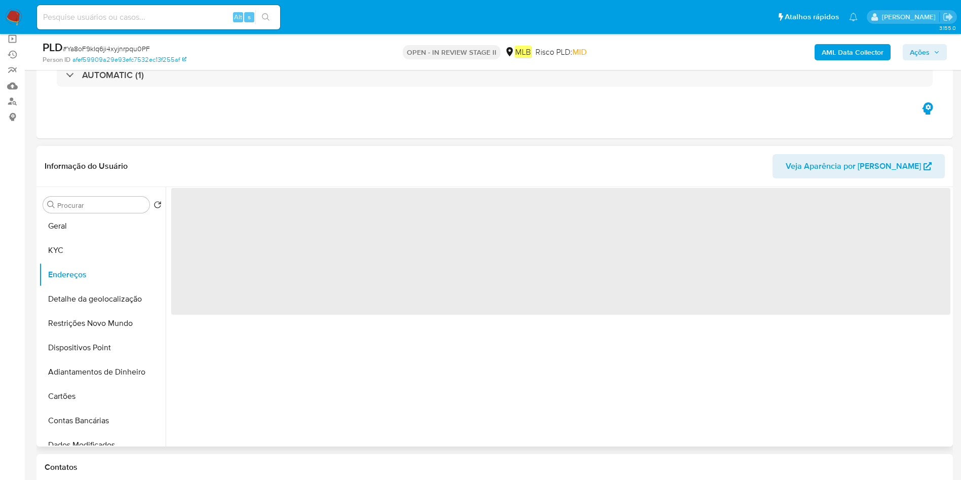
scroll to position [0, 0]
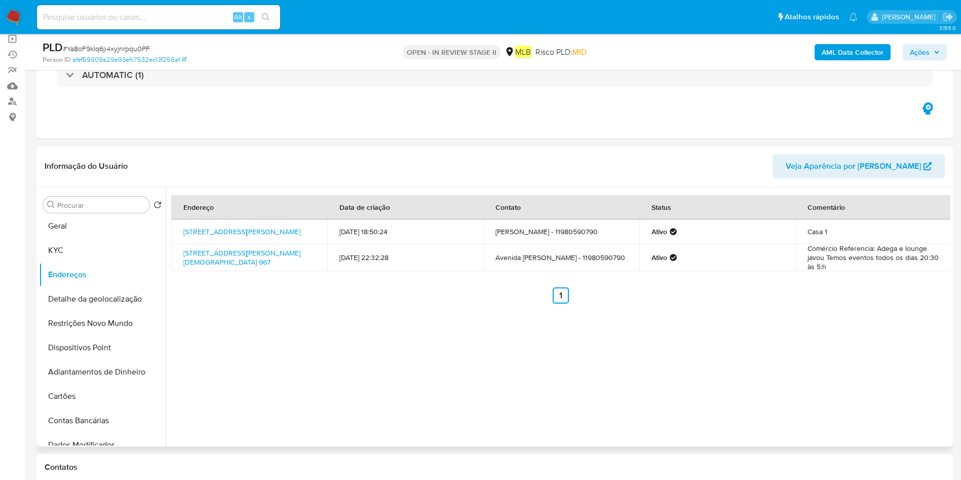
drag, startPoint x: 180, startPoint y: 224, endPoint x: 287, endPoint y: 281, distance: 121.0
click at [298, 226] on td "Avenida Garcia De Ávila 7, São Paulo, São Paulo, 04417000, Brasil 7" at bounding box center [249, 231] width 156 height 24
drag, startPoint x: 178, startPoint y: 256, endPoint x: 202, endPoint y: 261, distance: 24.3
click at [202, 261] on td "Avenida Ângelo Cristianini 967, São Paulo, São Paulo, 04424000, Brasil 967" at bounding box center [249, 257] width 156 height 27
copy link "Avenida Ângelo Cristianini 967, São Paulo,"
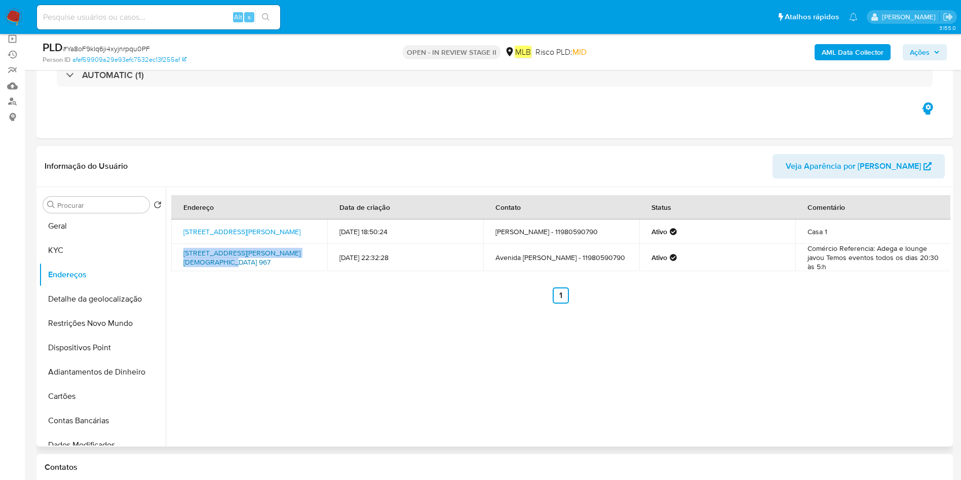
drag, startPoint x: 265, startPoint y: 250, endPoint x: 257, endPoint y: 250, distance: 7.6
copy link "Avenida Ângelo Cristianini 967, São Paulo,"
drag, startPoint x: 91, startPoint y: 240, endPoint x: 113, endPoint y: 246, distance: 22.5
click at [92, 240] on button "KYC" at bounding box center [98, 250] width 119 height 24
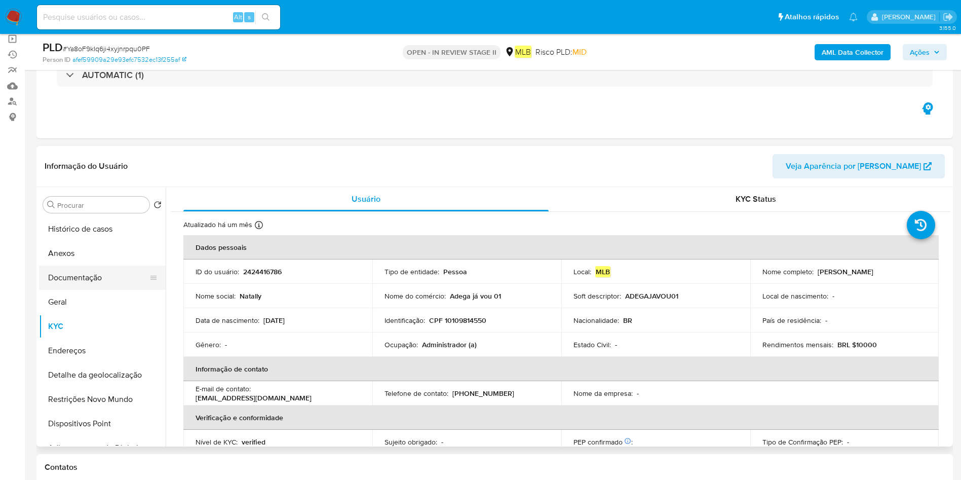
click at [109, 280] on button "Documentação" at bounding box center [98, 278] width 119 height 24
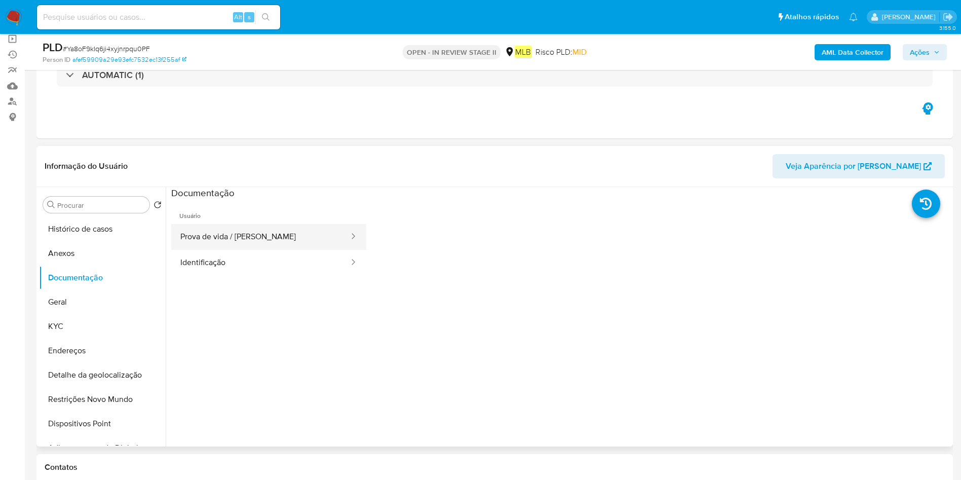
click at [250, 239] on button "Prova de vida / Selfie" at bounding box center [260, 237] width 179 height 26
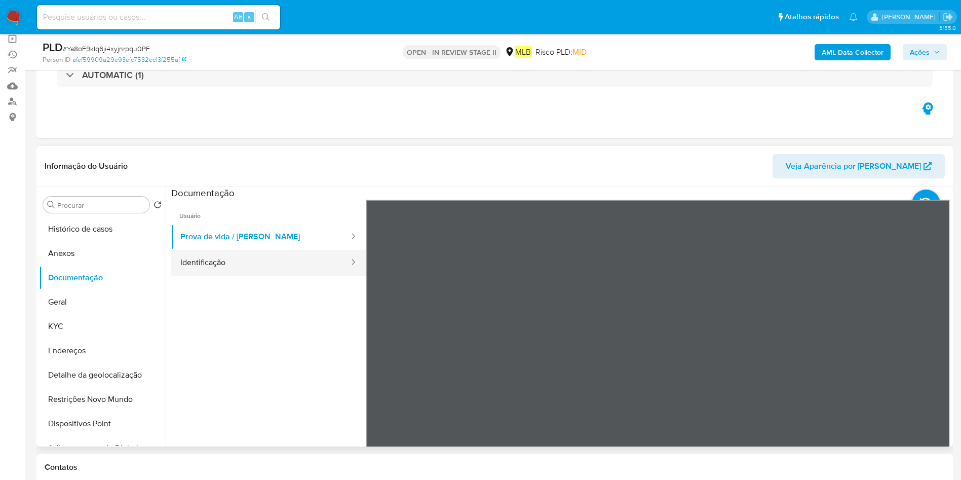
click at [261, 256] on button "Identificação" at bounding box center [260, 263] width 179 height 26
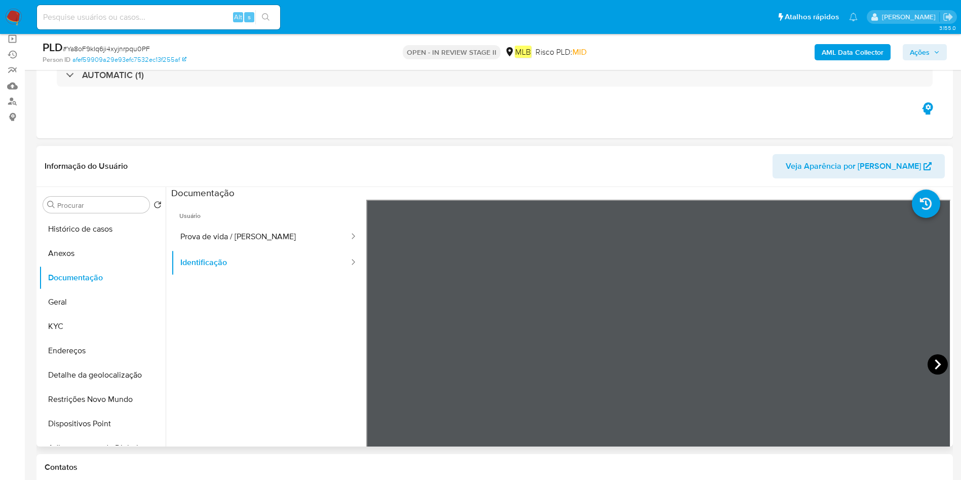
click at [931, 358] on icon at bounding box center [938, 364] width 20 height 20
click at [235, 231] on button "Prova de vida / Selfie" at bounding box center [260, 237] width 179 height 26
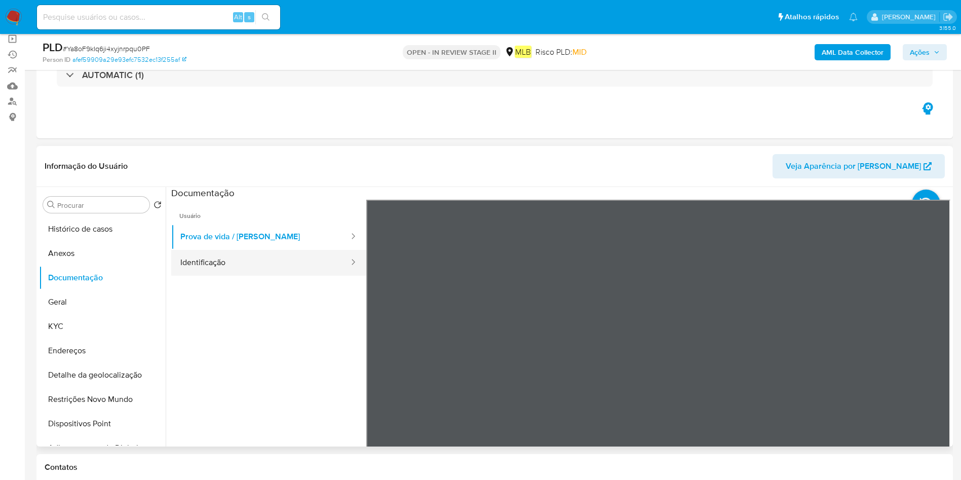
click at [200, 265] on button "Identificação" at bounding box center [260, 263] width 179 height 26
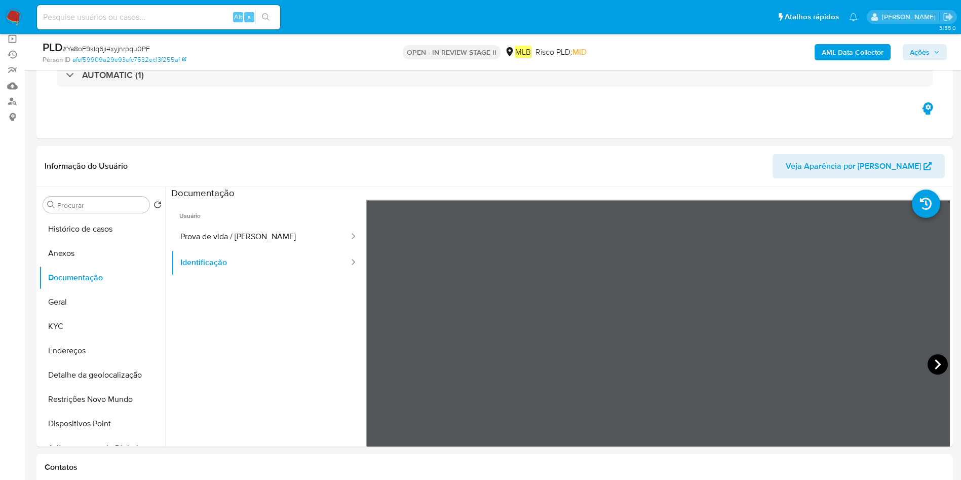
click at [928, 360] on icon at bounding box center [938, 364] width 20 height 20
click at [848, 56] on b "AML Data Collector" at bounding box center [853, 52] width 62 height 16
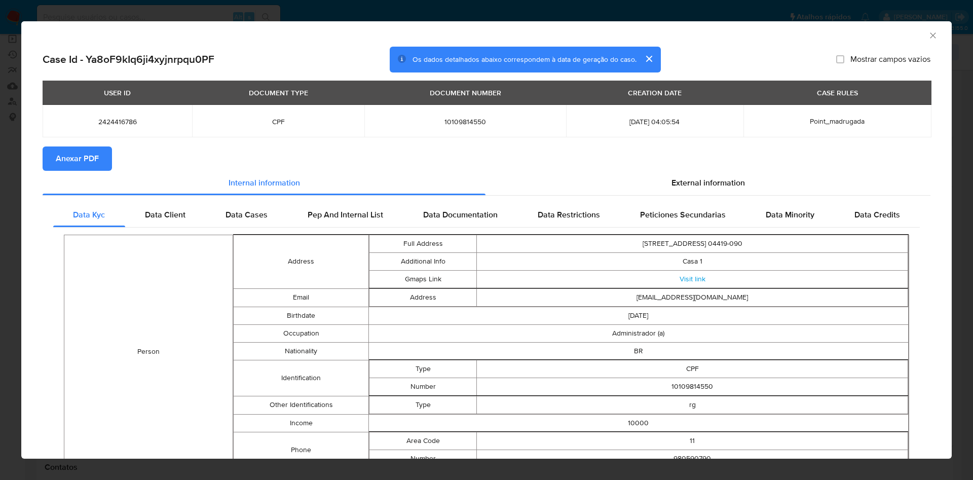
click at [95, 156] on span "Anexar PDF" at bounding box center [77, 158] width 43 height 22
click at [928, 34] on icon "Fechar a janela" at bounding box center [933, 35] width 10 height 10
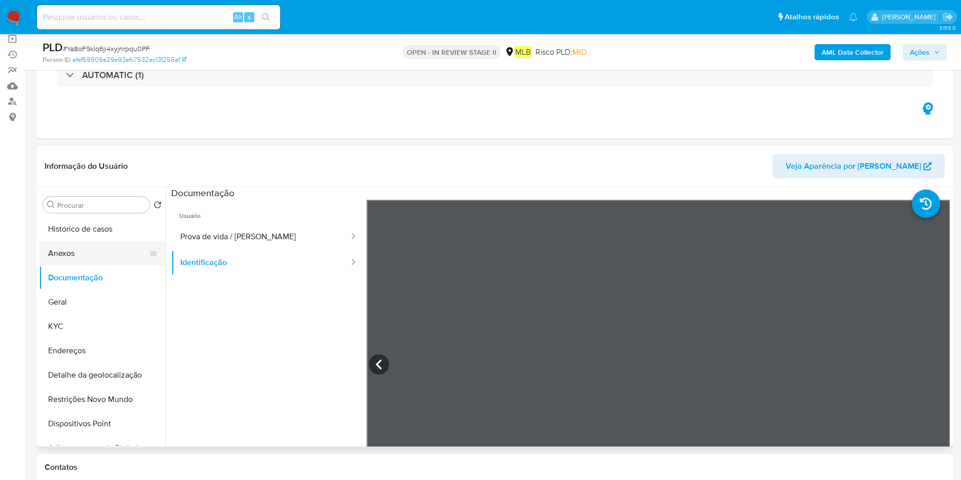
click at [97, 252] on button "Anexos" at bounding box center [98, 253] width 119 height 24
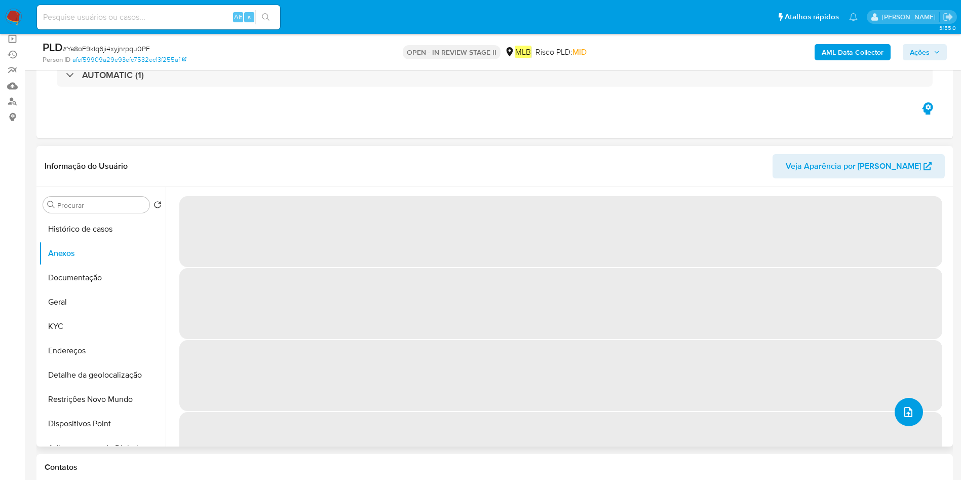
click at [909, 408] on icon "upload-file" at bounding box center [908, 412] width 12 height 12
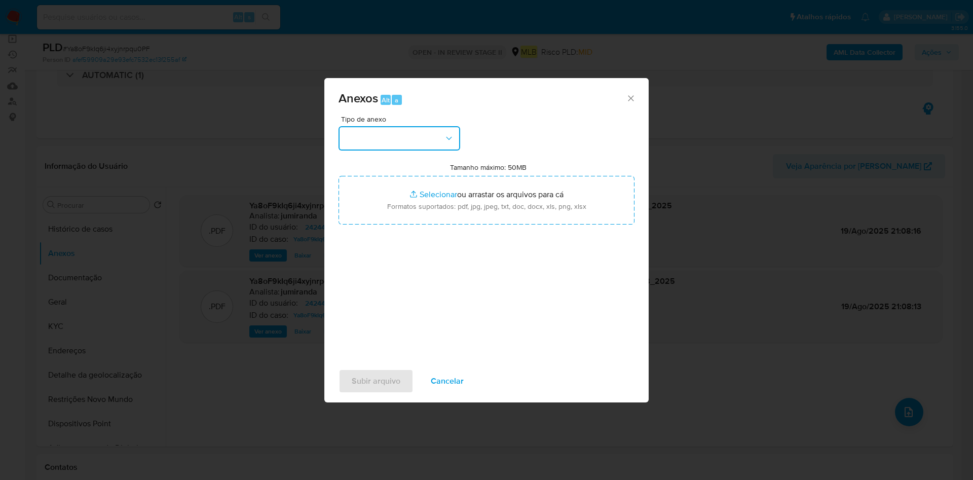
click at [412, 133] on button "button" at bounding box center [399, 138] width 122 height 24
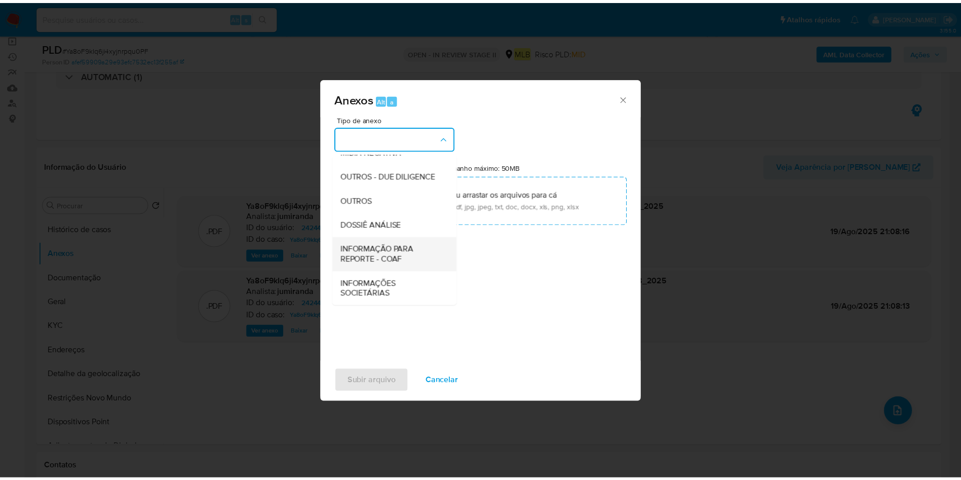
scroll to position [156, 0]
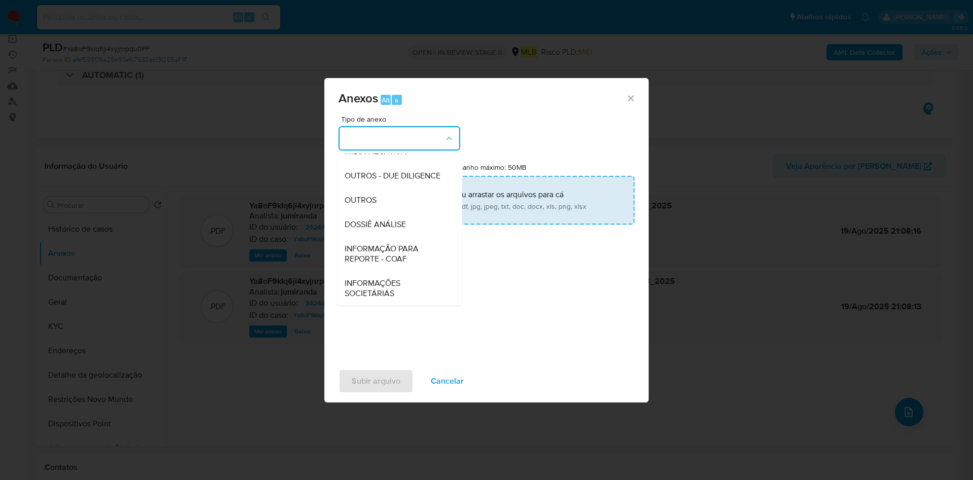
drag, startPoint x: 401, startPoint y: 205, endPoint x: 425, endPoint y: 181, distance: 33.7
click at [402, 203] on div "OUTROS" at bounding box center [396, 200] width 103 height 24
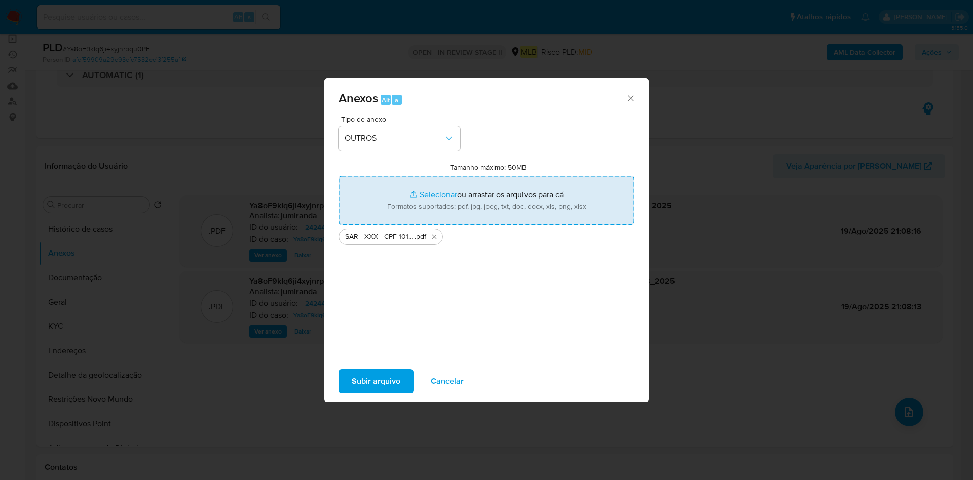
type input "C:\fakepath\Mulan 2424416786_2025_08_18_11_01_31.xlsx"
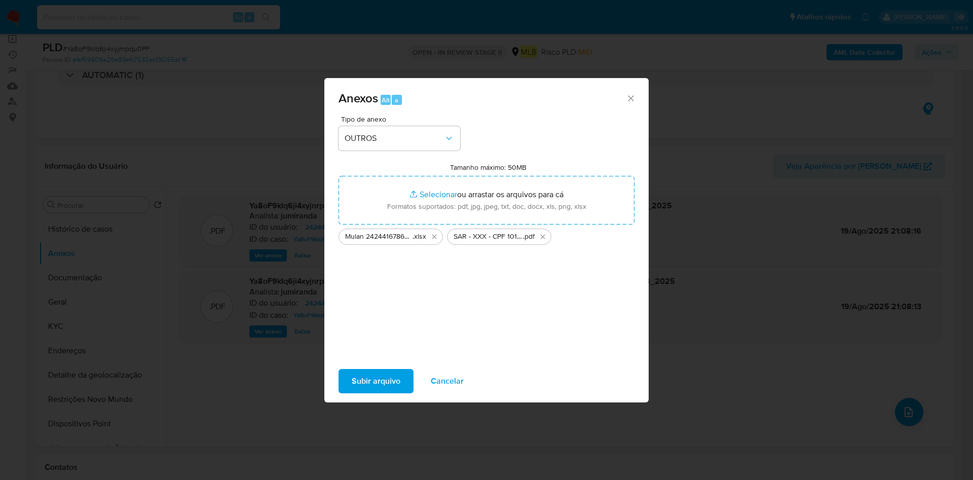
click at [373, 378] on span "Subir arquivo" at bounding box center [376, 381] width 49 height 22
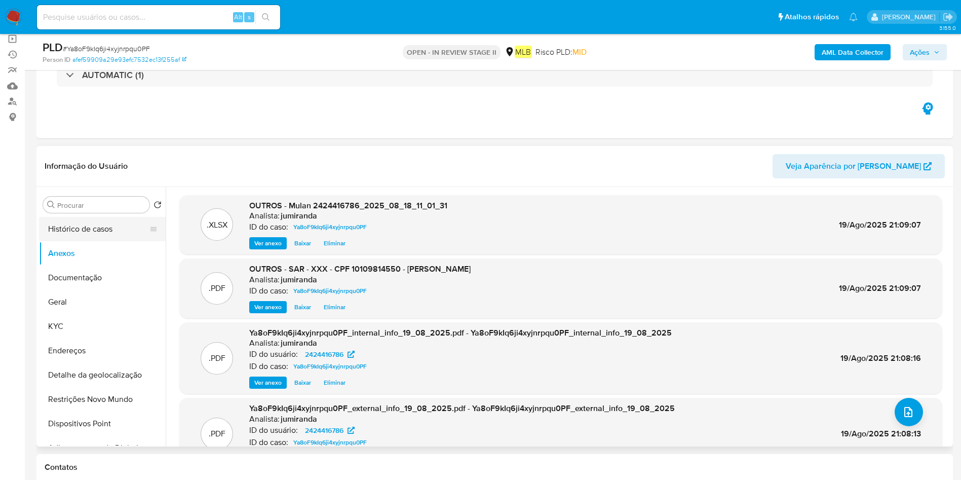
click at [103, 232] on button "Histórico de casos" at bounding box center [98, 229] width 119 height 24
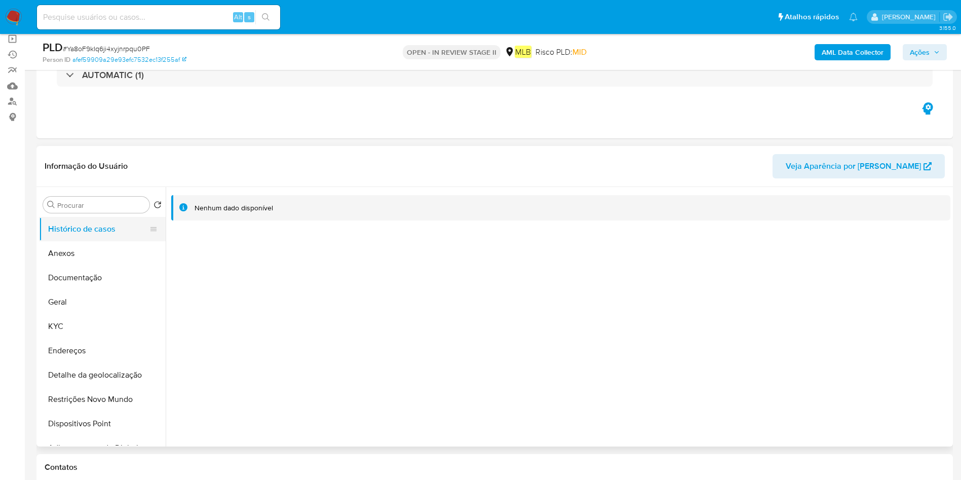
click at [100, 240] on button "Histórico de casos" at bounding box center [98, 229] width 119 height 24
click at [91, 248] on button "Anexos" at bounding box center [98, 253] width 119 height 24
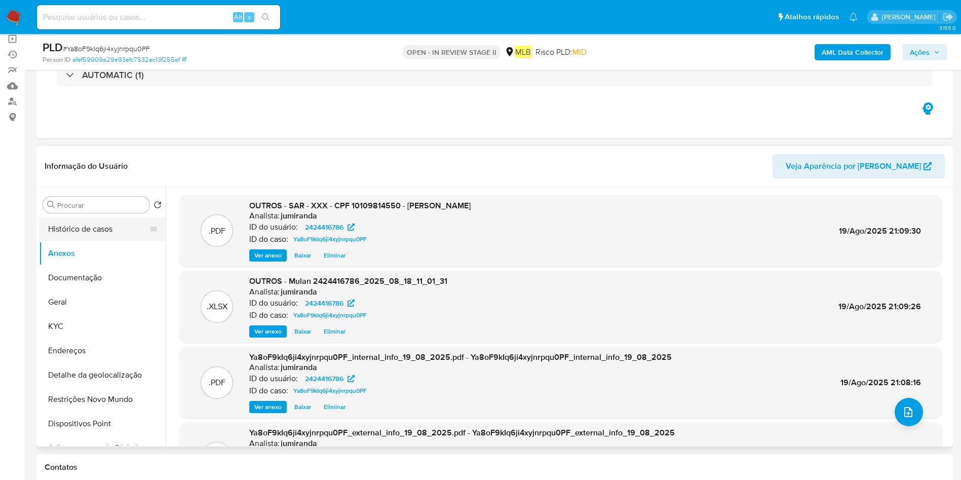
click at [92, 229] on button "Histórico de casos" at bounding box center [98, 229] width 119 height 24
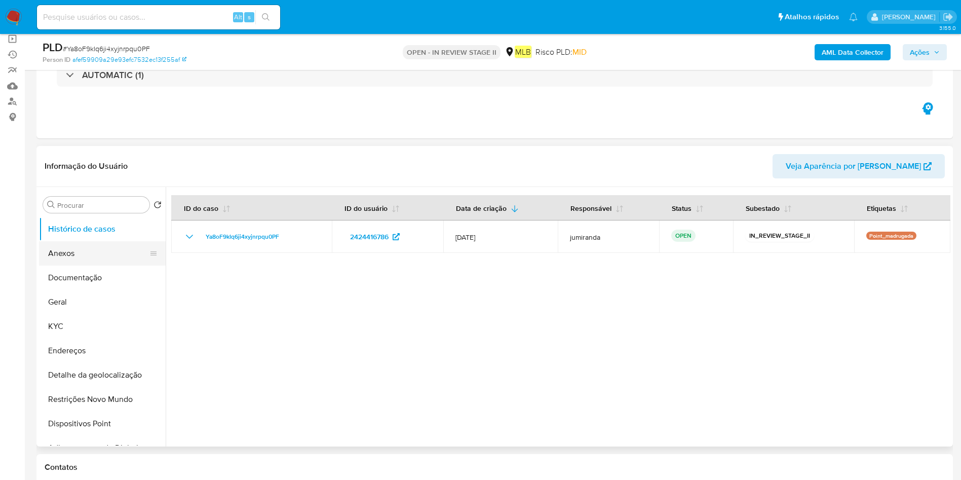
click at [100, 255] on button "Anexos" at bounding box center [98, 253] width 119 height 24
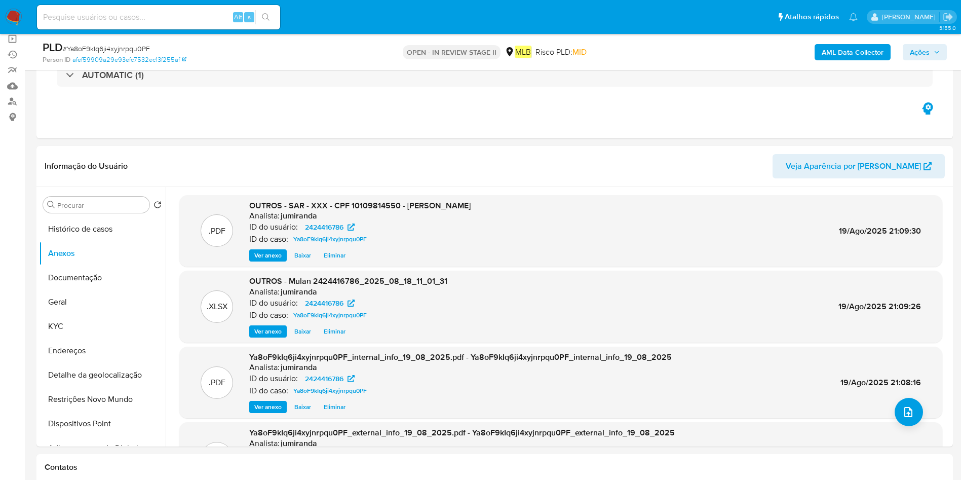
click at [938, 53] on icon "button" at bounding box center [937, 52] width 6 height 6
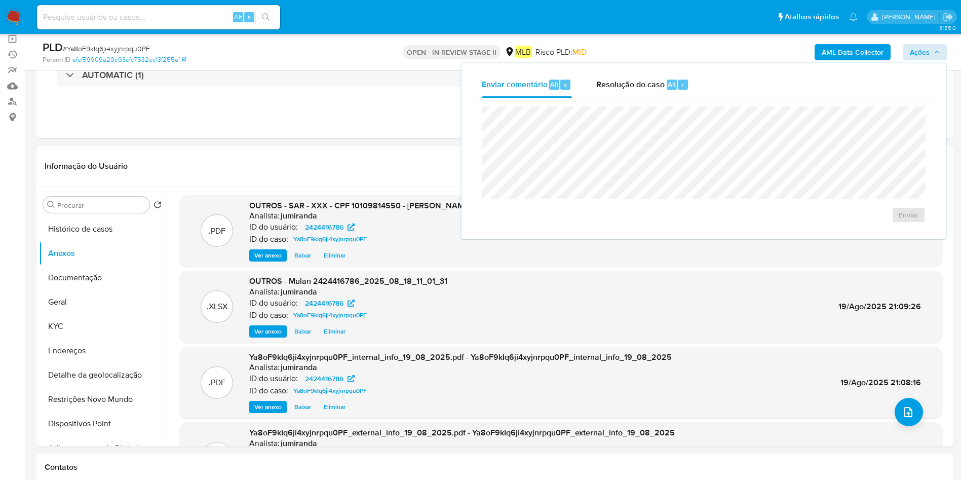
click at [659, 103] on div "Enviar" at bounding box center [704, 164] width 468 height 133
drag, startPoint x: 625, startPoint y: 79, endPoint x: 633, endPoint y: 99, distance: 22.0
click at [626, 80] on span "Resolução do caso" at bounding box center [630, 84] width 68 height 12
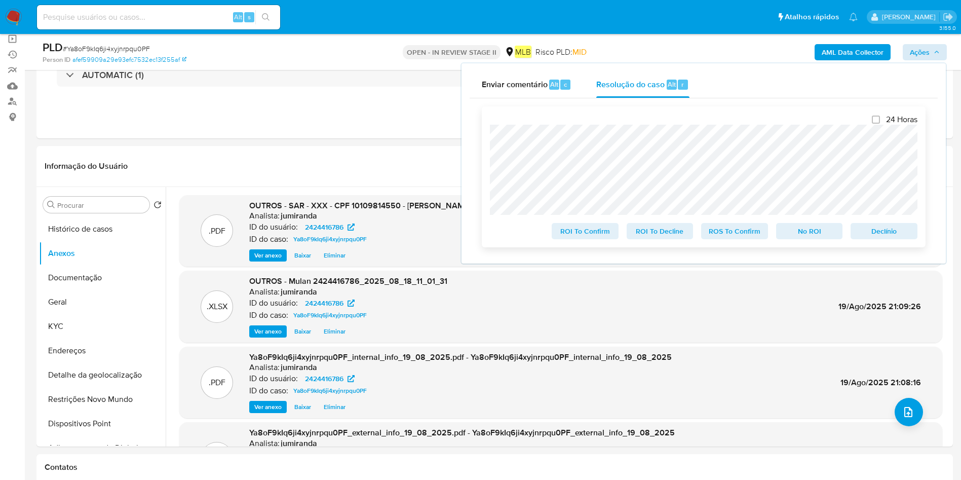
click at [731, 233] on span "ROS To Confirm" at bounding box center [734, 231] width 53 height 14
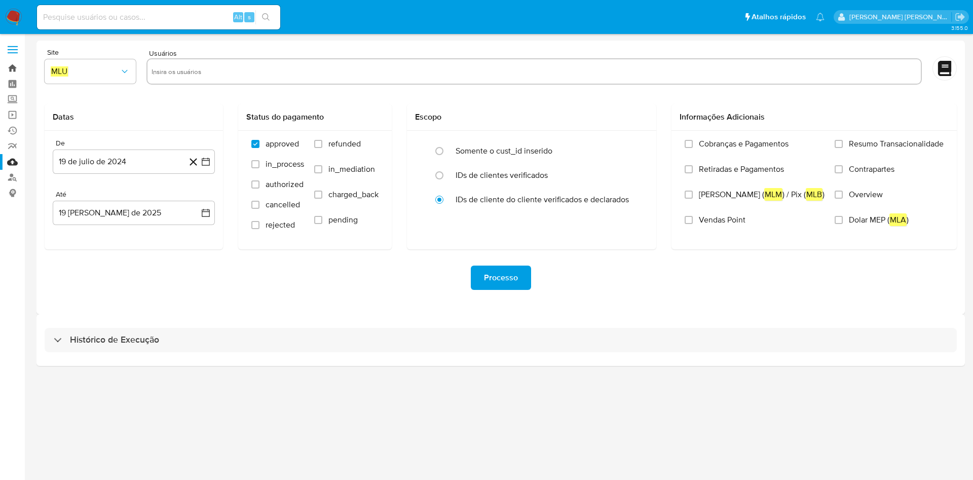
click at [10, 72] on link "Bandeja" at bounding box center [60, 68] width 121 height 16
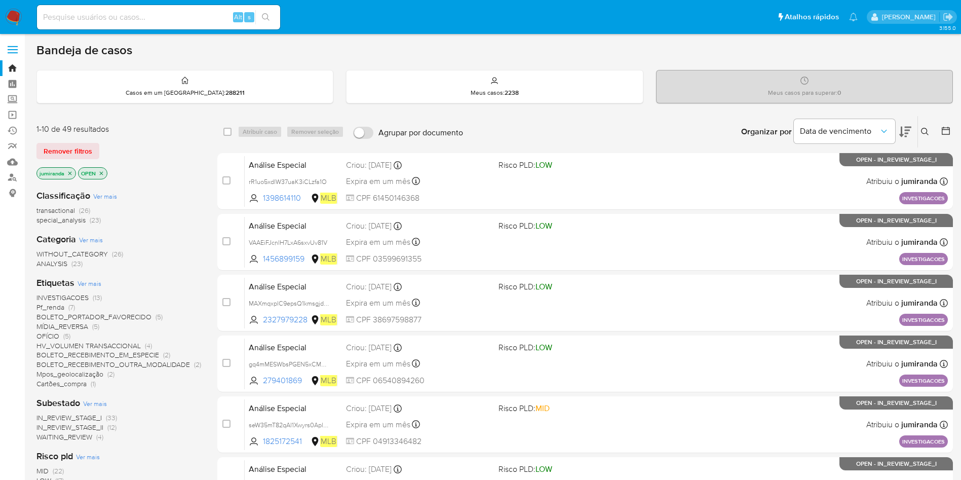
click at [71, 175] on icon "close-filter" at bounding box center [70, 173] width 6 height 6
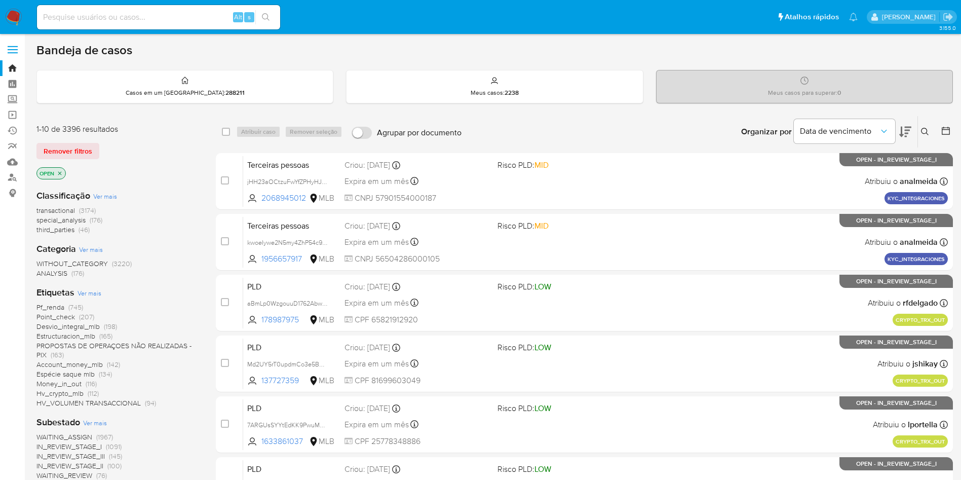
click at [60, 170] on icon "close-filter" at bounding box center [60, 173] width 6 height 6
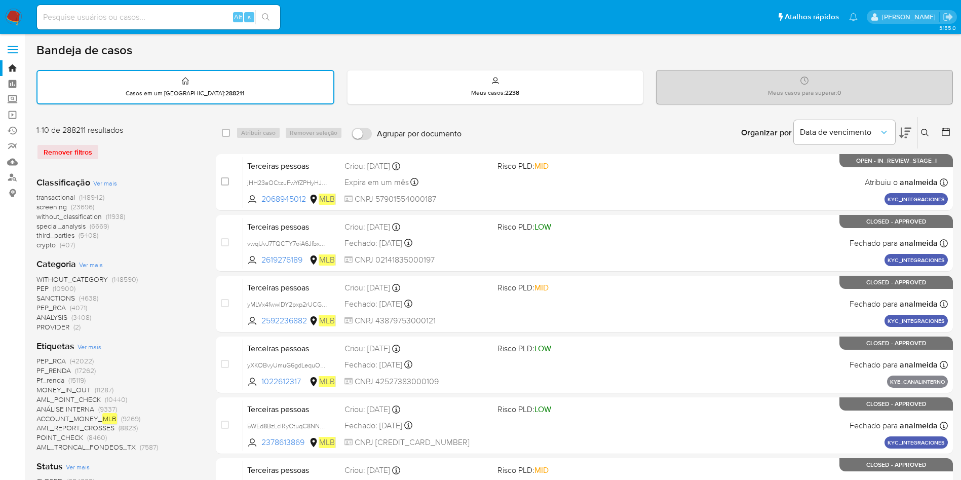
click at [95, 348] on span "Ver mais" at bounding box center [90, 346] width 24 height 9
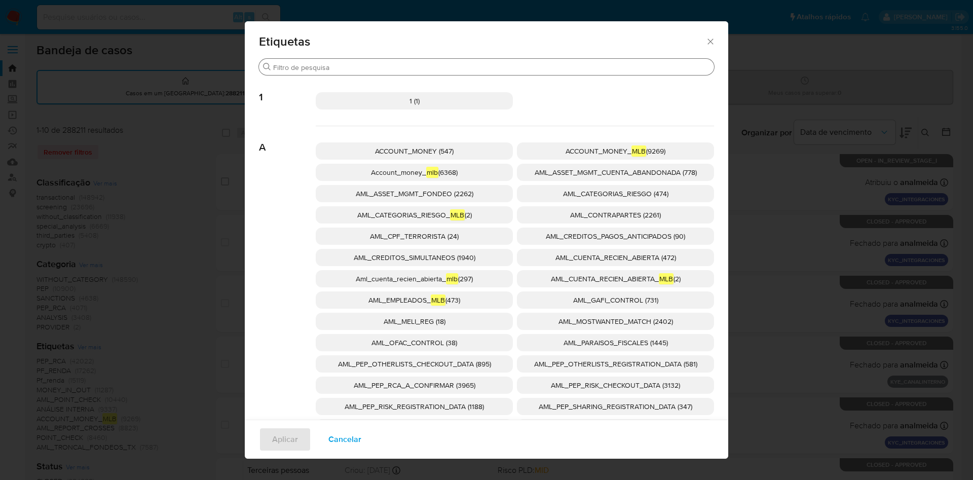
click at [347, 71] on input "Procurar" at bounding box center [491, 67] width 437 height 9
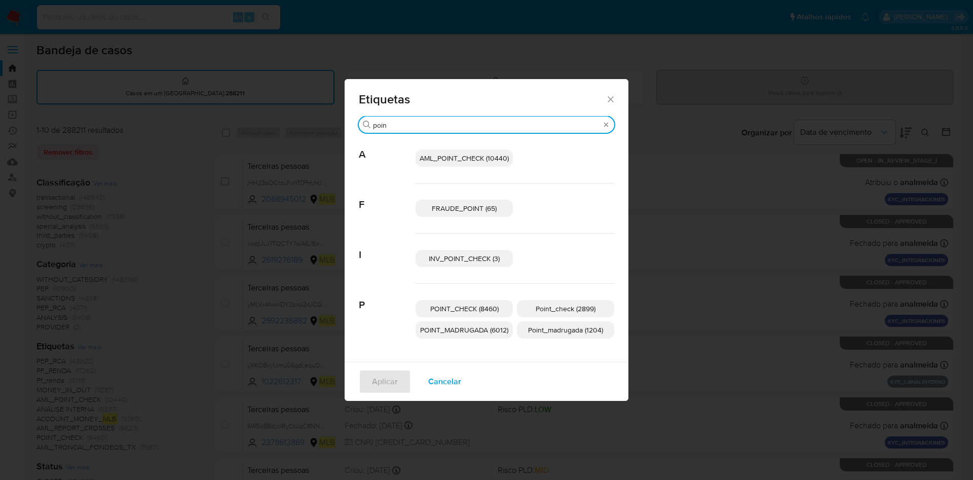
type input "poin"
click at [482, 331] on span "POINT_MADRUGADA (6012)" at bounding box center [464, 330] width 88 height 10
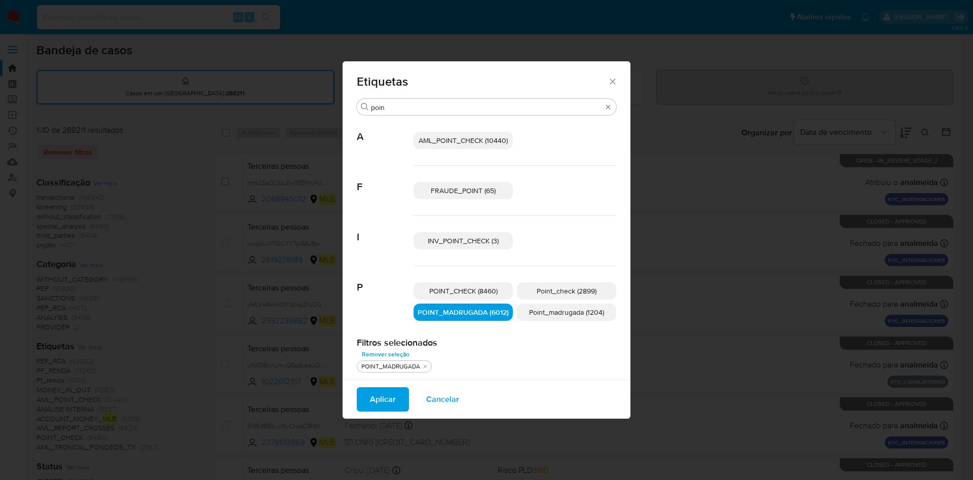
click at [391, 394] on span "Aplicar" at bounding box center [383, 399] width 26 height 22
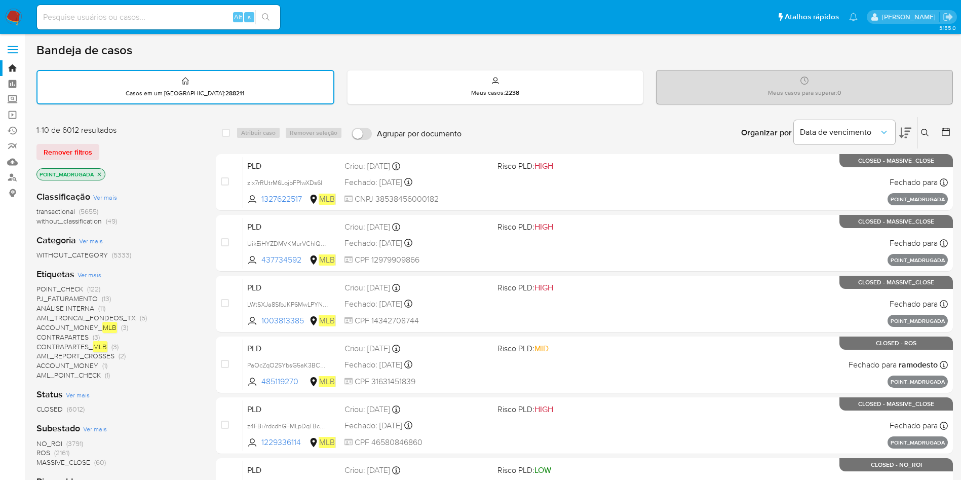
click at [41, 450] on span "ROS" at bounding box center [43, 452] width 14 height 10
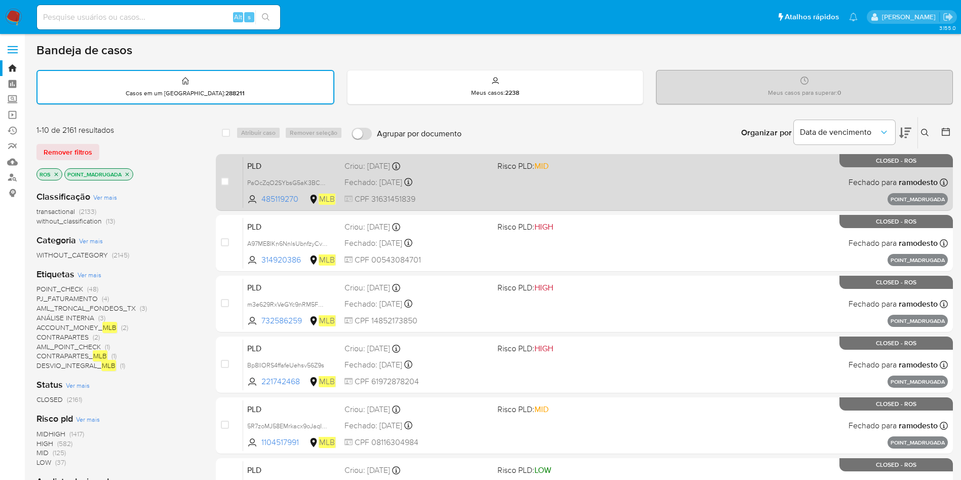
click at [499, 179] on div "PLD PaOcZqO2SYbsG5aK3BCUe7AI 485119270 MLB Risco PLD: MID Criou: [DATE] Criou: …" at bounding box center [595, 182] width 705 height 51
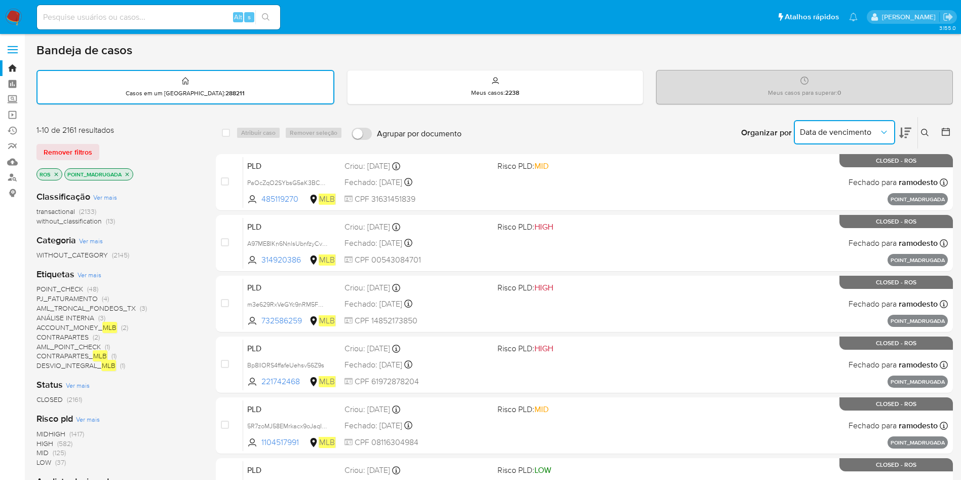
click at [886, 127] on icon "Organizar por" at bounding box center [884, 132] width 10 height 10
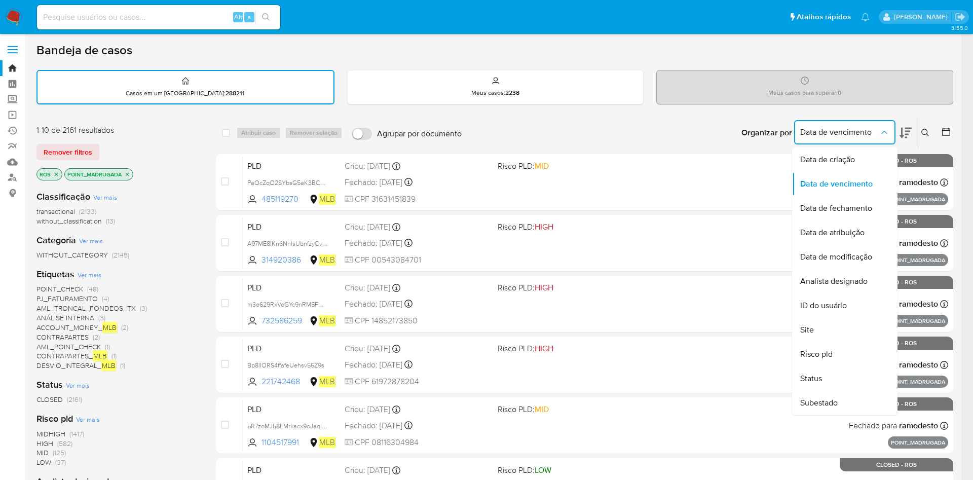
click at [875, 130] on span "Data de vencimento" at bounding box center [839, 132] width 79 height 10
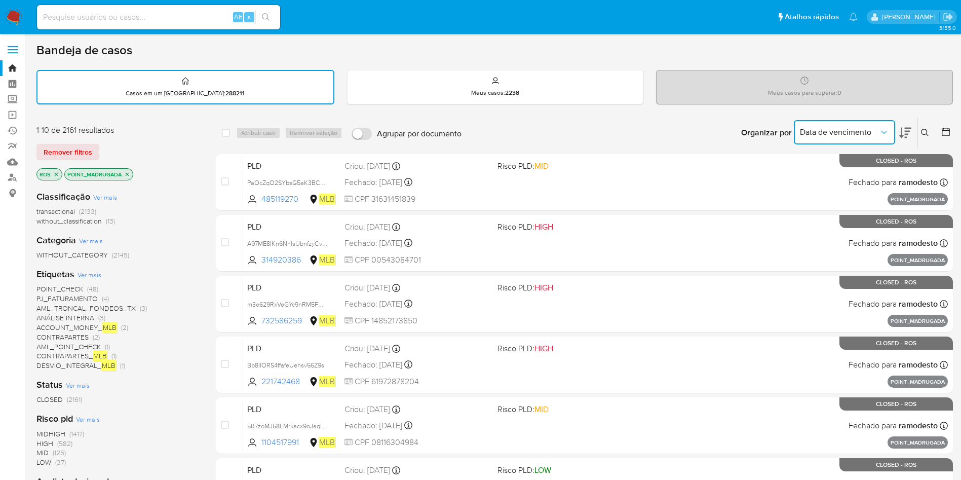
click at [902, 127] on icon at bounding box center [905, 133] width 12 height 12
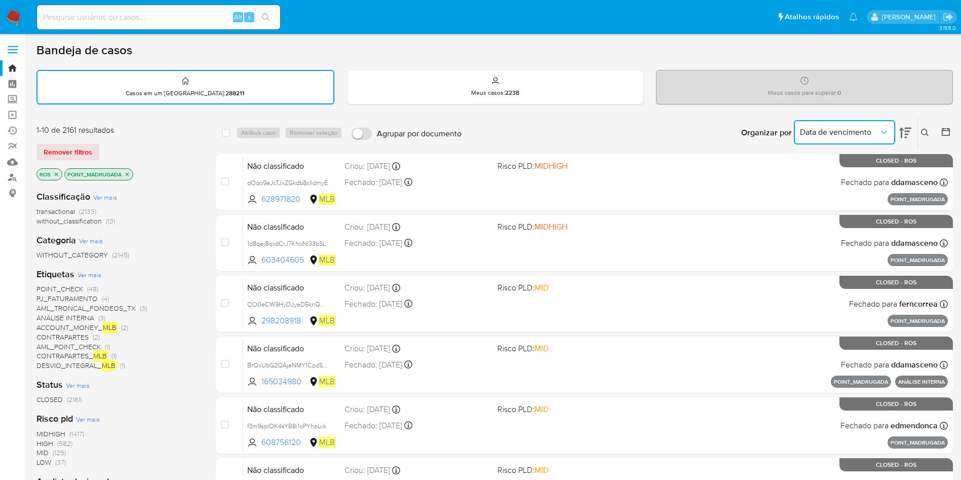
click at [909, 134] on icon at bounding box center [905, 133] width 12 height 11
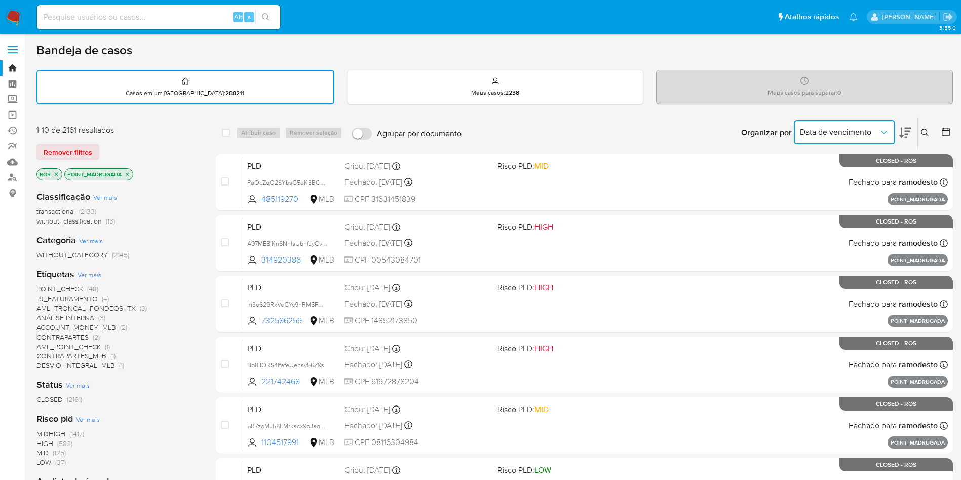
click at [947, 128] on icon at bounding box center [946, 132] width 10 height 10
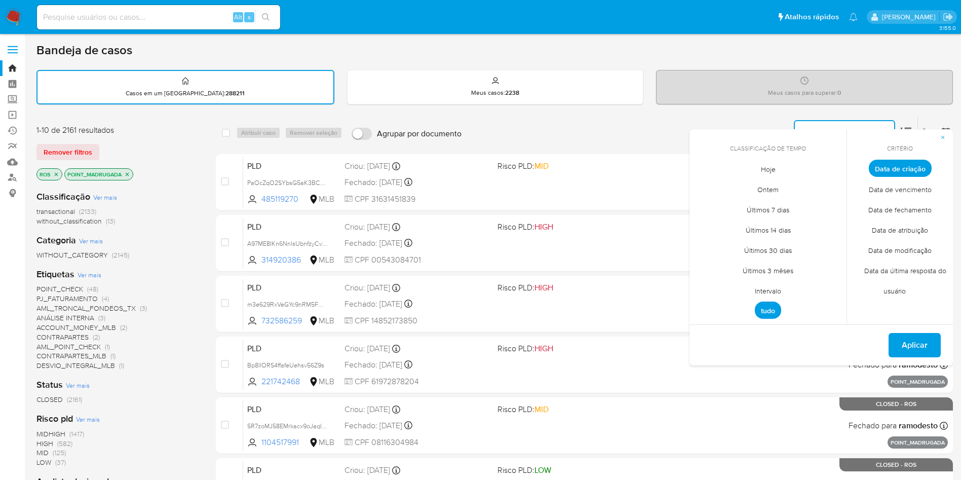
click at [784, 273] on span "Últimos 3 mêses" at bounding box center [768, 270] width 72 height 21
click at [905, 342] on span "Aplicar" at bounding box center [915, 345] width 26 height 22
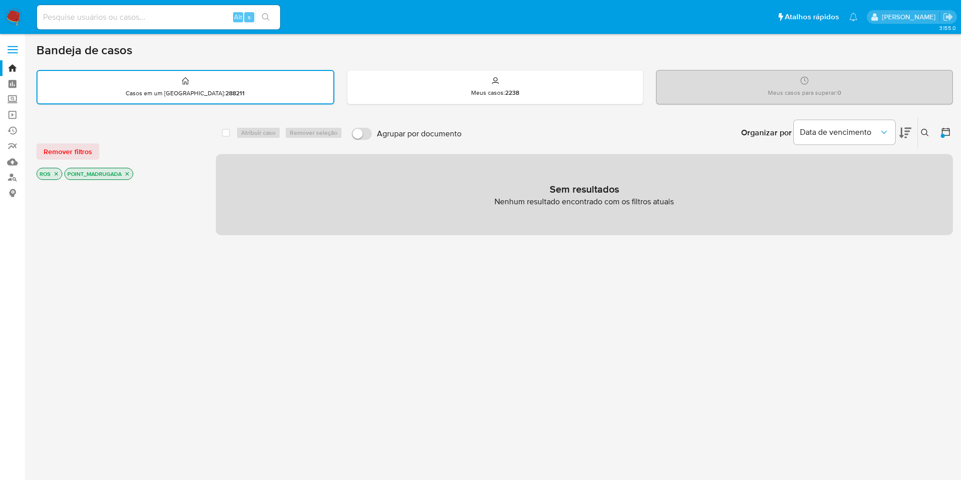
click at [57, 171] on icon "close-filter" at bounding box center [56, 174] width 6 height 6
click at [872, 135] on span "Data de vencimento" at bounding box center [839, 132] width 79 height 10
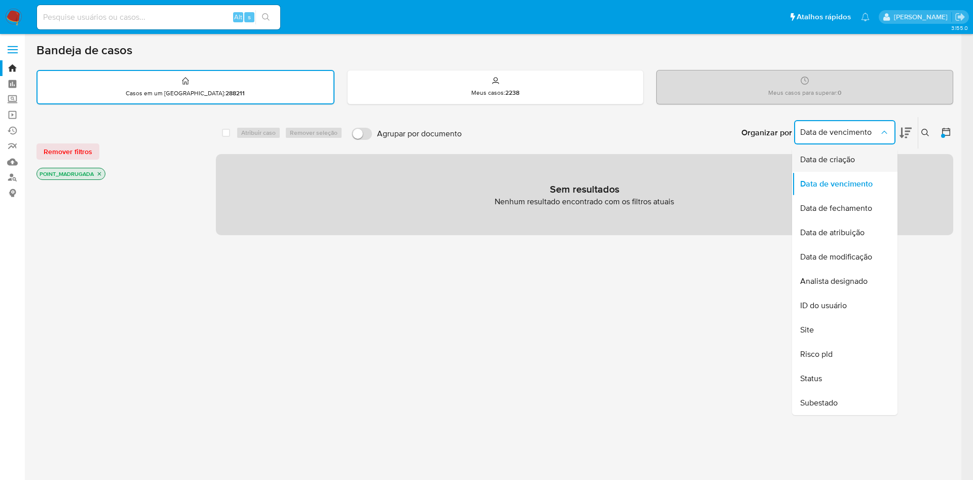
click at [868, 162] on div "Data de criação" at bounding box center [841, 159] width 83 height 24
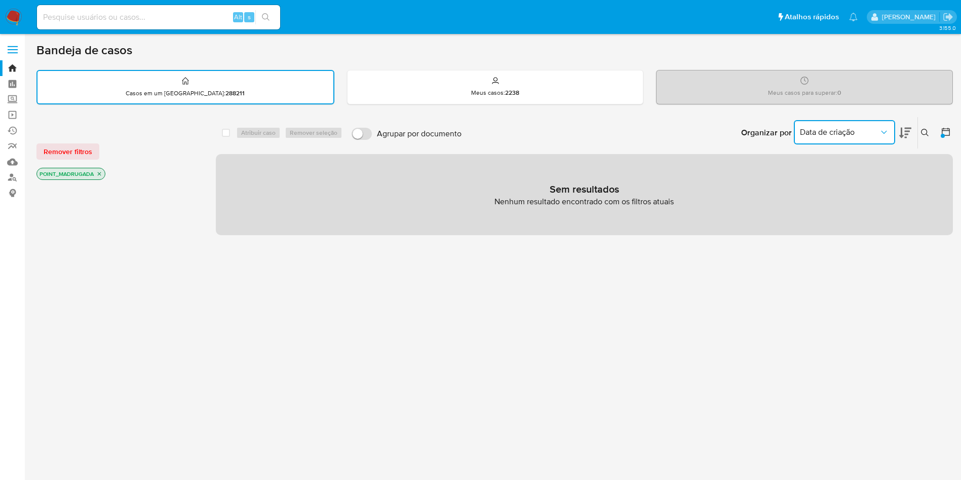
click at [874, 138] on button "Data de criação" at bounding box center [844, 132] width 101 height 24
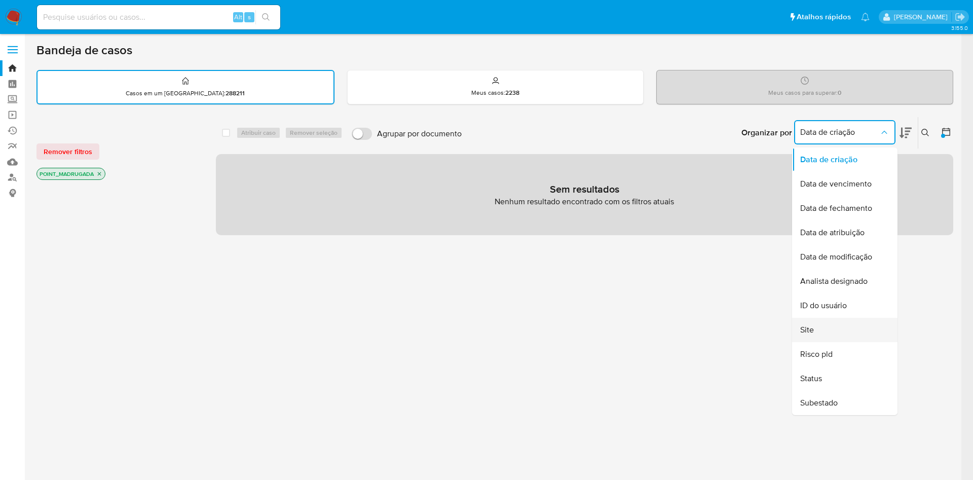
click at [815, 323] on div "Site" at bounding box center [841, 330] width 83 height 24
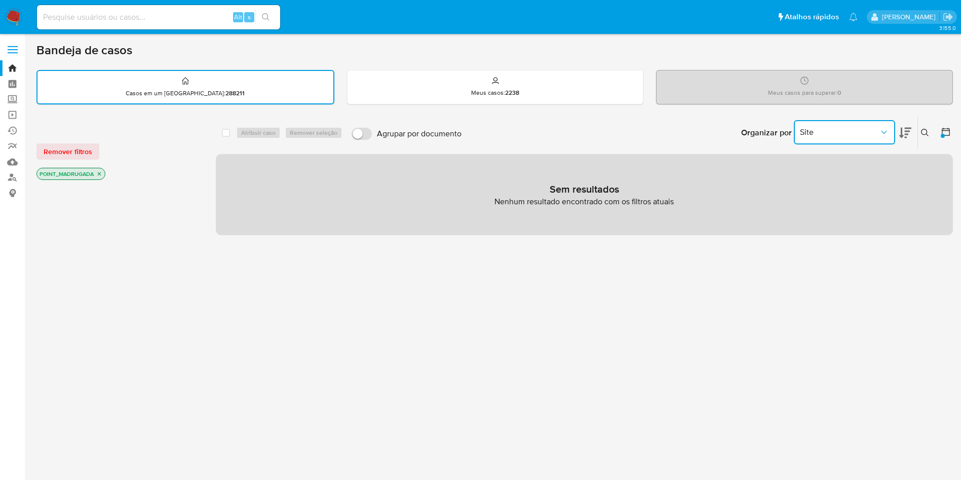
click at [875, 139] on button "Site" at bounding box center [844, 132] width 101 height 24
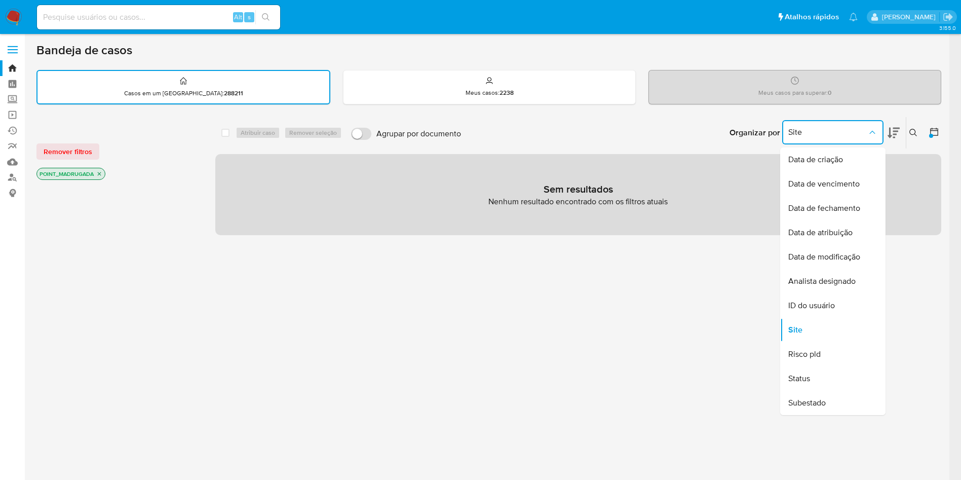
click at [933, 136] on div at bounding box center [931, 136] width 4 height 4
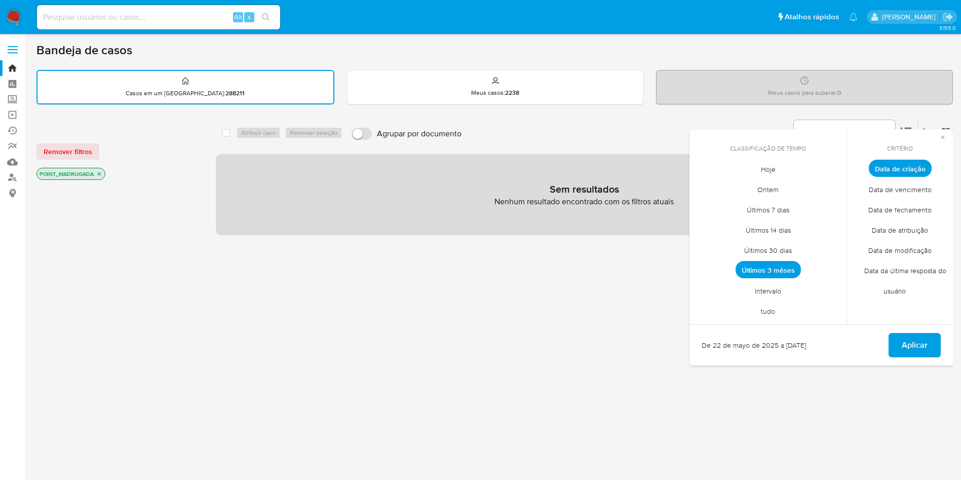
click at [914, 234] on span "Data de atribuição" at bounding box center [900, 229] width 78 height 21
click at [786, 231] on span "Últimos 14 dias" at bounding box center [768, 229] width 66 height 21
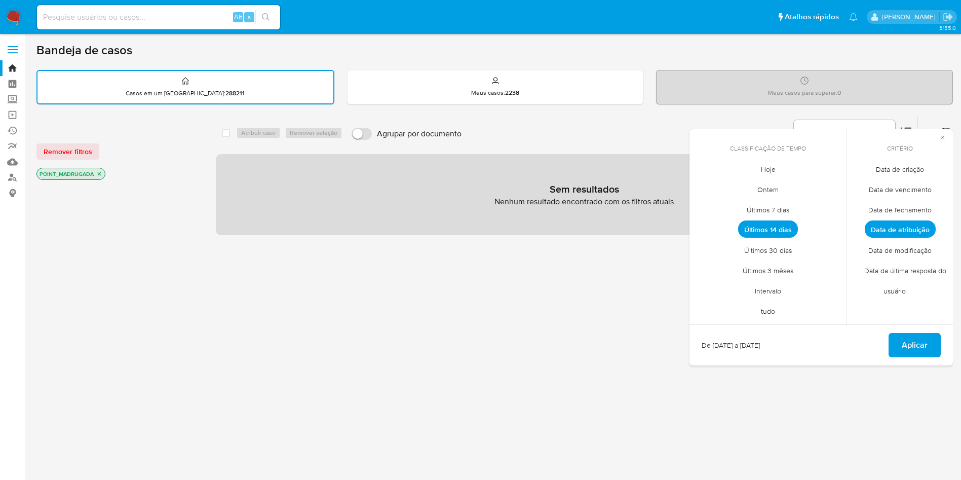
click at [774, 264] on span "Últimos 3 mêses" at bounding box center [768, 270] width 72 height 21
click at [900, 342] on button "Aplicar" at bounding box center [915, 345] width 52 height 24
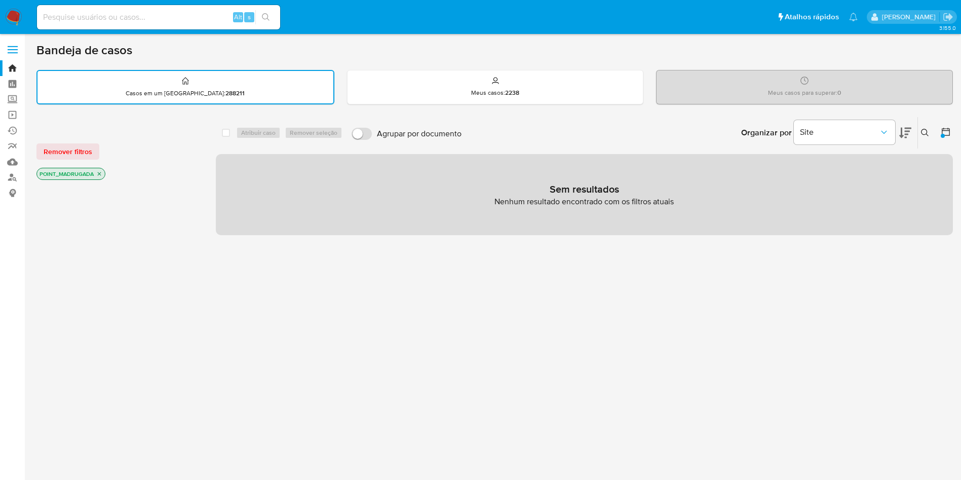
click at [103, 172] on p "POINT_MADRUGADA" at bounding box center [71, 173] width 68 height 11
click at [102, 174] on icon "close-filter" at bounding box center [99, 174] width 6 height 6
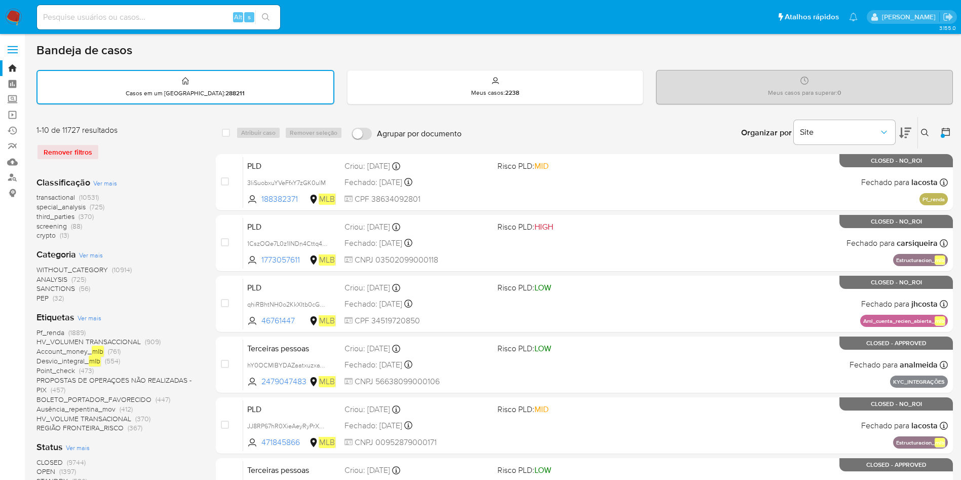
click at [81, 318] on span "Ver mais" at bounding box center [90, 317] width 24 height 9
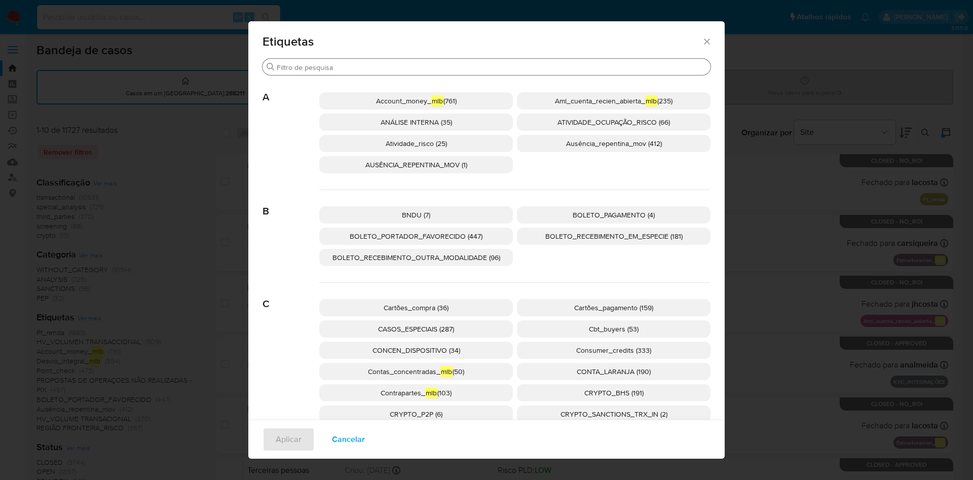
click at [348, 68] on input "Procurar" at bounding box center [492, 67] width 430 height 9
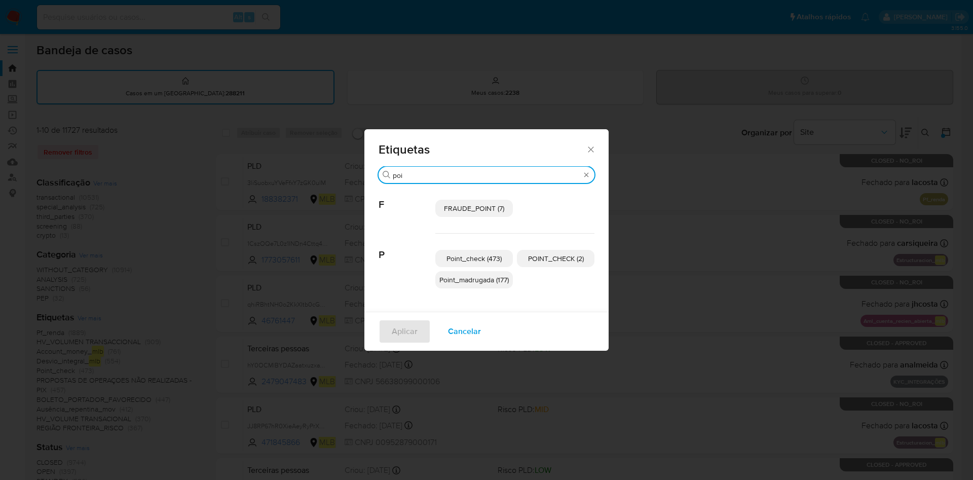
type input "poi"
click at [495, 280] on span "Point_madrugada (177)" at bounding box center [473, 280] width 69 height 10
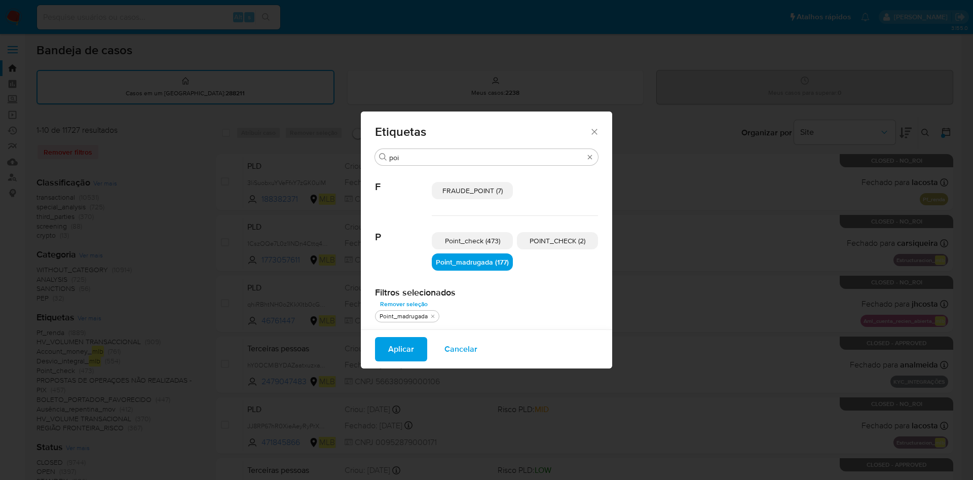
click at [407, 346] on span "Aplicar" at bounding box center [401, 349] width 26 height 22
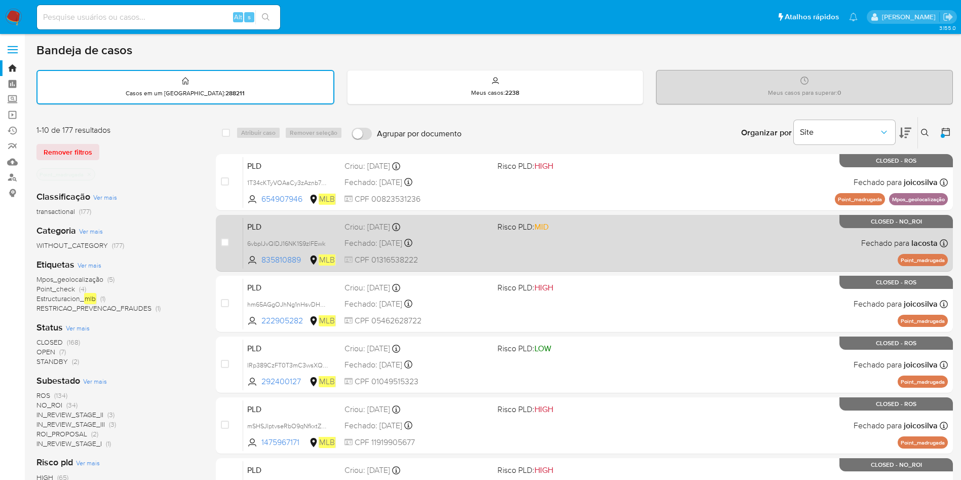
click at [739, 239] on div "PLD 6vbplJvQlDJ16NK1S9zlFEwk 835810889 MLB Risco PLD: MID Criou: [DATE] Criou: …" at bounding box center [595, 242] width 705 height 51
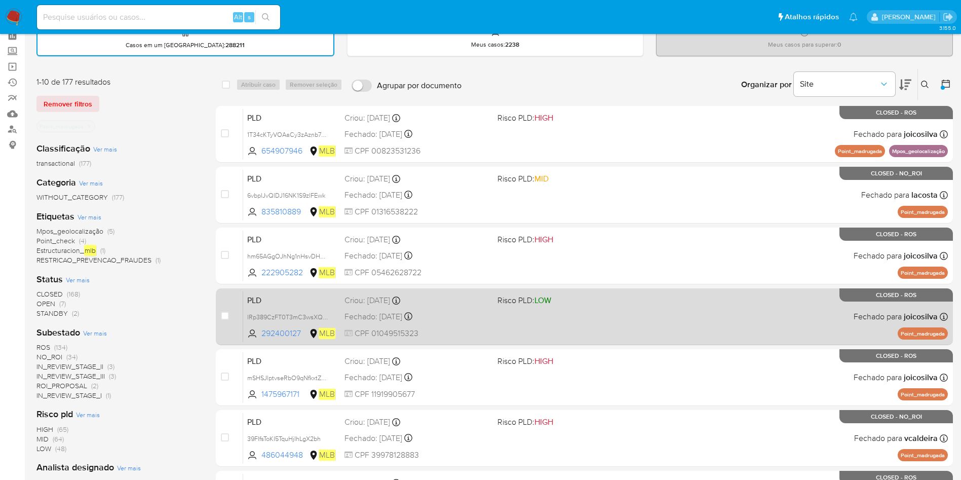
scroll to position [76, 0]
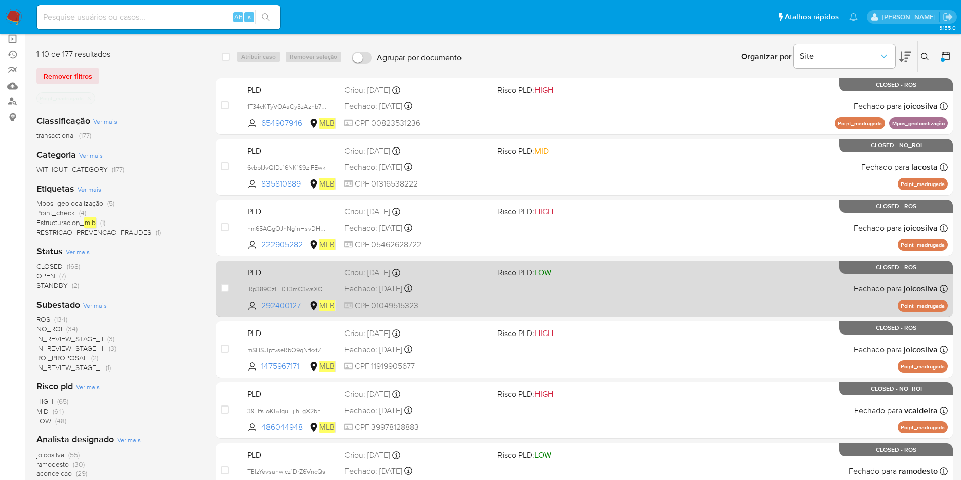
click at [482, 303] on span "CPF 01049515323" at bounding box center [417, 305] width 145 height 11
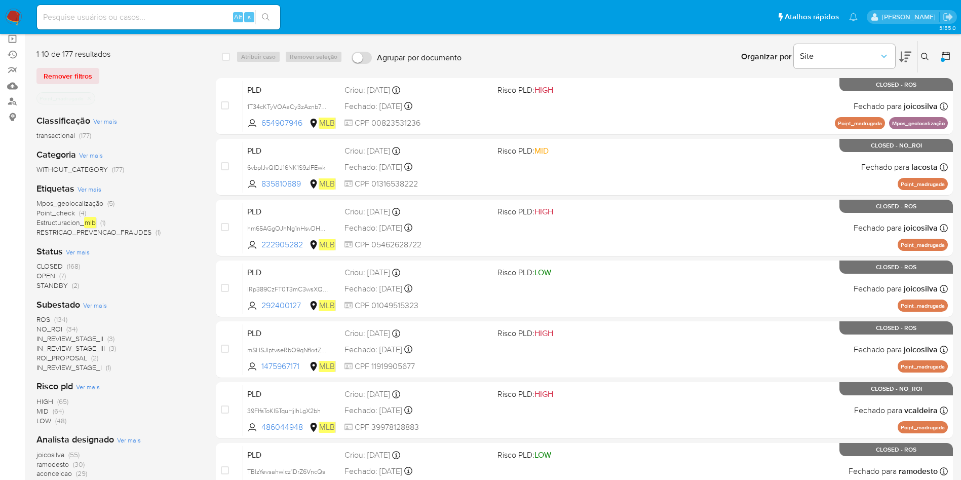
click at [91, 97] on icon "close-filter" at bounding box center [90, 98] width 4 height 4
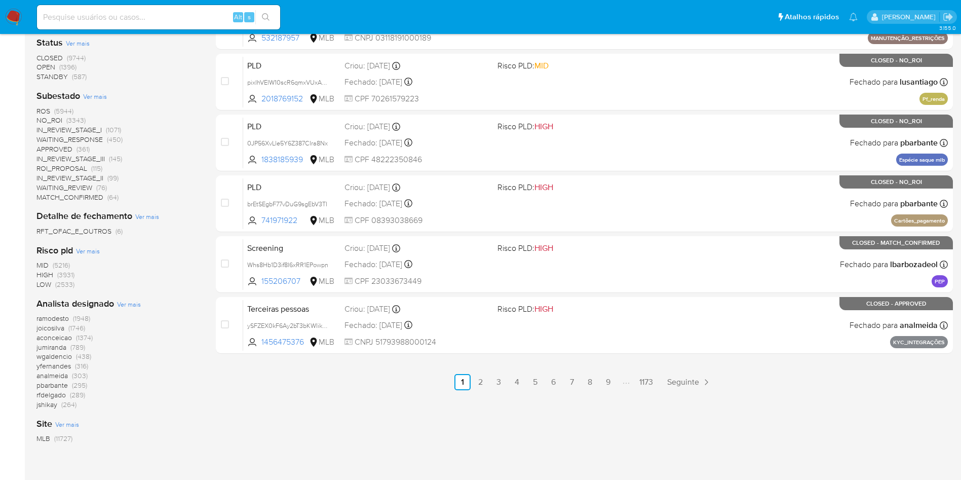
scroll to position [423, 0]
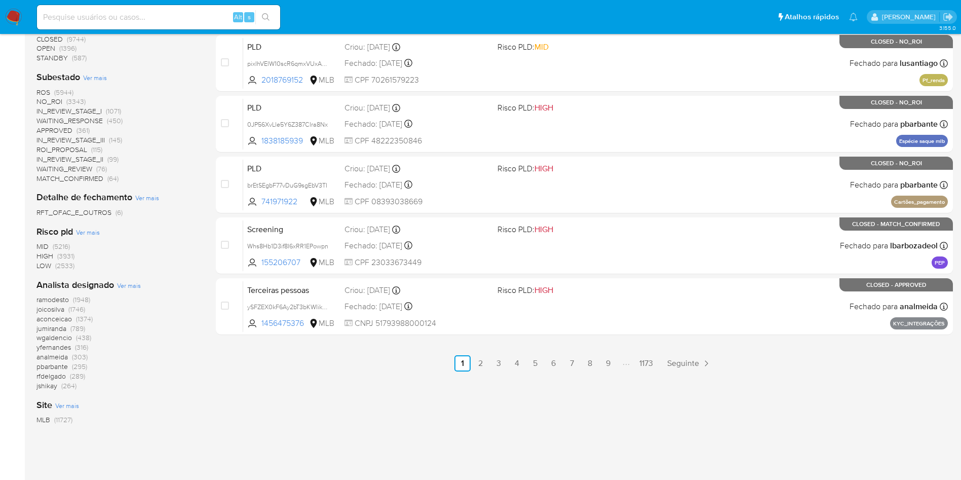
click at [49, 329] on span "jumiranda" at bounding box center [51, 328] width 30 height 10
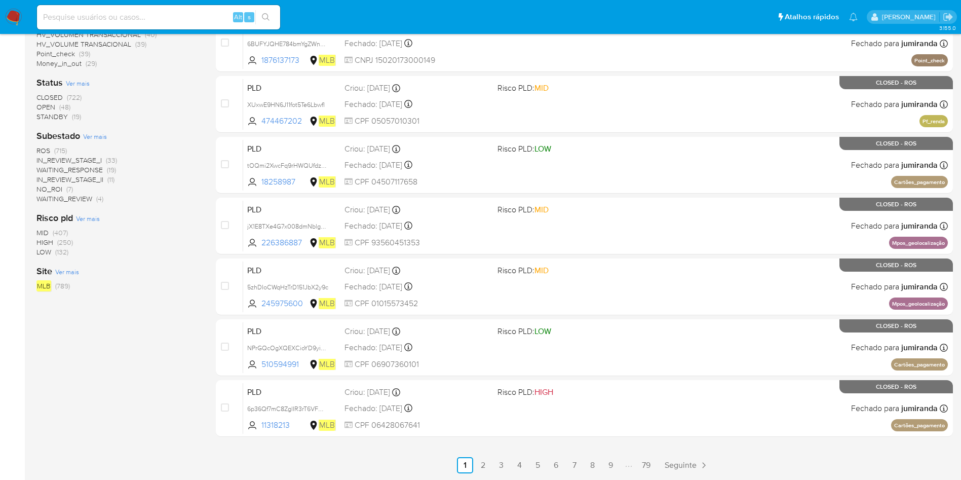
scroll to position [245, 0]
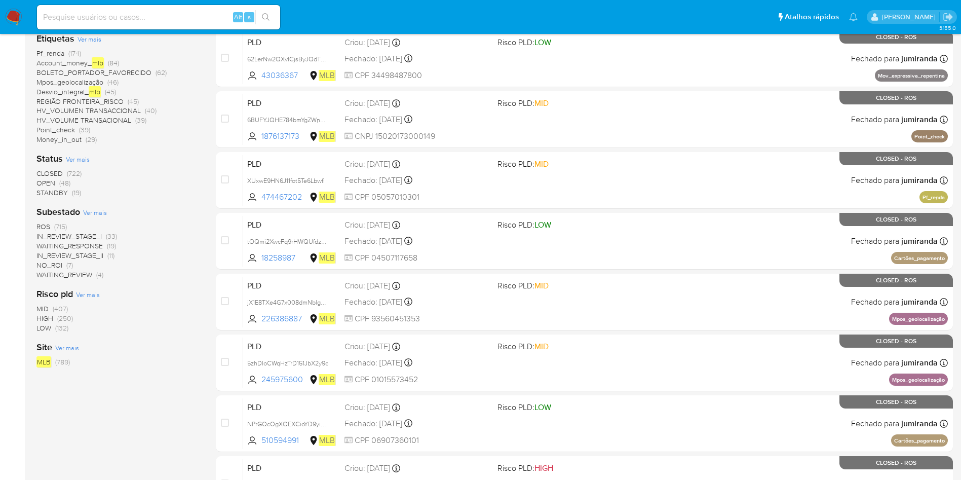
click at [53, 181] on span "OPEN" at bounding box center [45, 183] width 19 height 10
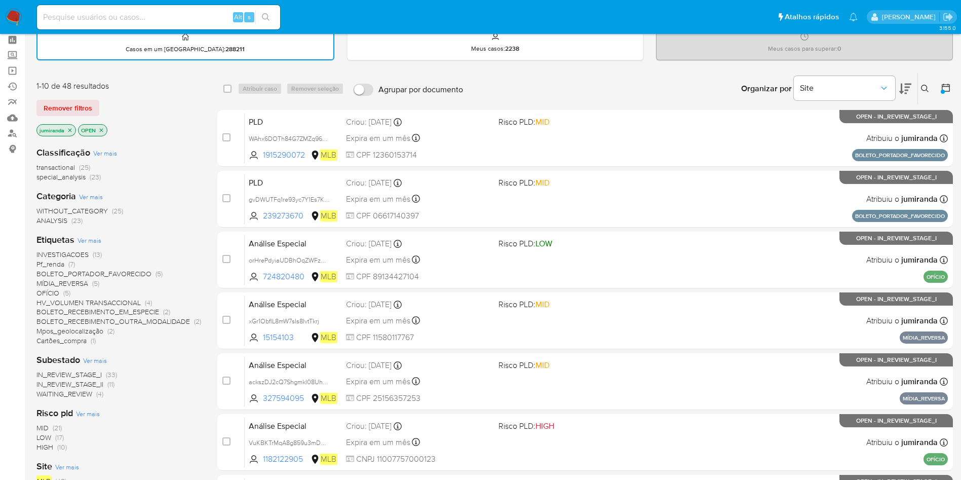
scroll to position [17, 0]
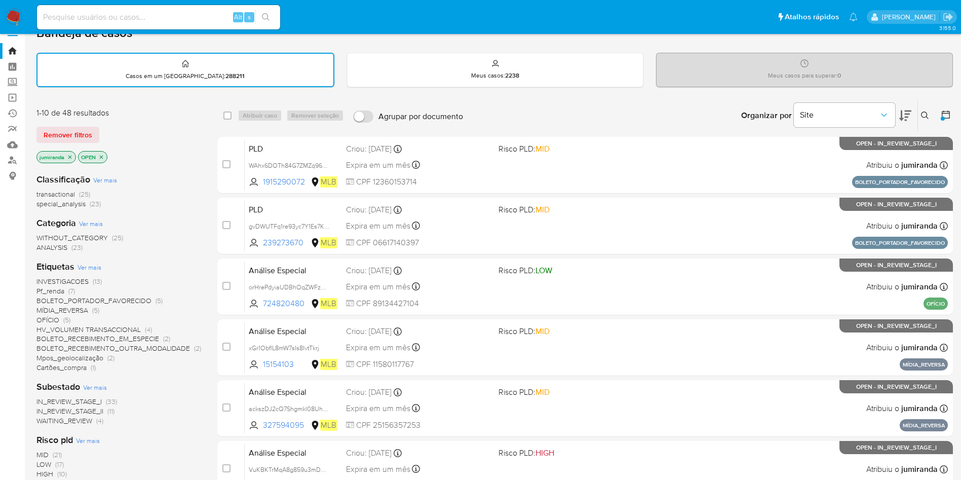
click at [947, 115] on icon at bounding box center [946, 114] width 10 height 10
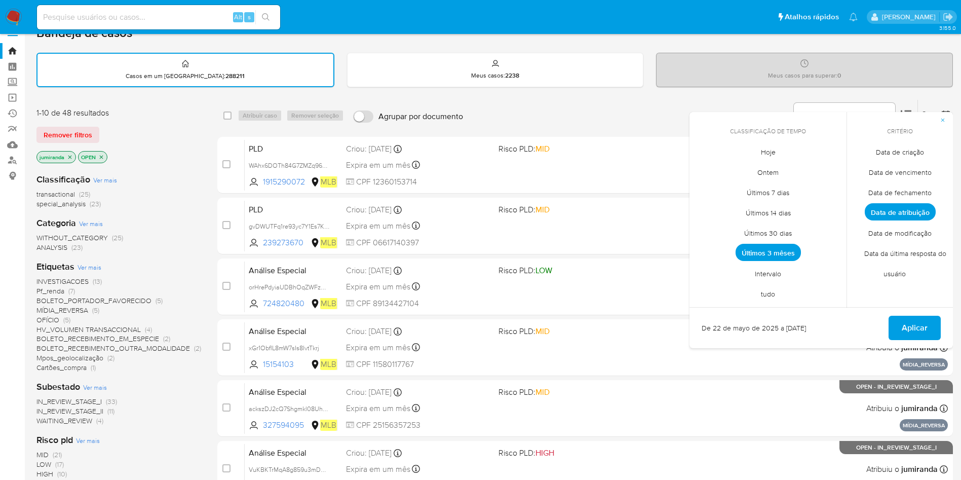
click at [770, 273] on span "Intervalo" at bounding box center [768, 273] width 48 height 21
click at [706, 168] on icon "Mes anterior" at bounding box center [705, 170] width 12 height 12
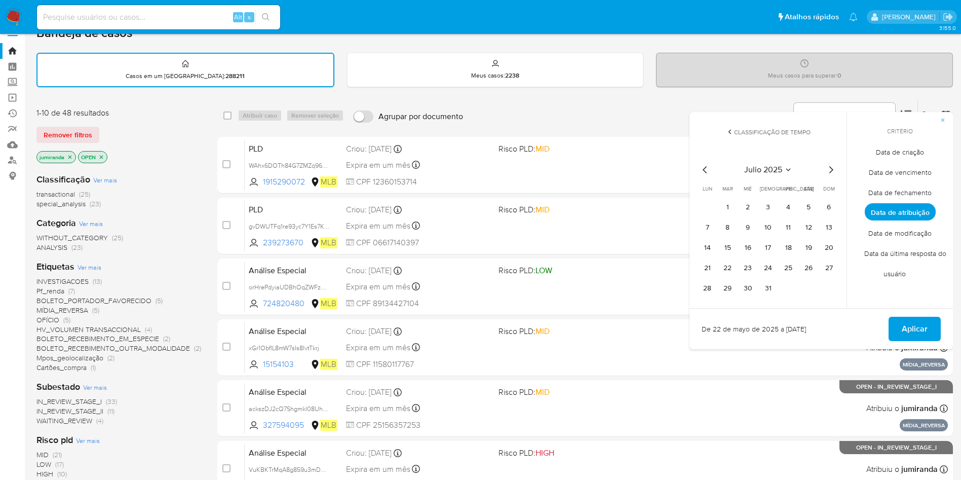
click at [706, 168] on icon "Mes anterior" at bounding box center [705, 170] width 12 height 12
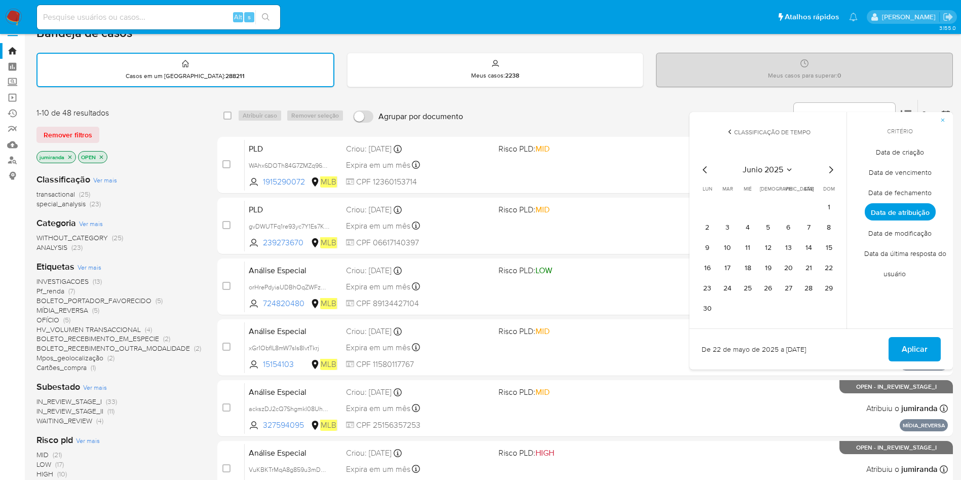
click at [829, 173] on icon "Mes siguiente" at bounding box center [831, 170] width 12 height 12
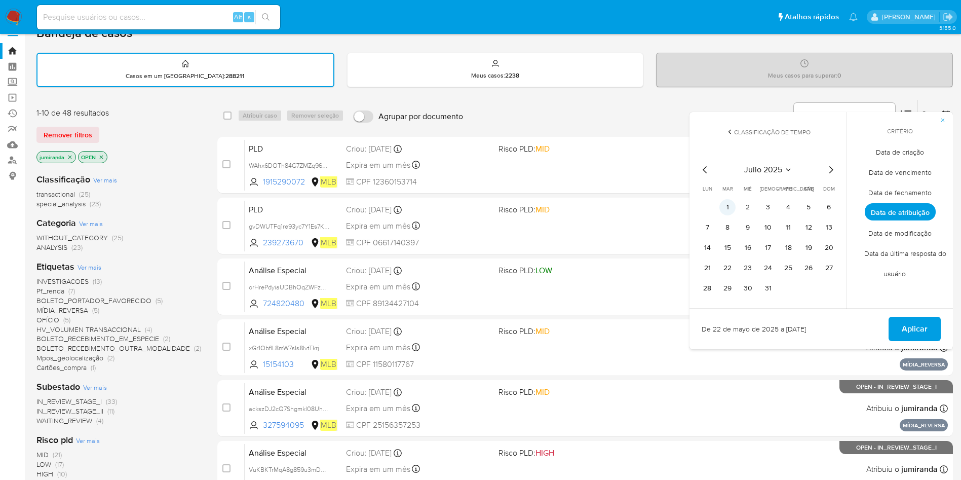
click at [735, 210] on button "1" at bounding box center [728, 207] width 16 height 16
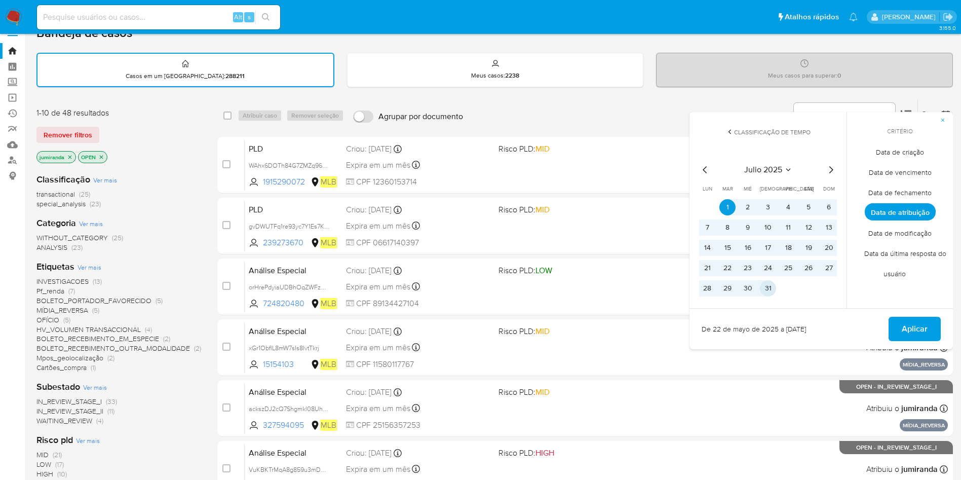
click at [769, 292] on button "31" at bounding box center [768, 288] width 16 height 16
click at [924, 331] on span "Aplicar" at bounding box center [915, 329] width 26 height 22
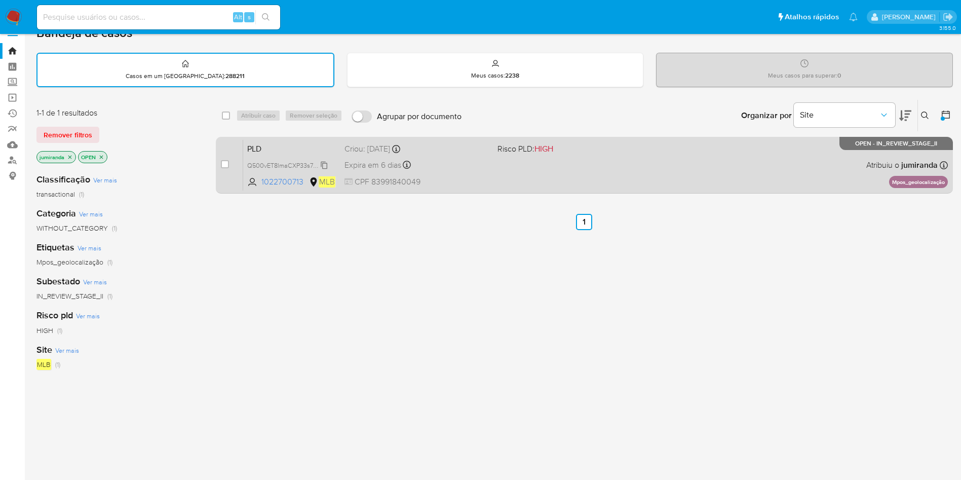
click at [293, 166] on span "Q500vET8lmaCXP33s7z7o6eR" at bounding box center [290, 164] width 87 height 11
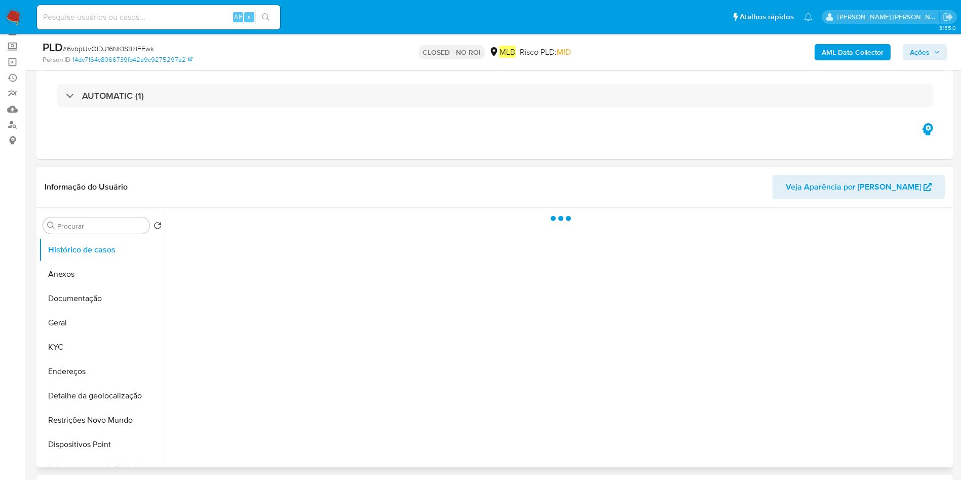
scroll to position [76, 0]
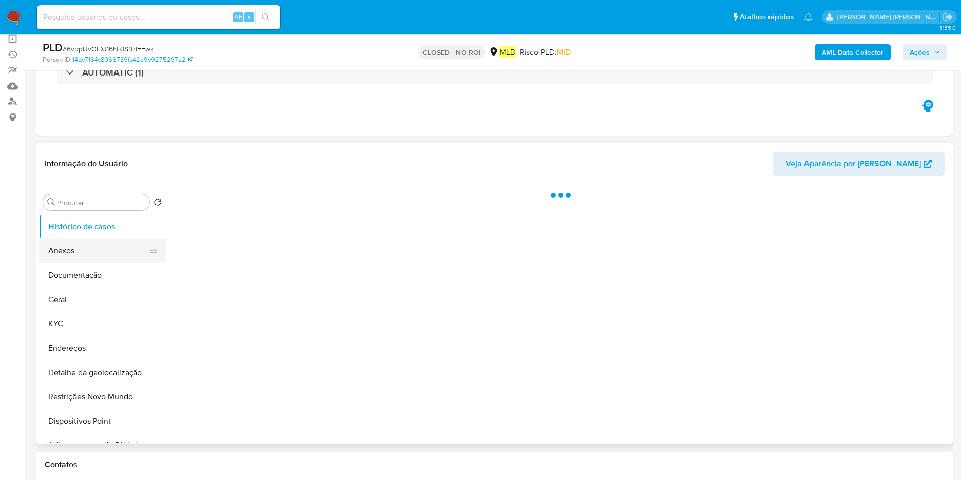
click at [78, 252] on button "Anexos" at bounding box center [98, 251] width 119 height 24
select select "10"
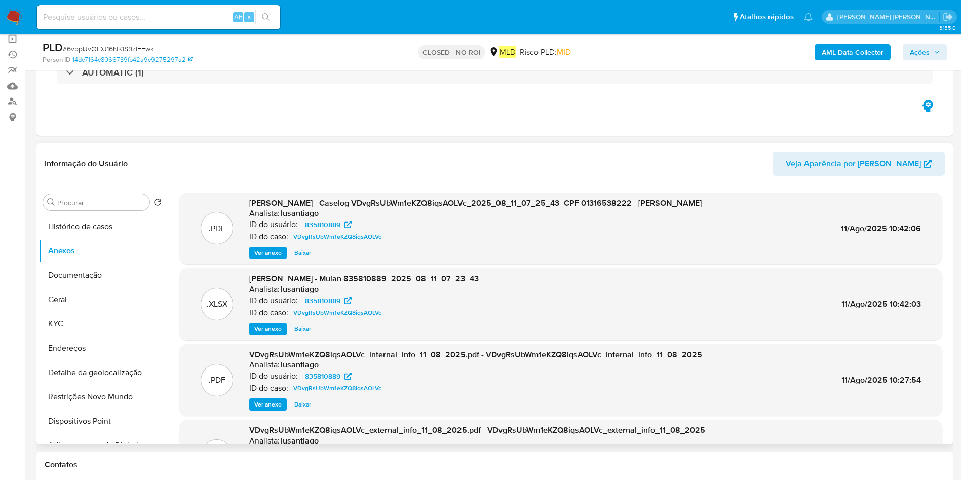
click at [271, 251] on span "Ver anexo" at bounding box center [267, 253] width 27 height 10
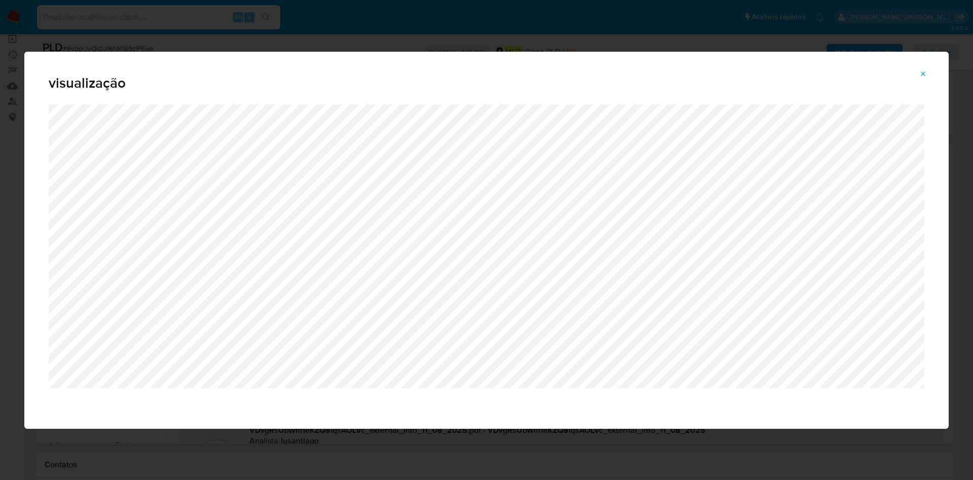
click at [920, 68] on span "Attachment preview" at bounding box center [923, 74] width 8 height 14
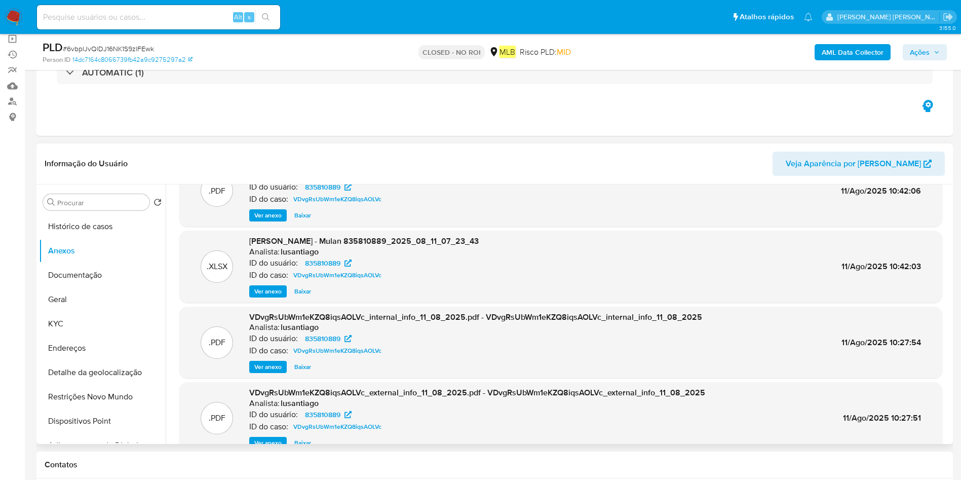
scroll to position [0, 0]
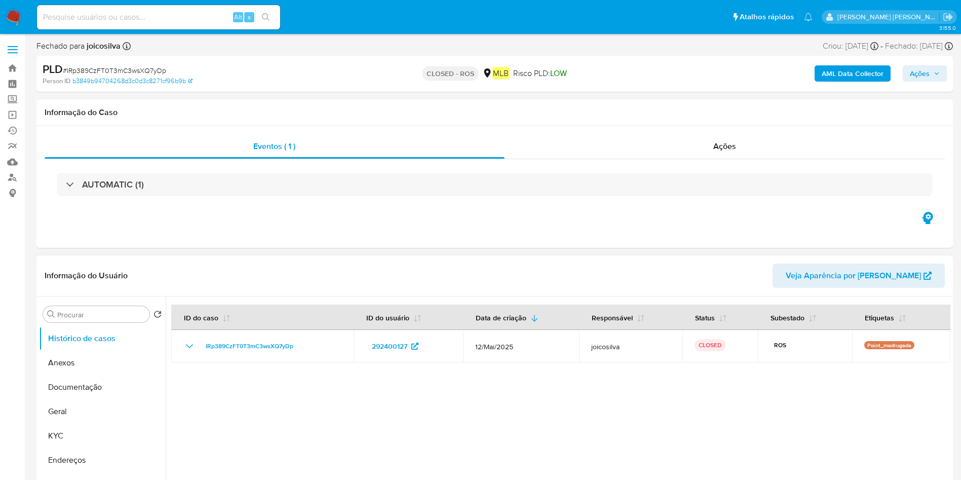
select select "10"
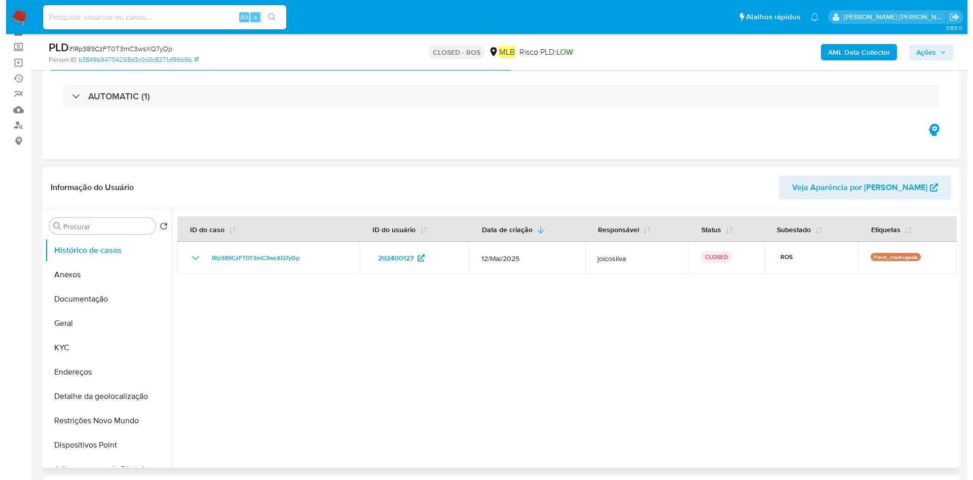
scroll to position [76, 0]
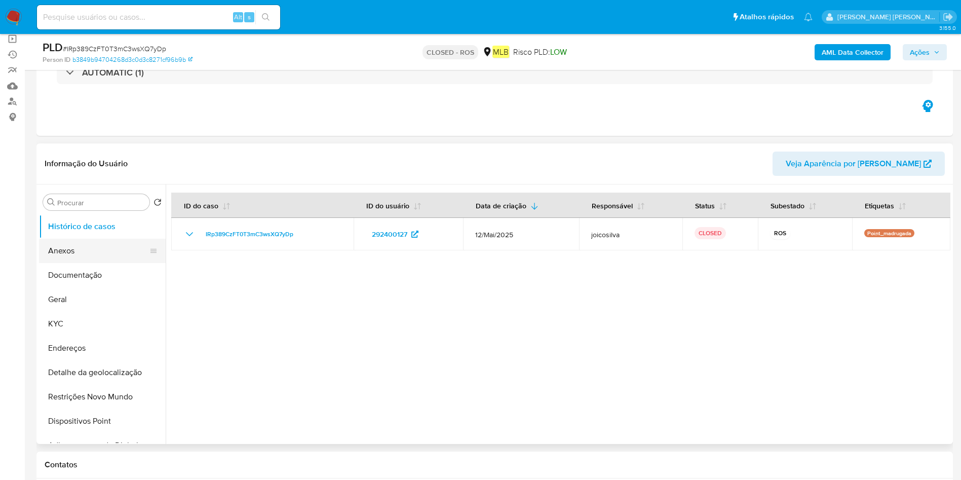
click at [96, 256] on button "Anexos" at bounding box center [98, 251] width 119 height 24
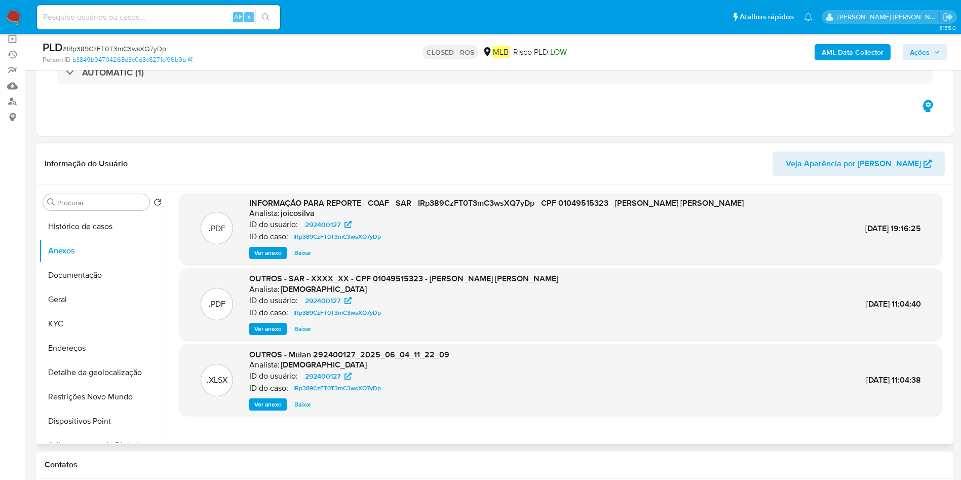
click at [277, 252] on span "Ver anexo" at bounding box center [267, 253] width 27 height 10
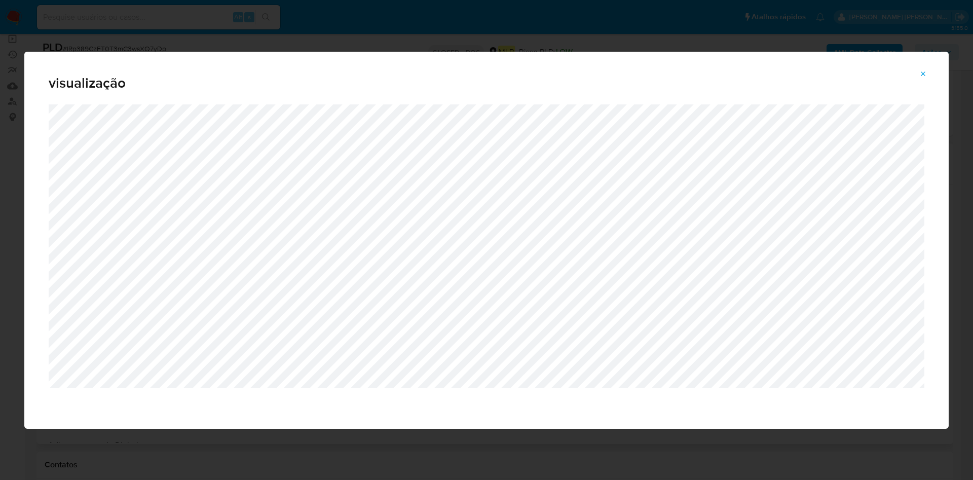
click at [348, 23] on div "visualização" at bounding box center [486, 240] width 973 height 480
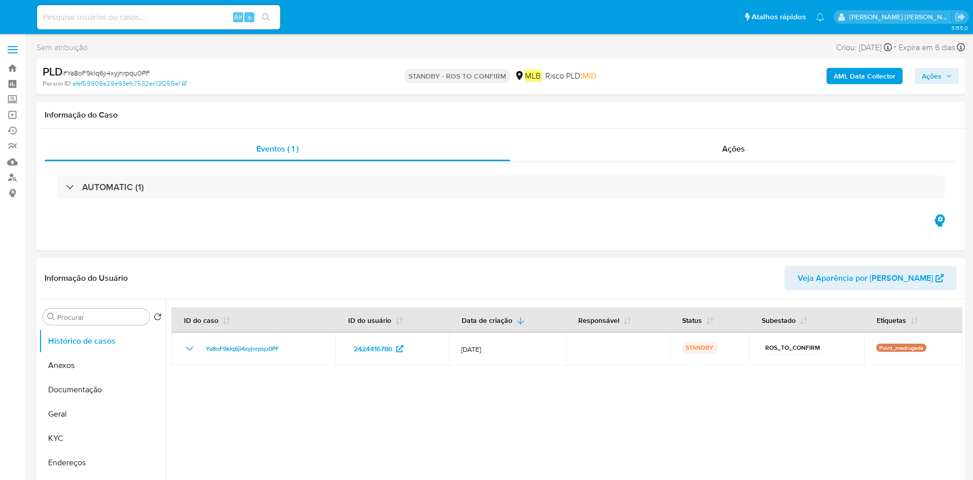
select select "10"
